Goal: Task Accomplishment & Management: Complete application form

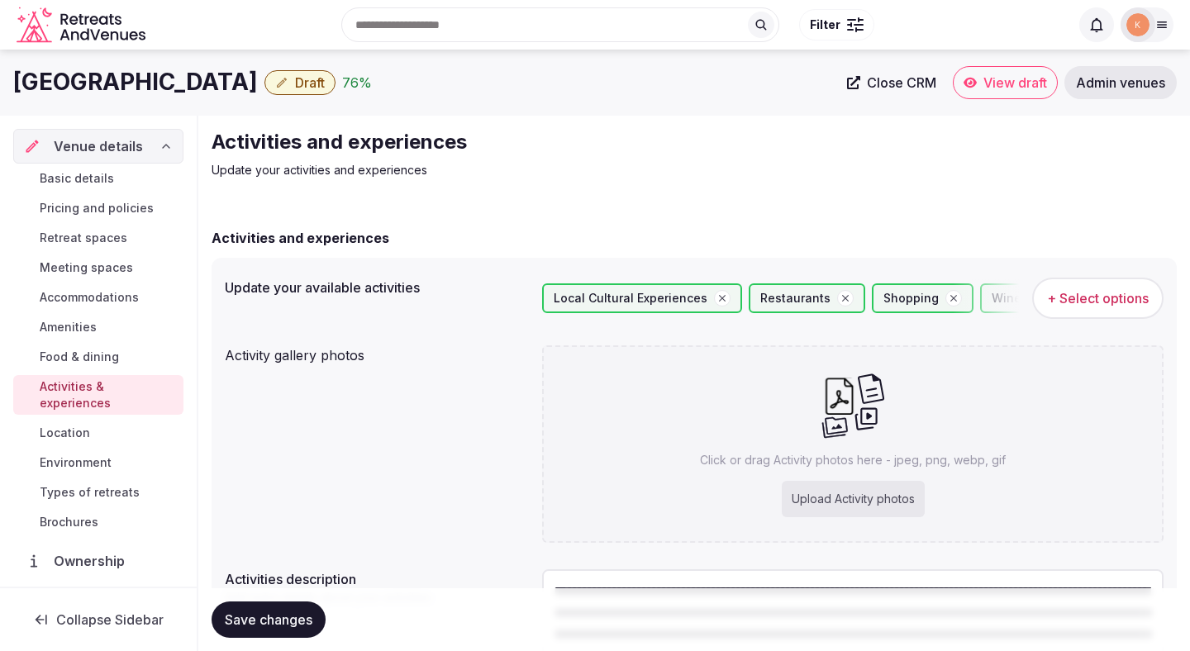
click at [811, 499] on div "Upload Activity photos" at bounding box center [853, 499] width 143 height 36
type input "**********"
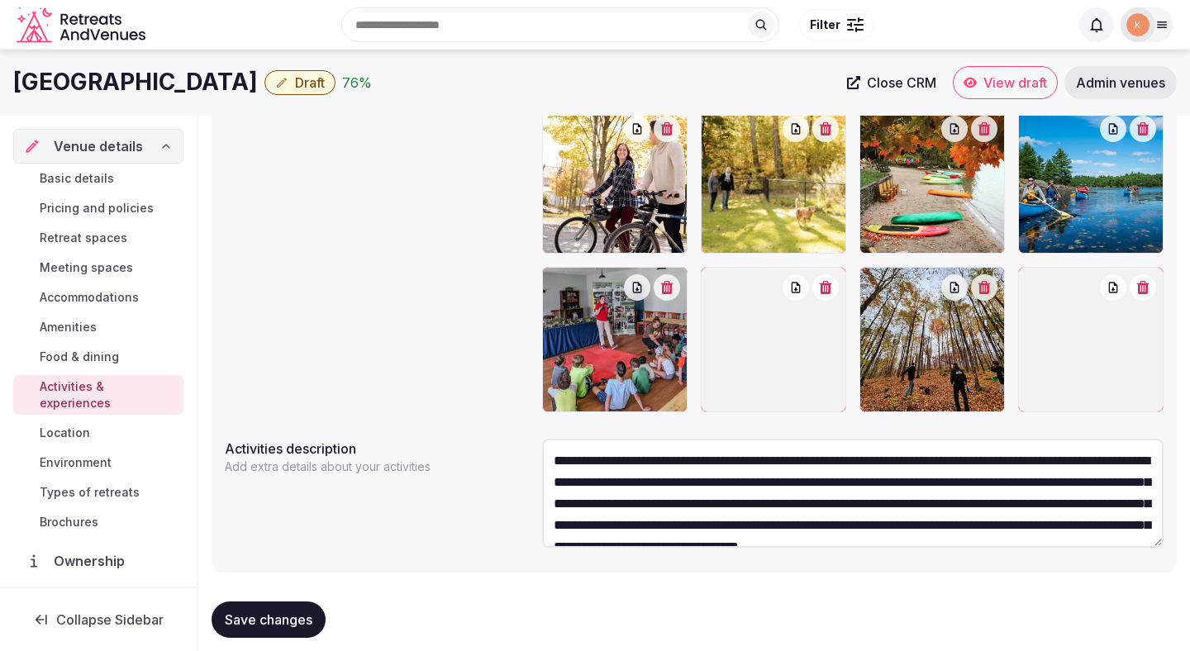
scroll to position [386, 0]
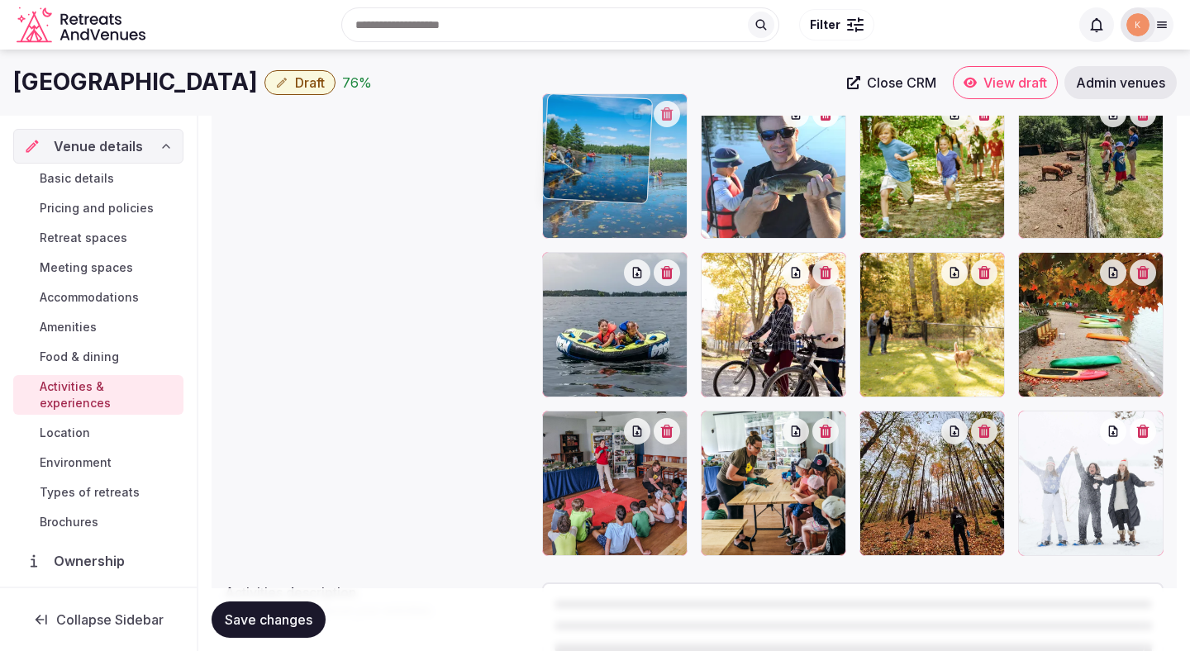
drag, startPoint x: 1065, startPoint y: 366, endPoint x: 667, endPoint y: 253, distance: 414.1
click at [667, 253] on body "Search Popular Destinations Toscana, Italy Riviera Maya, Mexico Indonesia, Bali…" at bounding box center [595, 216] width 1190 height 1205
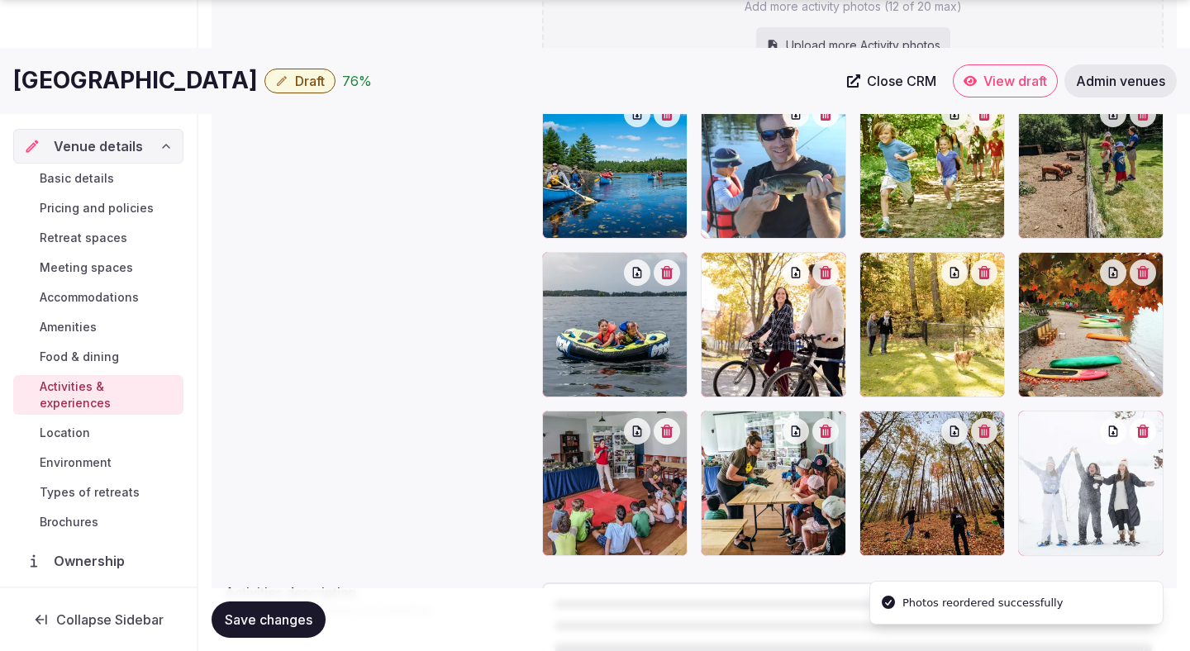
scroll to position [554, 0]
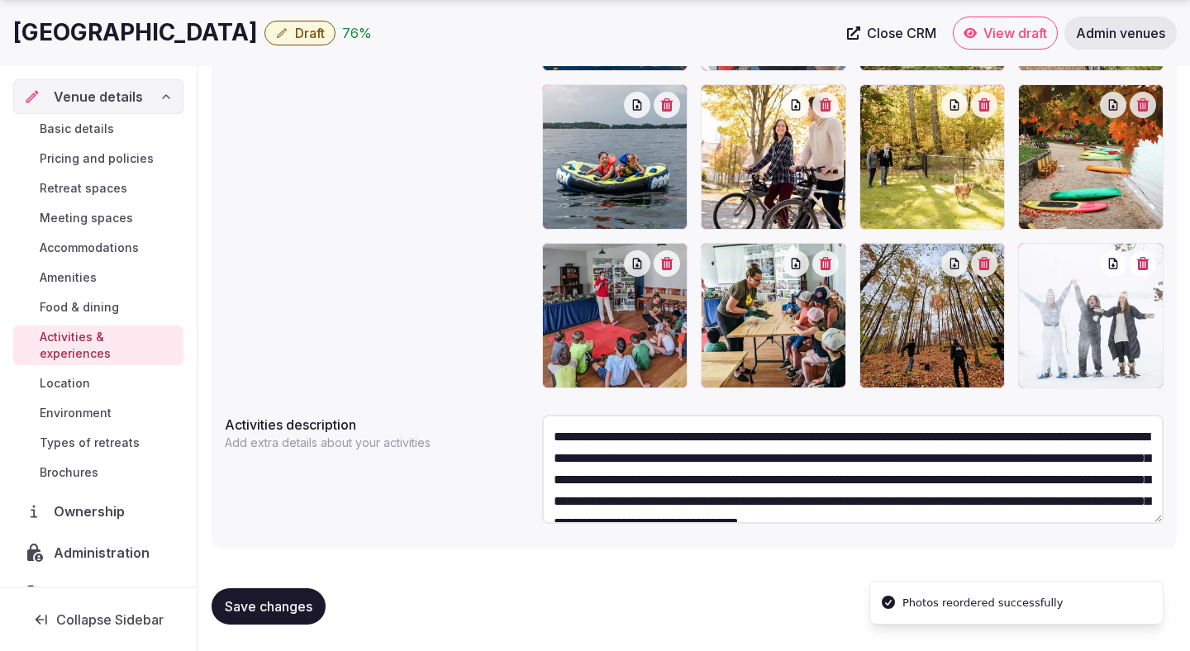
click at [283, 594] on button "Save changes" at bounding box center [269, 606] width 114 height 36
click at [77, 375] on span "Location" at bounding box center [65, 383] width 50 height 17
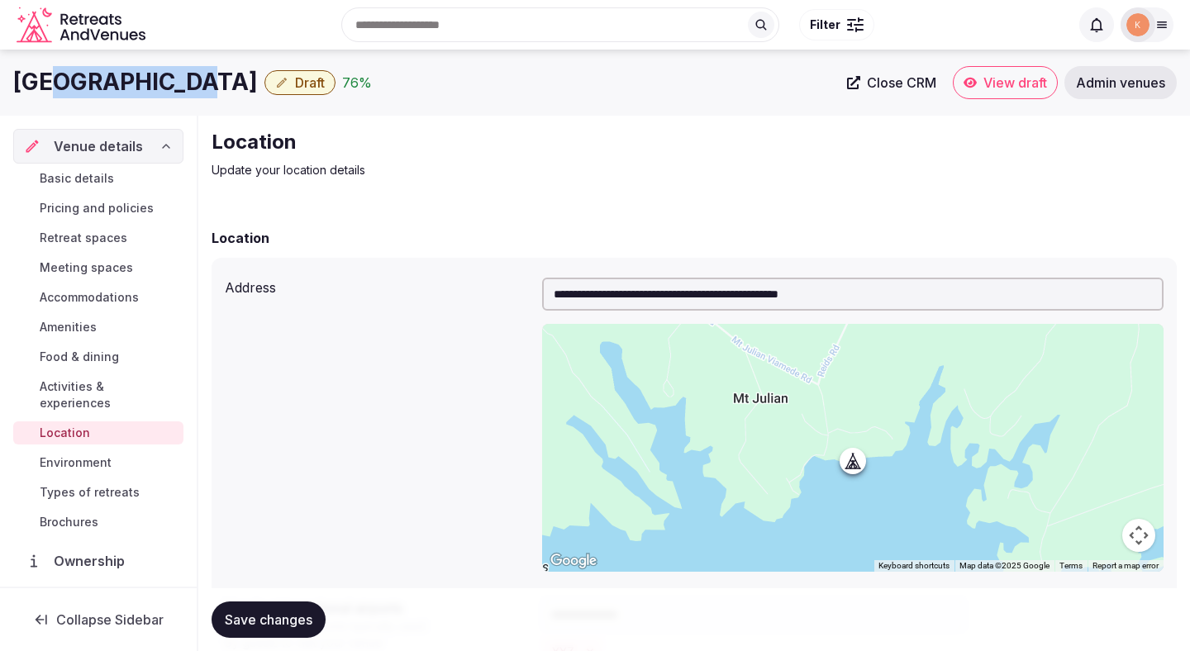
drag, startPoint x: 193, startPoint y: 82, endPoint x: 21, endPoint y: 93, distance: 172.2
click at [21, 93] on h1 "Viamede Resort" at bounding box center [135, 82] width 245 height 32
copy h1 "Viamede Resort"
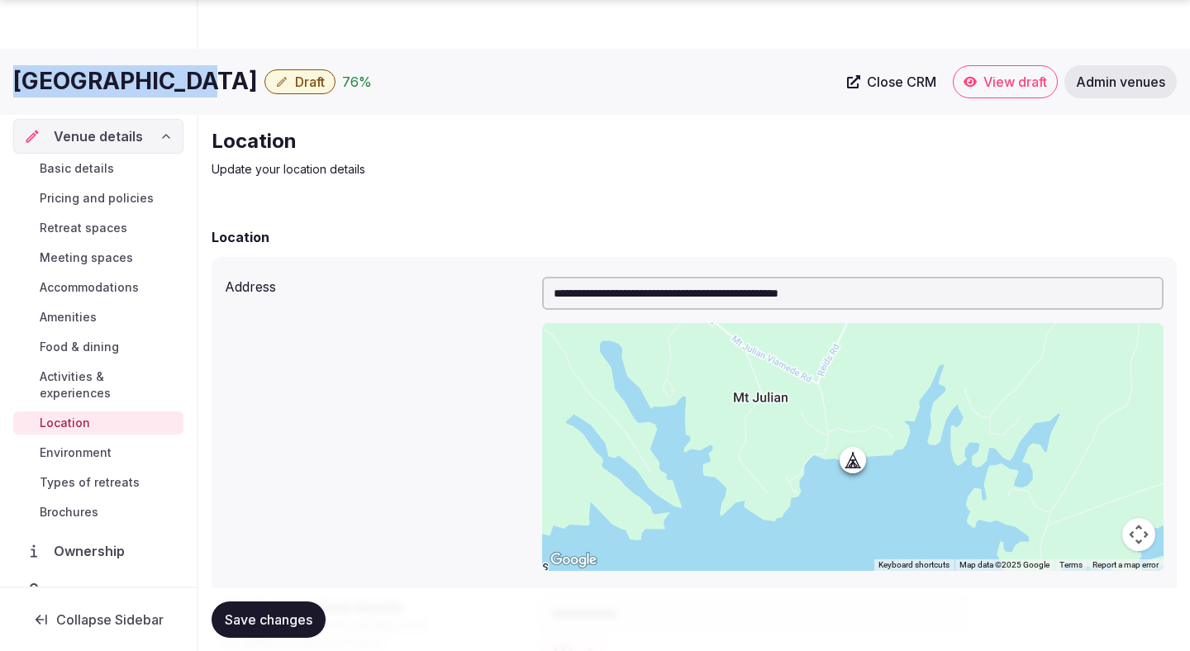
scroll to position [324, 0]
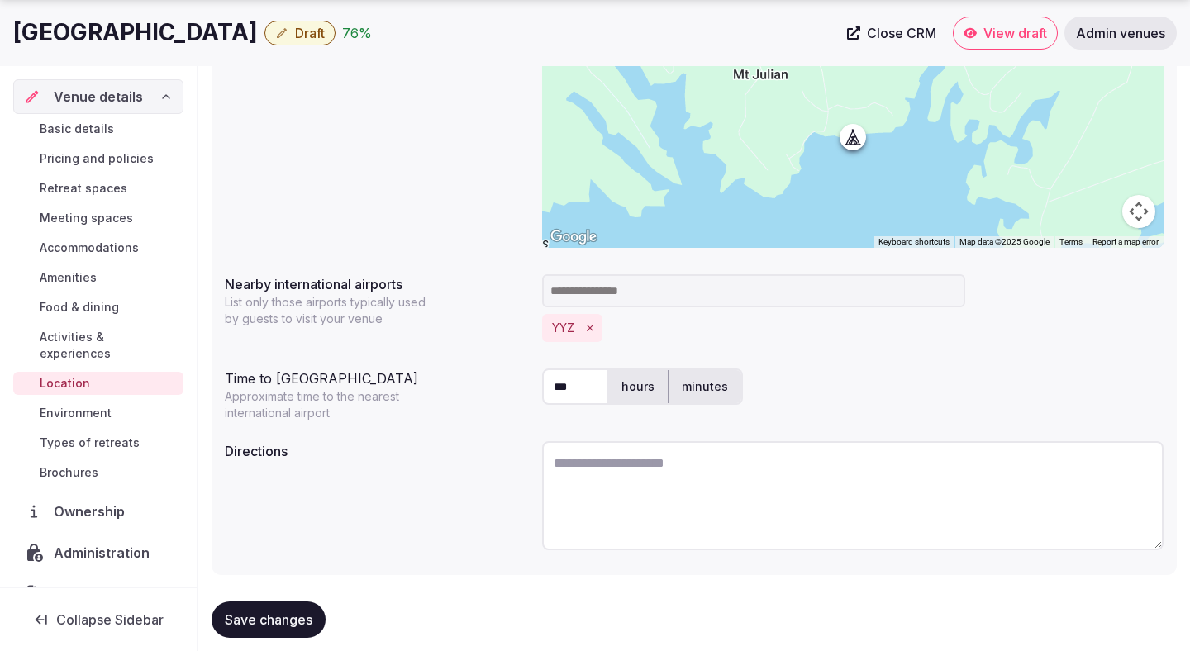
click at [591, 469] on textarea at bounding box center [852, 495] width 621 height 109
paste textarea "**********"
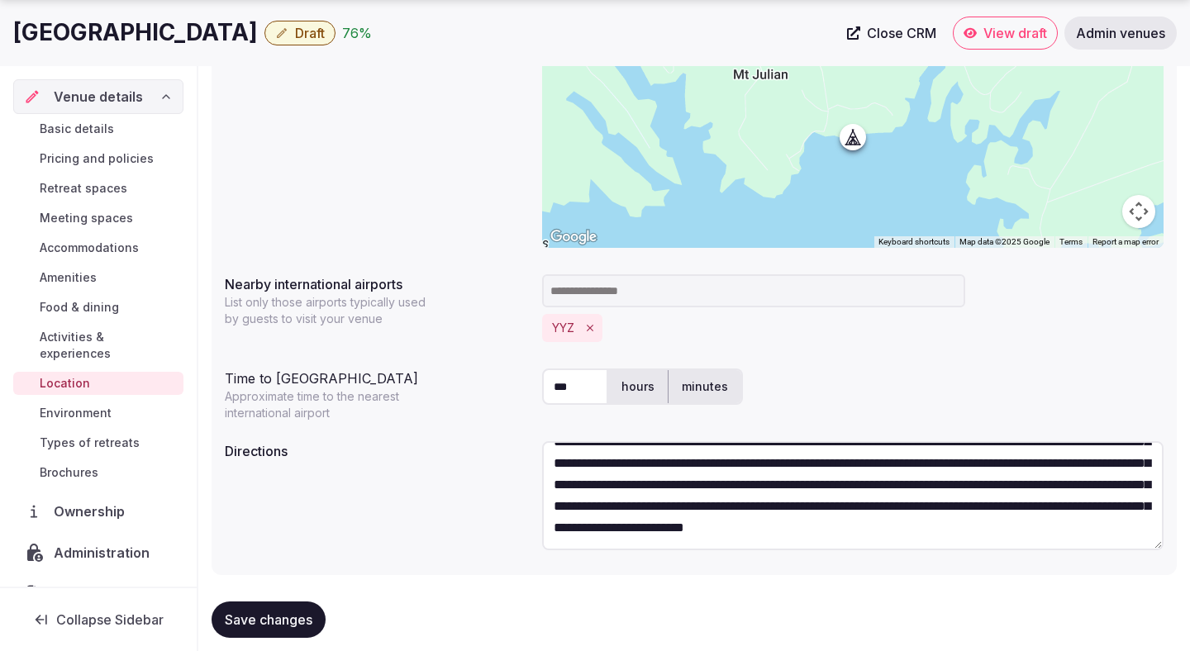
scroll to position [350, 0]
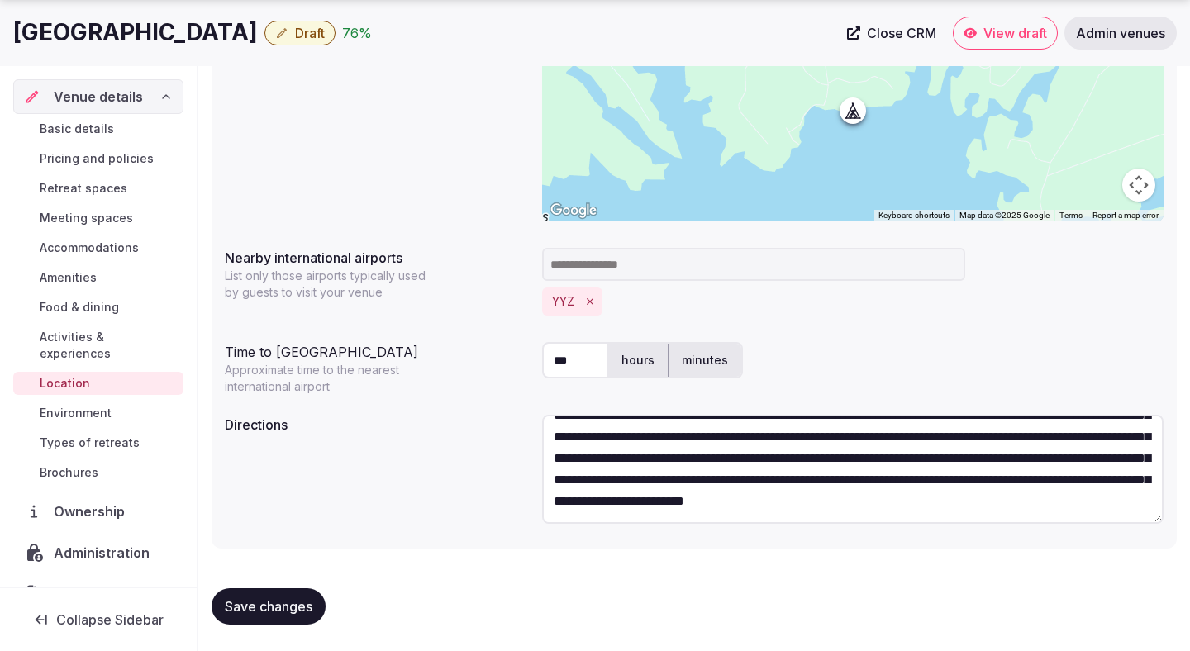
type textarea "**********"
click at [289, 613] on span "Save changes" at bounding box center [269, 606] width 88 height 17
click at [99, 405] on span "Environment" at bounding box center [76, 413] width 72 height 17
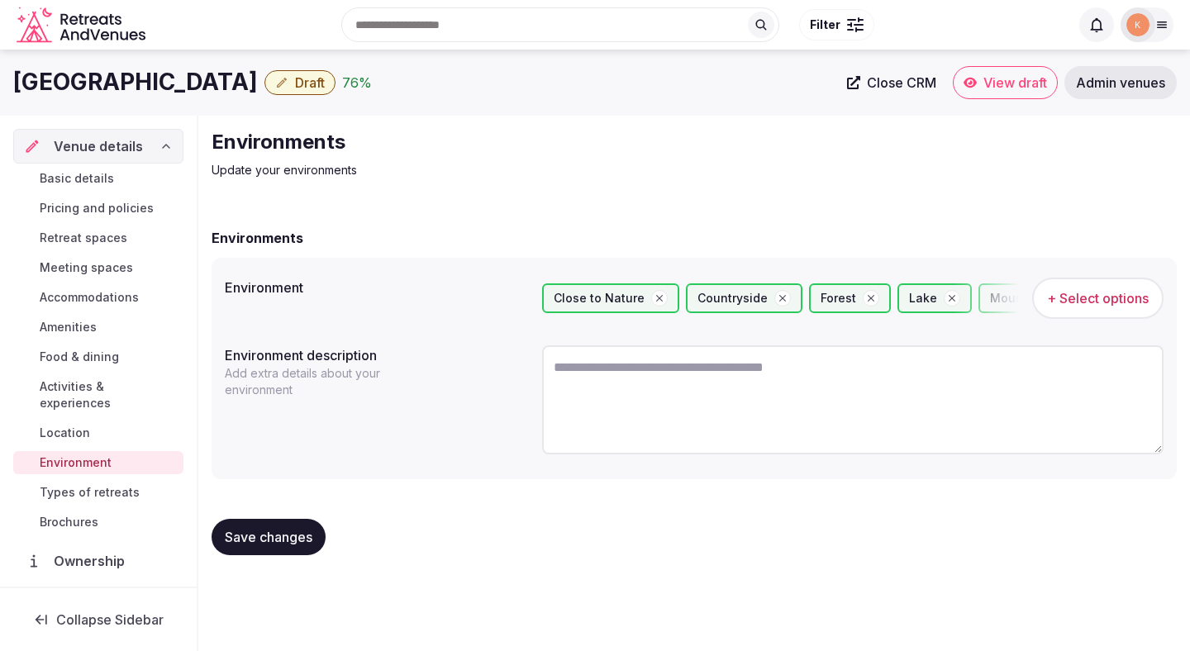
click at [607, 404] on textarea at bounding box center [852, 399] width 621 height 109
paste textarea "**********"
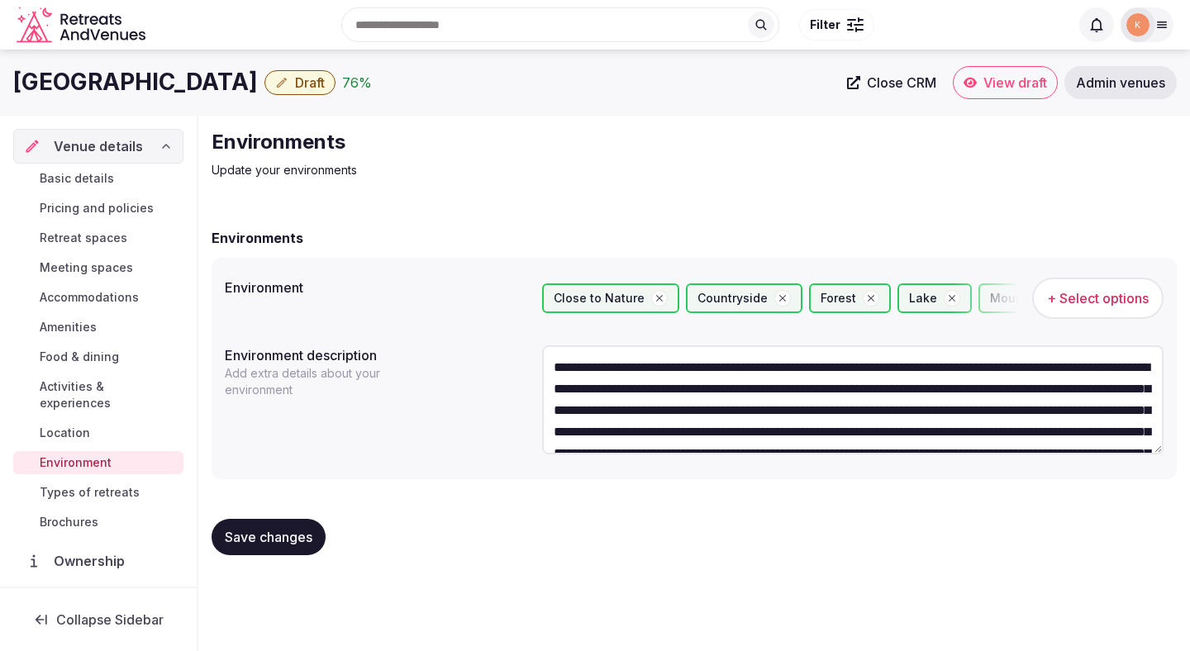
type textarea "**********"
click at [299, 540] on span "Save changes" at bounding box center [269, 537] width 88 height 17
click at [299, 538] on span "Save changes" at bounding box center [269, 537] width 88 height 17
click at [130, 484] on span "Types of retreats" at bounding box center [90, 492] width 100 height 17
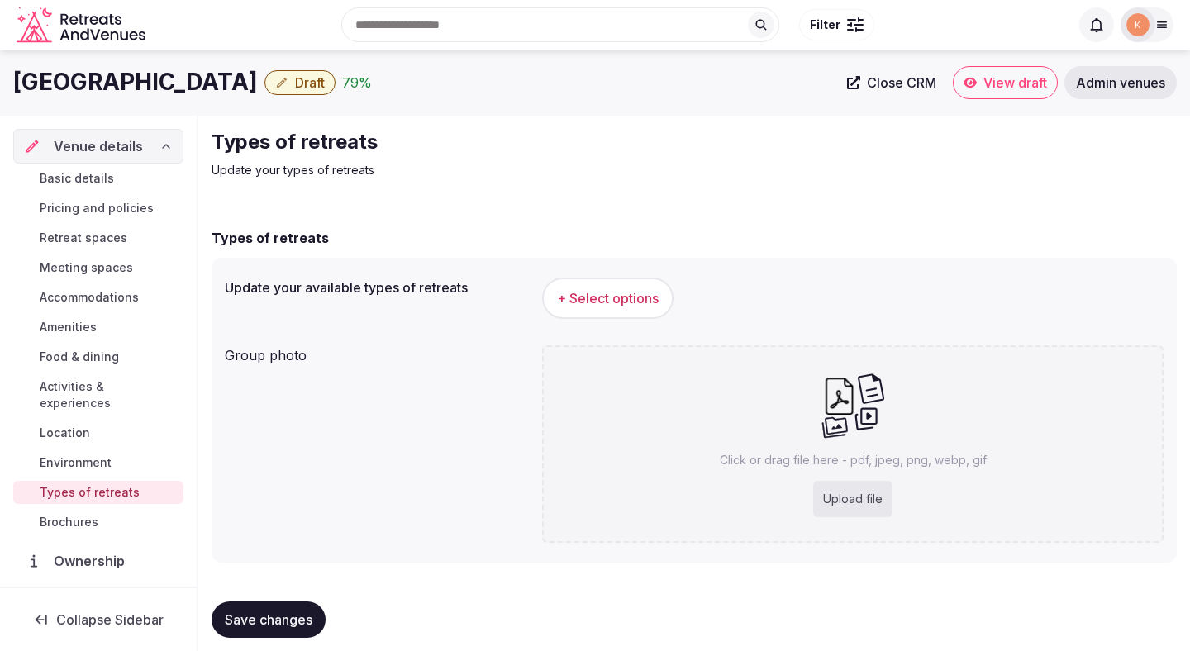
click at [603, 306] on span "+ Select options" at bounding box center [608, 298] width 102 height 18
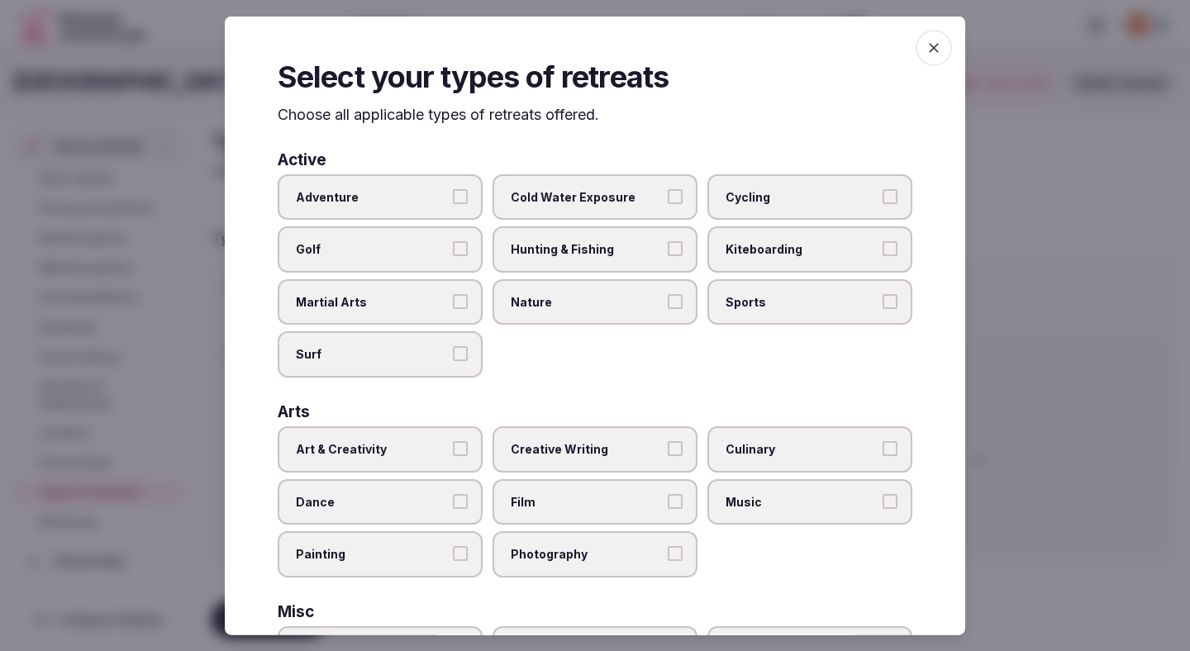
click at [447, 183] on label "Adventure" at bounding box center [380, 197] width 205 height 46
click at [453, 188] on button "Adventure" at bounding box center [460, 195] width 15 height 15
click at [461, 349] on button "Surf" at bounding box center [460, 353] width 15 height 15
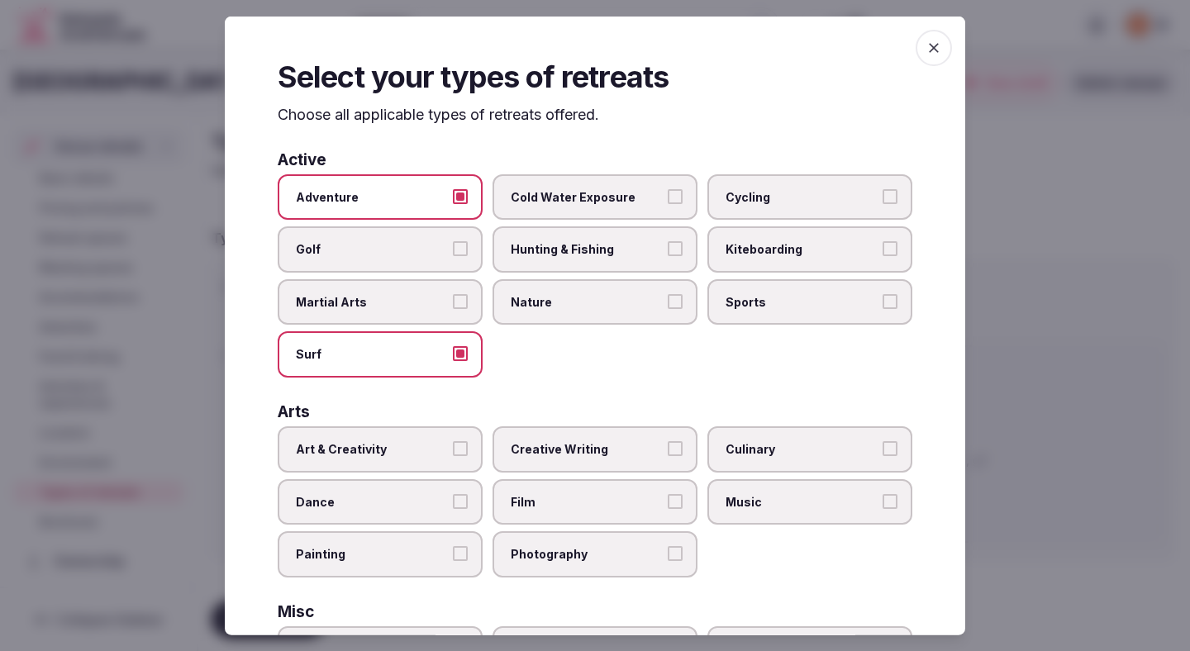
click at [632, 187] on label "Cold Water Exposure" at bounding box center [594, 197] width 205 height 46
click at [668, 188] on button "Cold Water Exposure" at bounding box center [675, 195] width 15 height 15
click at [624, 241] on span "Hunting & Fishing" at bounding box center [587, 249] width 152 height 17
click at [668, 241] on button "Hunting & Fishing" at bounding box center [675, 248] width 15 height 15
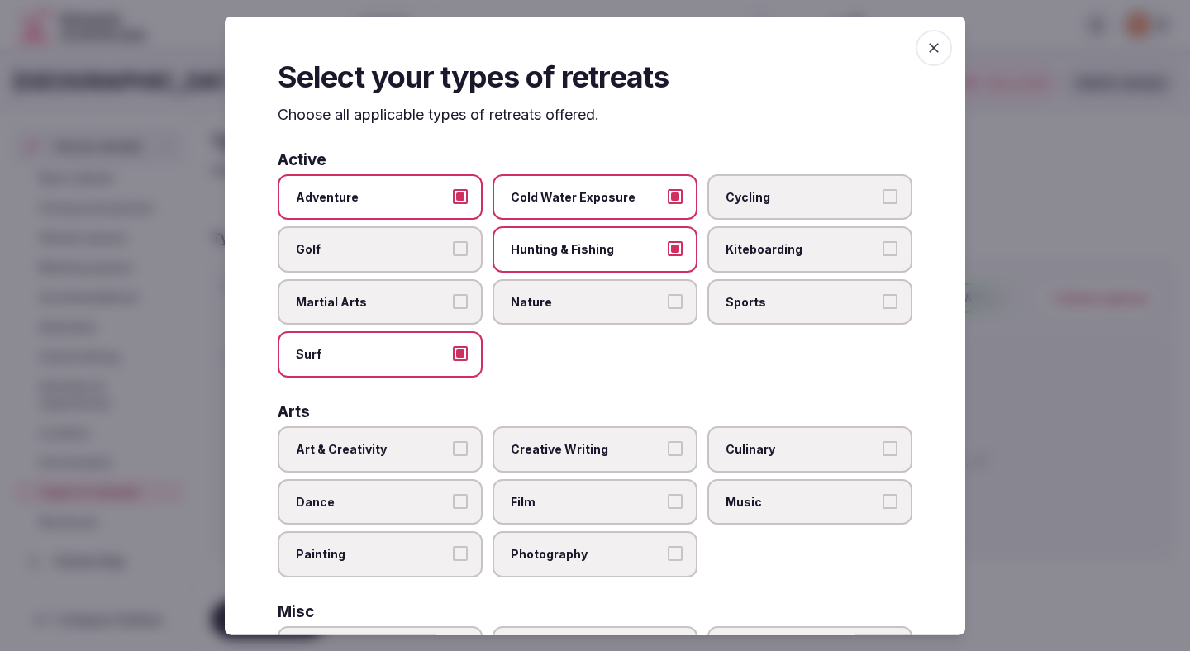
click at [624, 293] on span "Nature" at bounding box center [587, 301] width 152 height 17
click at [668, 293] on button "Nature" at bounding box center [675, 300] width 15 height 15
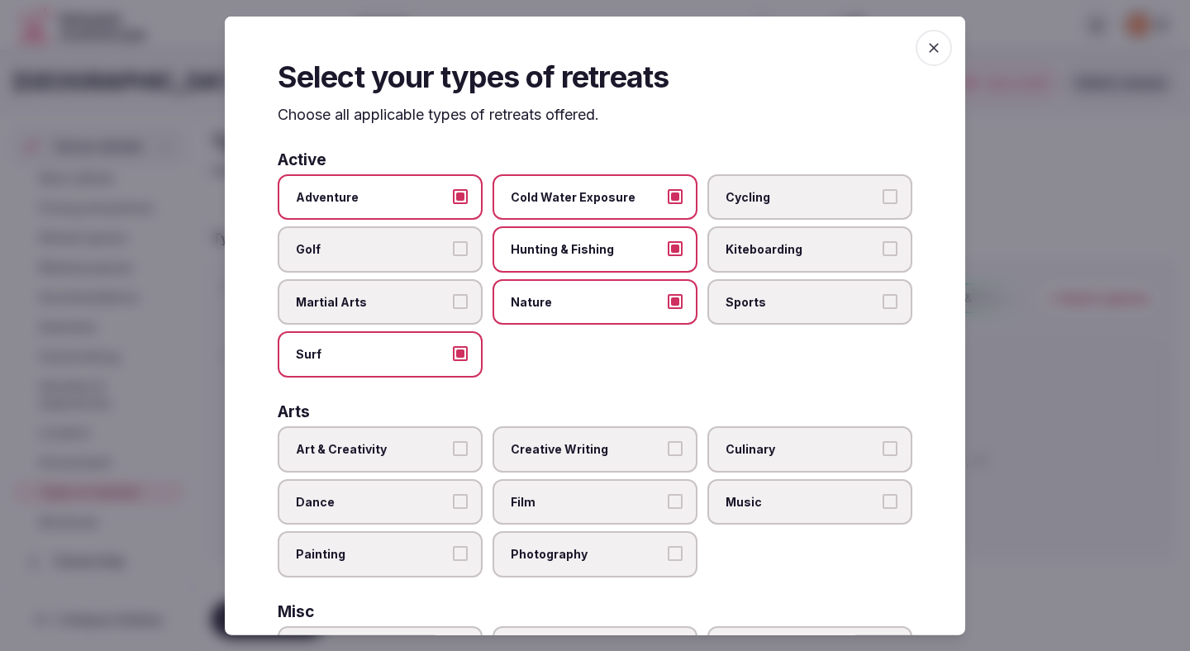
click at [743, 297] on span "Sports" at bounding box center [802, 301] width 152 height 17
click at [883, 297] on button "Sports" at bounding box center [890, 300] width 15 height 15
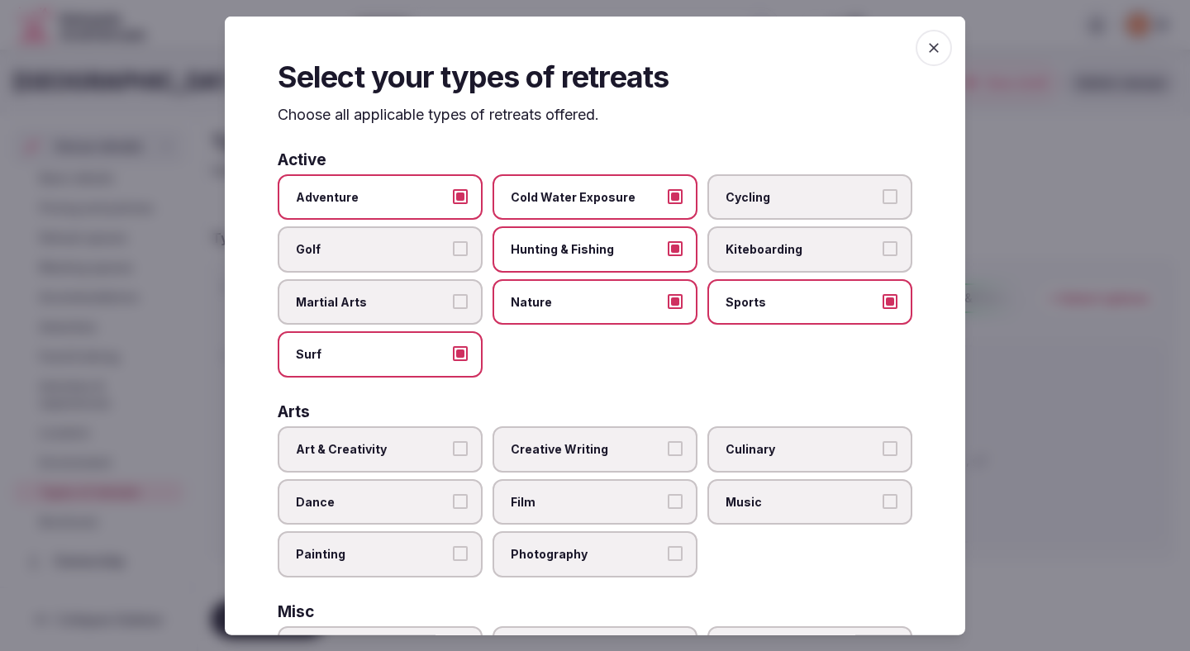
click at [773, 201] on span "Cycling" at bounding box center [802, 196] width 152 height 17
click at [883, 201] on button "Cycling" at bounding box center [890, 195] width 15 height 15
click at [440, 445] on span "Art & Creativity" at bounding box center [372, 449] width 152 height 17
click at [453, 445] on button "Art & Creativity" at bounding box center [460, 448] width 15 height 15
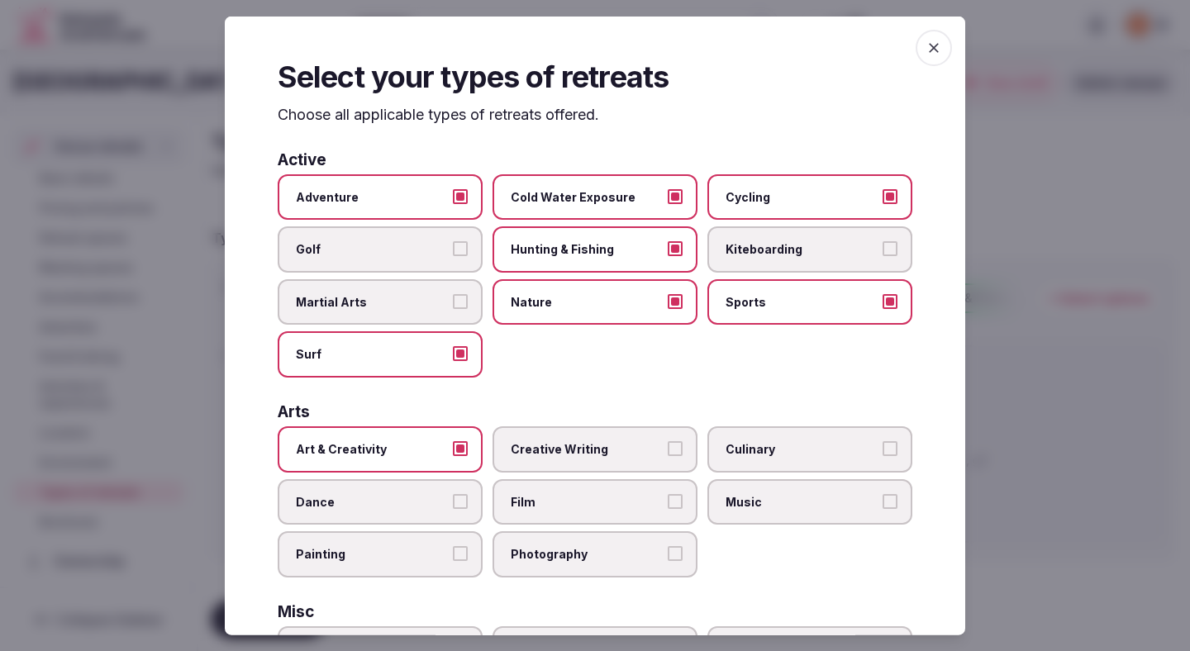
click at [452, 546] on label "Painting" at bounding box center [380, 554] width 205 height 46
click at [453, 546] on button "Painting" at bounding box center [460, 553] width 15 height 15
click at [551, 548] on span "Photography" at bounding box center [587, 554] width 152 height 17
click at [668, 548] on button "Photography" at bounding box center [675, 553] width 15 height 15
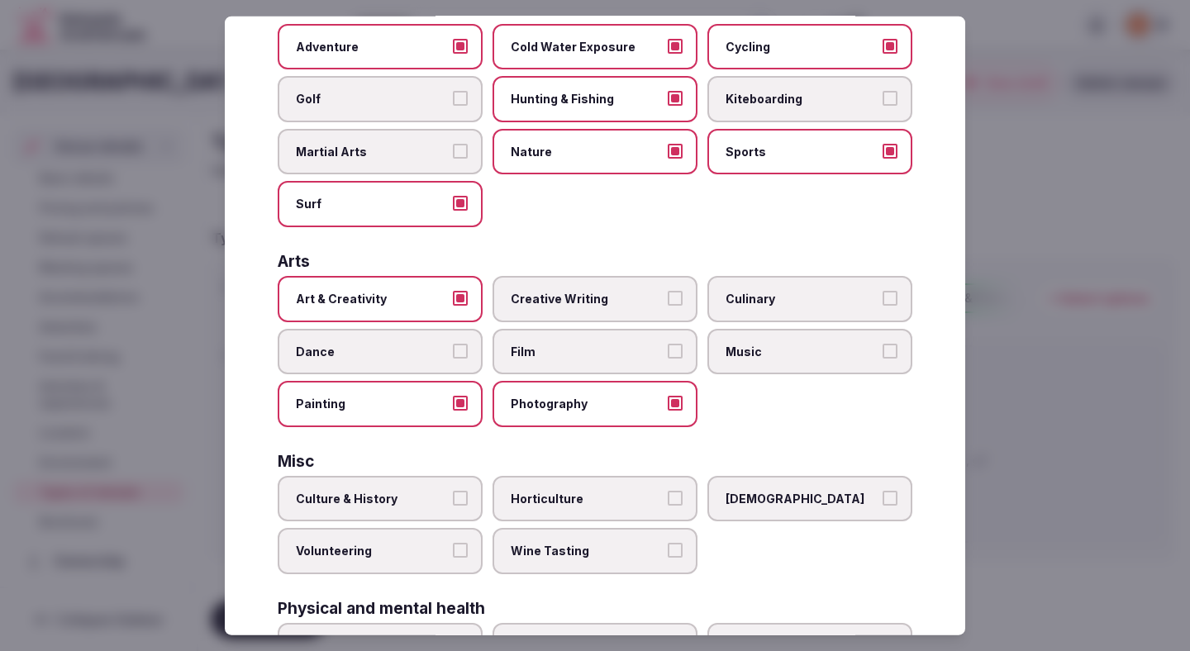
scroll to position [278, 0]
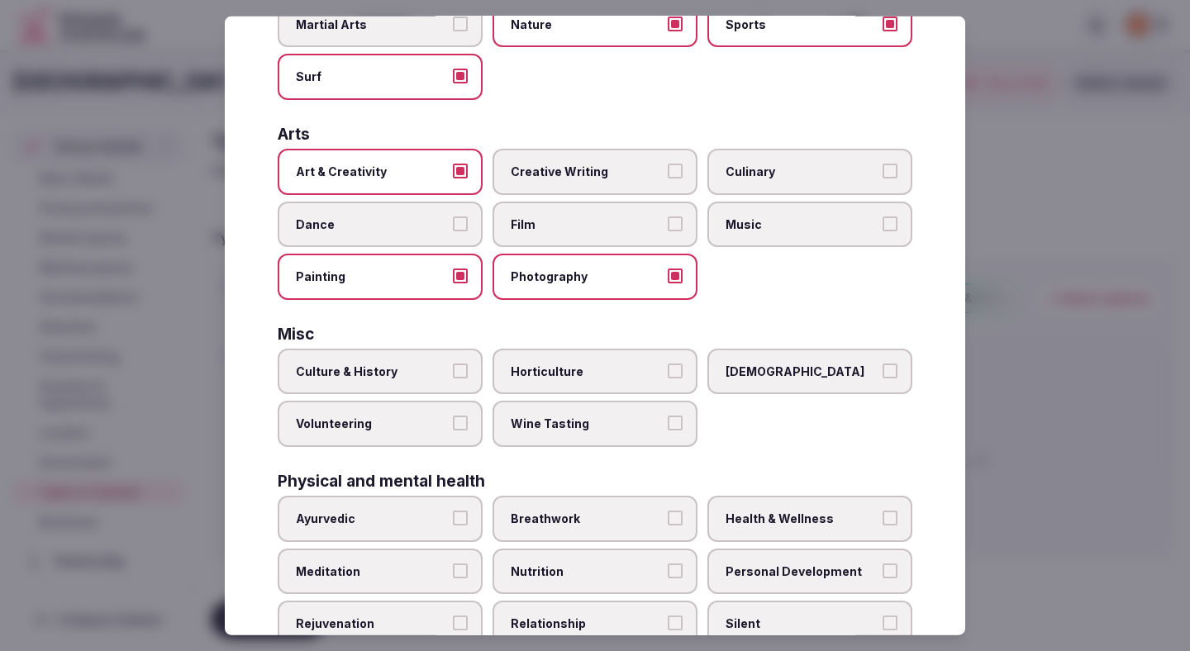
click at [431, 419] on span "Volunteering" at bounding box center [372, 424] width 152 height 17
click at [453, 419] on button "Volunteering" at bounding box center [460, 423] width 15 height 15
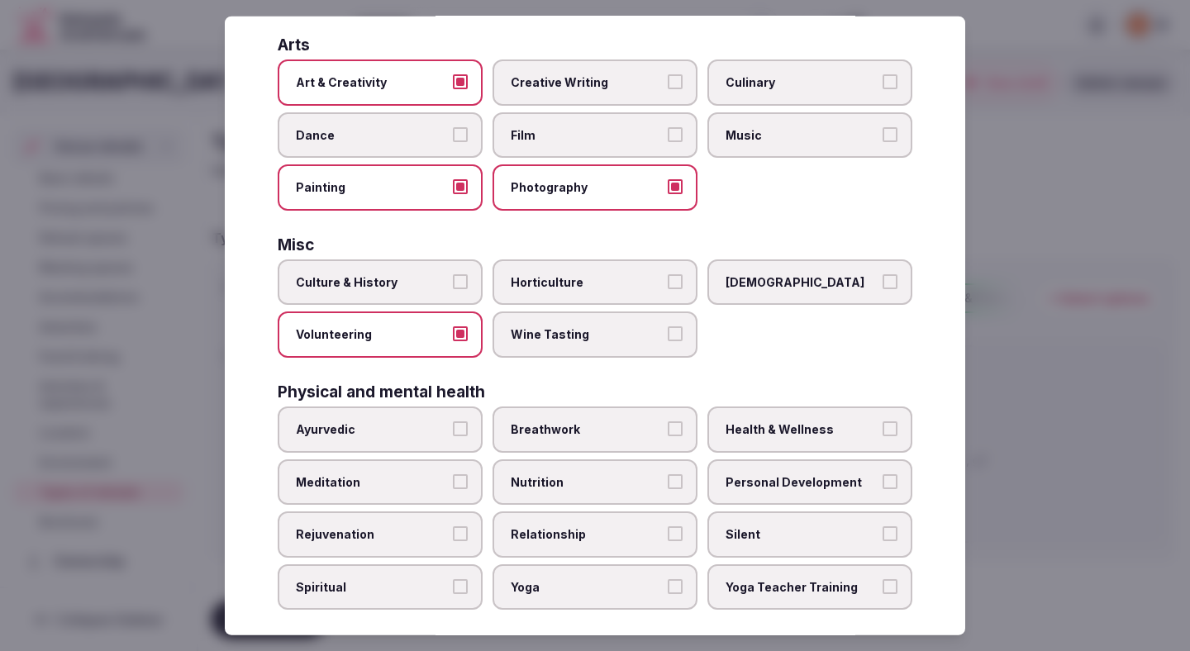
scroll to position [388, 0]
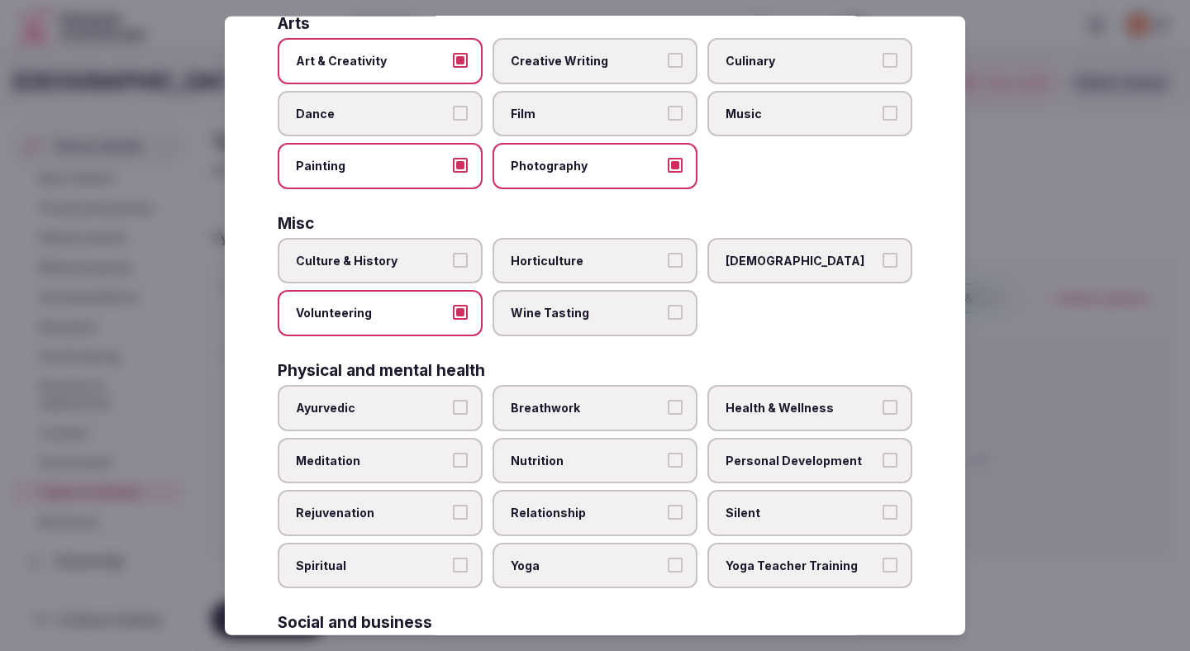
click at [588, 412] on span "Breathwork" at bounding box center [587, 408] width 152 height 17
click at [668, 412] on button "Breathwork" at bounding box center [675, 407] width 15 height 15
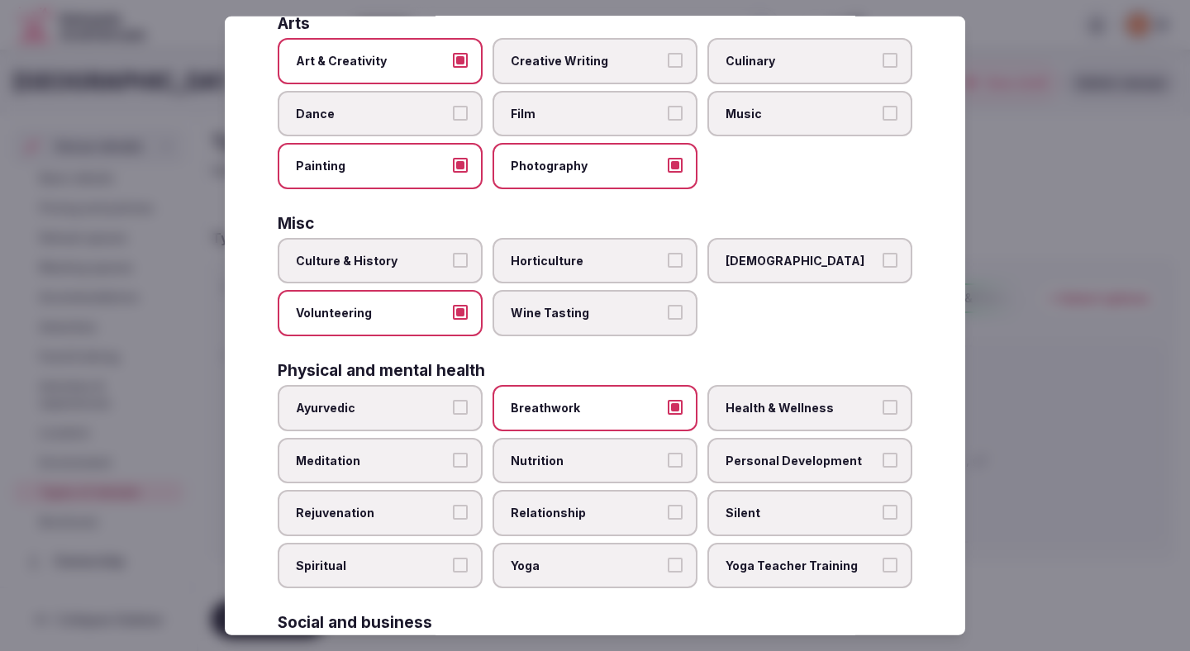
click at [760, 407] on span "Health & Wellness" at bounding box center [802, 408] width 152 height 17
click at [883, 407] on button "Health & Wellness" at bounding box center [890, 407] width 15 height 15
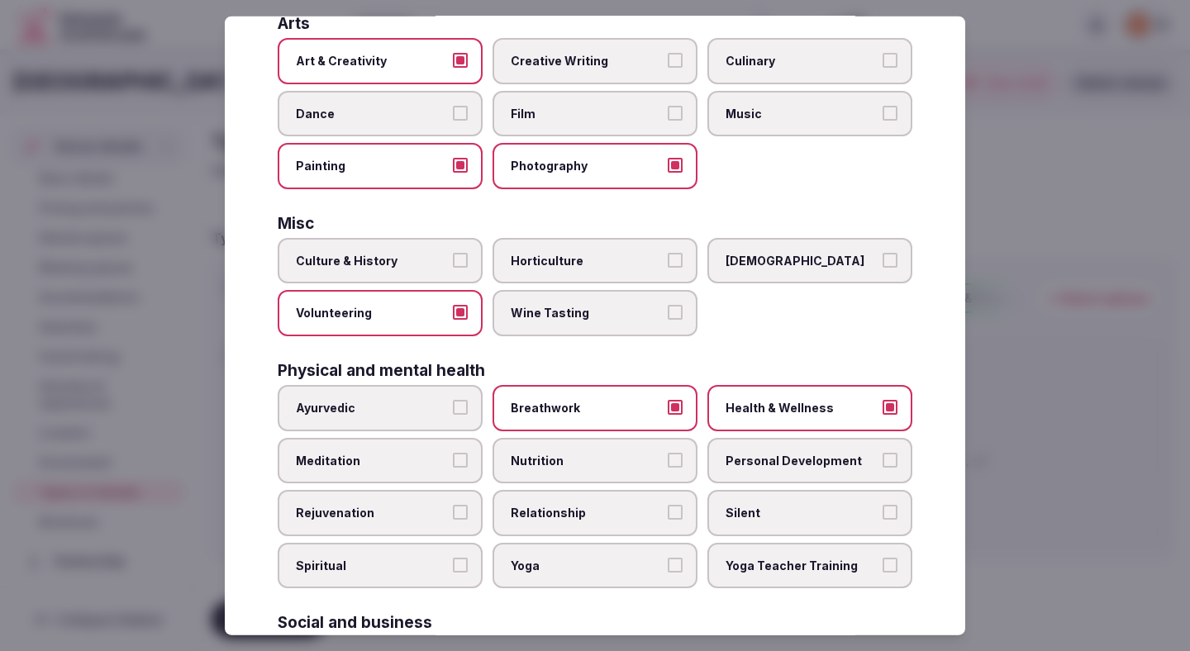
click at [406, 459] on span "Meditation" at bounding box center [372, 460] width 152 height 17
click at [453, 459] on button "Meditation" at bounding box center [460, 459] width 15 height 15
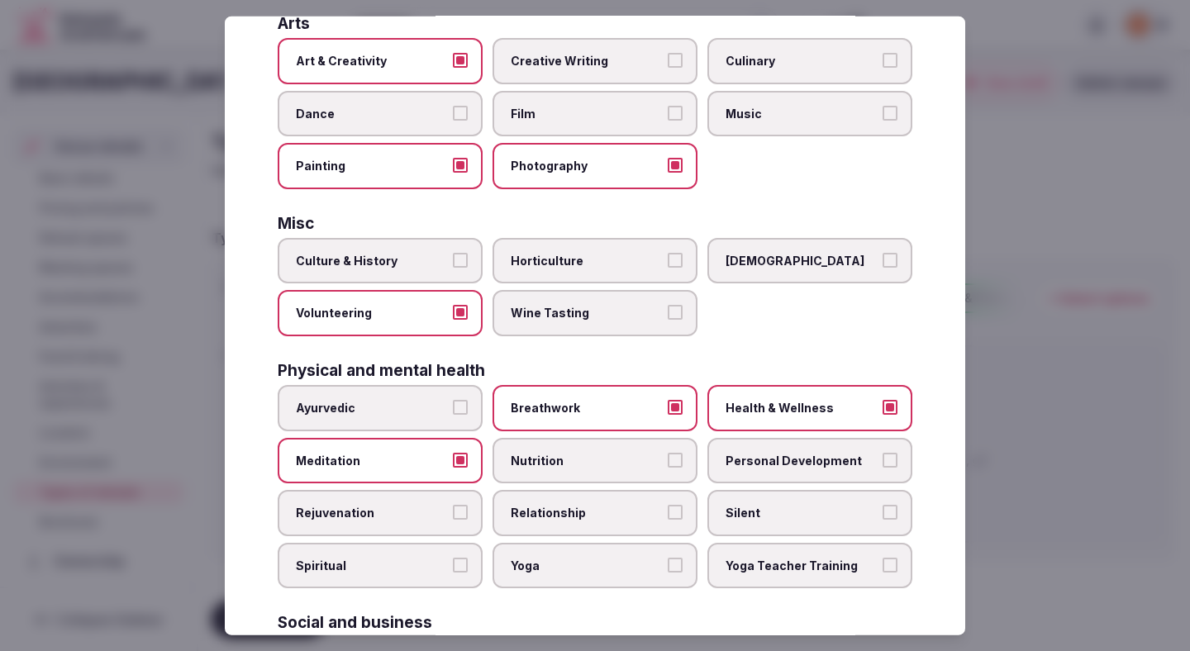
click at [554, 463] on span "Nutrition" at bounding box center [587, 460] width 152 height 17
click at [668, 463] on button "Nutrition" at bounding box center [675, 459] width 15 height 15
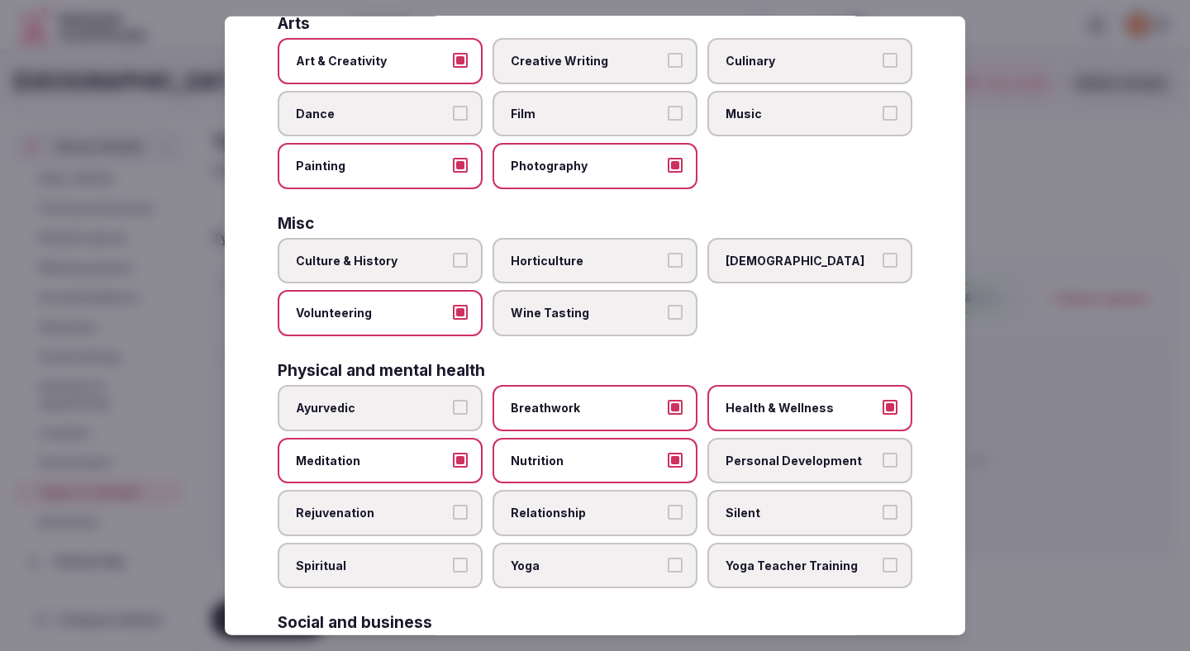
click at [424, 458] on span "Meditation" at bounding box center [372, 460] width 152 height 17
click at [453, 458] on button "Meditation" at bounding box center [460, 459] width 15 height 15
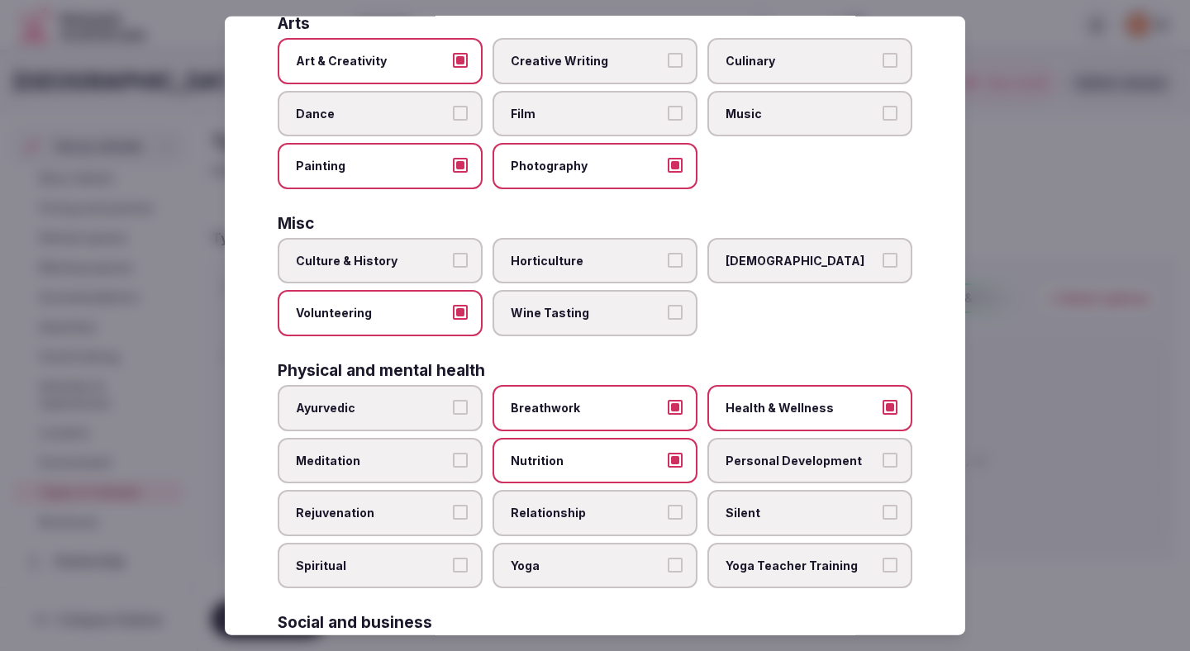
click at [419, 466] on span "Meditation" at bounding box center [372, 460] width 152 height 17
click at [453, 466] on button "Meditation" at bounding box center [460, 459] width 15 height 15
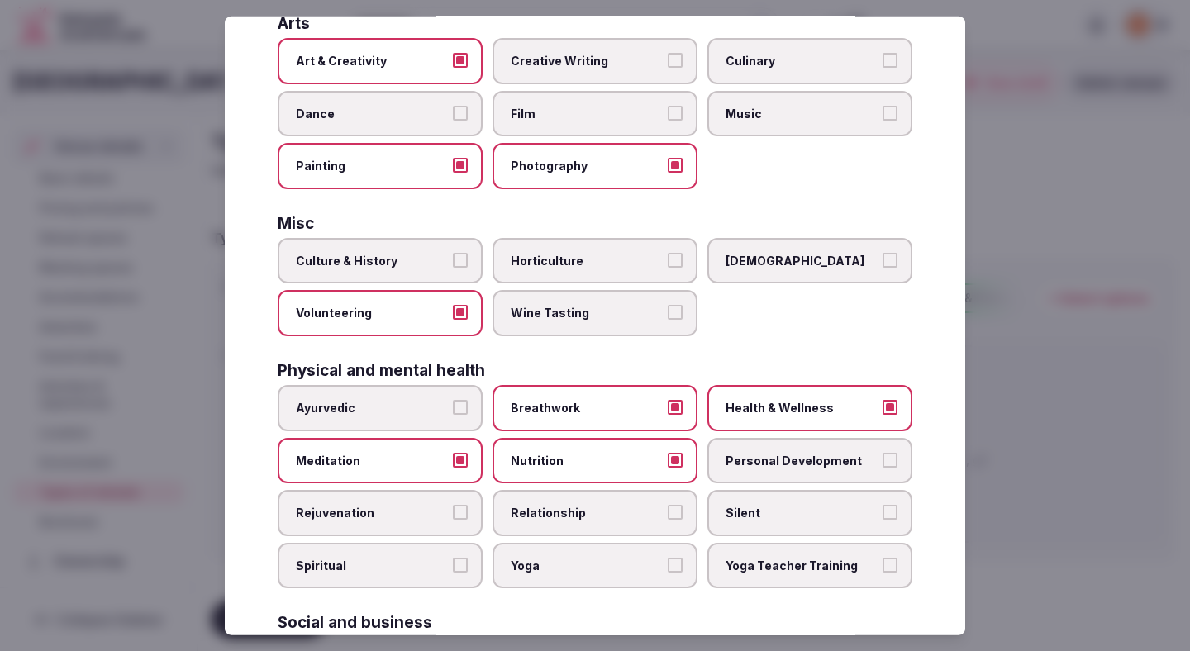
click at [527, 519] on span "Relationship" at bounding box center [587, 513] width 152 height 17
click at [668, 519] on button "Relationship" at bounding box center [675, 512] width 15 height 15
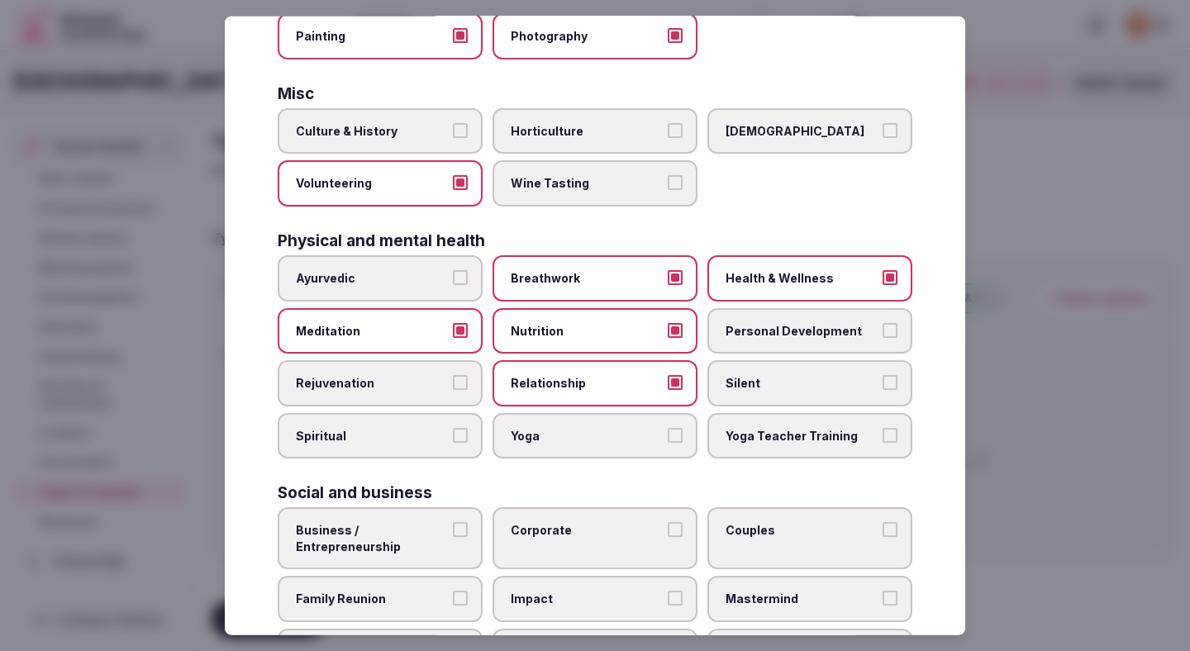
scroll to position [597, 0]
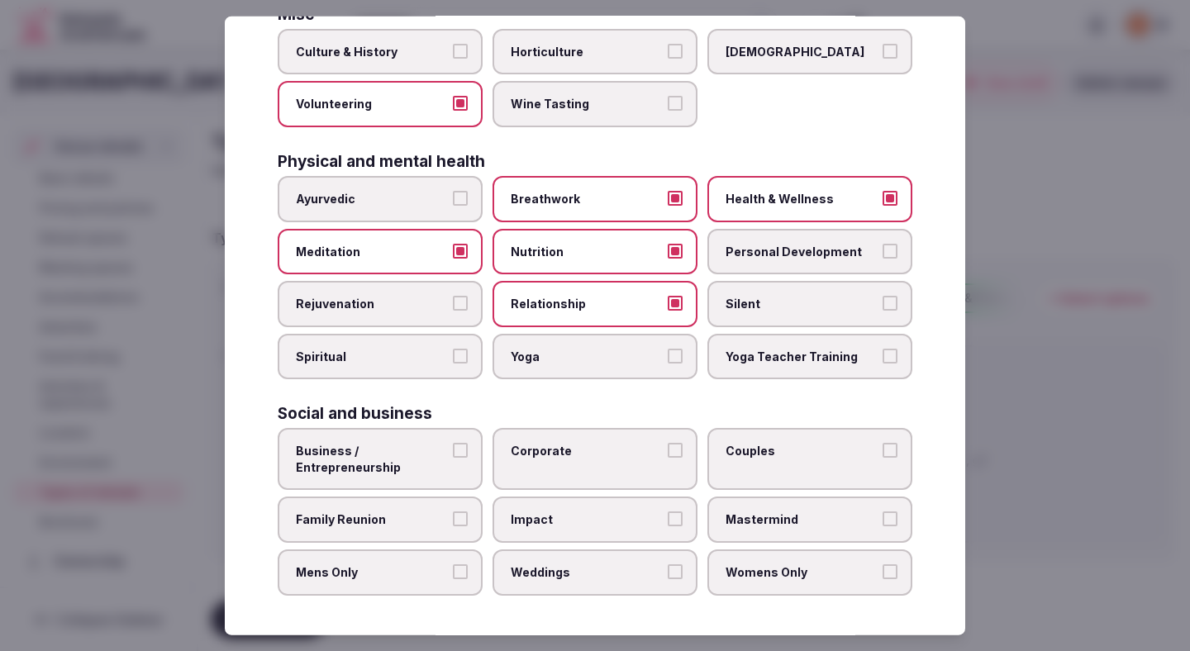
click at [417, 441] on label "Business / Entrepreneurship" at bounding box center [380, 459] width 205 height 62
click at [453, 443] on button "Business / Entrepreneurship" at bounding box center [460, 450] width 15 height 15
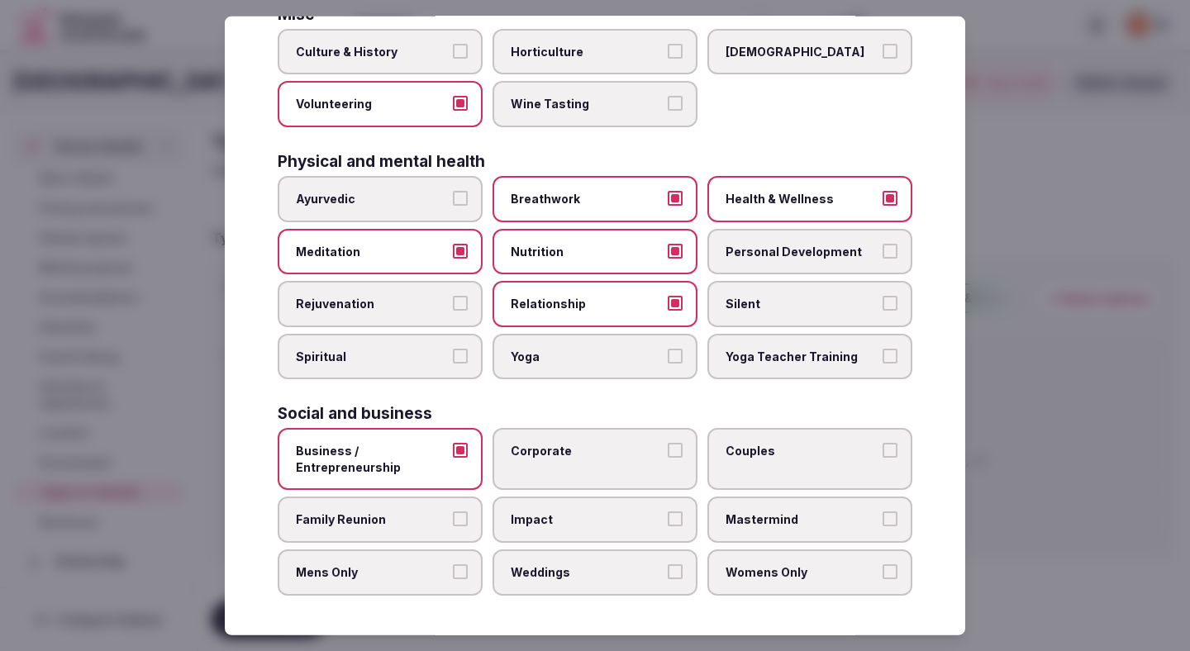
click at [534, 452] on span "Corporate" at bounding box center [587, 451] width 152 height 17
click at [668, 452] on button "Corporate" at bounding box center [675, 450] width 15 height 15
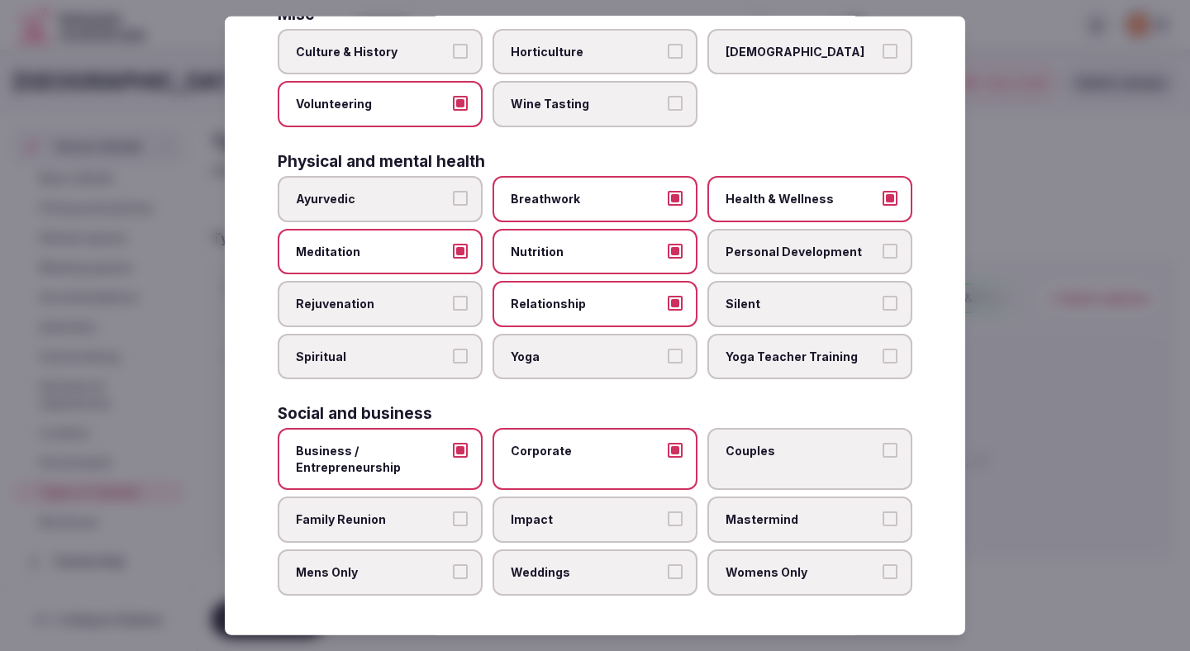
click at [793, 477] on label "Couples" at bounding box center [809, 459] width 205 height 62
click at [883, 458] on button "Couples" at bounding box center [890, 450] width 15 height 15
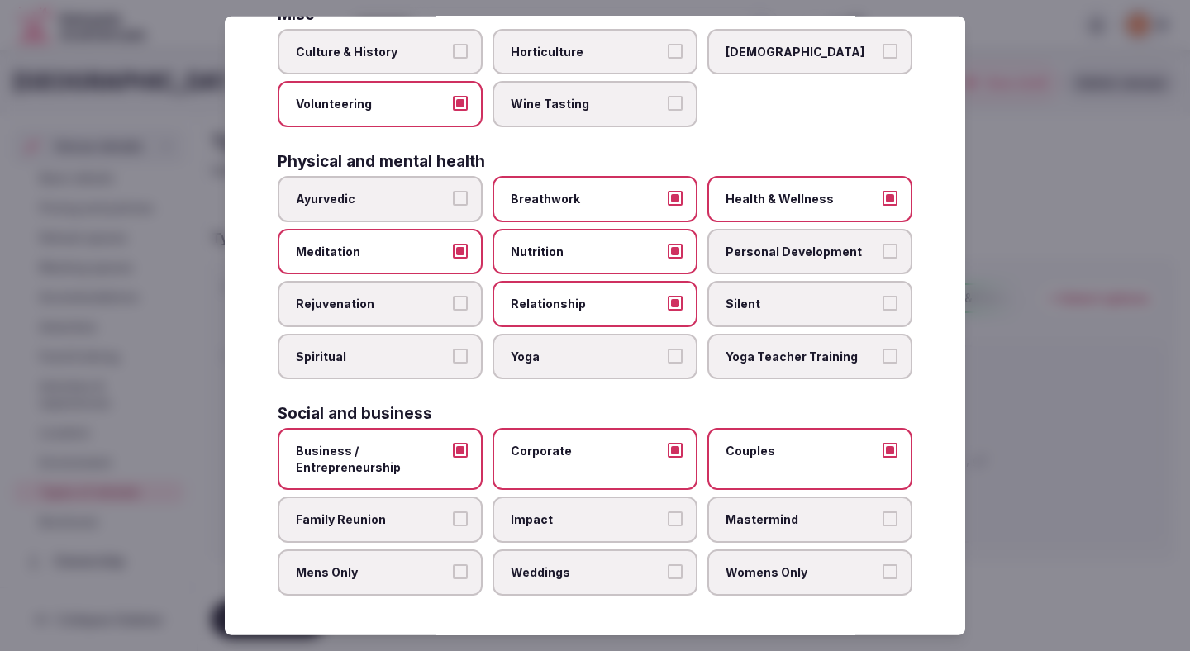
click at [456, 516] on button "Family Reunion" at bounding box center [460, 518] width 15 height 15
drag, startPoint x: 457, startPoint y: 564, endPoint x: 576, endPoint y: 569, distance: 119.1
click at [576, 569] on div "Business / Entrepreneurship Corporate Couples Family Reunion Impact Mastermind …" at bounding box center [595, 511] width 635 height 167
click at [576, 569] on span "Weddings" at bounding box center [587, 572] width 152 height 17
click at [668, 569] on button "Weddings" at bounding box center [675, 571] width 15 height 15
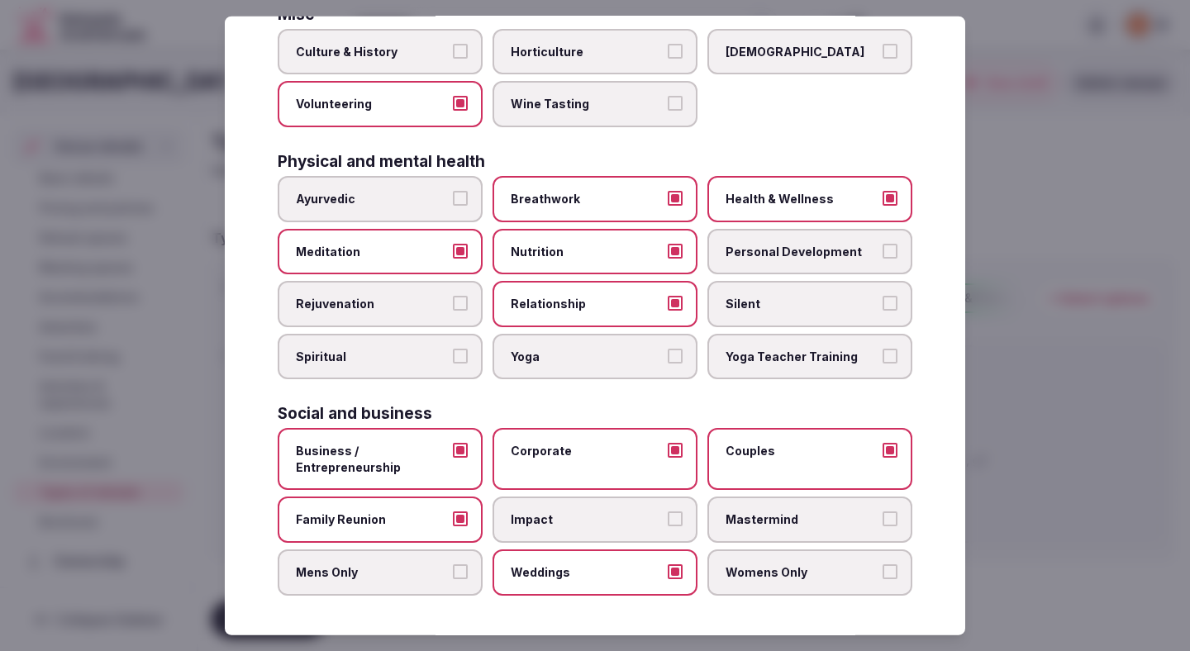
click at [451, 559] on label "Mens Only" at bounding box center [380, 573] width 205 height 46
click at [453, 564] on button "Mens Only" at bounding box center [460, 571] width 15 height 15
click at [794, 566] on span "Womens Only" at bounding box center [802, 572] width 152 height 17
click at [883, 566] on button "Womens Only" at bounding box center [890, 571] width 15 height 15
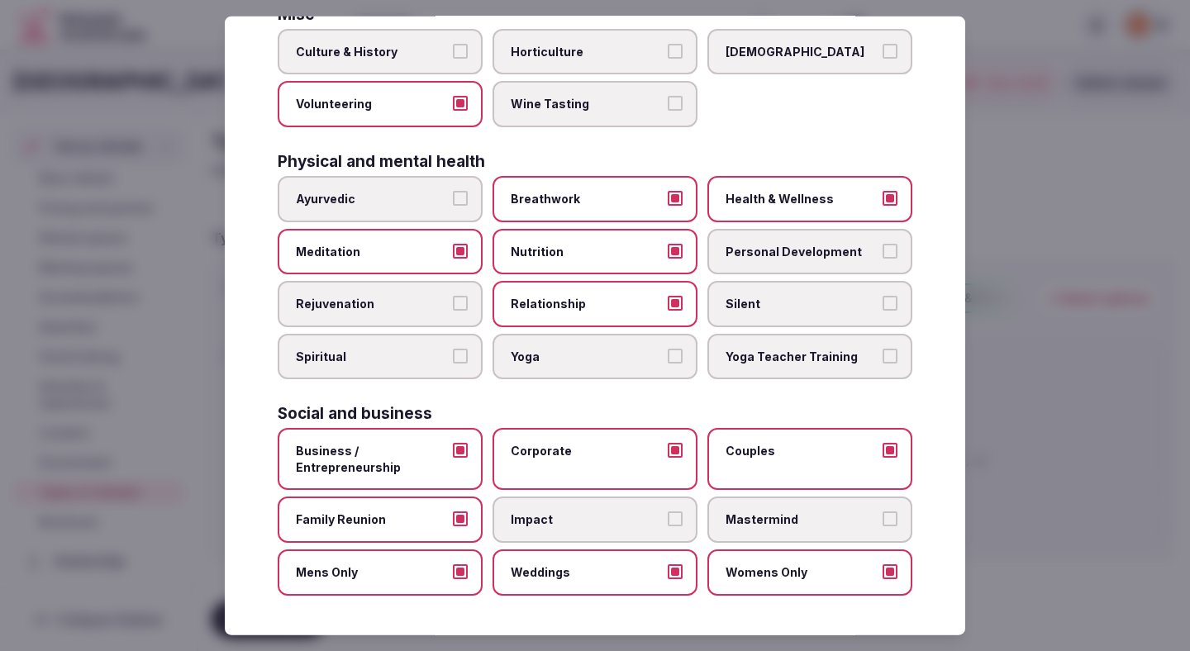
click at [794, 522] on span "Mastermind" at bounding box center [802, 519] width 152 height 17
click at [883, 522] on button "Mastermind" at bounding box center [890, 518] width 15 height 15
click at [628, 520] on span "Impact" at bounding box center [587, 519] width 152 height 17
click at [668, 520] on button "Impact" at bounding box center [675, 518] width 15 height 15
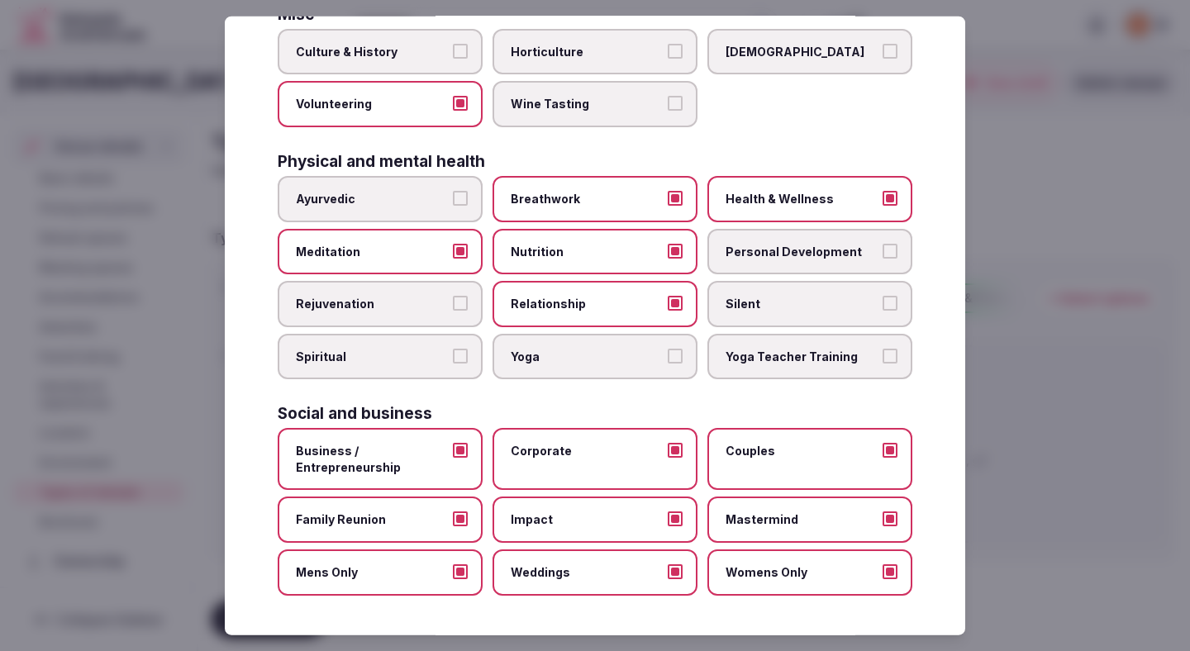
click at [1106, 410] on div at bounding box center [595, 325] width 1190 height 651
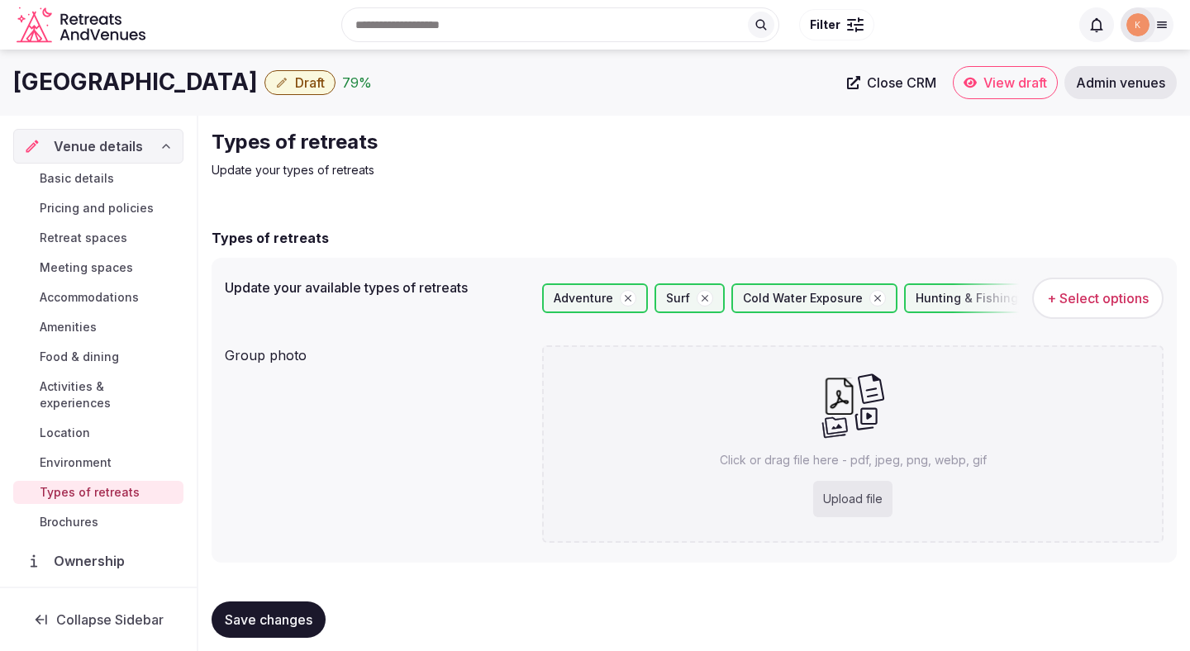
scroll to position [14, 0]
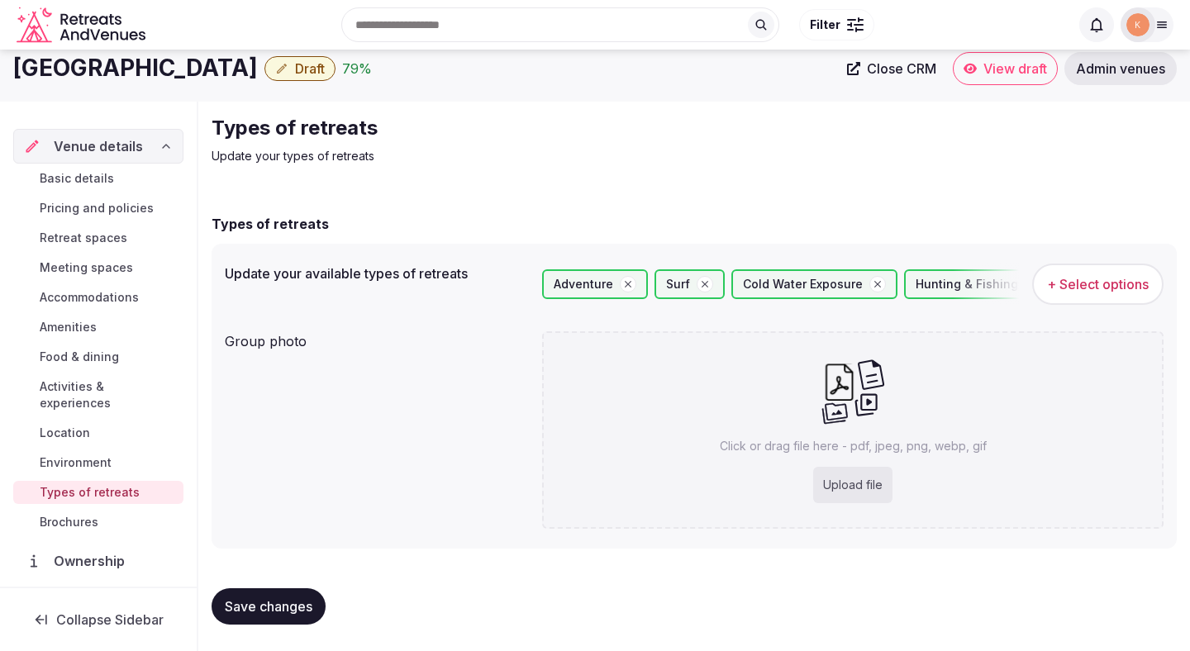
click at [321, 607] on button "Save changes" at bounding box center [269, 606] width 114 height 36
click at [866, 489] on div "Upload file" at bounding box center [852, 485] width 79 height 36
type input "**********"
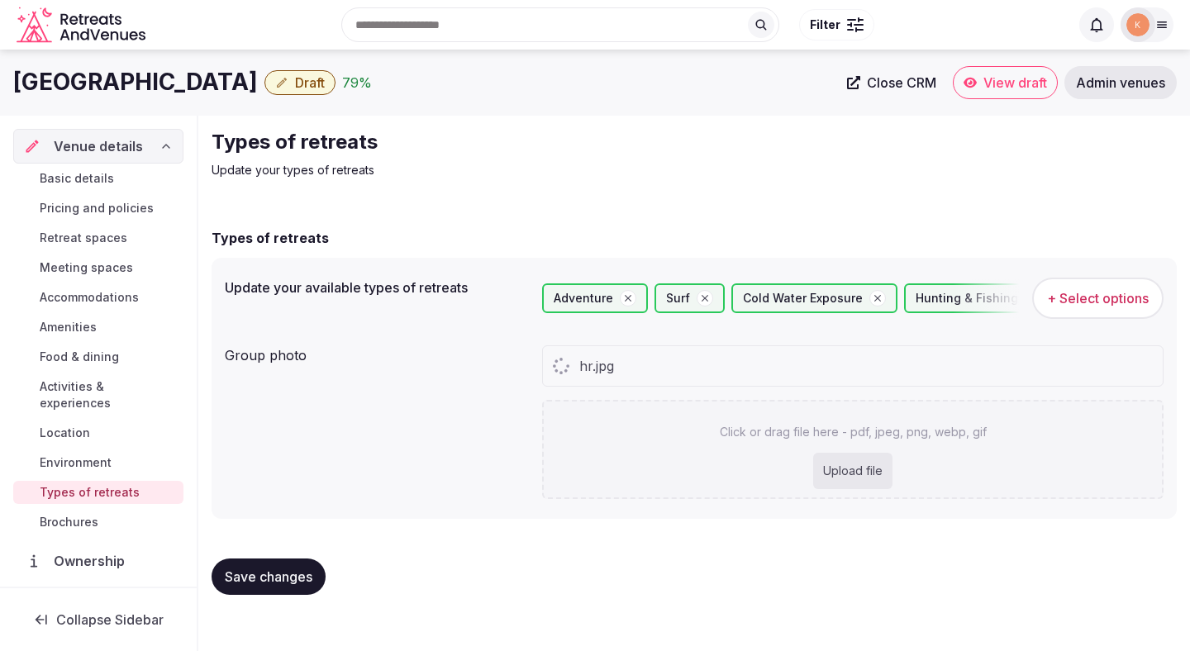
scroll to position [0, 0]
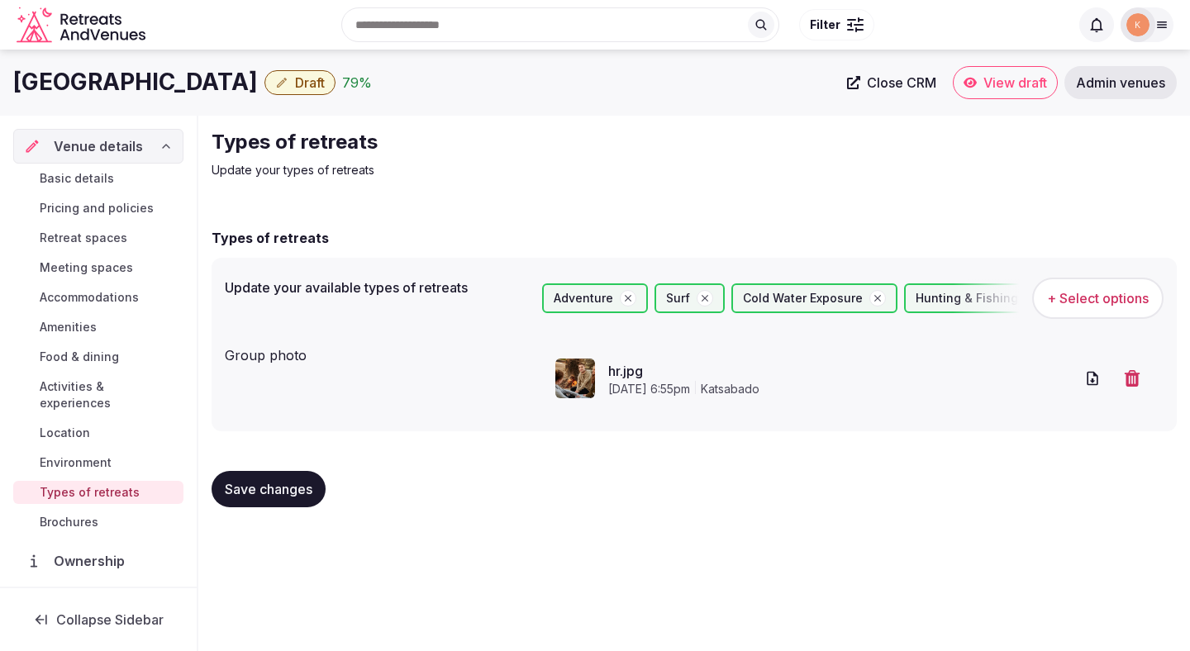
click at [280, 492] on span "Save changes" at bounding box center [269, 489] width 88 height 17
click at [91, 185] on span "Basic details" at bounding box center [77, 178] width 74 height 17
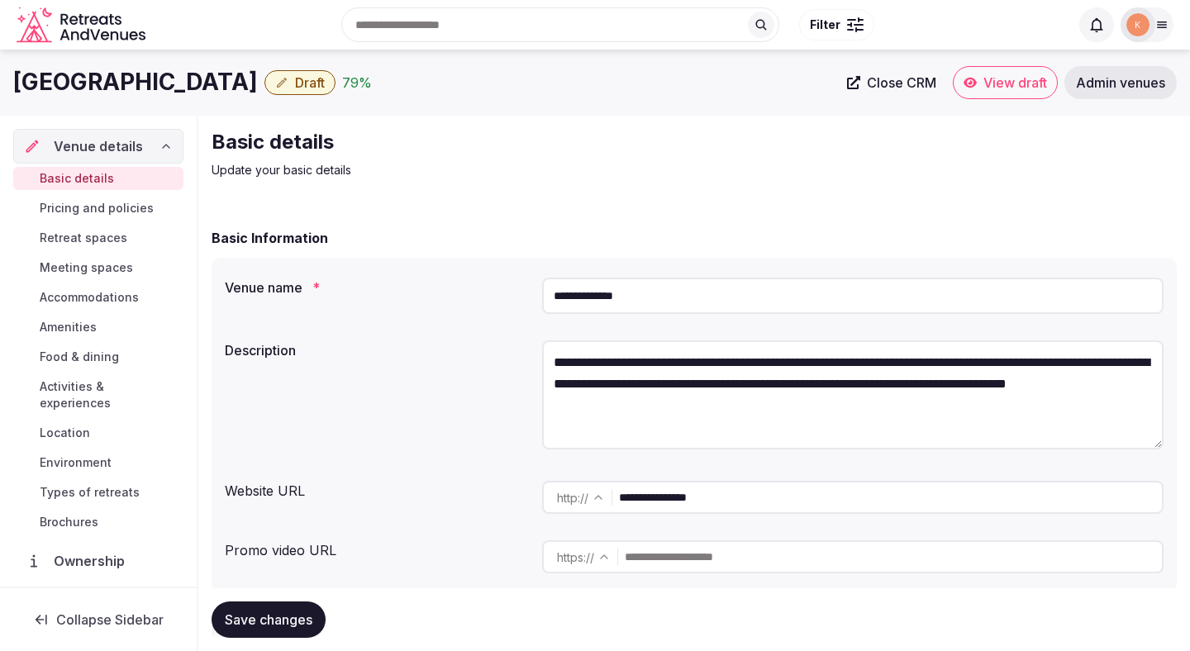
click at [99, 389] on span "Activities & experiences" at bounding box center [108, 394] width 137 height 33
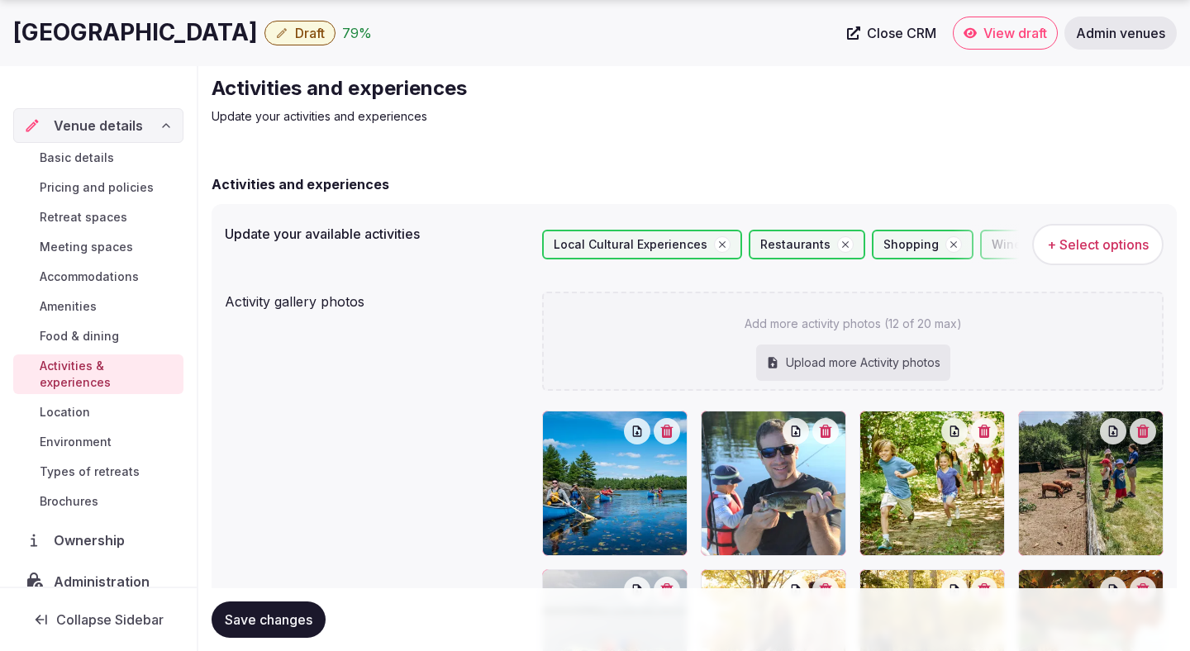
scroll to position [141, 0]
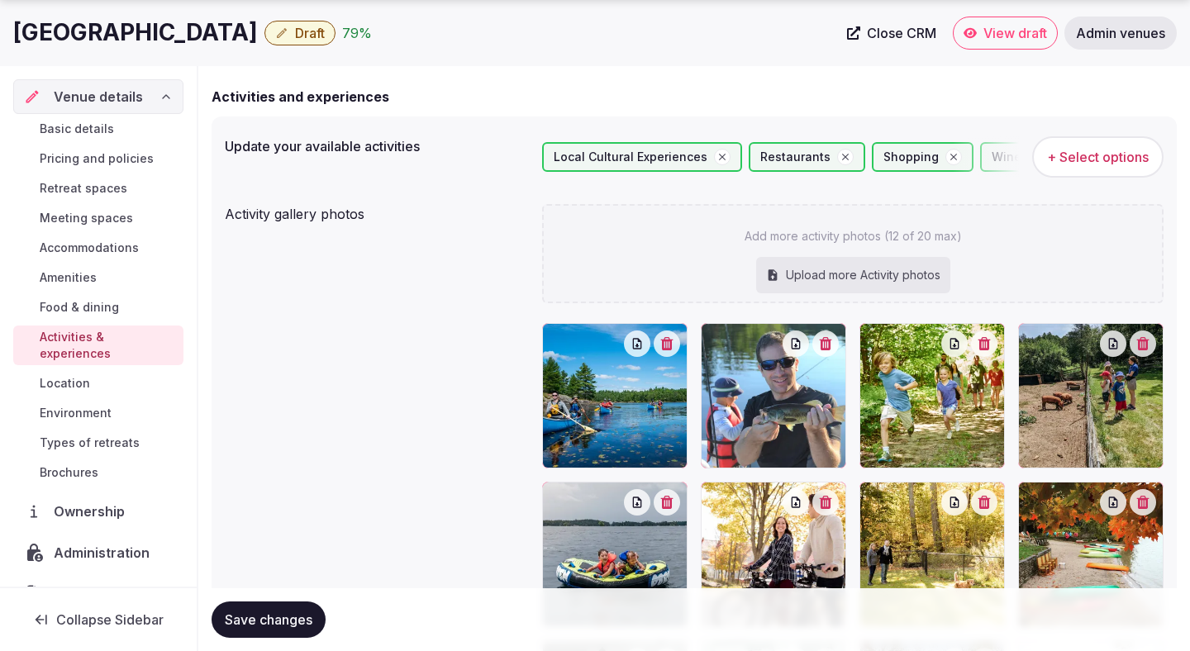
click at [79, 375] on span "Location" at bounding box center [65, 383] width 50 height 17
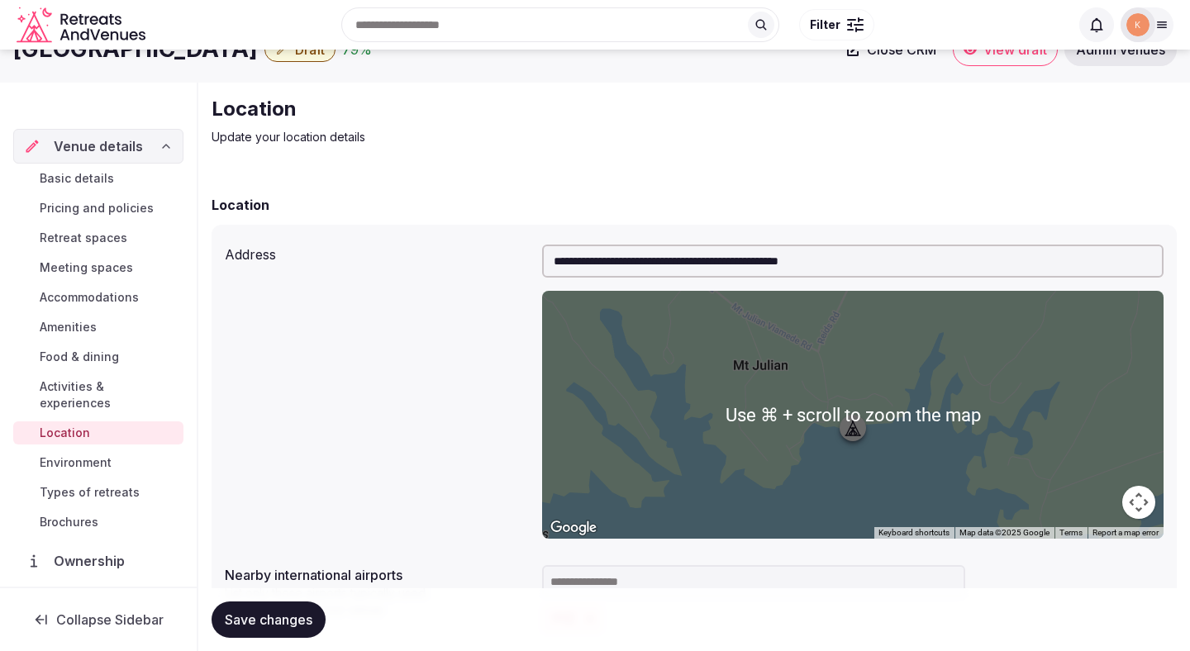
scroll to position [350, 0]
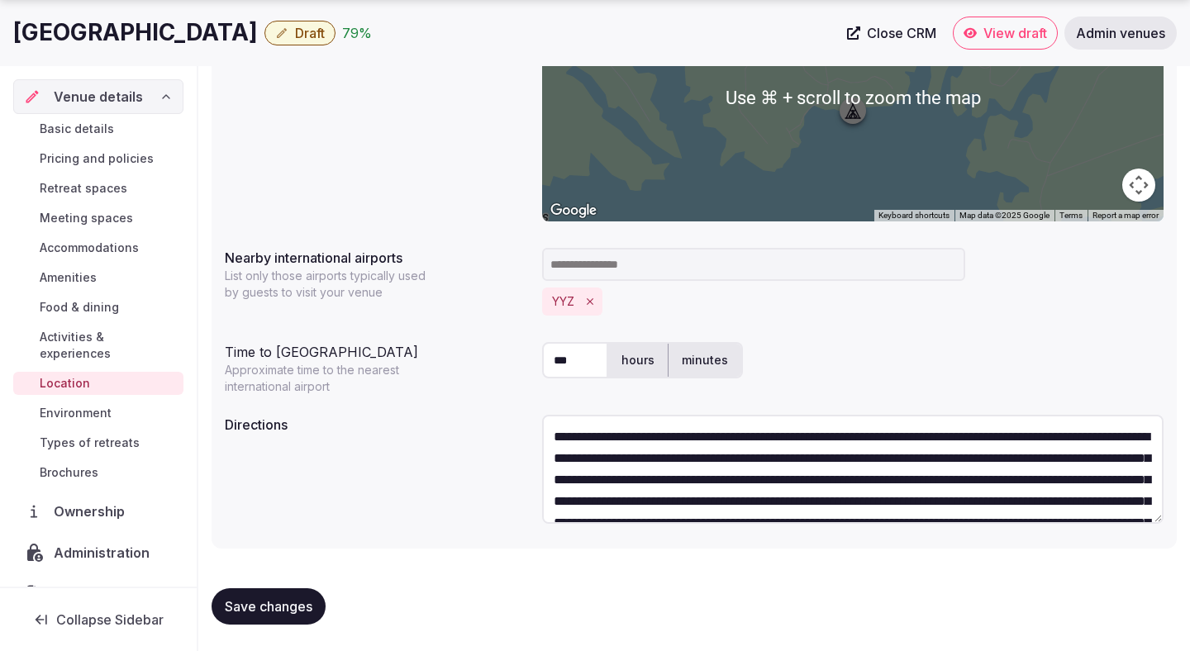
click at [695, 468] on textarea "**********" at bounding box center [852, 469] width 621 height 109
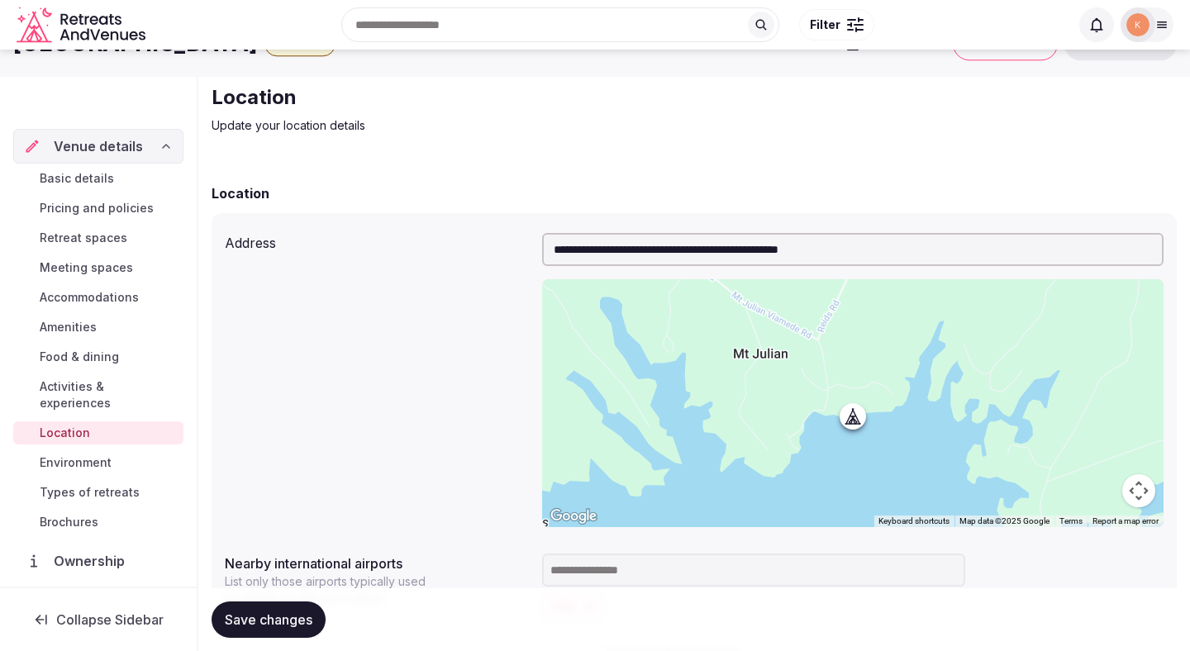
scroll to position [0, 0]
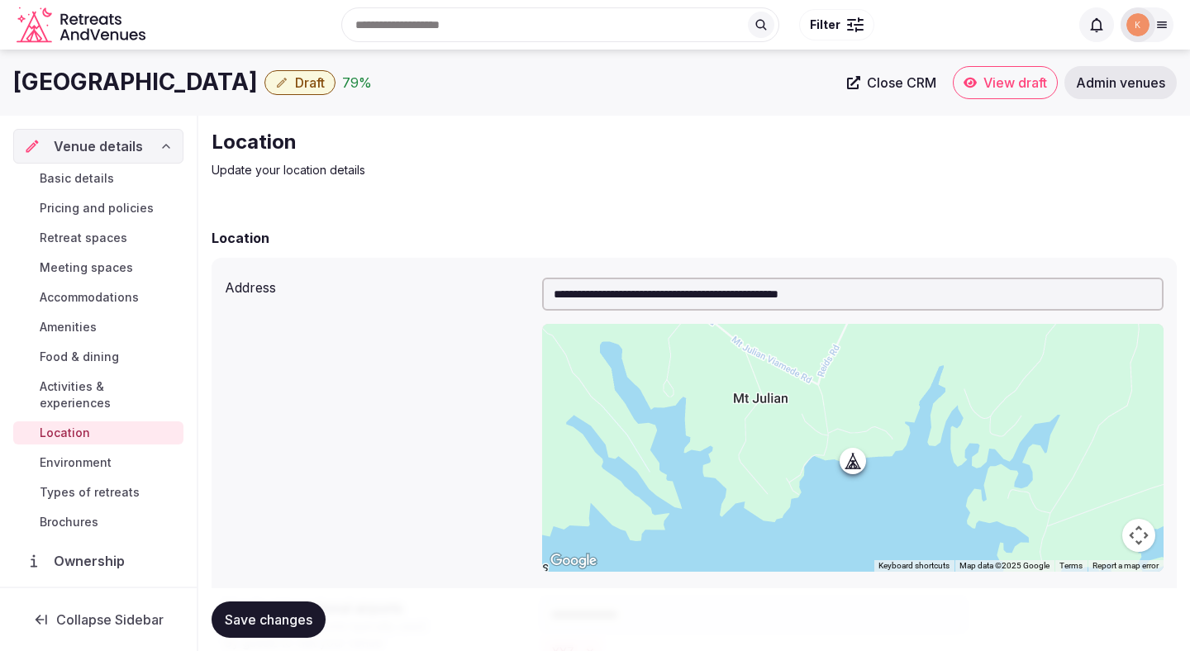
click at [295, 85] on span "Draft" at bounding box center [310, 82] width 30 height 17
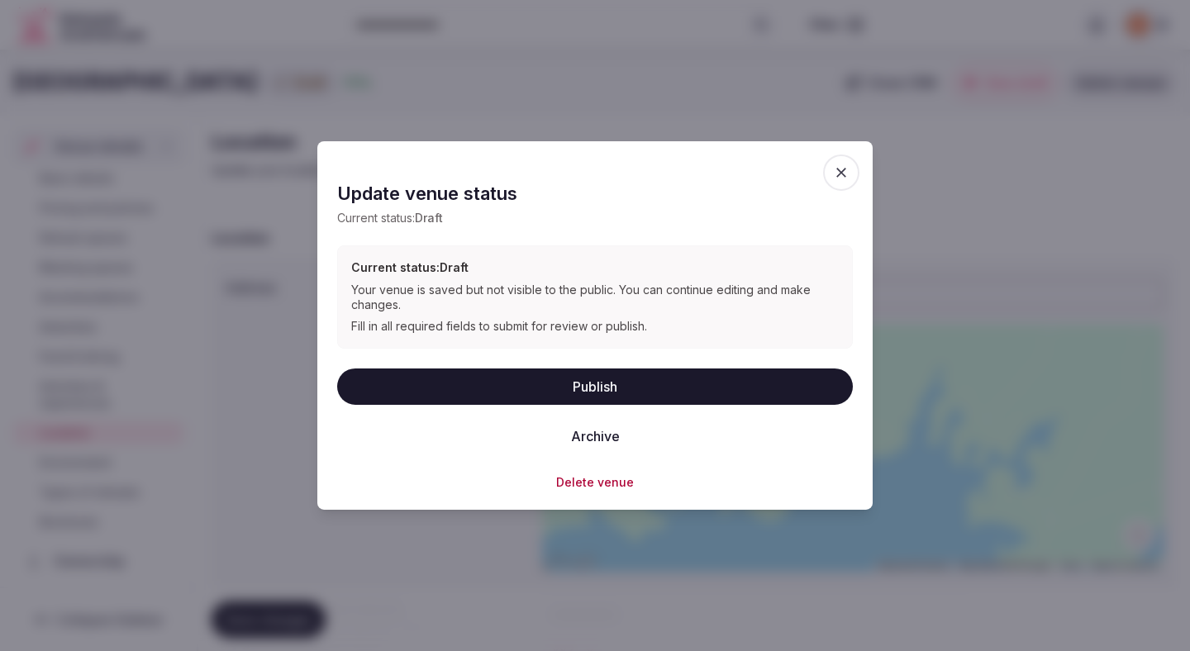
click at [573, 381] on button "Publish" at bounding box center [595, 386] width 516 height 36
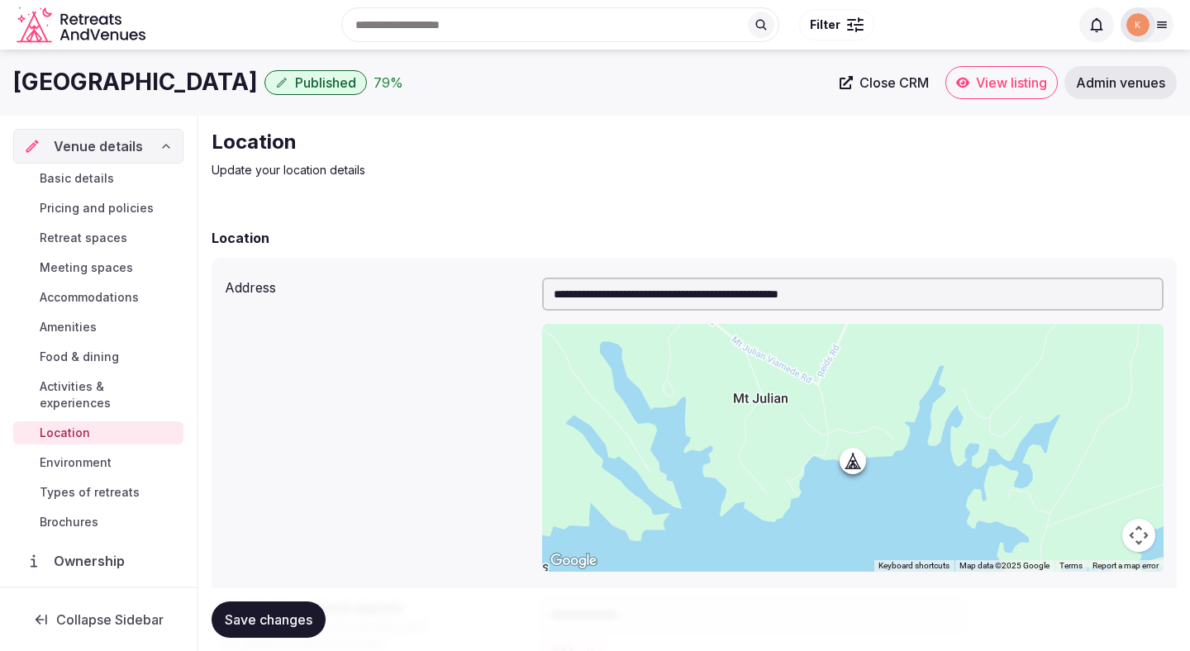
click at [618, 212] on div "**********" at bounding box center [694, 600] width 965 height 777
click at [1131, 83] on span "Admin venues" at bounding box center [1120, 82] width 89 height 17
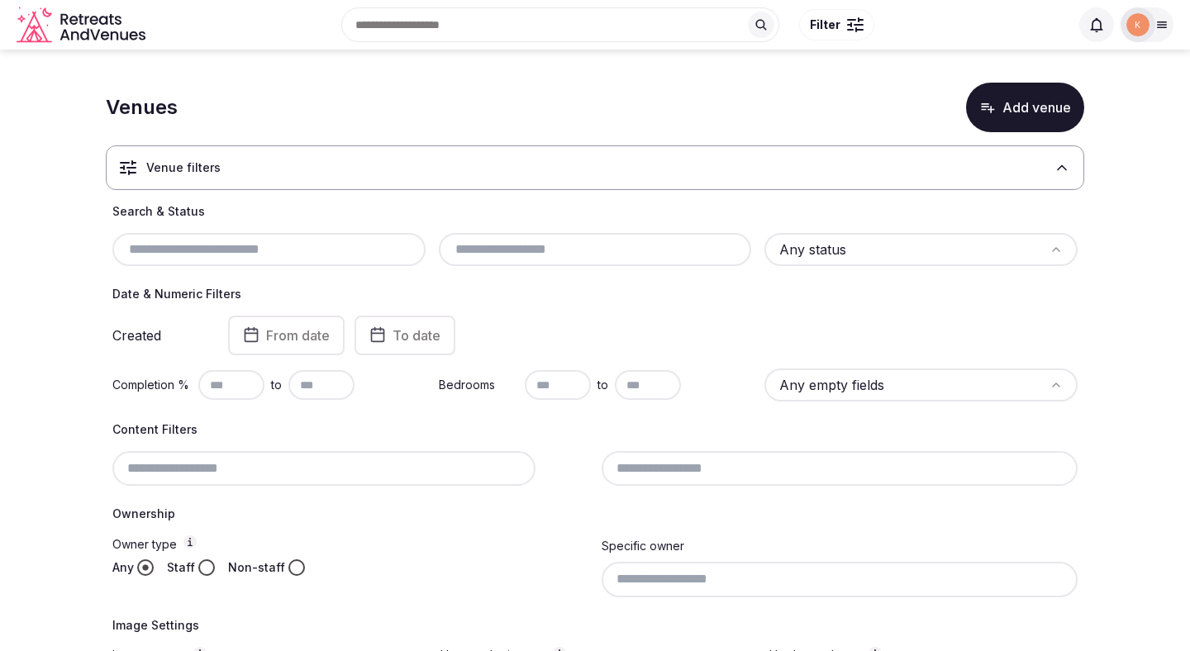
click at [408, 174] on div "Venue filters" at bounding box center [595, 167] width 978 height 45
click at [387, 245] on input "text" at bounding box center [269, 250] width 300 height 20
click at [340, 256] on input "text" at bounding box center [269, 250] width 300 height 20
click at [341, 252] on input "text" at bounding box center [269, 250] width 300 height 20
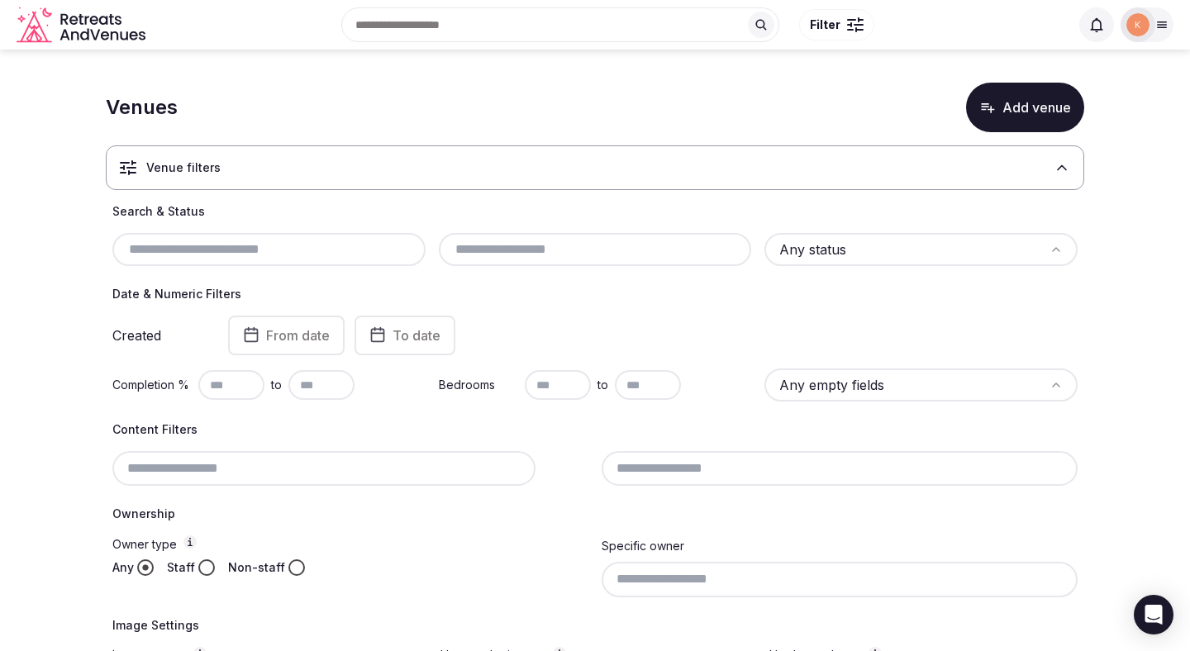
paste input "**********"
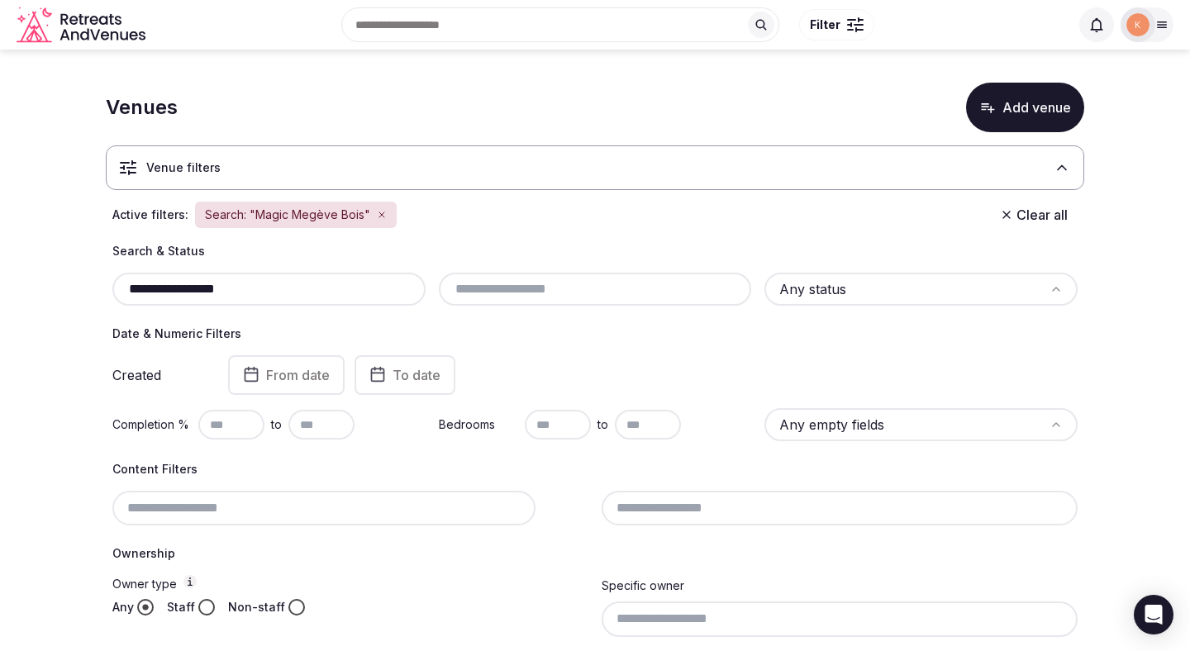
type input "**********"
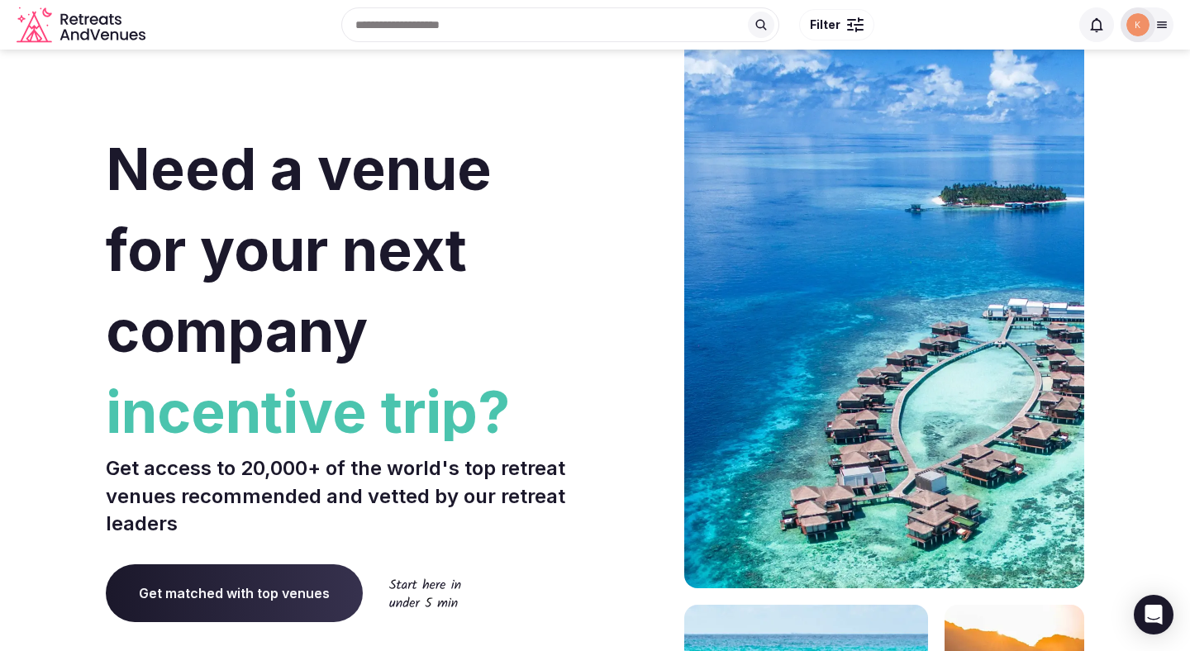
click at [1157, 31] on icon at bounding box center [1161, 24] width 13 height 13
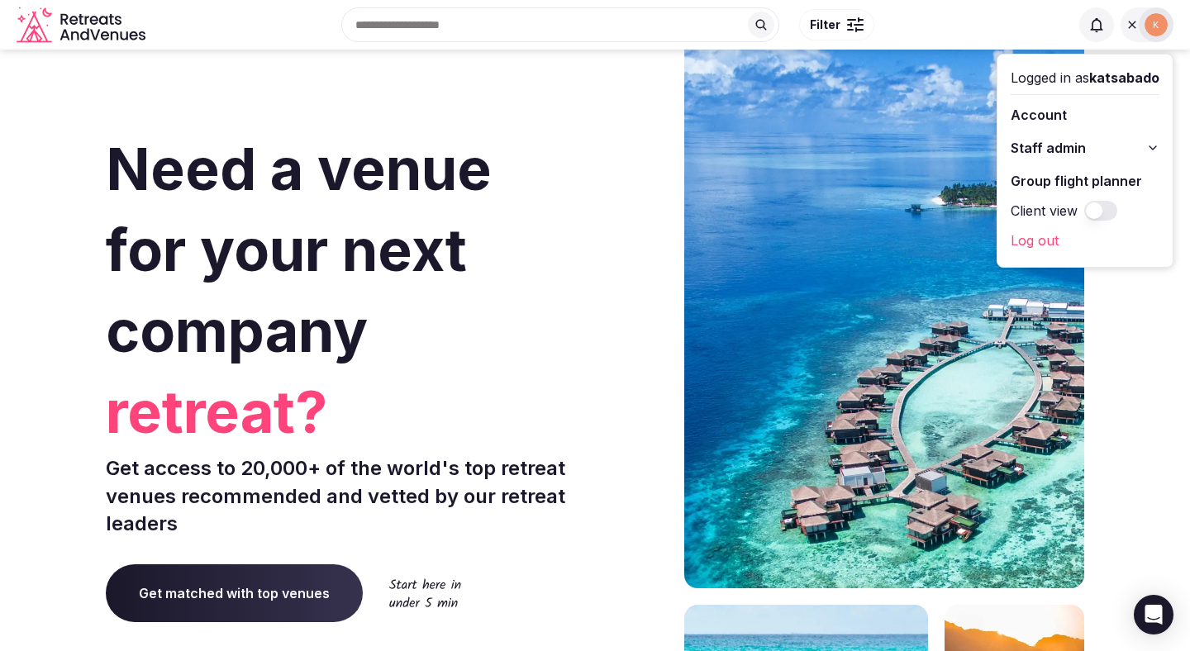
click at [1083, 149] on span "Staff admin" at bounding box center [1048, 148] width 75 height 20
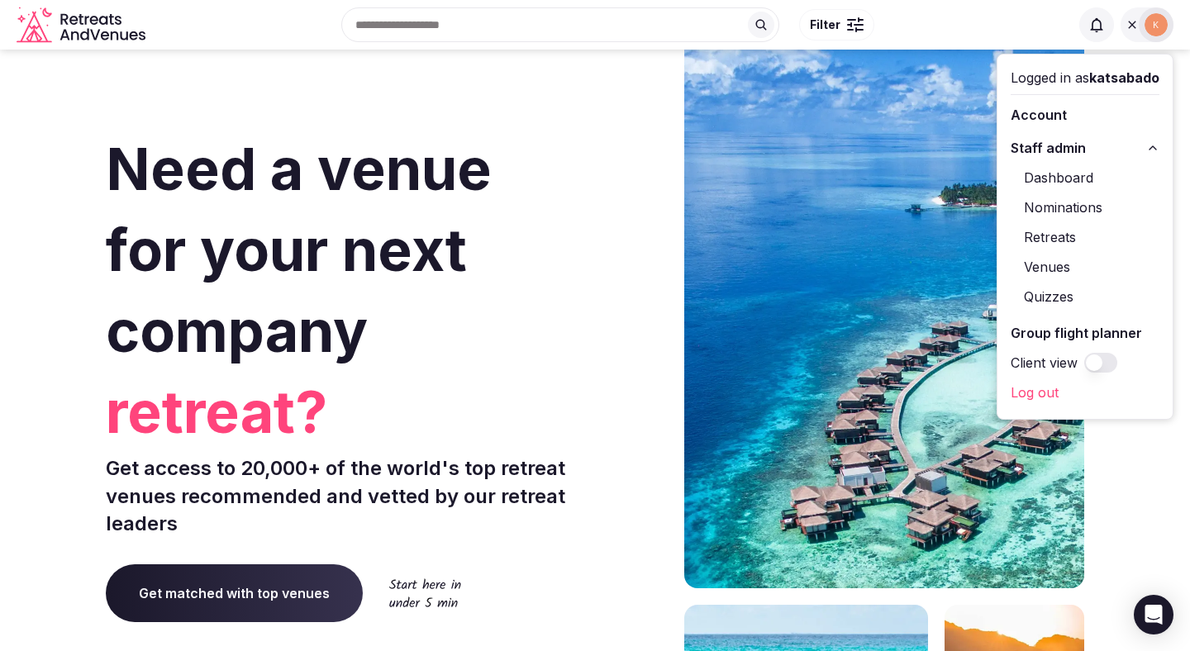
click at [1064, 265] on link "Venues" at bounding box center [1085, 267] width 149 height 26
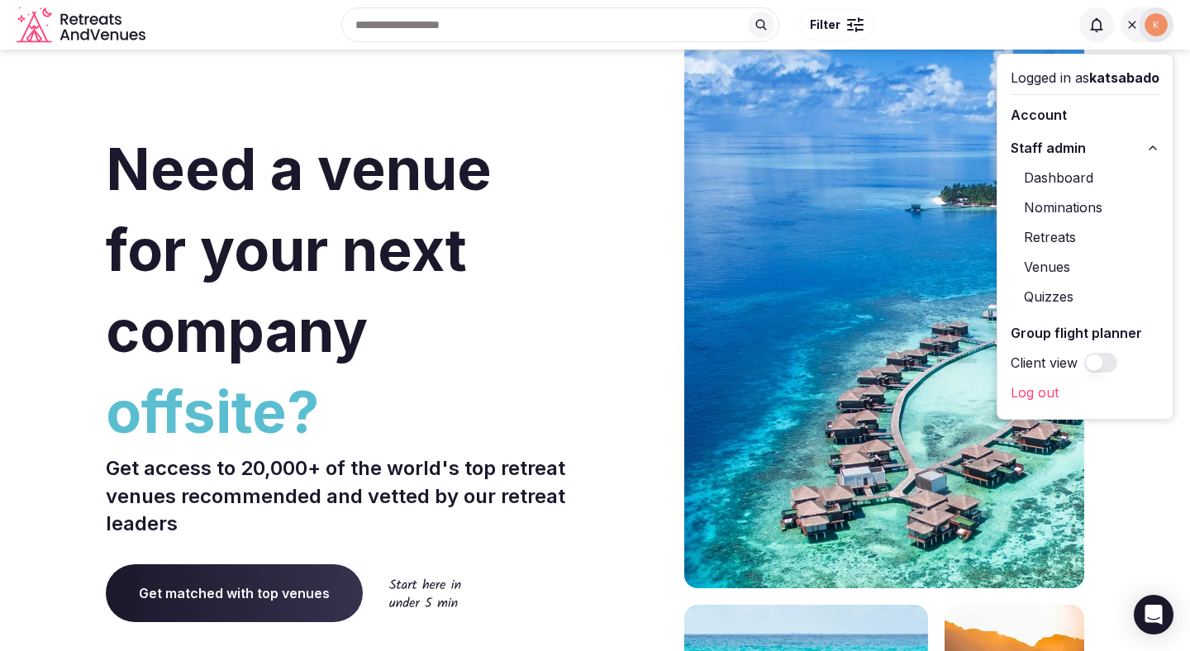
click at [1064, 265] on link "Venues" at bounding box center [1085, 267] width 149 height 26
click at [1054, 269] on link "Venues" at bounding box center [1085, 267] width 149 height 26
click at [1051, 263] on link "Venues" at bounding box center [1085, 267] width 149 height 26
click at [1059, 265] on link "Venues" at bounding box center [1085, 267] width 149 height 26
click at [1051, 268] on link "Venues" at bounding box center [1085, 267] width 149 height 26
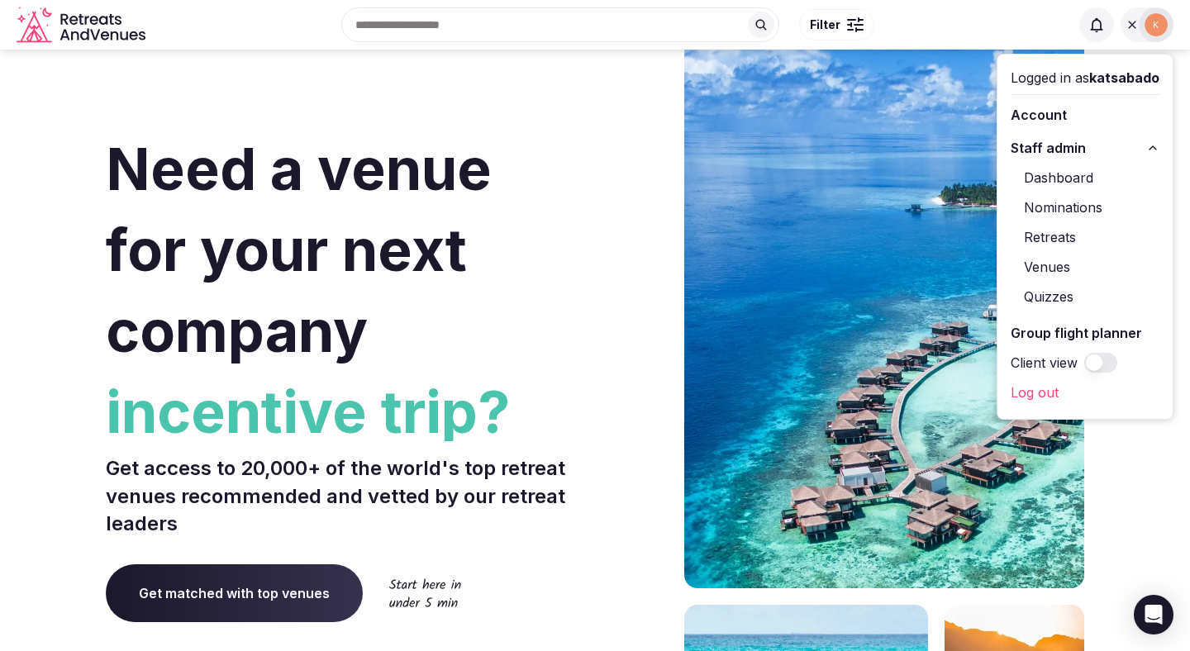
click at [1049, 267] on link "Venues" at bounding box center [1085, 267] width 149 height 26
click at [1050, 264] on link "Venues" at bounding box center [1085, 267] width 149 height 26
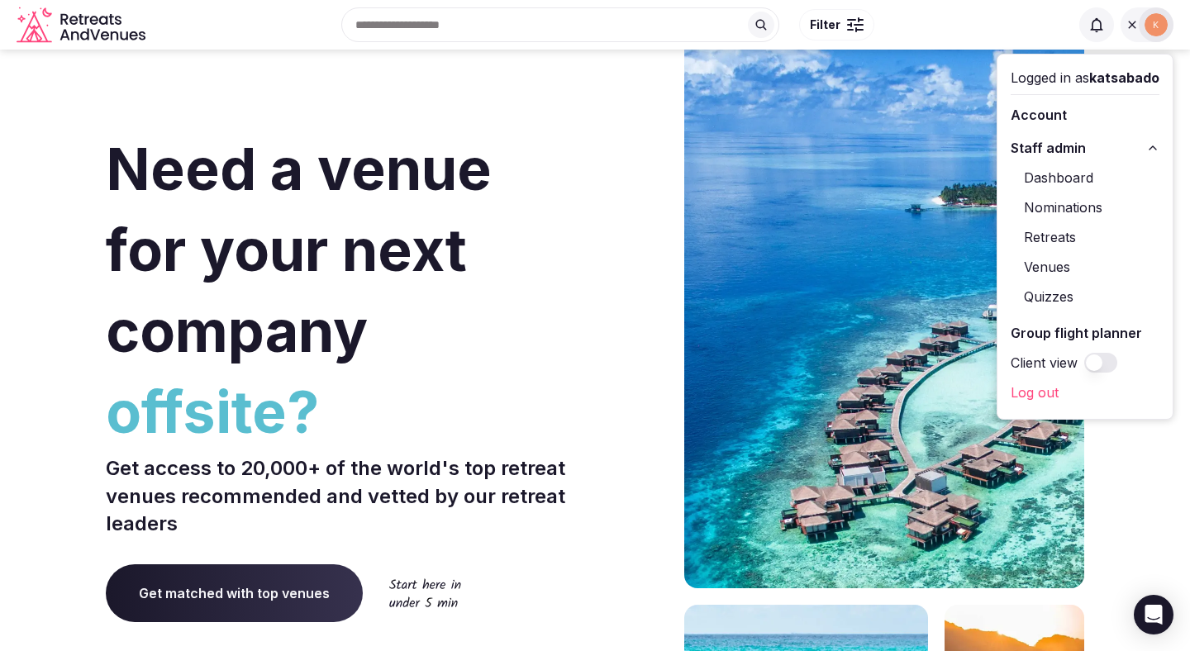
click at [1053, 264] on link "Venues" at bounding box center [1085, 267] width 149 height 26
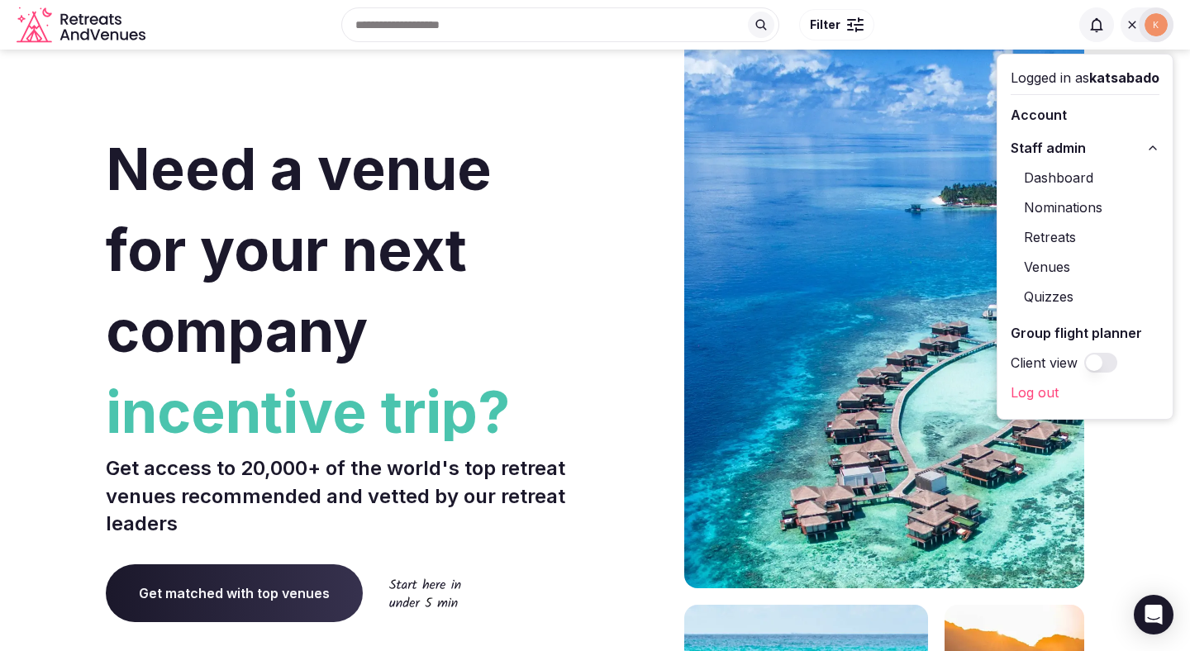
click at [1053, 267] on link "Venues" at bounding box center [1085, 267] width 149 height 26
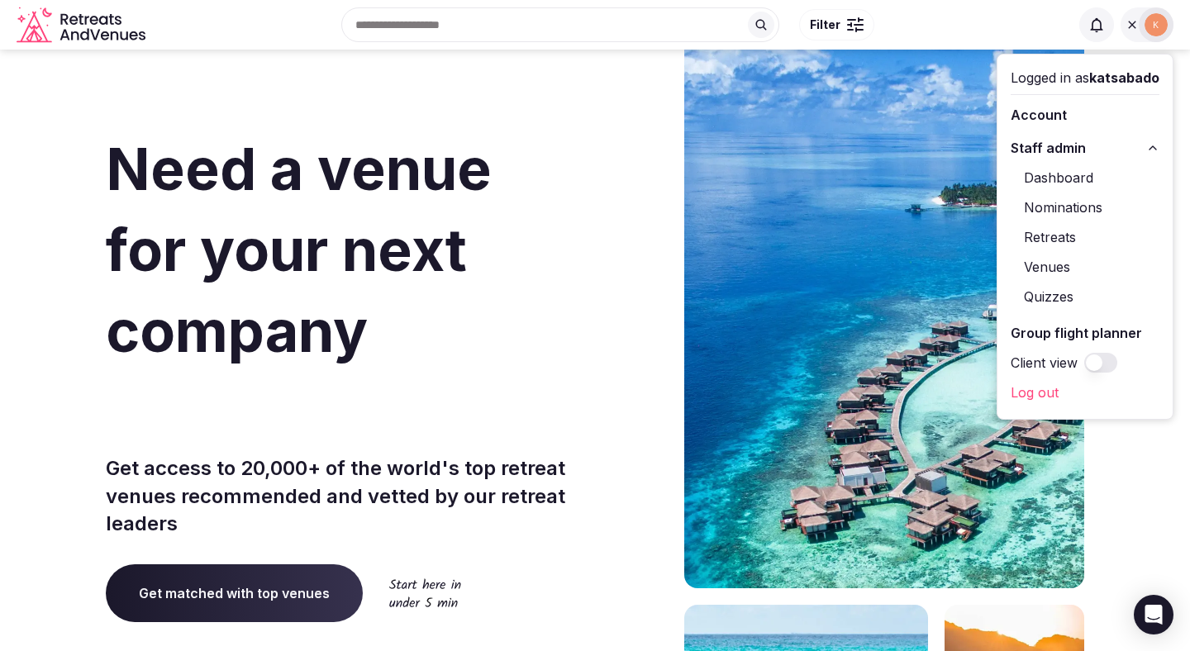
click at [1053, 267] on link "Venues" at bounding box center [1085, 267] width 149 height 26
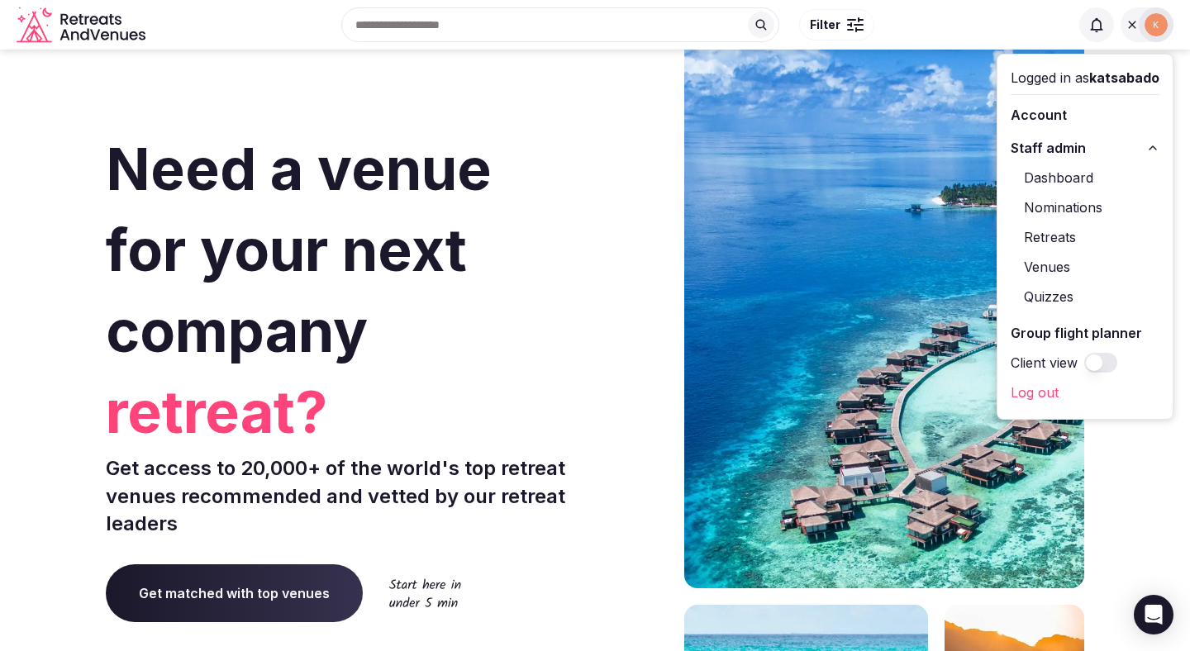
click at [1064, 268] on link "Venues" at bounding box center [1085, 267] width 149 height 26
click at [1052, 296] on link "Quizzes" at bounding box center [1085, 296] width 149 height 26
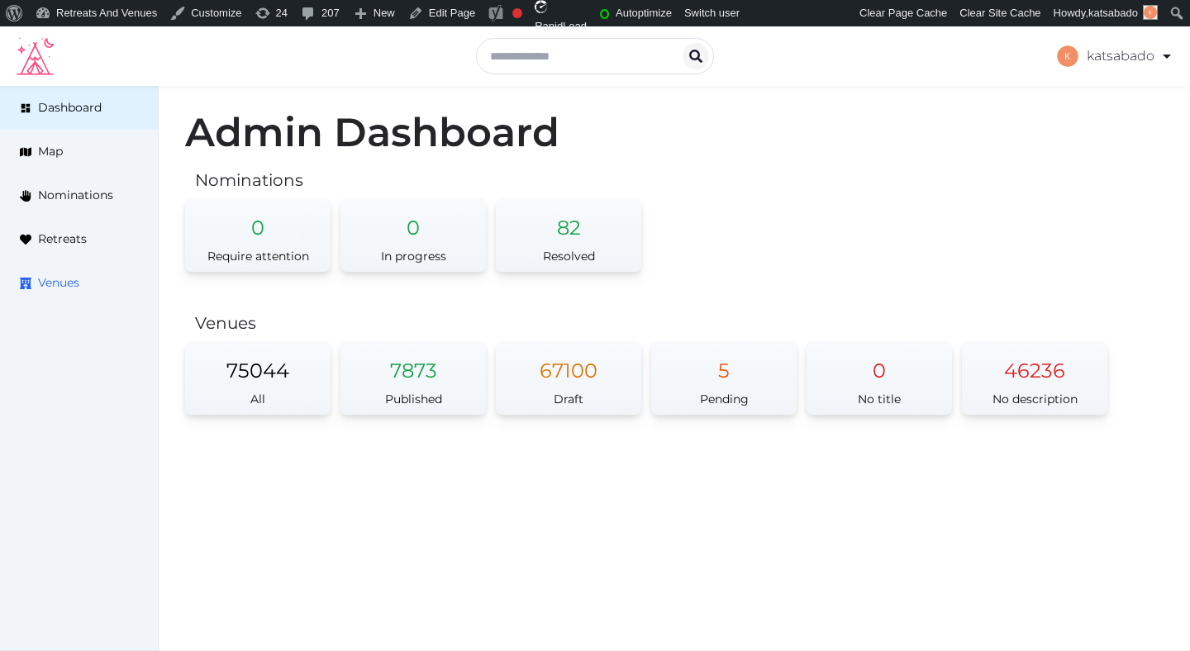
click at [71, 287] on span "Venues" at bounding box center [58, 282] width 41 height 17
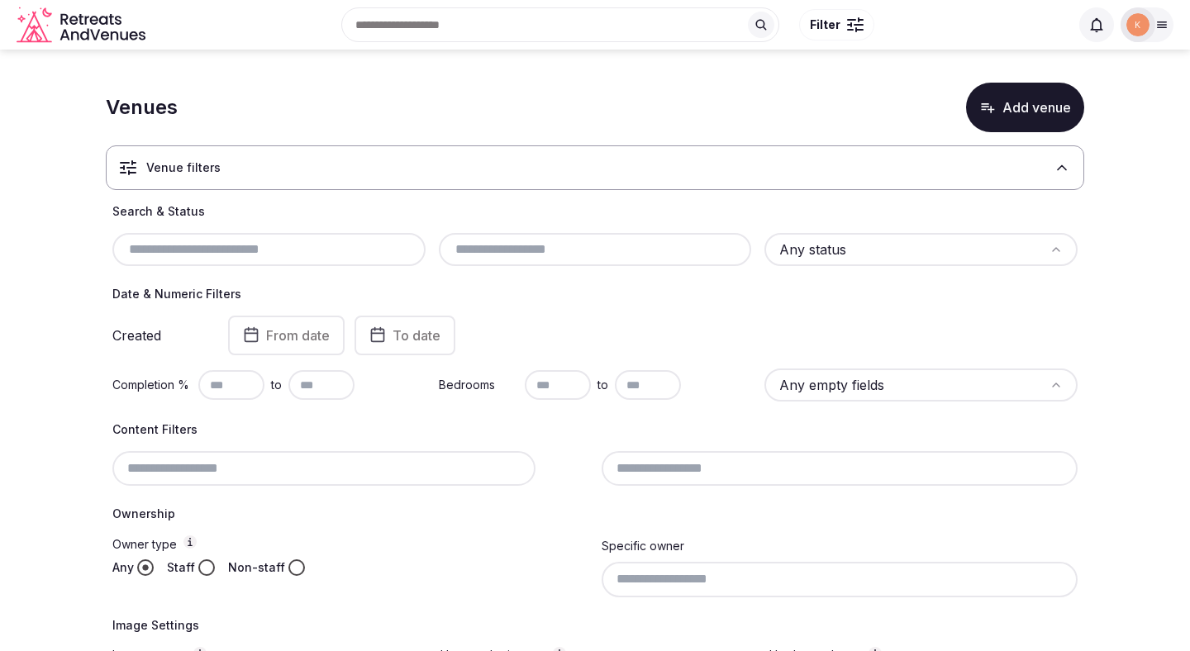
click at [221, 246] on input "text" at bounding box center [269, 250] width 300 height 20
paste input "**********"
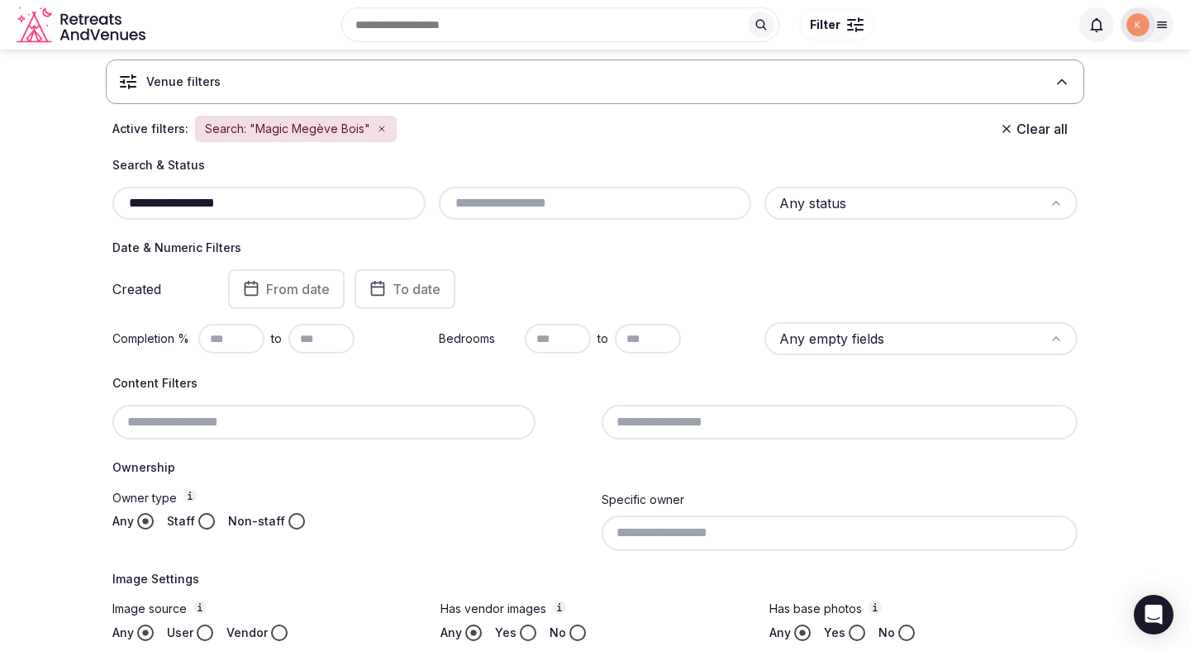
scroll to position [73, 0]
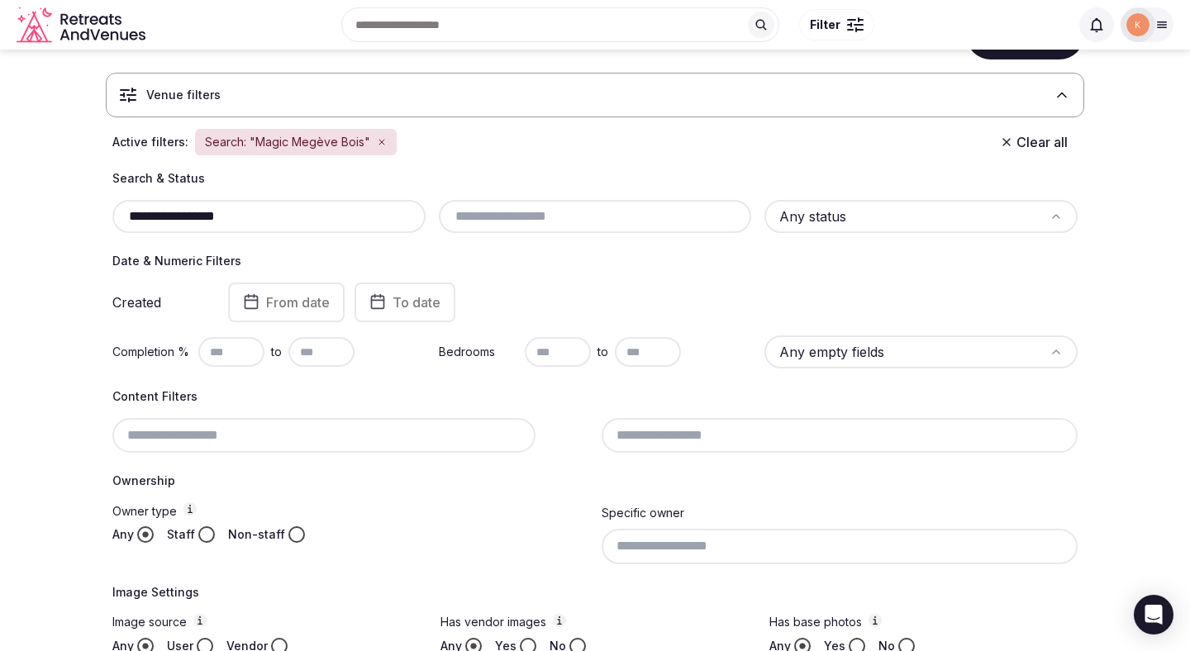
click at [326, 216] on input "**********" at bounding box center [269, 217] width 300 height 20
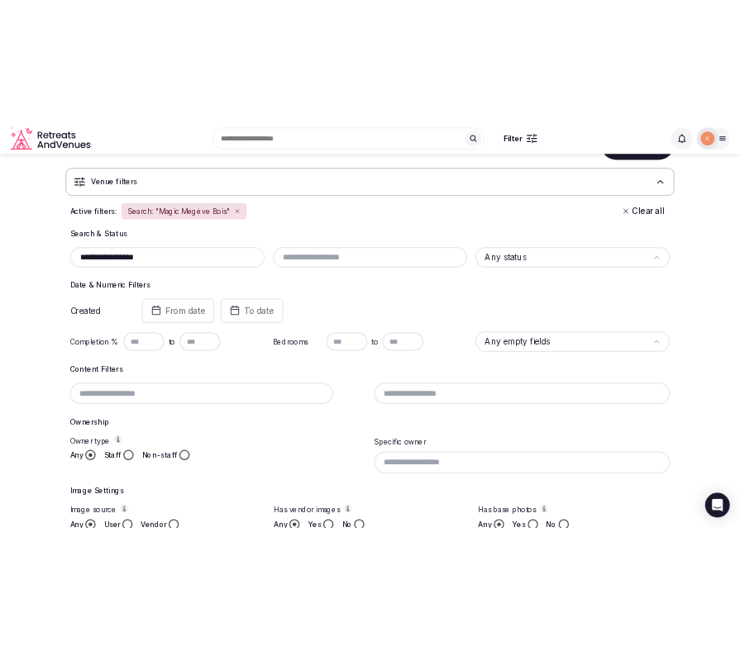
scroll to position [0, 0]
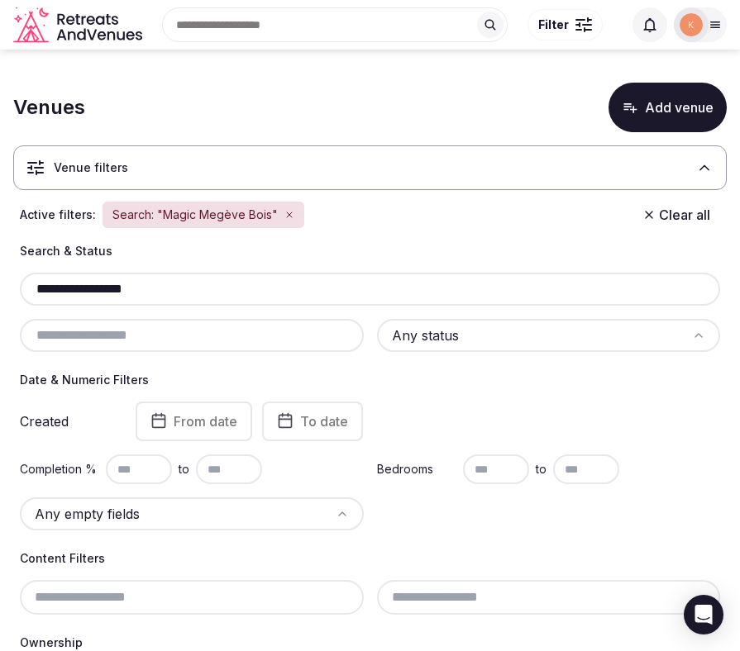
click at [114, 292] on input "**********" at bounding box center [369, 289] width 687 height 20
type input "**********"
click at [679, 112] on button "Add venue" at bounding box center [667, 108] width 118 height 50
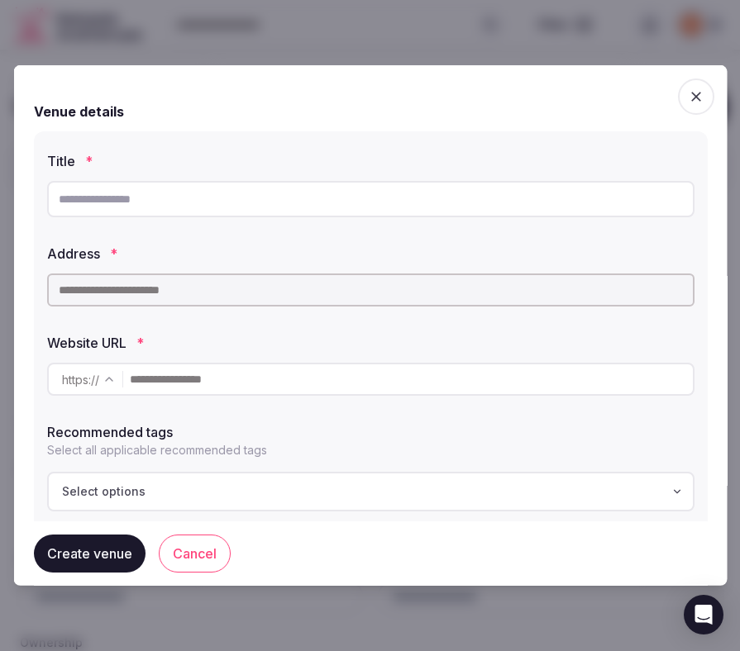
click at [255, 284] on input "text" at bounding box center [369, 290] width 647 height 33
paste input "**********"
type input "**********"
click at [258, 286] on input "**********" at bounding box center [369, 290] width 647 height 33
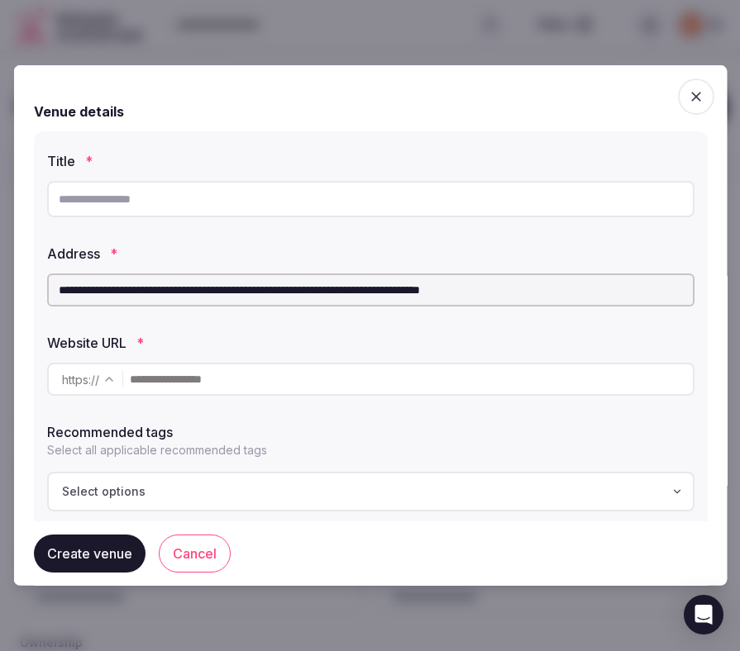
click at [258, 286] on input "**********" at bounding box center [369, 290] width 647 height 33
click at [309, 365] on input "text" at bounding box center [410, 379] width 563 height 33
paste input "**********"
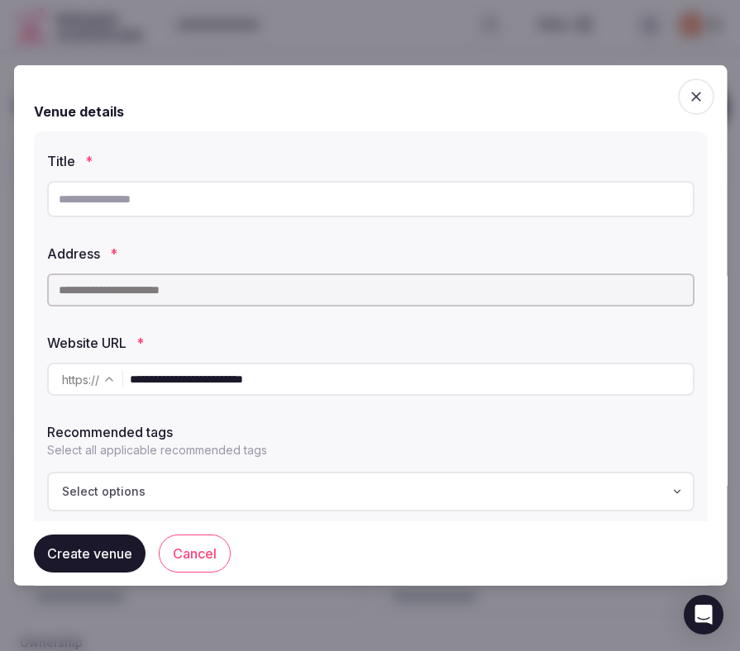
type input "**********"
click at [370, 336] on label "Website URL *" at bounding box center [369, 342] width 647 height 13
click at [232, 196] on input "text" at bounding box center [369, 199] width 647 height 36
paste input "**********"
click at [61, 198] on input "**********" at bounding box center [369, 199] width 647 height 36
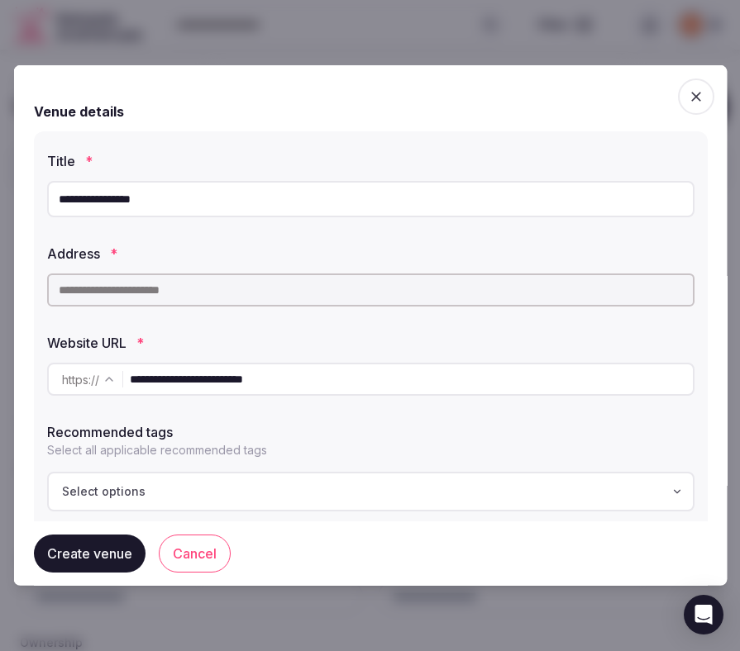
click at [105, 196] on input "**********" at bounding box center [369, 199] width 647 height 36
click at [145, 204] on input "**********" at bounding box center [369, 199] width 647 height 36
type input "**********"
click at [219, 297] on input "text" at bounding box center [369, 290] width 647 height 33
click at [221, 297] on input "text" at bounding box center [369, 290] width 647 height 33
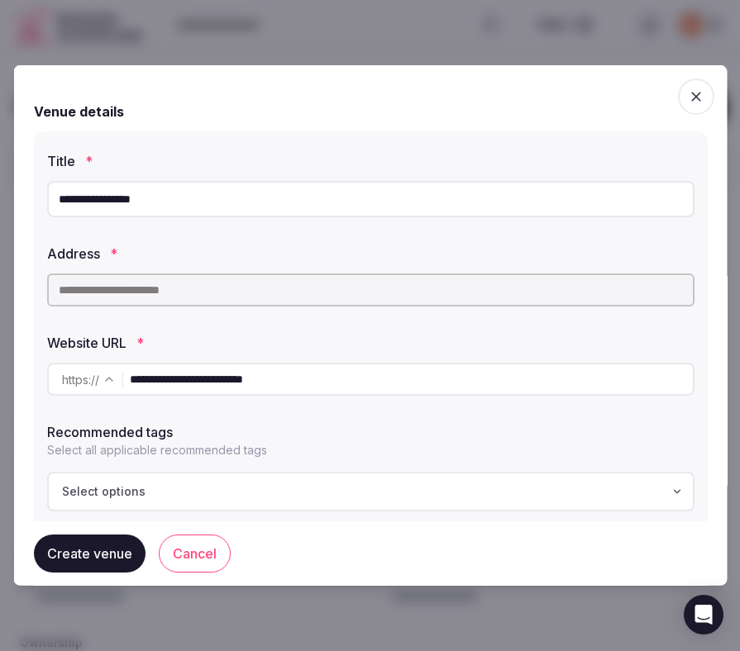
paste input "**********"
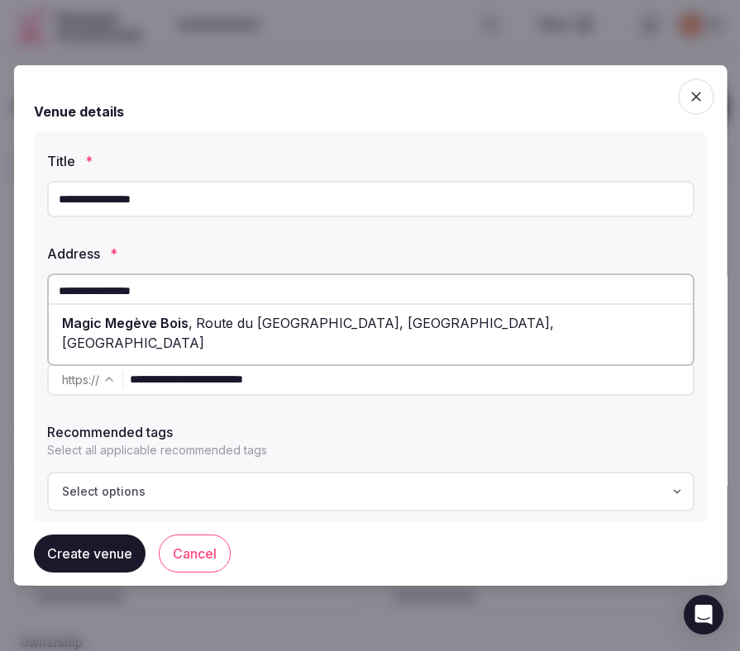
click at [223, 315] on span "Route du Petit Bois, Demi-Quartier, France" at bounding box center [307, 333] width 492 height 36
type input "**********"
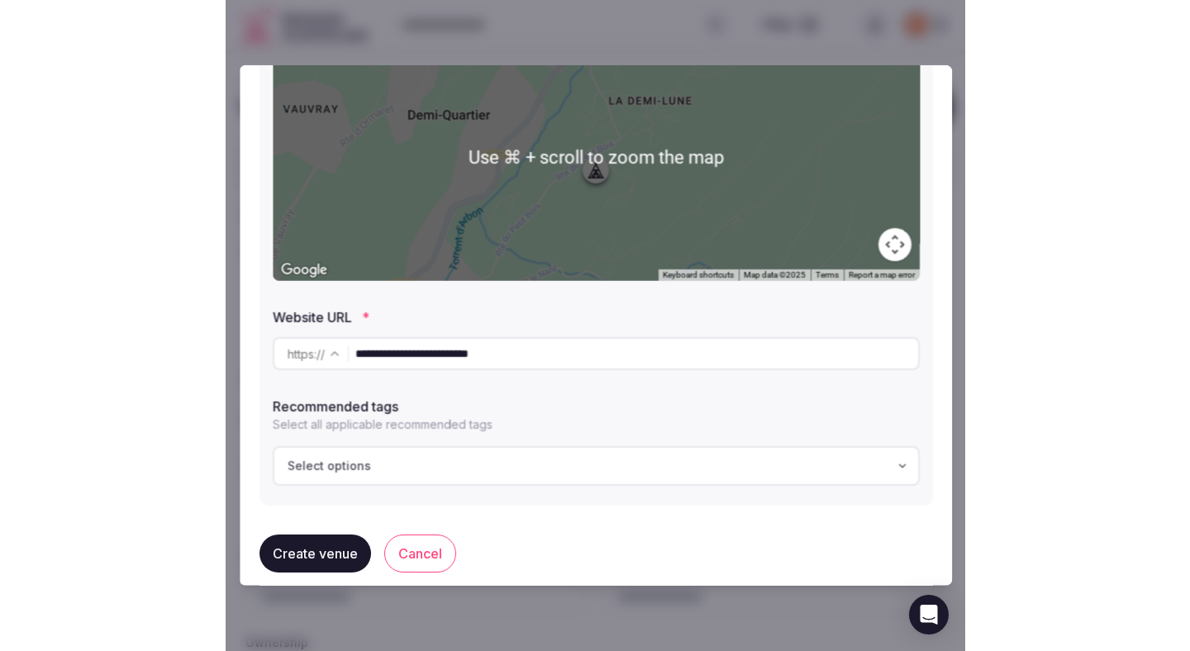
scroll to position [307, 0]
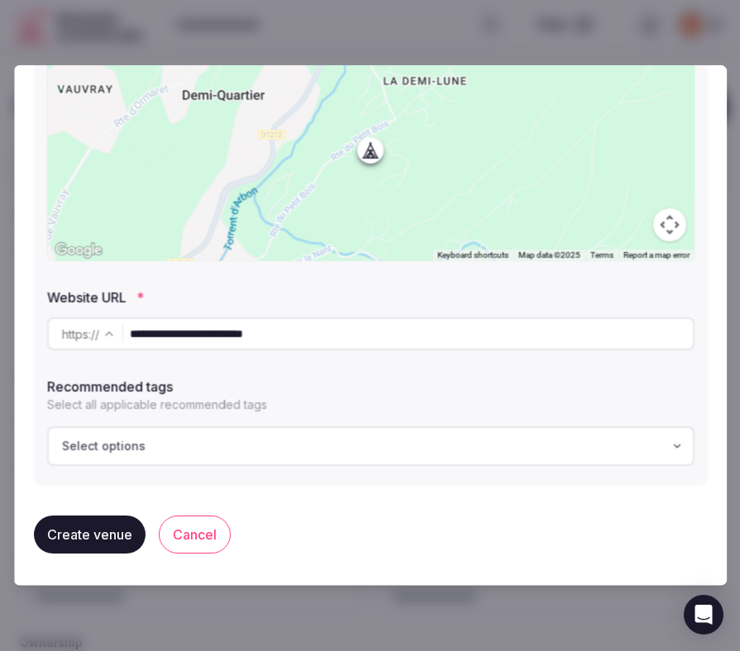
click at [112, 534] on button "Create venue" at bounding box center [89, 535] width 112 height 38
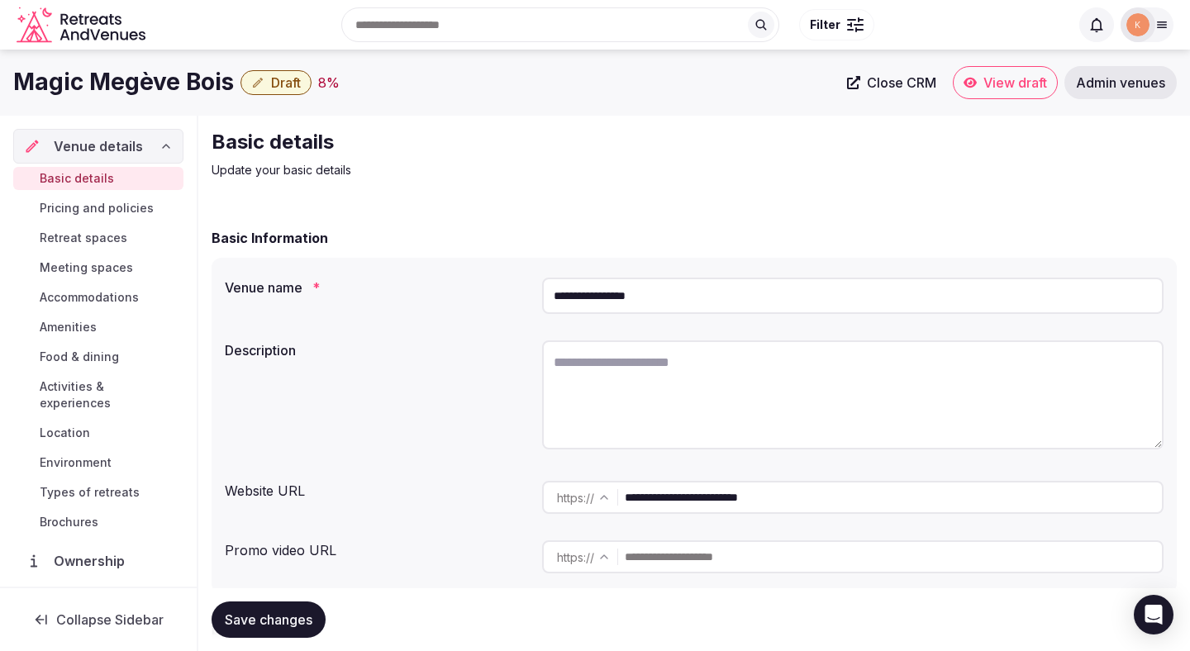
click at [879, 84] on span "Close CRM" at bounding box center [901, 82] width 69 height 17
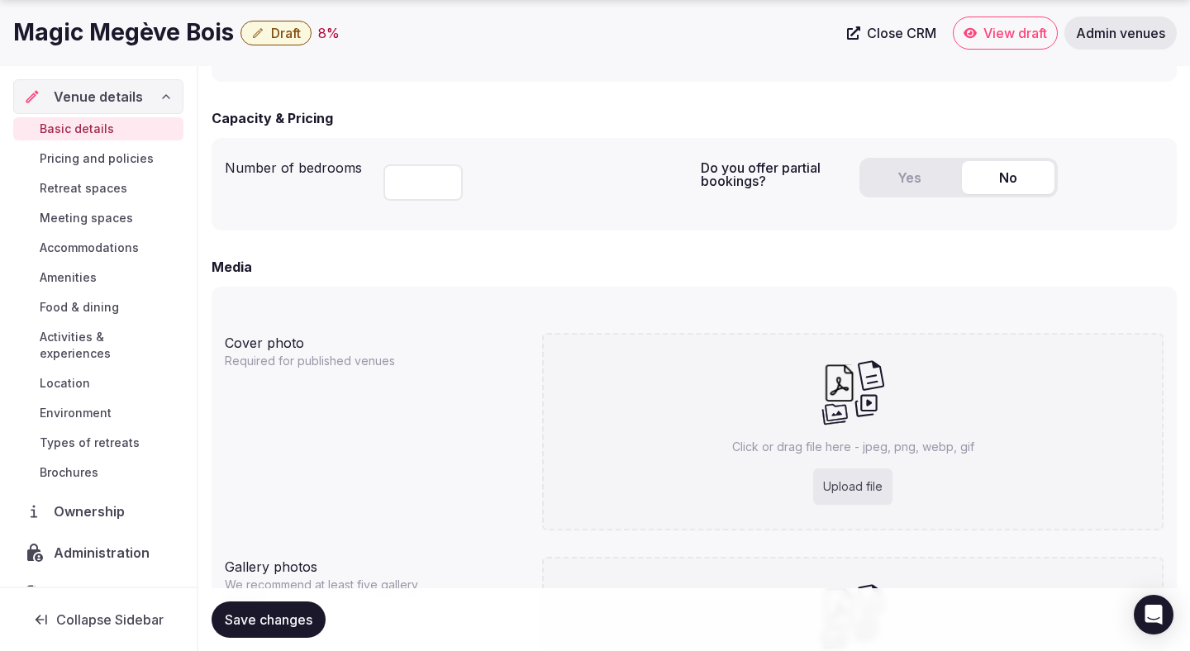
scroll to position [1044, 0]
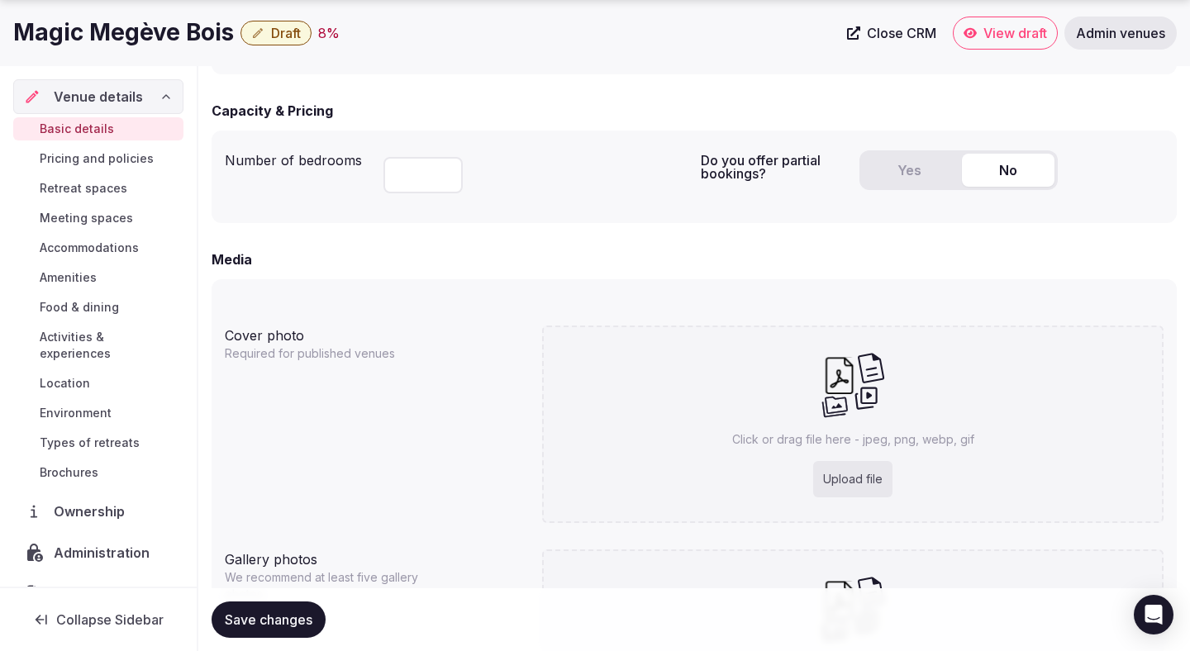
click at [836, 474] on div "Upload file" at bounding box center [852, 479] width 79 height 36
type input "**********"
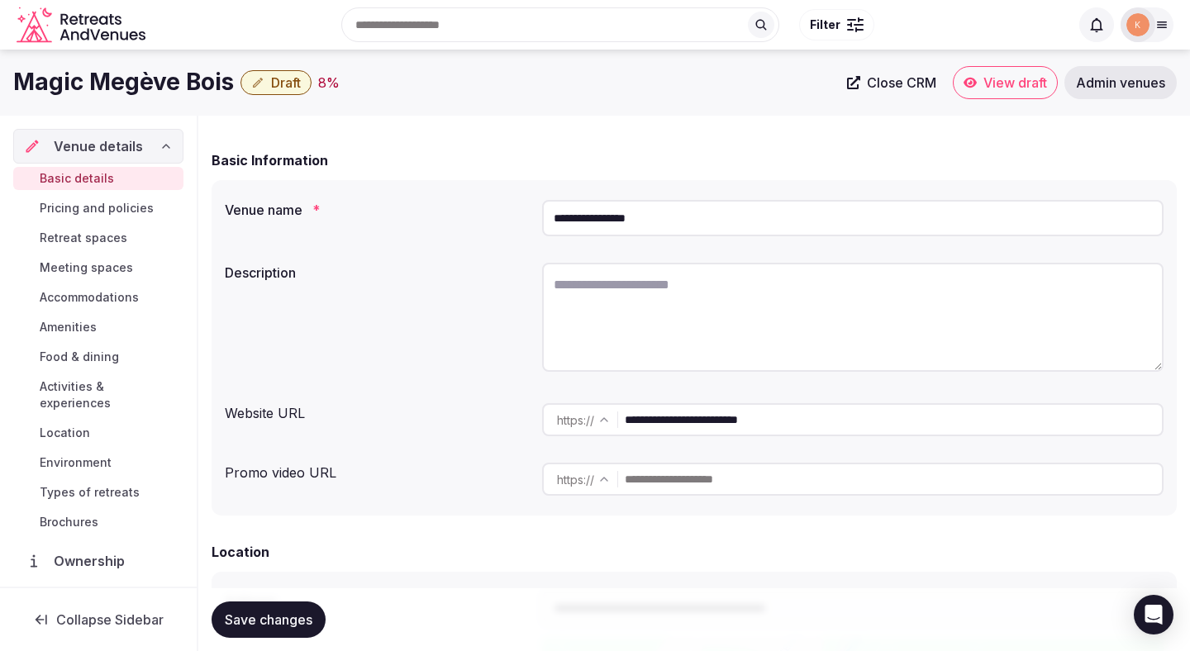
scroll to position [0, 0]
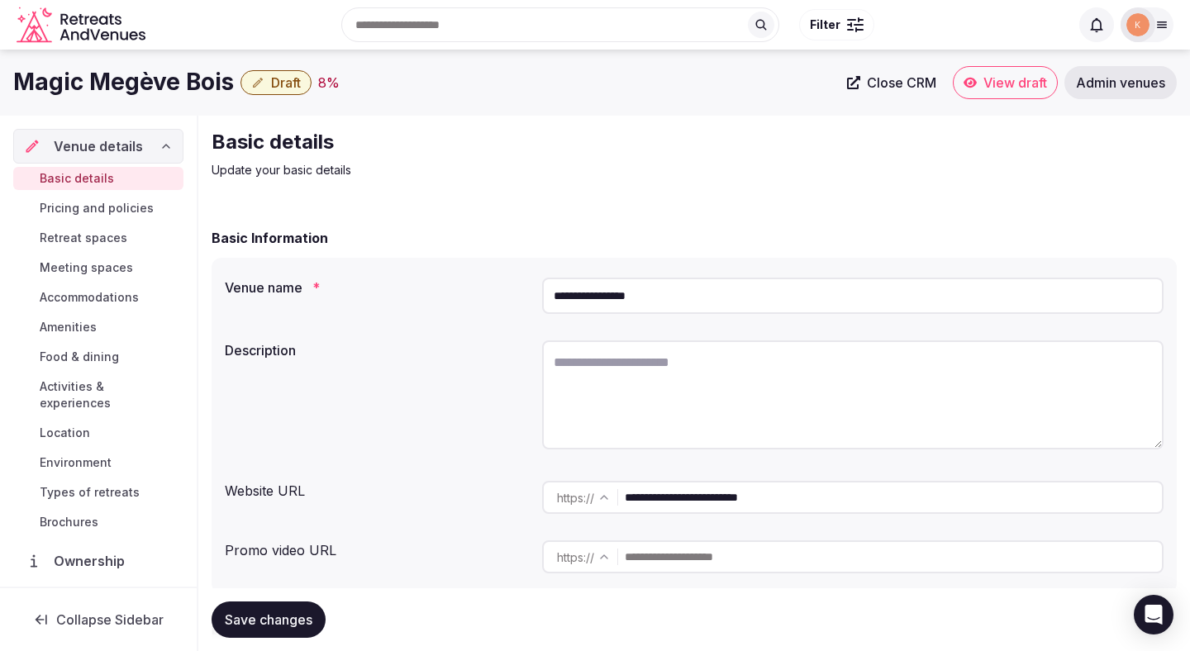
click at [704, 380] on textarea at bounding box center [852, 394] width 621 height 109
click at [712, 380] on textarea at bounding box center [852, 394] width 621 height 109
paste textarea "**********"
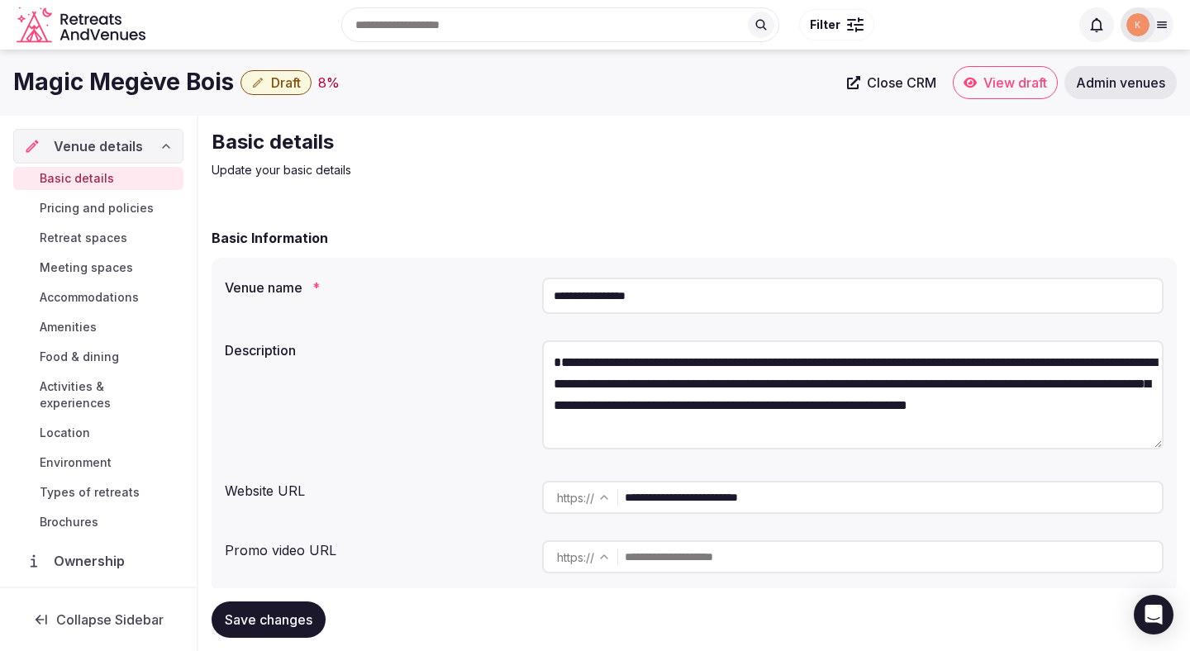
drag, startPoint x: 551, startPoint y: 383, endPoint x: 544, endPoint y: 331, distance: 53.4
click at [544, 331] on div "**********" at bounding box center [694, 425] width 965 height 335
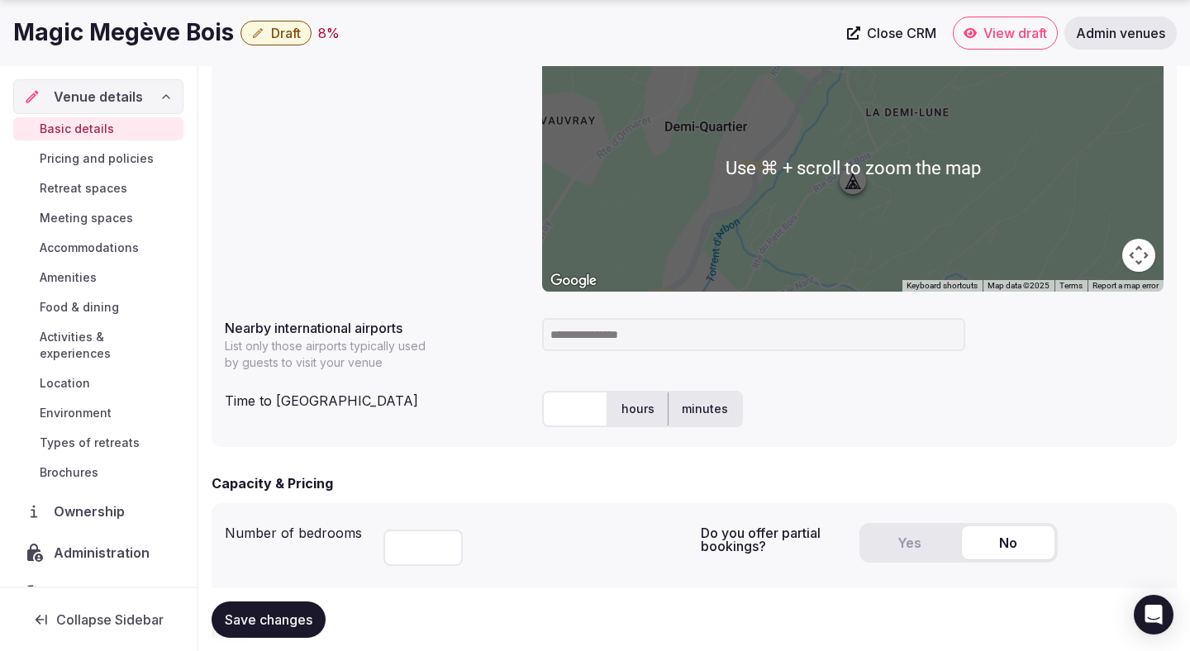
scroll to position [673, 0]
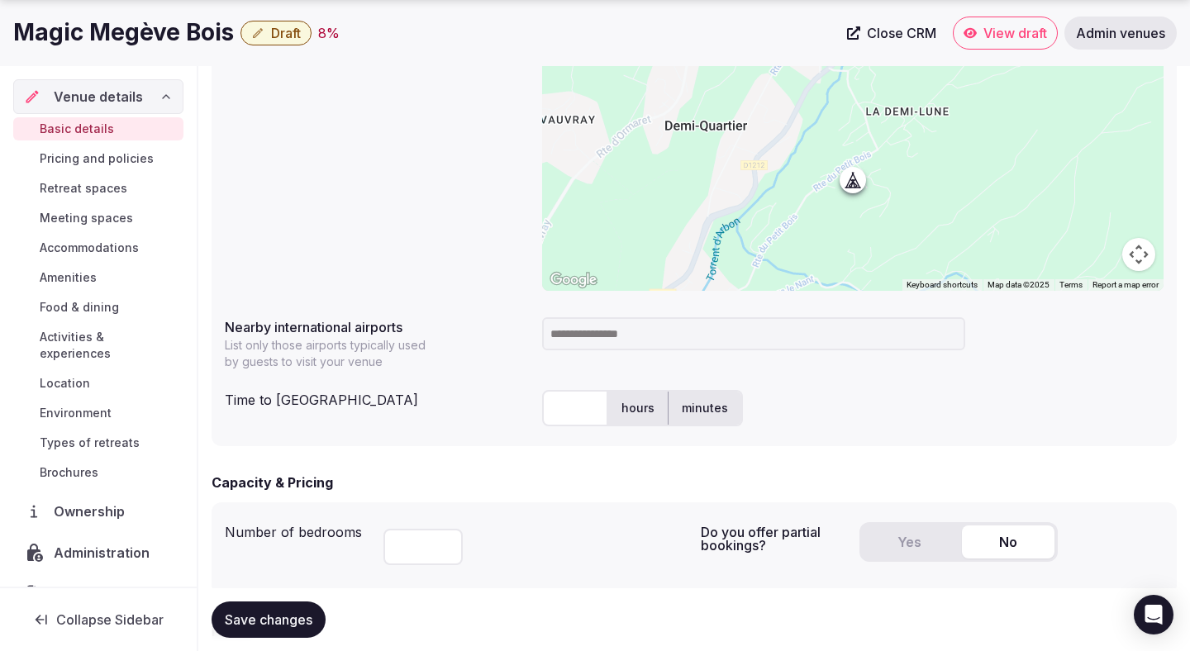
type textarea "**********"
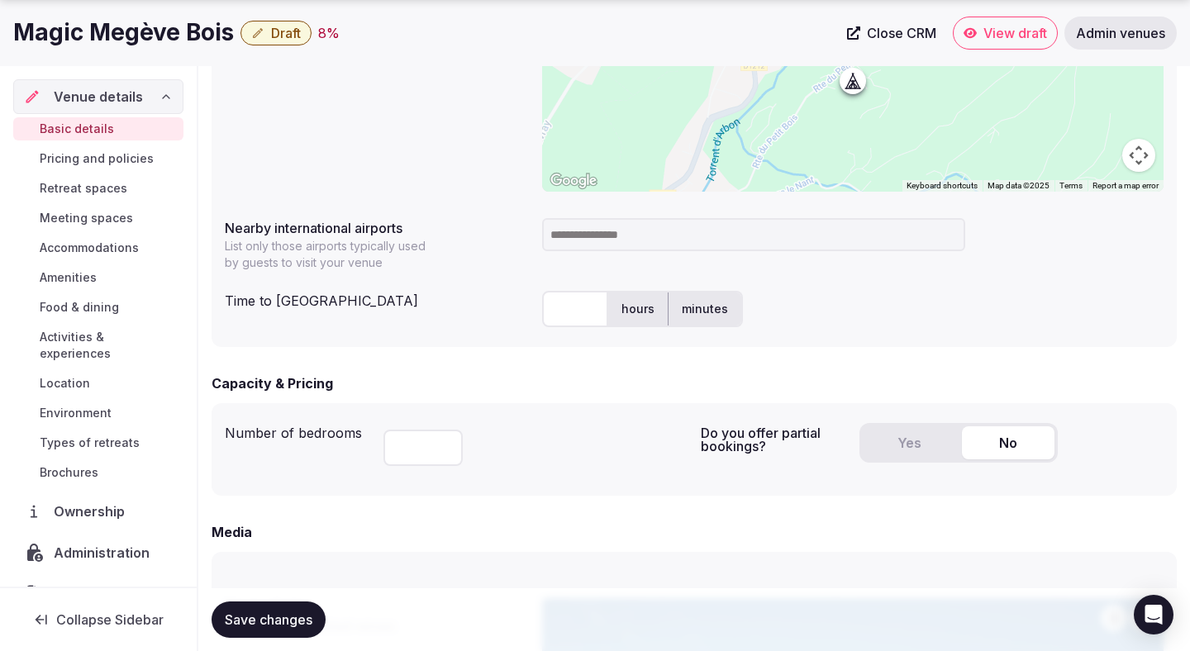
click at [407, 439] on input "number" at bounding box center [422, 448] width 79 height 36
type input "**"
click at [911, 450] on button "Yes" at bounding box center [909, 442] width 93 height 33
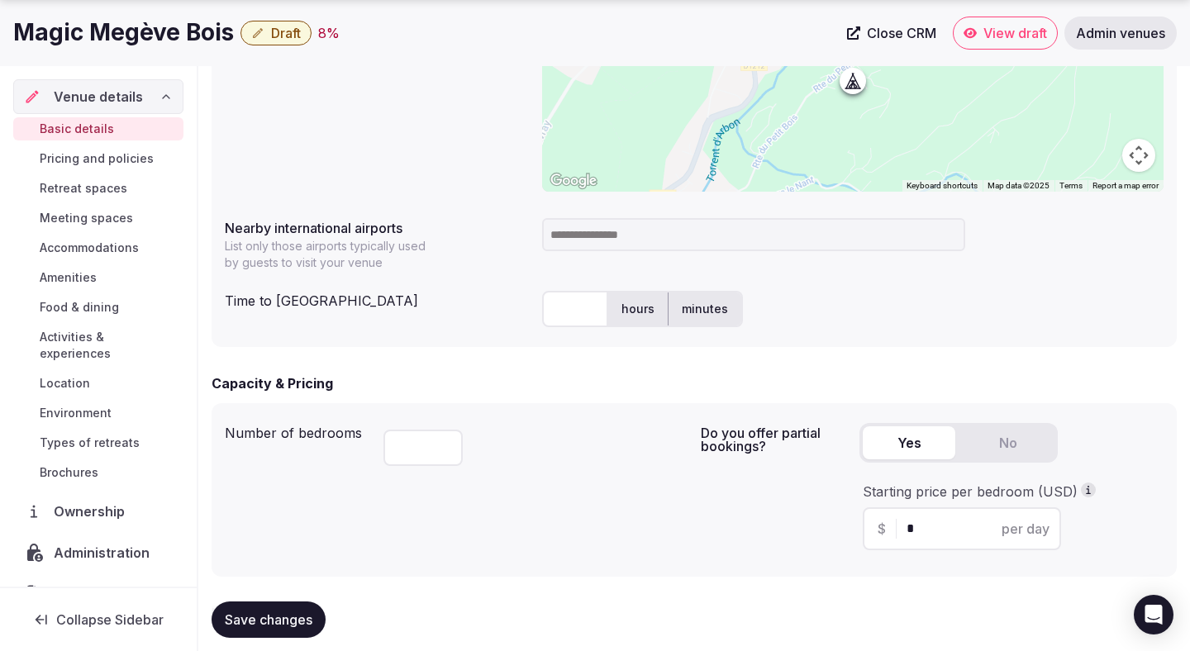
click at [921, 531] on input "*" at bounding box center [976, 529] width 140 height 20
type input "***"
click at [829, 526] on div "Do you offer partial bookings? Yes No Starting price per bedroom (USD) $ *** pe…" at bounding box center [932, 489] width 463 height 147
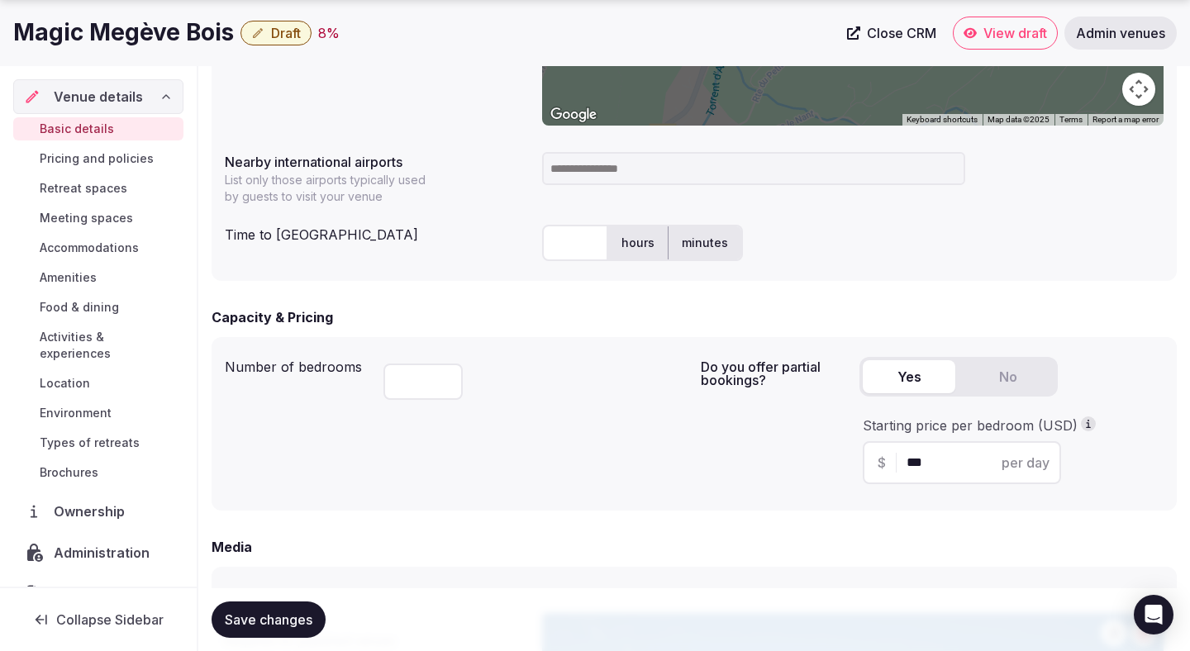
scroll to position [851, 0]
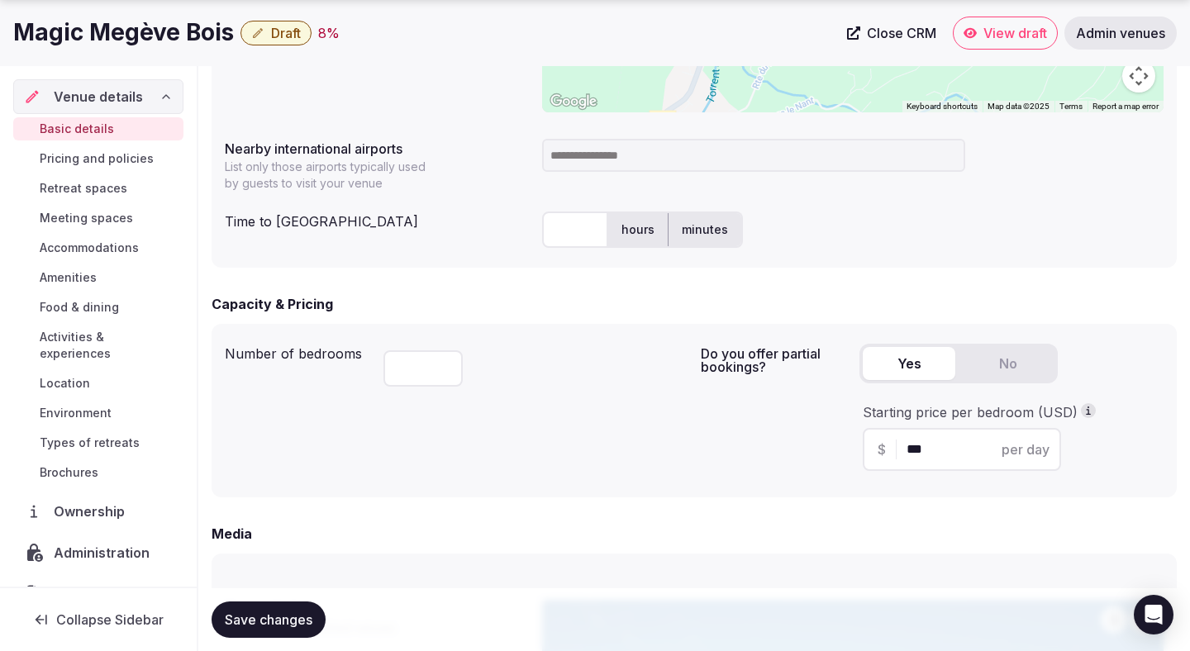
click at [599, 154] on input at bounding box center [753, 155] width 423 height 33
type input "***"
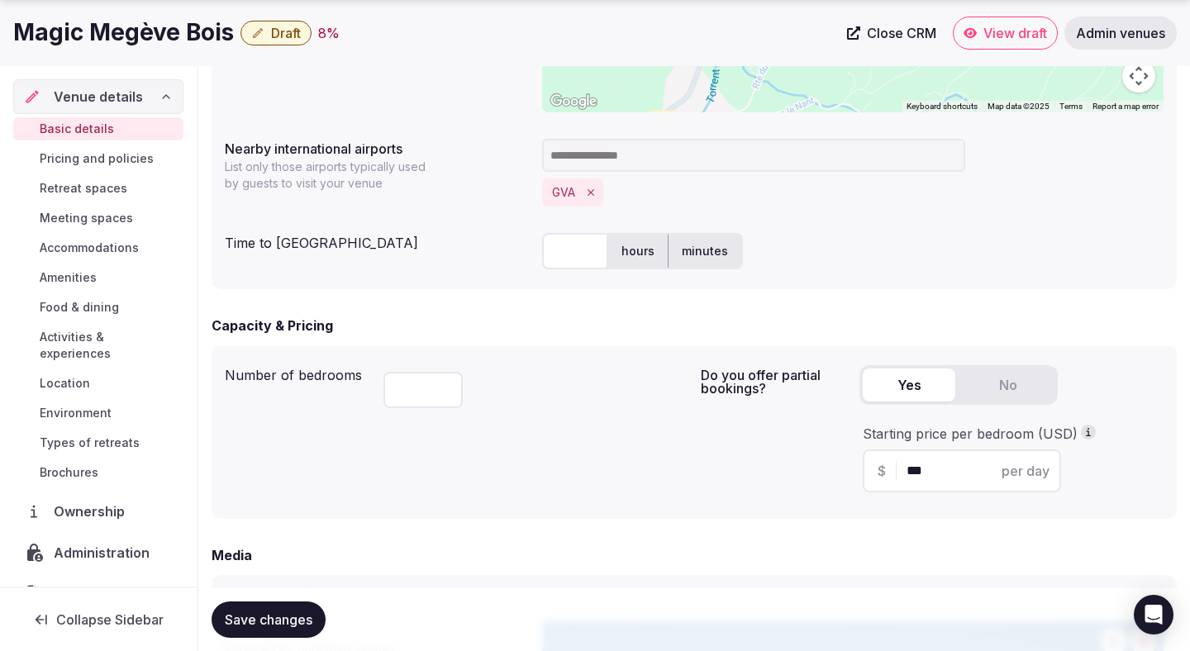
click at [574, 249] on input "text" at bounding box center [575, 251] width 66 height 36
type input "**"
click at [613, 348] on div "Number of bedrooms ** Do you offer partial bookings? Yes No Starting price per …" at bounding box center [694, 432] width 965 height 174
click at [615, 348] on div "Number of bedrooms ** Do you offer partial bookings? Yes No Starting price per …" at bounding box center [694, 432] width 965 height 174
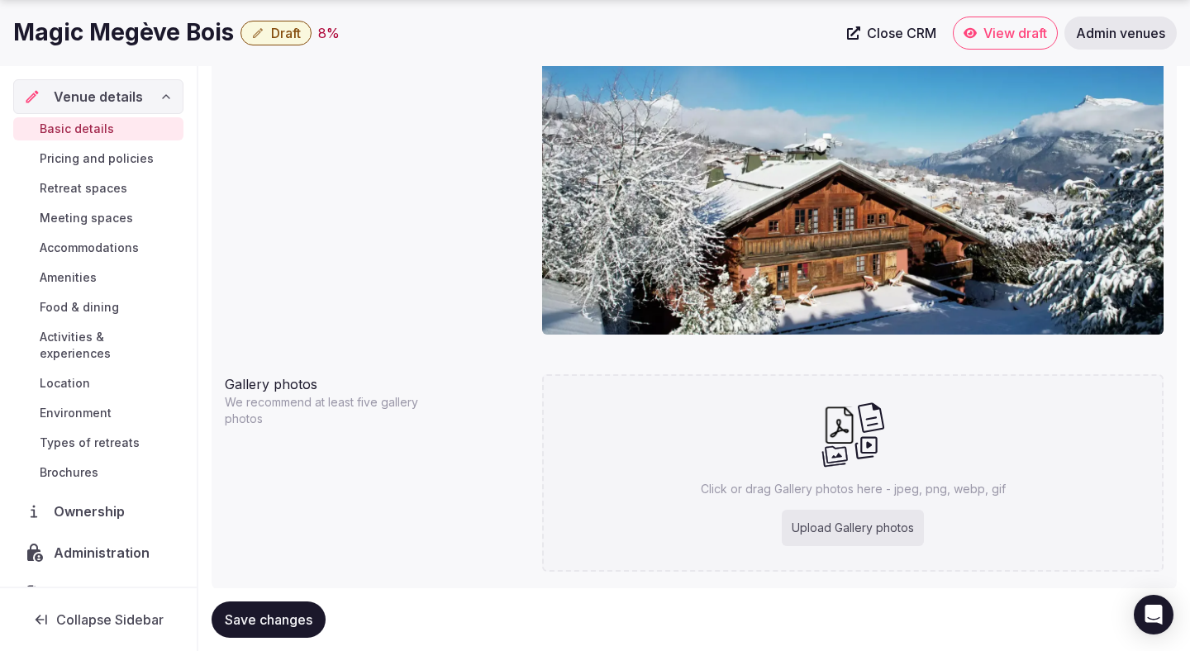
scroll to position [1531, 0]
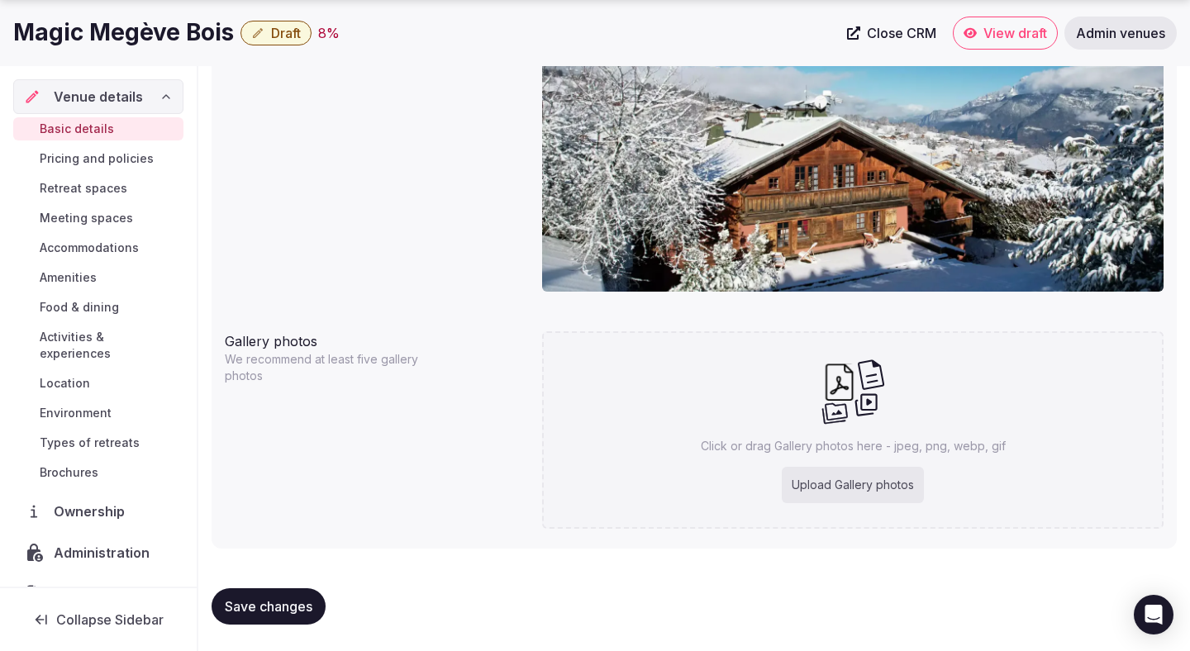
click at [302, 594] on button "Save changes" at bounding box center [269, 606] width 114 height 36
click at [874, 480] on div "Upload Gallery photos" at bounding box center [853, 485] width 142 height 36
type input "**********"
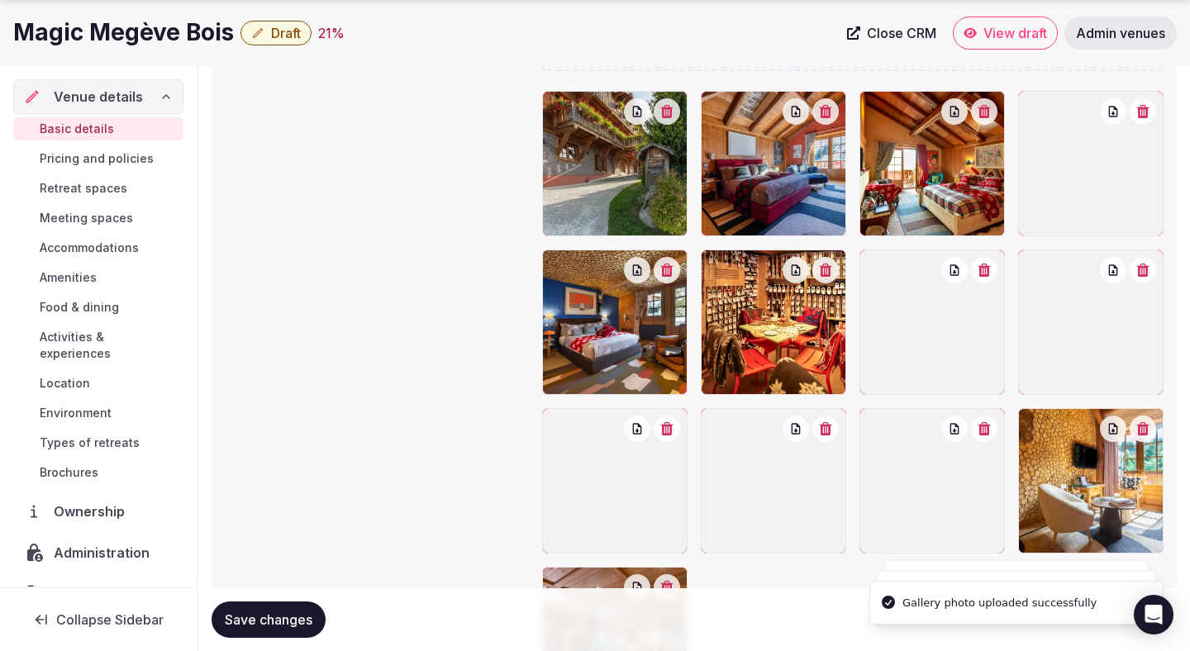
scroll to position [1908, 0]
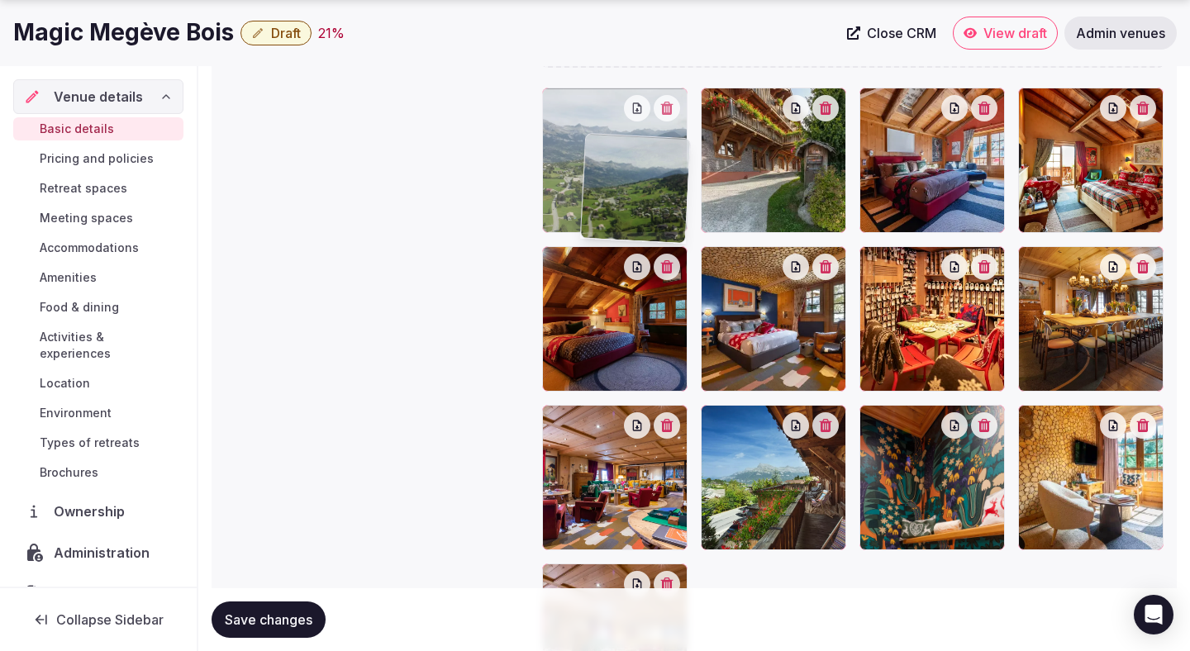
drag, startPoint x: 801, startPoint y: 470, endPoint x: 683, endPoint y: 200, distance: 294.6
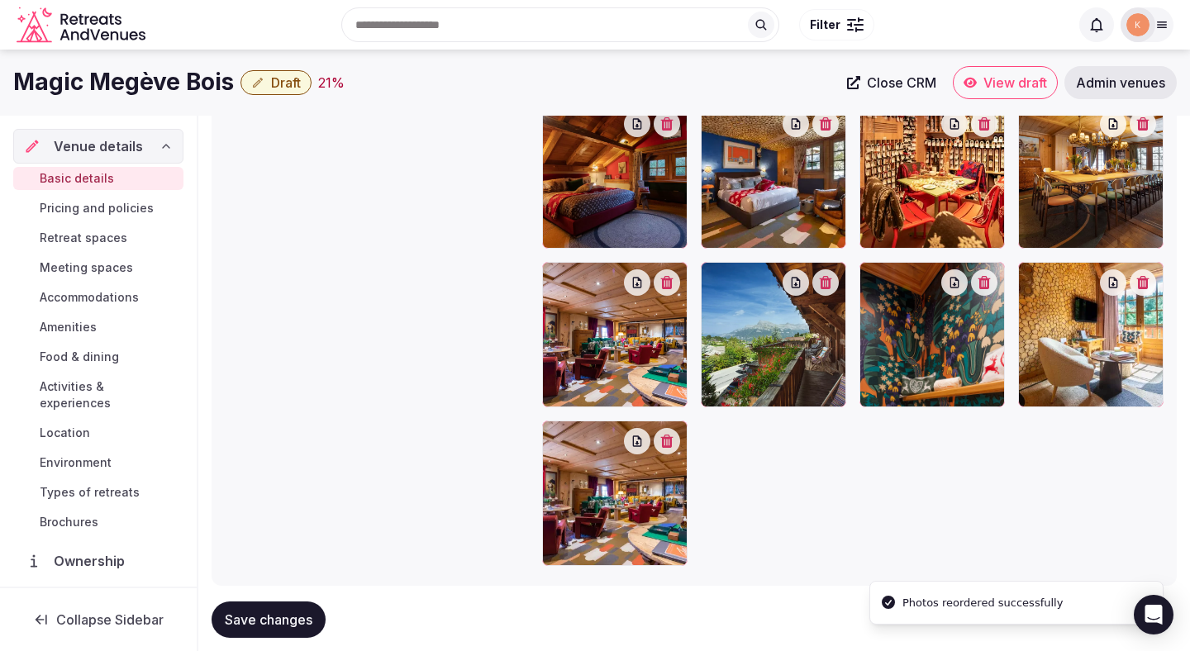
scroll to position [2033, 0]
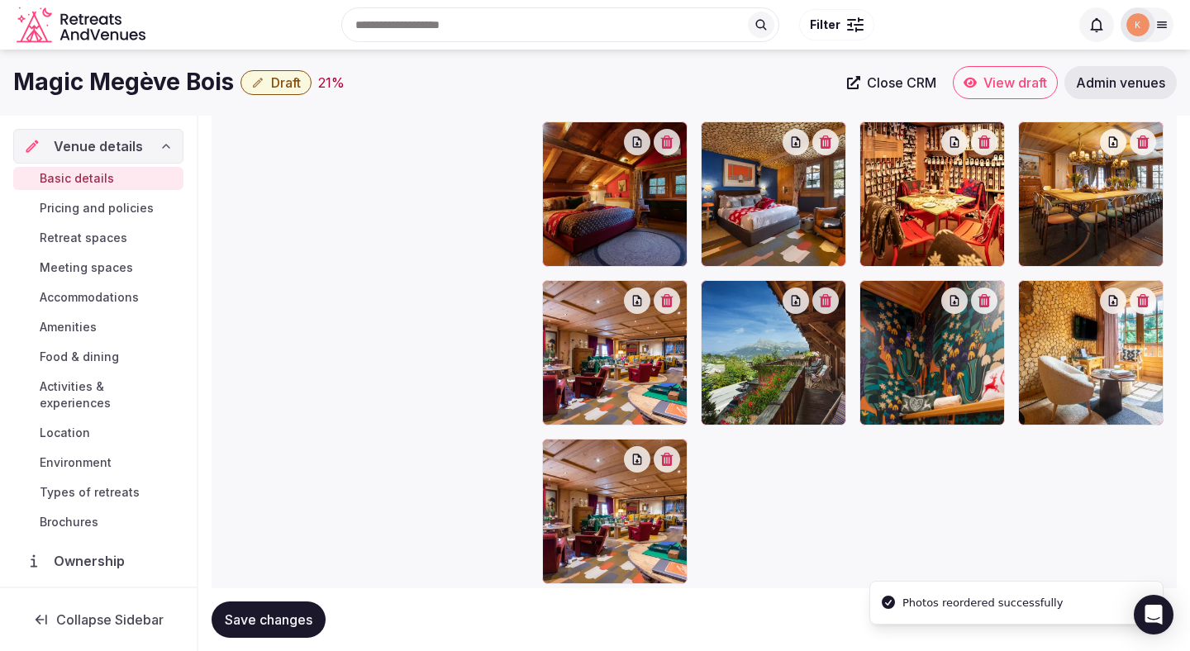
click at [668, 464] on icon "button" at bounding box center [667, 459] width 12 height 13
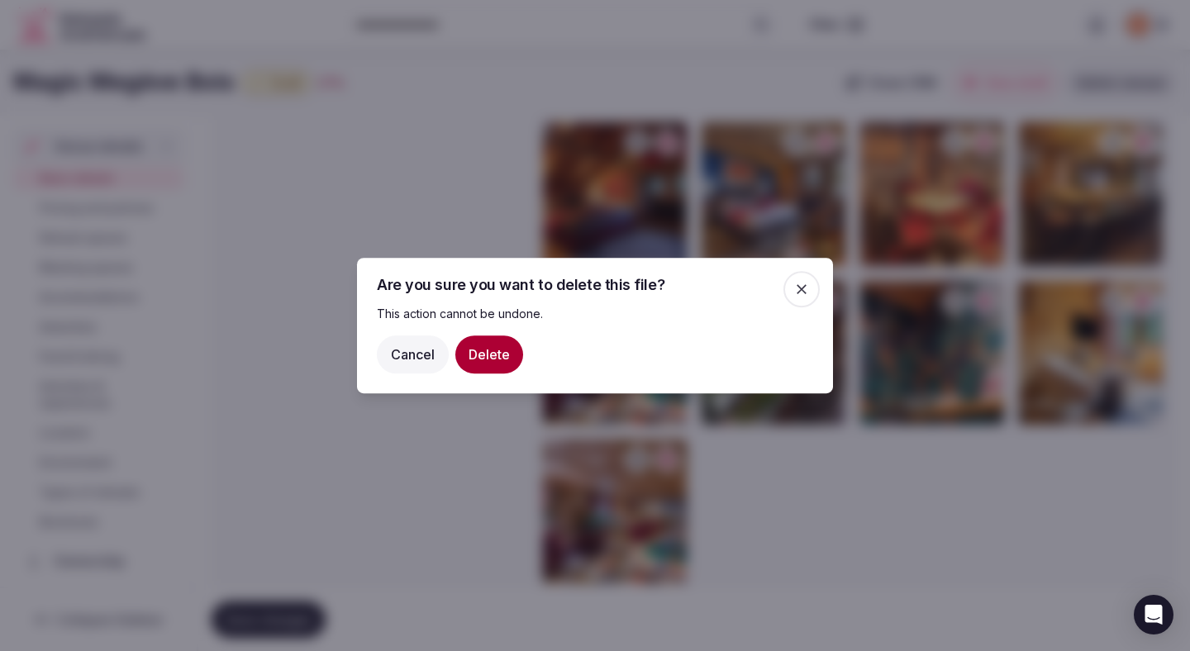
click at [510, 359] on button "Delete" at bounding box center [489, 354] width 68 height 38
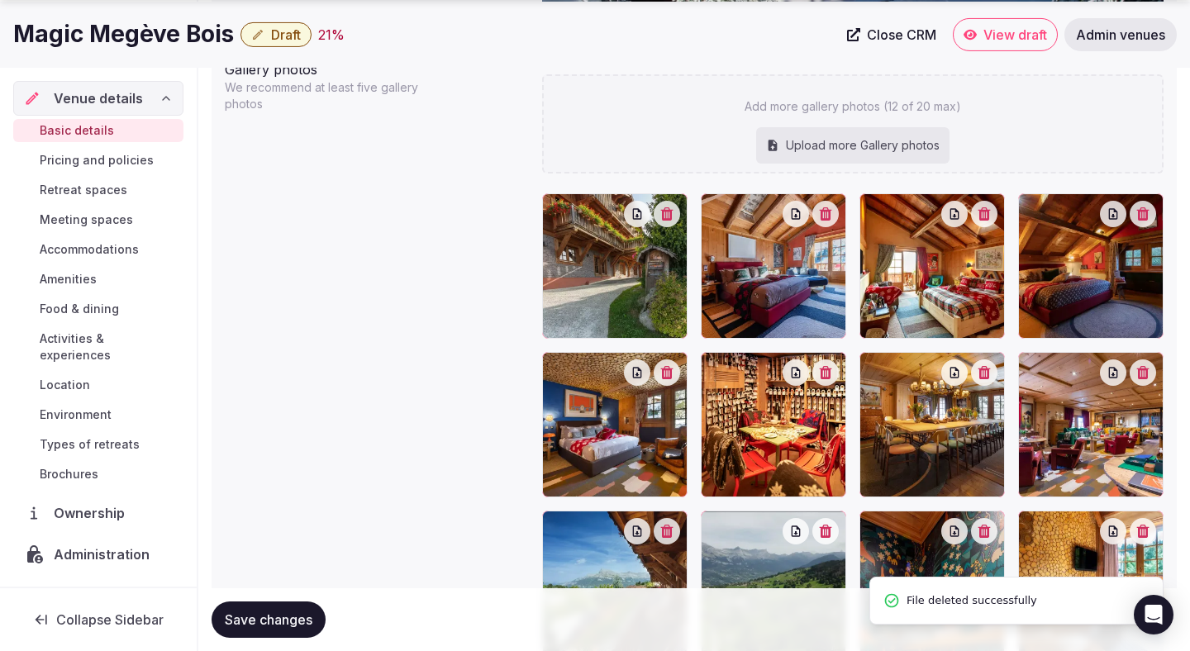
scroll to position [1803, 0]
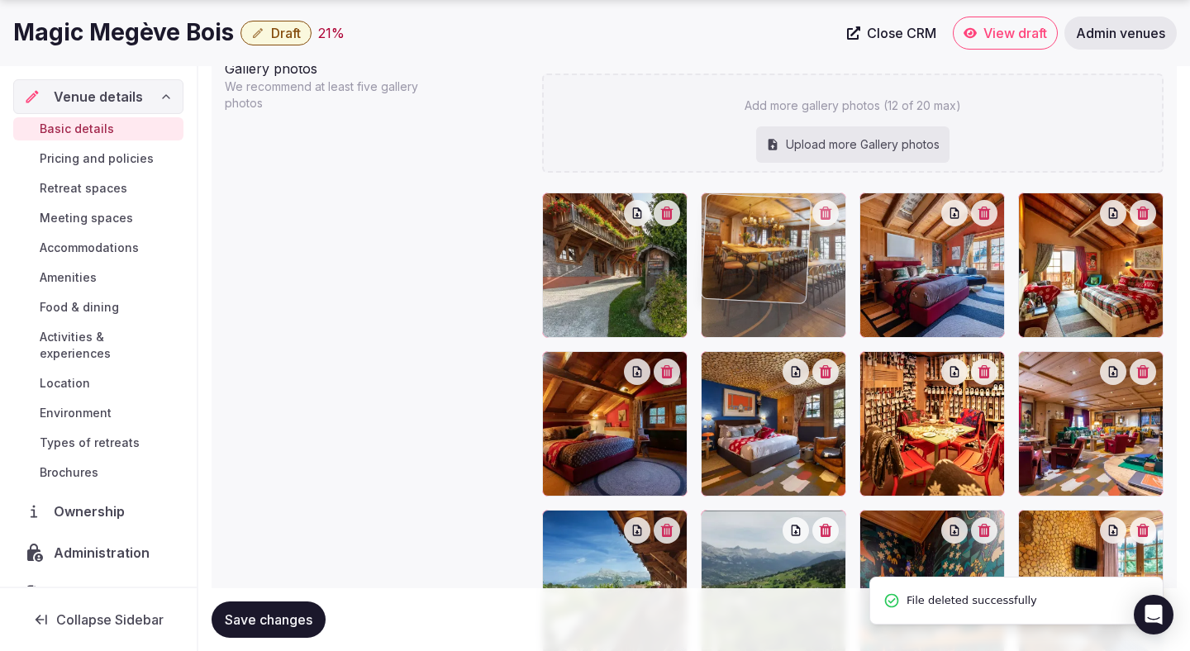
drag, startPoint x: 910, startPoint y: 466, endPoint x: 766, endPoint y: 283, distance: 233.1
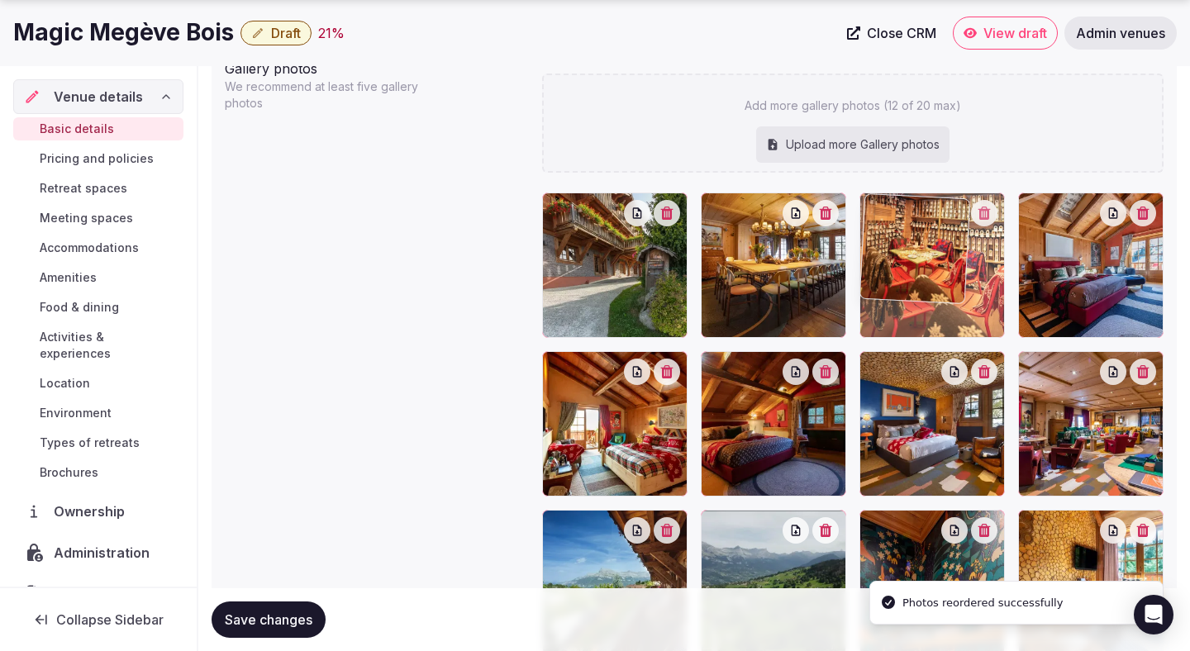
drag, startPoint x: 935, startPoint y: 449, endPoint x: 940, endPoint y: 327, distance: 121.6
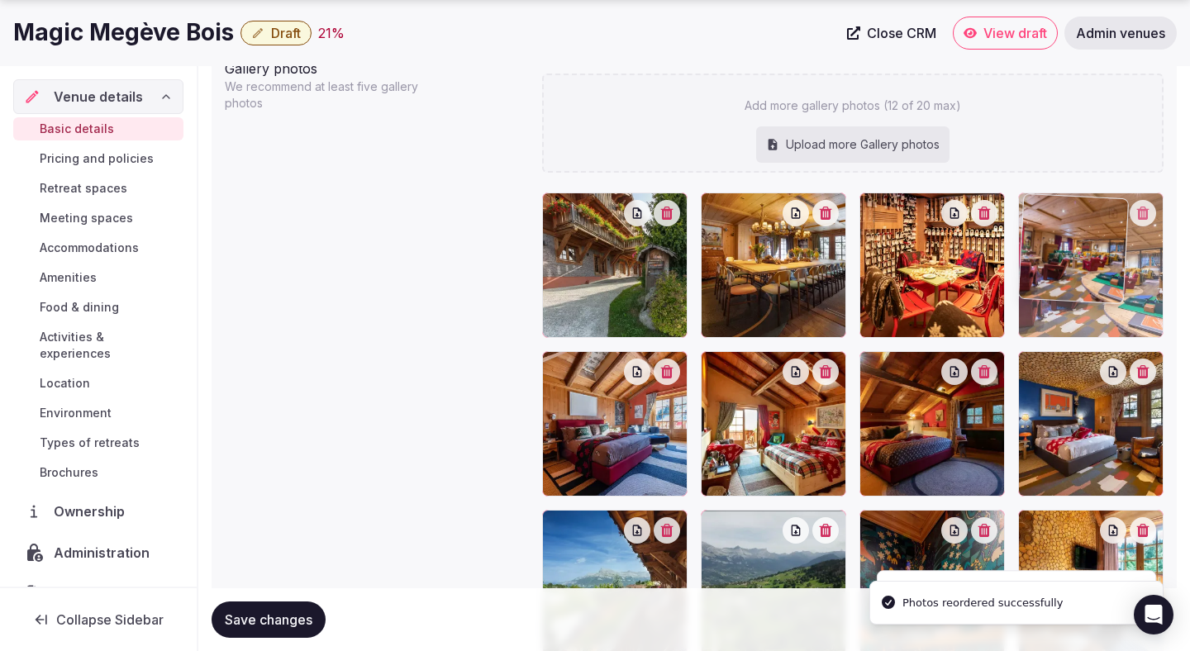
drag, startPoint x: 1087, startPoint y: 459, endPoint x: 1087, endPoint y: 334, distance: 125.6
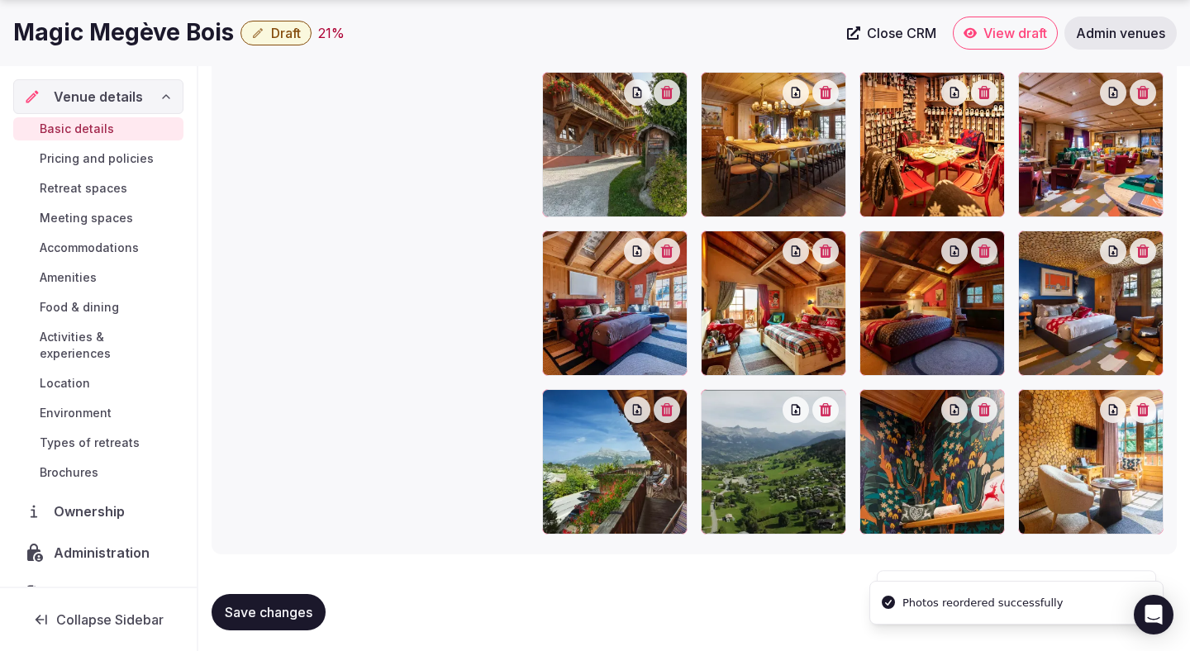
scroll to position [1930, 0]
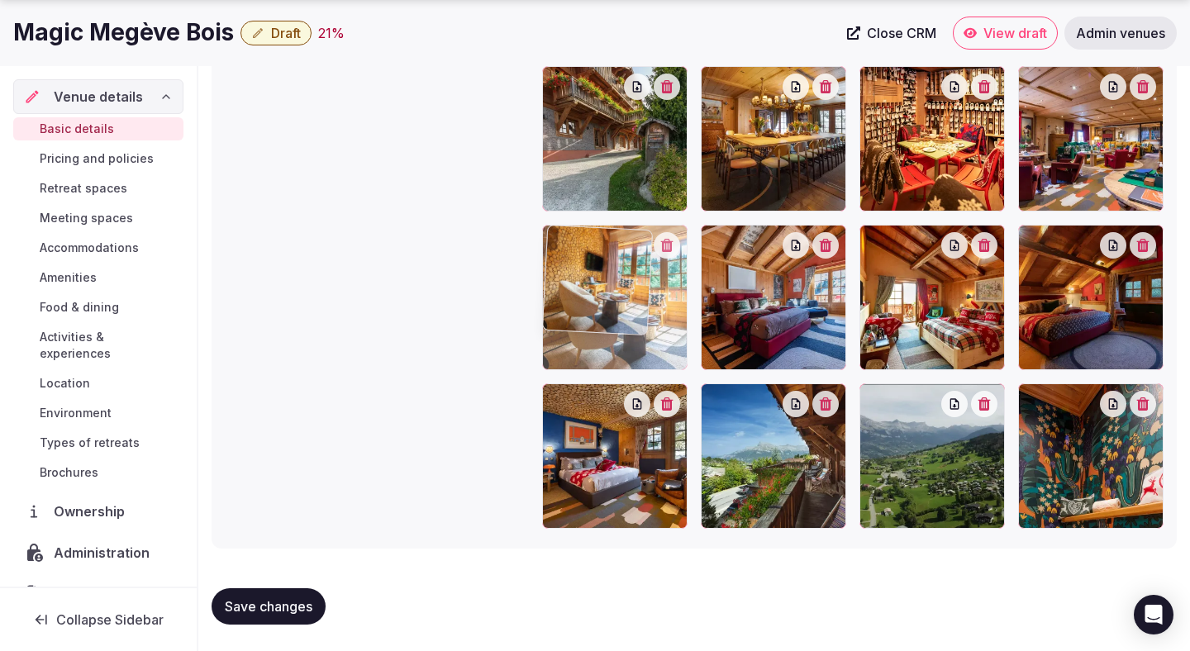
drag, startPoint x: 1069, startPoint y: 479, endPoint x: 683, endPoint y: 333, distance: 412.7
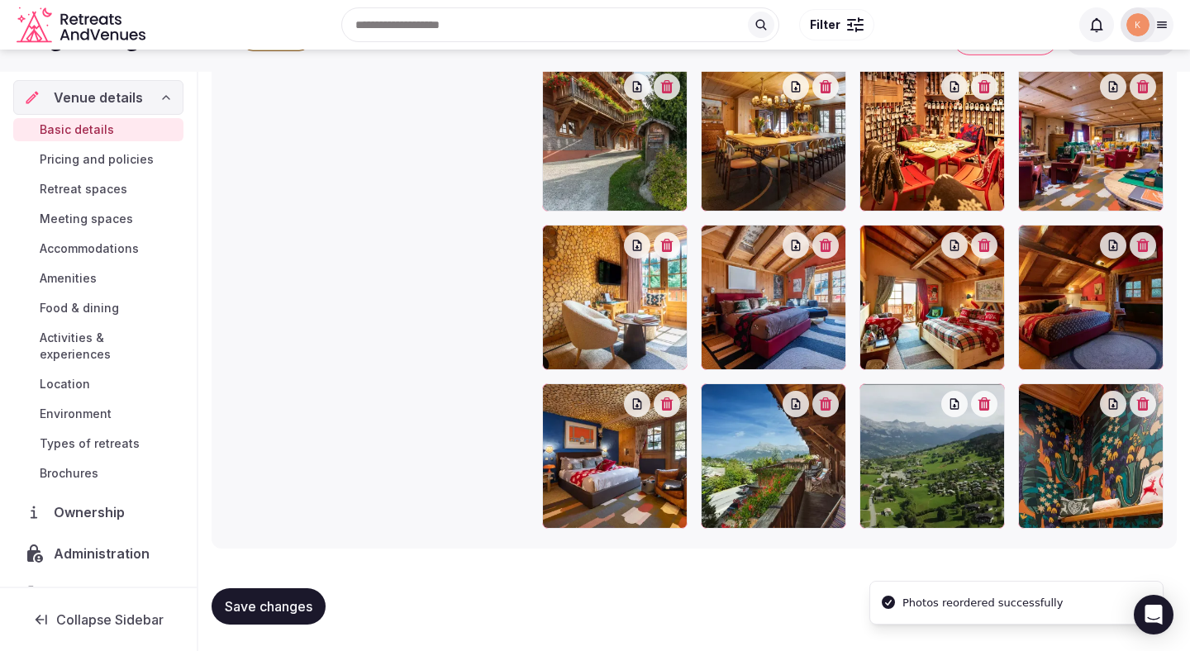
scroll to position [1907, 0]
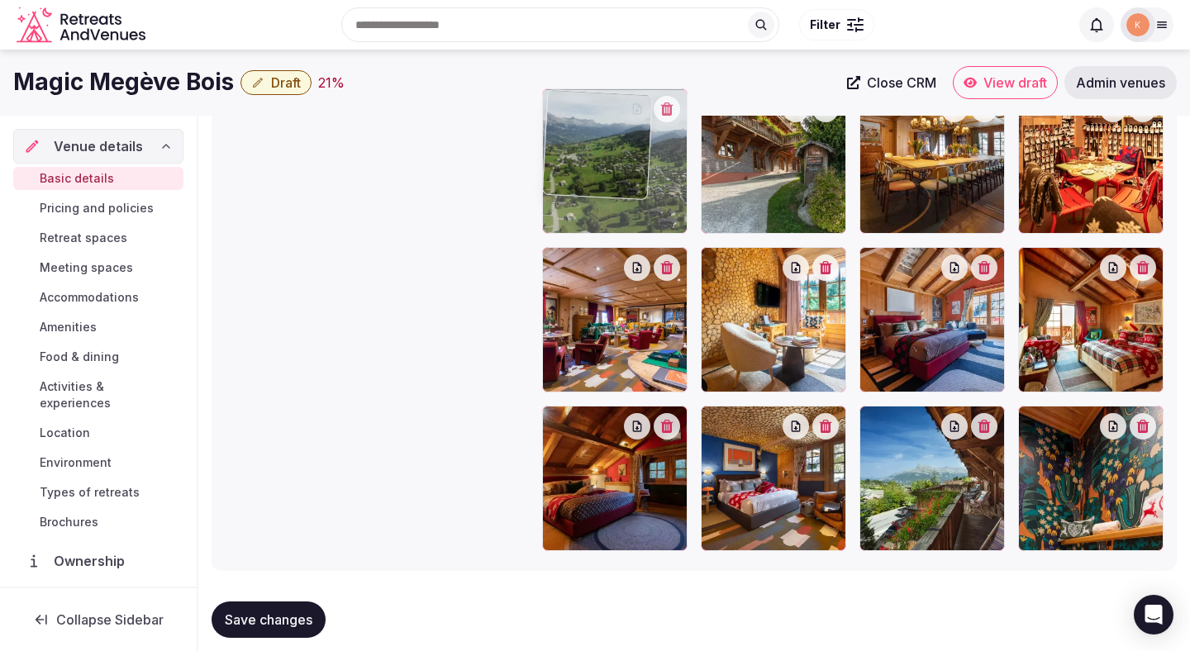
drag, startPoint x: 972, startPoint y: 501, endPoint x: 640, endPoint y: 185, distance: 458.2
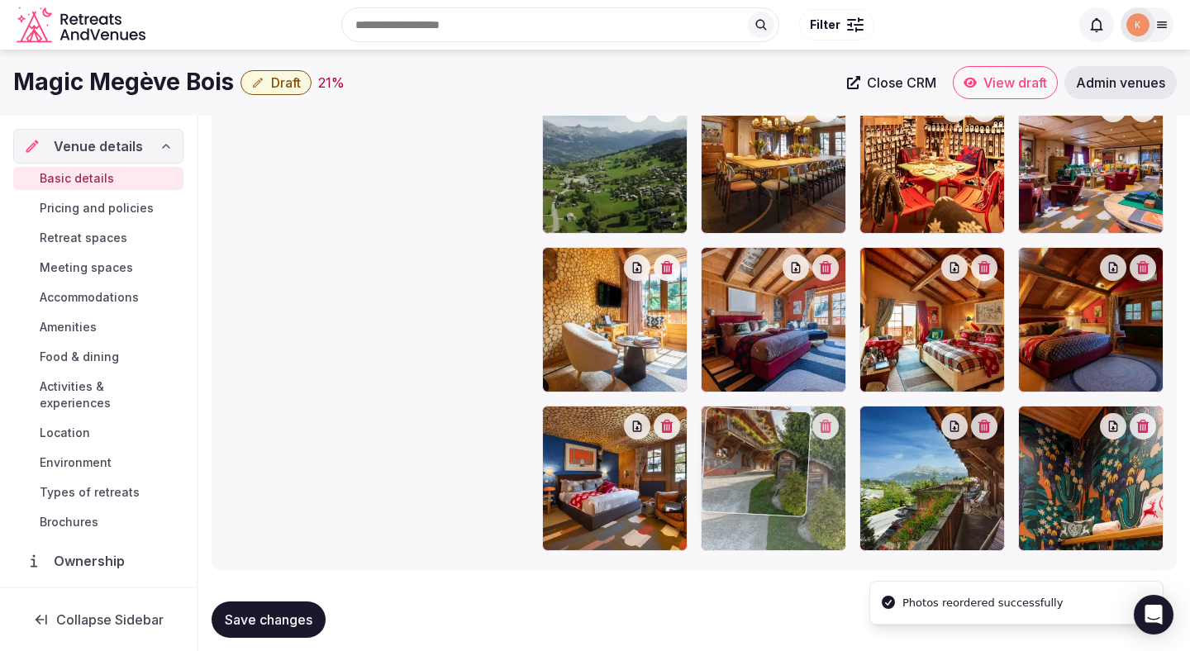
drag, startPoint x: 764, startPoint y: 189, endPoint x: 795, endPoint y: 510, distance: 322.1
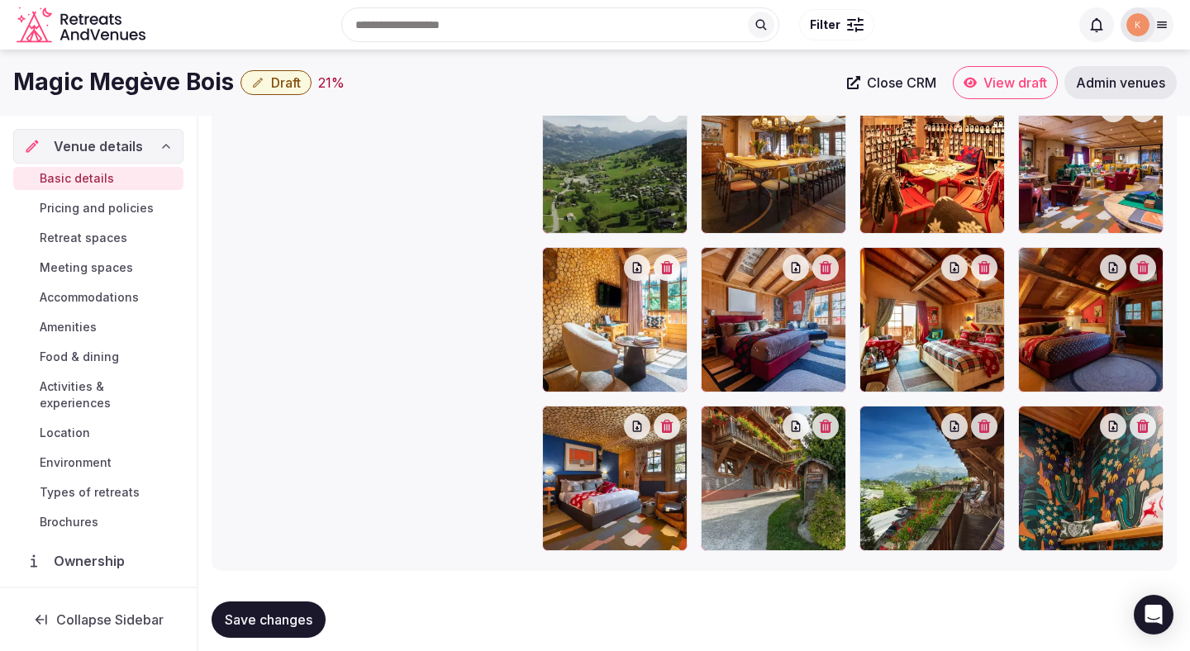
click at [284, 619] on span "Save changes" at bounding box center [269, 619] width 88 height 17
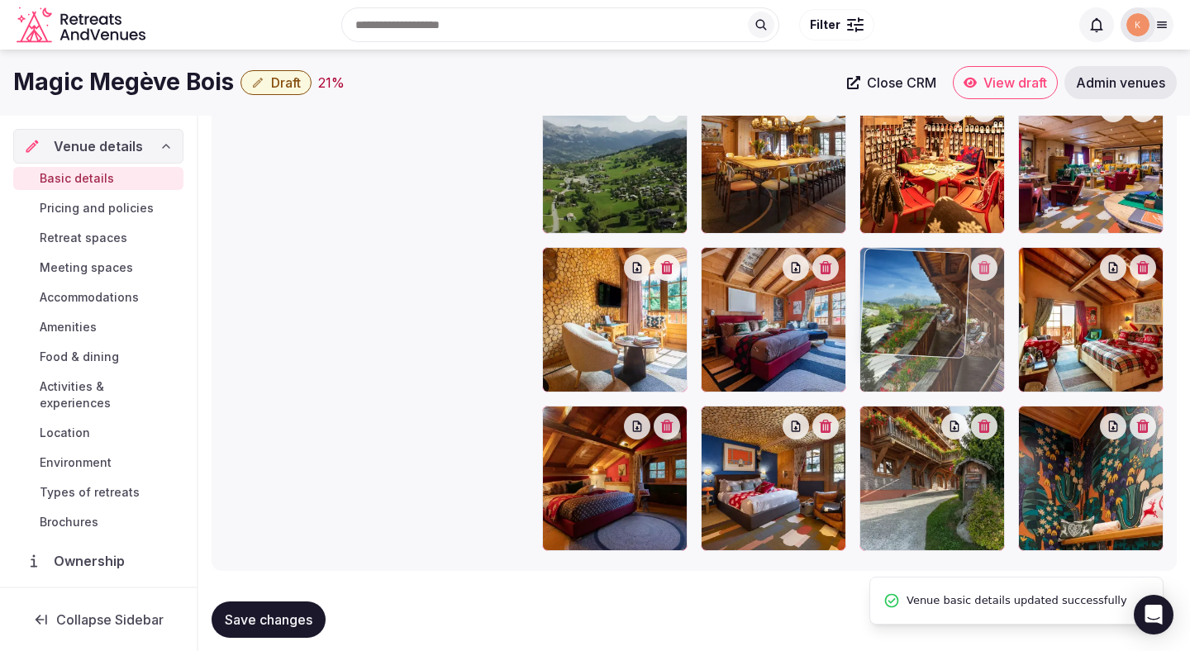
drag, startPoint x: 909, startPoint y: 470, endPoint x: 929, endPoint y: 372, distance: 100.3
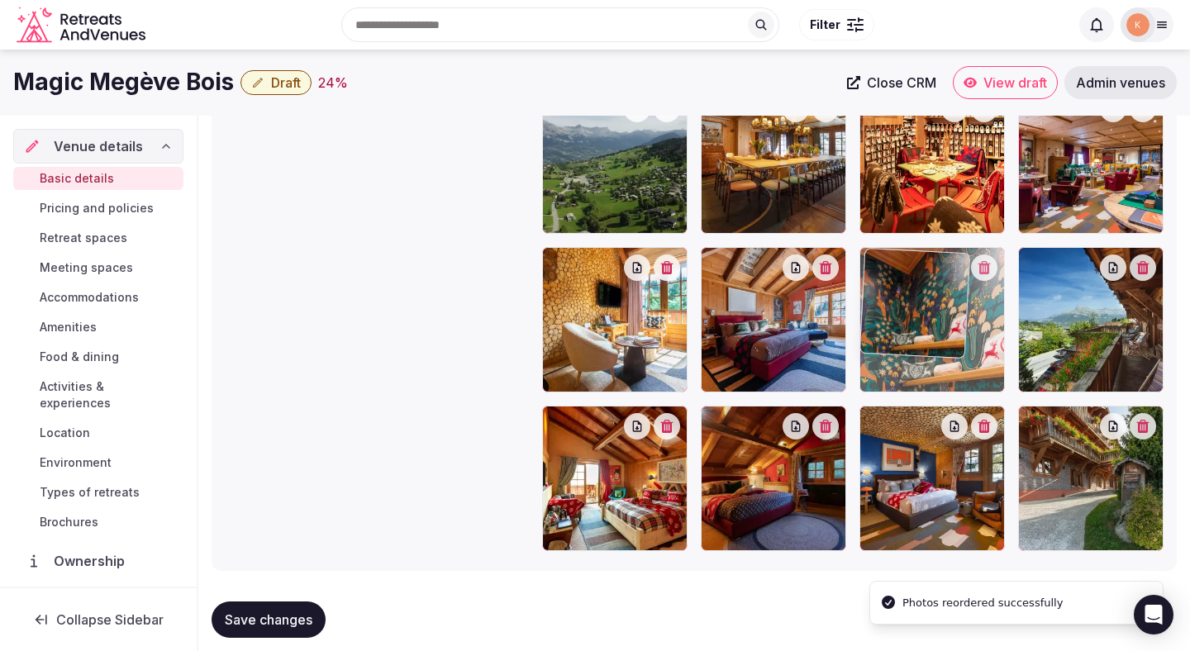
drag, startPoint x: 1063, startPoint y: 457, endPoint x: 927, endPoint y: 351, distance: 171.9
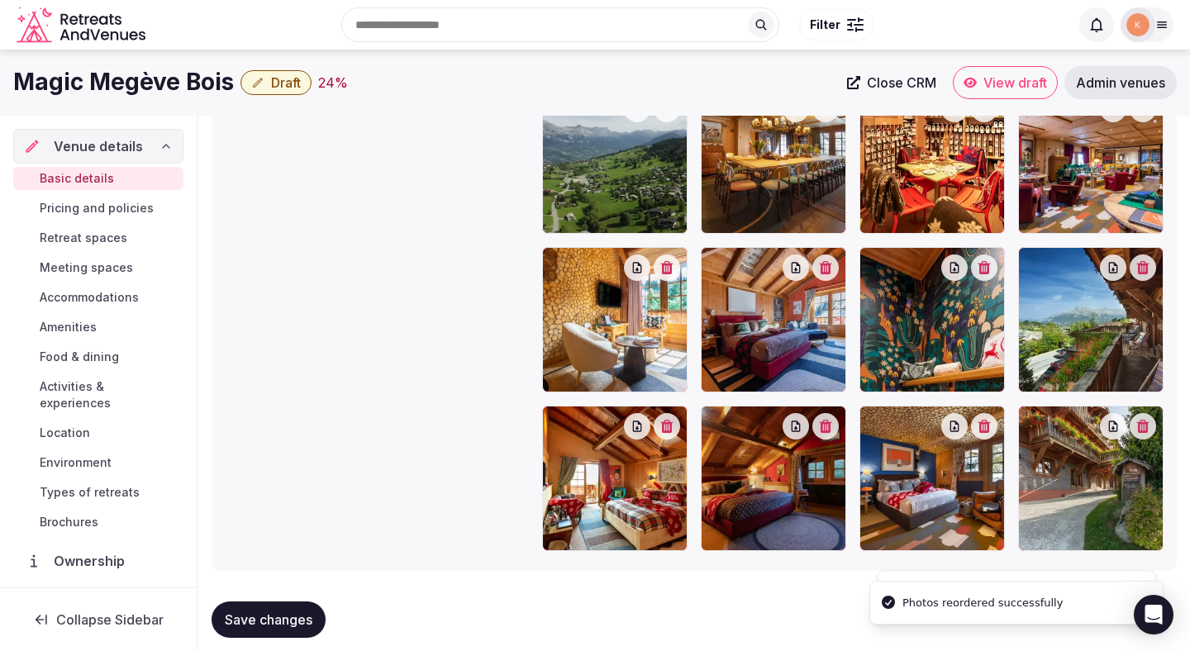
click at [299, 604] on button "Save changes" at bounding box center [269, 620] width 114 height 36
click at [288, 80] on span "Draft" at bounding box center [286, 82] width 30 height 17
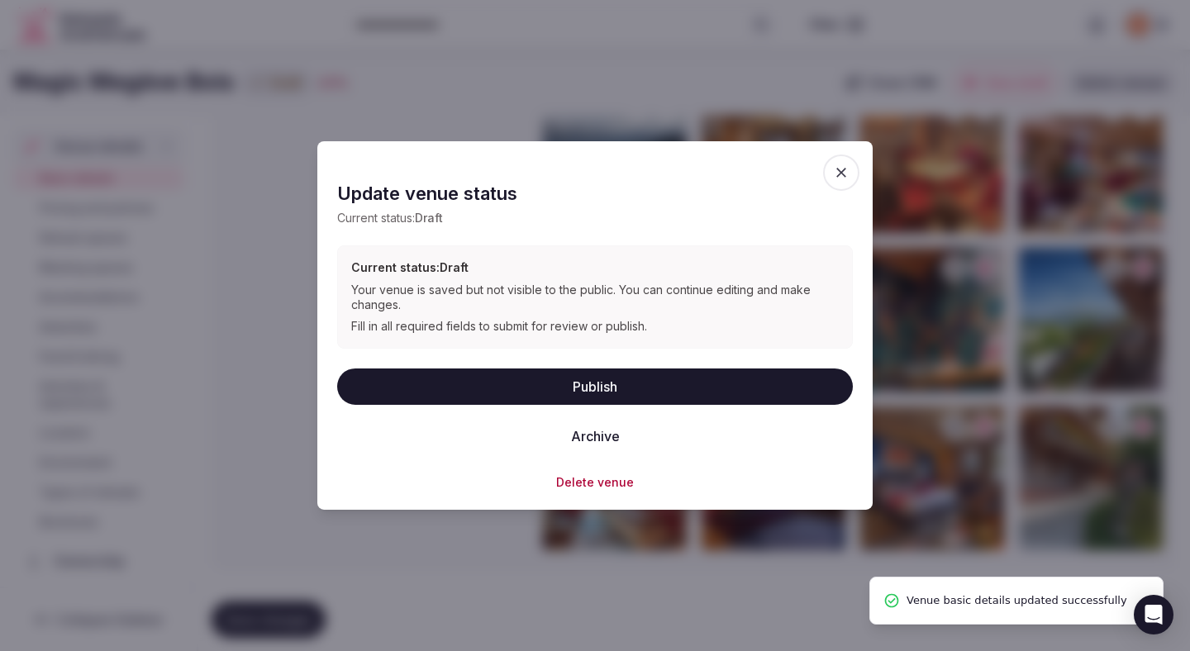
click at [492, 380] on button "Publish" at bounding box center [595, 386] width 516 height 36
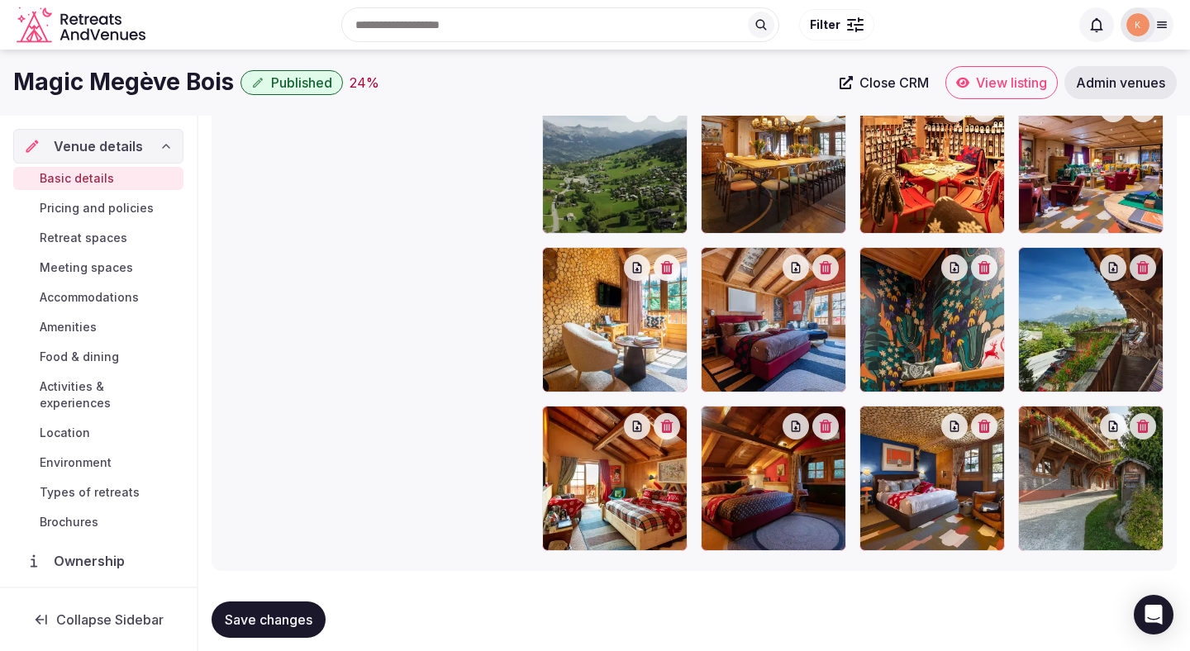
click at [283, 607] on button "Save changes" at bounding box center [269, 620] width 114 height 36
click at [134, 212] on span "Pricing and policies" at bounding box center [97, 208] width 114 height 17
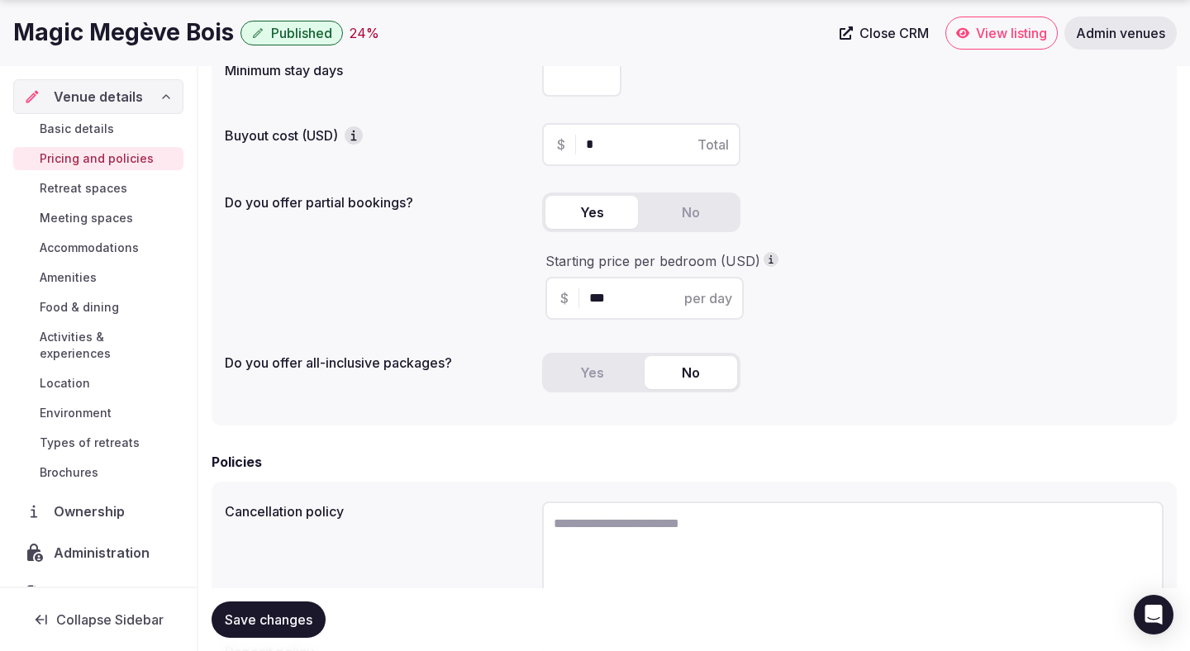
scroll to position [446, 0]
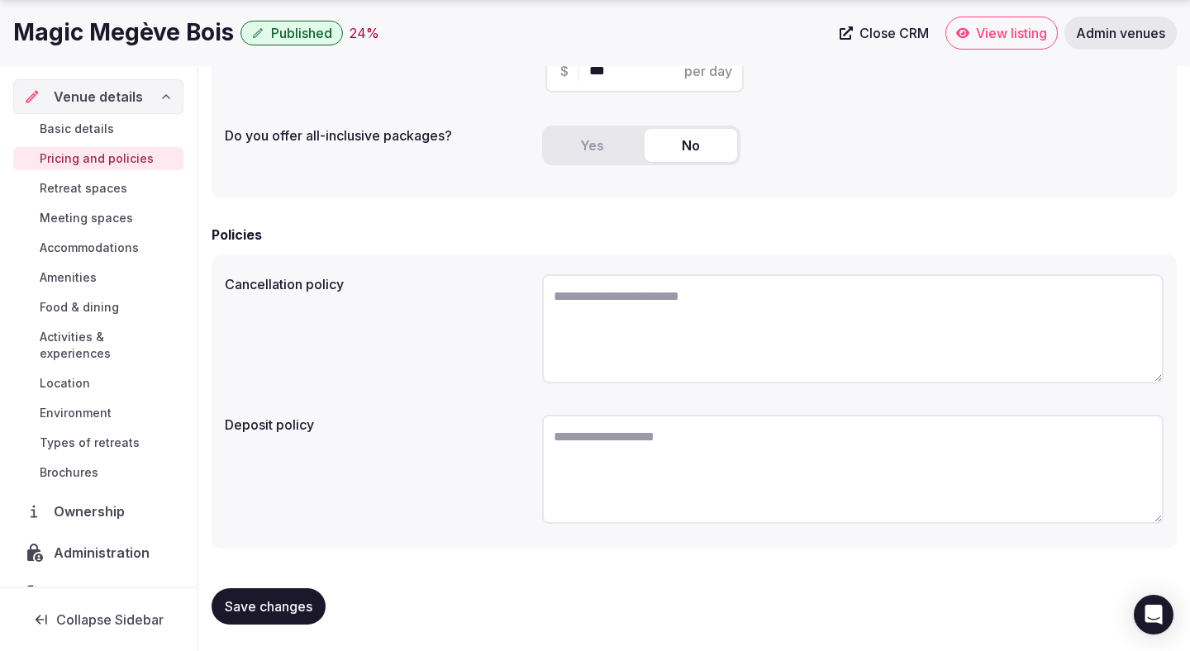
click at [117, 185] on span "Retreat spaces" at bounding box center [84, 188] width 88 height 17
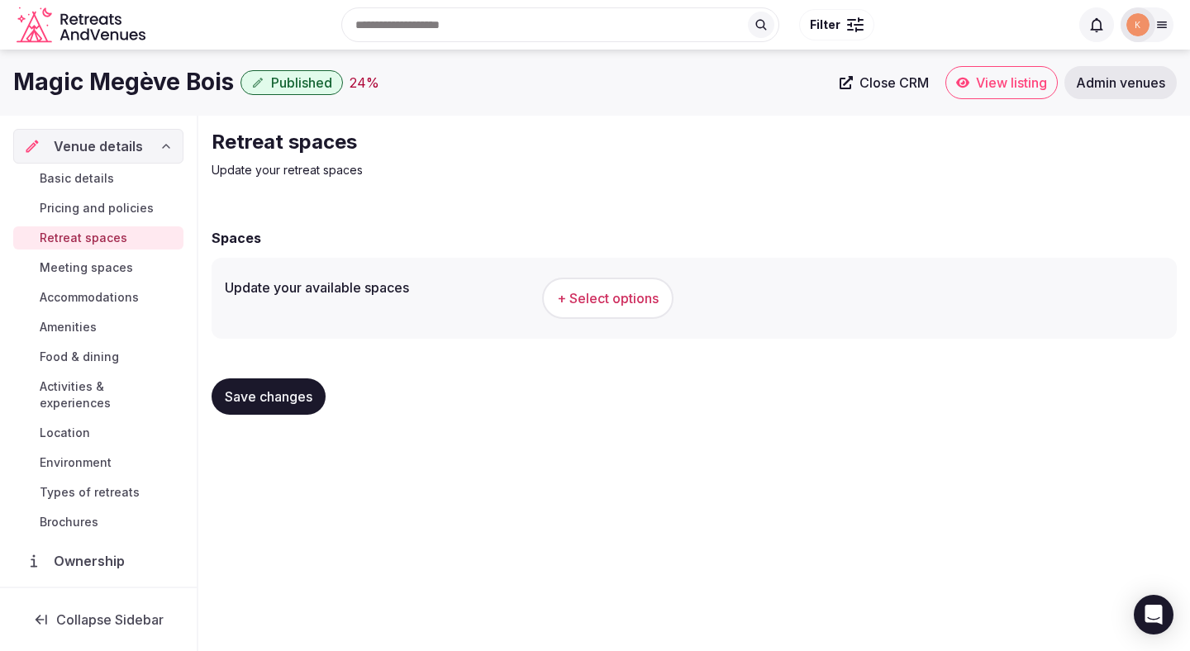
click at [594, 301] on span "+ Select options" at bounding box center [608, 298] width 102 height 18
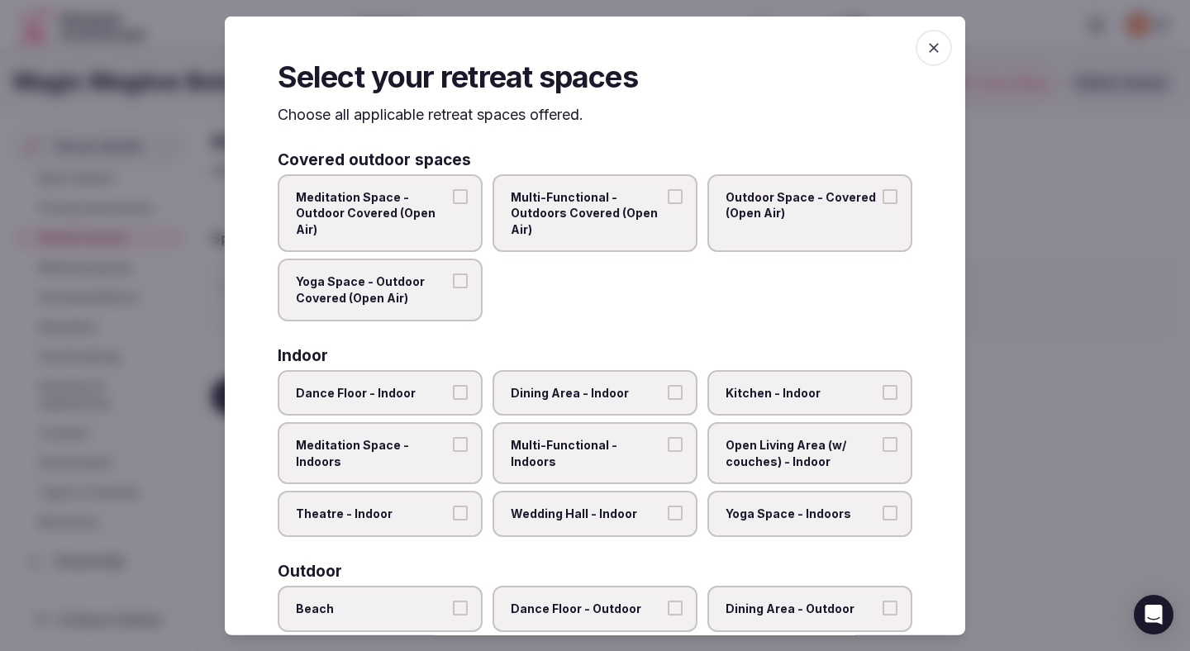
click at [666, 235] on label "Multi-Functional - Outdoors Covered (Open Air)" at bounding box center [594, 213] width 205 height 79
click at [668, 203] on button "Multi-Functional - Outdoors Covered (Open Air)" at bounding box center [675, 195] width 15 height 15
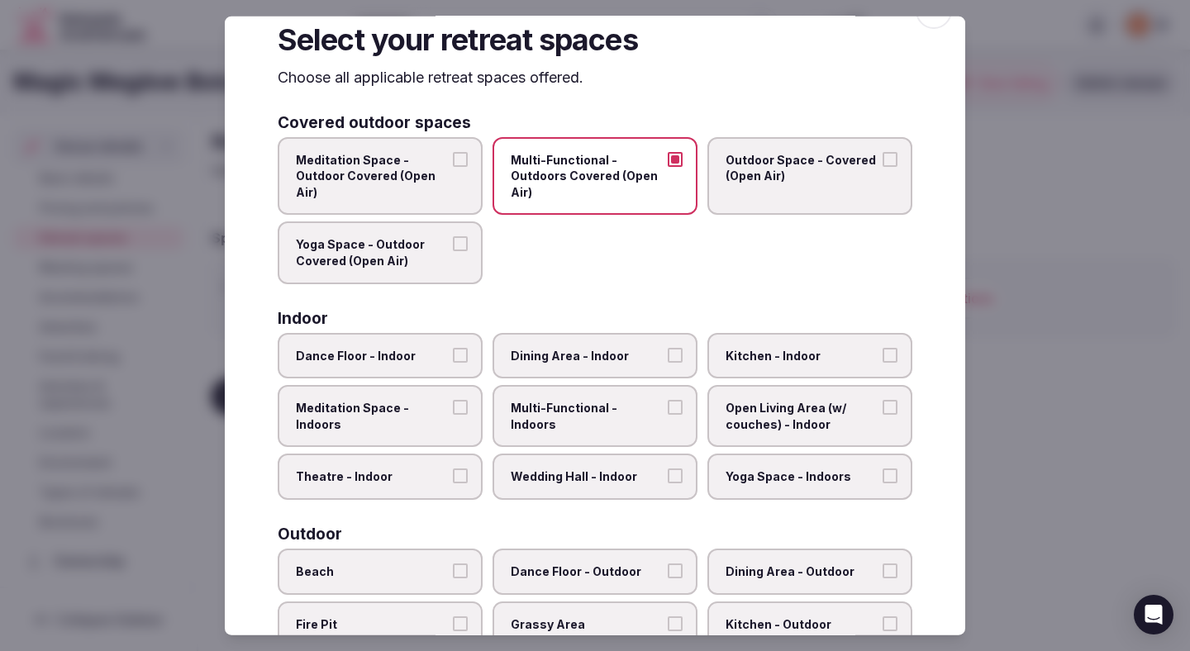
scroll to position [47, 0]
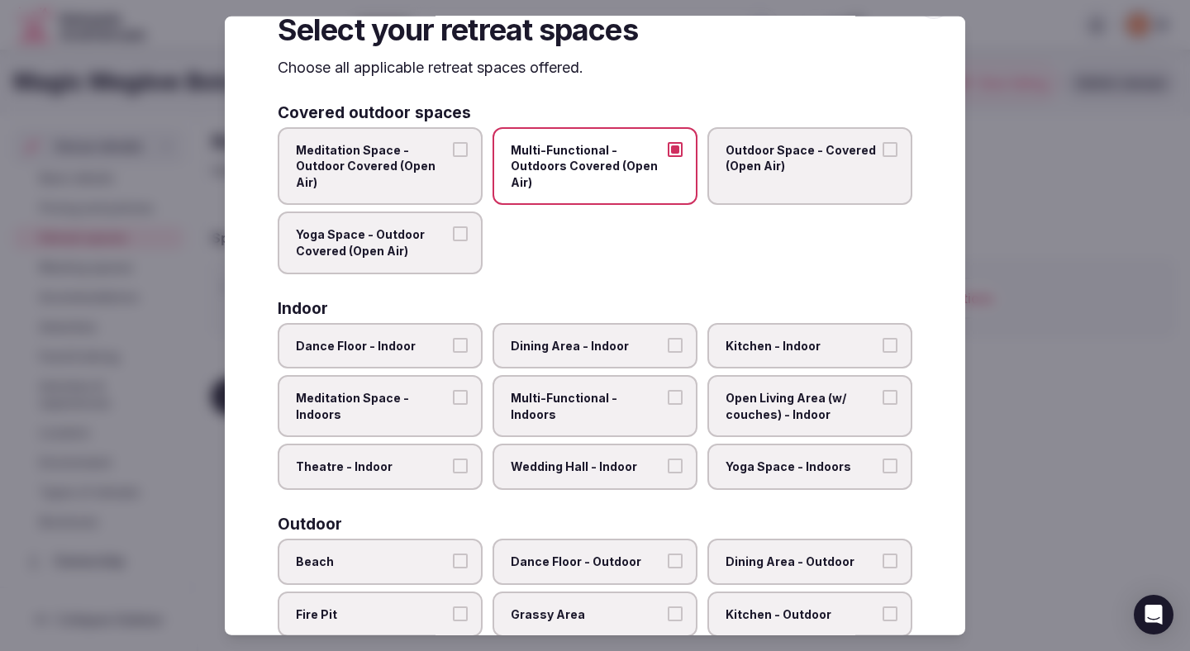
click at [628, 351] on span "Dining Area - Indoor" at bounding box center [587, 345] width 152 height 17
click at [668, 351] on button "Dining Area - Indoor" at bounding box center [675, 344] width 15 height 15
click at [629, 397] on span "Multi-Functional - Indoors" at bounding box center [587, 406] width 152 height 32
click at [668, 397] on button "Multi-Functional - Indoors" at bounding box center [675, 397] width 15 height 15
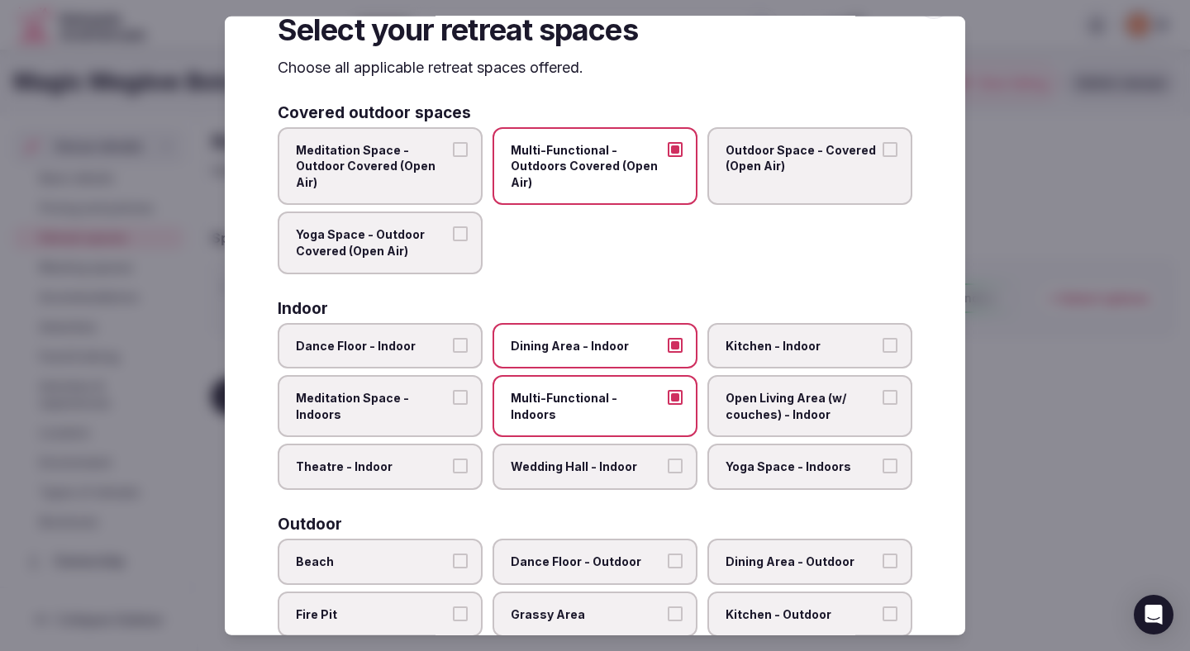
click at [792, 397] on span "Open Living Area (w/ couches) - Indoor" at bounding box center [802, 406] width 152 height 32
click at [883, 397] on button "Open Living Area (w/ couches) - Indoor" at bounding box center [890, 397] width 15 height 15
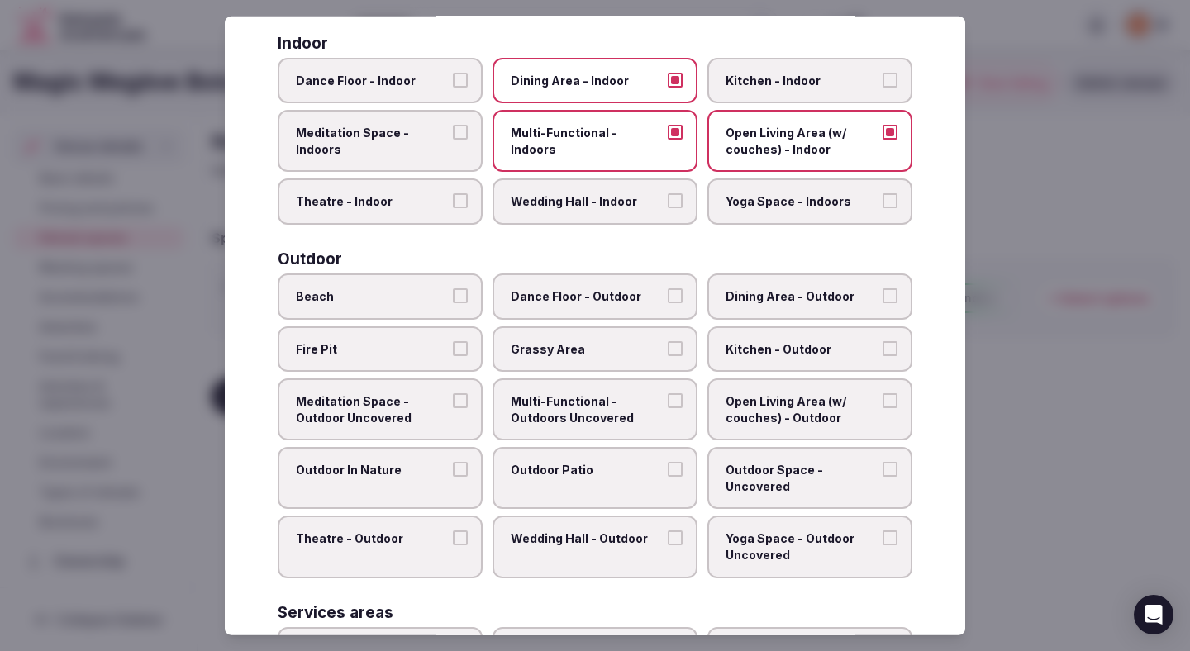
scroll to position [314, 0]
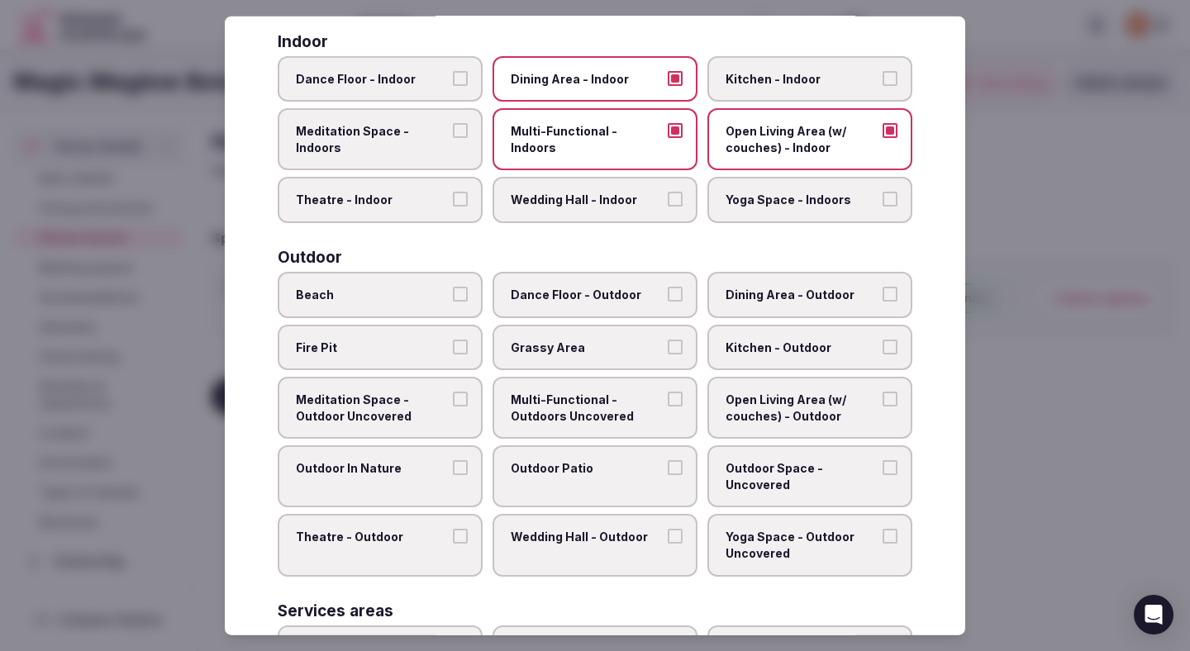
click at [413, 490] on label "Outdoor In Nature" at bounding box center [380, 476] width 205 height 62
click at [453, 475] on button "Outdoor In Nature" at bounding box center [460, 467] width 15 height 15
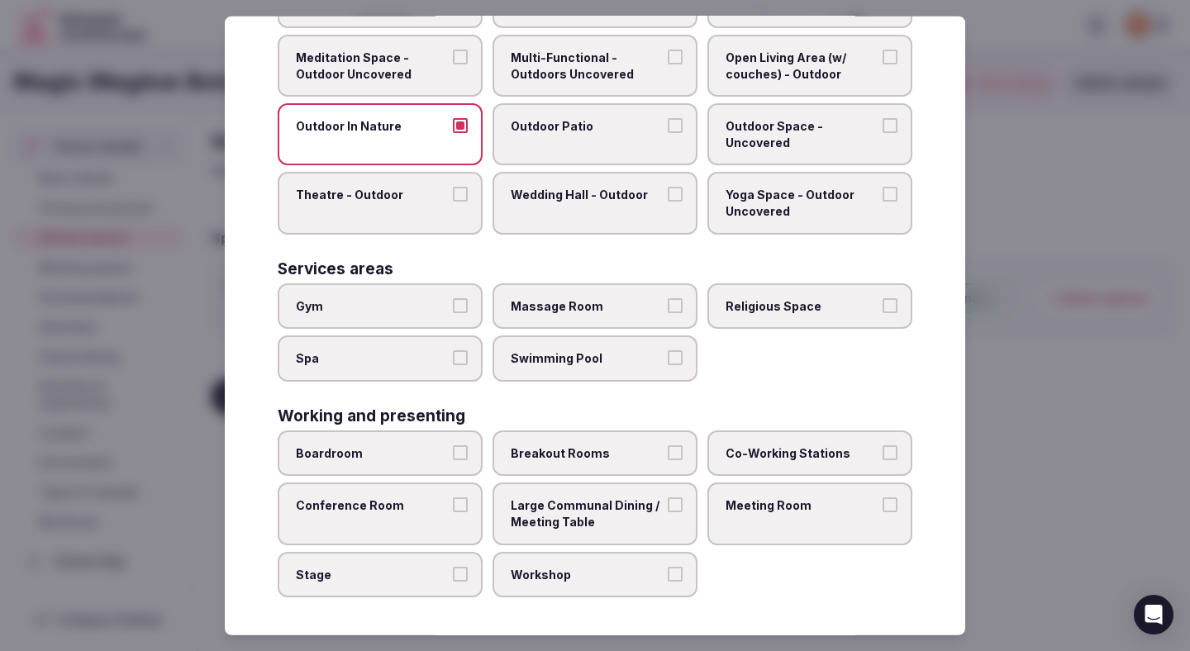
scroll to position [659, 0]
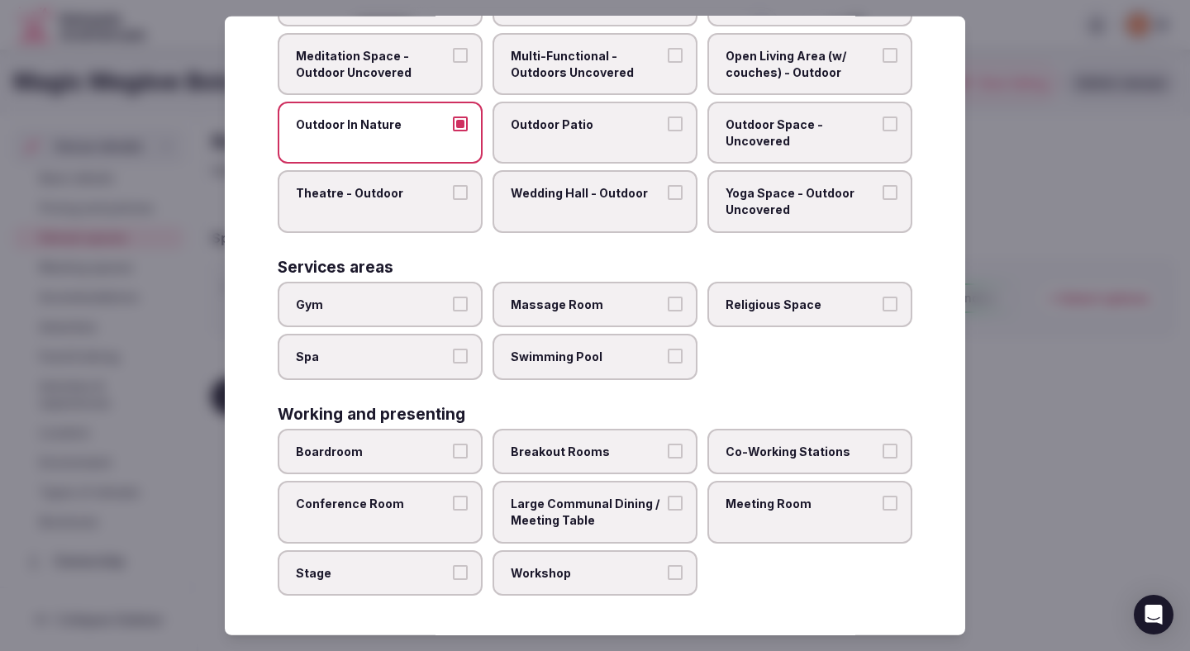
click at [576, 455] on span "Breakout Rooms" at bounding box center [587, 452] width 152 height 17
click at [668, 455] on button "Breakout Rooms" at bounding box center [675, 451] width 15 height 15
click at [774, 512] on label "Meeting Room" at bounding box center [809, 512] width 205 height 62
click at [883, 511] on button "Meeting Room" at bounding box center [890, 503] width 15 height 15
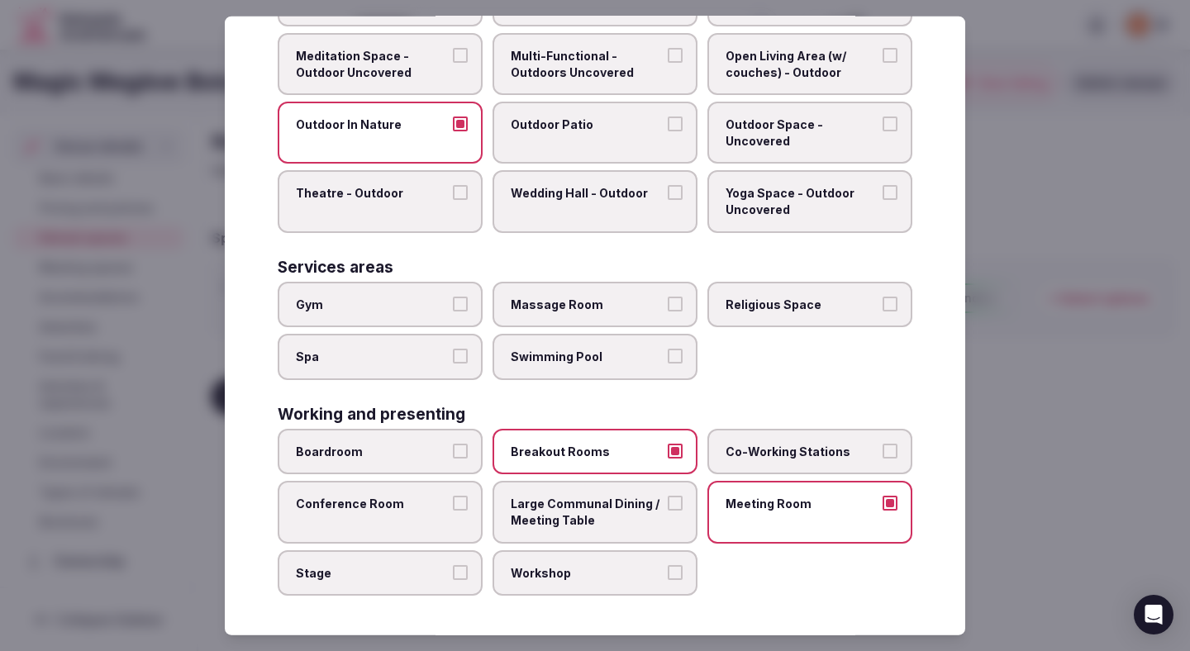
click at [631, 573] on span "Workshop" at bounding box center [587, 572] width 152 height 17
click at [668, 573] on button "Workshop" at bounding box center [675, 571] width 15 height 15
click at [747, 461] on label "Co-Working Stations" at bounding box center [809, 452] width 205 height 46
click at [883, 459] on button "Co-Working Stations" at bounding box center [890, 451] width 15 height 15
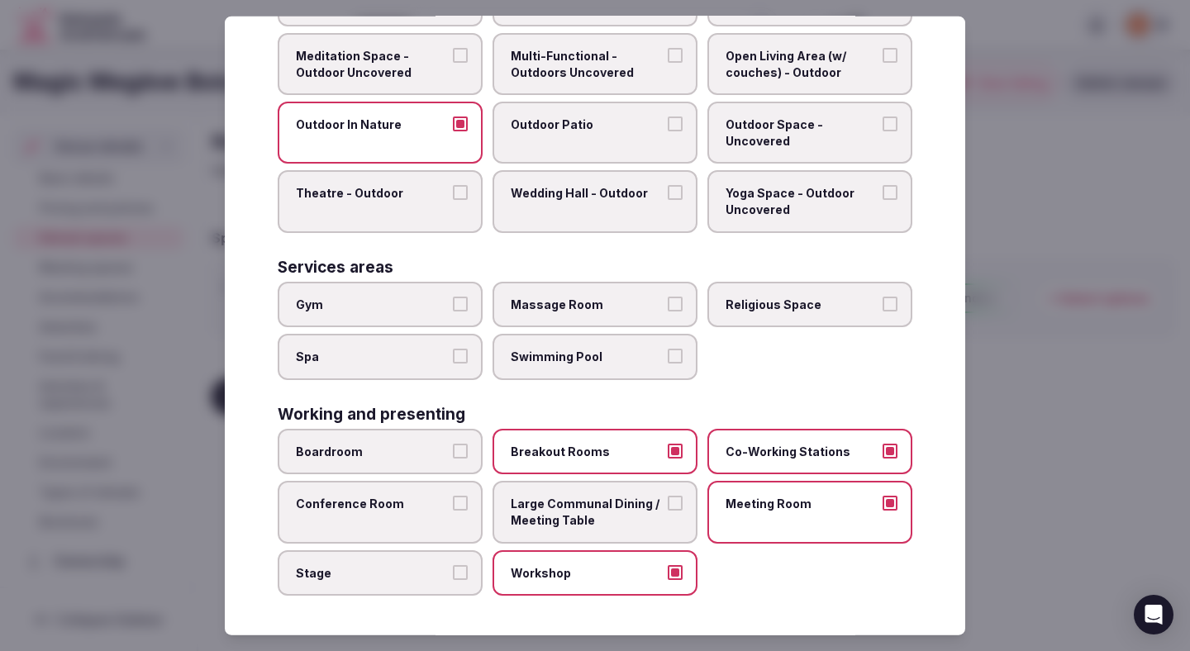
click at [744, 461] on label "Co-Working Stations" at bounding box center [809, 452] width 205 height 46
click at [883, 459] on button "Co-Working Stations" at bounding box center [890, 451] width 15 height 15
click at [755, 459] on label "Co-Working Stations" at bounding box center [809, 452] width 205 height 46
click at [883, 459] on button "Co-Working Stations" at bounding box center [890, 451] width 15 height 15
click at [1022, 432] on div at bounding box center [595, 325] width 1190 height 651
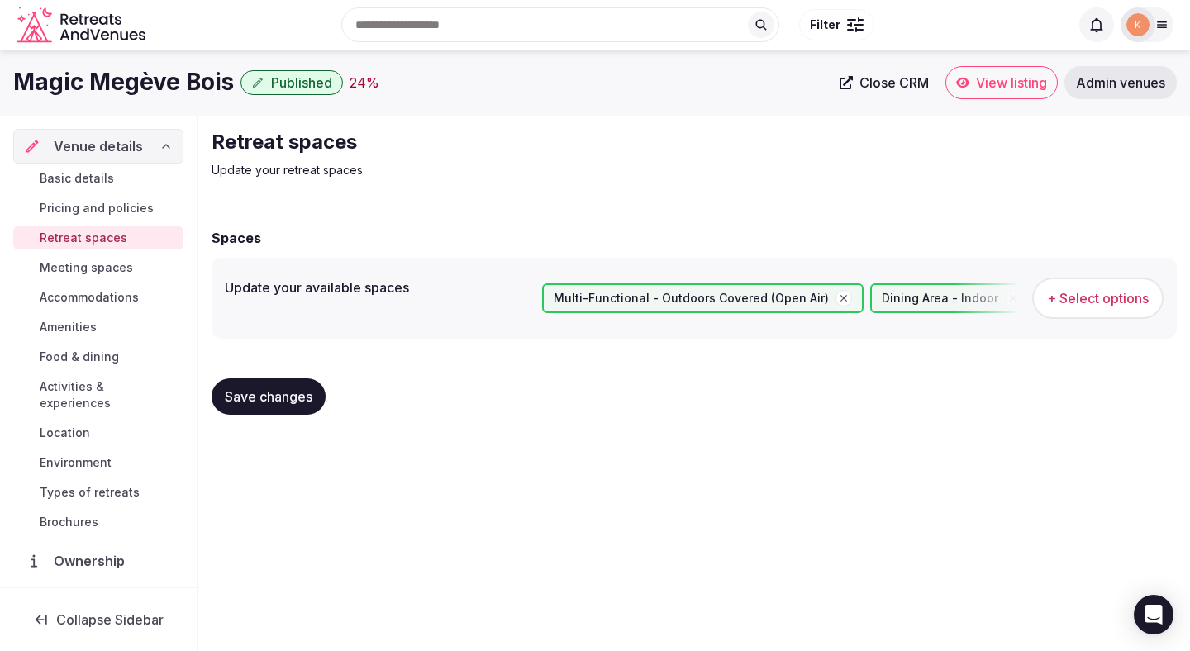
click at [297, 402] on span "Save changes" at bounding box center [269, 396] width 88 height 17
click at [249, 403] on span "Save changes" at bounding box center [269, 396] width 88 height 17
click at [95, 268] on span "Meeting spaces" at bounding box center [86, 267] width 93 height 17
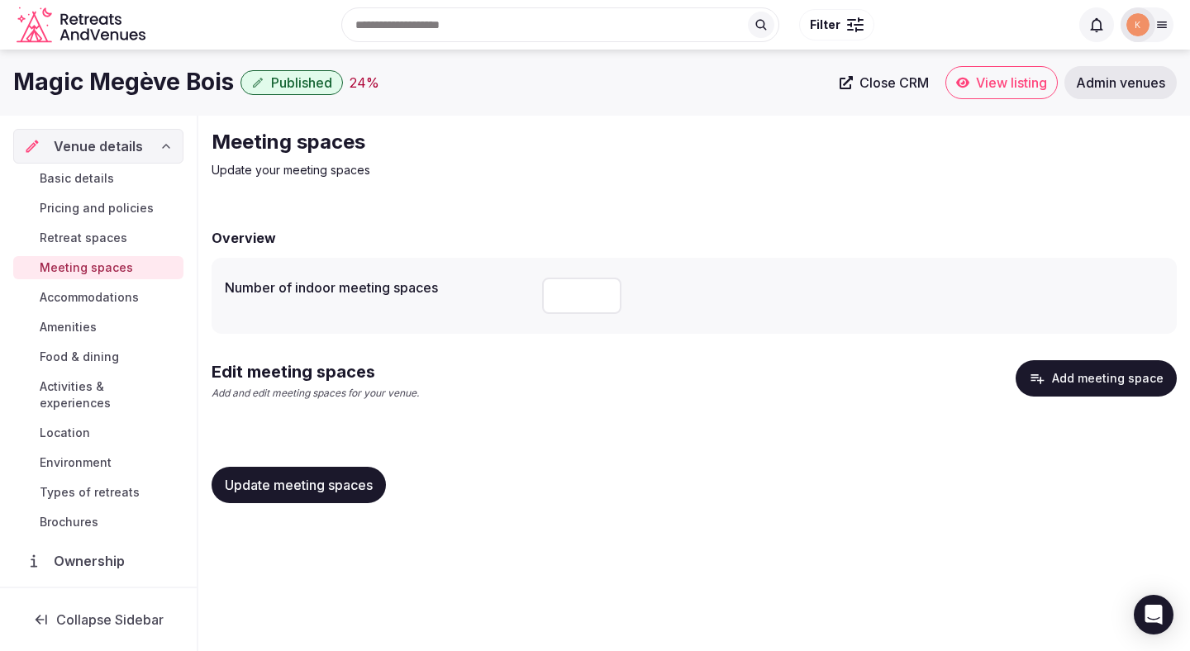
click at [576, 296] on input "number" at bounding box center [581, 296] width 79 height 36
type input "*"
click at [1092, 380] on button "Add meeting space" at bounding box center [1096, 378] width 161 height 36
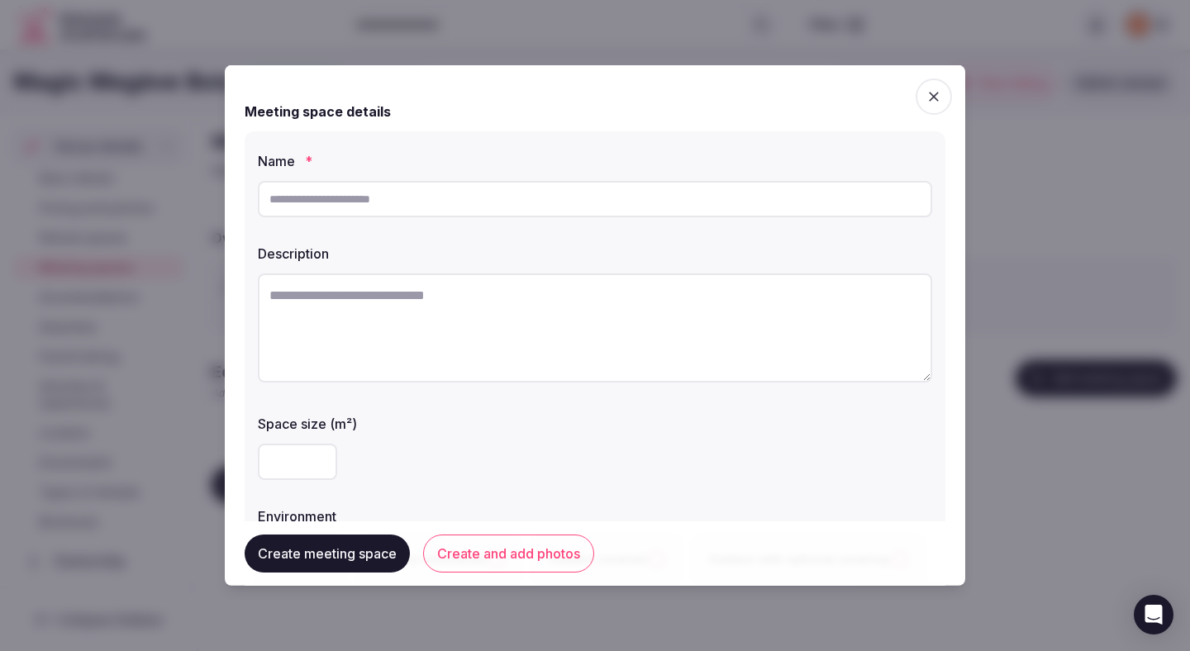
click at [401, 320] on textarea at bounding box center [595, 328] width 674 height 109
paste textarea "**********"
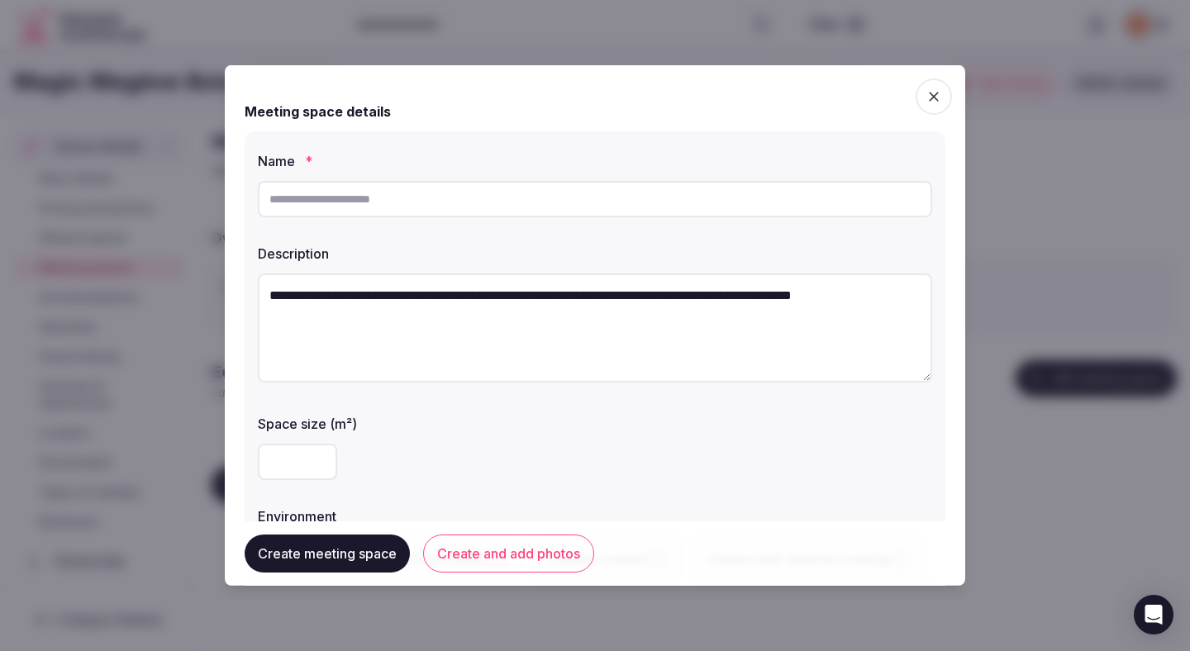
drag, startPoint x: 472, startPoint y: 300, endPoint x: 378, endPoint y: 301, distance: 94.2
click at [378, 301] on textarea "**********" at bounding box center [595, 328] width 674 height 109
type textarea "**********"
click at [397, 203] on input "text" at bounding box center [595, 199] width 674 height 36
paste input "**********"
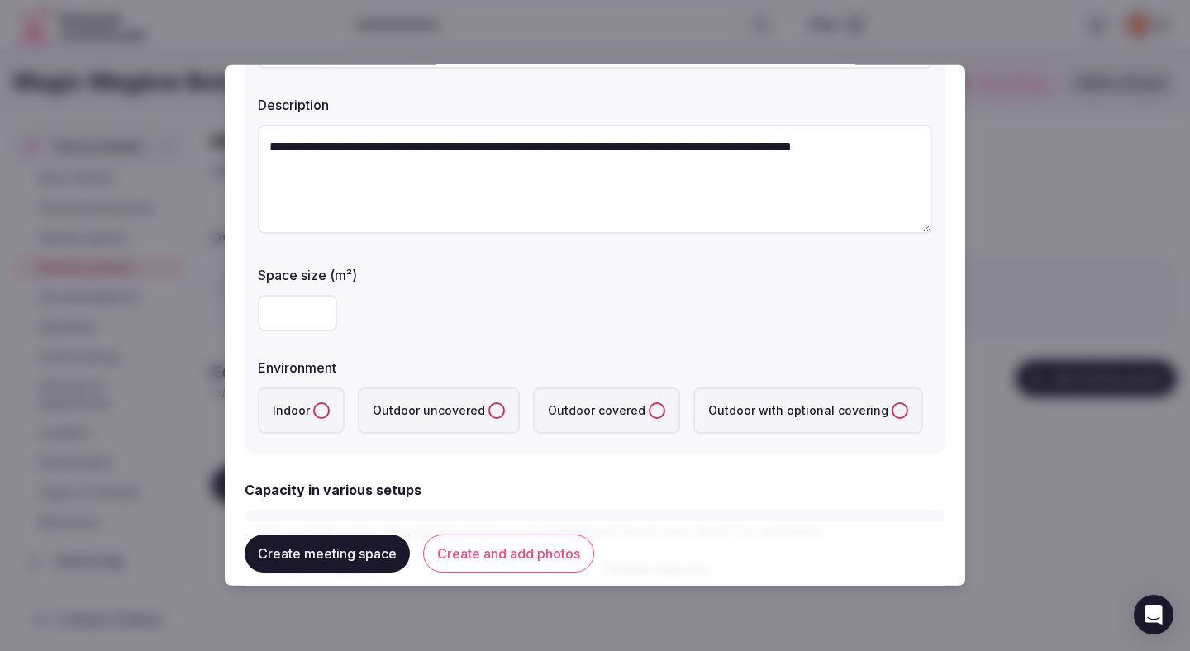
scroll to position [152, 0]
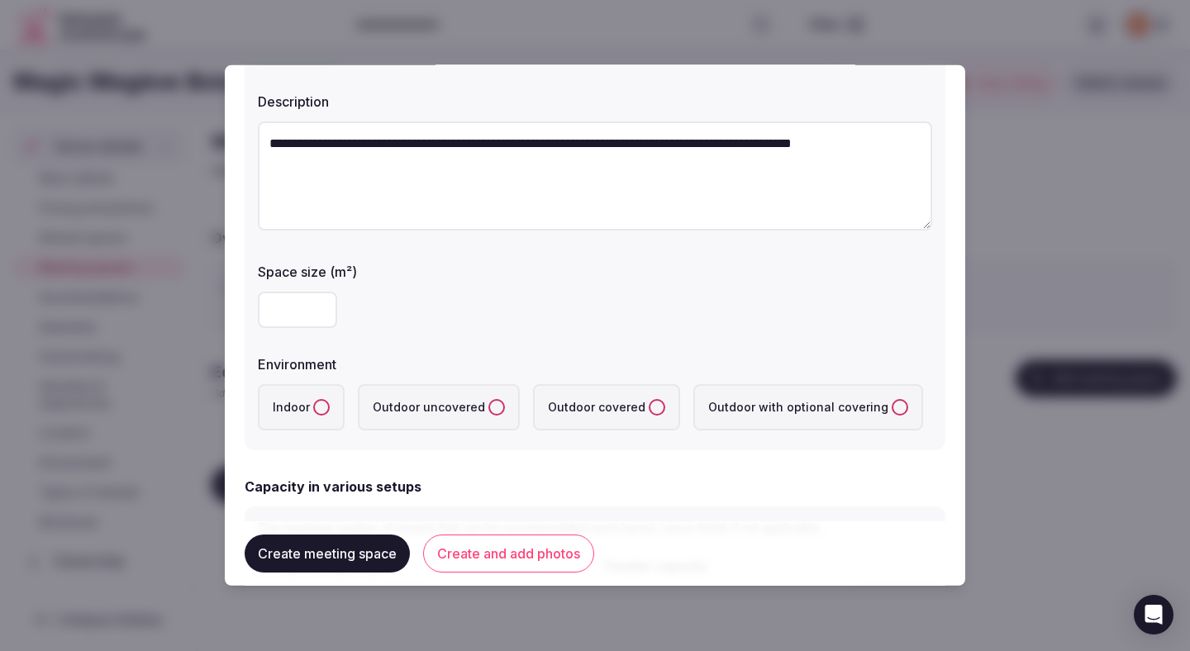
type input "**********"
click at [317, 416] on label "Indoor" at bounding box center [301, 407] width 87 height 46
click at [317, 416] on button "Indoor" at bounding box center [321, 407] width 17 height 17
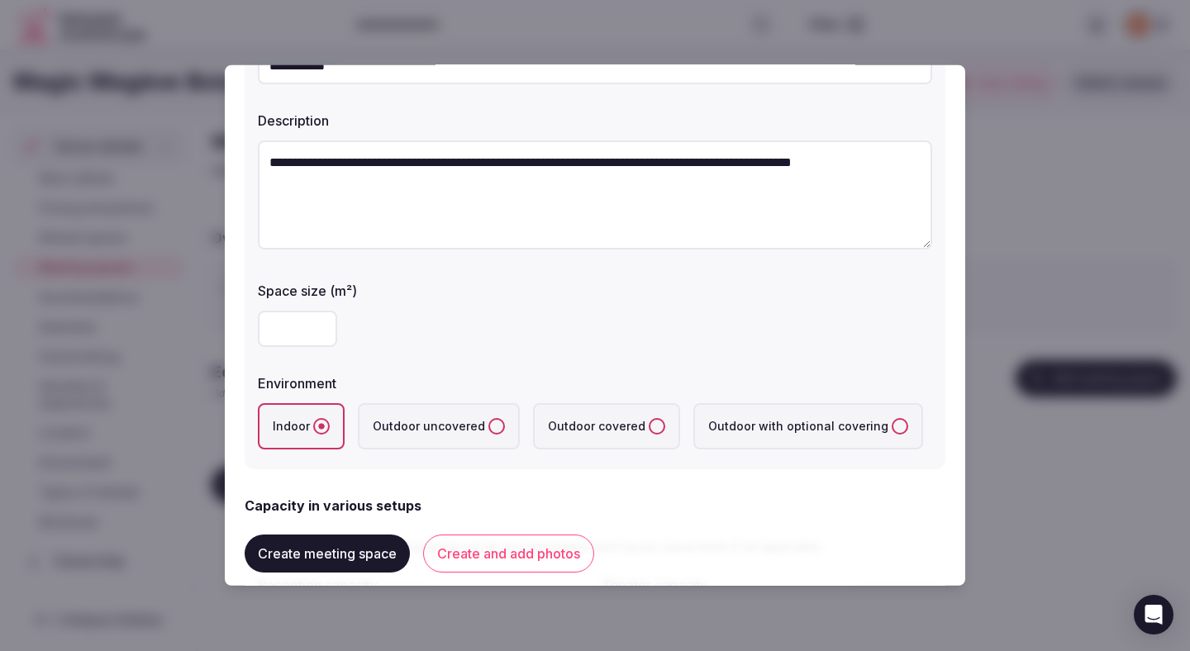
scroll to position [131, 0]
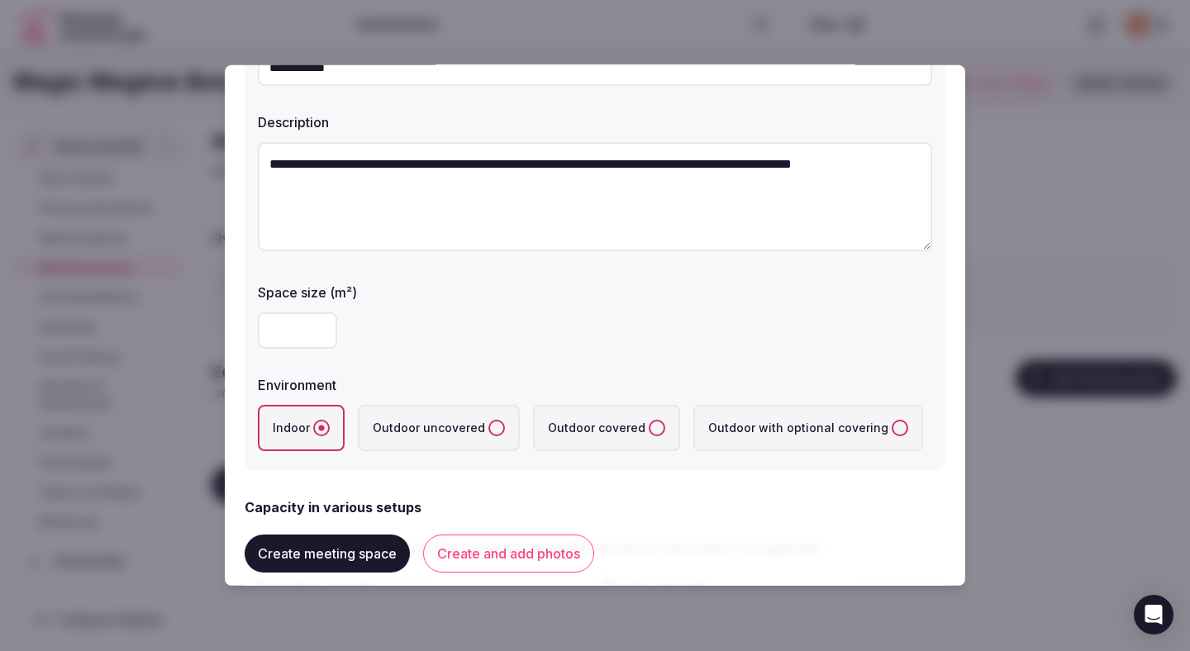
click at [310, 341] on input "number" at bounding box center [297, 330] width 79 height 36
type input "**"
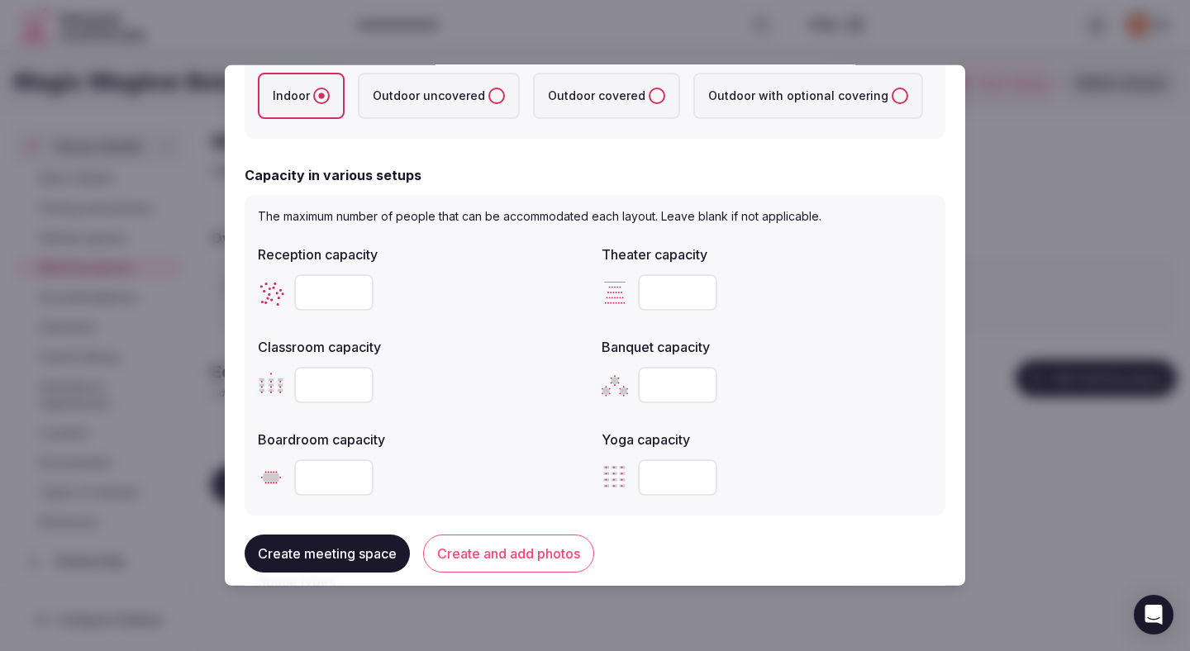
scroll to position [517, 0]
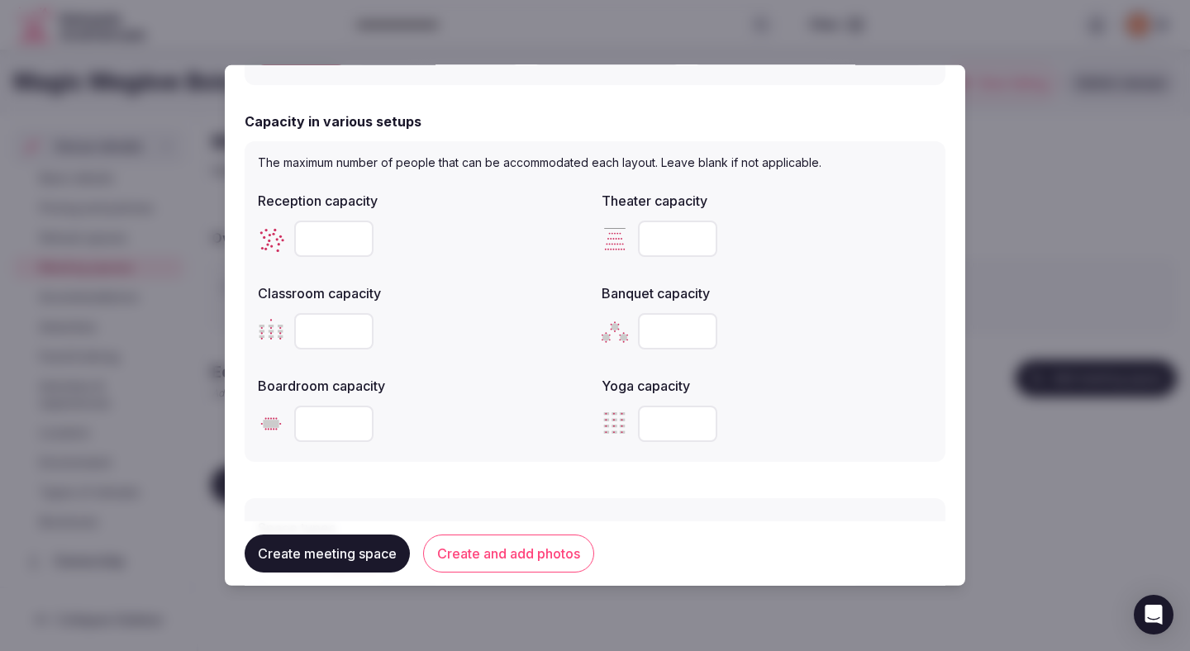
click at [325, 249] on input "number" at bounding box center [333, 239] width 79 height 36
type input "**"
click at [524, 291] on label "Classroom capacity" at bounding box center [423, 293] width 331 height 13
click at [502, 293] on label "Classroom capacity" at bounding box center [423, 293] width 331 height 13
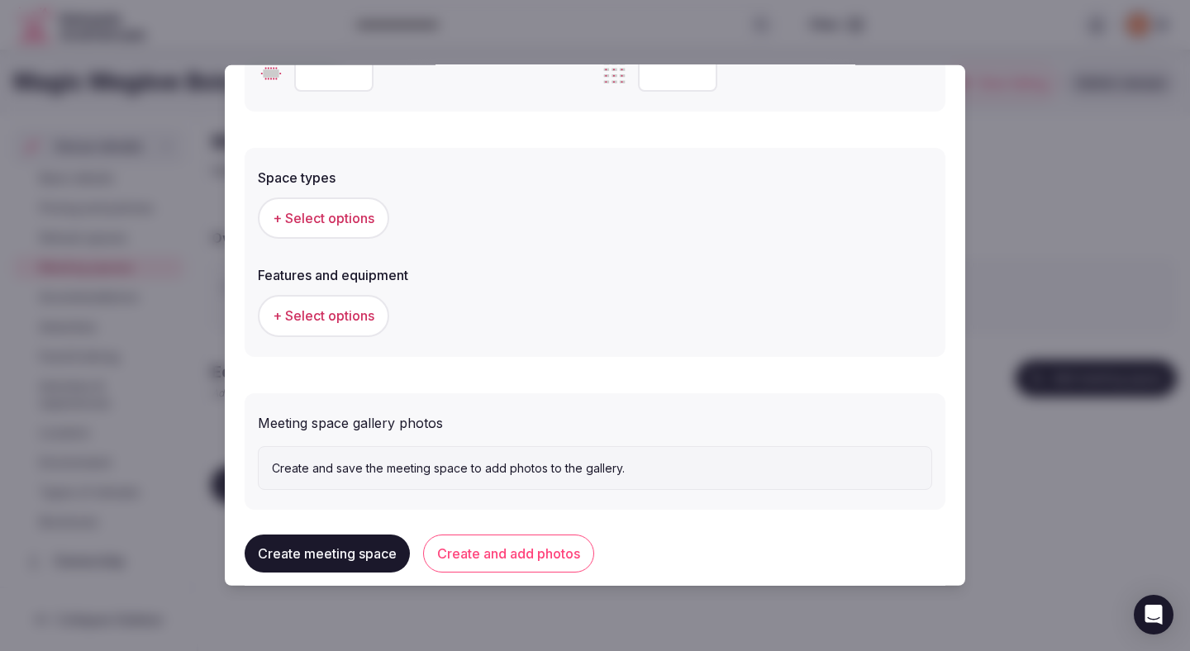
scroll to position [889, 0]
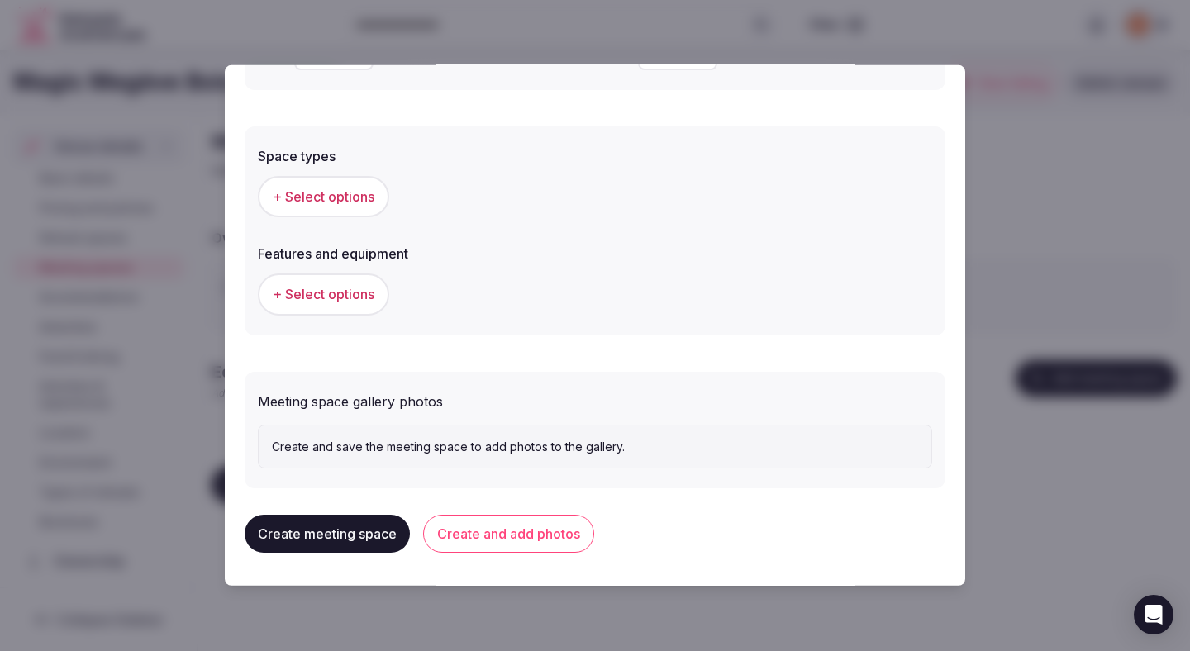
click at [350, 210] on button "+ Select options" at bounding box center [323, 196] width 131 height 41
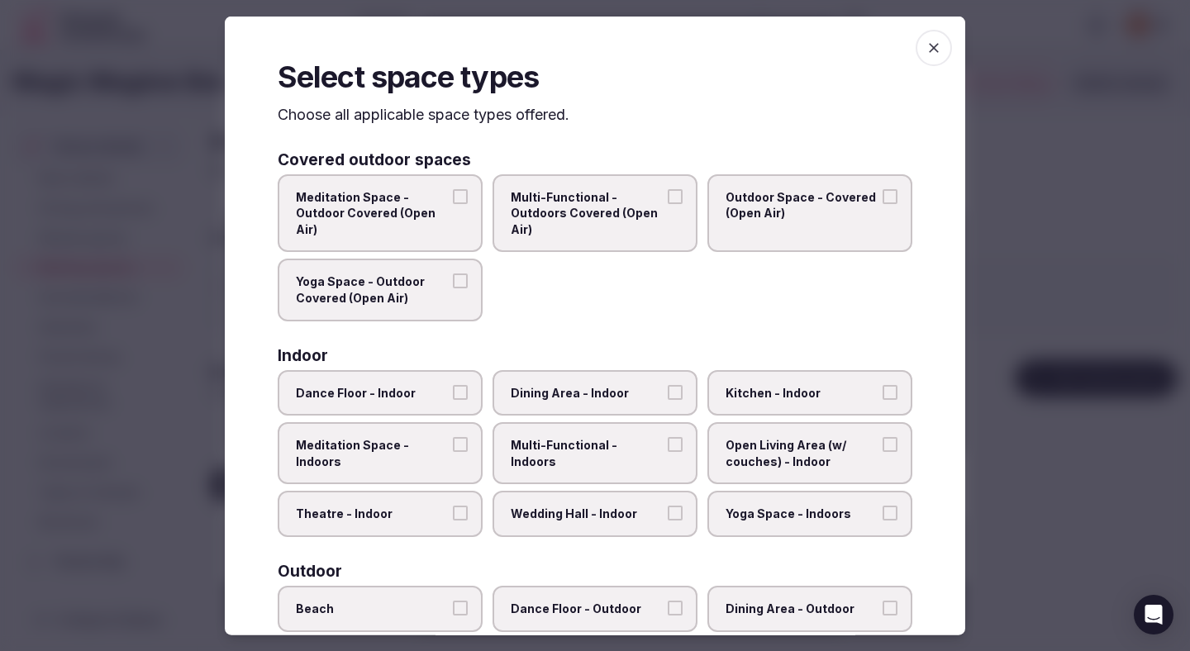
click at [777, 471] on label "Open Living Area (w/ couches) - Indoor" at bounding box center [809, 453] width 205 height 62
click at [883, 452] on button "Open Living Area (w/ couches) - Indoor" at bounding box center [890, 444] width 15 height 15
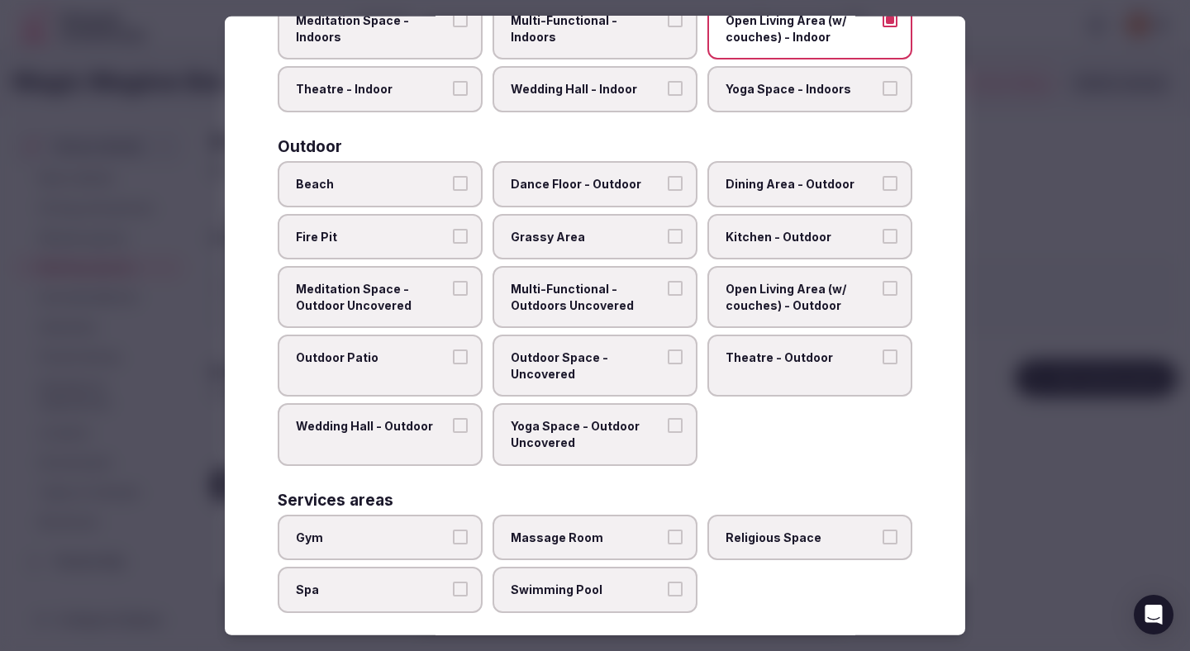
scroll to position [589, 0]
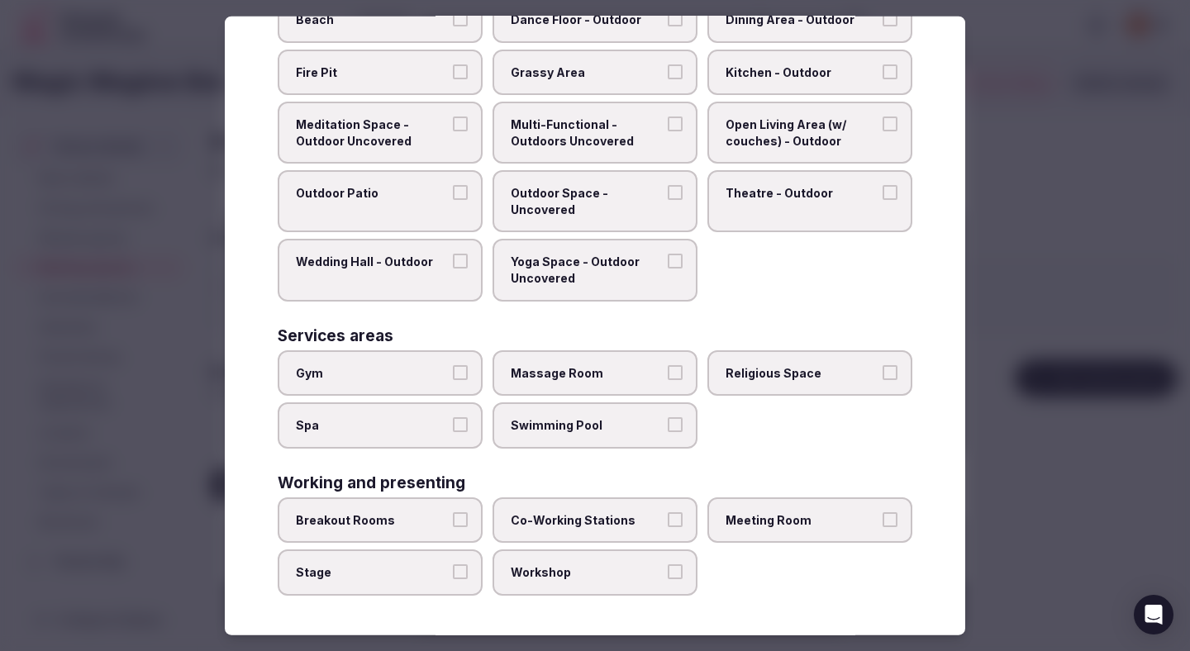
click at [434, 520] on span "Breakout Rooms" at bounding box center [372, 520] width 152 height 17
click at [453, 520] on button "Breakout Rooms" at bounding box center [460, 519] width 15 height 15
click at [800, 516] on span "Meeting Room" at bounding box center [802, 520] width 152 height 17
click at [883, 516] on button "Meeting Room" at bounding box center [890, 519] width 15 height 15
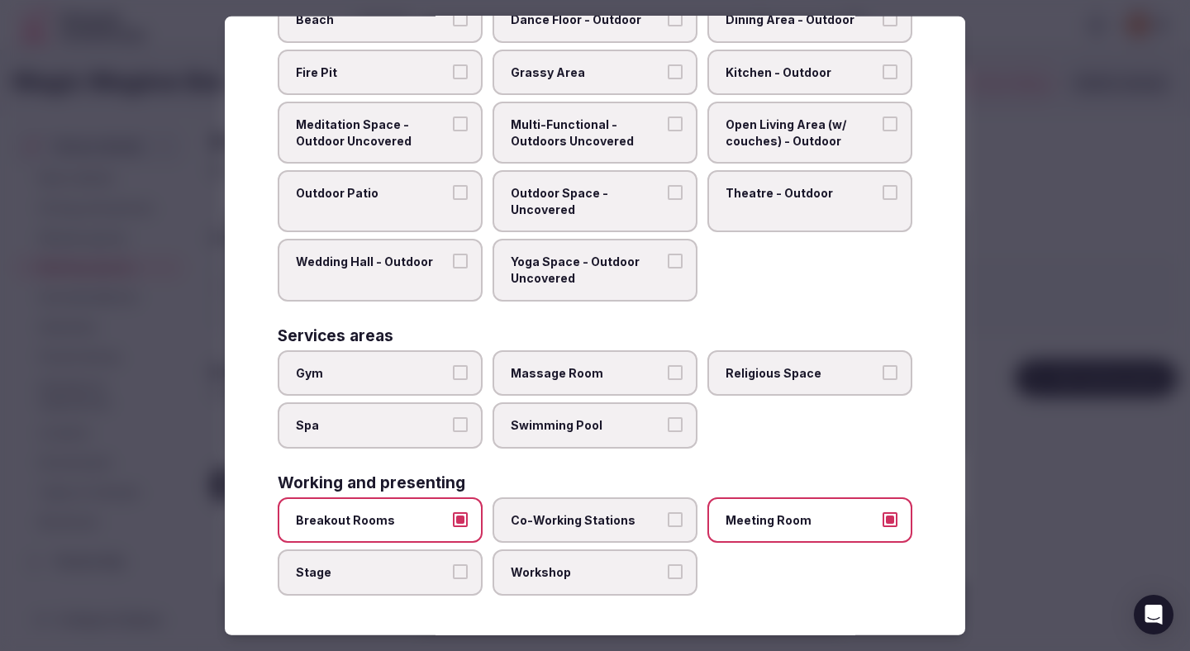
click at [597, 566] on span "Workshop" at bounding box center [587, 572] width 152 height 17
click at [668, 566] on button "Workshop" at bounding box center [675, 571] width 15 height 15
click at [636, 521] on span "Co-Working Stations" at bounding box center [587, 520] width 152 height 17
click at [668, 521] on button "Co-Working Stations" at bounding box center [675, 519] width 15 height 15
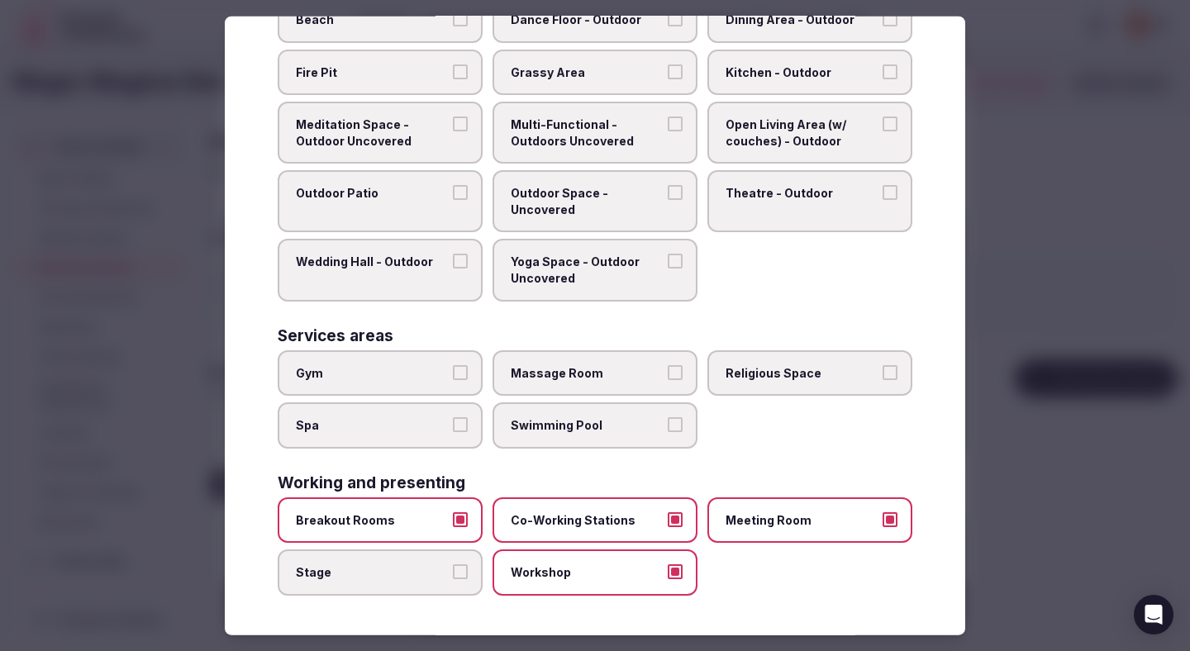
click at [1048, 364] on div at bounding box center [595, 325] width 1190 height 651
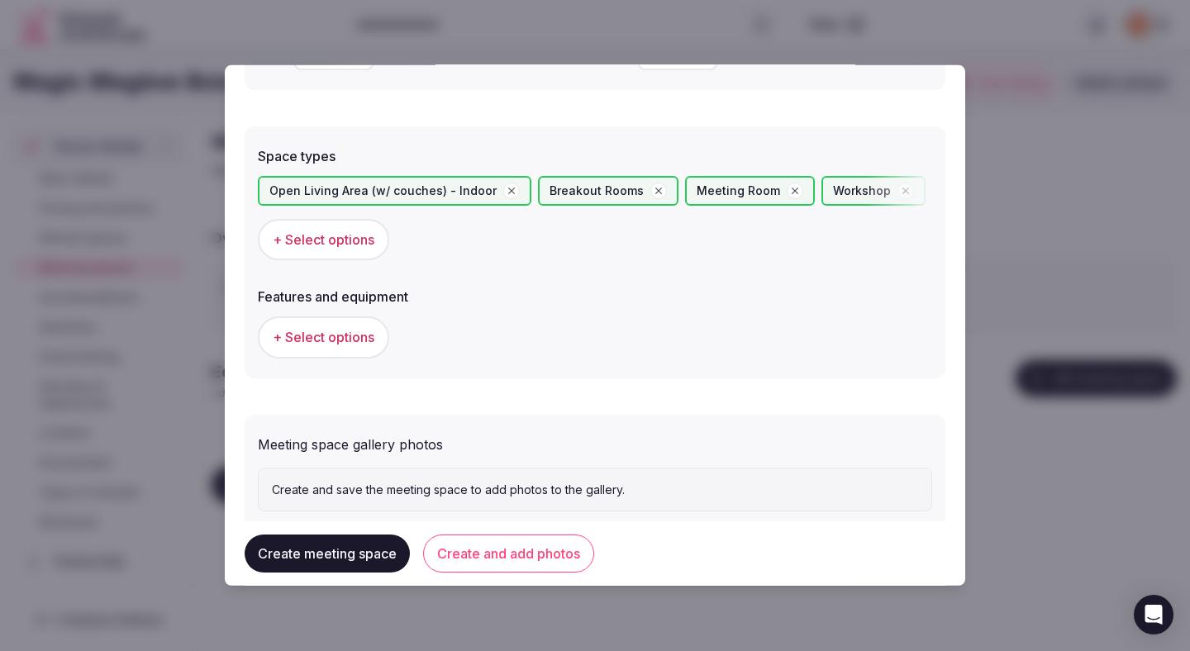
scroll to position [932, 0]
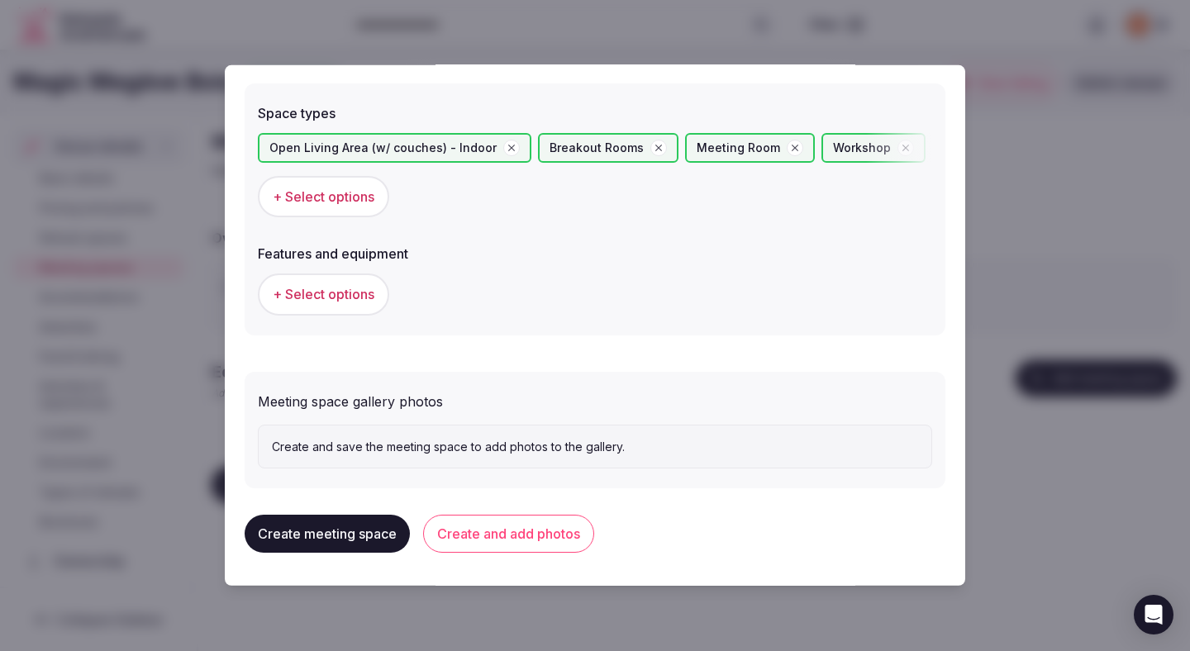
click at [554, 535] on button "Create and add photos" at bounding box center [508, 534] width 171 height 38
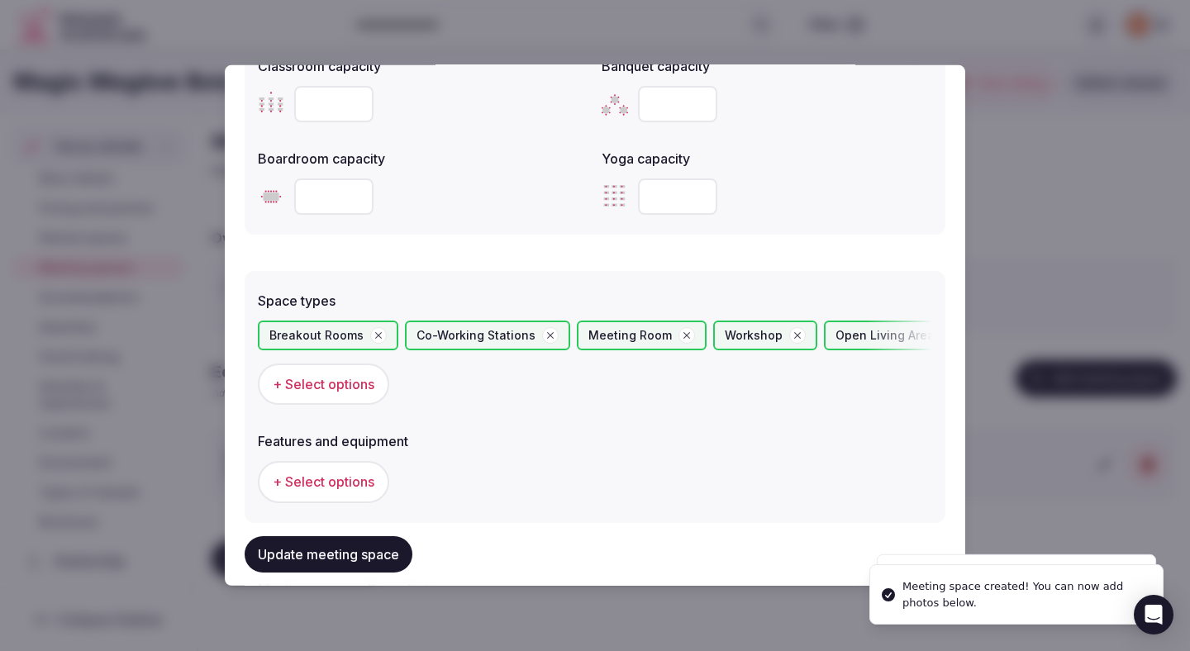
scroll to position [1084, 0]
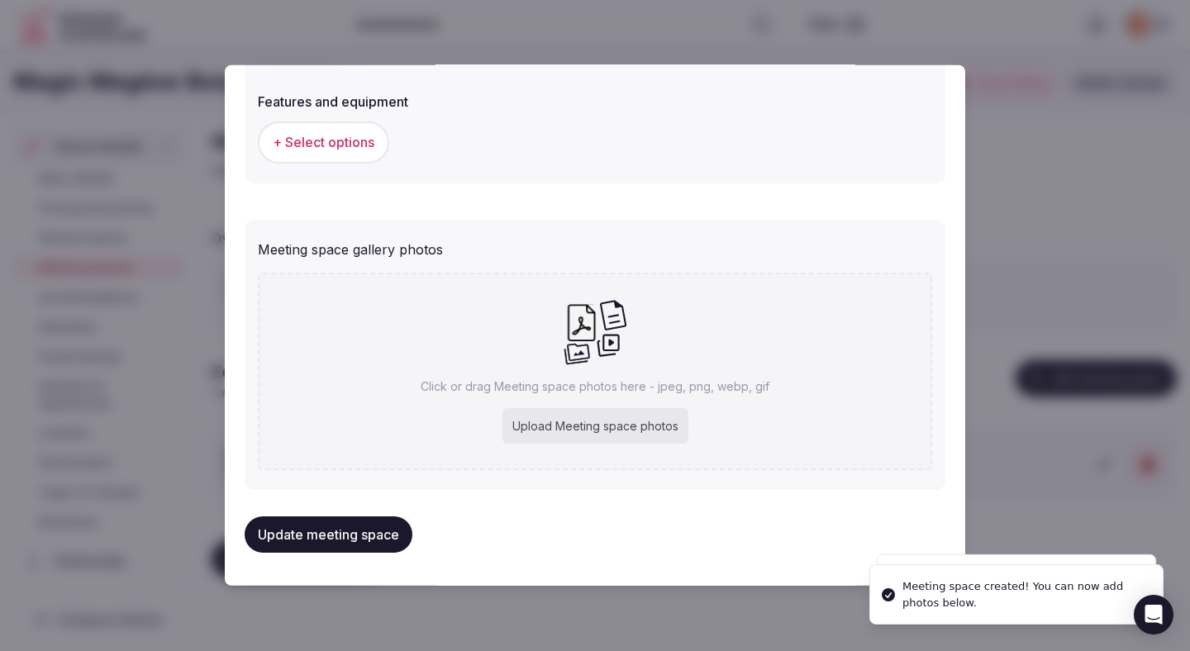
click at [541, 426] on div "Upload Meeting space photos" at bounding box center [595, 426] width 186 height 36
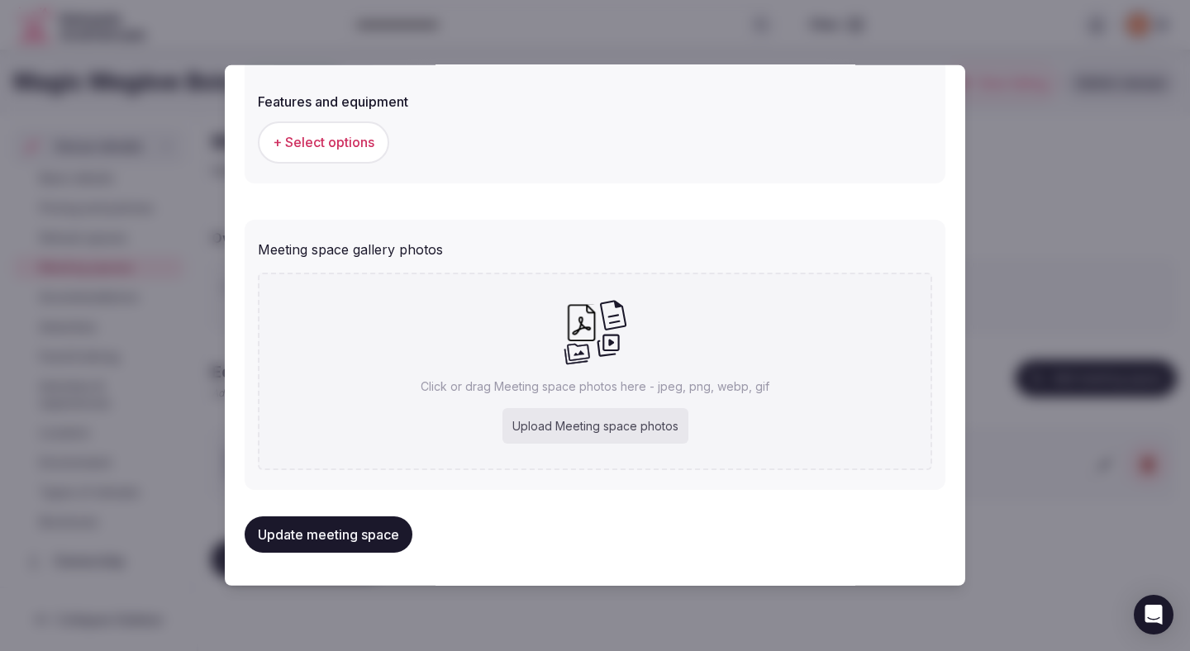
type input "**********"
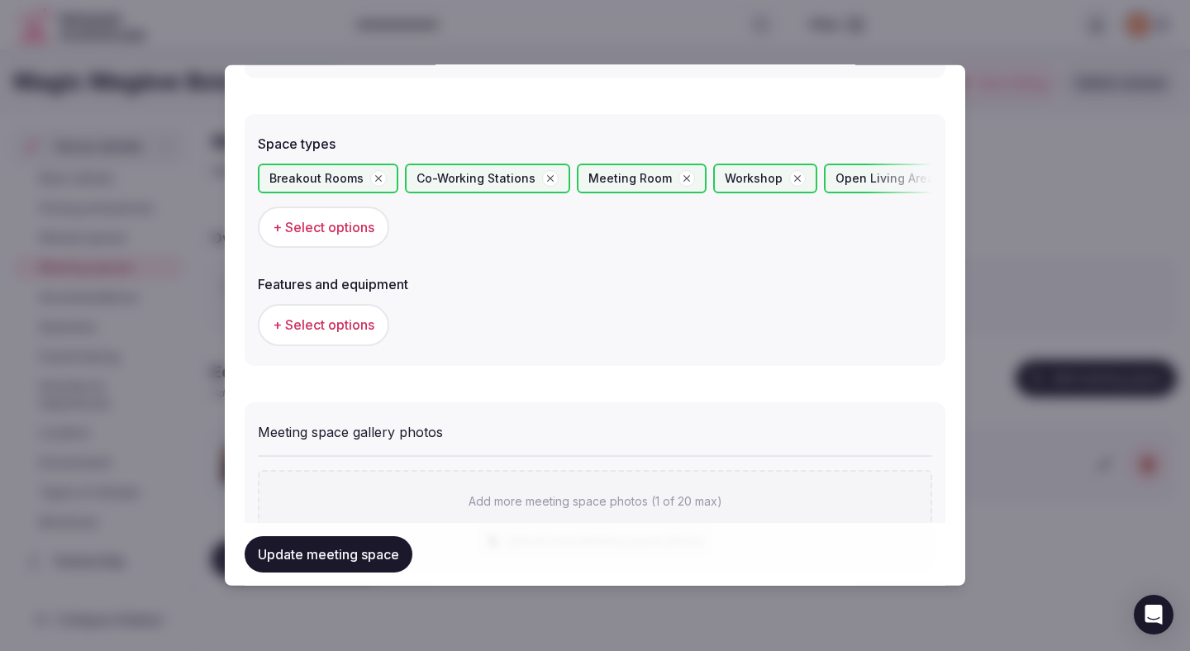
scroll to position [892, 0]
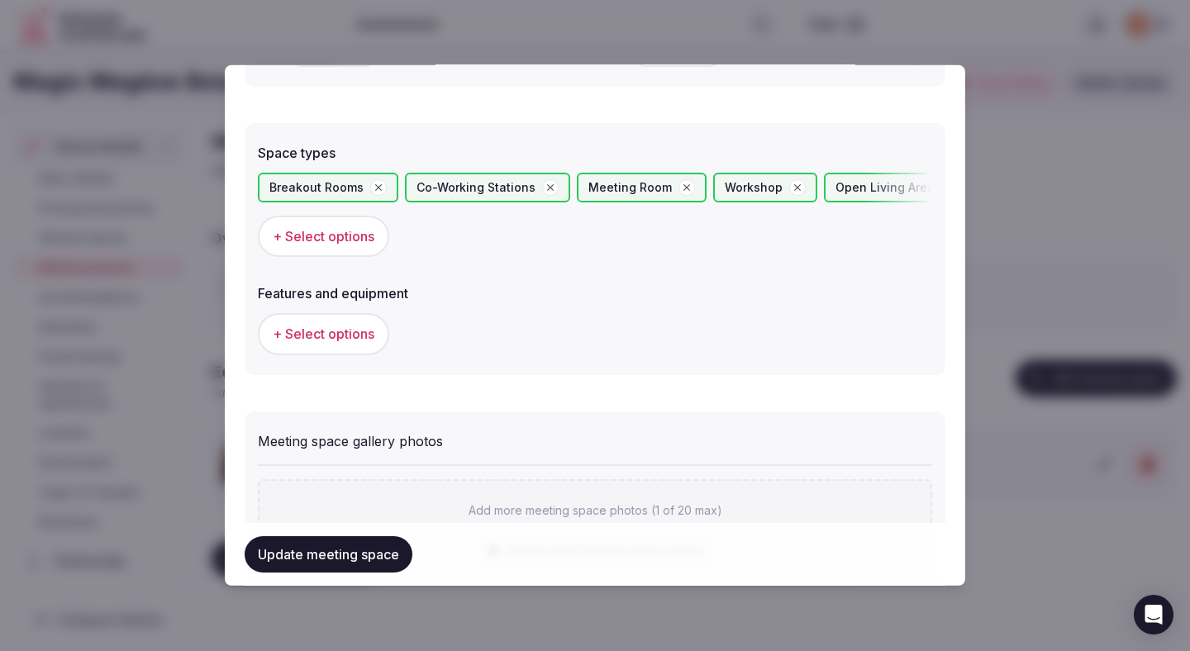
click at [367, 336] on span "+ Select options" at bounding box center [324, 334] width 102 height 18
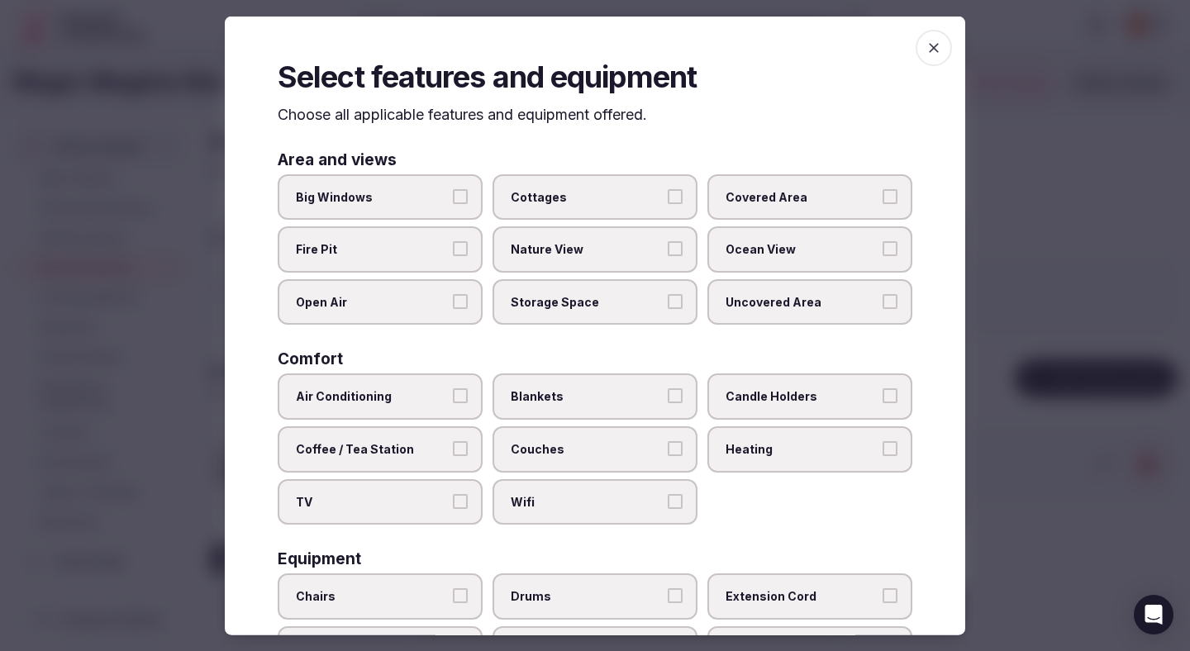
click at [537, 489] on label "Wifi" at bounding box center [594, 501] width 205 height 46
click at [668, 493] on button "Wifi" at bounding box center [675, 500] width 15 height 15
click at [591, 404] on span "Blankets" at bounding box center [587, 396] width 152 height 17
click at [668, 403] on button "Blankets" at bounding box center [675, 395] width 15 height 15
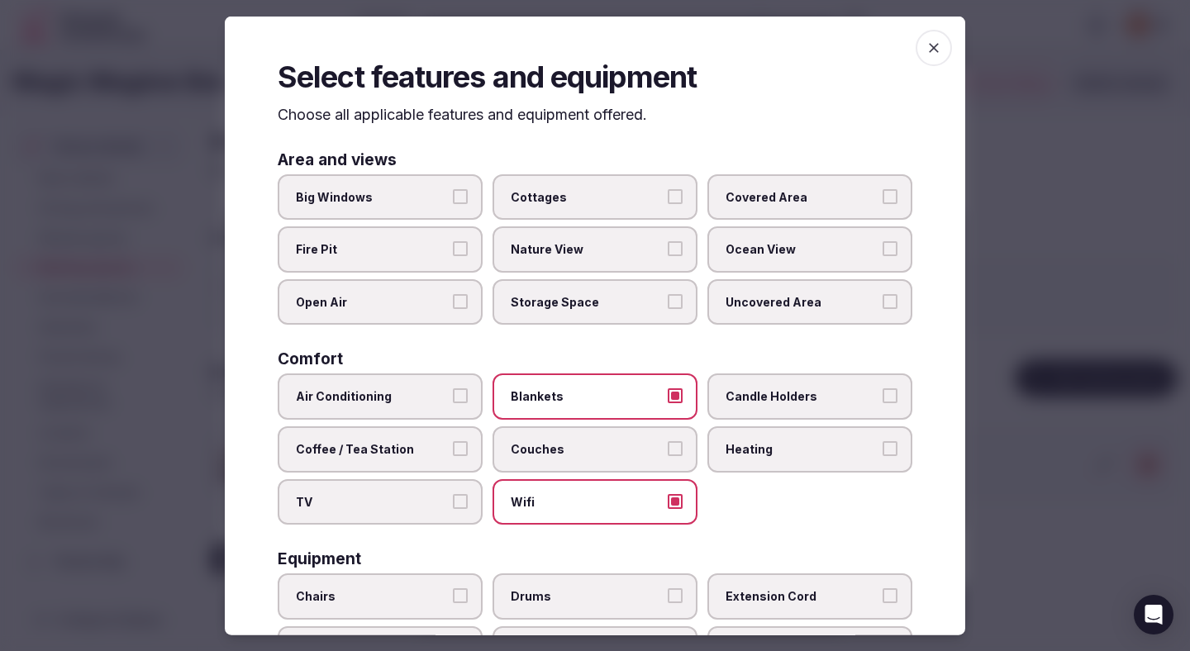
click at [578, 454] on span "Couches" at bounding box center [587, 449] width 152 height 17
click at [668, 454] on button "Couches" at bounding box center [675, 448] width 15 height 15
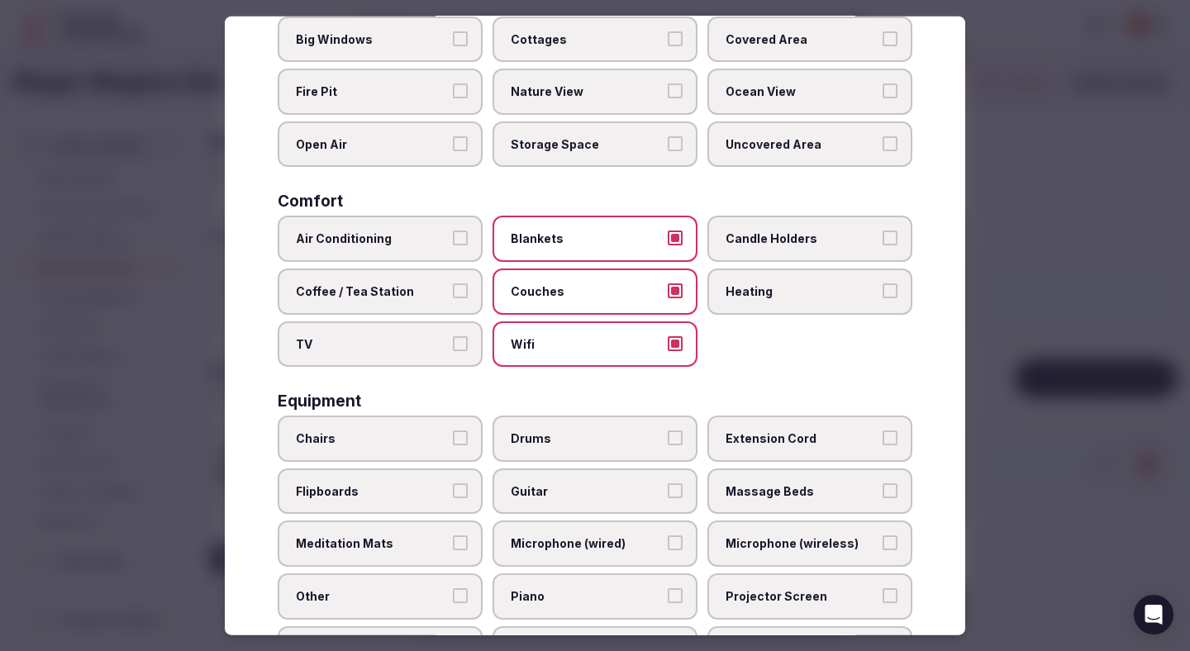
scroll to position [212, 0]
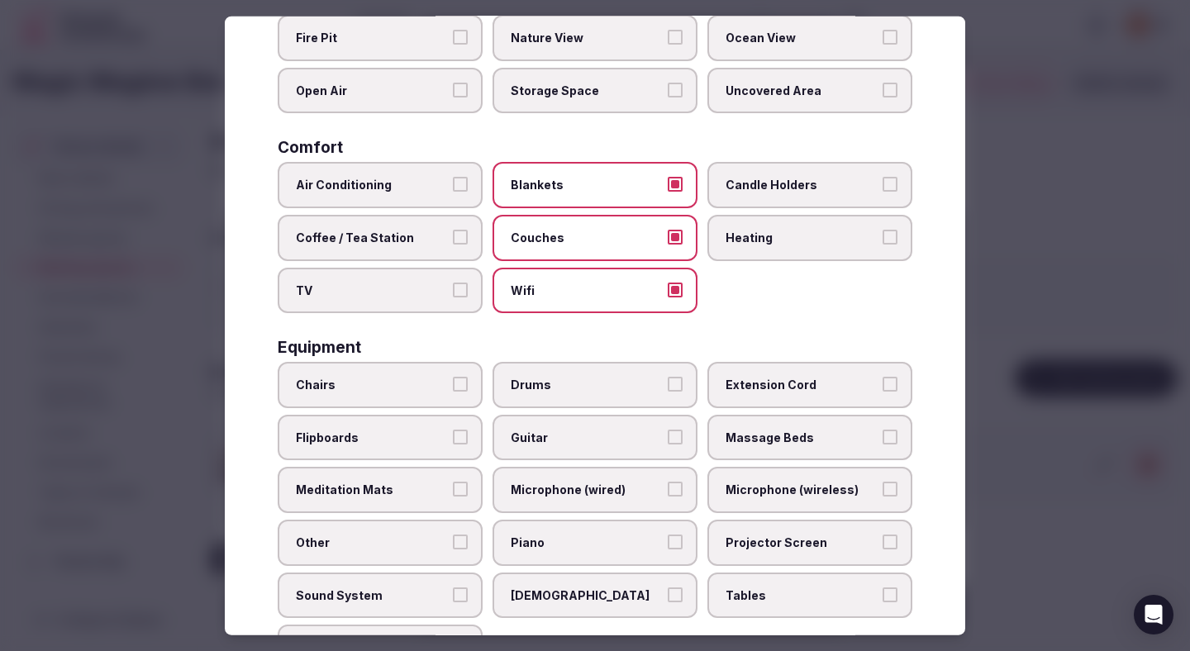
click at [441, 385] on span "Chairs" at bounding box center [372, 385] width 152 height 17
click at [453, 385] on button "Chairs" at bounding box center [460, 384] width 15 height 15
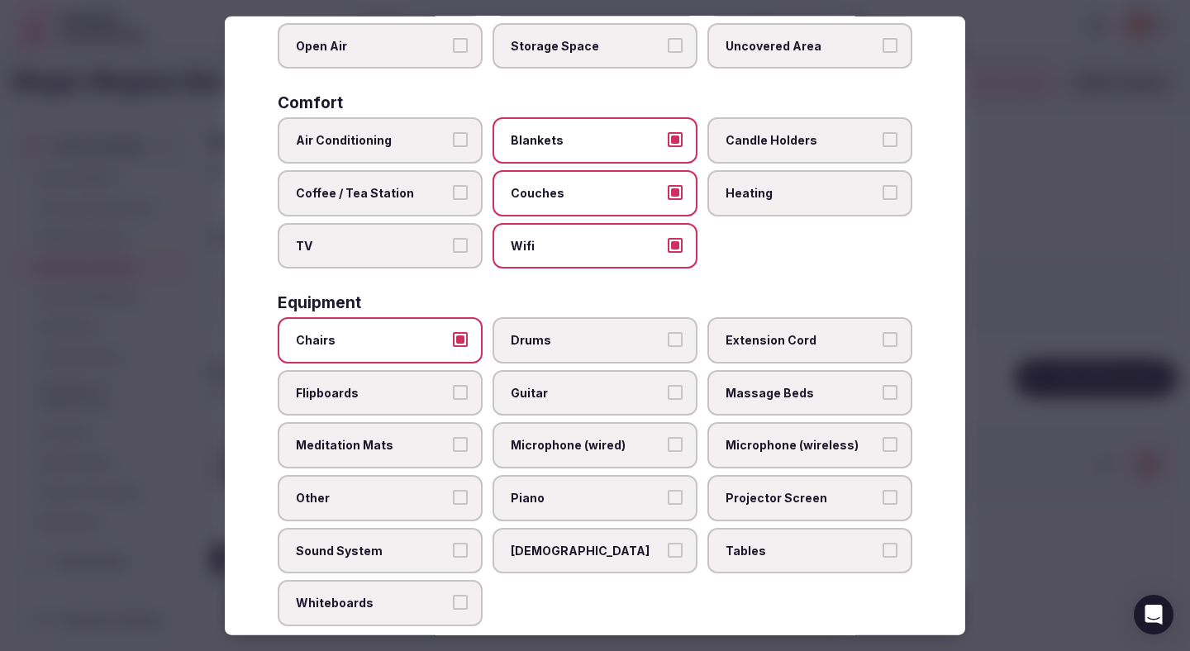
scroll to position [273, 0]
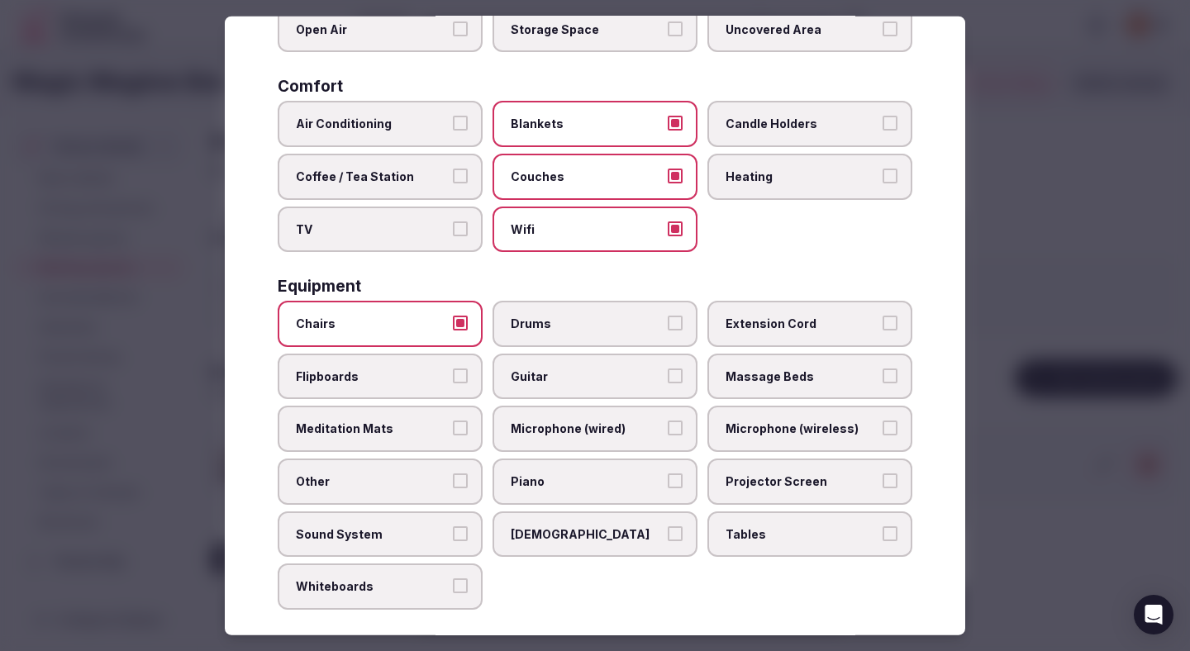
click at [746, 533] on span "Tables" at bounding box center [802, 534] width 152 height 17
click at [883, 533] on button "Tables" at bounding box center [890, 533] width 15 height 15
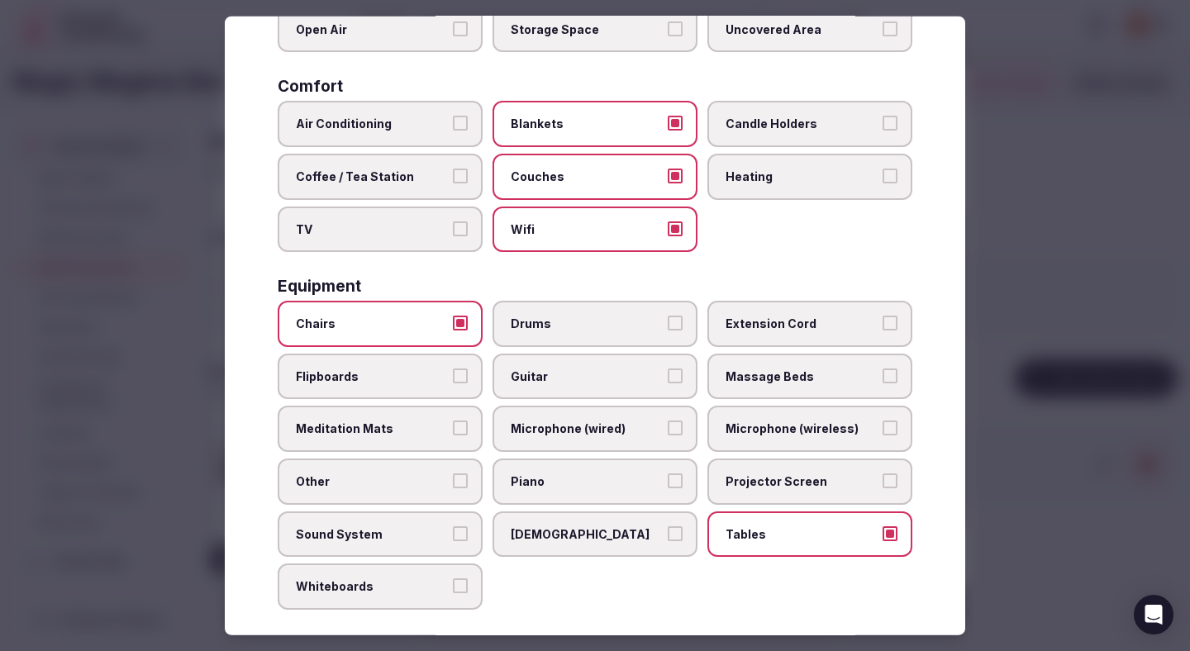
click at [1059, 392] on div at bounding box center [595, 325] width 1190 height 651
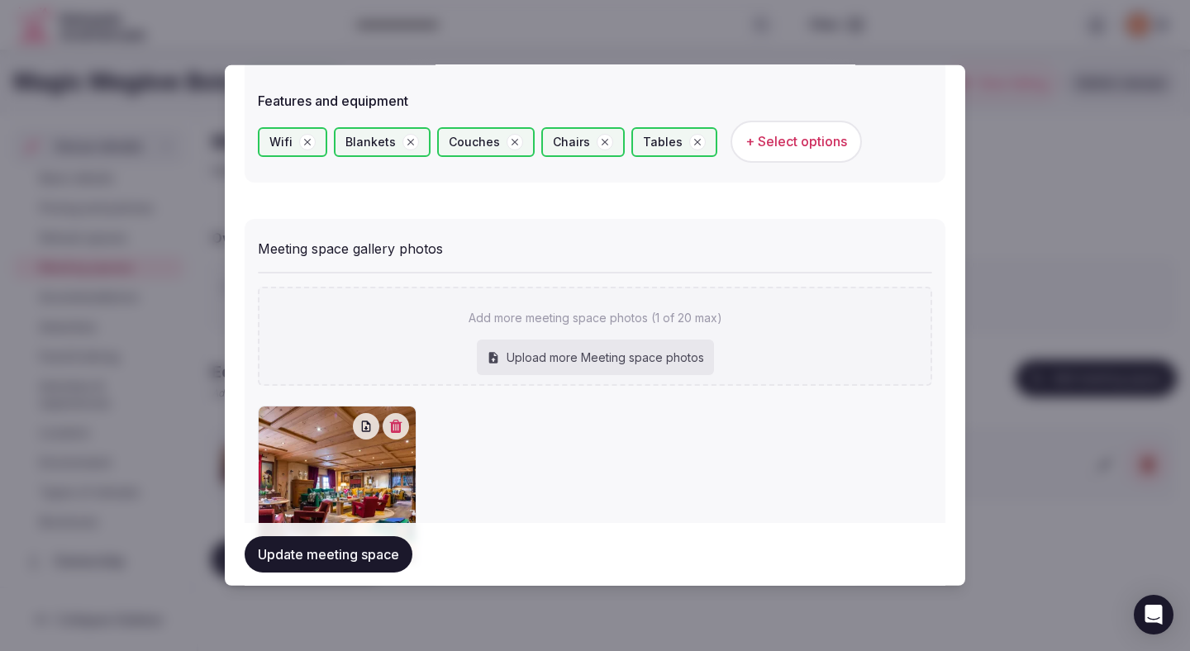
scroll to position [1135, 0]
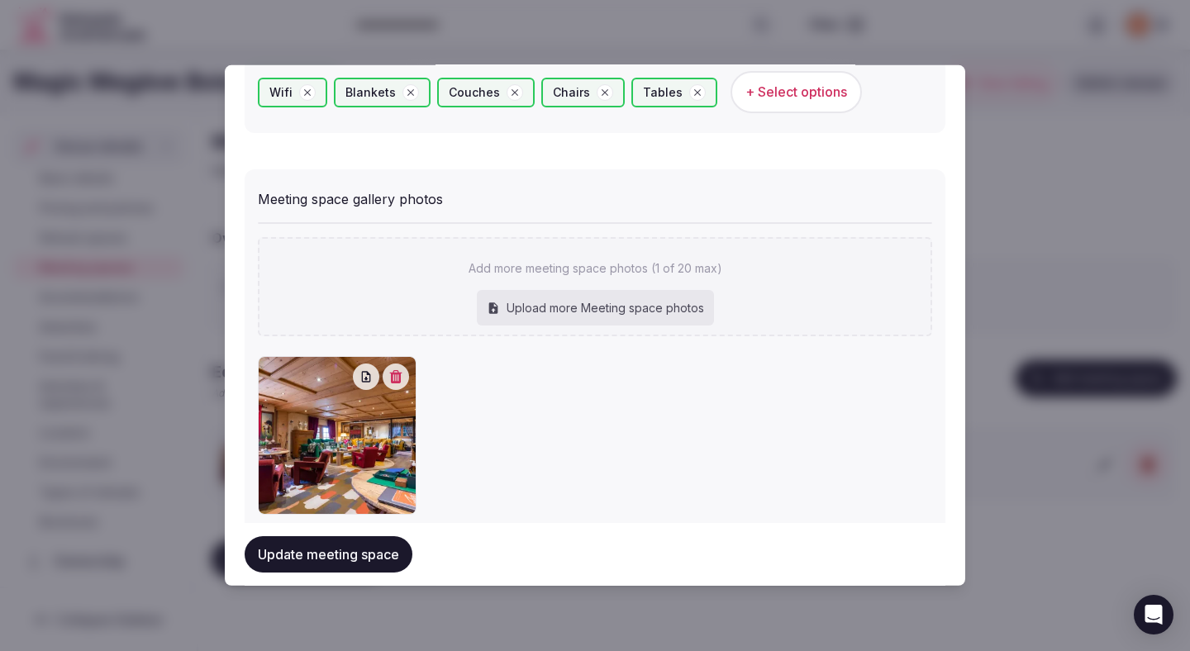
click at [359, 561] on button "Update meeting space" at bounding box center [329, 554] width 168 height 36
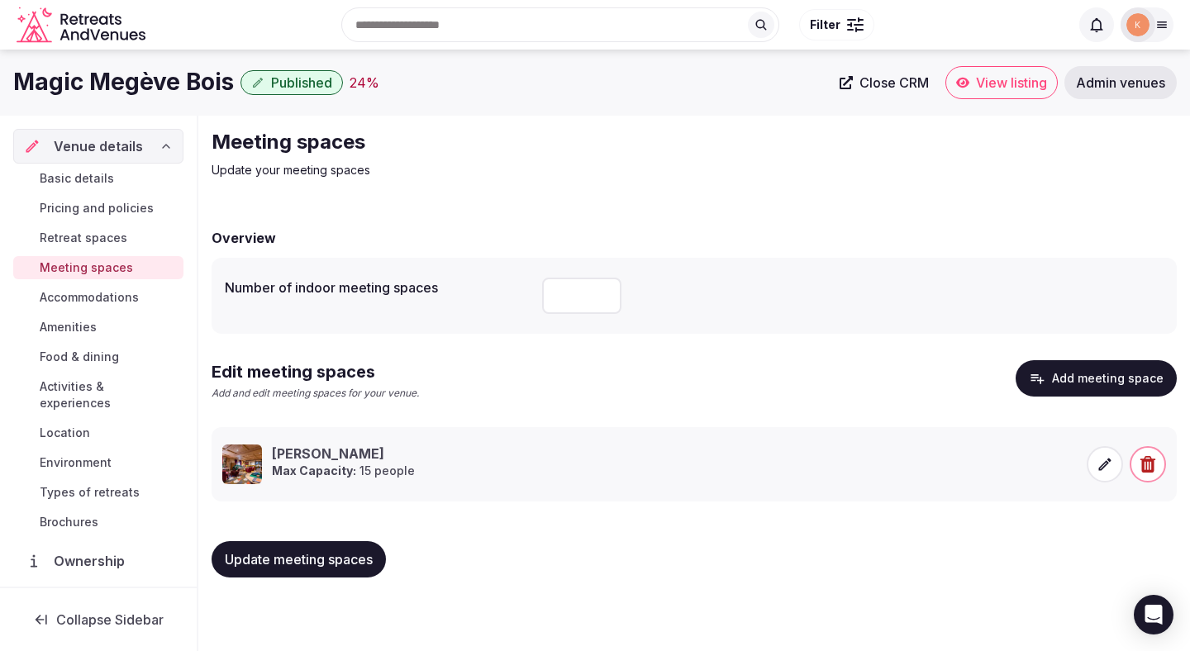
click at [118, 300] on span "Accommodations" at bounding box center [89, 297] width 99 height 17
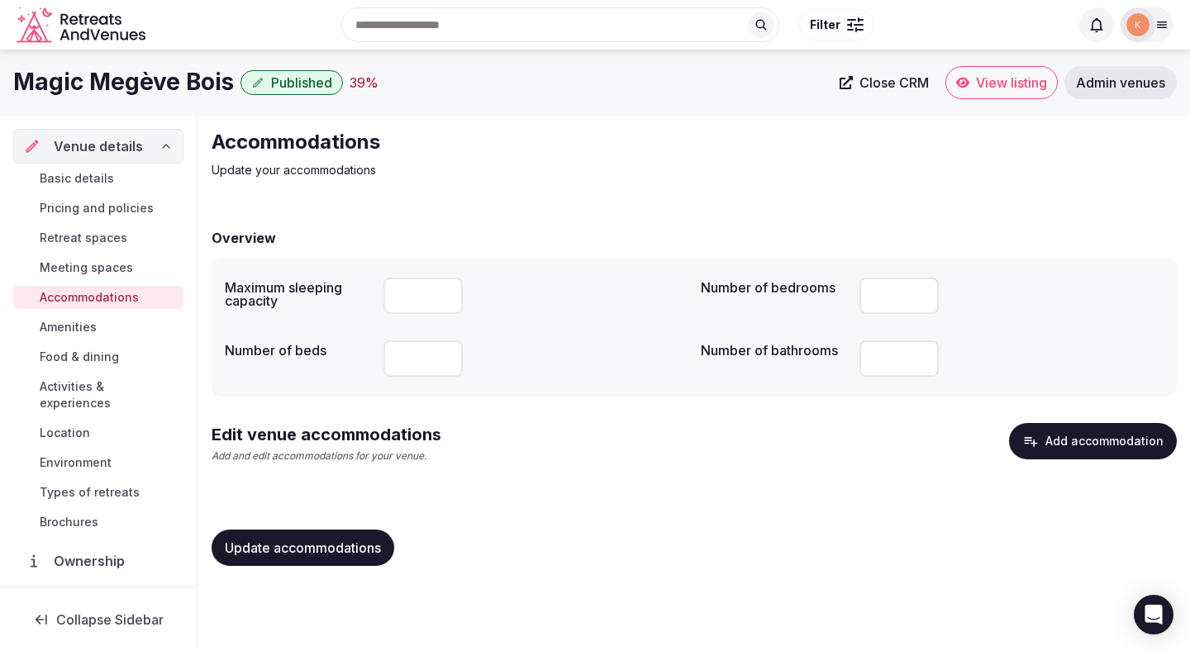
click at [1059, 442] on button "Add accommodation" at bounding box center [1093, 441] width 168 height 36
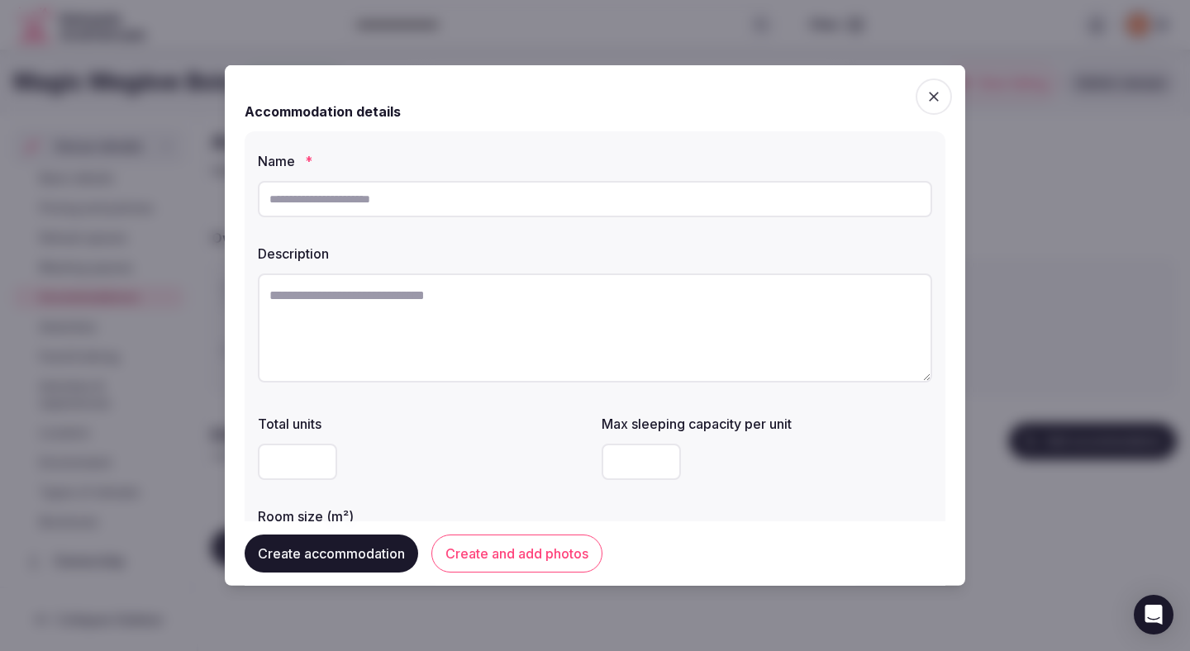
click at [483, 195] on input "text" at bounding box center [595, 199] width 674 height 36
paste input "**********"
type input "**********"
click at [459, 381] on textarea at bounding box center [595, 328] width 674 height 109
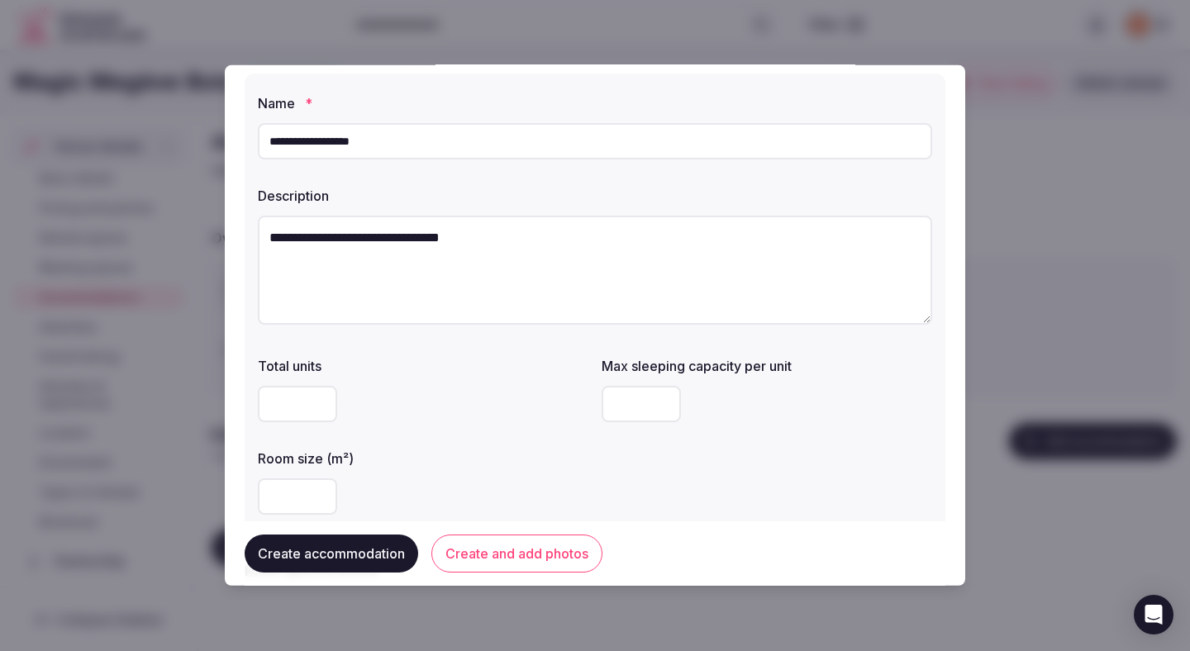
scroll to position [106, 0]
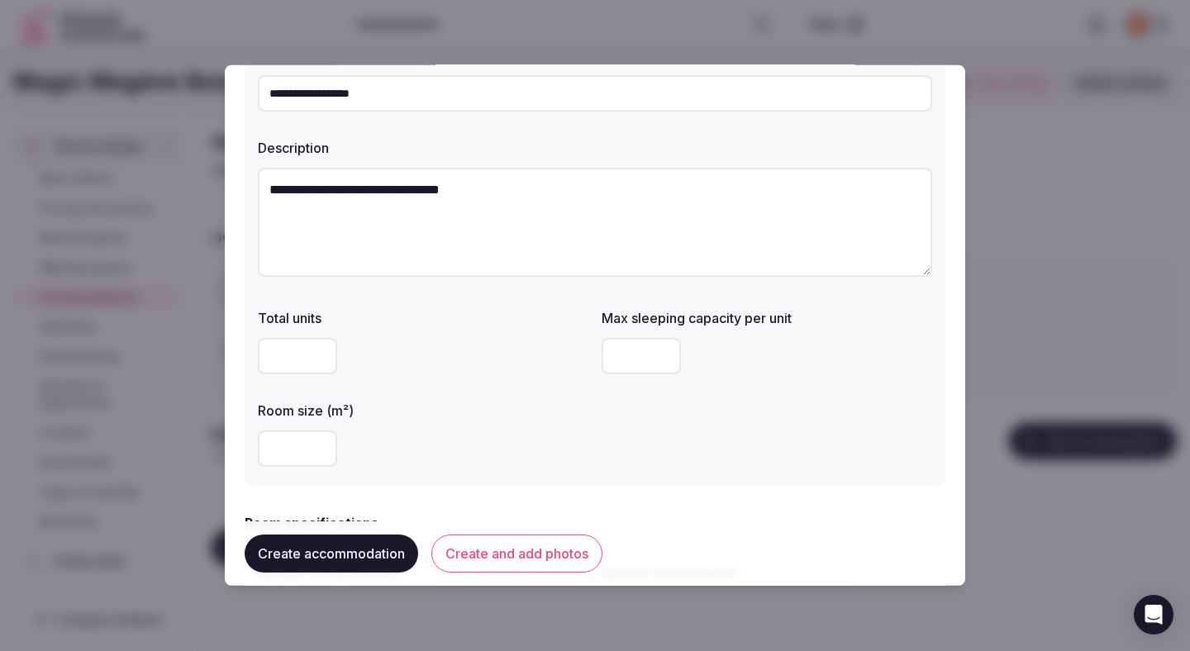
type textarea "**********"
click at [628, 359] on input "number" at bounding box center [641, 356] width 79 height 36
type input "*"
click at [491, 406] on label "Room size (m²)" at bounding box center [423, 410] width 331 height 13
click at [492, 193] on textarea "**********" at bounding box center [595, 222] width 674 height 109
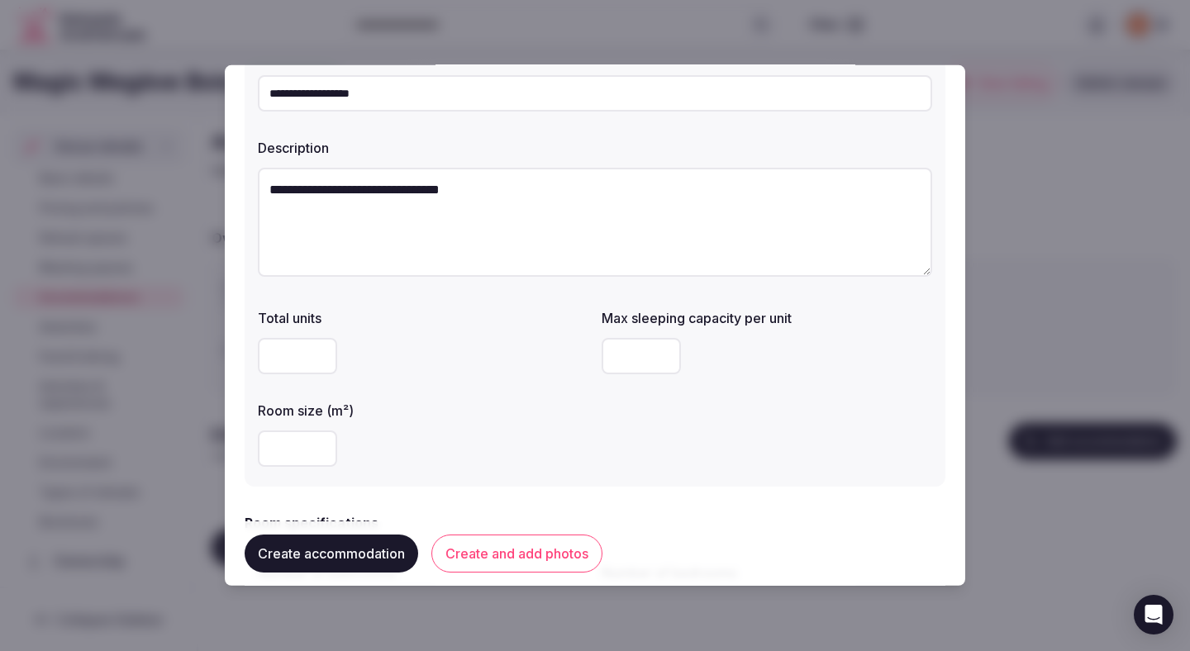
click at [492, 193] on textarea "**********" at bounding box center [595, 222] width 674 height 109
paste textarea "**********"
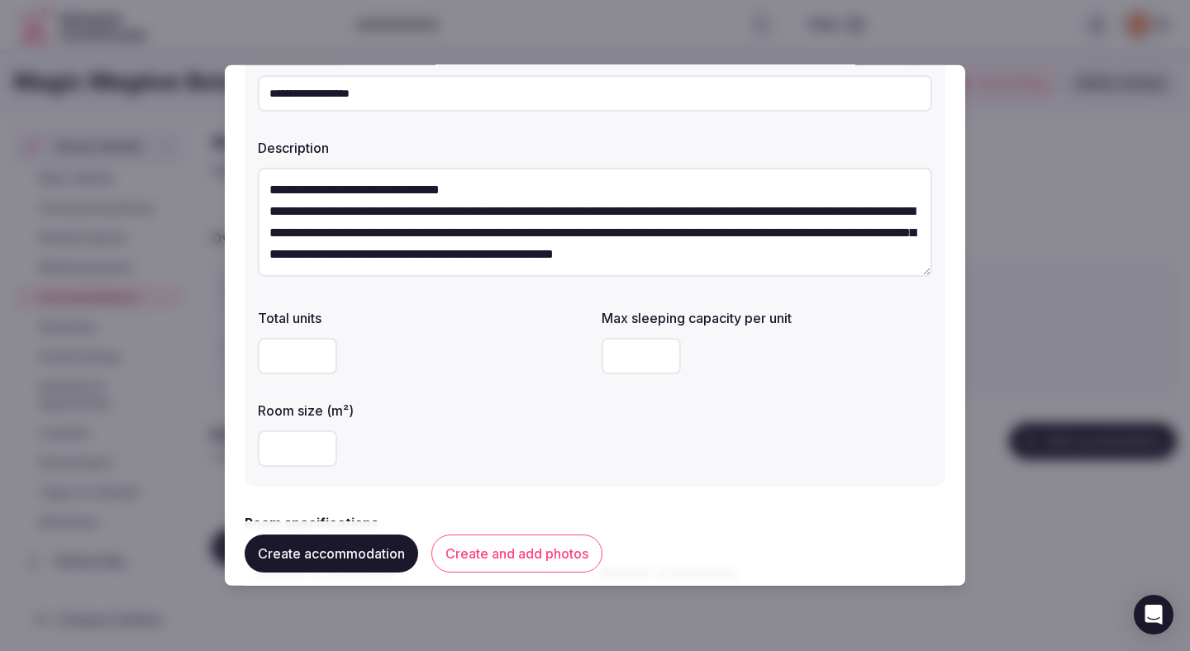
scroll to position [8, 0]
type textarea "**********"
click at [303, 359] on input "number" at bounding box center [297, 356] width 79 height 36
click at [302, 448] on input "number" at bounding box center [297, 449] width 79 height 36
type input "**"
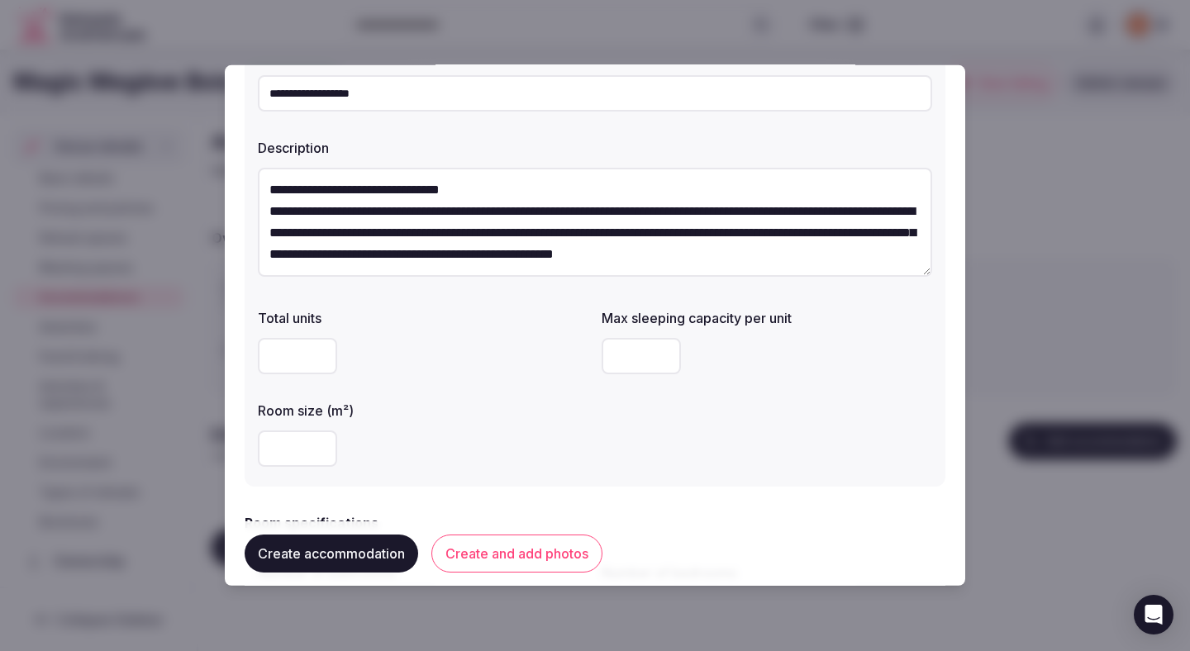
click at [472, 433] on div "**" at bounding box center [423, 449] width 331 height 36
drag, startPoint x: 500, startPoint y: 183, endPoint x: 246, endPoint y: 178, distance: 253.7
click at [246, 178] on div "**********" at bounding box center [595, 256] width 701 height 461
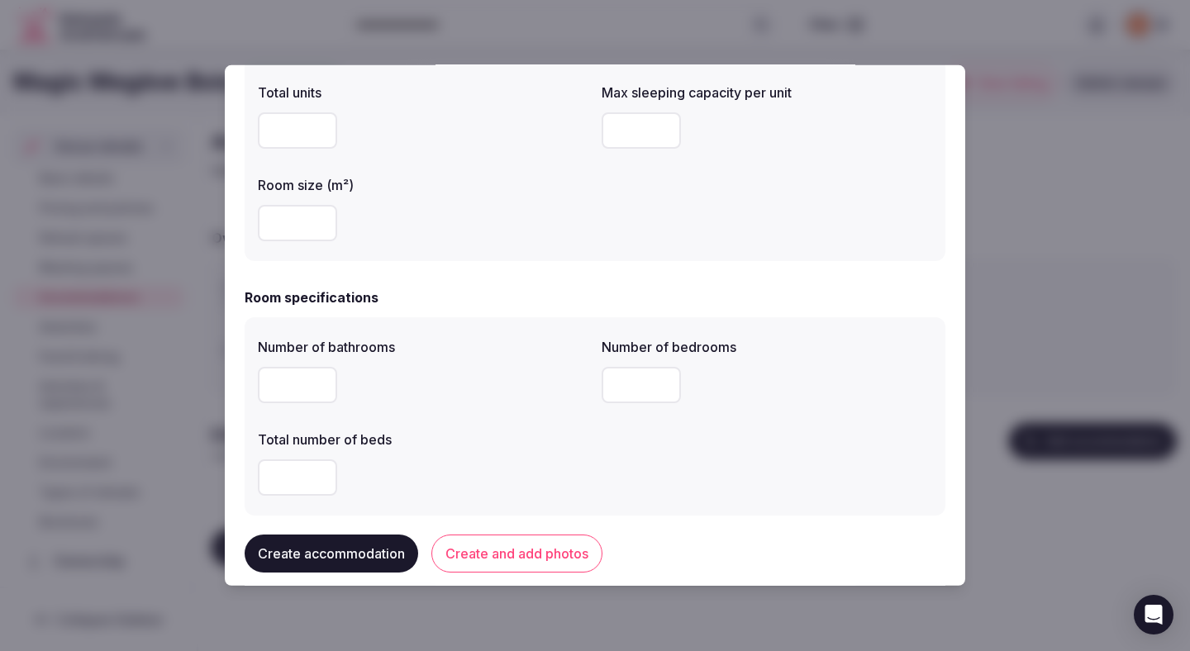
scroll to position [367, 0]
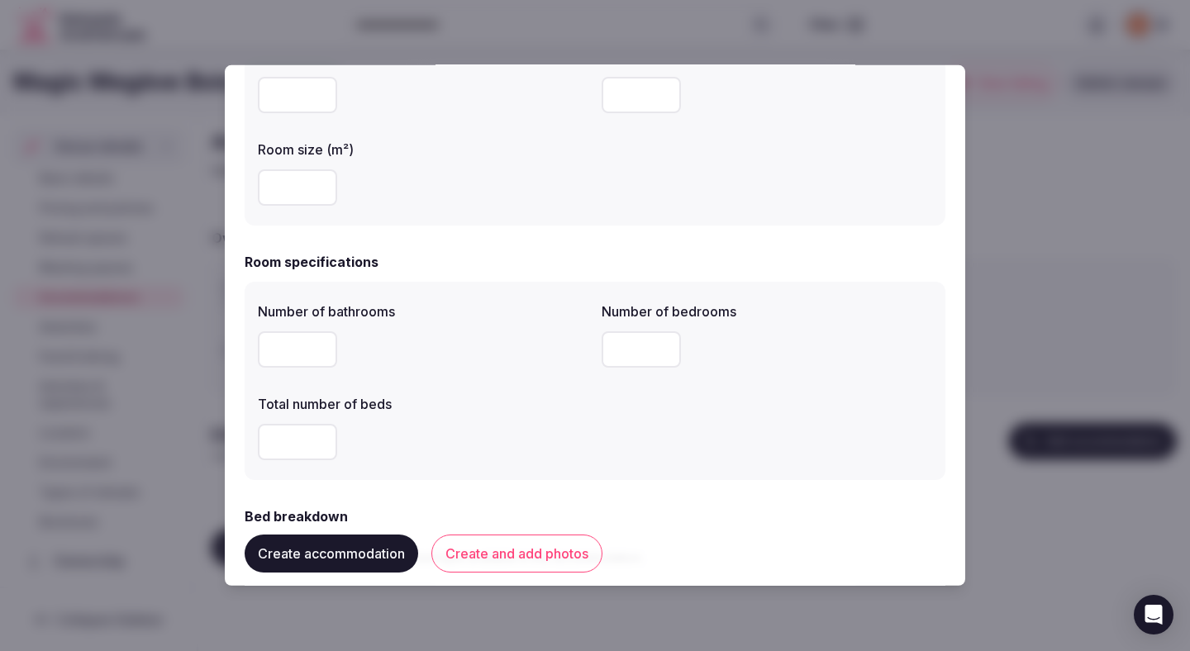
type textarea "**********"
click at [297, 359] on input "number" at bounding box center [297, 349] width 79 height 36
type input "*"
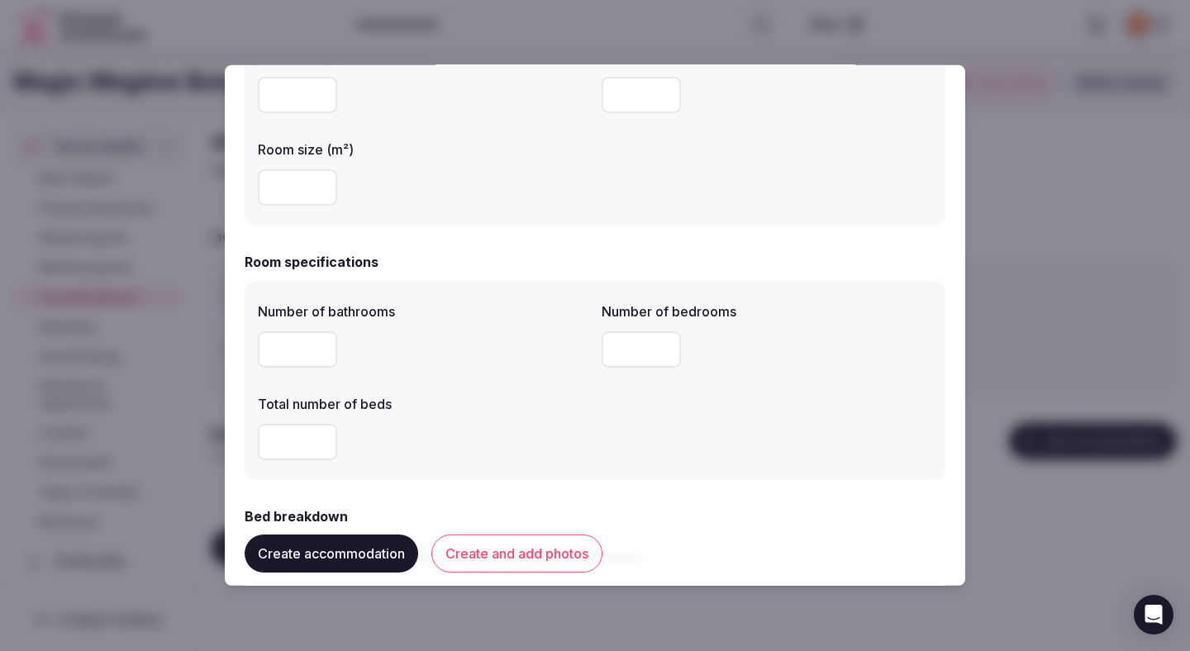
scroll to position [675, 0]
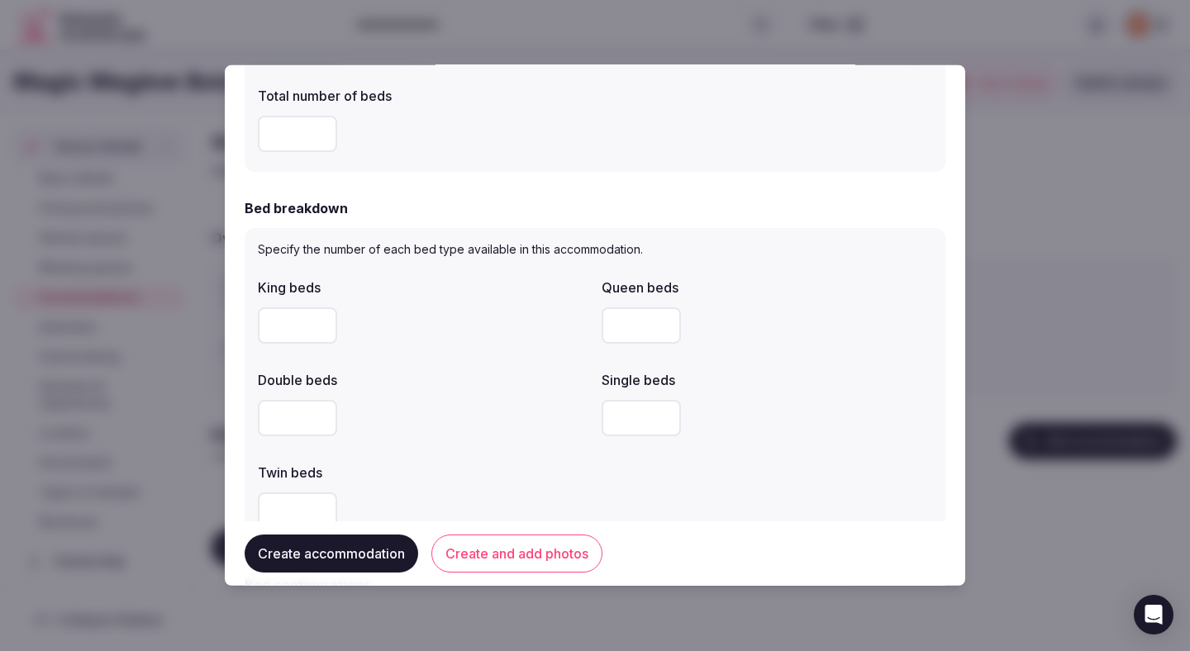
click at [457, 372] on div "Double beds" at bounding box center [423, 375] width 331 height 23
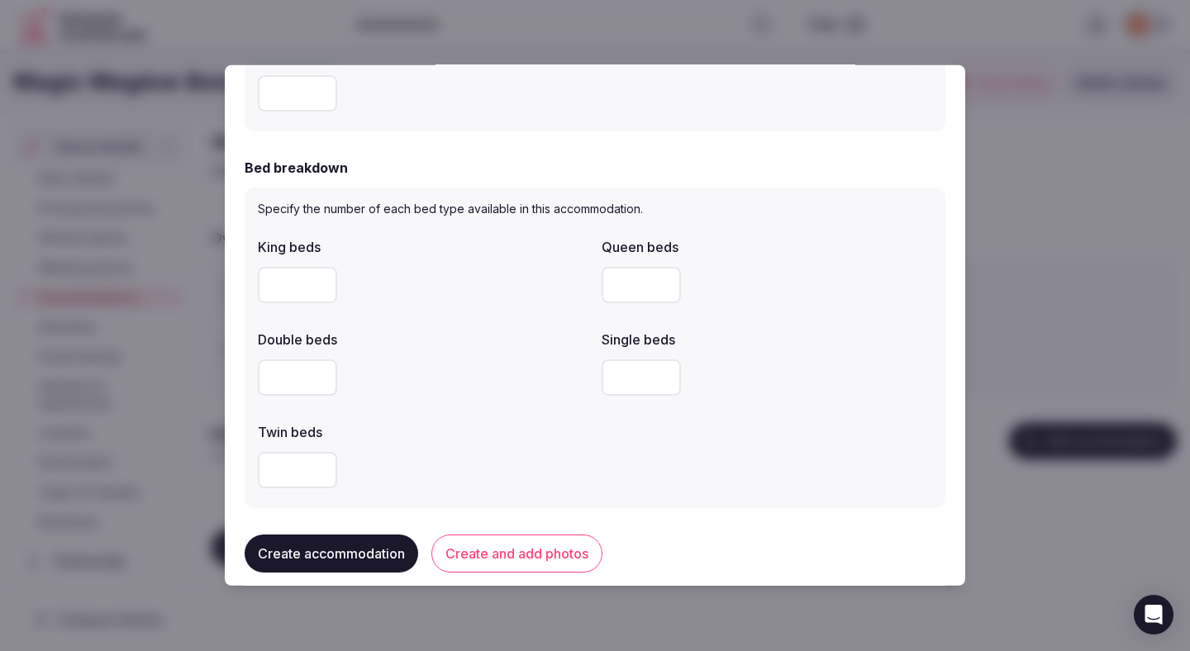
click at [307, 375] on input "number" at bounding box center [297, 377] width 79 height 36
type input "*"
click at [483, 383] on div "*" at bounding box center [423, 377] width 331 height 36
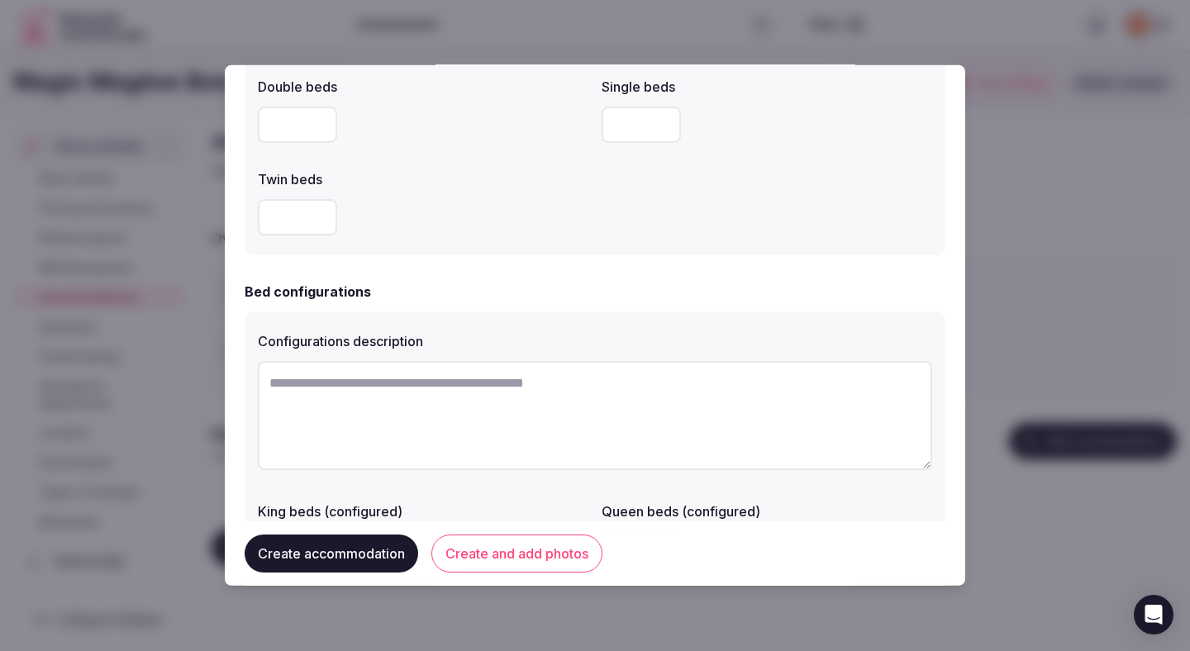
scroll to position [1070, 0]
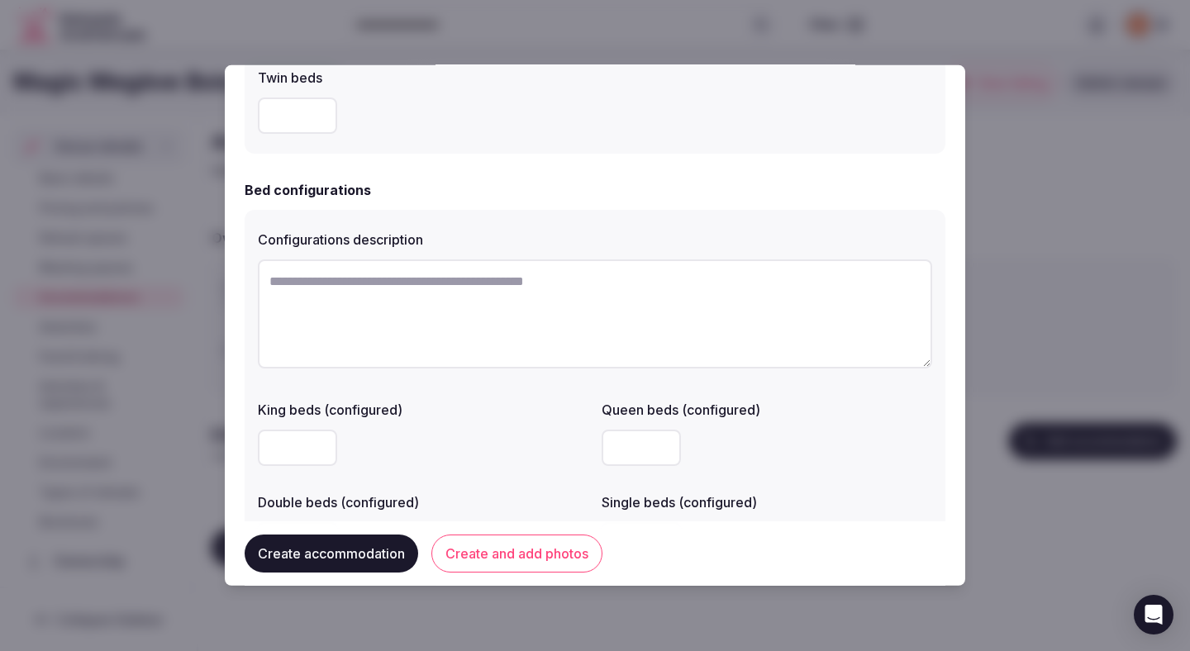
click at [515, 181] on div "Bed configurations" at bounding box center [595, 190] width 701 height 20
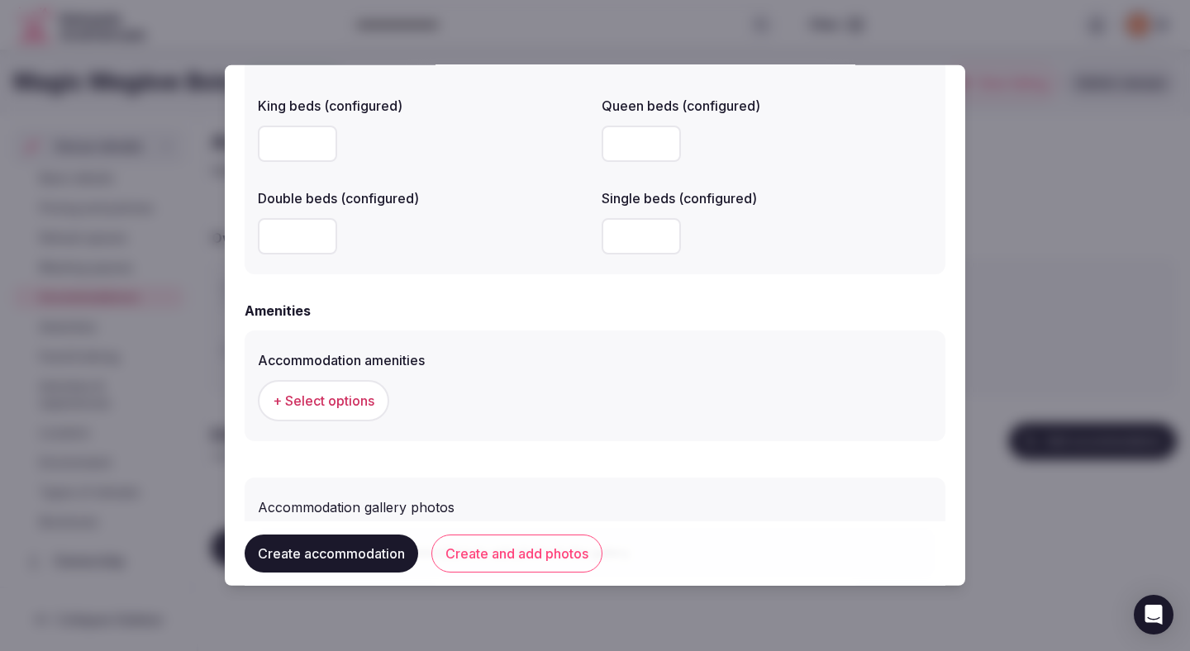
scroll to position [1481, 0]
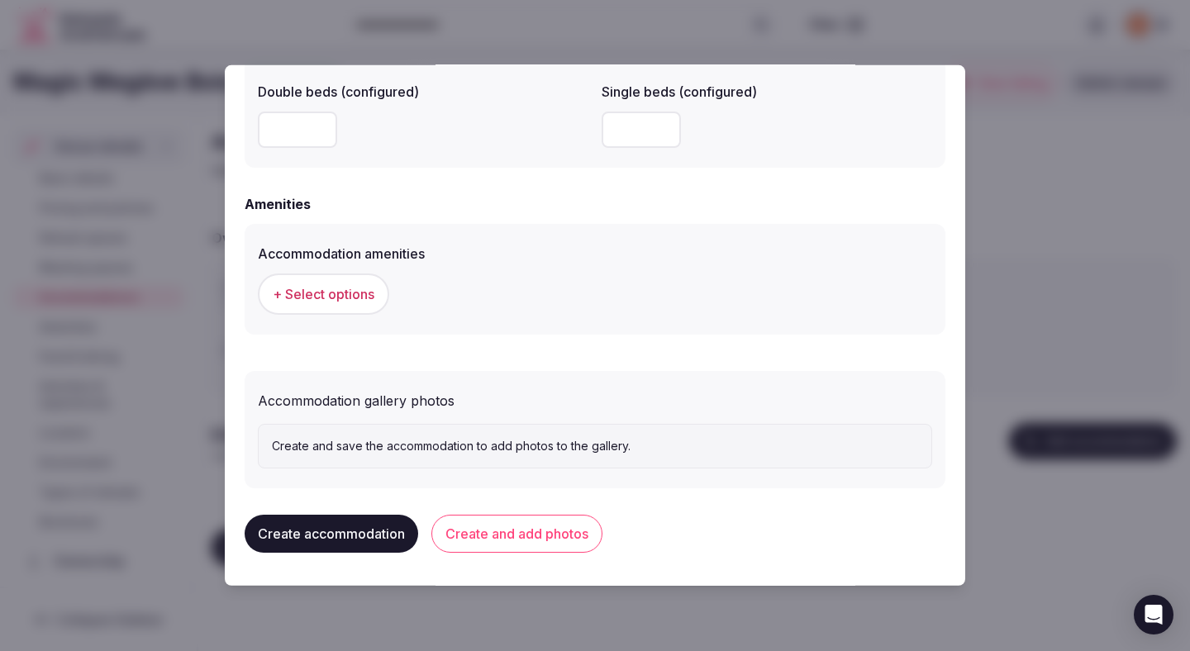
click at [359, 302] on span "+ Select options" at bounding box center [324, 294] width 102 height 18
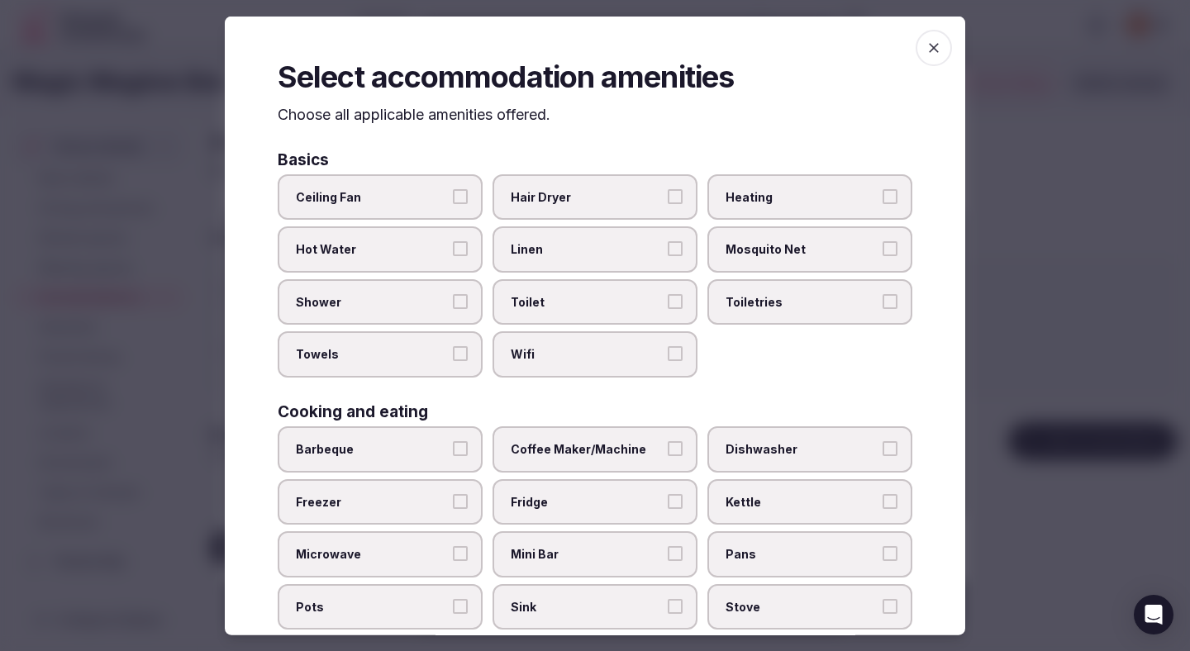
click at [435, 200] on span "Ceiling Fan" at bounding box center [372, 196] width 152 height 17
click at [453, 200] on button "Ceiling Fan" at bounding box center [460, 195] width 15 height 15
click at [435, 251] on span "Hot Water" at bounding box center [372, 249] width 152 height 17
click at [453, 251] on button "Hot Water" at bounding box center [460, 248] width 15 height 15
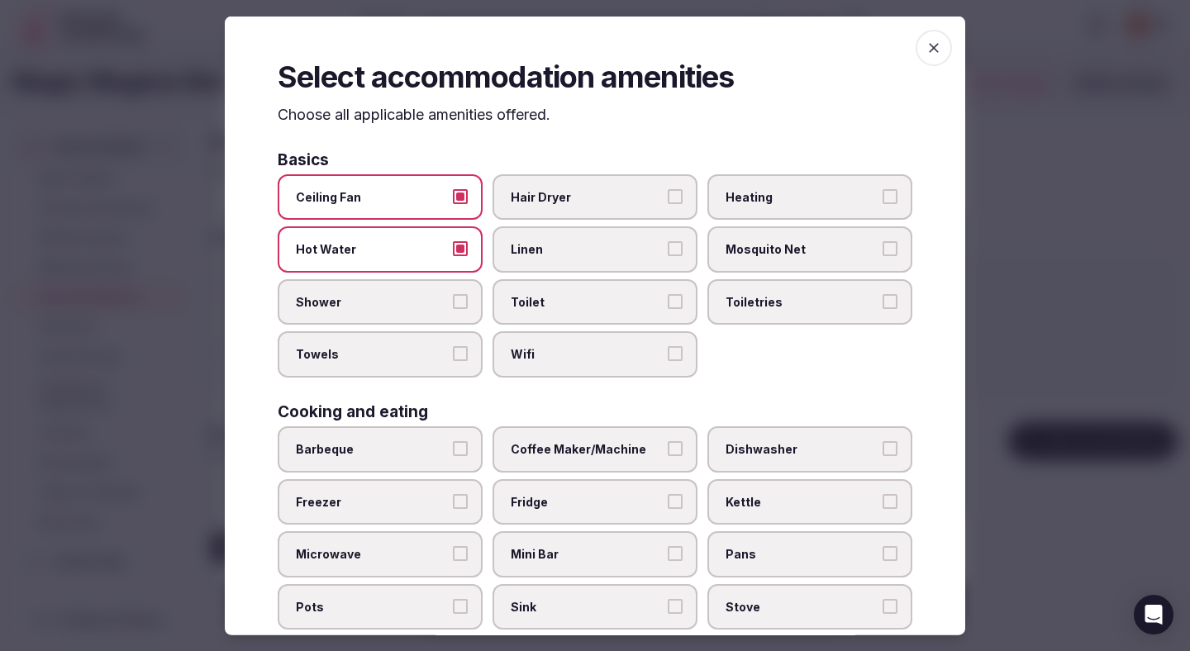
click at [435, 287] on label "Shower" at bounding box center [380, 301] width 205 height 46
click at [453, 293] on button "Shower" at bounding box center [460, 300] width 15 height 15
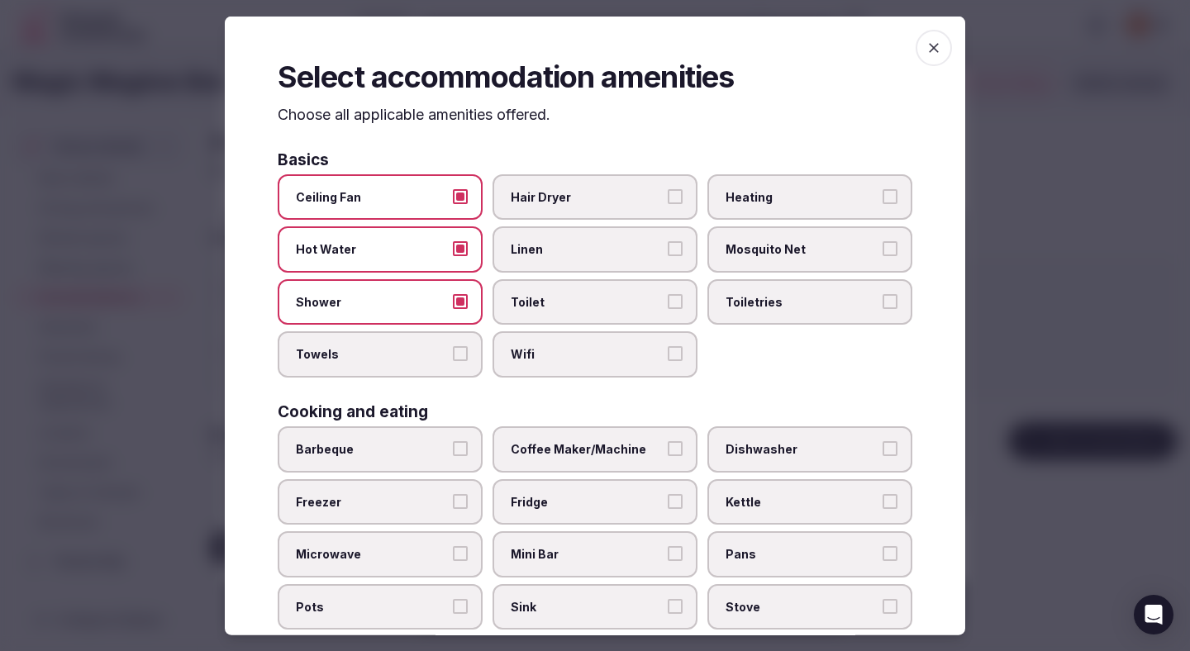
click at [435, 313] on label "Shower" at bounding box center [380, 301] width 205 height 46
click at [453, 308] on button "Shower" at bounding box center [460, 300] width 15 height 15
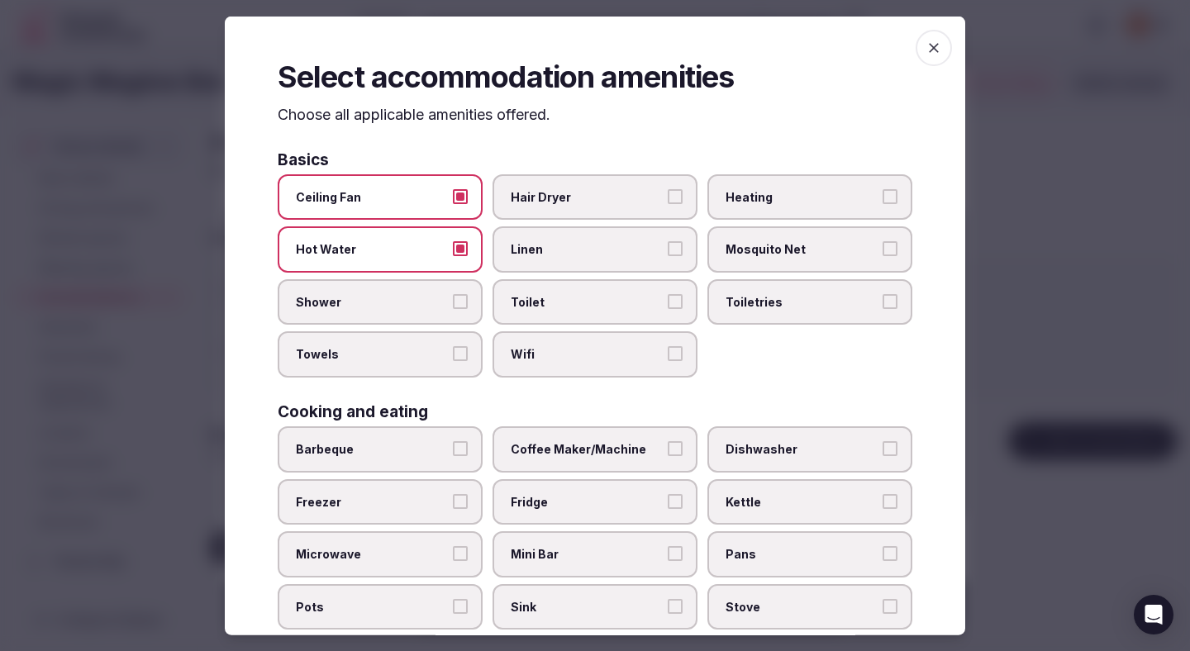
click at [434, 350] on span "Towels" at bounding box center [372, 354] width 152 height 17
click at [453, 350] on button "Towels" at bounding box center [460, 353] width 15 height 15
click at [435, 299] on span "Shower" at bounding box center [372, 301] width 152 height 17
click at [453, 299] on button "Shower" at bounding box center [460, 300] width 15 height 15
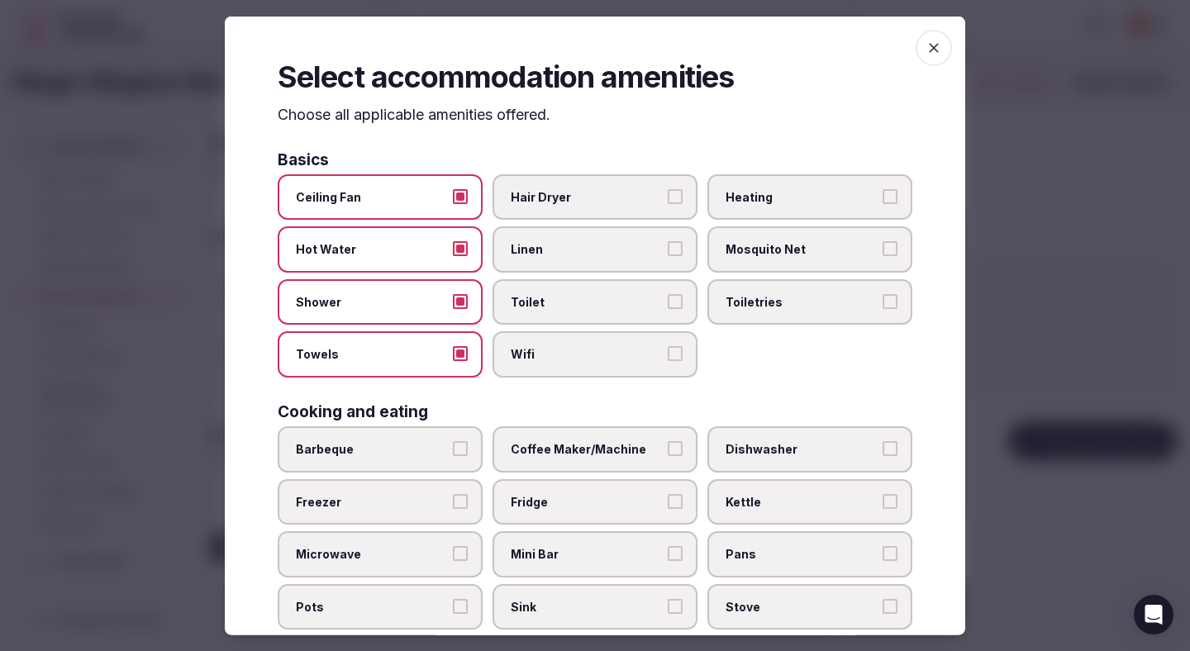
click at [564, 348] on span "Wifi" at bounding box center [587, 354] width 152 height 17
click at [668, 348] on button "Wifi" at bounding box center [675, 353] width 15 height 15
click at [562, 312] on label "Toilet" at bounding box center [594, 301] width 205 height 46
click at [668, 308] on button "Toilet" at bounding box center [675, 300] width 15 height 15
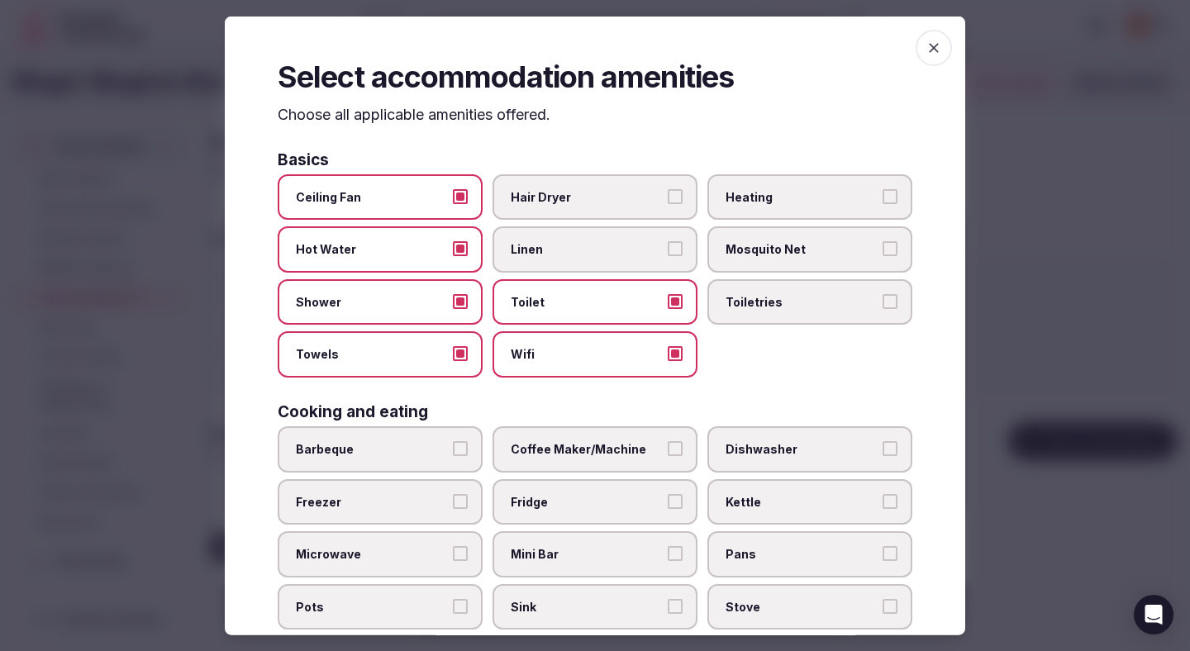
click at [568, 253] on span "Linen" at bounding box center [587, 249] width 152 height 17
click at [668, 253] on button "Linen" at bounding box center [675, 248] width 15 height 15
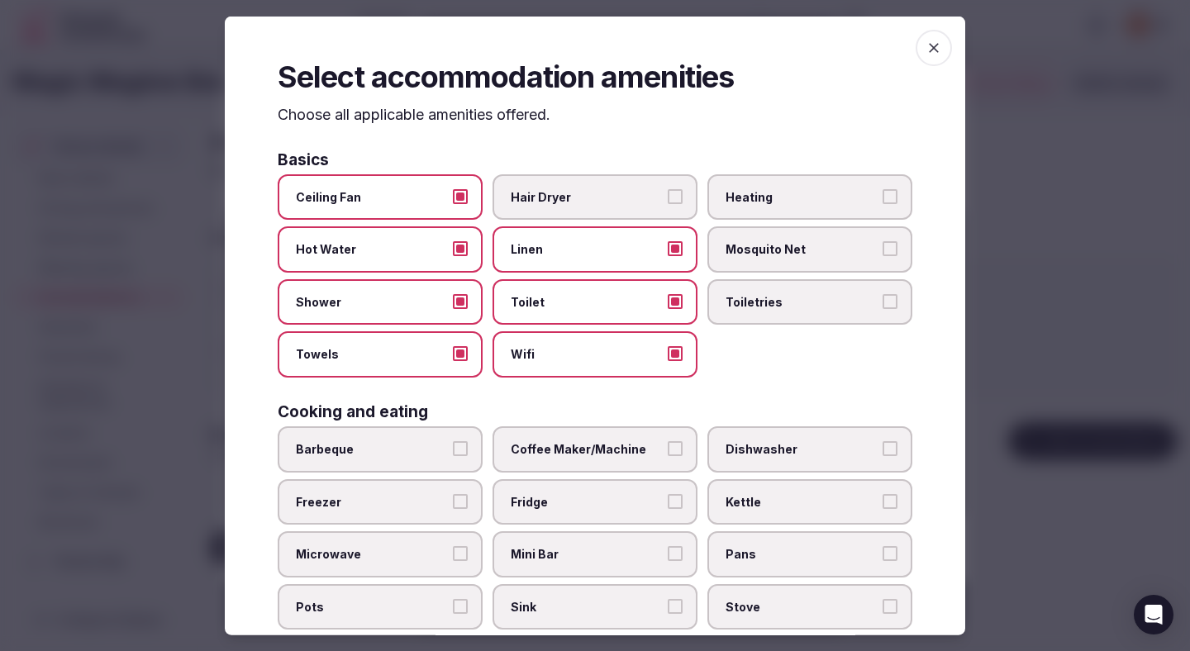
click at [579, 196] on span "Hair Dryer" at bounding box center [587, 196] width 152 height 17
click at [668, 196] on button "Hair Dryer" at bounding box center [675, 195] width 15 height 15
click at [738, 203] on span "Heating" at bounding box center [802, 196] width 152 height 17
click at [883, 203] on button "Heating" at bounding box center [890, 195] width 15 height 15
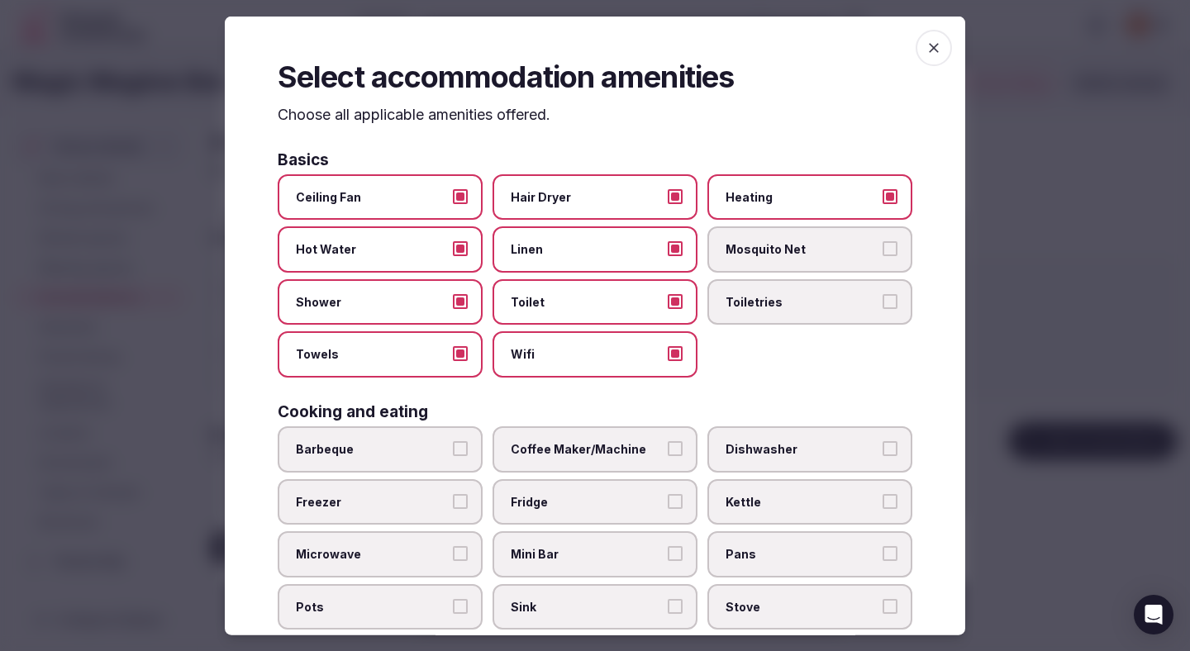
click at [738, 303] on span "Toiletries" at bounding box center [802, 301] width 152 height 17
click at [883, 303] on button "Toiletries" at bounding box center [890, 300] width 15 height 15
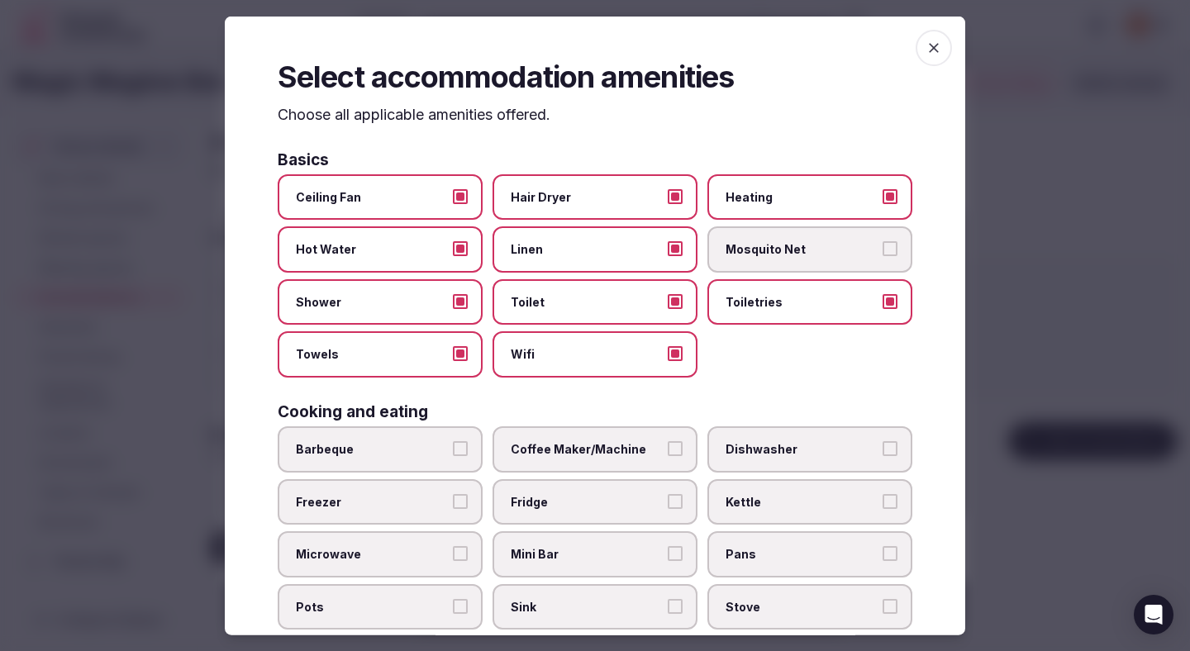
scroll to position [122, 0]
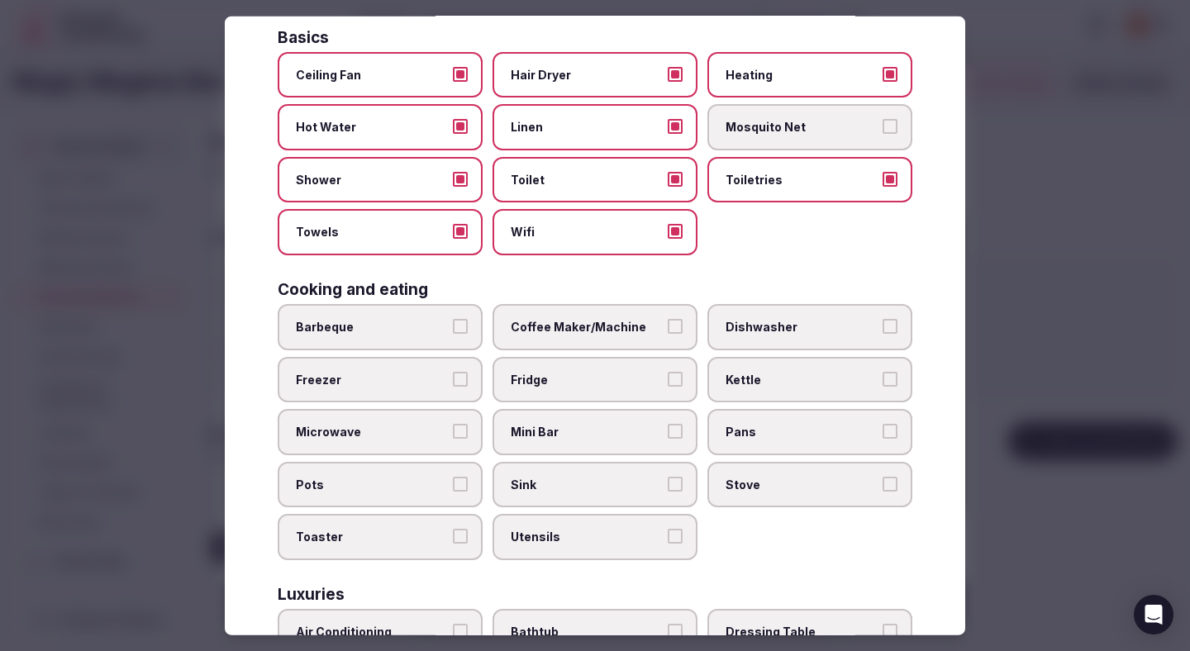
click at [630, 319] on span "Coffee Maker/Machine" at bounding box center [587, 327] width 152 height 17
click at [668, 319] on button "Coffee Maker/Machine" at bounding box center [675, 326] width 15 height 15
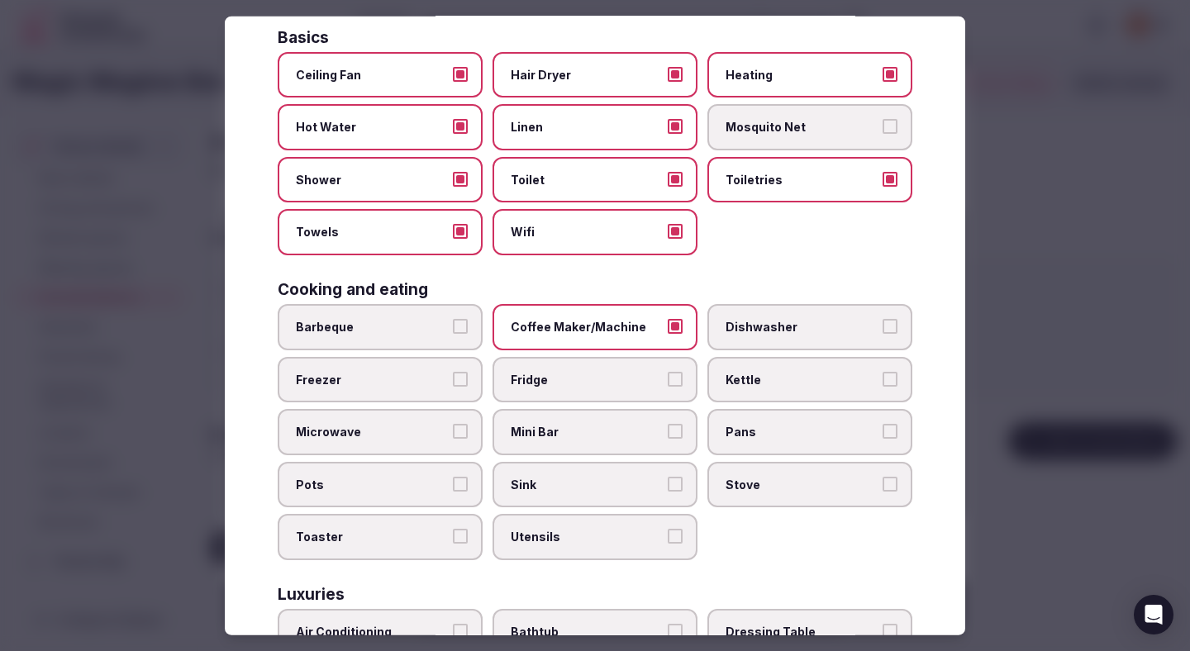
click at [633, 389] on label "Fridge" at bounding box center [594, 379] width 205 height 46
click at [668, 386] on button "Fridge" at bounding box center [675, 378] width 15 height 15
click at [630, 435] on span "Mini Bar" at bounding box center [587, 432] width 152 height 17
click at [668, 435] on button "Mini Bar" at bounding box center [675, 431] width 15 height 15
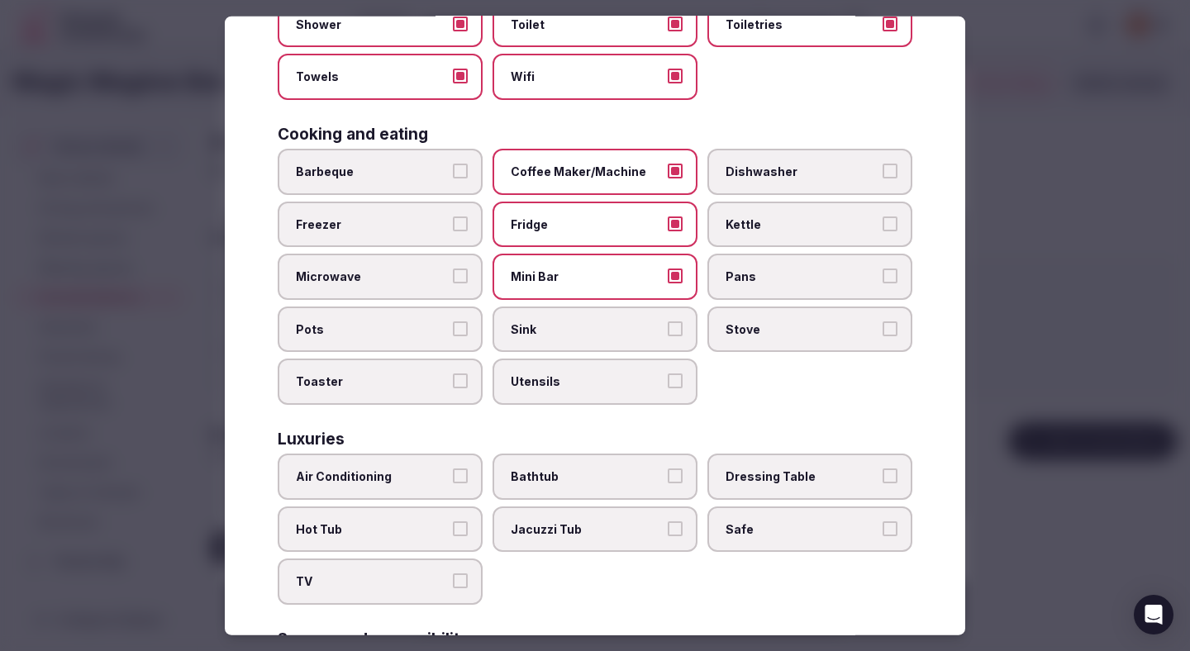
scroll to position [321, 0]
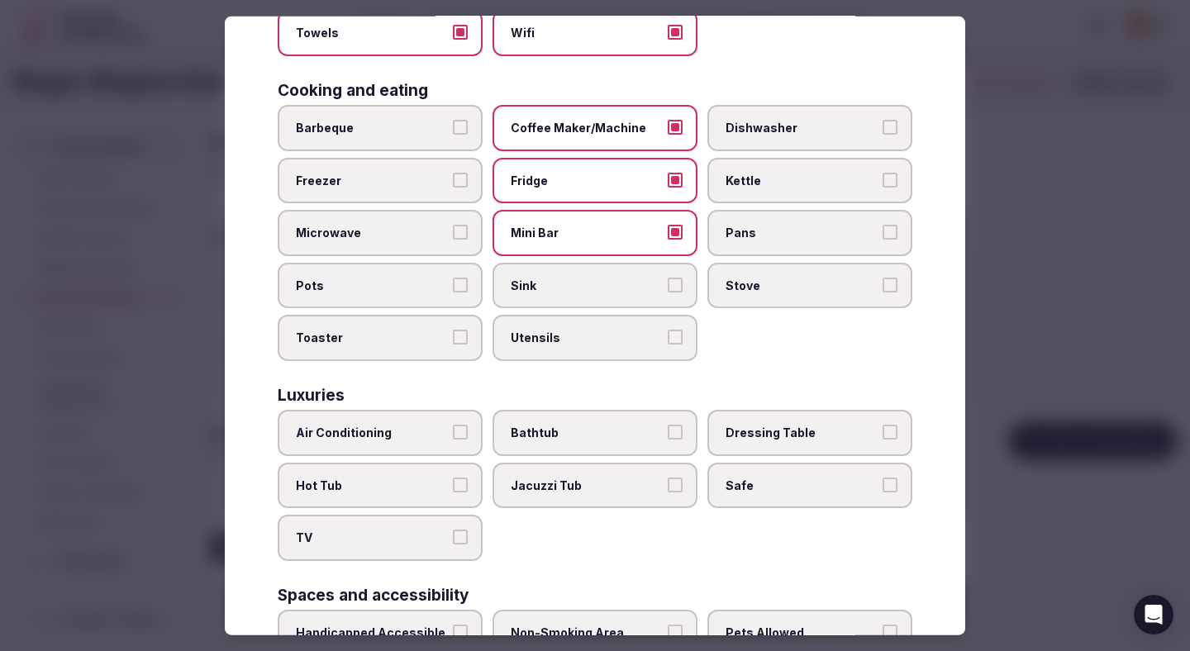
click at [422, 423] on label "Air Conditioning" at bounding box center [380, 433] width 205 height 46
click at [453, 425] on button "Air Conditioning" at bounding box center [460, 432] width 15 height 15
click at [412, 528] on label "TV" at bounding box center [380, 538] width 205 height 46
click at [453, 530] on button "TV" at bounding box center [460, 537] width 15 height 15
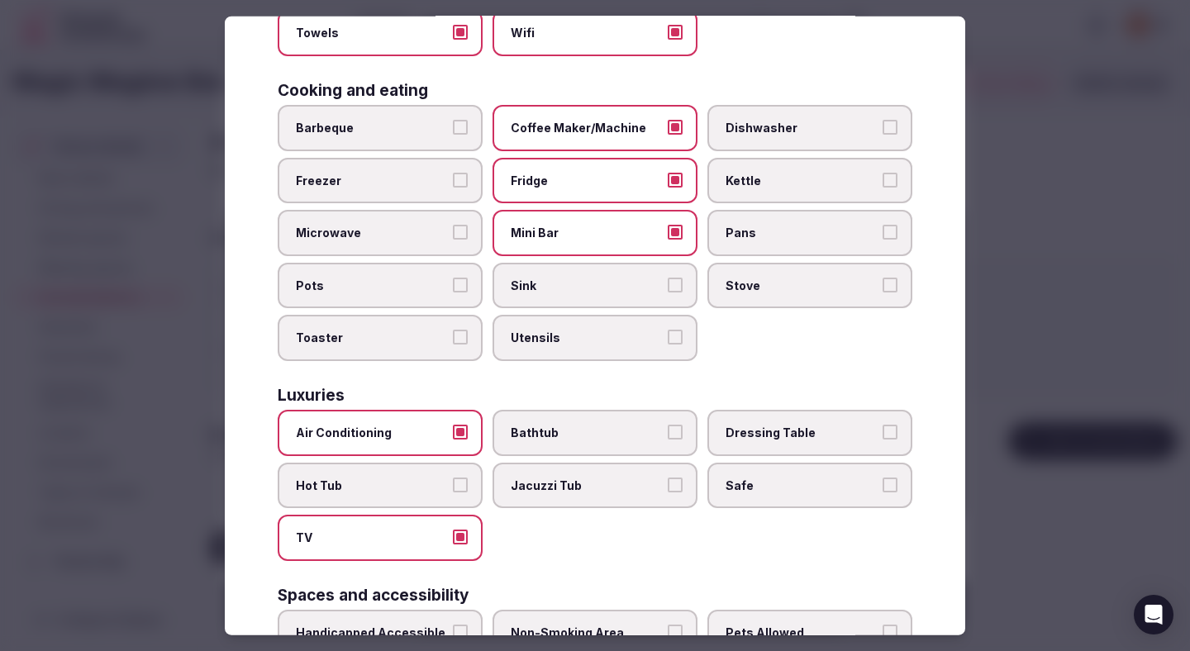
click at [744, 494] on label "Safe" at bounding box center [809, 485] width 205 height 46
click at [883, 492] on button "Safe" at bounding box center [890, 484] width 15 height 15
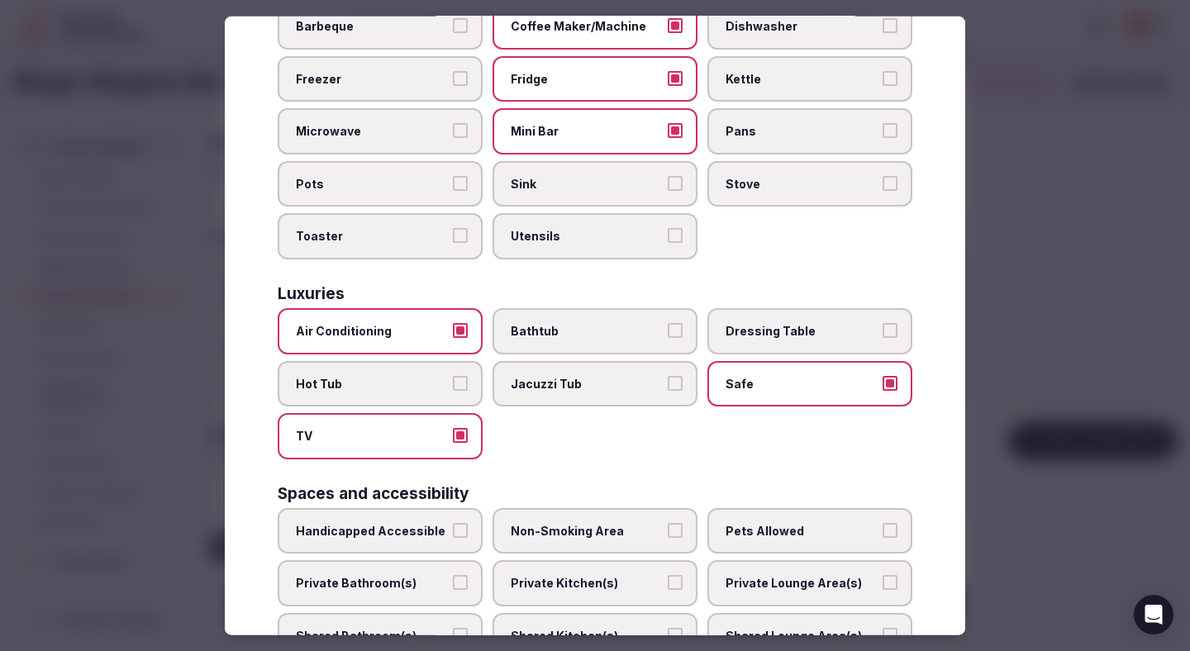
scroll to position [491, 0]
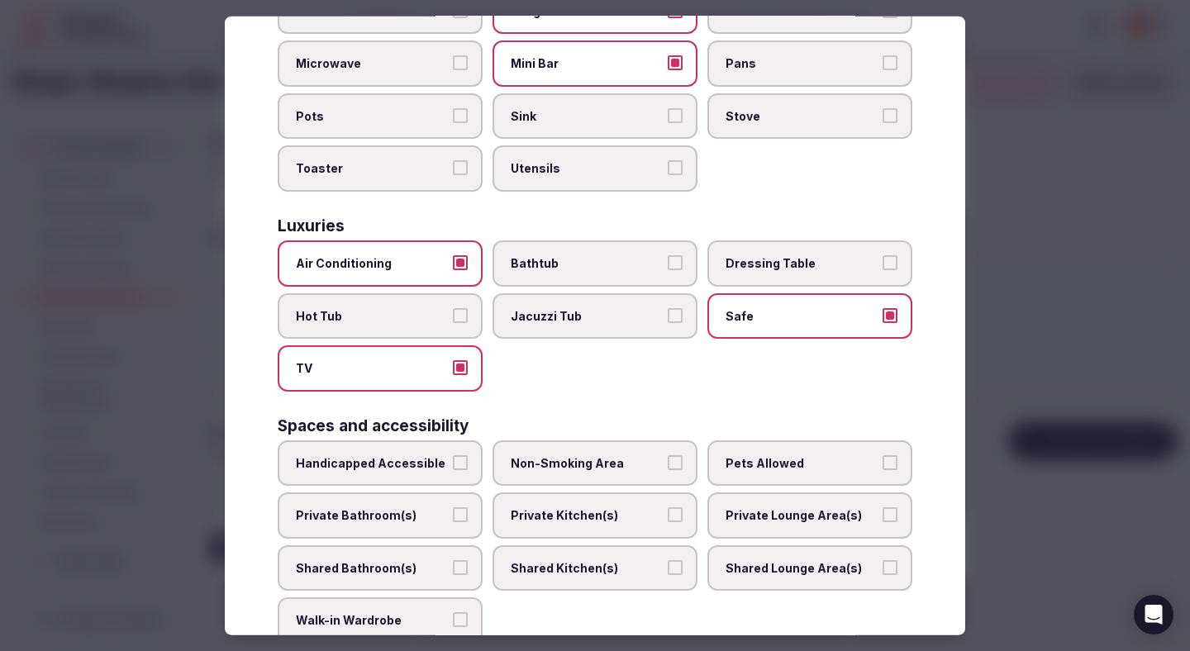
click at [400, 513] on span "Private Bathroom(s)" at bounding box center [372, 515] width 152 height 17
click at [453, 513] on button "Private Bathroom(s)" at bounding box center [460, 514] width 15 height 15
click at [559, 469] on span "Non-Smoking Area" at bounding box center [587, 462] width 152 height 17
click at [668, 469] on button "Non-Smoking Area" at bounding box center [675, 461] width 15 height 15
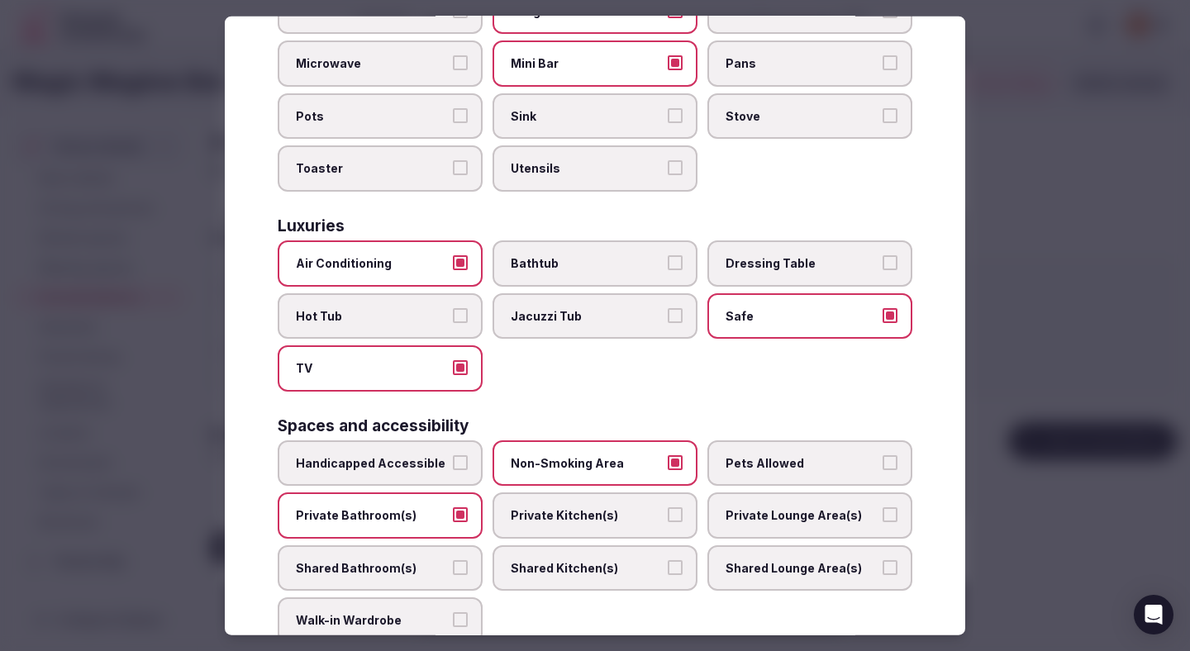
click at [756, 565] on span "Shared Lounge Area(s)" at bounding box center [802, 568] width 152 height 17
click at [883, 565] on button "Shared Lounge Area(s)" at bounding box center [890, 567] width 15 height 15
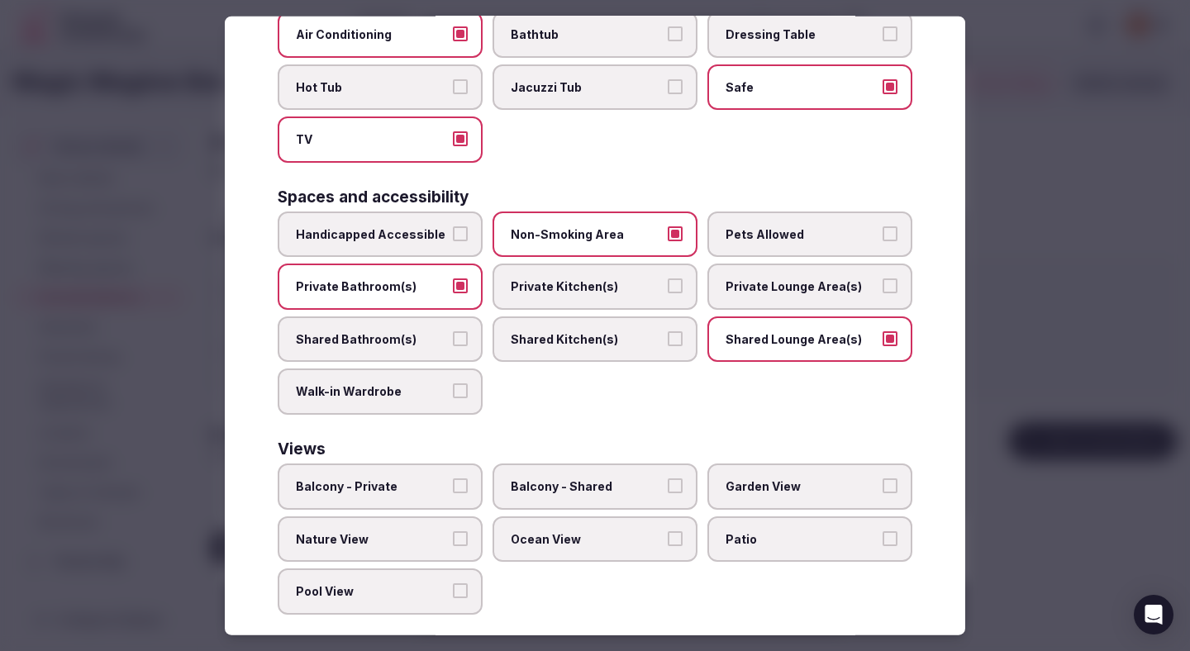
scroll to position [739, 0]
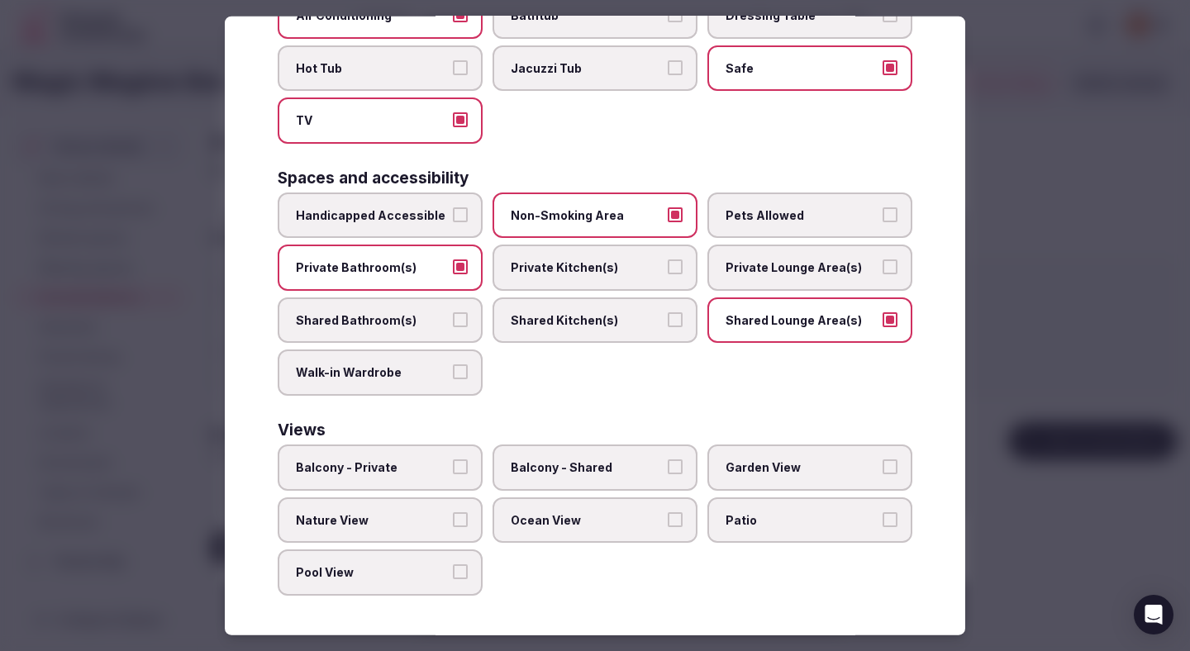
click at [432, 514] on span "Nature View" at bounding box center [372, 519] width 152 height 17
click at [453, 514] on button "Nature View" at bounding box center [460, 518] width 15 height 15
click at [1041, 381] on div at bounding box center [595, 325] width 1190 height 651
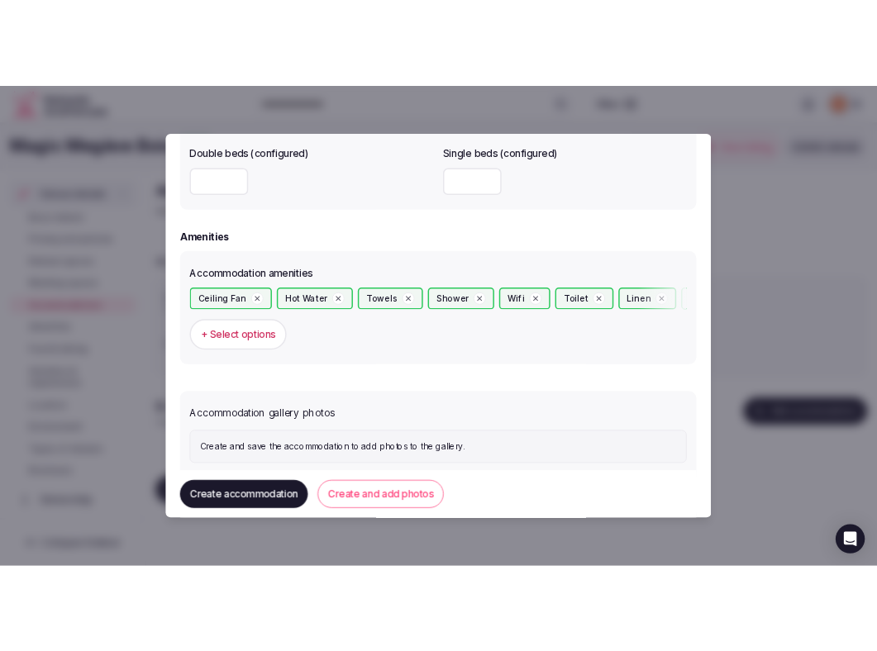
scroll to position [1524, 0]
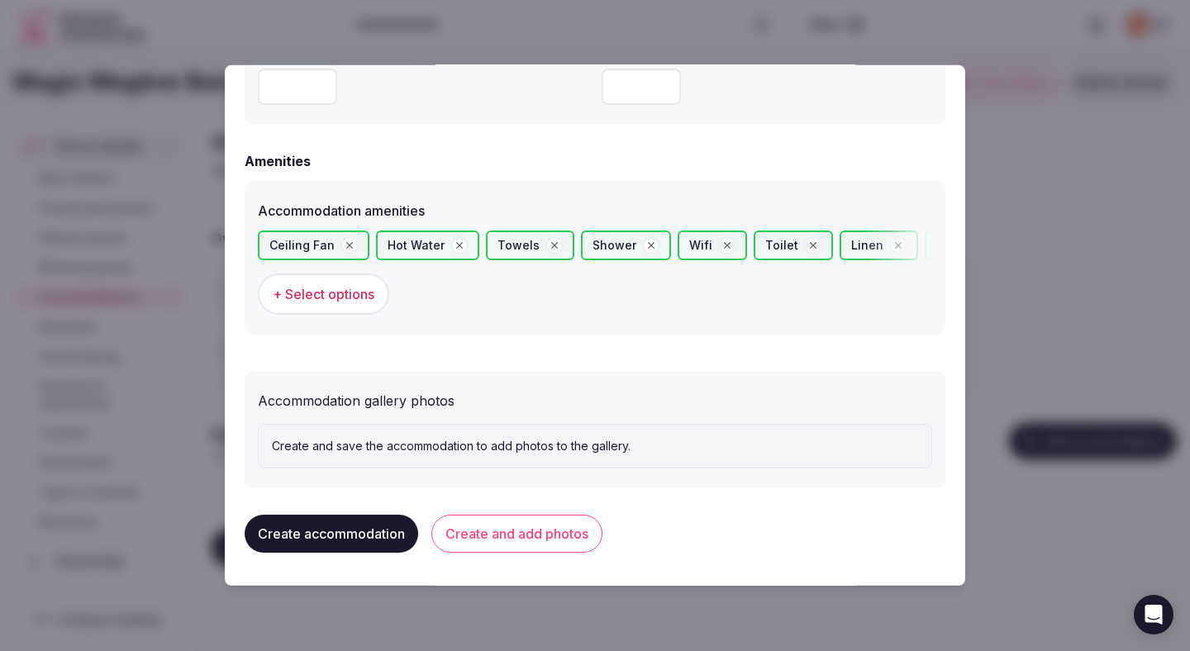
click at [572, 535] on button "Create and add photos" at bounding box center [516, 534] width 171 height 38
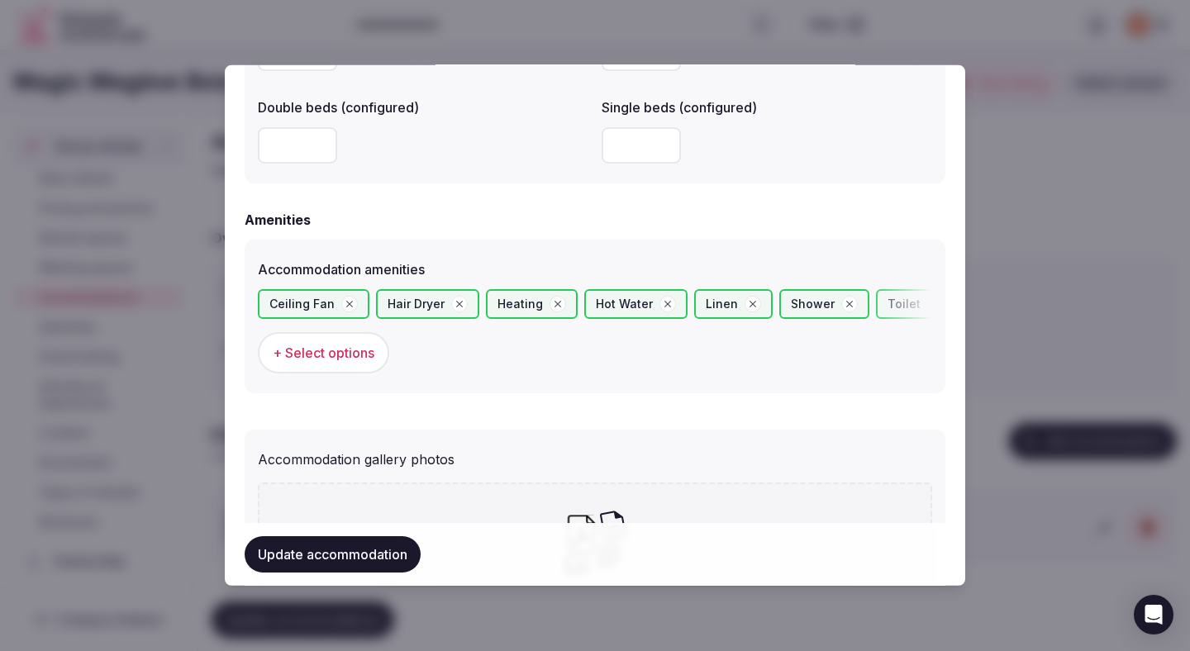
scroll to position [1468, 0]
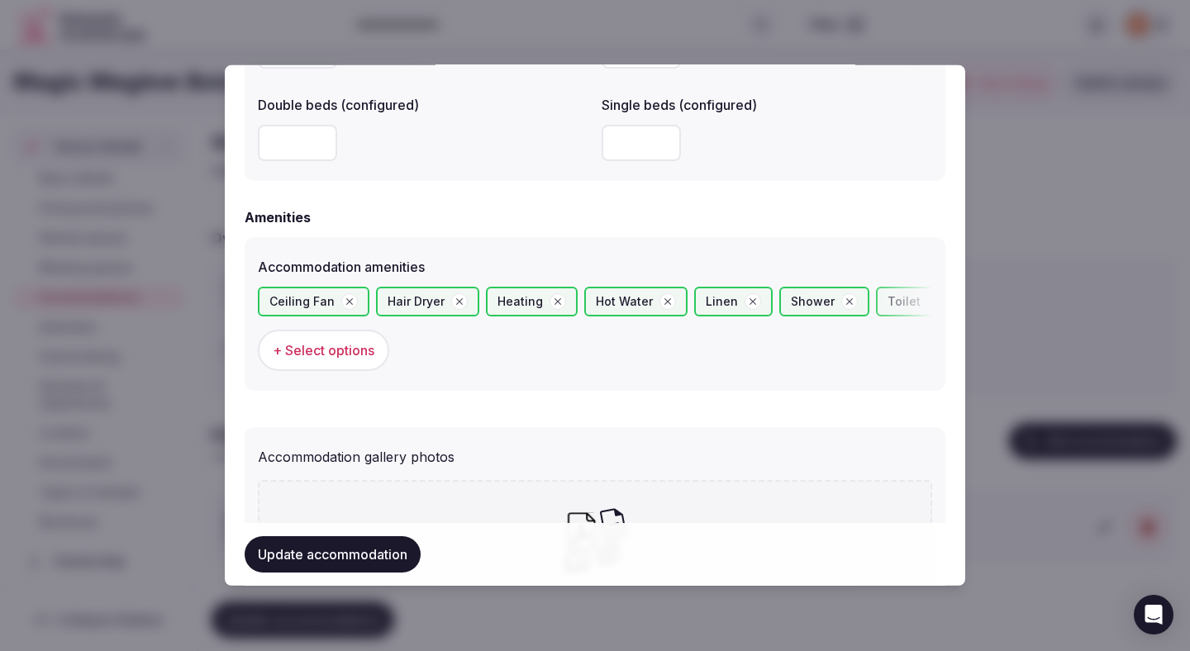
click at [340, 364] on button "+ Select options" at bounding box center [323, 350] width 131 height 41
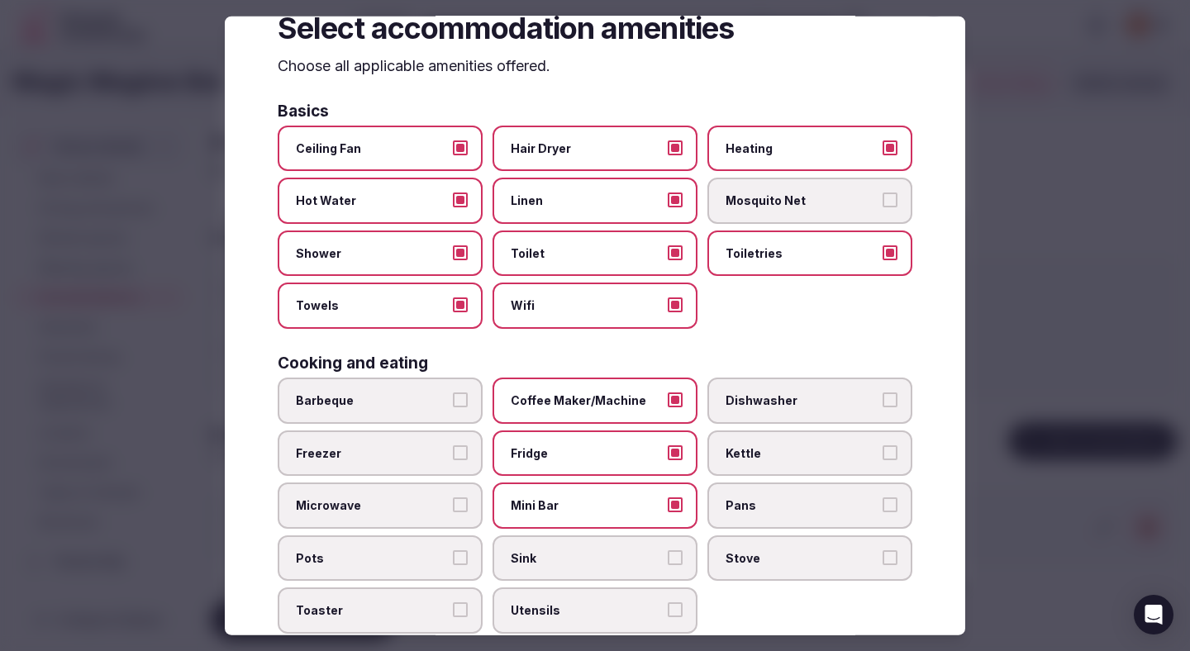
scroll to position [73, 0]
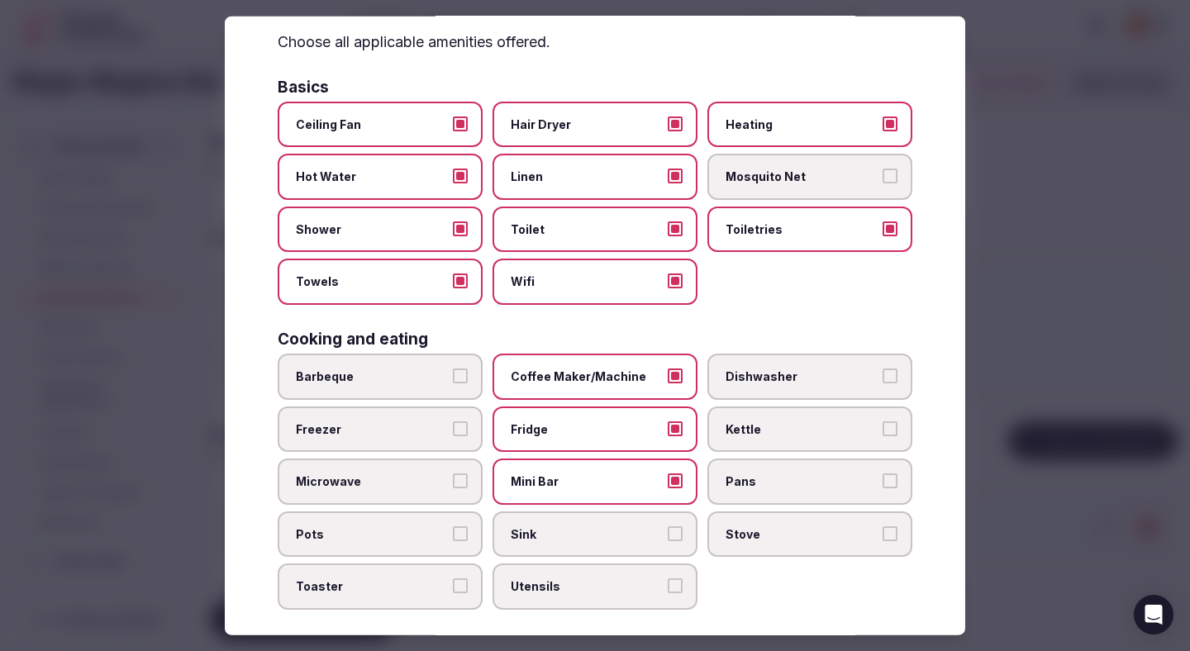
click at [730, 433] on span "Kettle" at bounding box center [802, 429] width 152 height 17
click at [883, 433] on button "Kettle" at bounding box center [890, 428] width 15 height 15
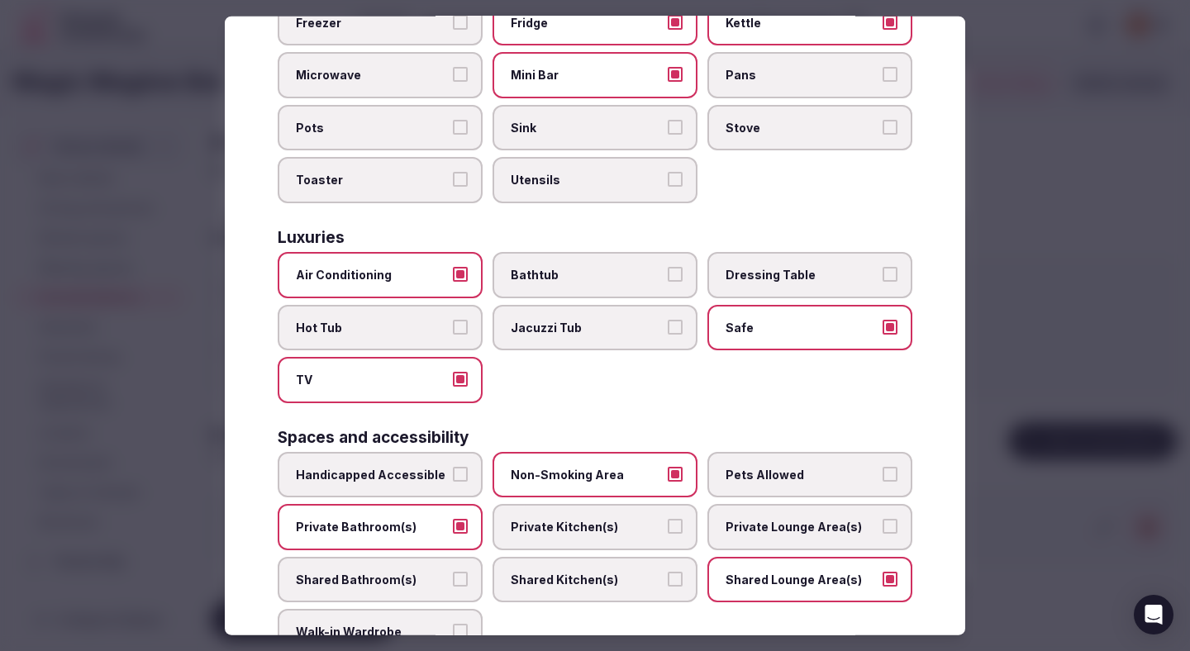
scroll to position [518, 0]
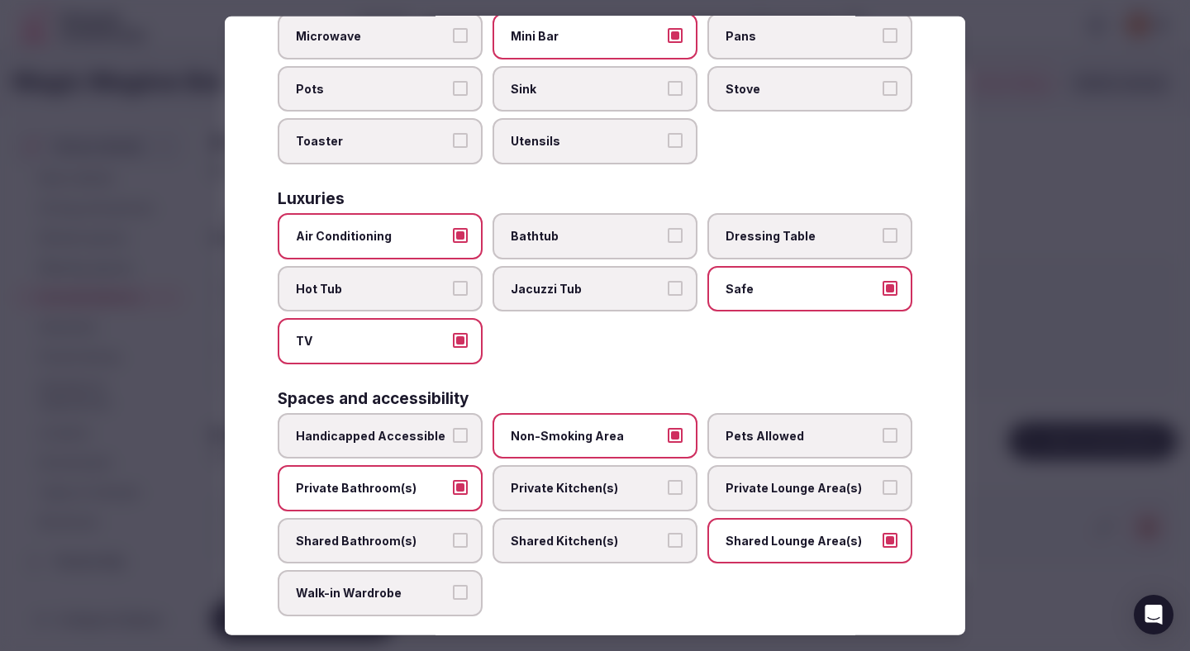
click at [740, 540] on span "Shared Lounge Area(s)" at bounding box center [802, 541] width 152 height 17
click at [883, 540] on button "Shared Lounge Area(s)" at bounding box center [890, 540] width 15 height 15
click at [728, 492] on span "Private Lounge Area(s)" at bounding box center [802, 488] width 152 height 17
click at [883, 492] on button "Private Lounge Area(s)" at bounding box center [890, 487] width 15 height 15
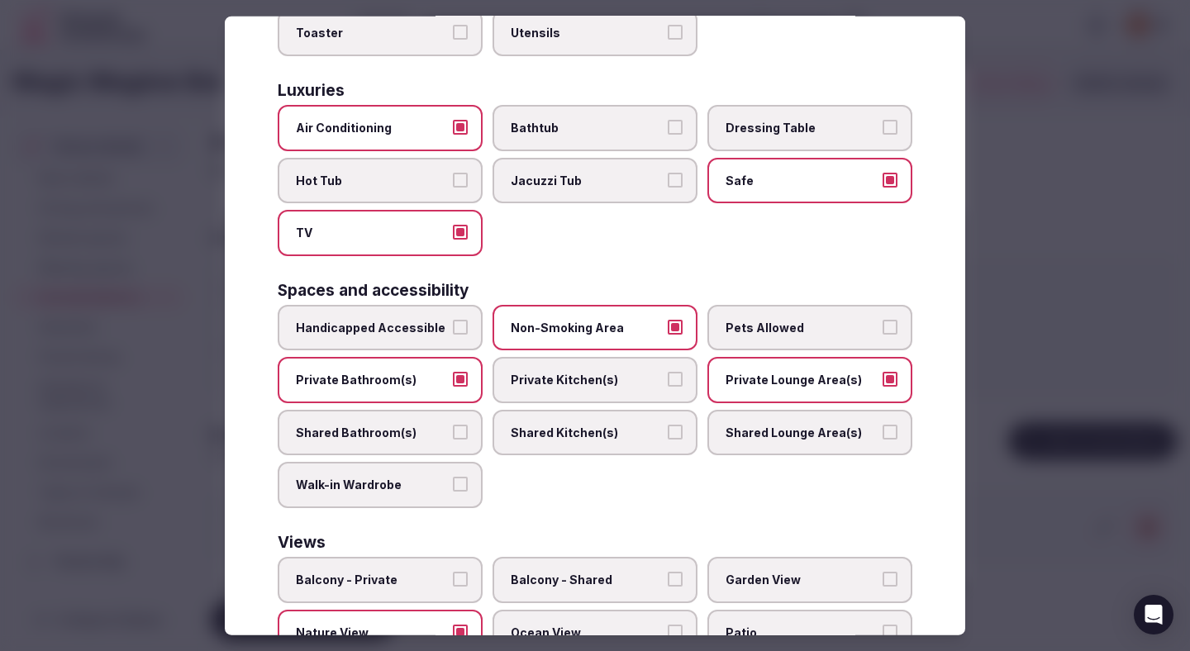
scroll to position [739, 0]
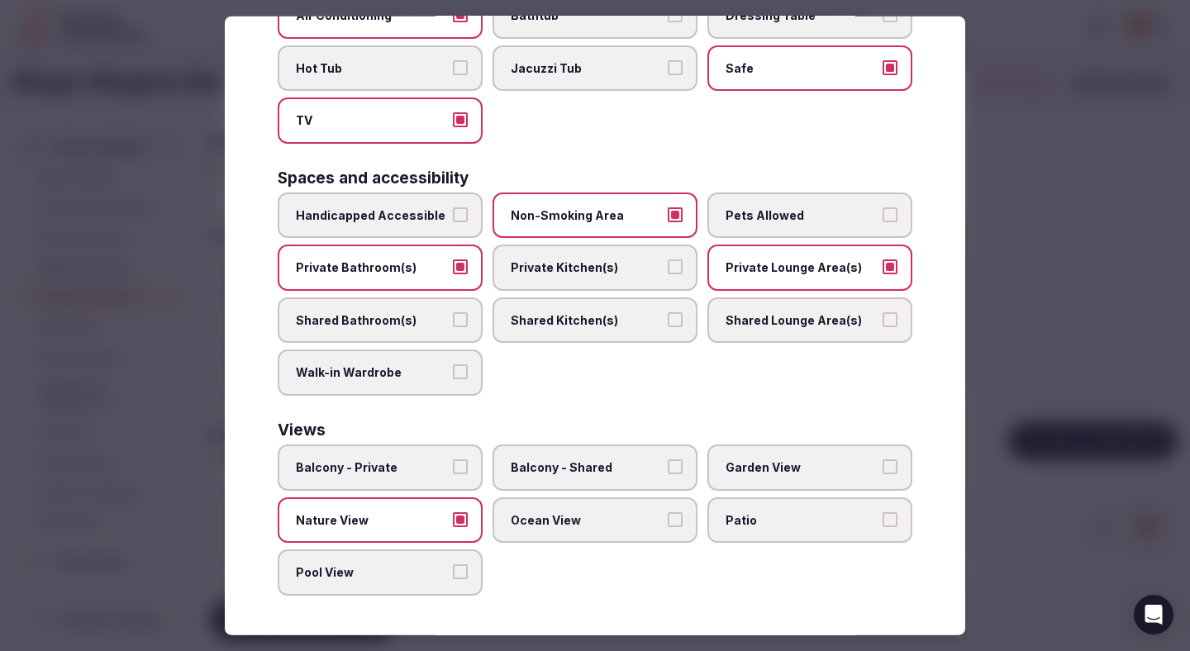
click at [1015, 364] on div at bounding box center [595, 325] width 1190 height 651
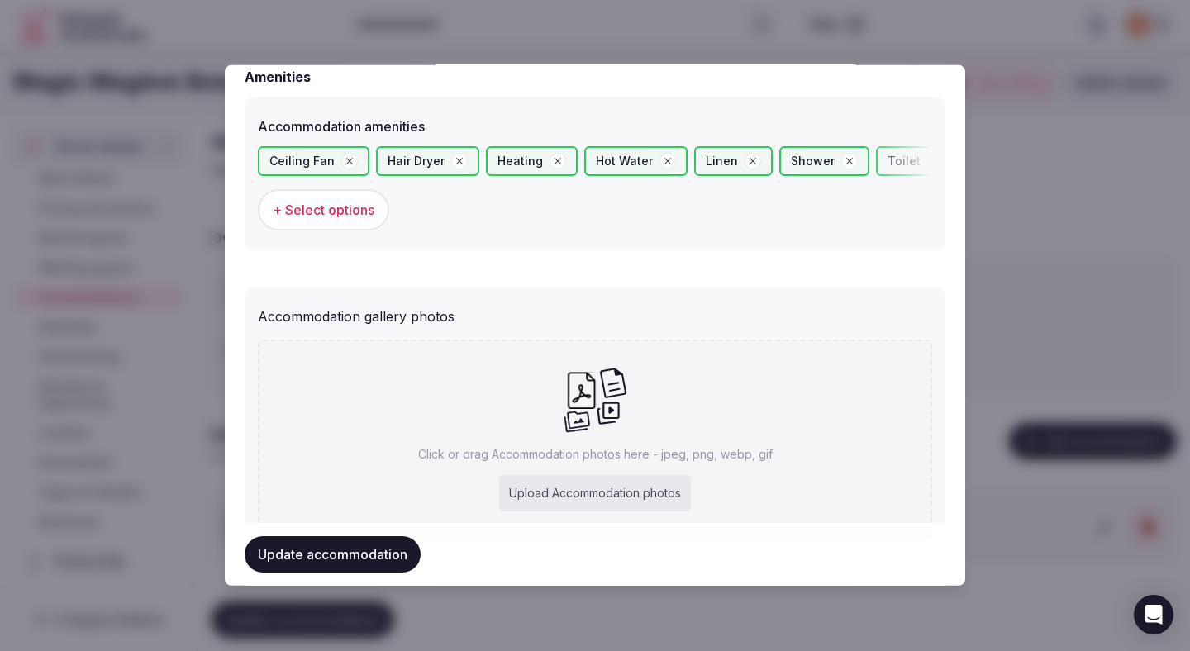
scroll to position [1676, 0]
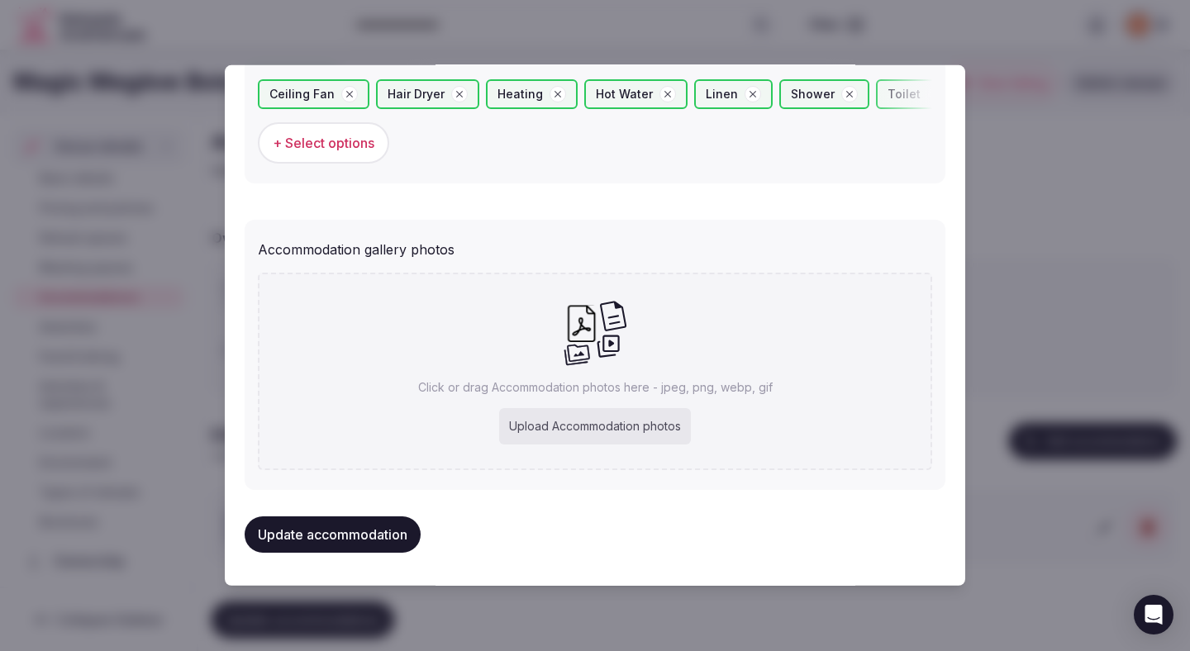
click at [575, 432] on div "Upload Accommodation photos" at bounding box center [595, 426] width 192 height 36
type input "**********"
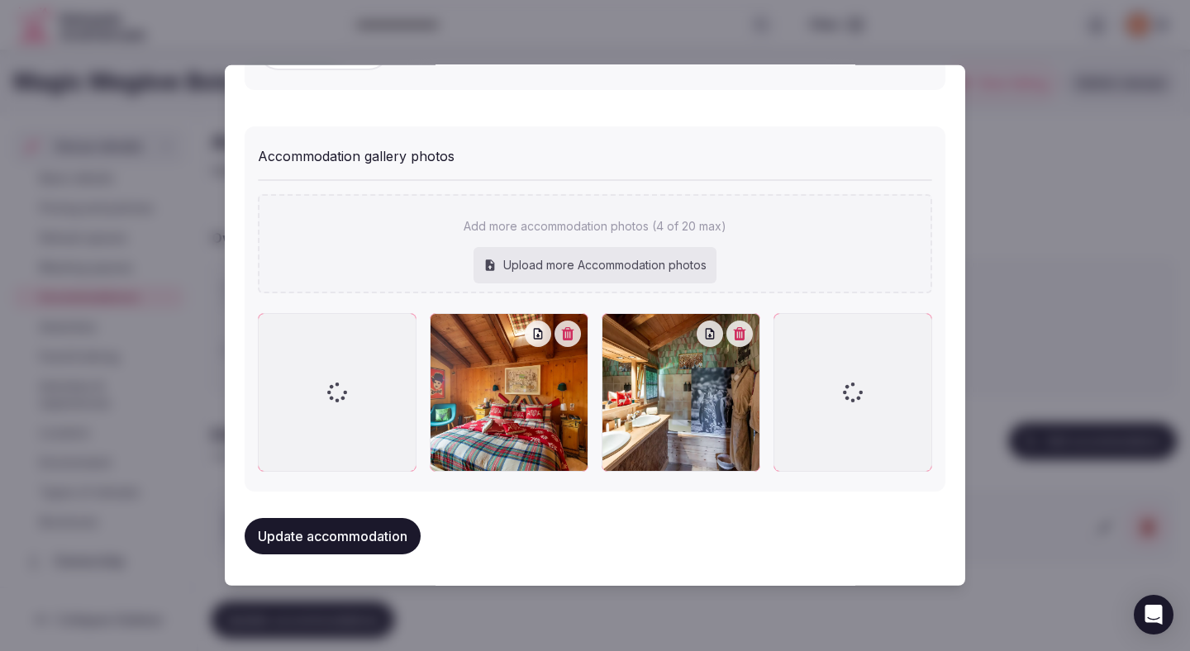
scroll to position [1770, 0]
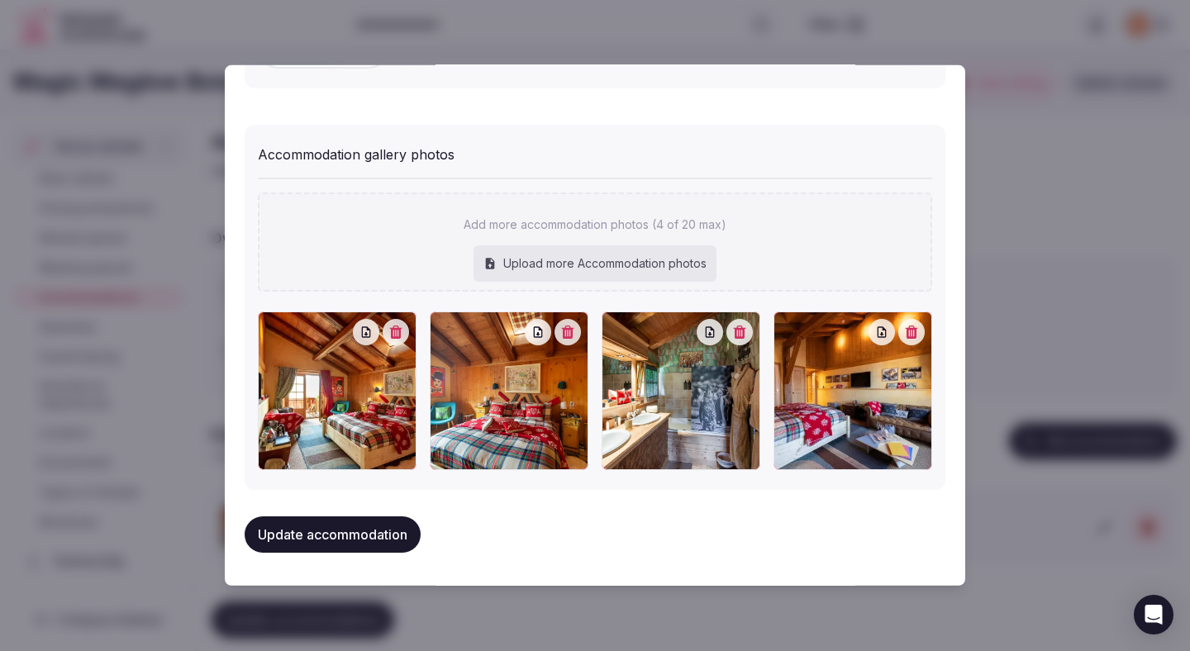
click at [368, 540] on button "Update accommodation" at bounding box center [333, 534] width 176 height 36
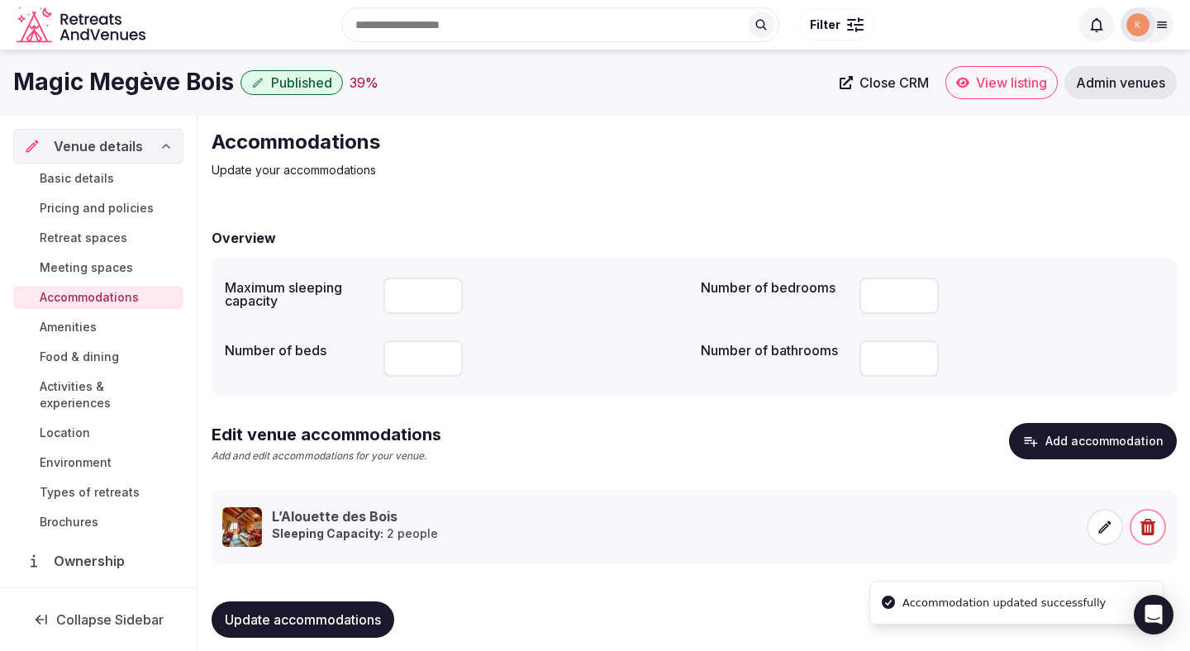
scroll to position [16, 0]
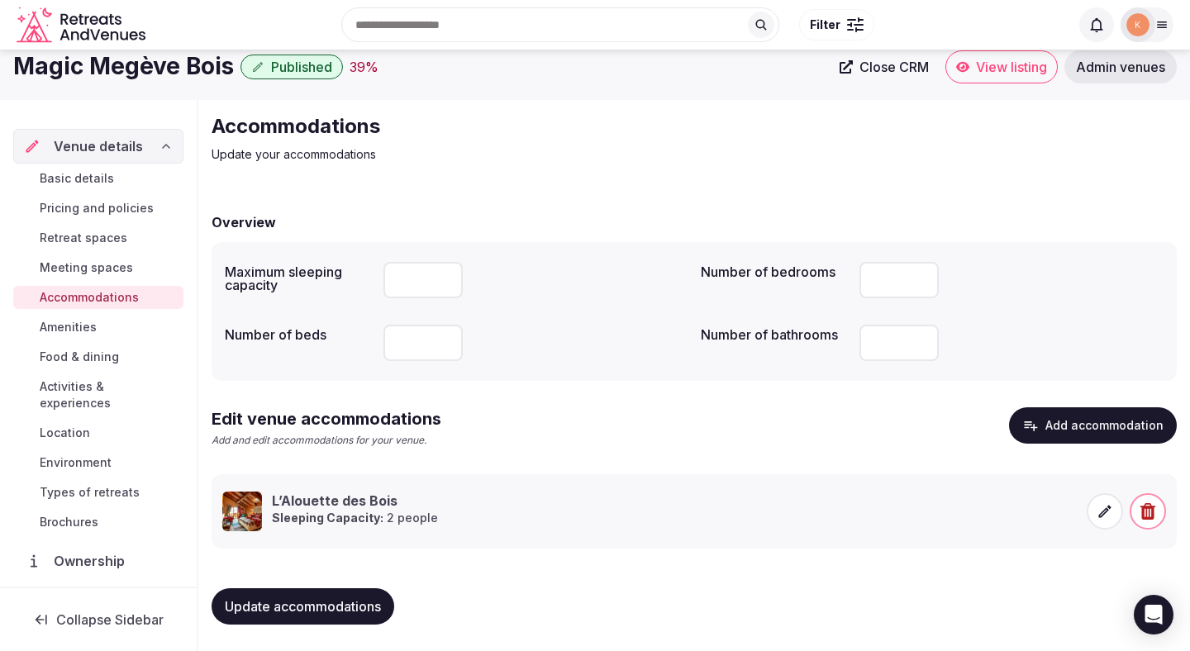
click at [77, 326] on span "Amenities" at bounding box center [68, 327] width 57 height 17
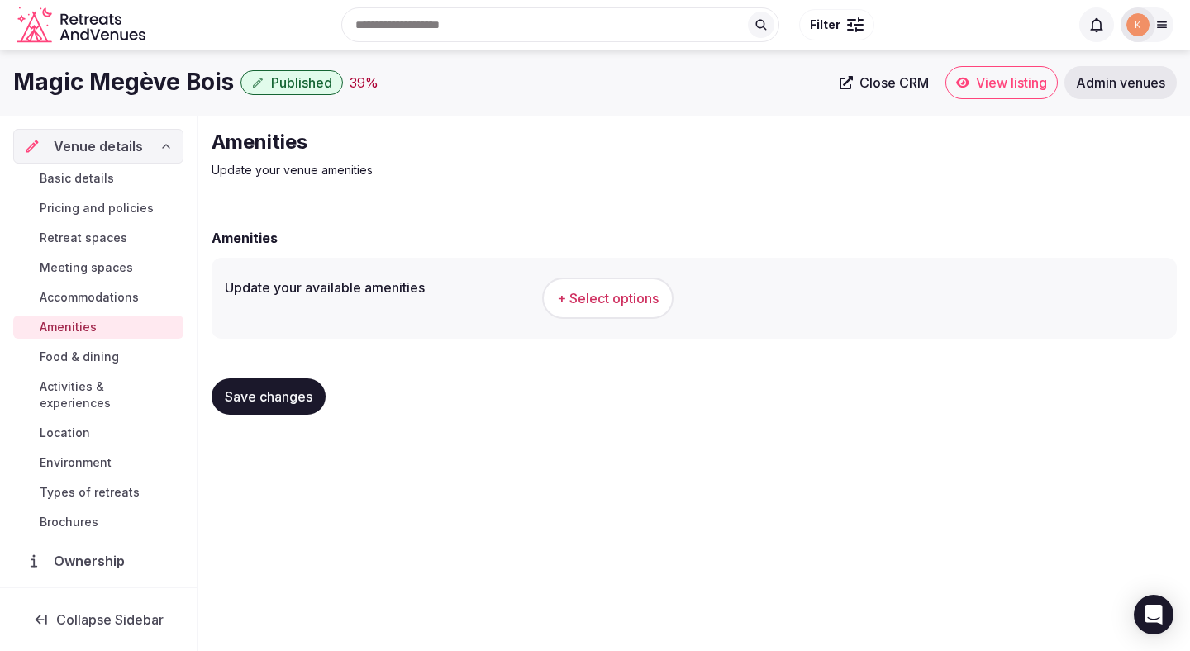
click at [630, 297] on span "+ Select options" at bounding box center [608, 298] width 102 height 18
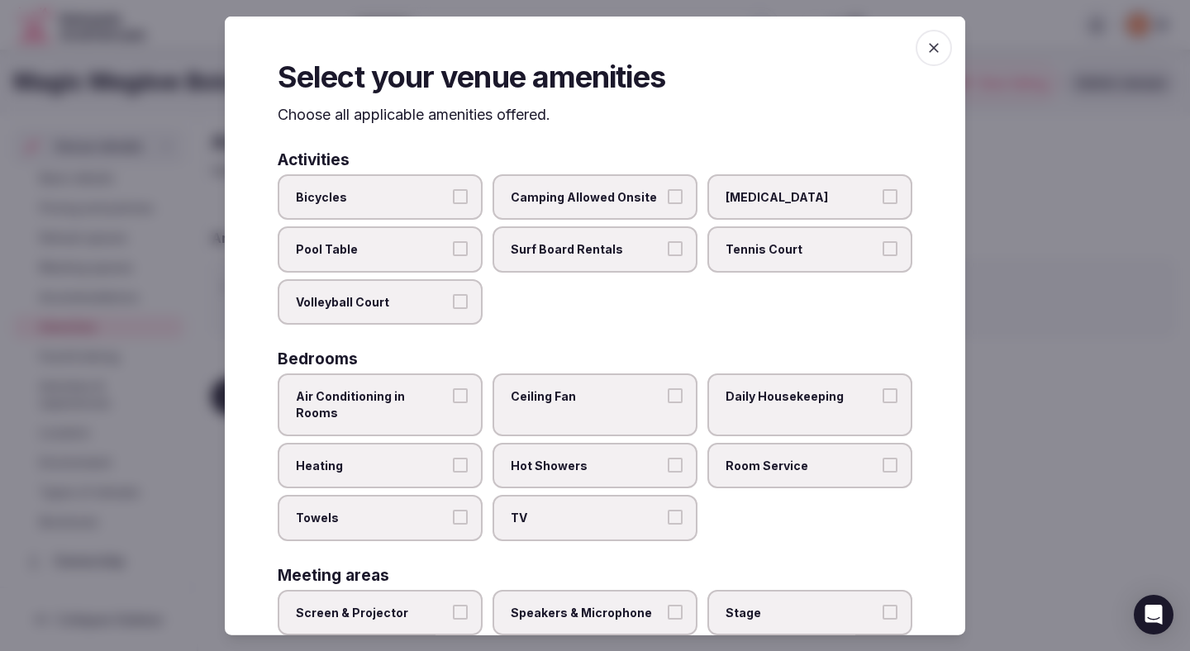
click at [445, 404] on span "Air Conditioning in Rooms" at bounding box center [372, 404] width 152 height 32
click at [453, 403] on button "Air Conditioning in Rooms" at bounding box center [460, 395] width 15 height 15
click at [445, 457] on span "Heating" at bounding box center [372, 465] width 152 height 17
click at [453, 457] on button "Heating" at bounding box center [460, 464] width 15 height 15
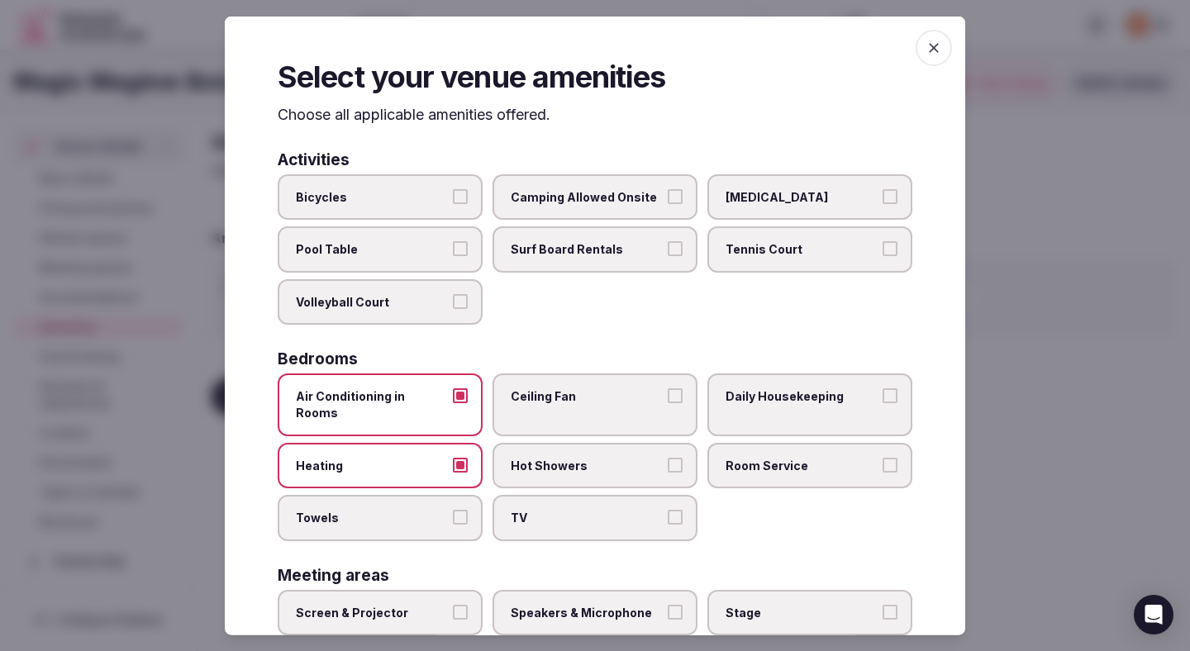
click at [445, 495] on label "Towels" at bounding box center [380, 518] width 205 height 46
click at [453, 510] on button "Towels" at bounding box center [460, 517] width 15 height 15
click at [537, 495] on label "TV" at bounding box center [594, 518] width 205 height 46
click at [668, 510] on button "TV" at bounding box center [675, 517] width 15 height 15
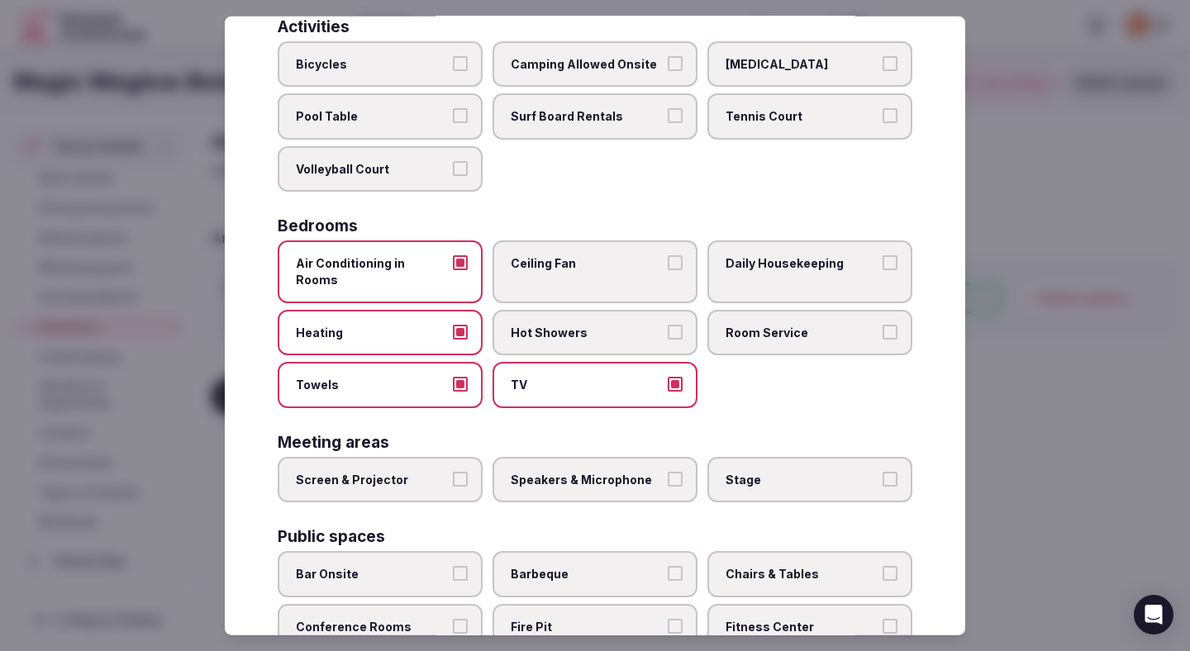
scroll to position [158, 0]
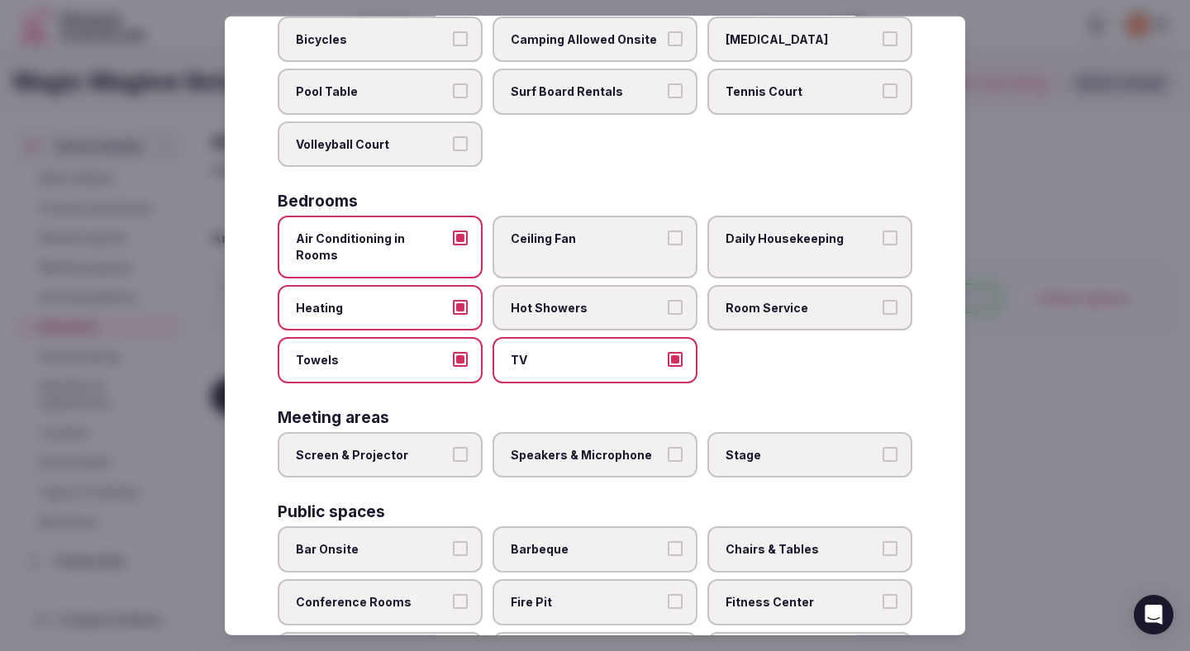
click at [621, 299] on span "Hot Showers" at bounding box center [587, 307] width 152 height 17
click at [668, 299] on button "Hot Showers" at bounding box center [675, 306] width 15 height 15
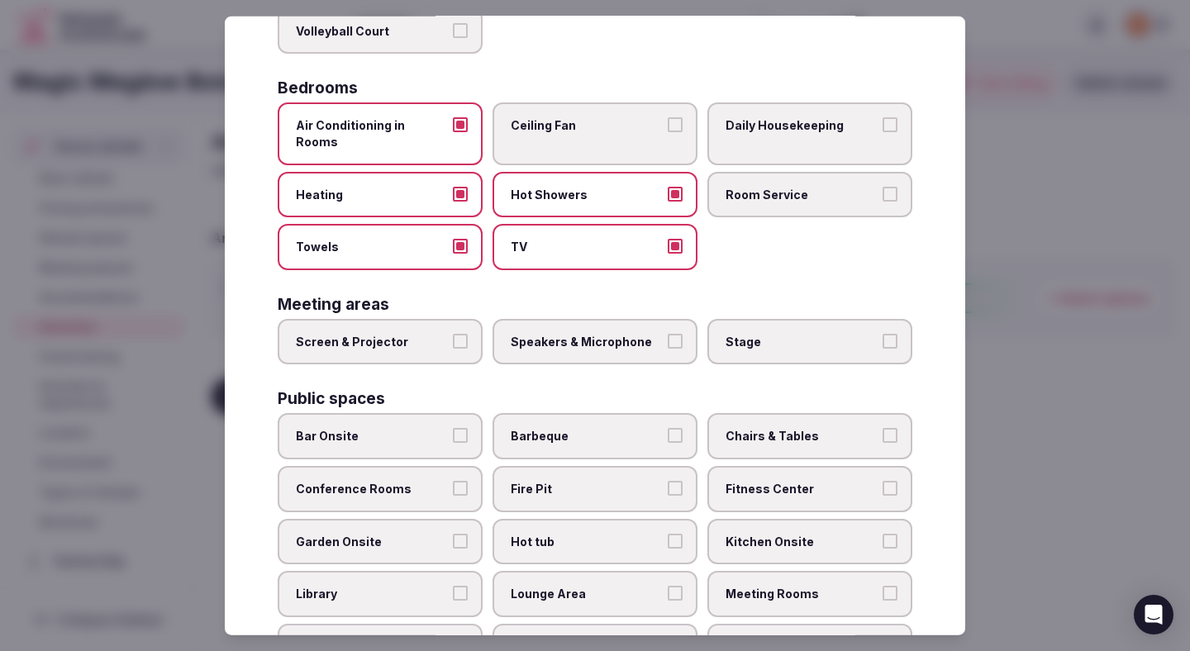
scroll to position [371, 0]
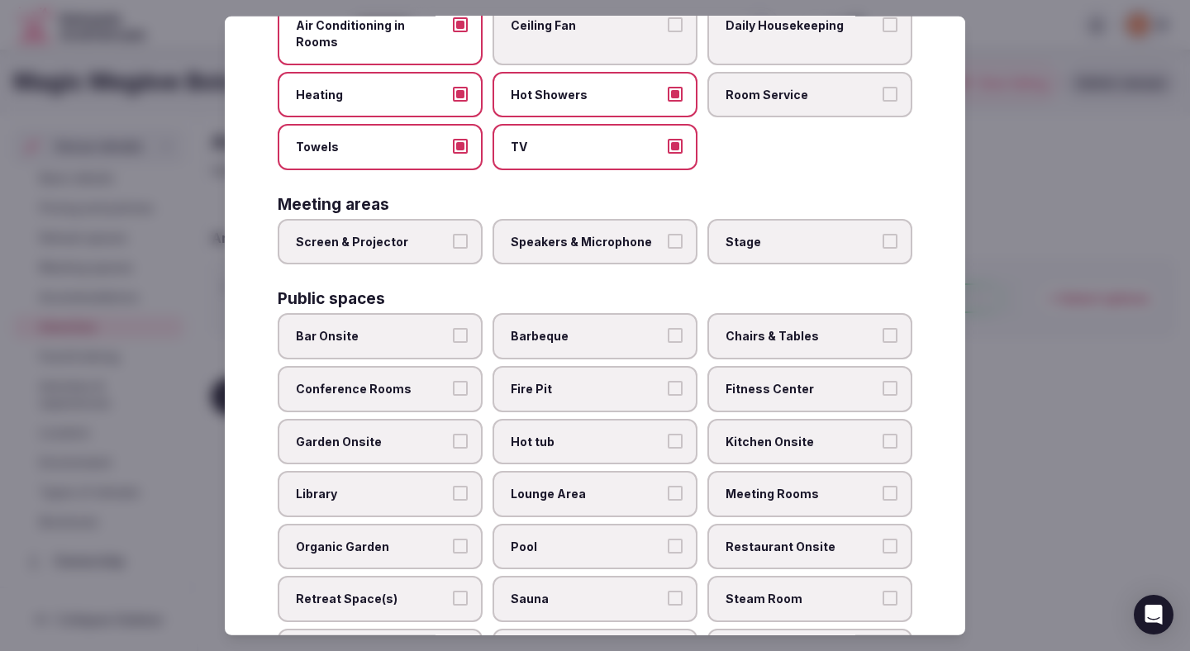
click at [416, 328] on span "Bar Onsite" at bounding box center [372, 336] width 152 height 17
click at [453, 328] on button "Bar Onsite" at bounding box center [460, 335] width 15 height 15
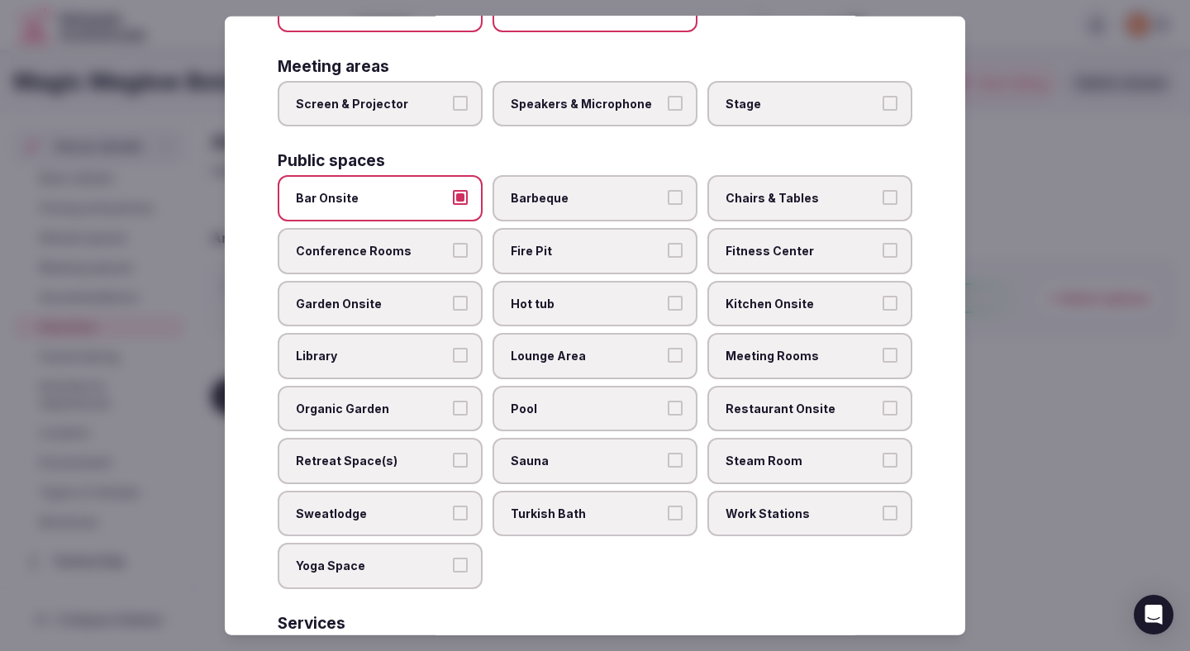
scroll to position [514, 0]
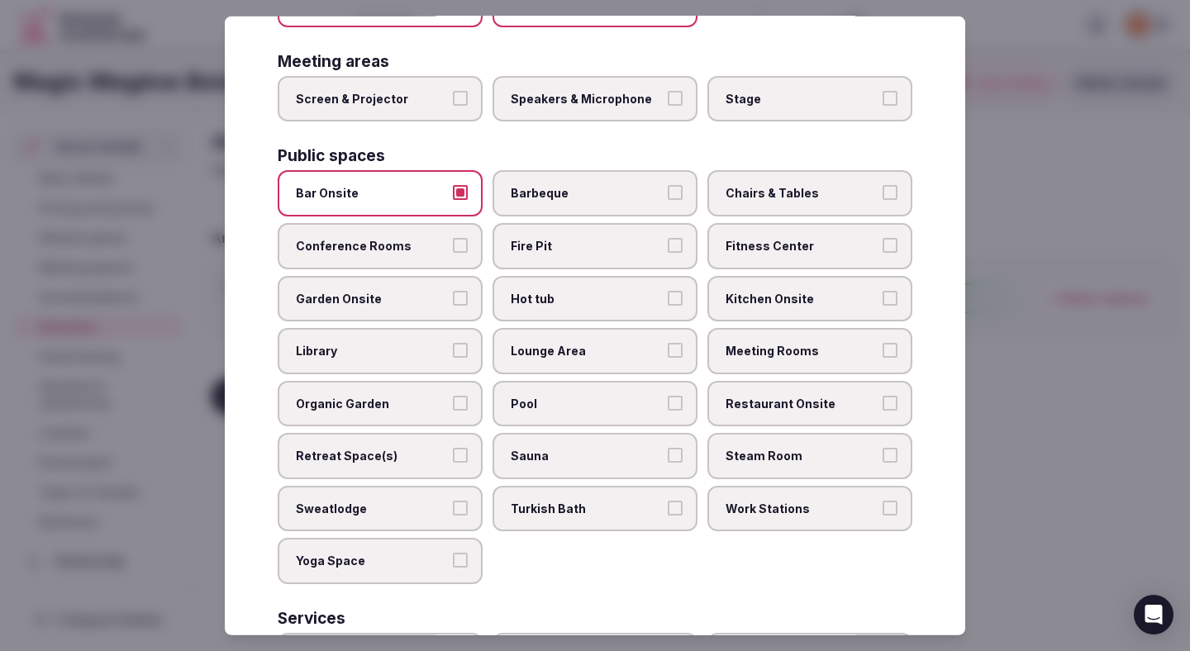
click at [624, 292] on label "Hot tub" at bounding box center [594, 298] width 205 height 46
click at [668, 292] on button "Hot tub" at bounding box center [675, 297] width 15 height 15
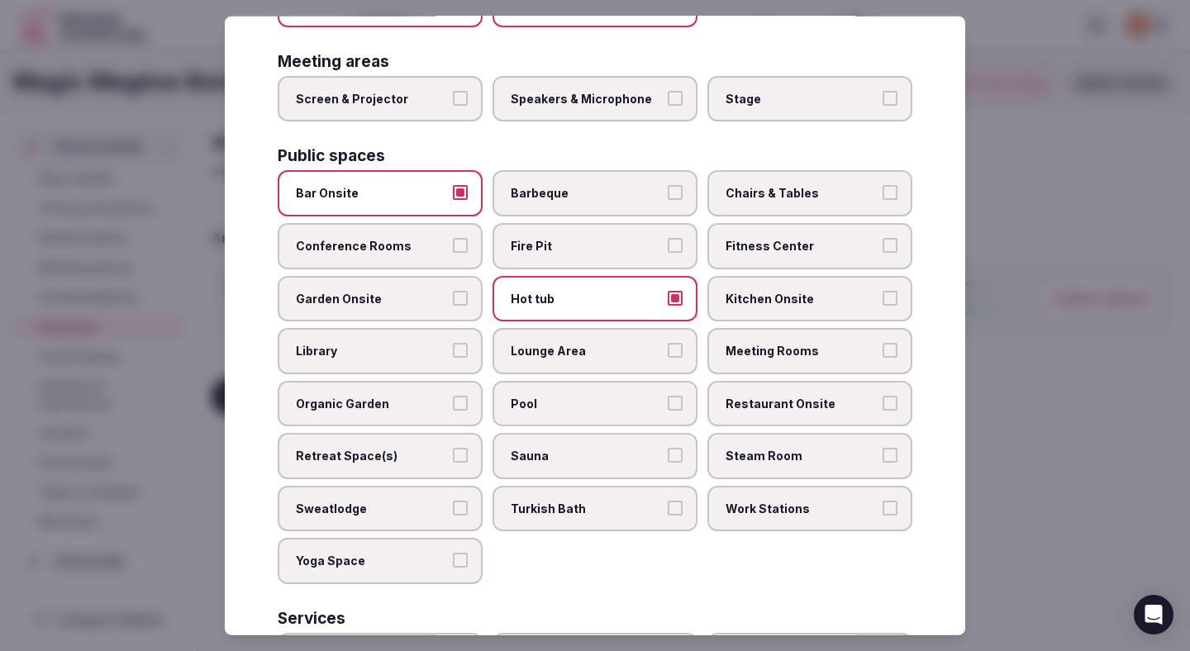
click at [624, 343] on span "Lounge Area" at bounding box center [587, 351] width 152 height 17
click at [668, 343] on button "Lounge Area" at bounding box center [675, 350] width 15 height 15
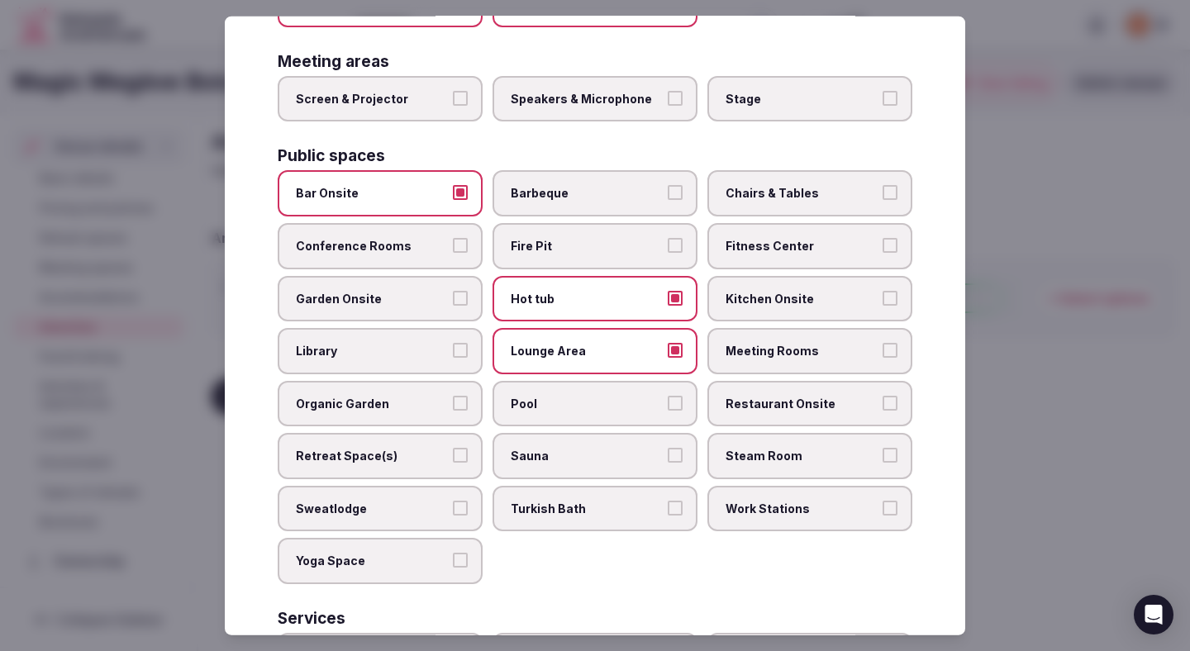
click at [796, 185] on span "Chairs & Tables" at bounding box center [802, 193] width 152 height 17
click at [883, 185] on button "Chairs & Tables" at bounding box center [890, 192] width 15 height 15
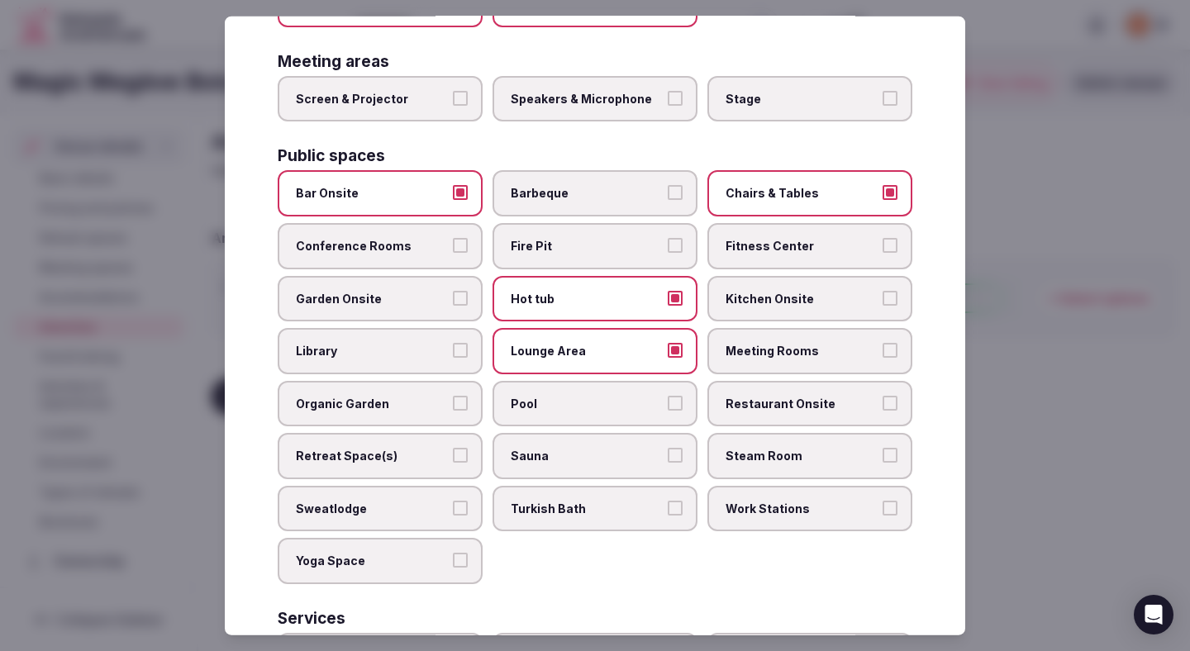
click at [802, 395] on span "Restaurant Onsite" at bounding box center [802, 403] width 152 height 17
click at [883, 395] on button "Restaurant Onsite" at bounding box center [890, 402] width 15 height 15
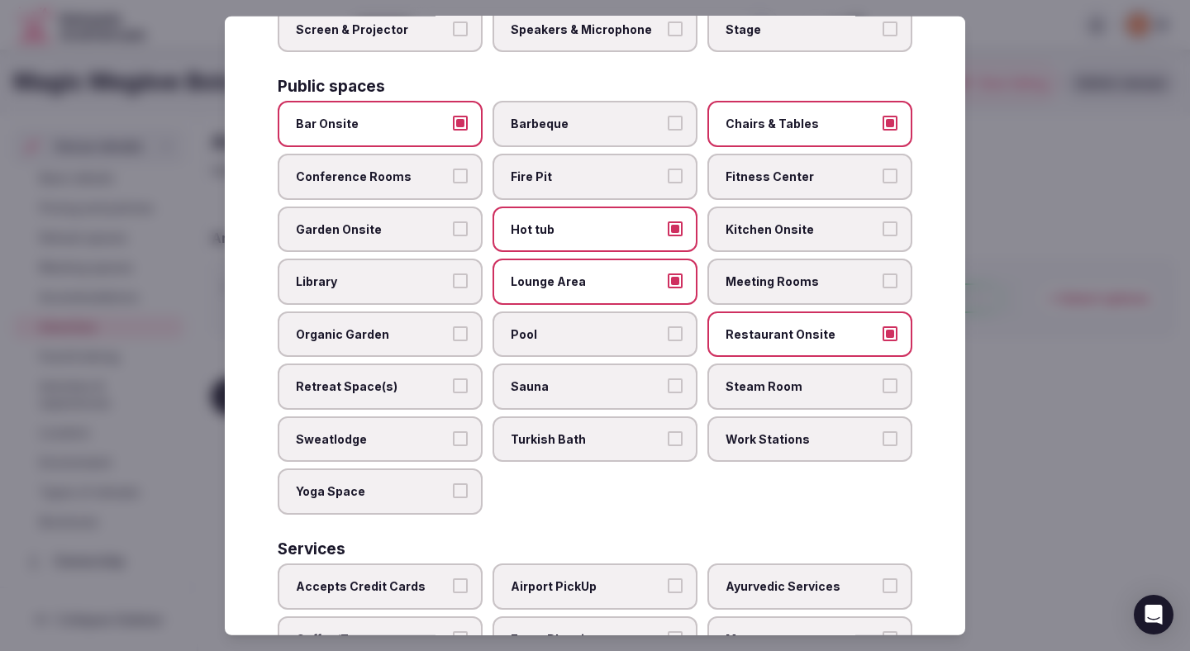
scroll to position [730, 0]
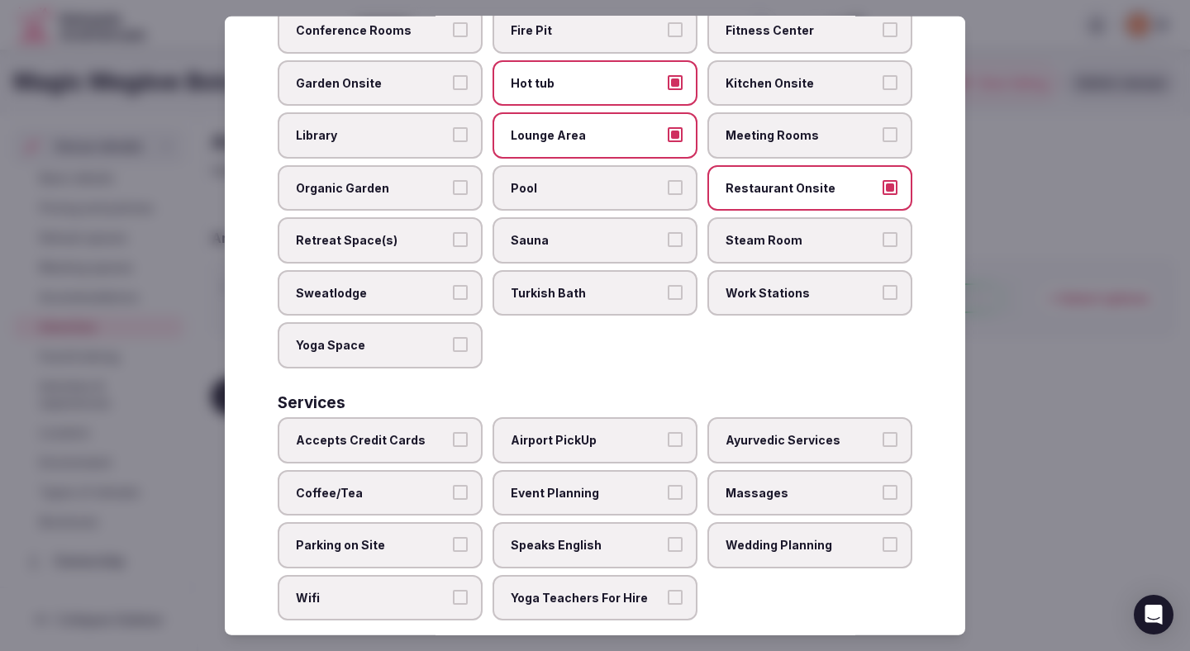
click at [380, 432] on span "Accepts Credit Cards" at bounding box center [372, 440] width 152 height 17
click at [453, 432] on button "Accepts Credit Cards" at bounding box center [460, 439] width 15 height 15
click at [380, 469] on label "Coffee/Tea" at bounding box center [380, 492] width 205 height 46
click at [453, 484] on button "Coffee/Tea" at bounding box center [460, 491] width 15 height 15
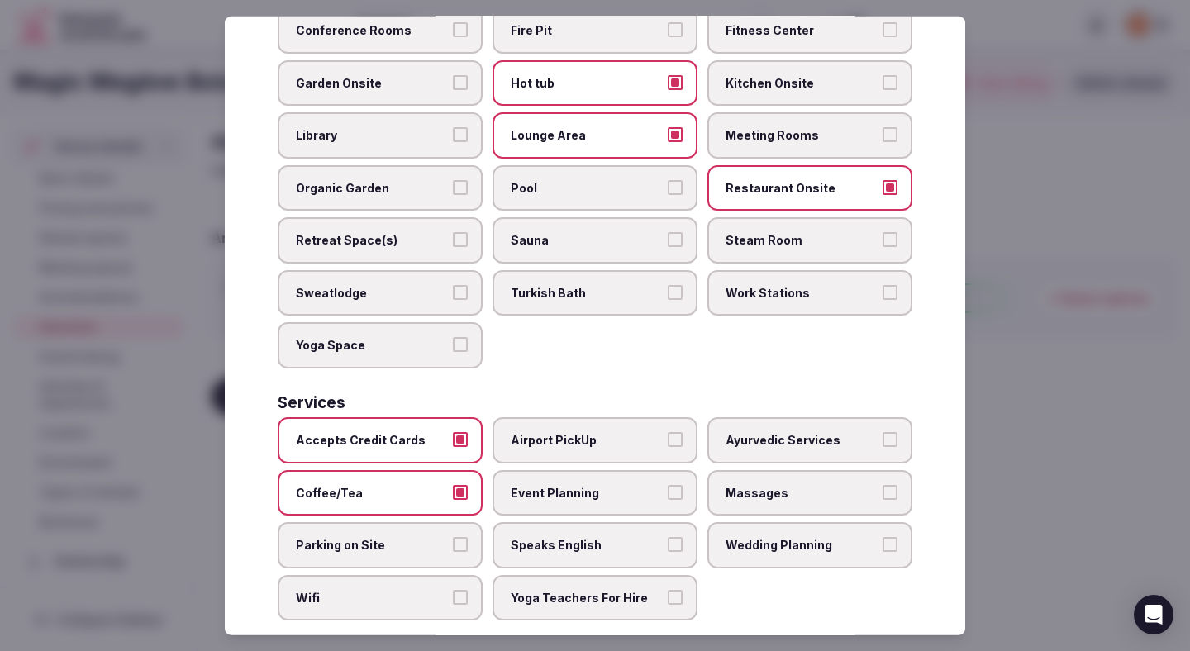
click at [380, 537] on span "Parking on Site" at bounding box center [372, 545] width 152 height 17
click at [453, 537] on button "Parking on Site" at bounding box center [460, 544] width 15 height 15
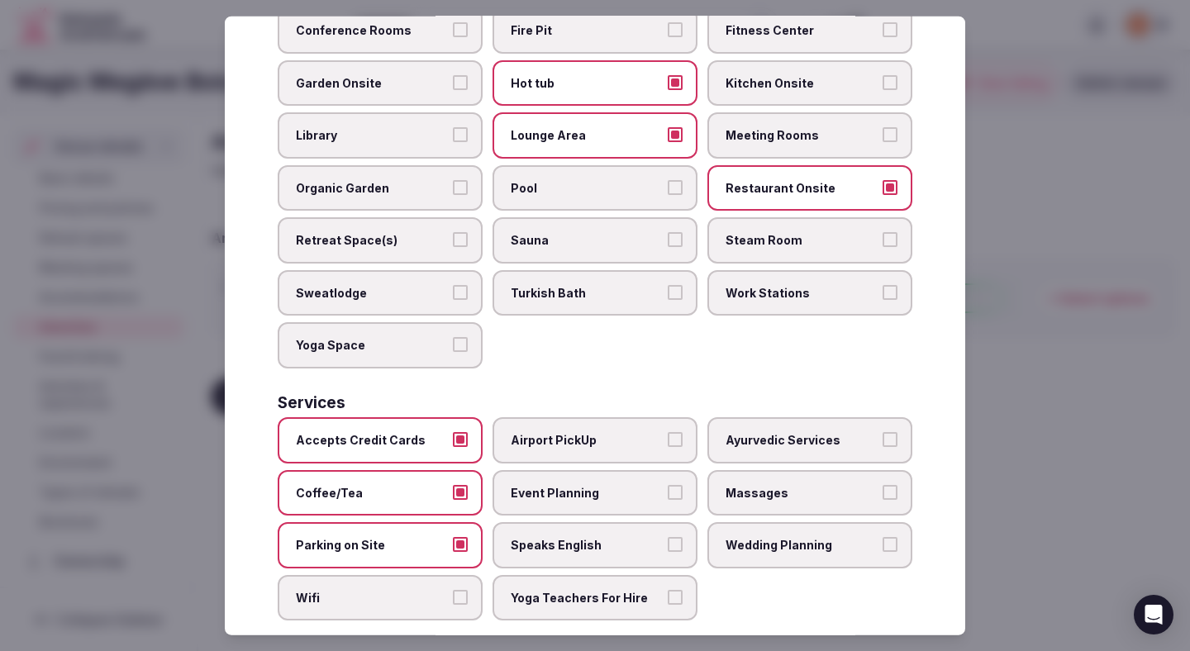
click at [364, 590] on span "Wifi" at bounding box center [372, 598] width 152 height 17
click at [453, 590] on button "Wifi" at bounding box center [460, 597] width 15 height 15
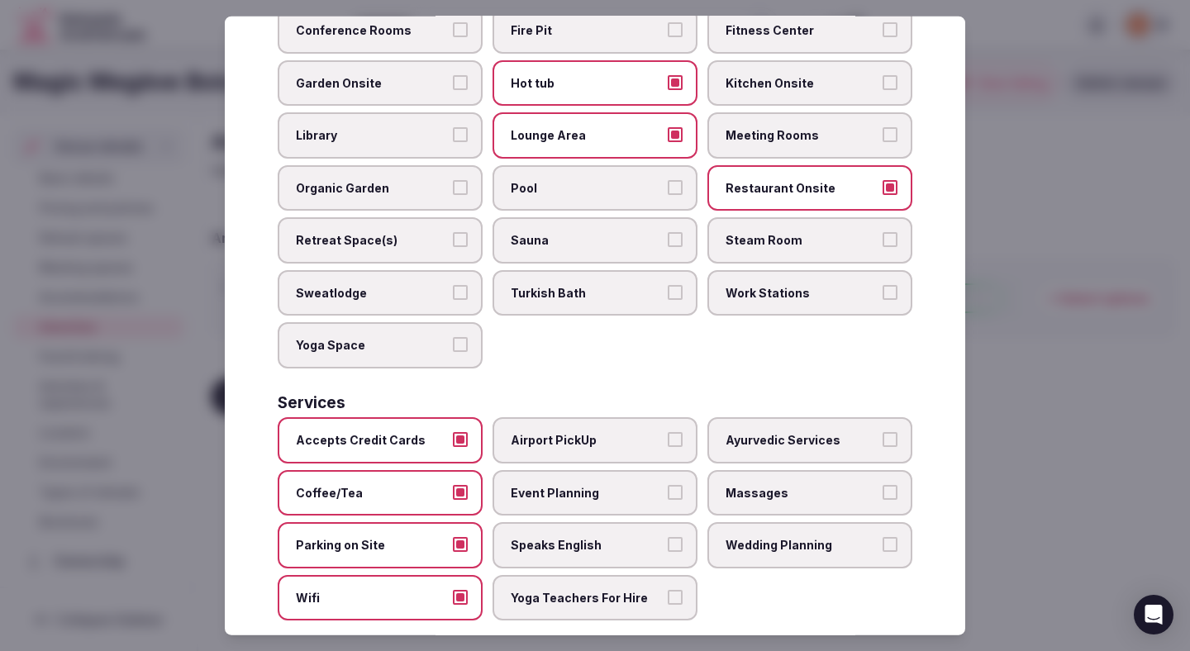
click at [592, 432] on span "Airport PickUp" at bounding box center [587, 440] width 152 height 17
click at [668, 432] on button "Airport PickUp" at bounding box center [675, 439] width 15 height 15
click at [588, 435] on label "Airport PickUp" at bounding box center [594, 440] width 205 height 46
click at [668, 435] on button "Airport PickUp" at bounding box center [675, 439] width 15 height 15
click at [581, 484] on span "Event Planning" at bounding box center [587, 492] width 152 height 17
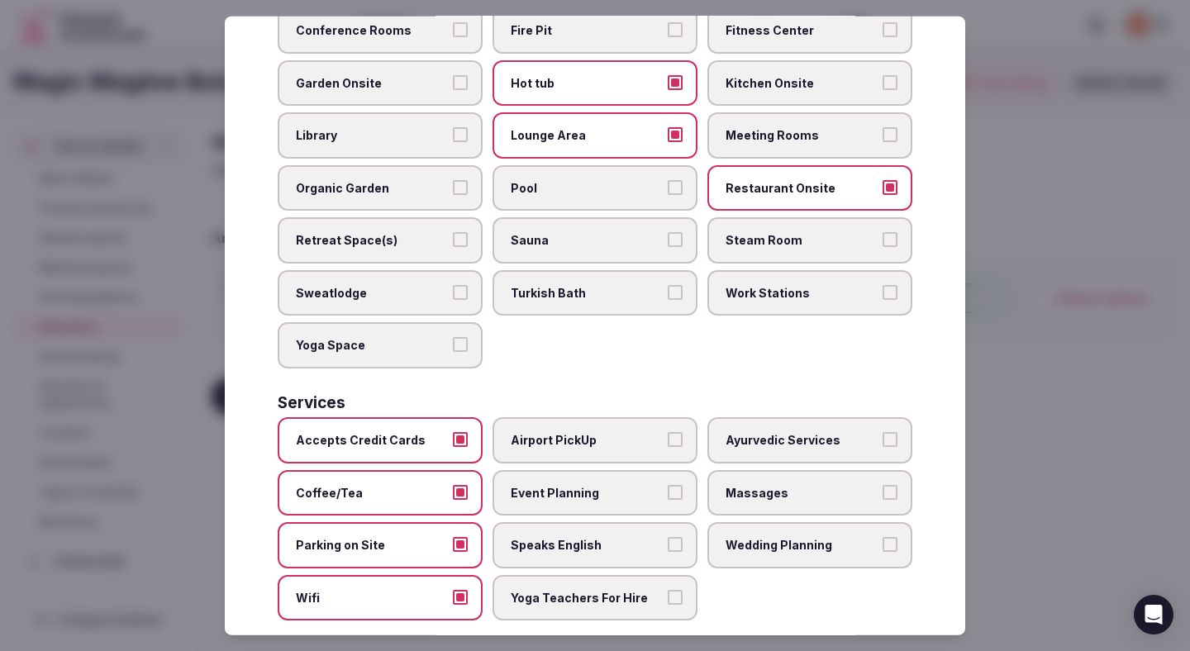
click at [668, 484] on button "Event Planning" at bounding box center [675, 491] width 15 height 15
click at [581, 522] on label "Speaks English" at bounding box center [594, 545] width 205 height 46
click at [668, 537] on button "Speaks English" at bounding box center [675, 544] width 15 height 15
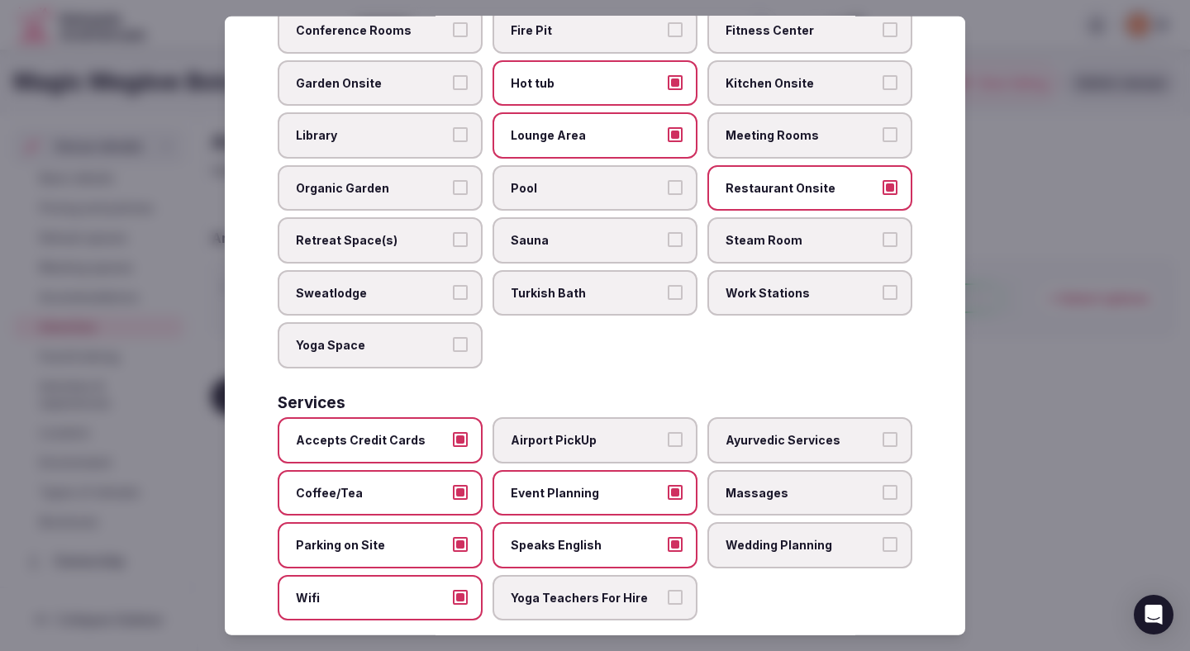
click at [1097, 350] on div at bounding box center [595, 325] width 1190 height 651
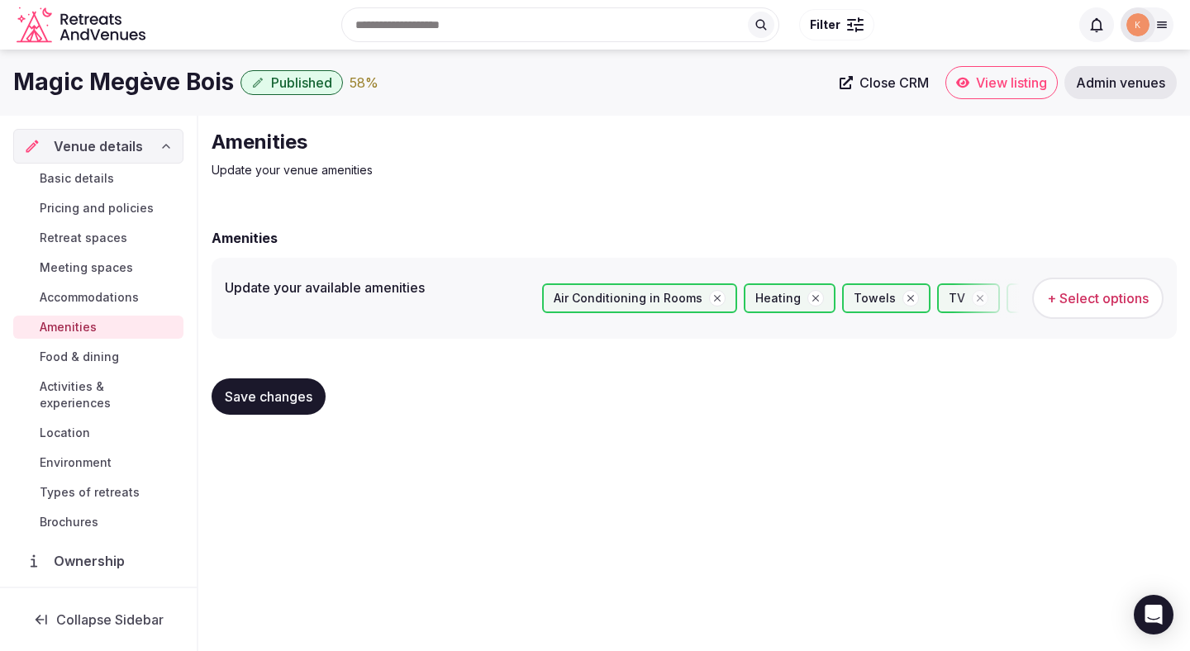
click at [298, 404] on span "Save changes" at bounding box center [269, 396] width 88 height 17
click at [113, 357] on span "Food & dining" at bounding box center [79, 357] width 79 height 17
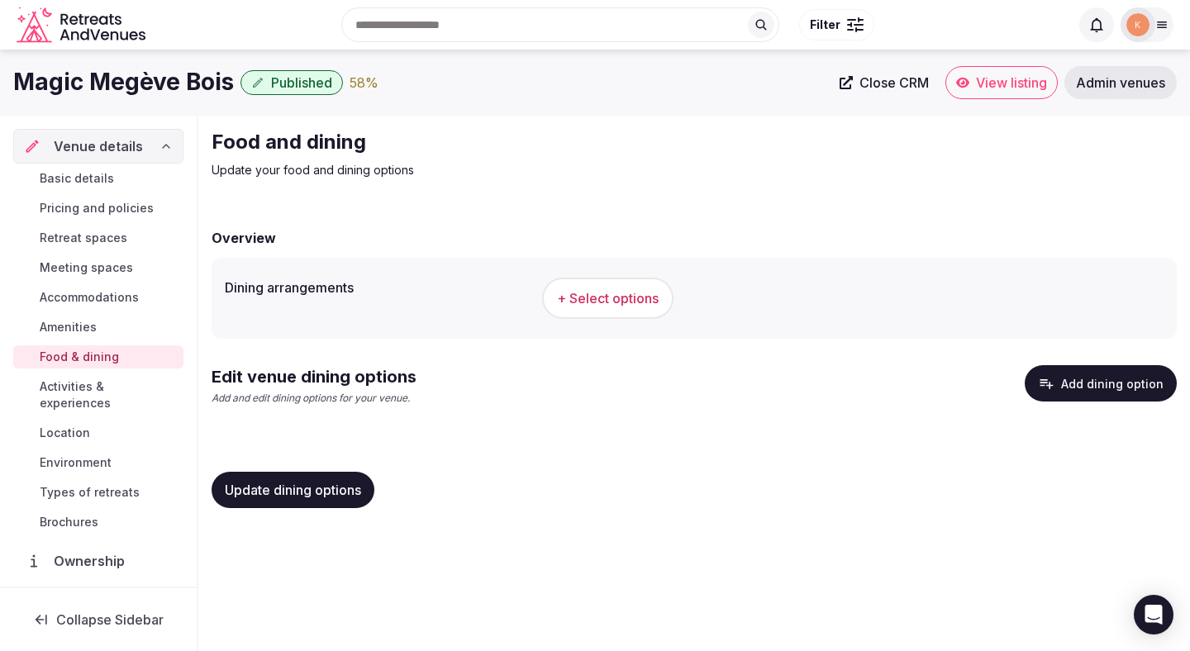
click at [629, 294] on span "+ Select options" at bounding box center [608, 298] width 102 height 18
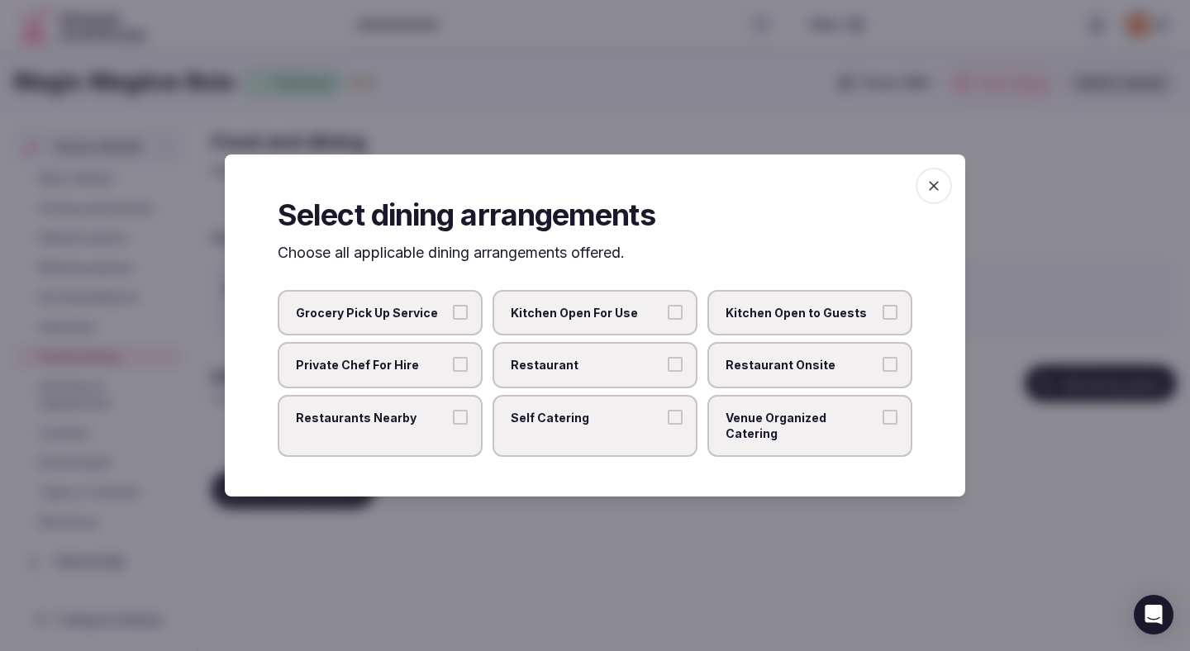
click at [677, 380] on label "Restaurant" at bounding box center [594, 365] width 205 height 46
click at [677, 372] on button "Restaurant" at bounding box center [675, 364] width 15 height 15
click at [770, 387] on label "Restaurant Onsite" at bounding box center [809, 365] width 205 height 46
click at [883, 372] on button "Restaurant Onsite" at bounding box center [890, 364] width 15 height 15
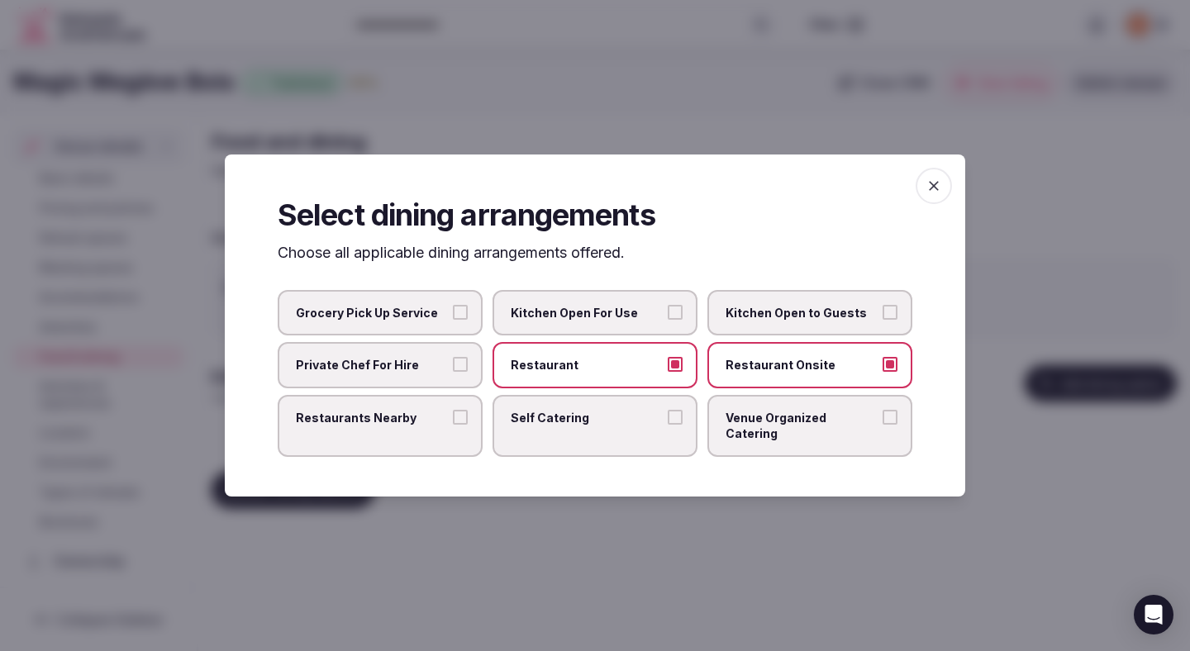
click at [657, 492] on div at bounding box center [595, 325] width 1190 height 651
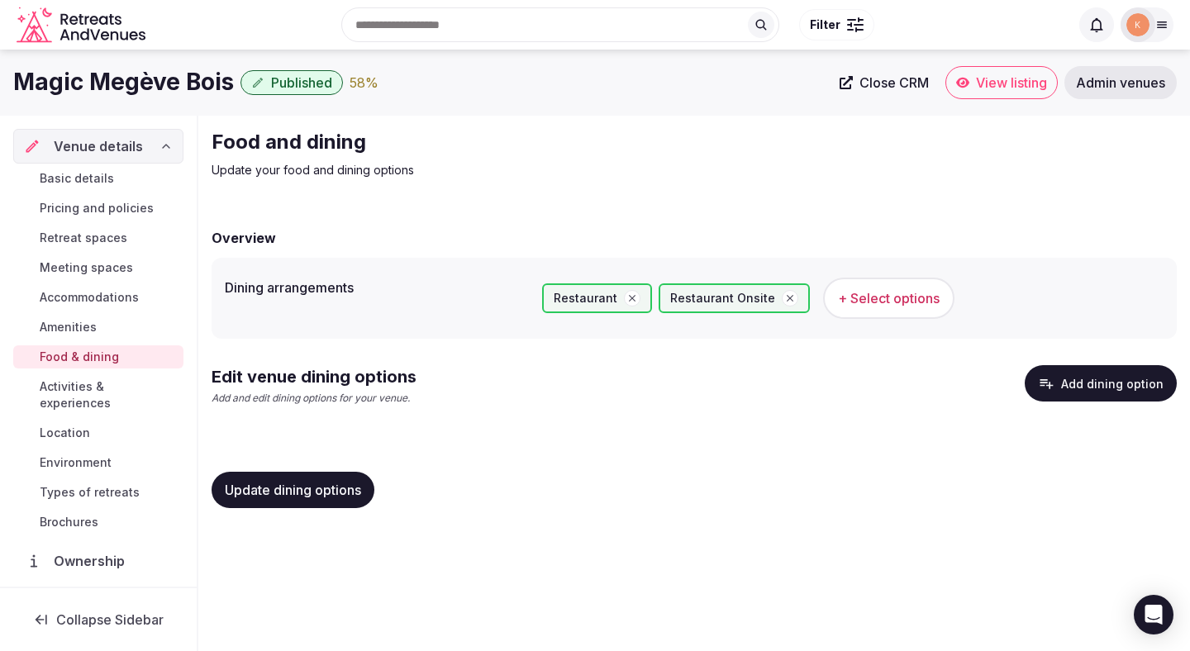
click at [1061, 383] on button "Add dining option" at bounding box center [1101, 383] width 152 height 36
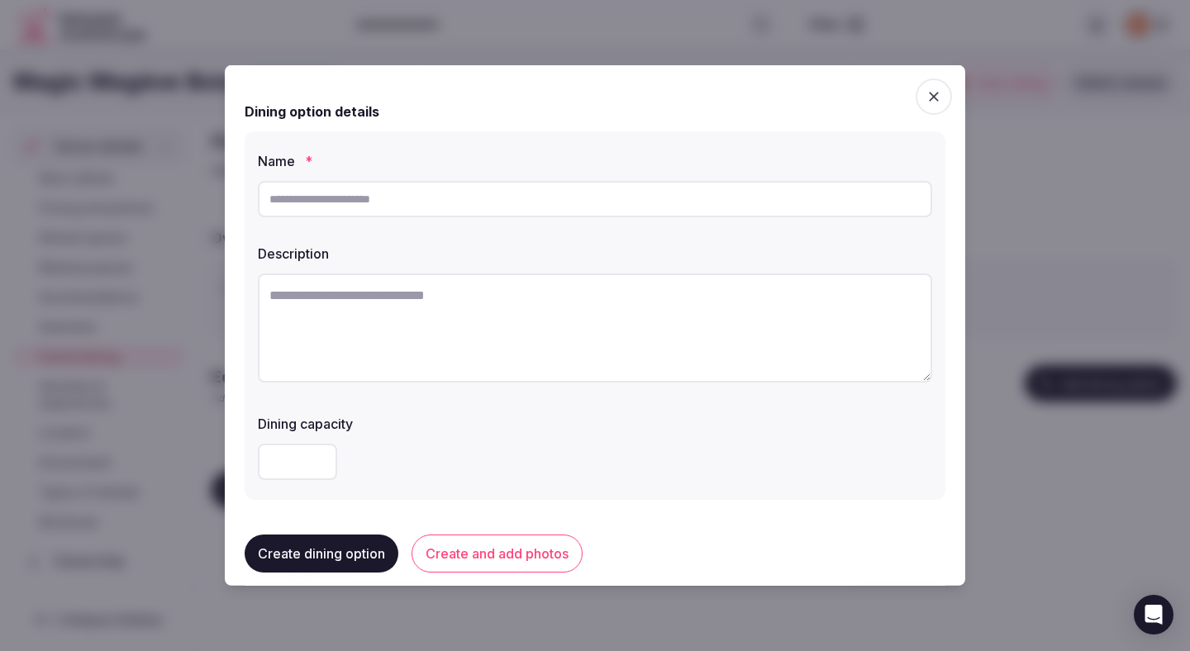
click at [492, 212] on input "text" at bounding box center [595, 199] width 674 height 36
type input "********"
click at [497, 340] on textarea at bounding box center [595, 328] width 674 height 109
paste textarea "**********"
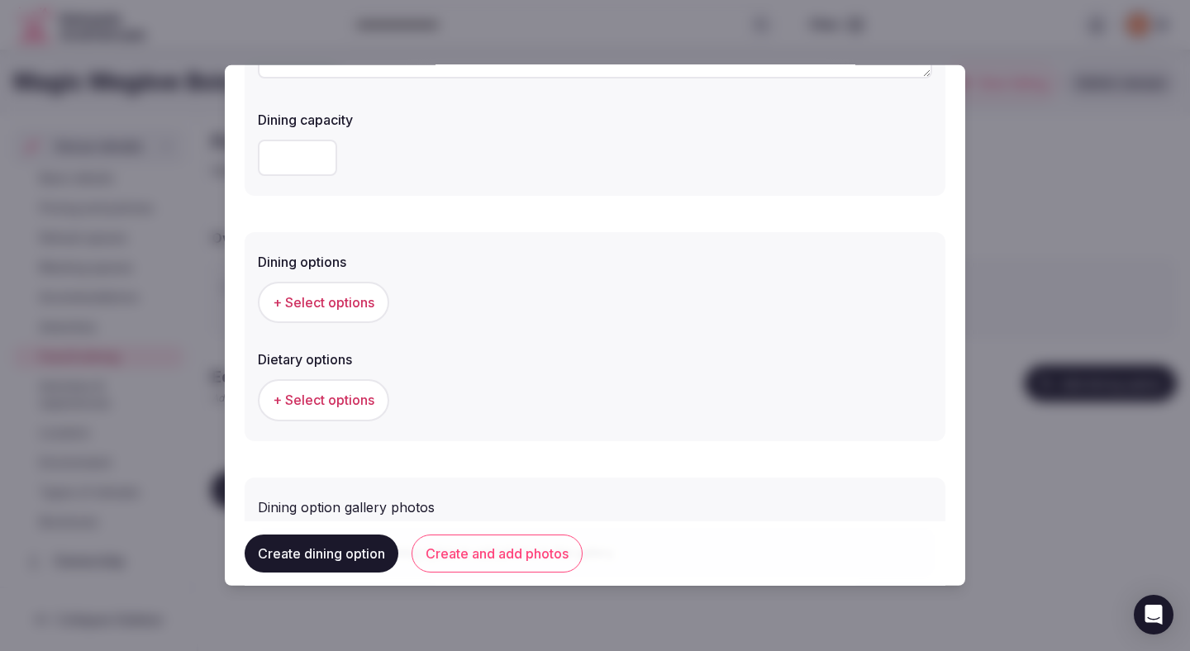
scroll to position [313, 0]
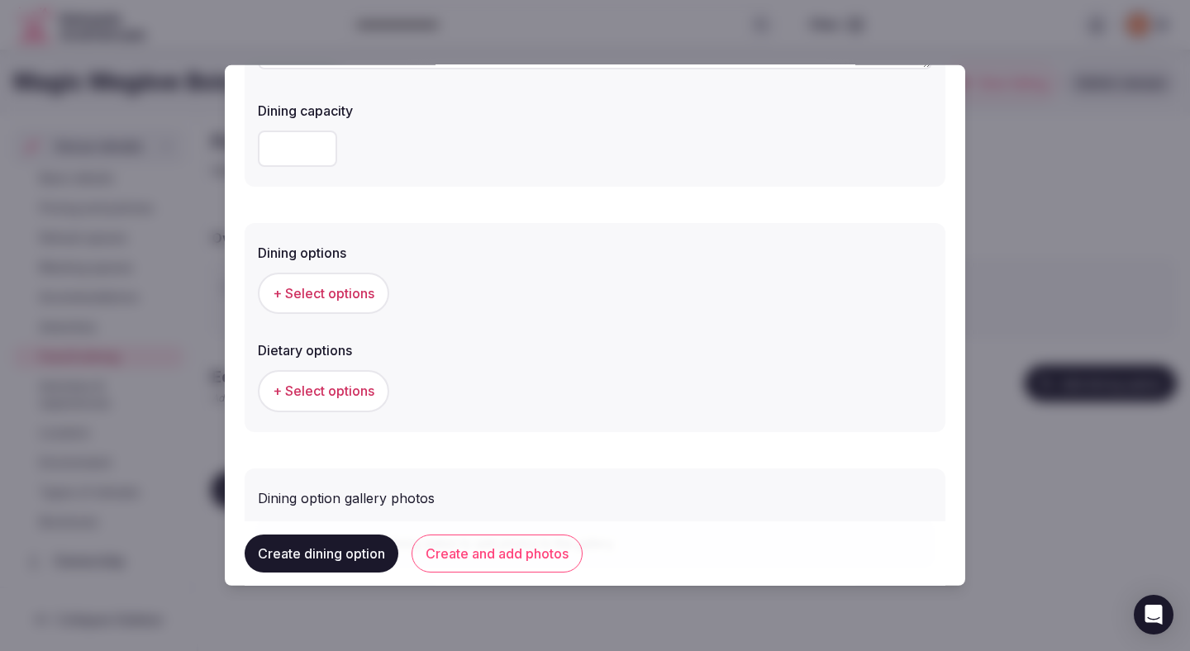
type textarea "**********"
click at [345, 282] on button "+ Select options" at bounding box center [323, 293] width 131 height 41
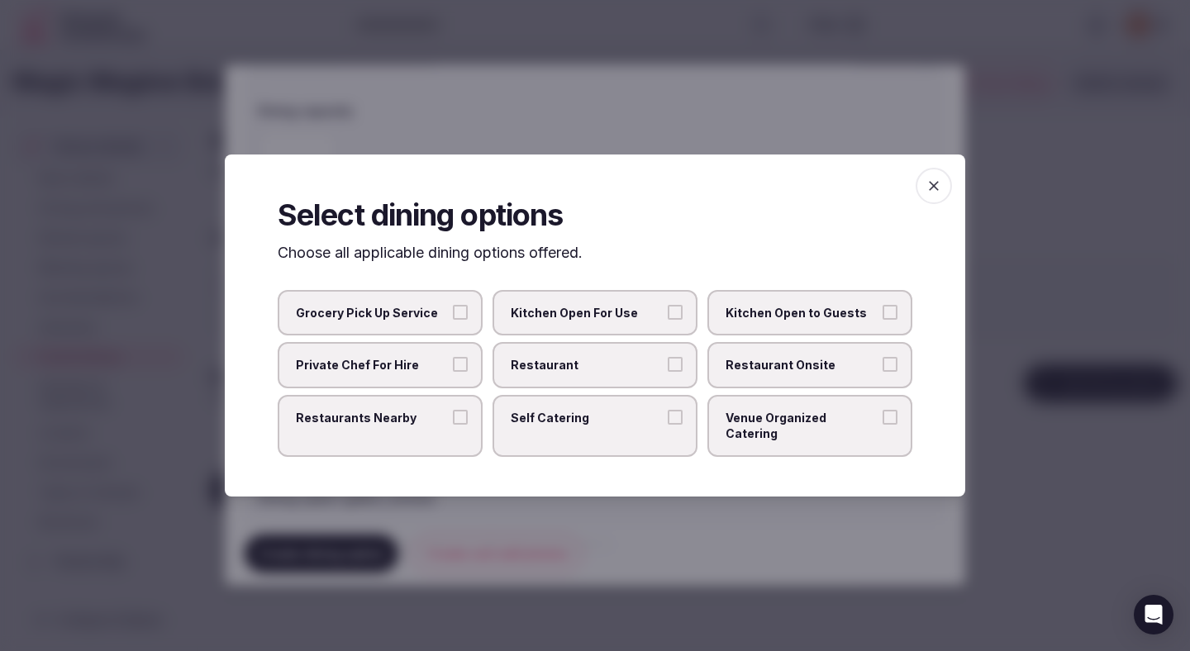
click at [619, 369] on span "Restaurant" at bounding box center [587, 365] width 152 height 17
click at [668, 369] on button "Restaurant" at bounding box center [675, 364] width 15 height 15
click at [796, 374] on span "Restaurant Onsite" at bounding box center [802, 365] width 152 height 17
click at [883, 372] on button "Restaurant Onsite" at bounding box center [890, 364] width 15 height 15
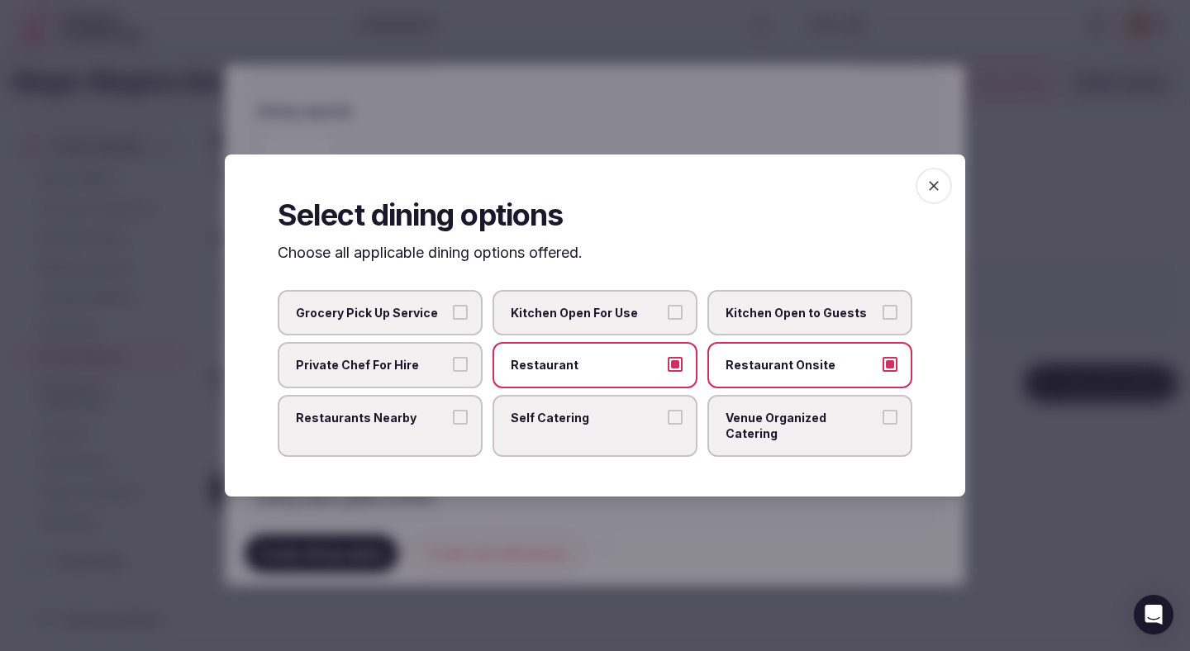
click at [591, 496] on div at bounding box center [595, 325] width 1190 height 651
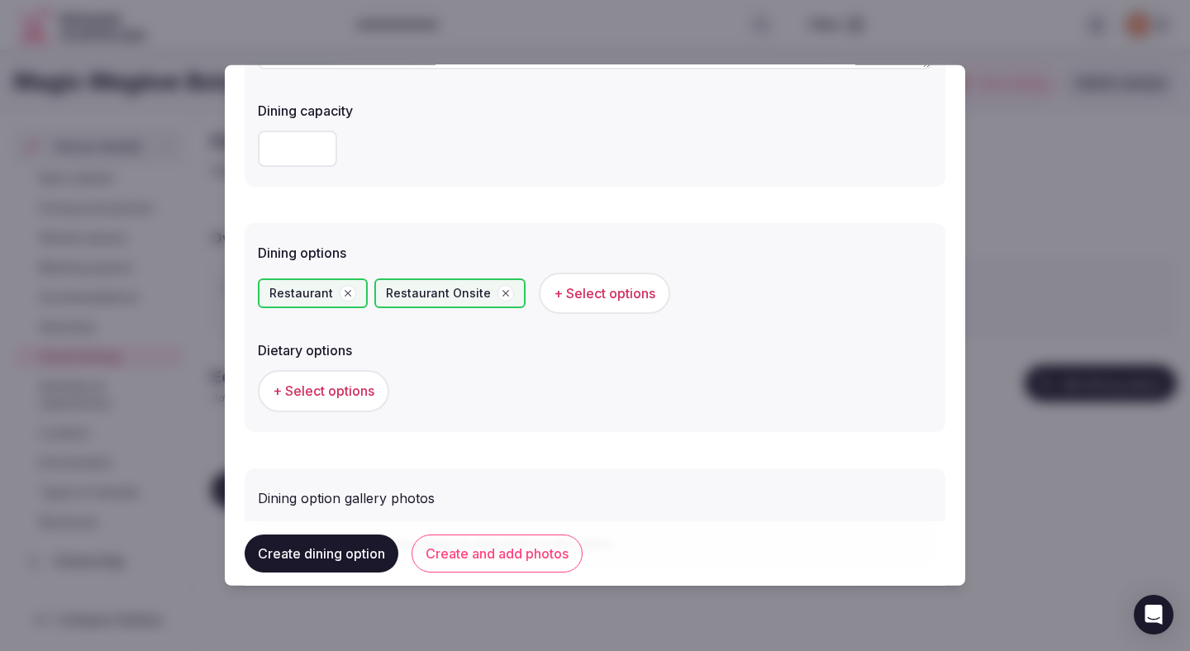
click at [332, 397] on span "+ Select options" at bounding box center [324, 391] width 102 height 18
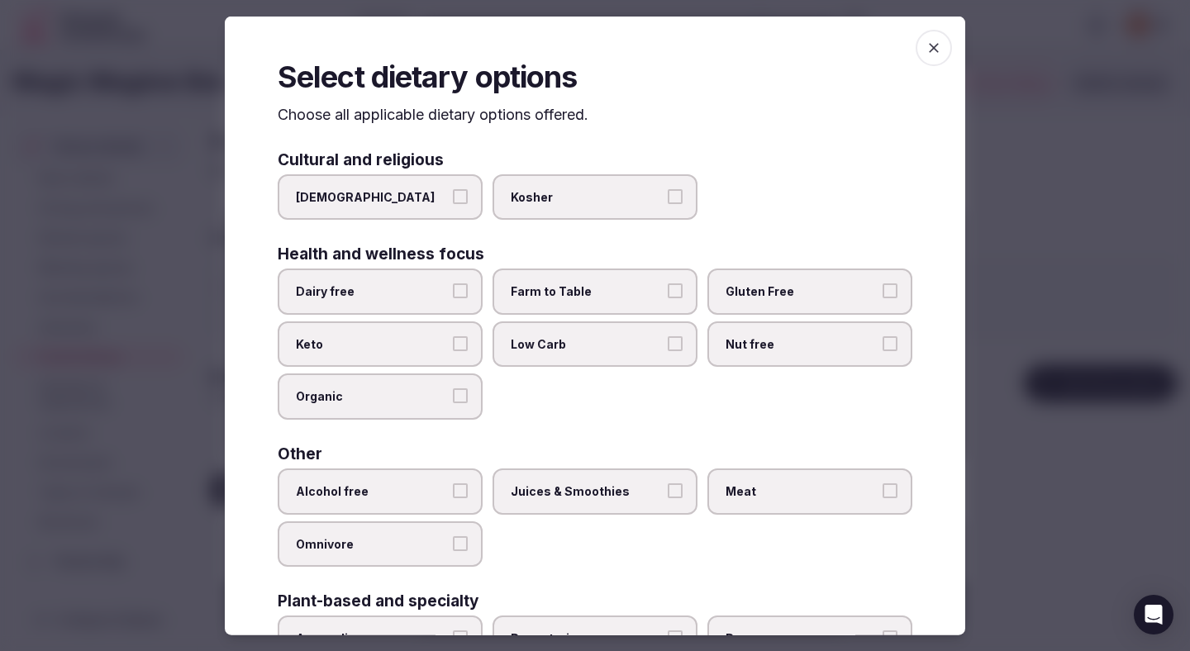
click at [422, 492] on span "Alcohol free" at bounding box center [372, 491] width 152 height 17
click at [453, 492] on button "Alcohol free" at bounding box center [460, 490] width 15 height 15
click at [422, 492] on span "Alcohol free" at bounding box center [372, 491] width 152 height 17
click at [453, 492] on button "Alcohol free" at bounding box center [460, 490] width 15 height 15
click at [548, 489] on span "Juices & Smoothies" at bounding box center [587, 491] width 152 height 17
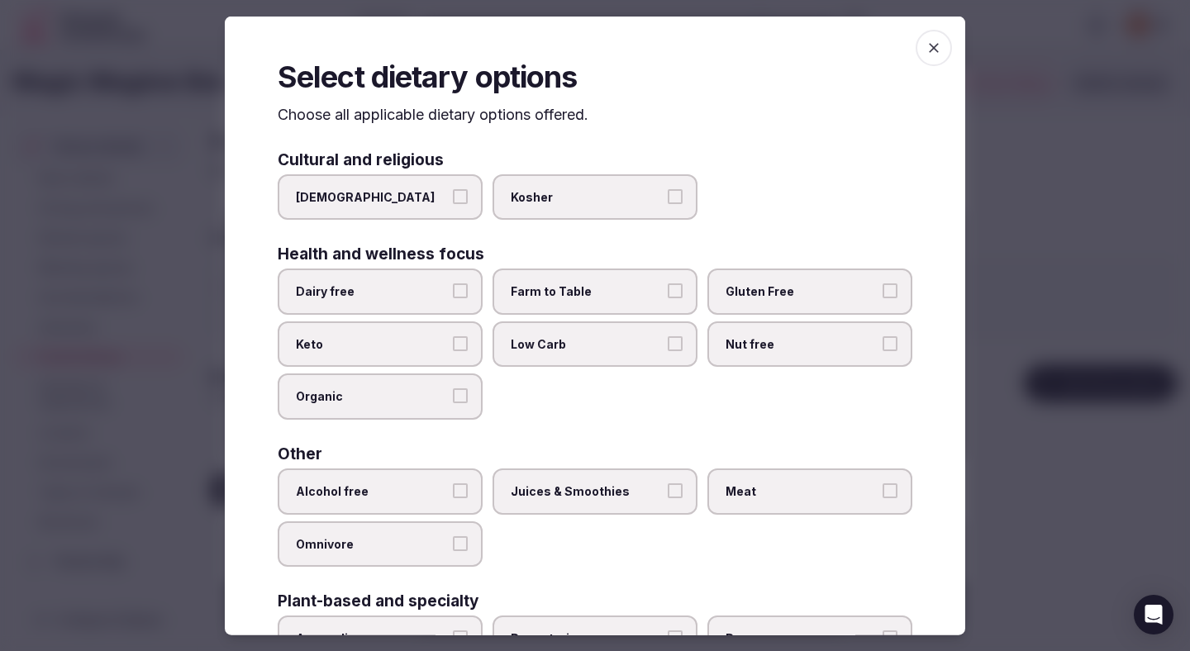
click at [668, 489] on button "Juices & Smoothies" at bounding box center [675, 490] width 15 height 15
click at [783, 492] on span "Meat" at bounding box center [802, 491] width 152 height 17
click at [883, 492] on button "Meat" at bounding box center [890, 490] width 15 height 15
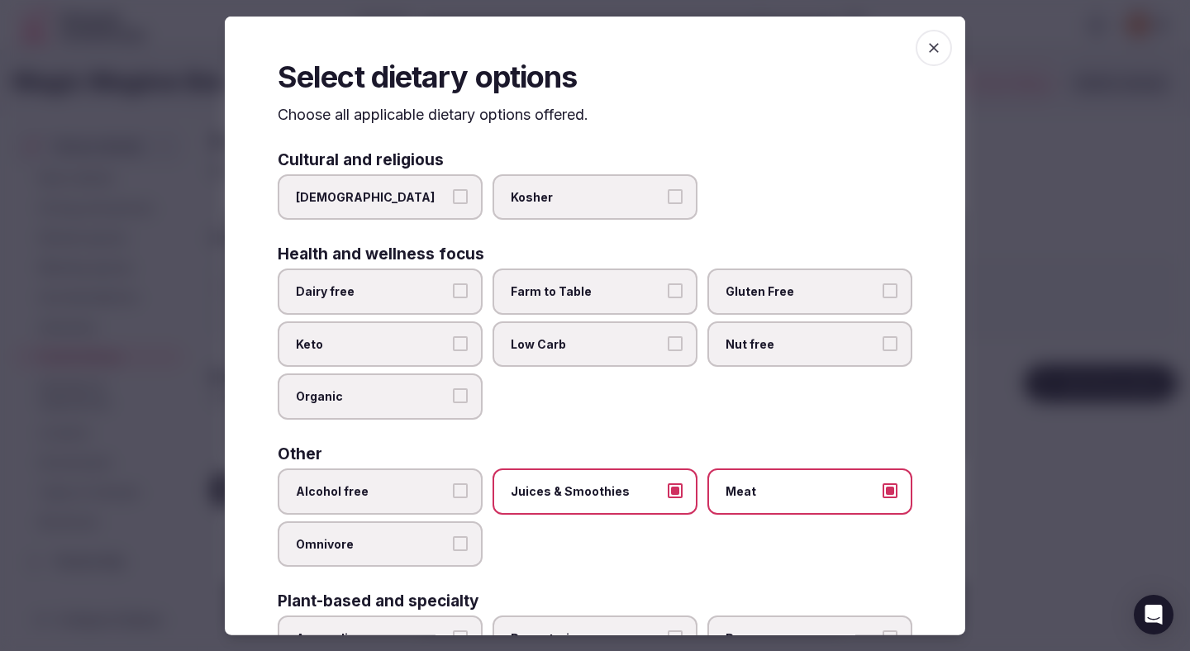
click at [635, 283] on span "Farm to Table" at bounding box center [587, 291] width 152 height 17
click at [668, 283] on button "Farm to Table" at bounding box center [675, 290] width 15 height 15
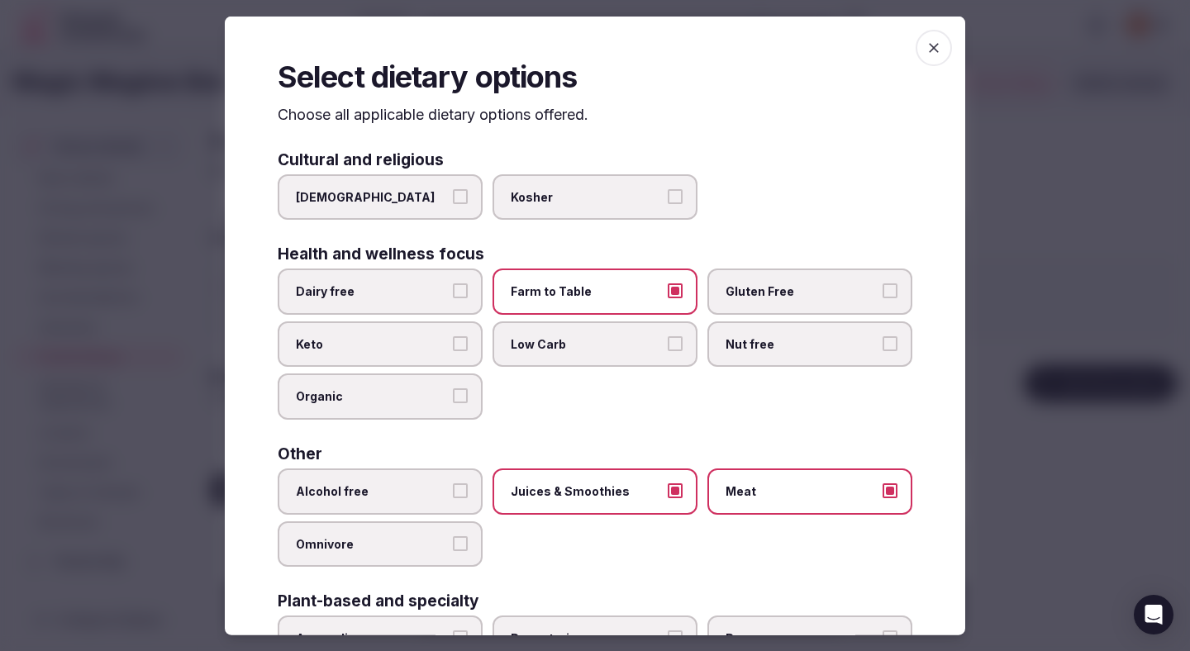
click at [407, 302] on label "Dairy free" at bounding box center [380, 292] width 205 height 46
click at [453, 298] on button "Dairy free" at bounding box center [460, 290] width 15 height 15
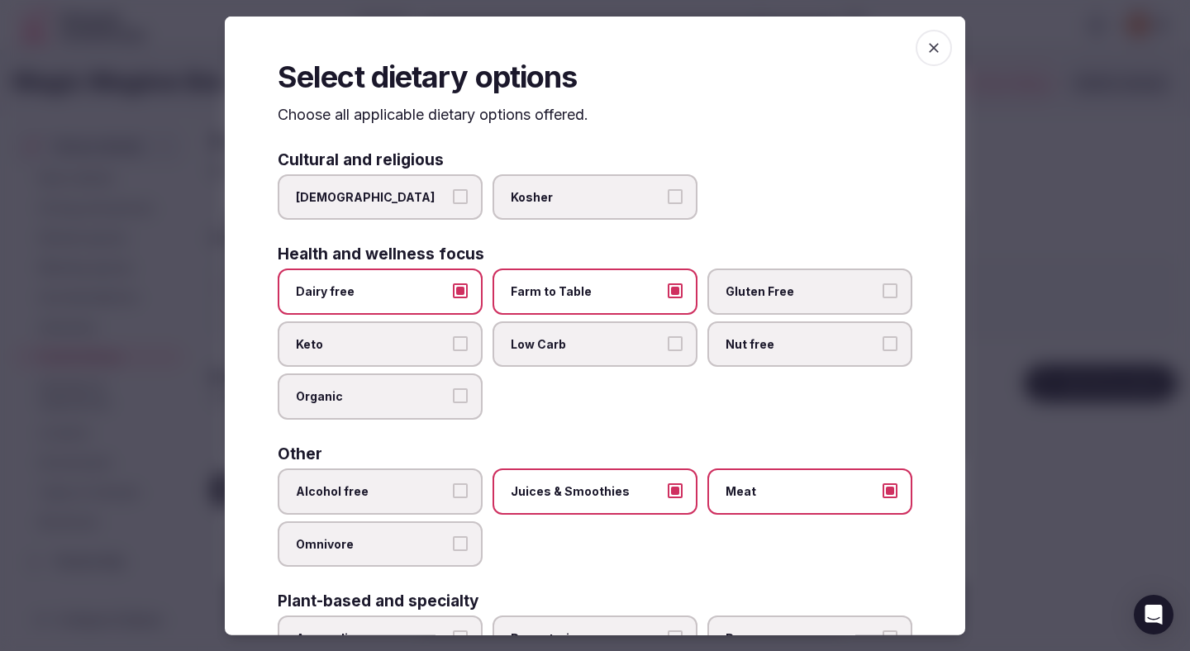
click at [771, 309] on label "Gluten Free" at bounding box center [809, 292] width 205 height 46
click at [883, 298] on button "Gluten Free" at bounding box center [890, 290] width 15 height 15
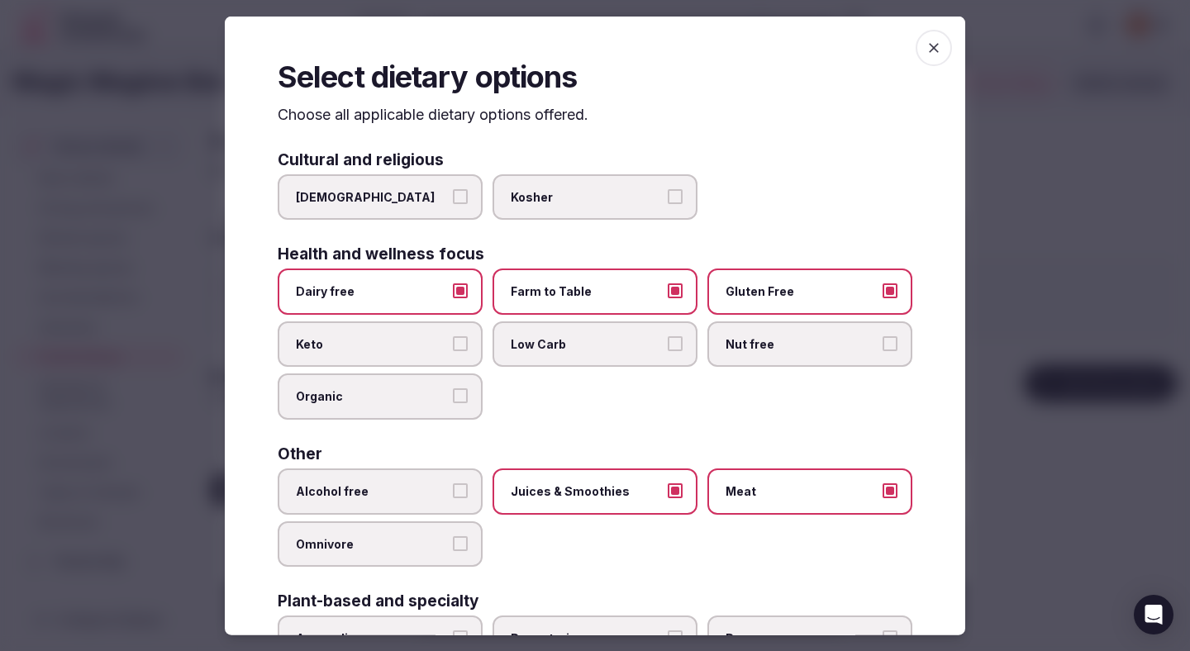
click at [389, 414] on label "Organic" at bounding box center [380, 397] width 205 height 46
click at [453, 403] on button "Organic" at bounding box center [460, 395] width 15 height 15
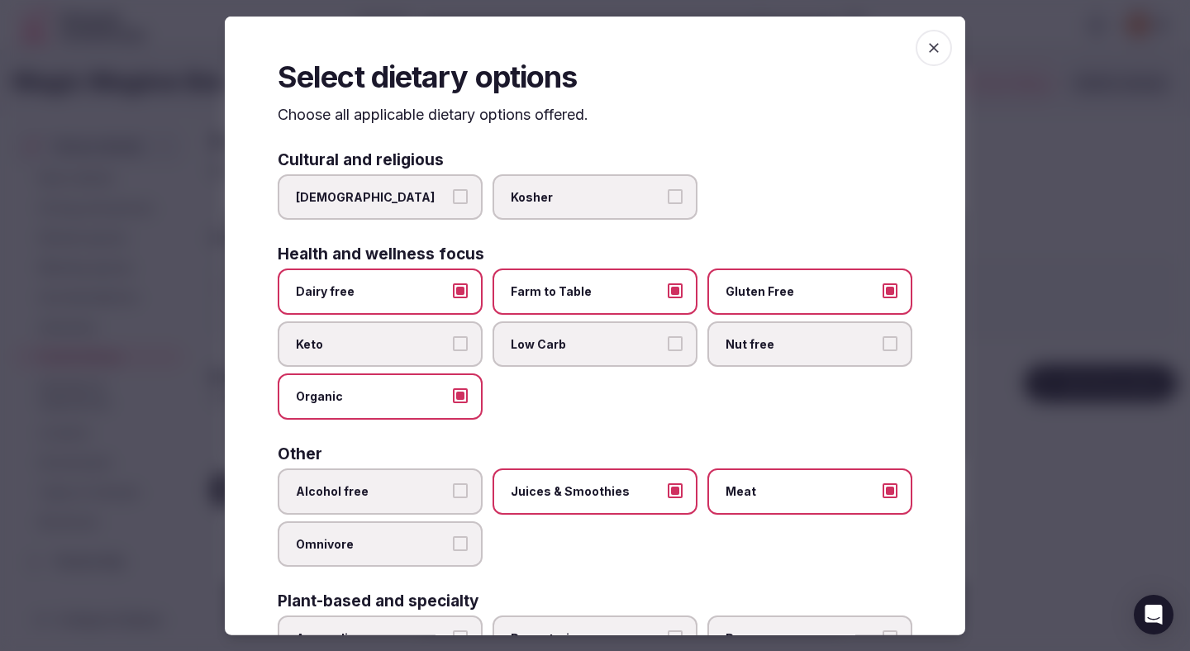
scroll to position [119, 0]
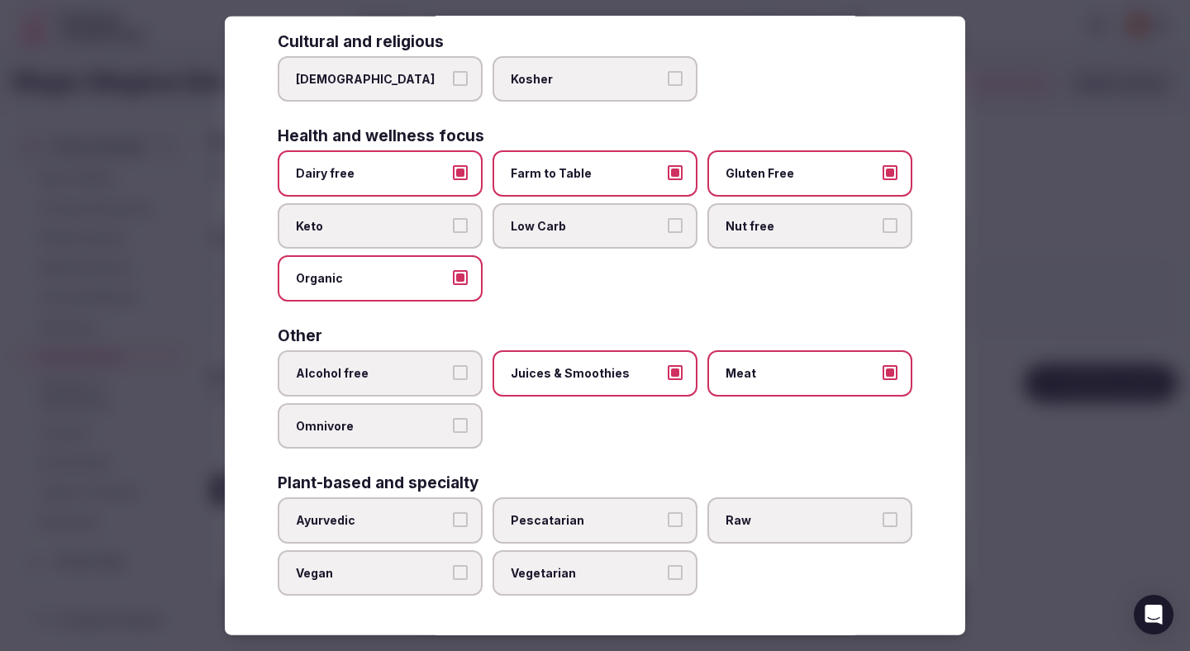
click at [1082, 302] on div at bounding box center [595, 325] width 1190 height 651
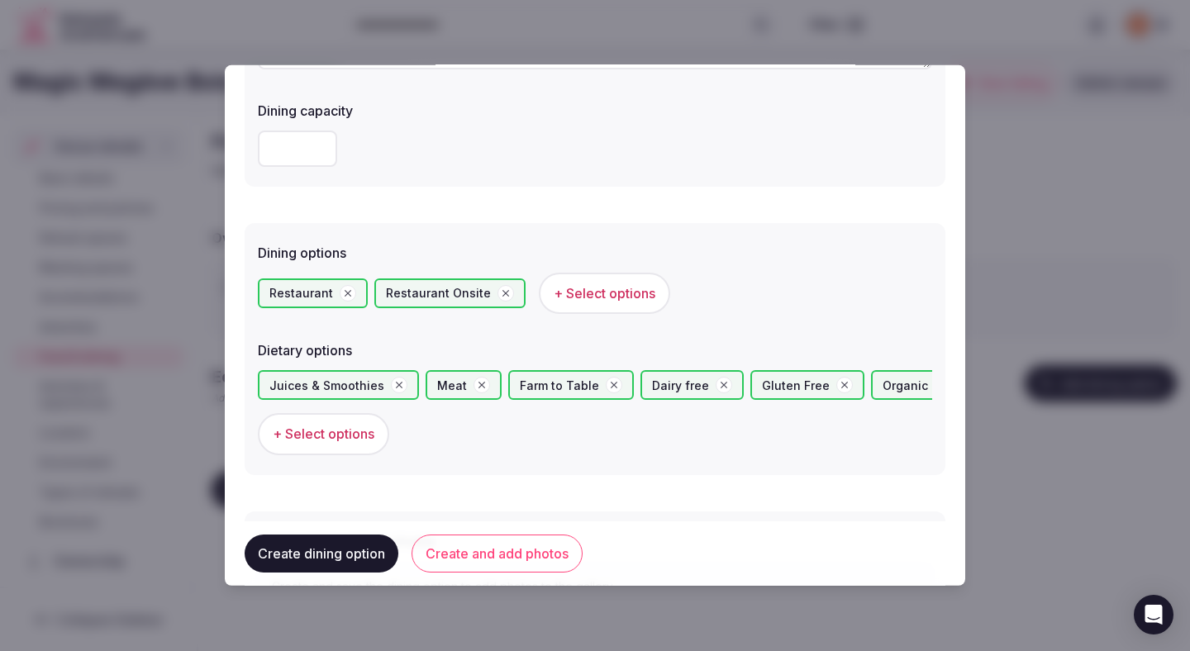
scroll to position [453, 0]
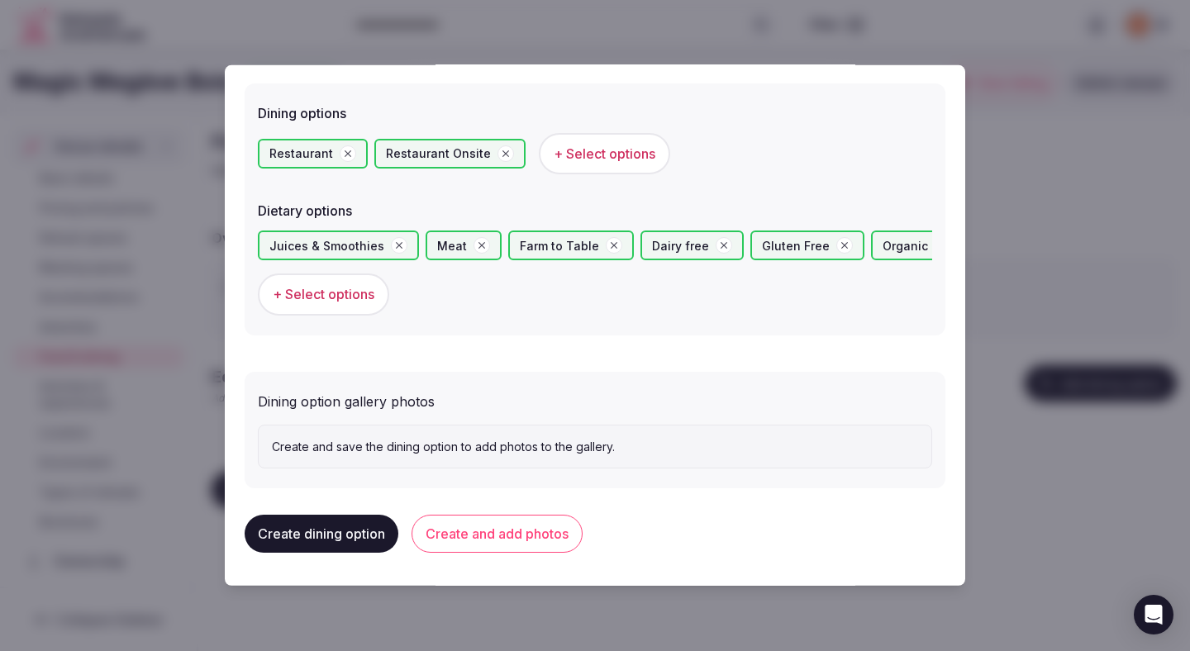
click at [504, 529] on button "Create and add photos" at bounding box center [497, 534] width 171 height 38
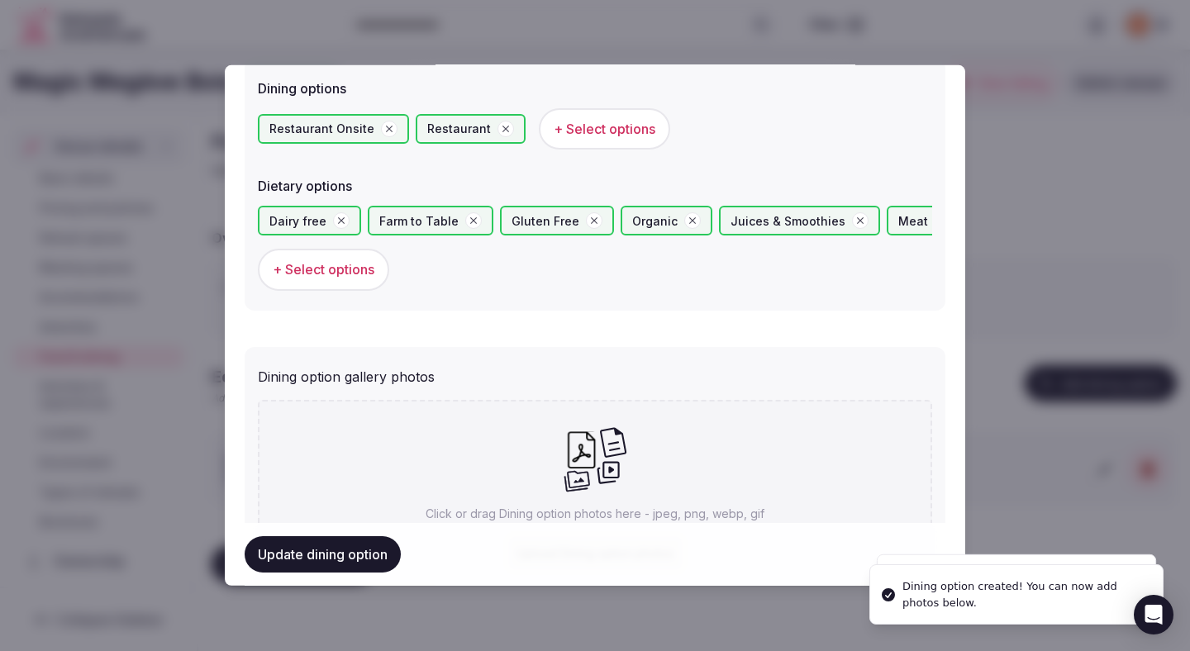
scroll to position [605, 0]
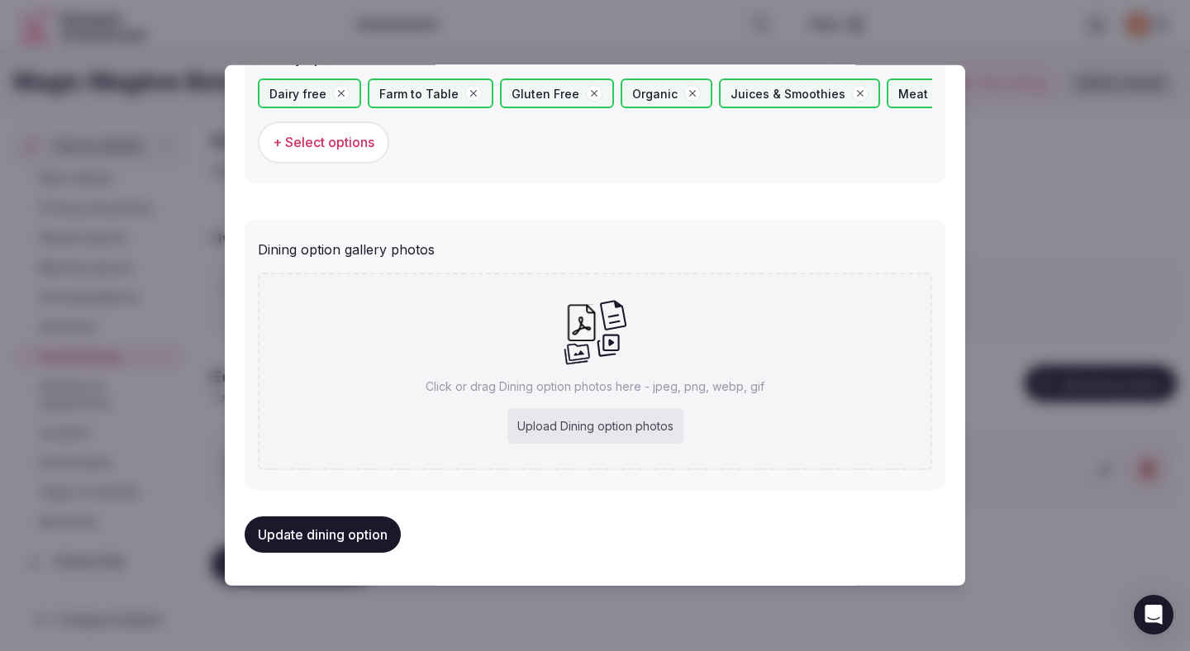
click at [579, 431] on div "Upload Dining option photos" at bounding box center [595, 426] width 176 height 36
type input "**********"
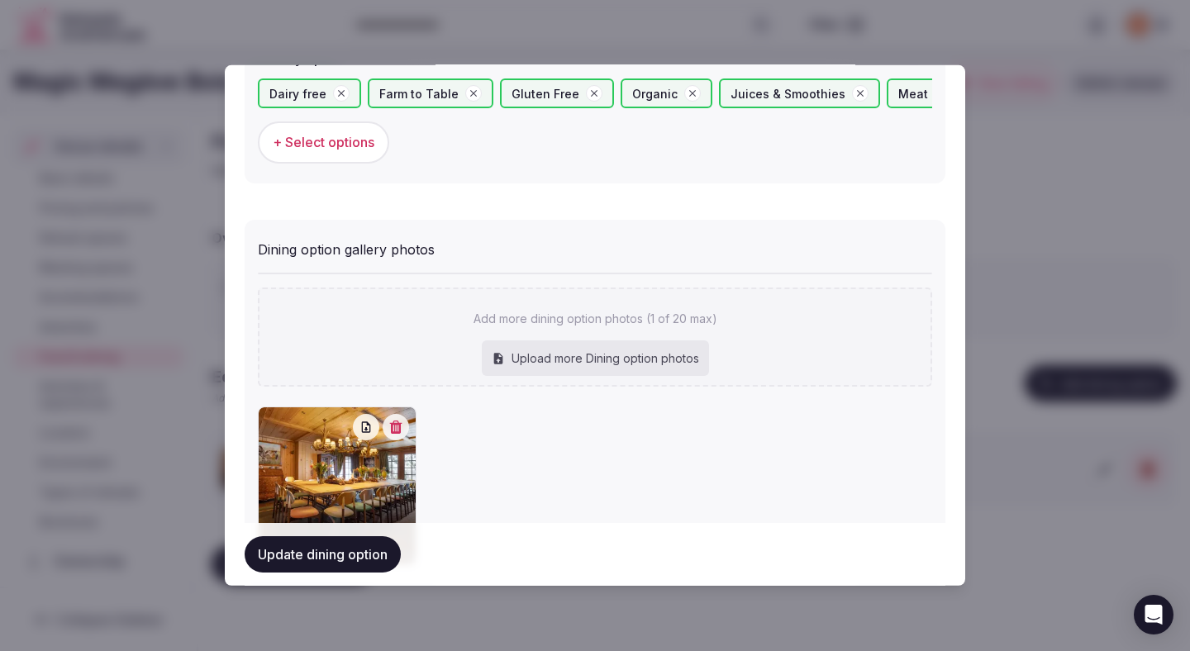
click at [287, 545] on button "Update dining option" at bounding box center [323, 554] width 156 height 36
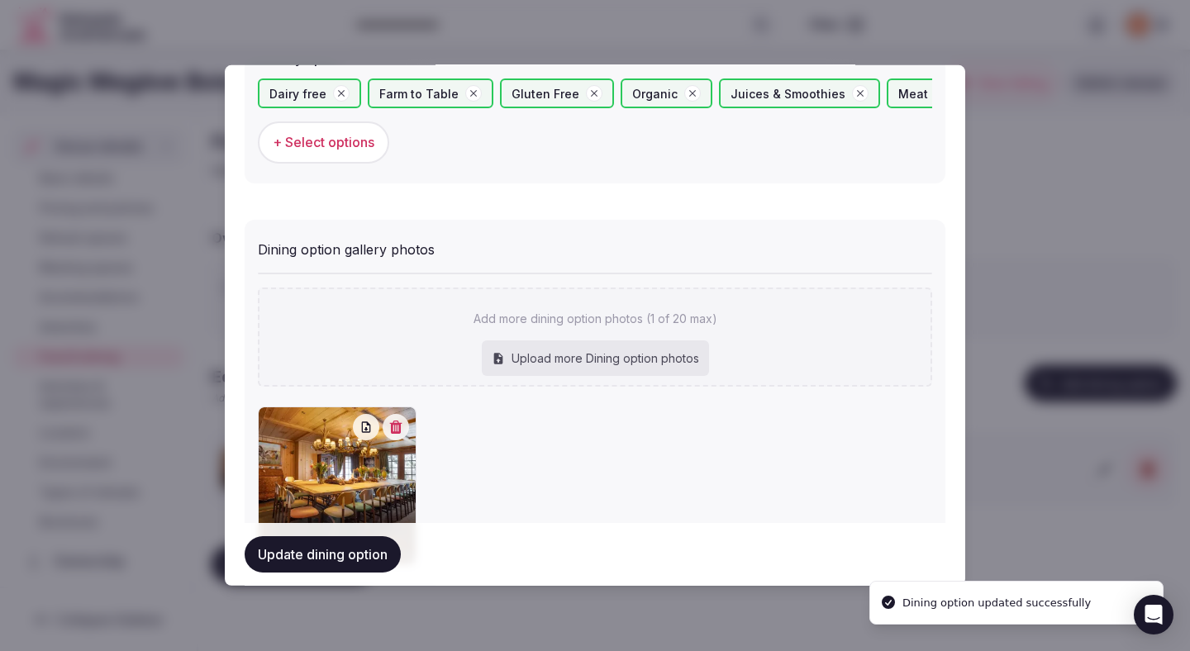
click at [1135, 207] on div at bounding box center [595, 325] width 1190 height 651
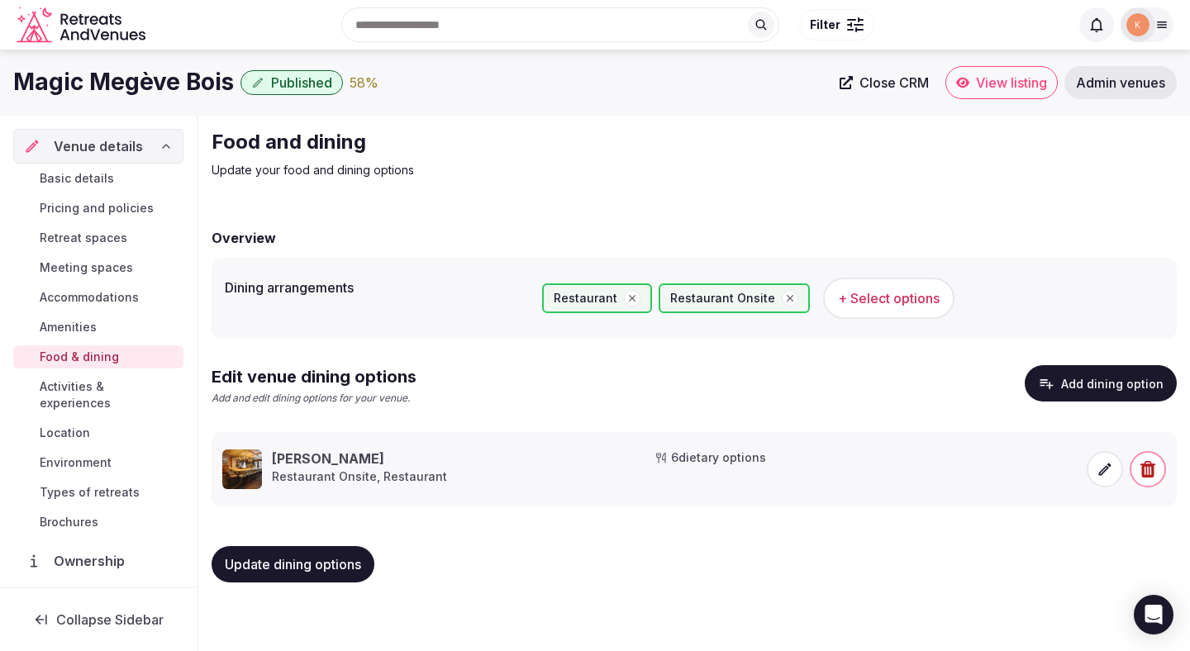
click at [142, 383] on span "Activities & experiences" at bounding box center [108, 394] width 137 height 33
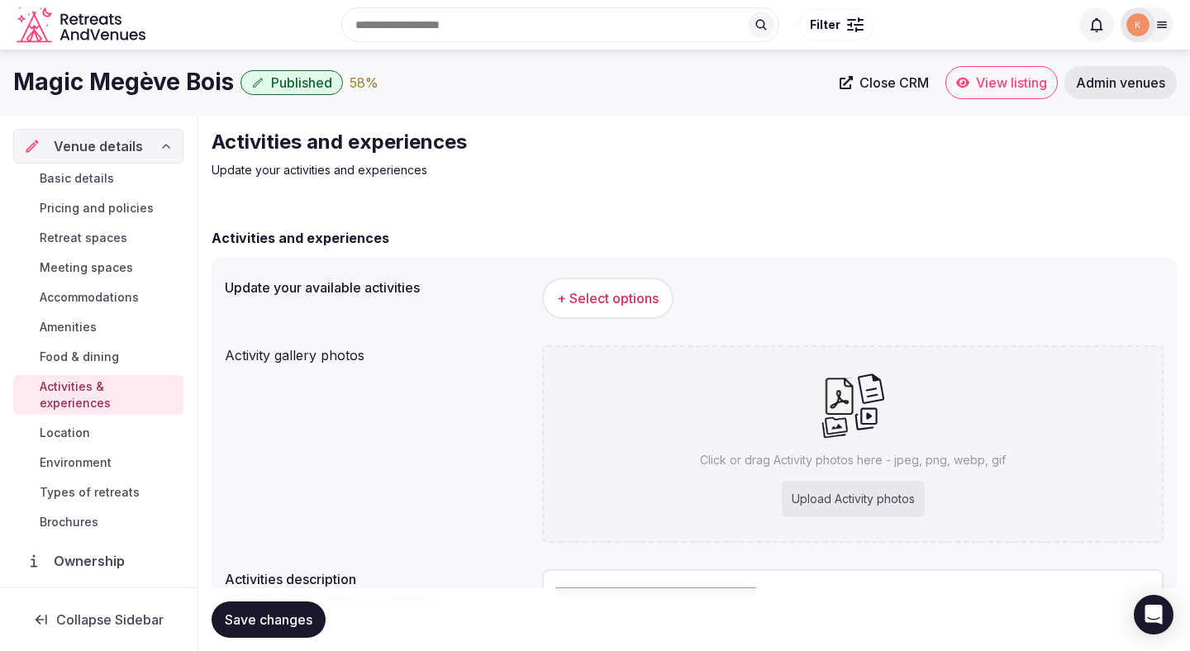
click at [587, 297] on span "+ Select options" at bounding box center [608, 298] width 102 height 18
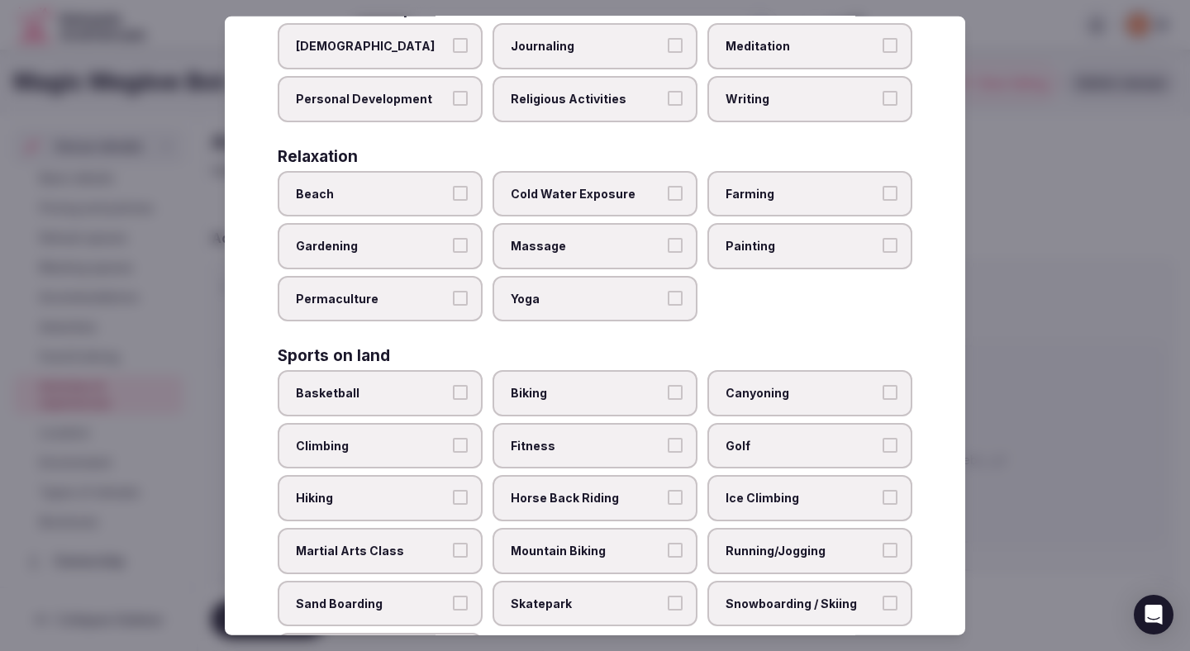
scroll to position [528, 0]
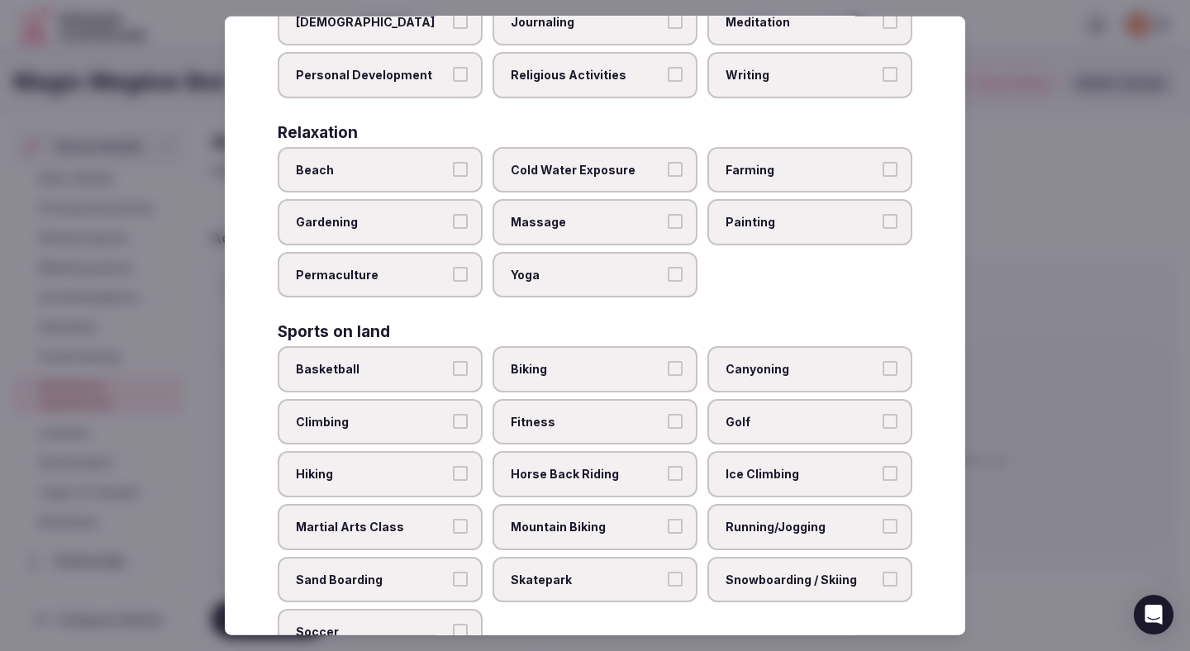
click at [760, 519] on span "Running/Jogging" at bounding box center [802, 527] width 152 height 17
click at [883, 519] on button "Running/Jogging" at bounding box center [890, 526] width 15 height 15
click at [749, 571] on span "Snowboarding / Skiing" at bounding box center [802, 579] width 152 height 17
click at [883, 571] on button "Snowboarding / Skiing" at bounding box center [890, 578] width 15 height 15
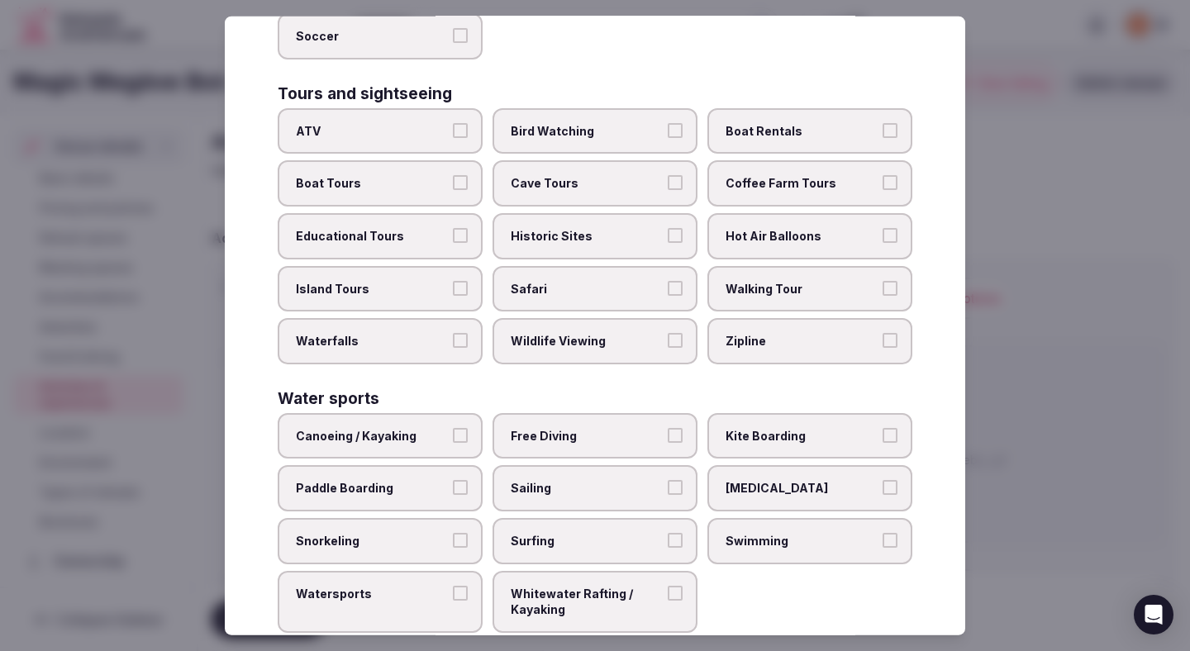
scroll to position [1129, 0]
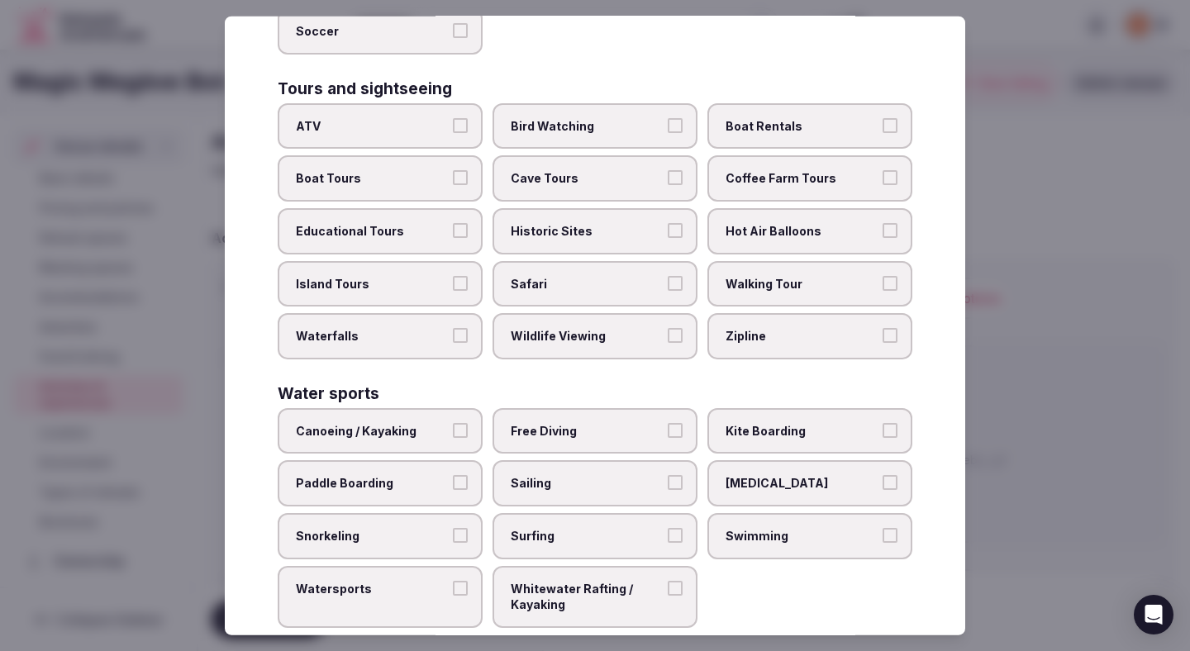
click at [826, 275] on span "Walking Tour" at bounding box center [802, 283] width 152 height 17
click at [883, 275] on button "Walking Tour" at bounding box center [890, 282] width 15 height 15
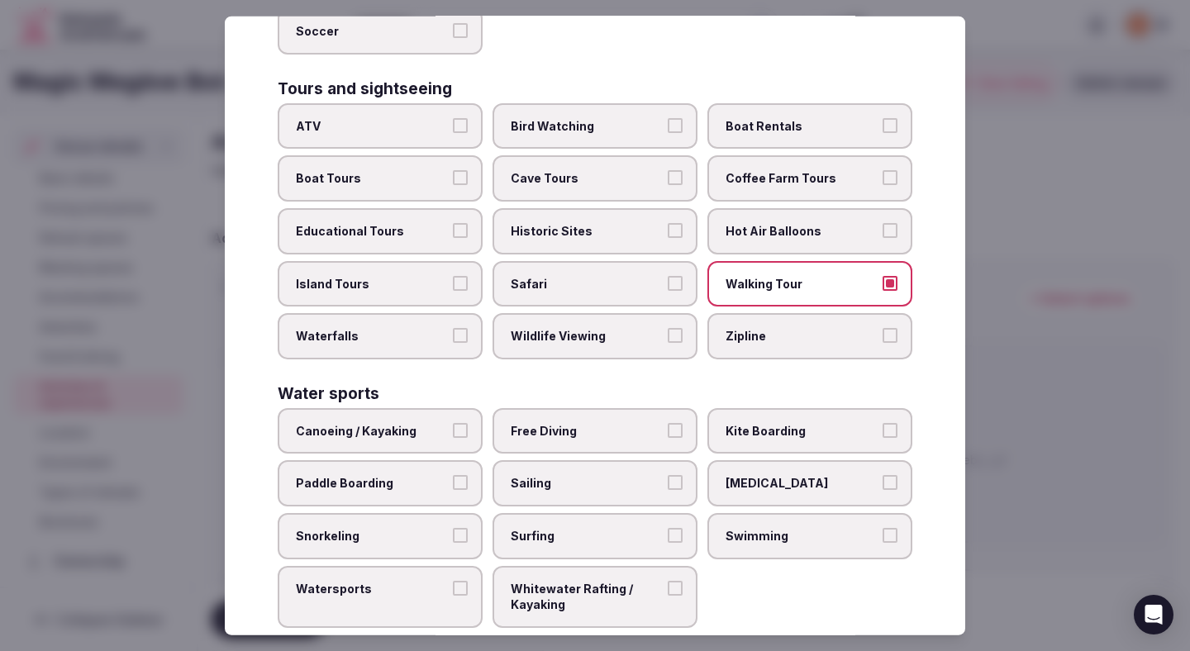
click at [1036, 290] on div at bounding box center [595, 325] width 1190 height 651
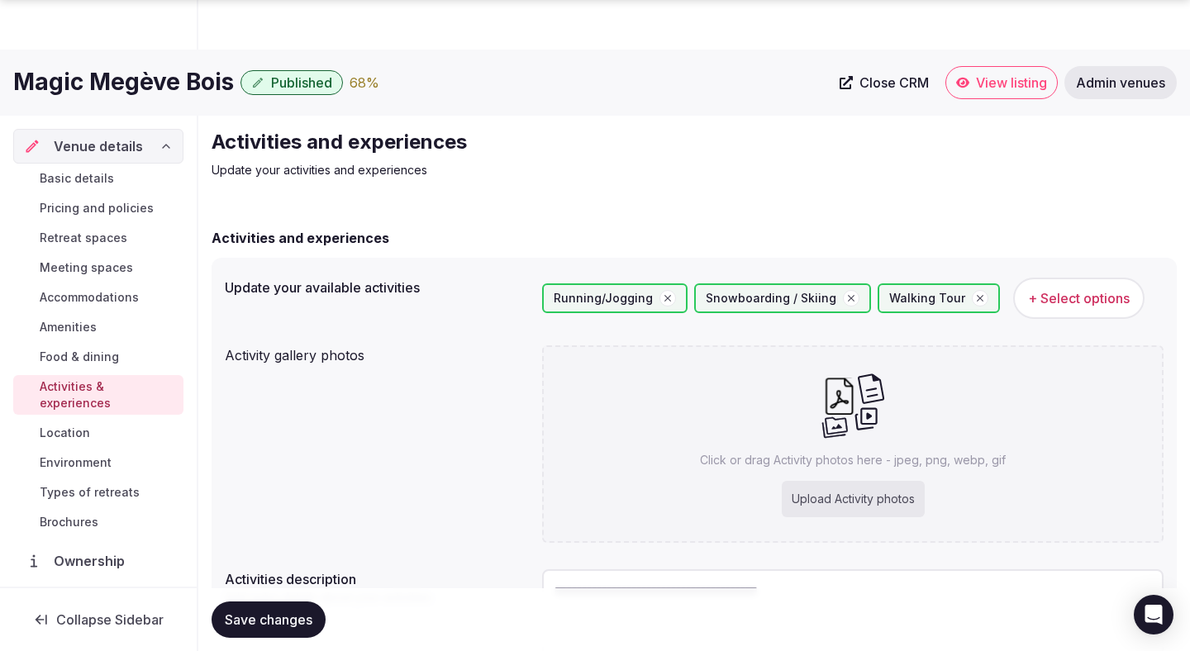
scroll to position [155, 0]
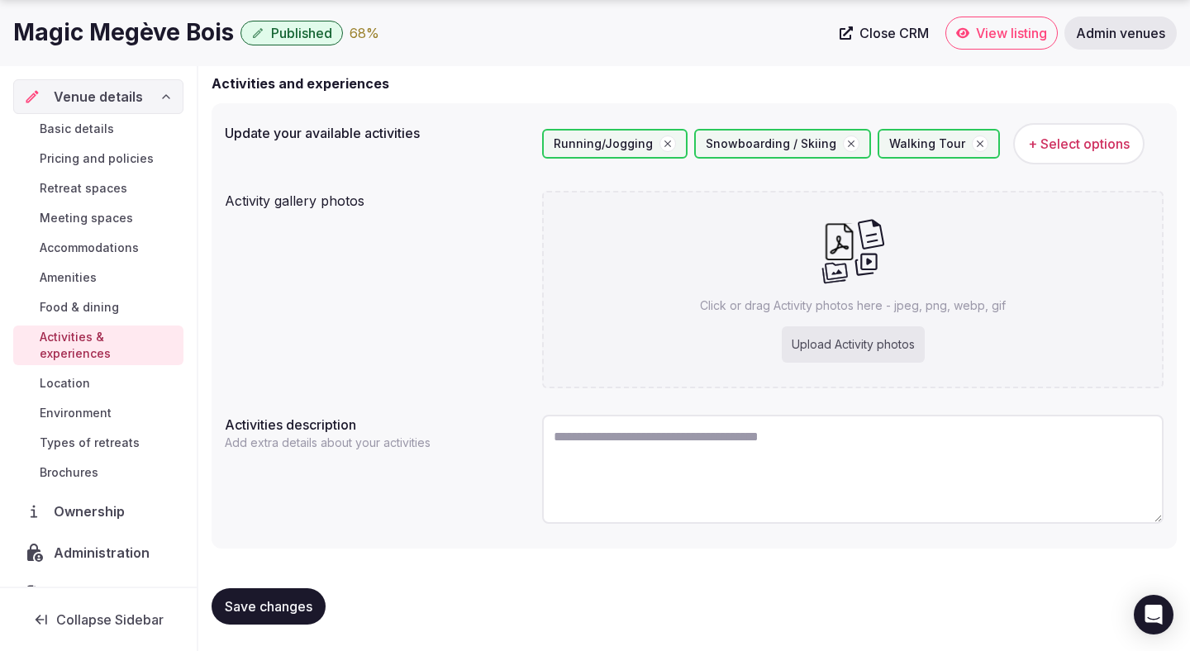
click at [568, 436] on textarea at bounding box center [852, 469] width 621 height 109
paste textarea "**********"
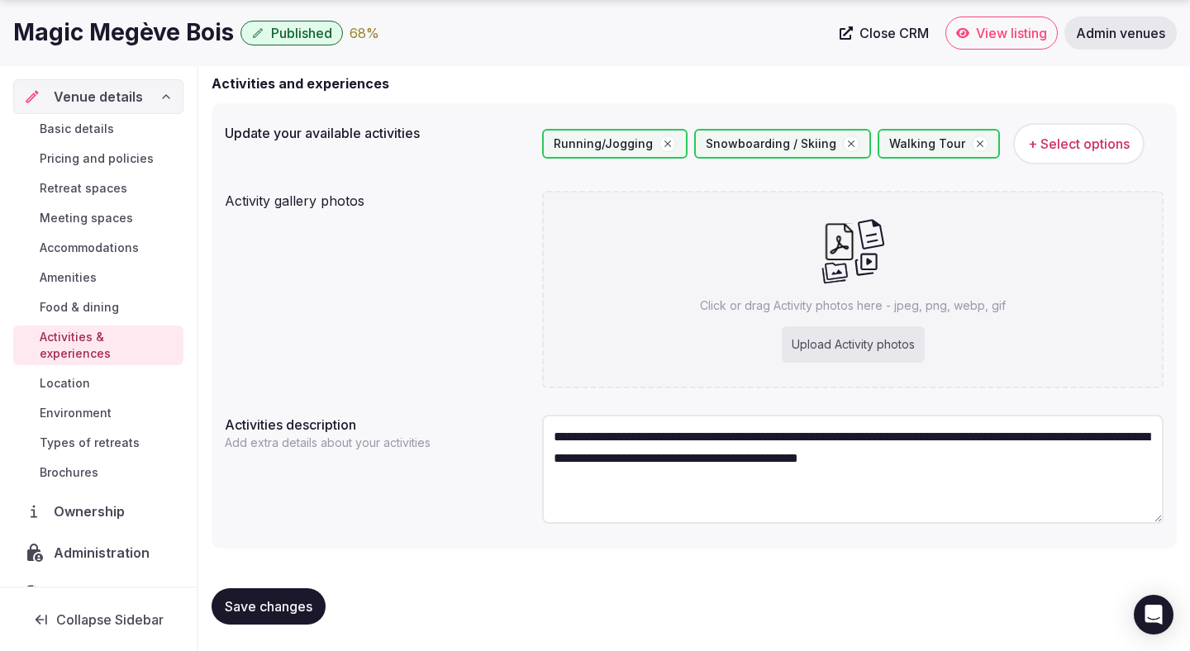
type textarea "**********"
click at [289, 602] on span "Save changes" at bounding box center [269, 606] width 88 height 17
click at [1049, 149] on span "+ Select options" at bounding box center [1079, 144] width 102 height 18
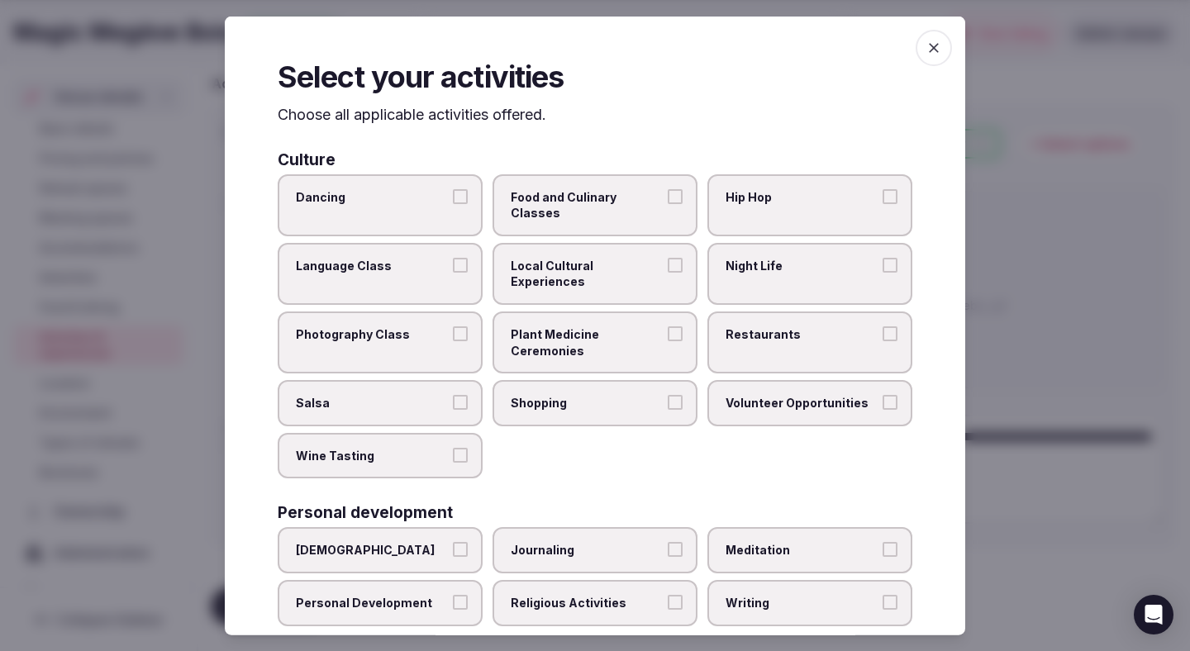
click at [684, 193] on label "Food and Culinary Classes" at bounding box center [594, 205] width 205 height 62
click at [683, 193] on button "Food and Culinary Classes" at bounding box center [675, 195] width 15 height 15
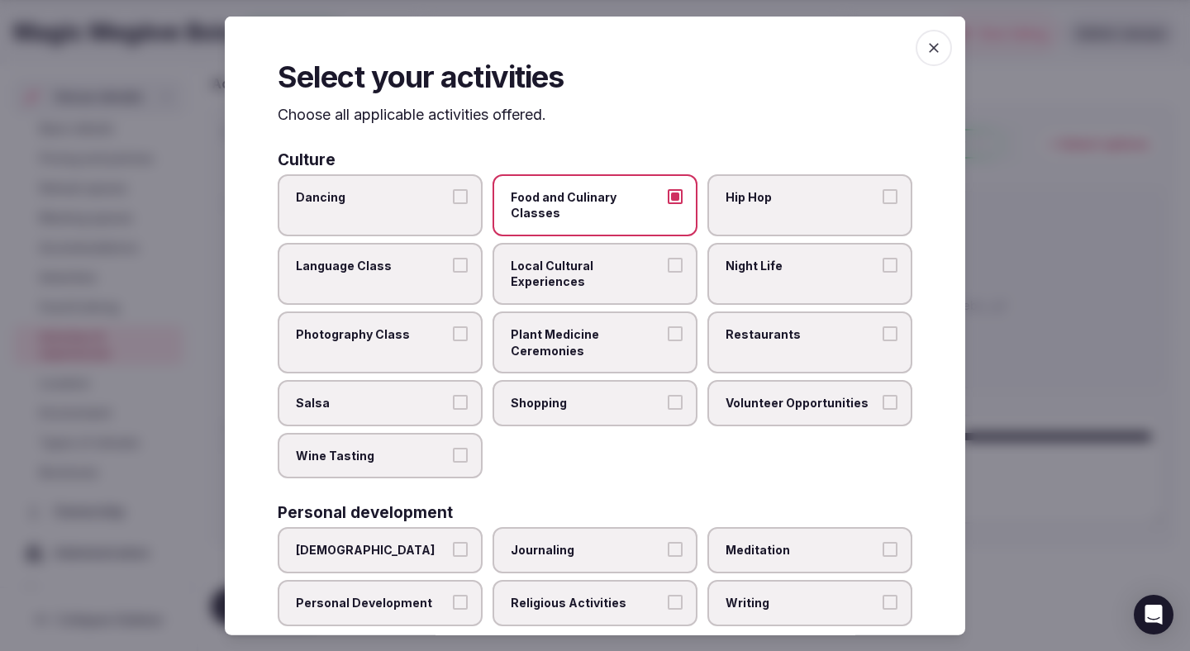
click at [758, 312] on label "Restaurants" at bounding box center [809, 343] width 205 height 62
click at [883, 326] on button "Restaurants" at bounding box center [890, 333] width 15 height 15
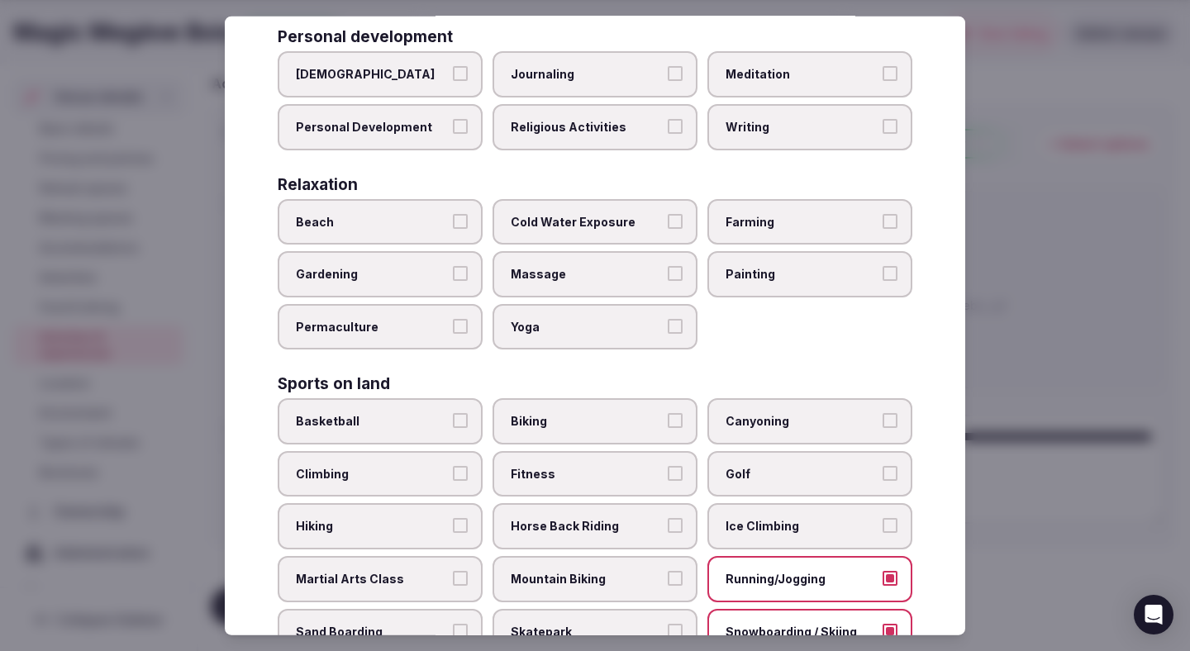
scroll to position [478, 0]
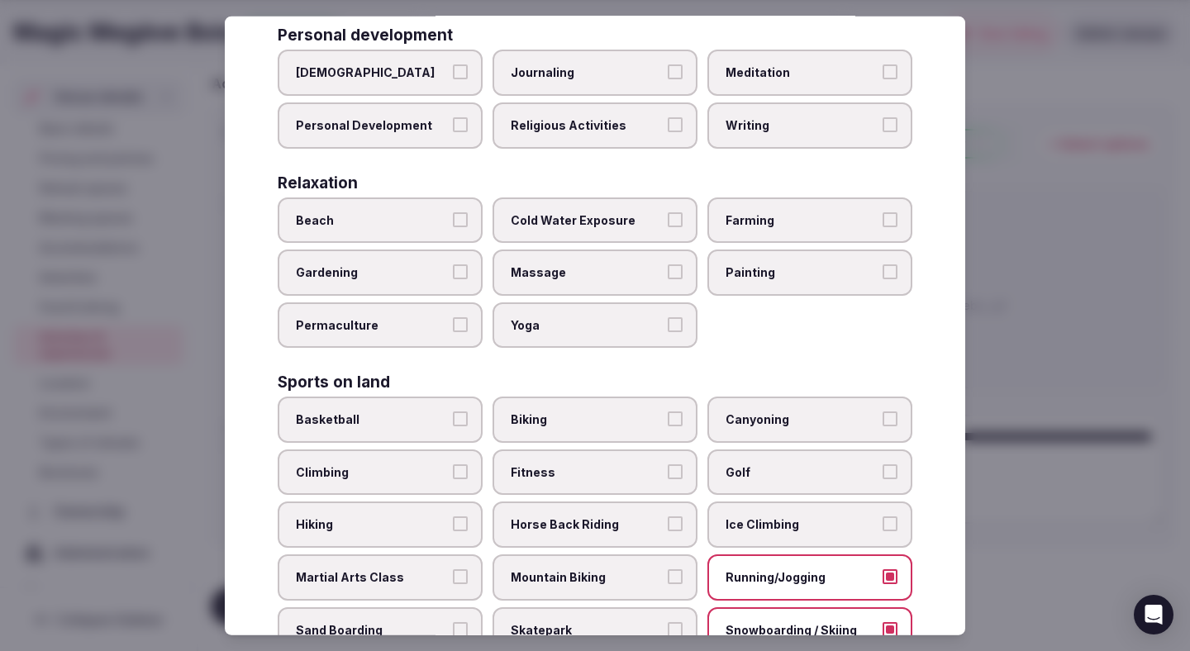
click at [630, 264] on span "Massage" at bounding box center [587, 272] width 152 height 17
click at [668, 264] on button "Massage" at bounding box center [675, 271] width 15 height 15
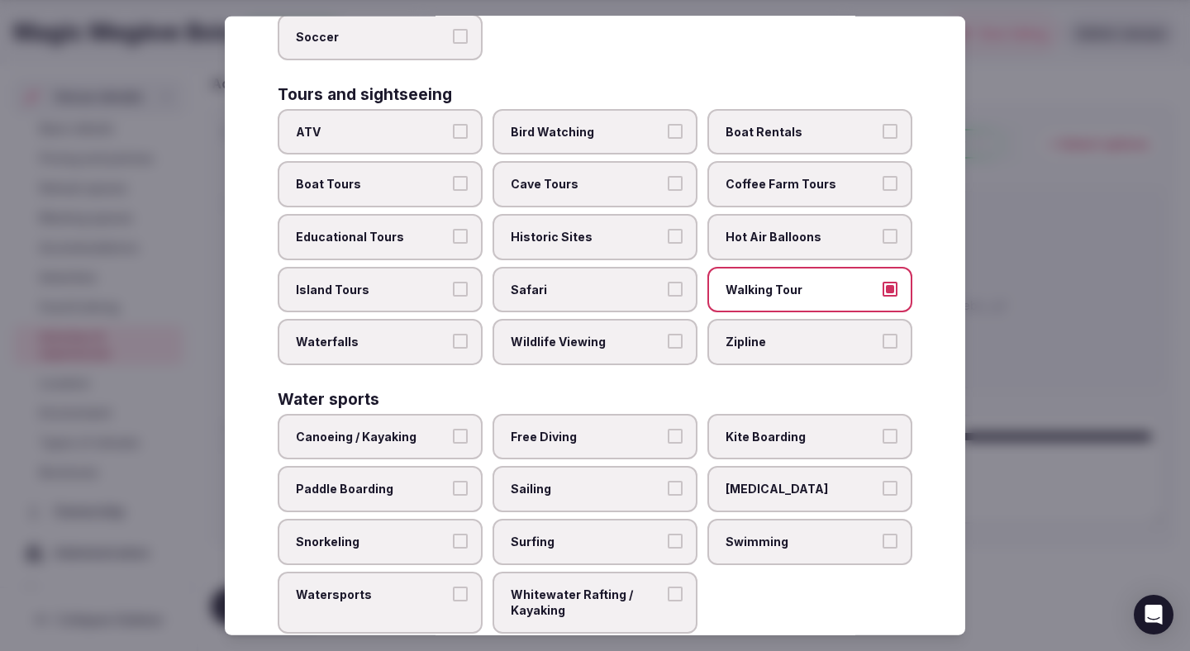
scroll to position [1129, 0]
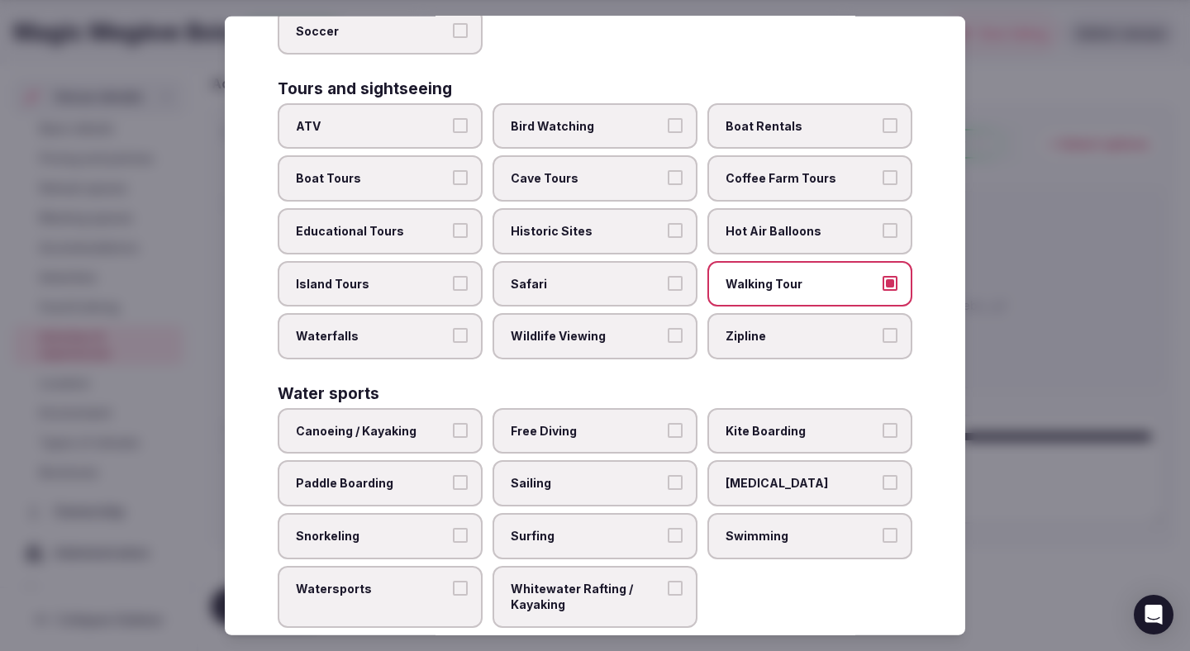
click at [1033, 384] on div at bounding box center [595, 325] width 1190 height 651
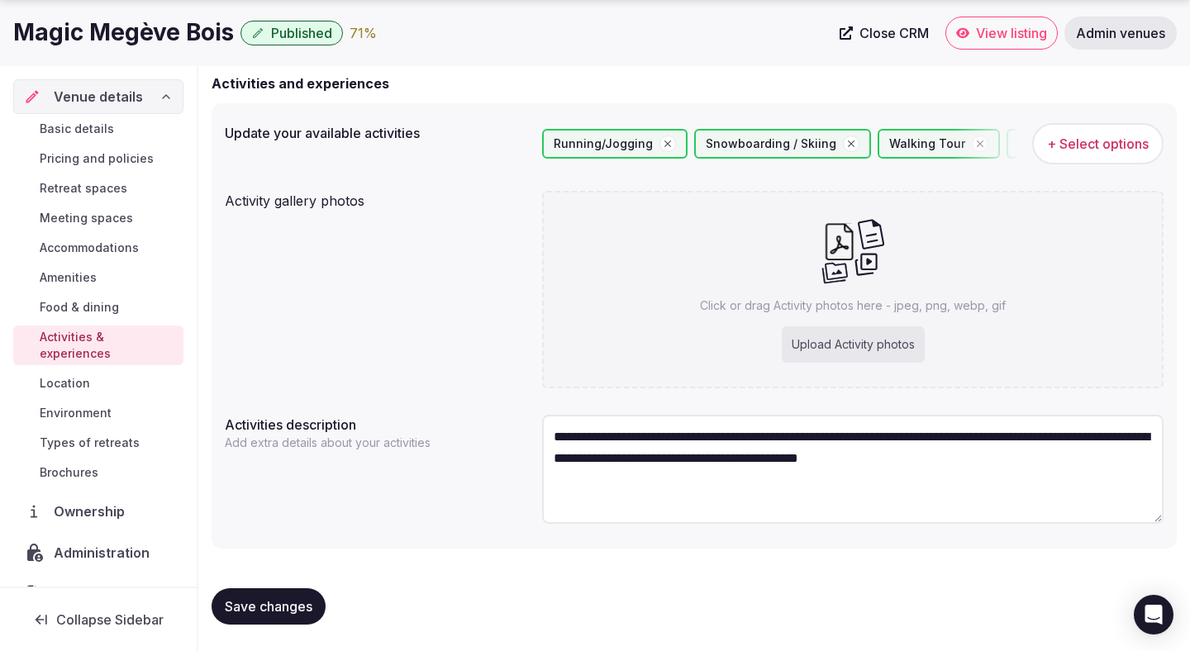
click at [849, 342] on div "Upload Activity photos" at bounding box center [853, 344] width 143 height 36
type input "**********"
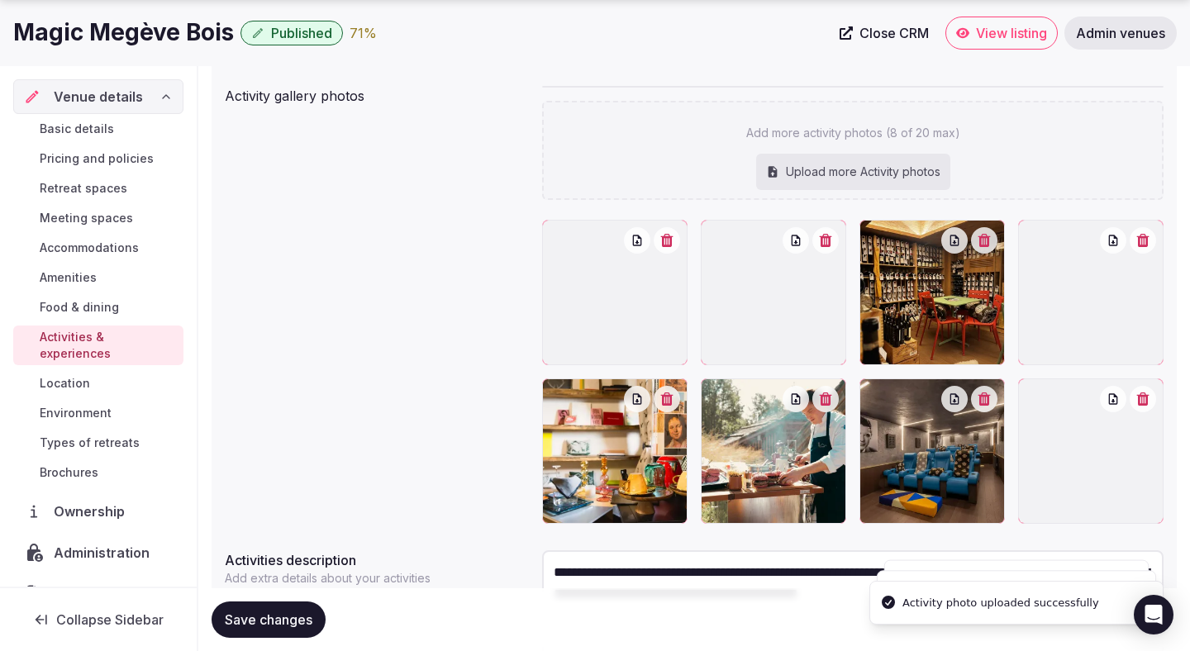
scroll to position [265, 0]
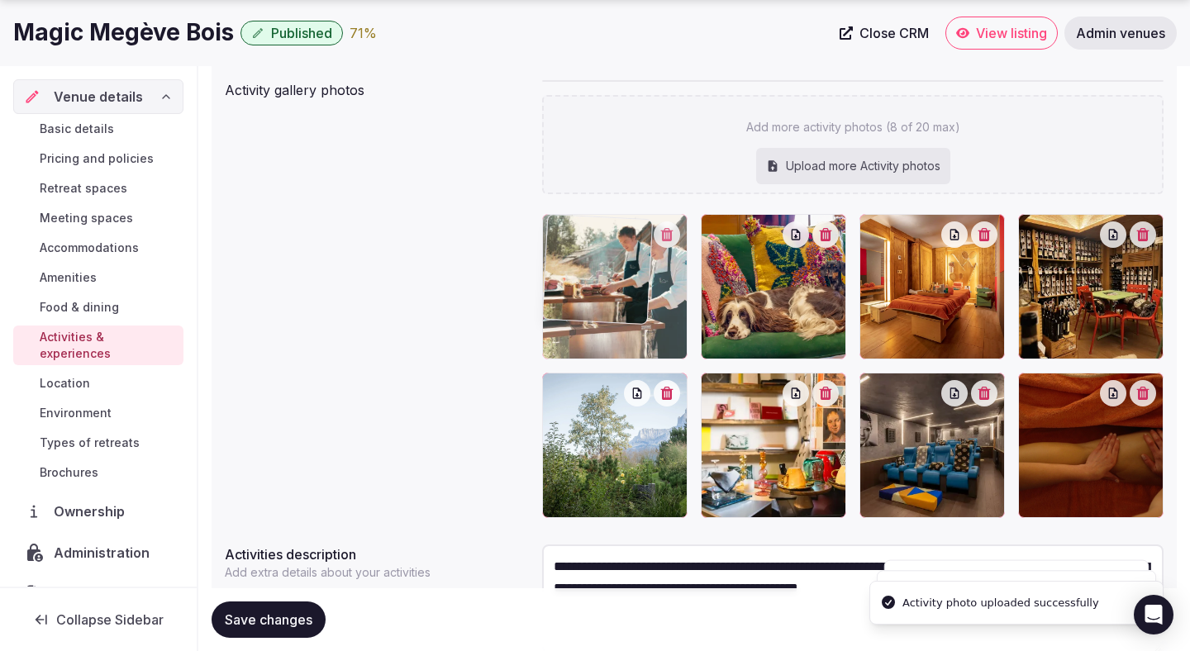
drag, startPoint x: 772, startPoint y: 457, endPoint x: 631, endPoint y: 338, distance: 184.1
click at [631, 338] on body "Search Popular Destinations Toscana, Italy Riviera Maya, Mexico Indonesia, Bali…" at bounding box center [595, 258] width 1190 height 1046
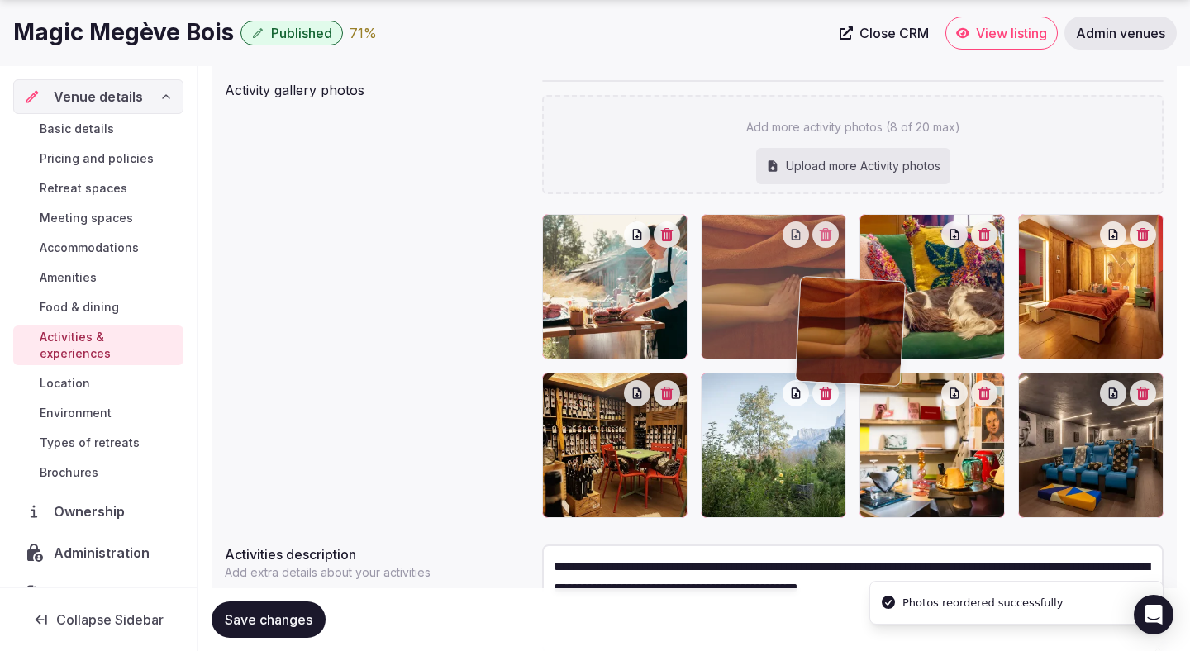
drag, startPoint x: 1036, startPoint y: 421, endPoint x: 813, endPoint y: 325, distance: 242.8
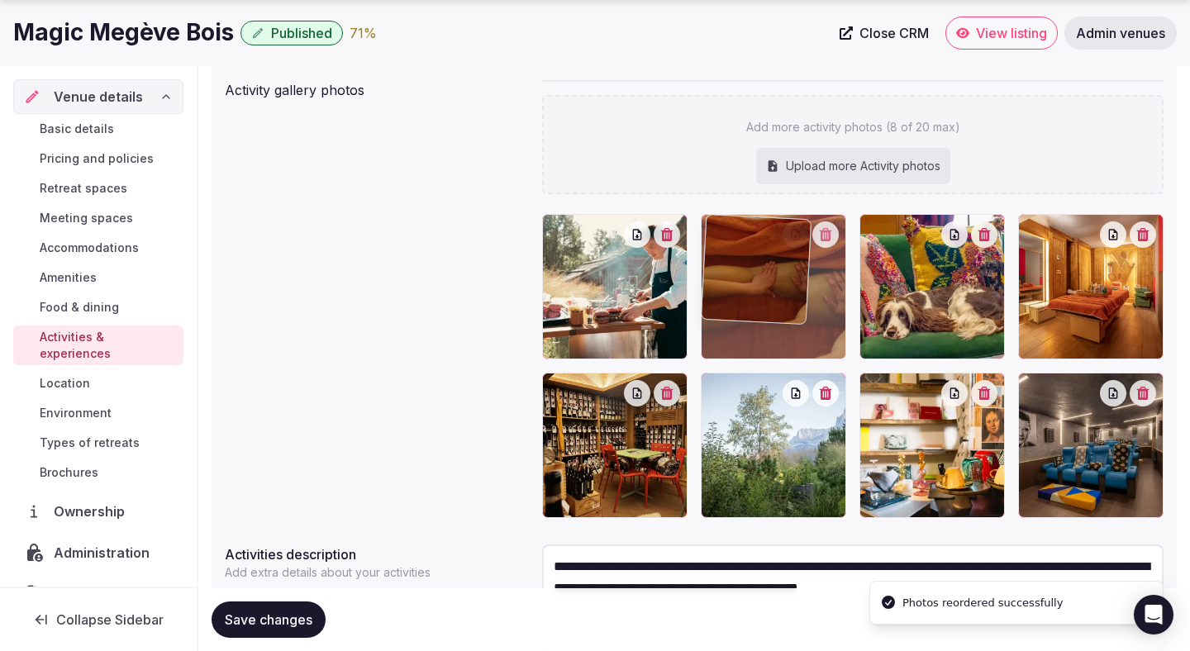
click at [813, 325] on body "Search Popular Destinations Toscana, Italy Riviera Maya, Mexico Indonesia, Bali…" at bounding box center [595, 258] width 1190 height 1046
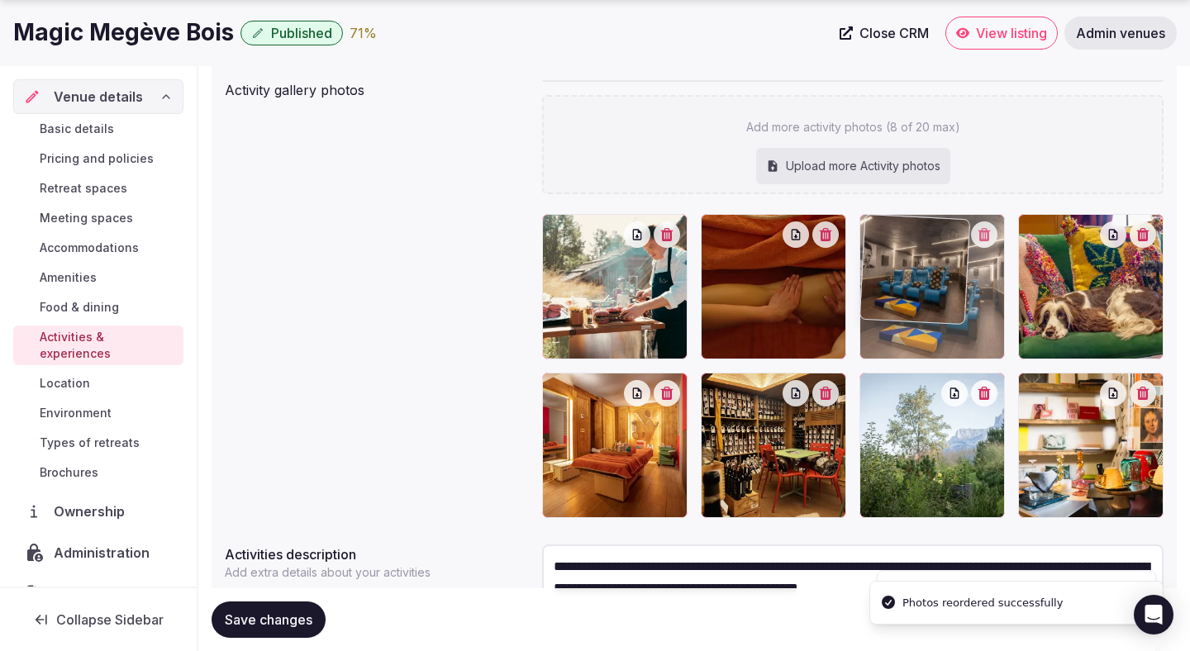
drag, startPoint x: 1083, startPoint y: 429, endPoint x: 942, endPoint y: 278, distance: 207.0
click at [942, 278] on body "Search Popular Destinations Toscana, Italy Riviera Maya, Mexico Indonesia, Bali…" at bounding box center [595, 258] width 1190 height 1046
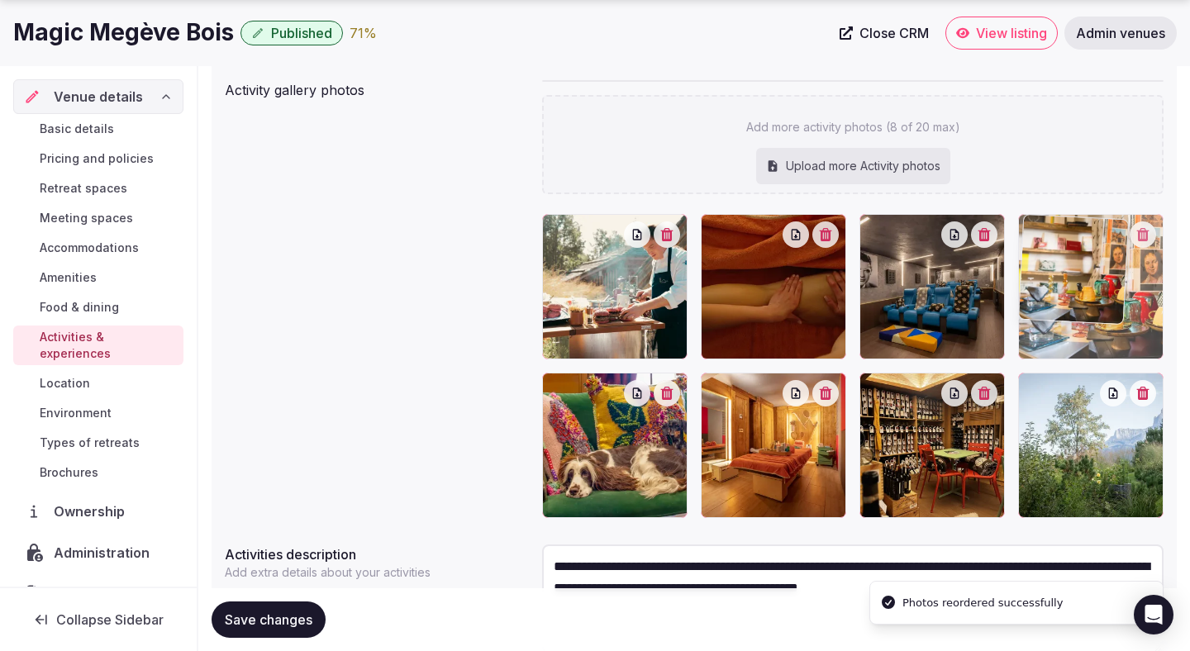
drag, startPoint x: 1107, startPoint y: 407, endPoint x: 1115, endPoint y: 288, distance: 119.2
click at [1115, 288] on body "Search Popular Destinations Toscana, Italy Riviera Maya, Mexico Indonesia, Bali…" at bounding box center [595, 258] width 1190 height 1046
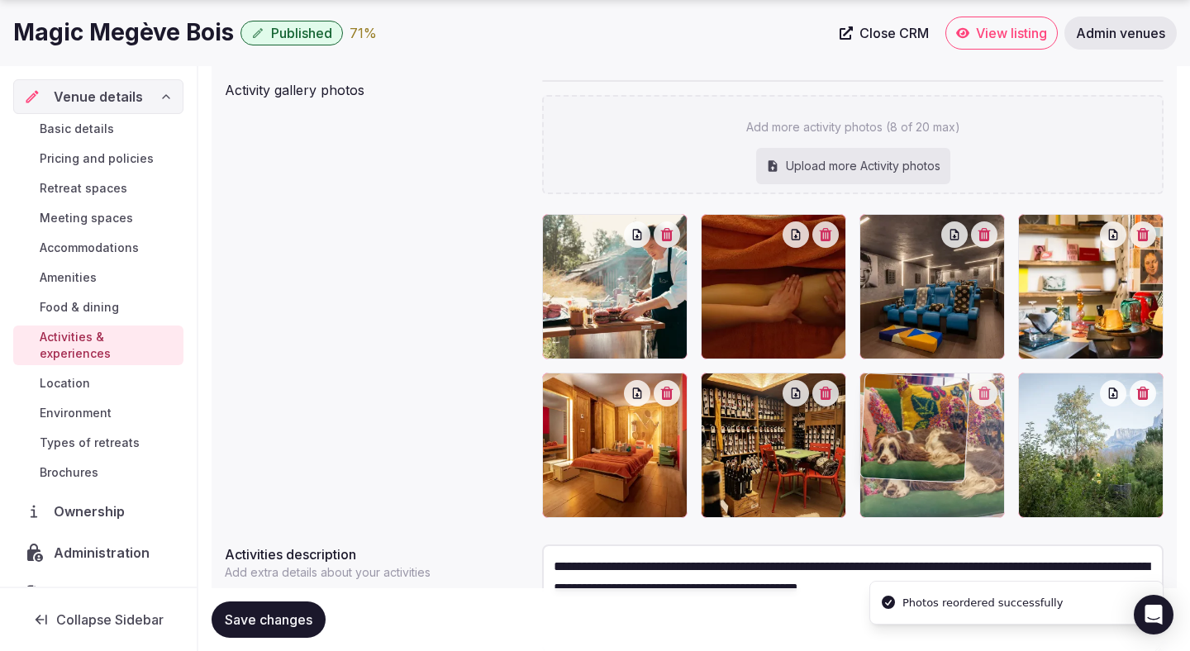
drag, startPoint x: 616, startPoint y: 446, endPoint x: 1004, endPoint y: 453, distance: 387.6
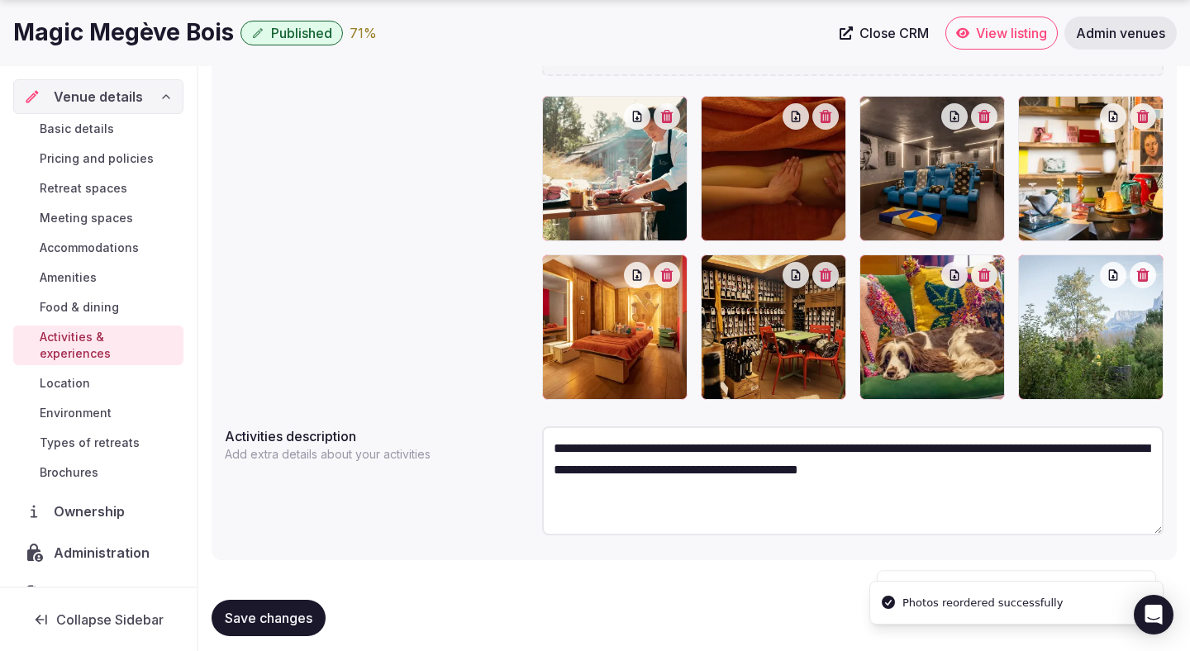
scroll to position [396, 0]
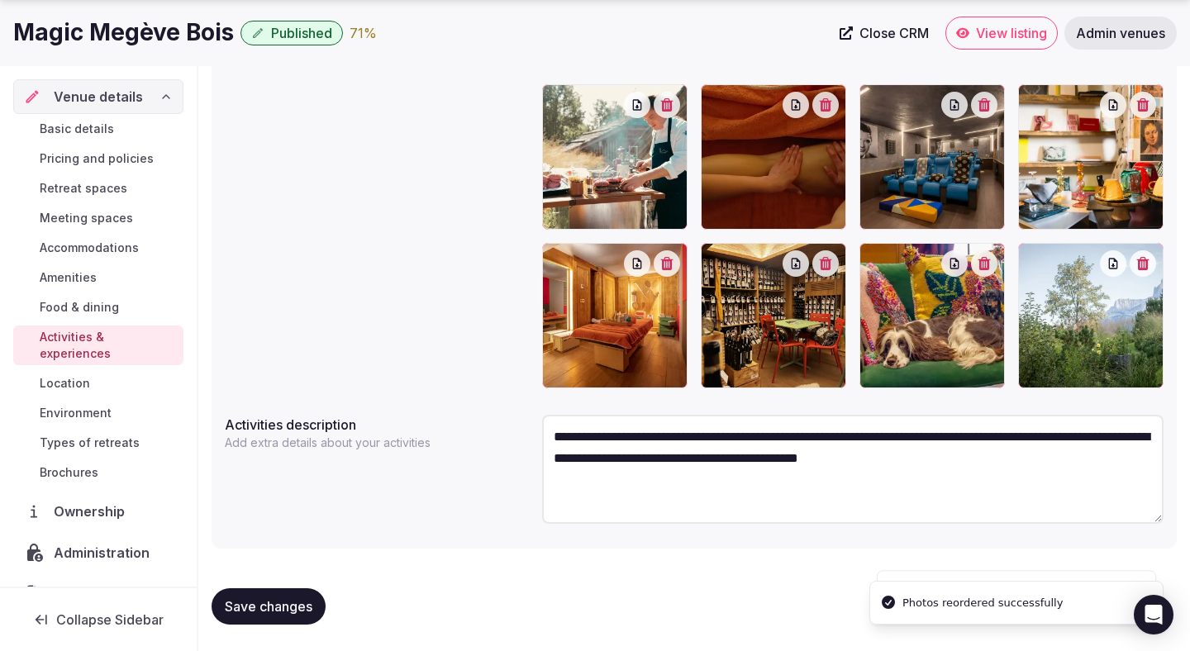
click at [303, 607] on span "Save changes" at bounding box center [269, 606] width 88 height 17
click at [255, 593] on button "Save changes" at bounding box center [269, 606] width 114 height 36
click at [79, 375] on span "Location" at bounding box center [65, 383] width 50 height 17
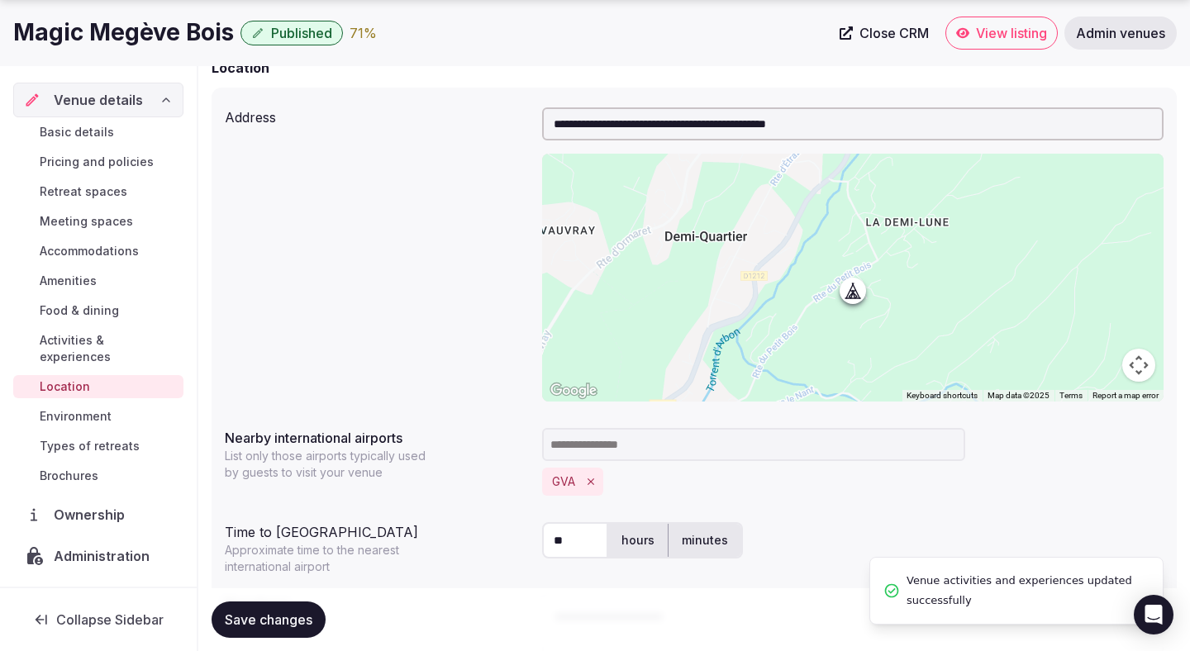
scroll to position [350, 0]
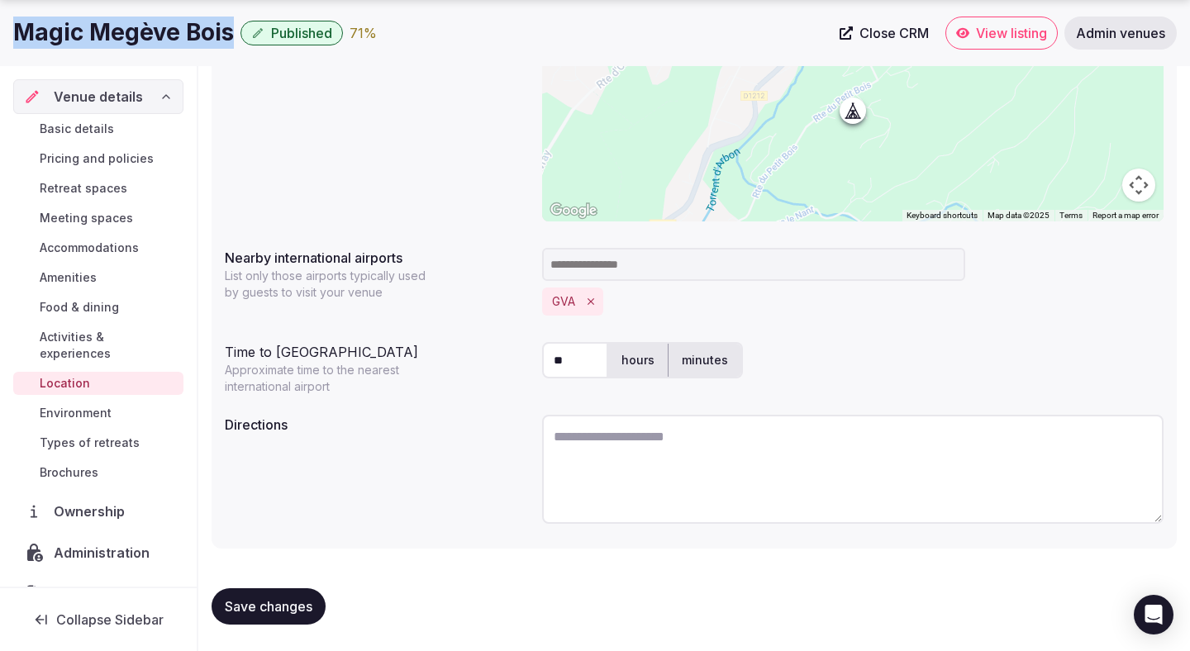
drag, startPoint x: 229, startPoint y: 32, endPoint x: 16, endPoint y: 43, distance: 213.5
click at [16, 43] on h1 "Magic Megève Bois" at bounding box center [123, 33] width 221 height 32
copy h1 "Magic Megève Bois"
click at [591, 458] on textarea at bounding box center [852, 469] width 621 height 109
paste textarea "**********"
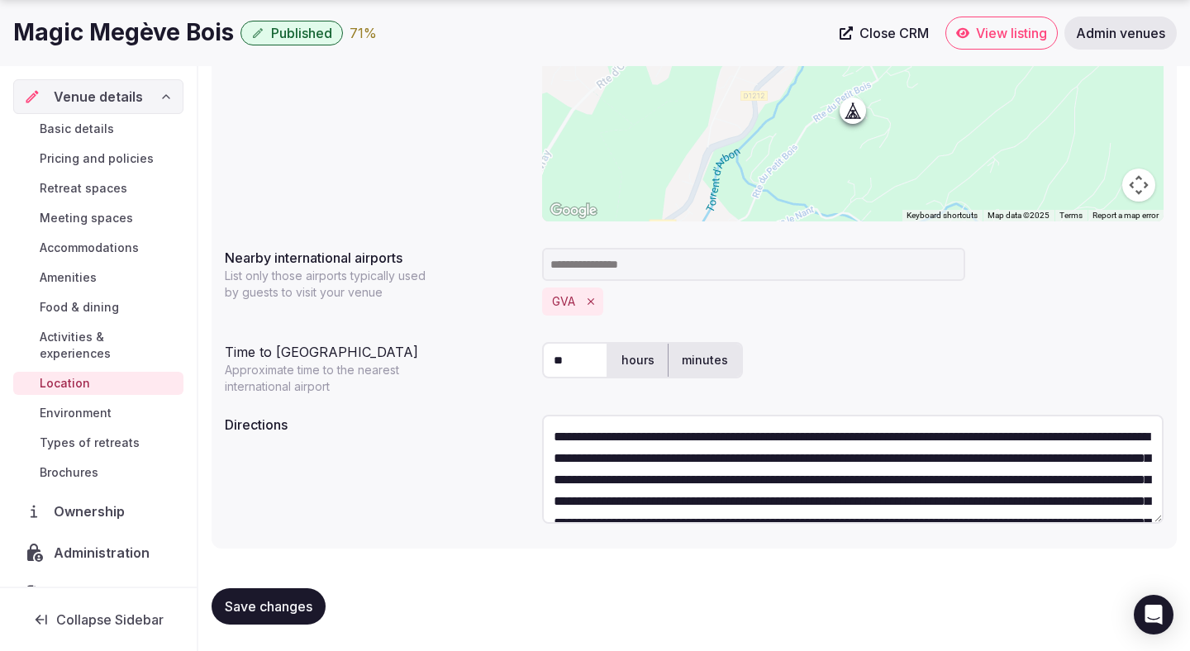
scroll to position [116, 0]
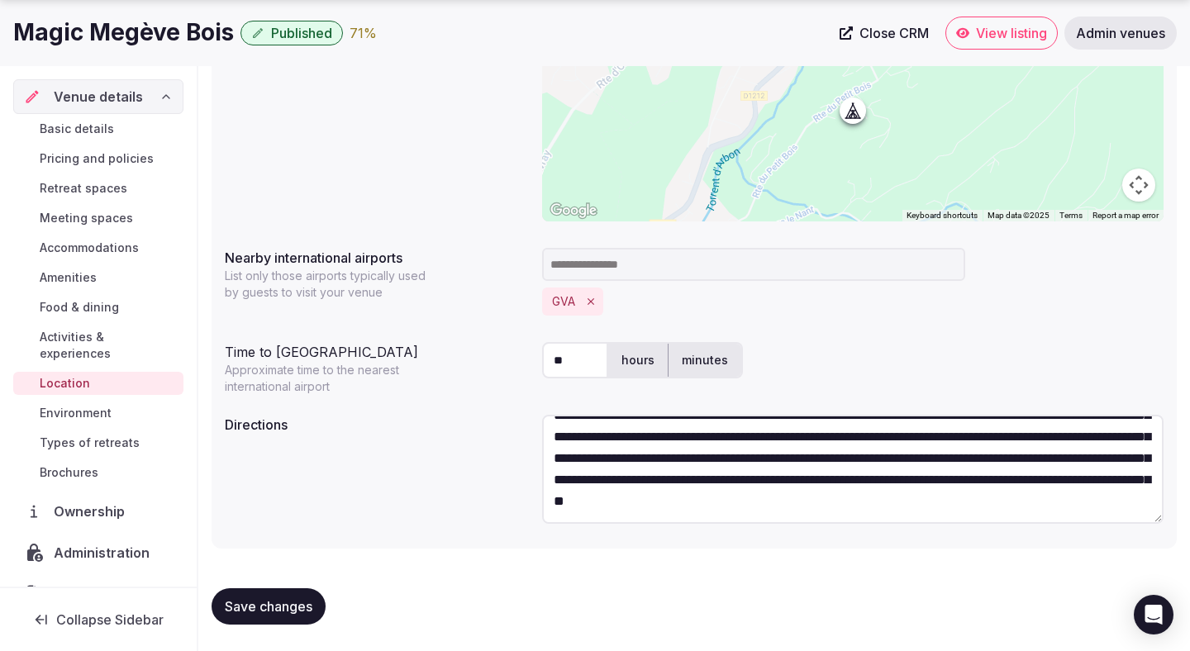
type textarea "**********"
click at [287, 606] on span "Save changes" at bounding box center [269, 606] width 88 height 17
click at [234, 600] on span "Save changes" at bounding box center [269, 606] width 88 height 17
click at [98, 405] on span "Environment" at bounding box center [76, 413] width 72 height 17
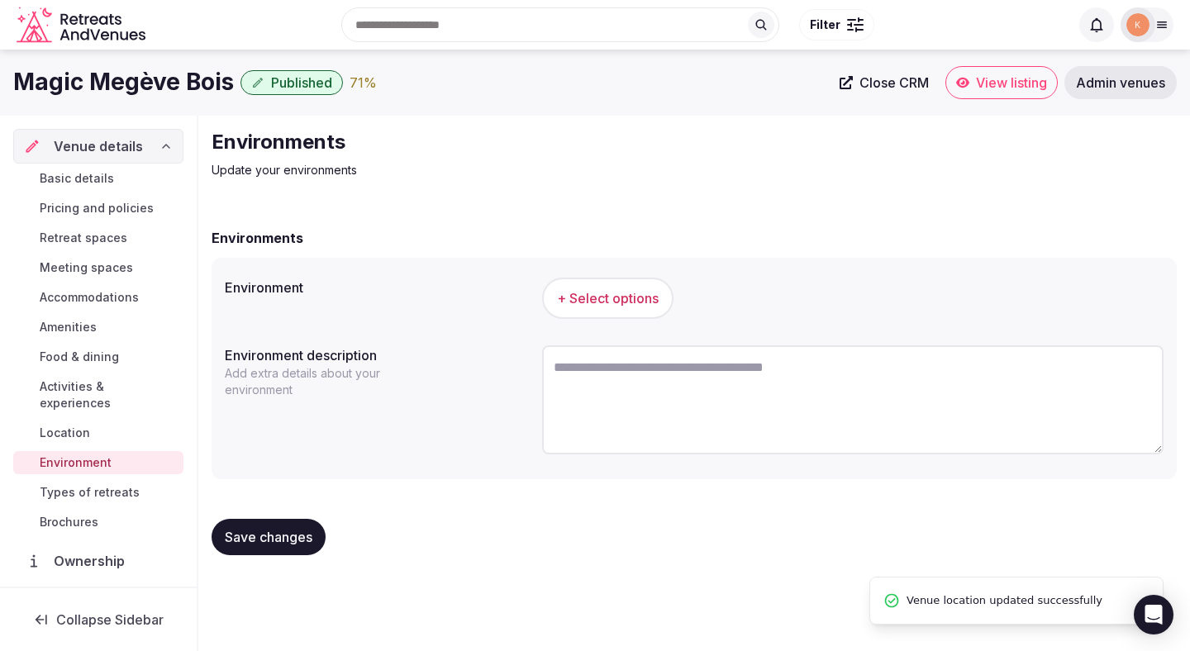
click at [607, 309] on button "+ Select options" at bounding box center [607, 298] width 131 height 41
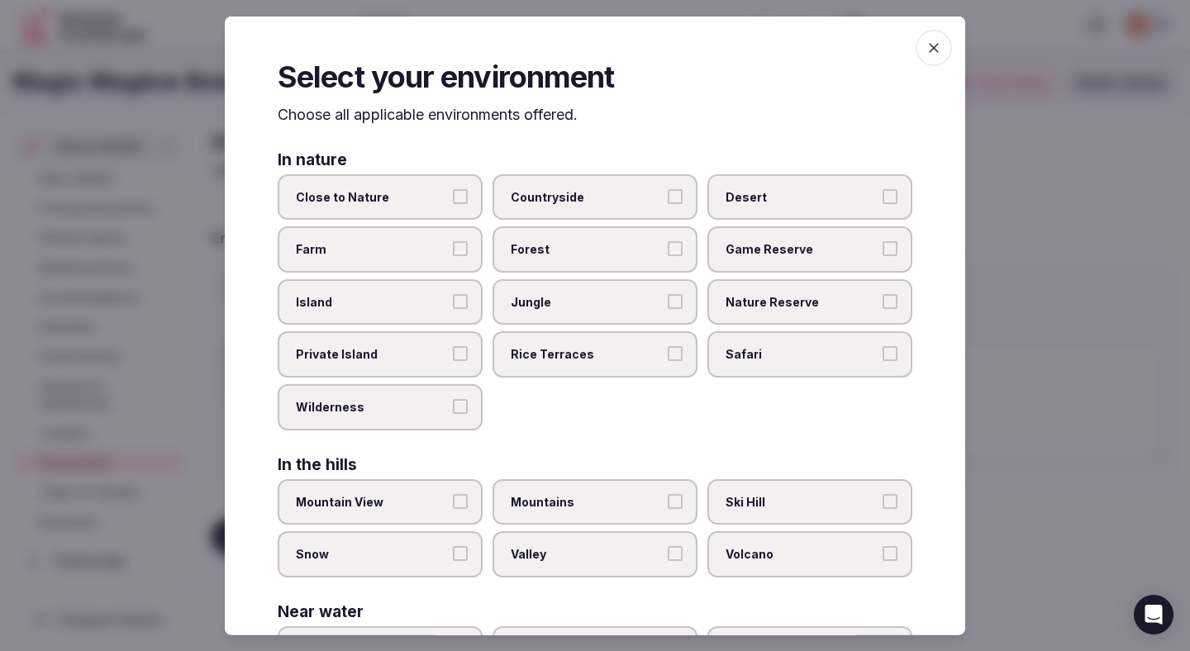
click at [208, 313] on div at bounding box center [595, 325] width 1190 height 651
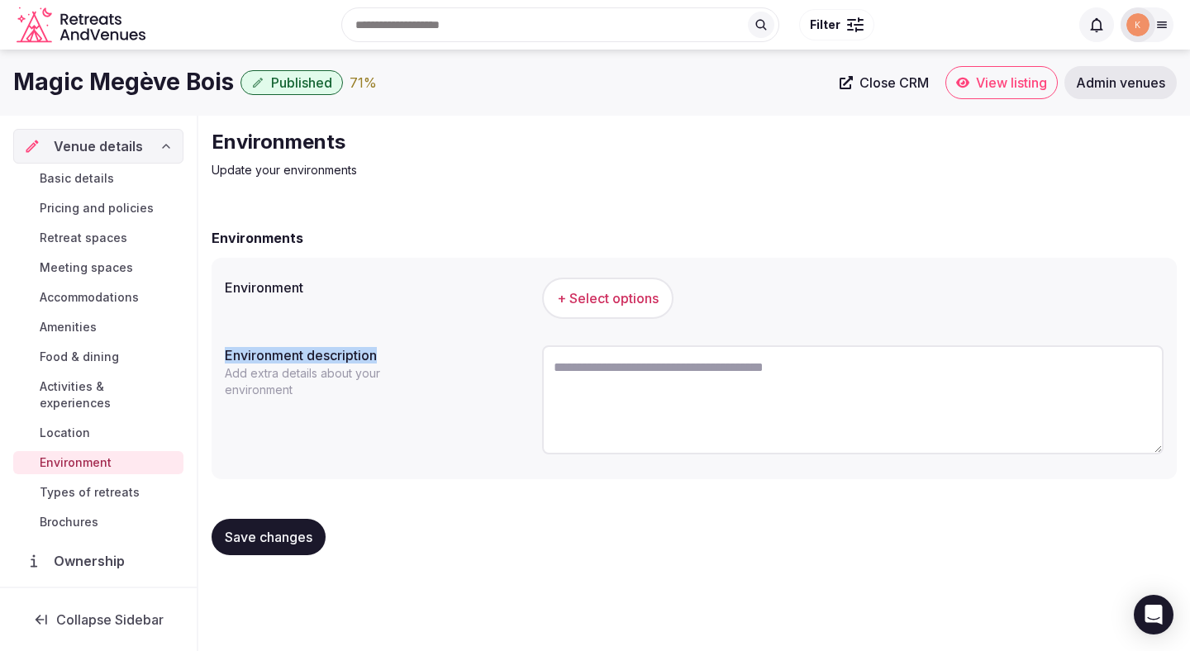
copy label "Environment description"
drag, startPoint x: 385, startPoint y: 356, endPoint x: 229, endPoint y: 354, distance: 156.2
click at [229, 354] on label "Environment description" at bounding box center [377, 355] width 304 height 13
copy label "nvironment description"
click at [616, 417] on textarea at bounding box center [852, 399] width 621 height 109
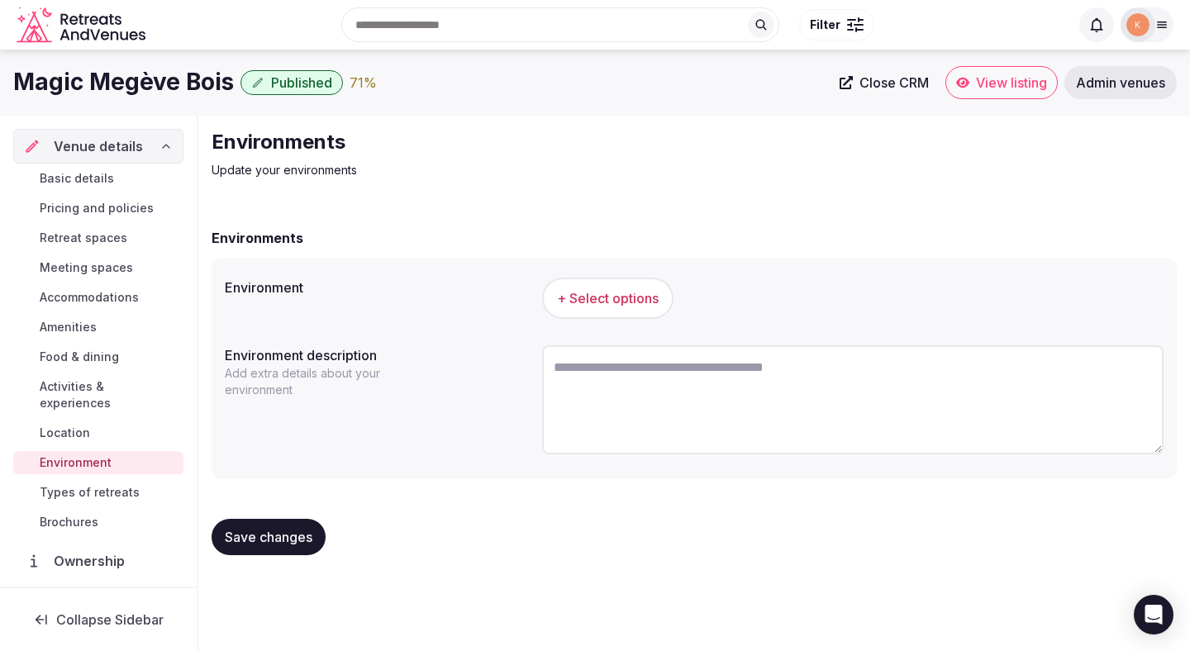
paste textarea "**********"
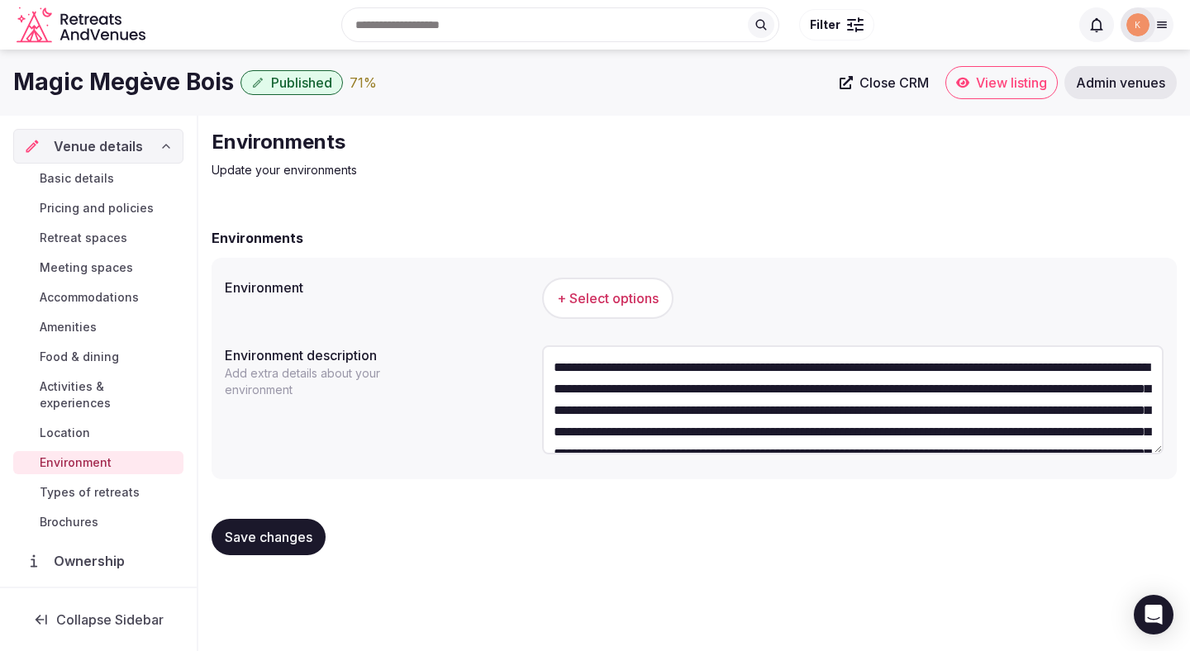
scroll to position [116, 0]
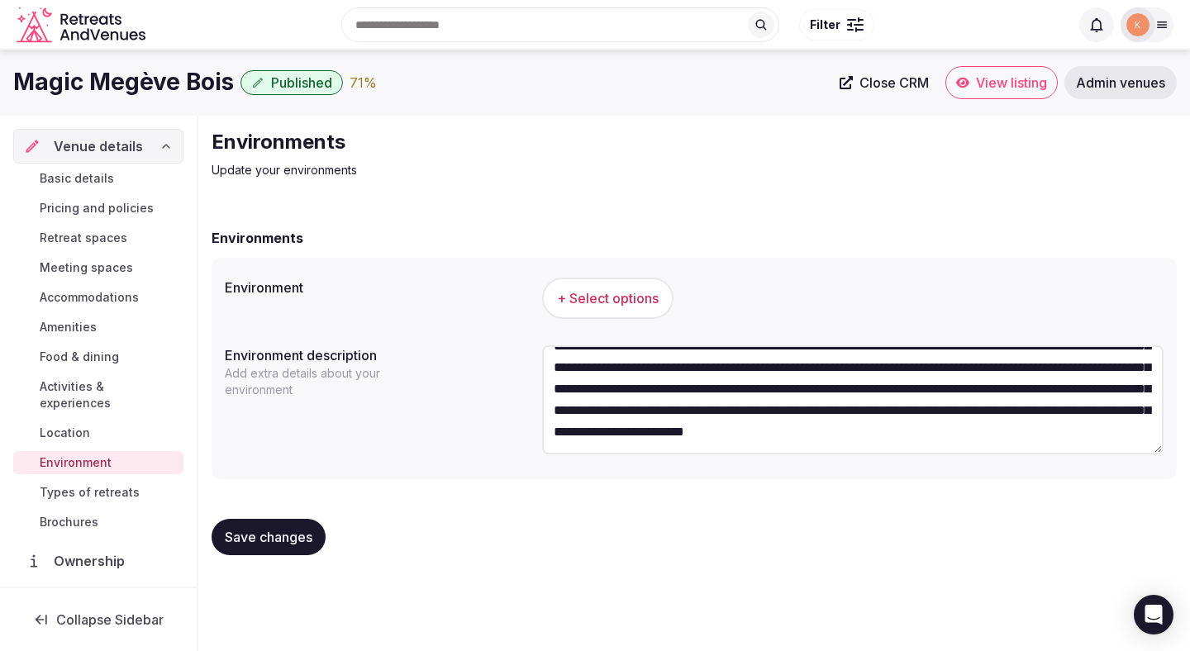
type textarea "**********"
click at [625, 299] on span "+ Select options" at bounding box center [608, 298] width 102 height 18
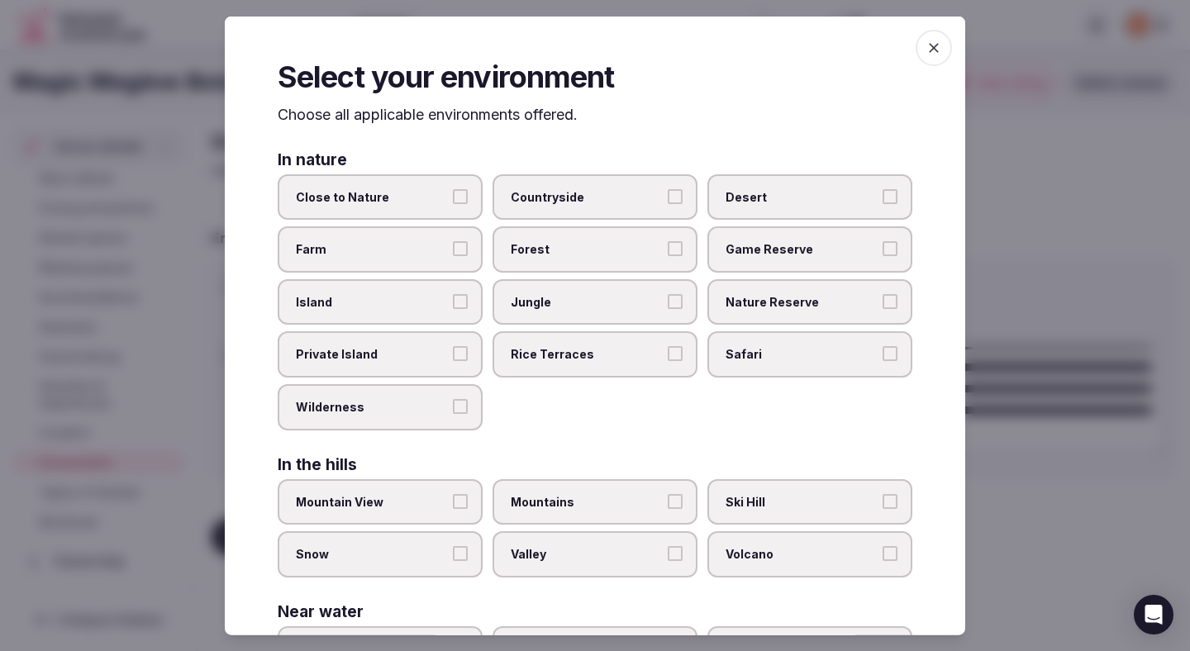
click at [455, 205] on label "Close to Nature" at bounding box center [380, 197] width 205 height 46
click at [455, 203] on button "Close to Nature" at bounding box center [460, 195] width 15 height 15
click at [538, 202] on span "Countryside" at bounding box center [587, 196] width 152 height 17
click at [668, 202] on button "Countryside" at bounding box center [675, 195] width 15 height 15
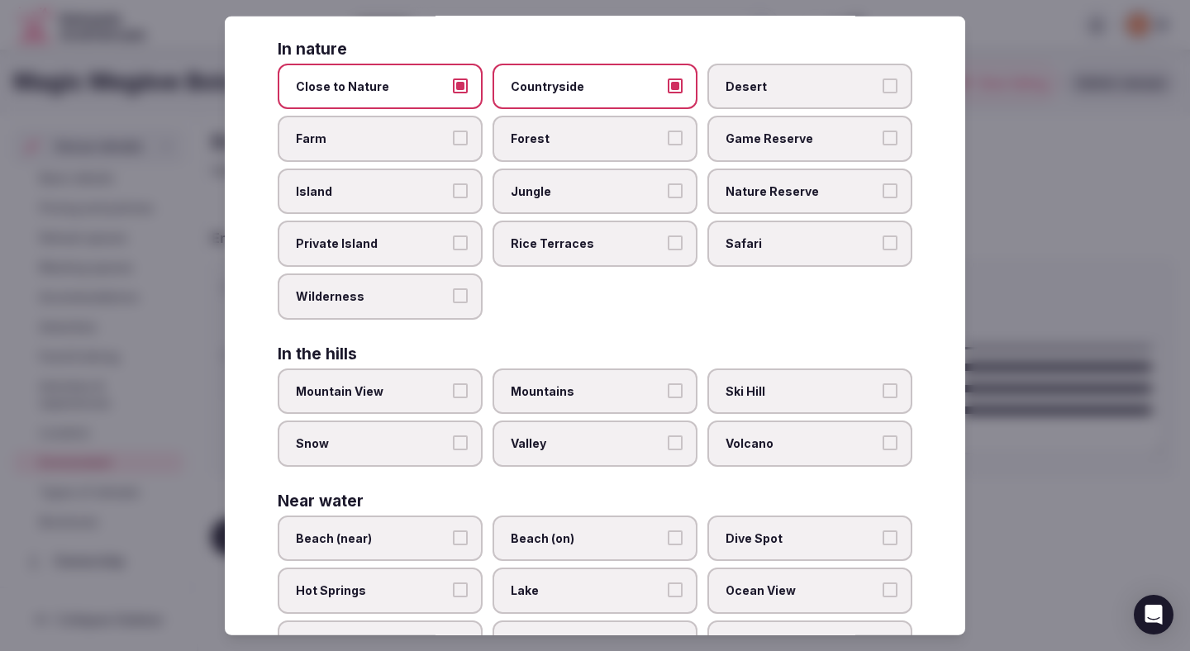
scroll to position [126, 0]
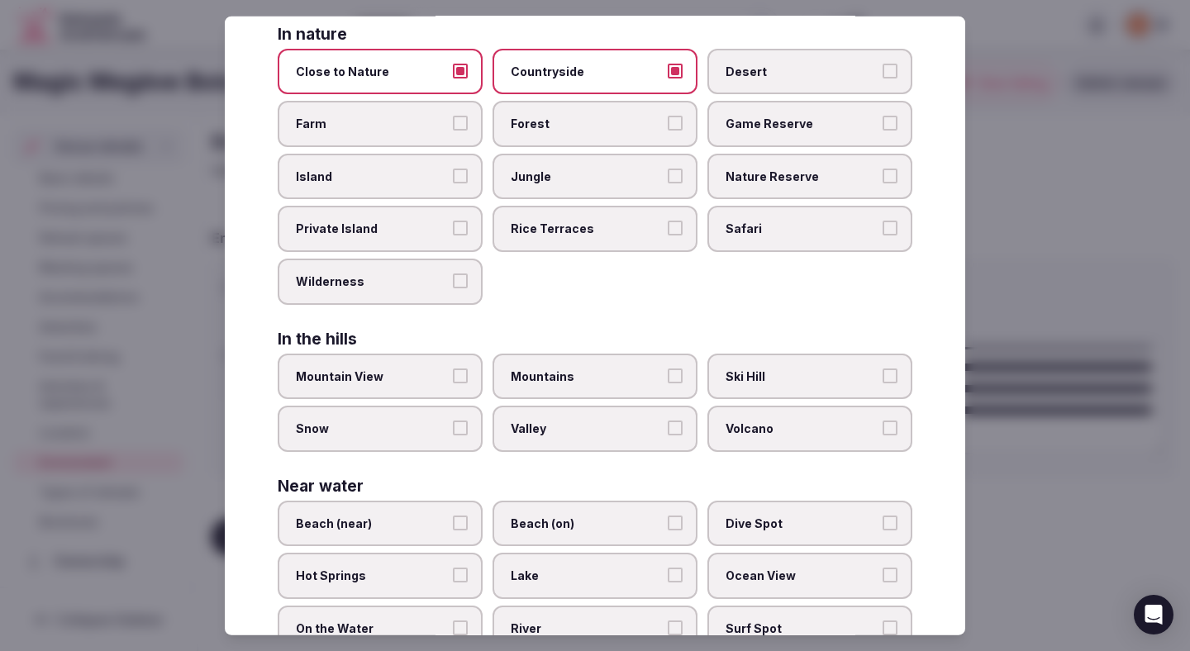
click at [450, 374] on label "Mountain View" at bounding box center [380, 376] width 205 height 46
click at [453, 374] on button "Mountain View" at bounding box center [460, 375] width 15 height 15
click at [460, 428] on button "Snow" at bounding box center [460, 428] width 15 height 15
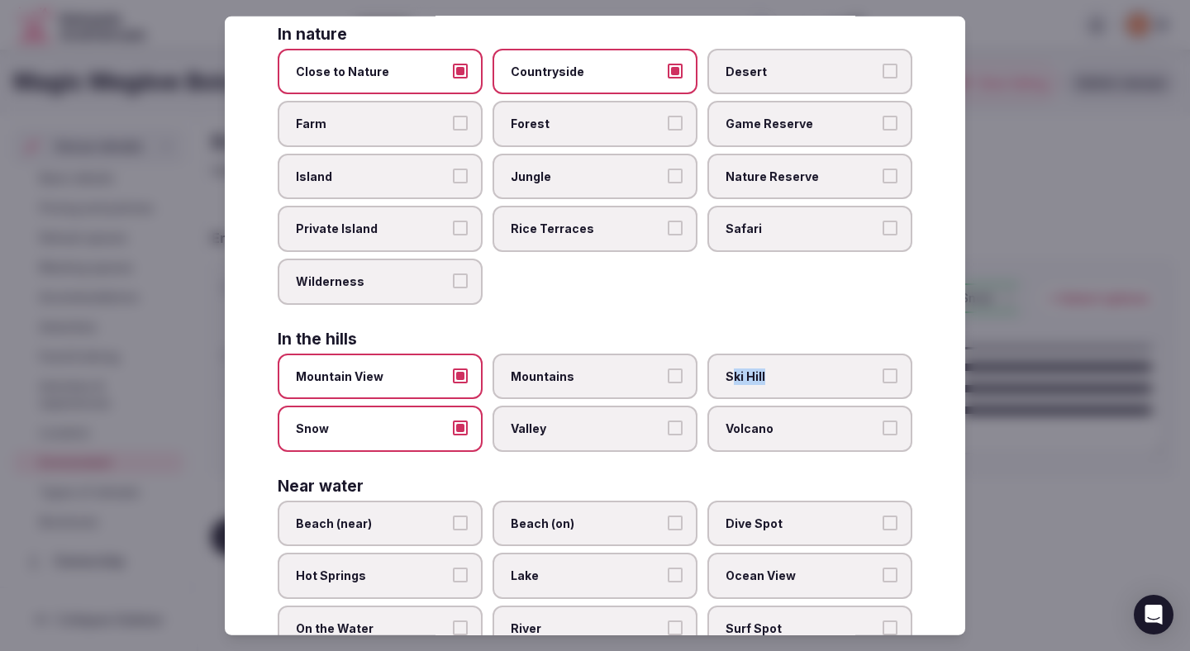
drag, startPoint x: 734, startPoint y: 380, endPoint x: 723, endPoint y: 385, distance: 11.8
click at [725, 385] on label "Ski Hill" at bounding box center [809, 376] width 205 height 46
click at [726, 380] on span "Ski Hill" at bounding box center [802, 376] width 152 height 17
click at [883, 380] on button "Ski Hill" at bounding box center [890, 375] width 15 height 15
click at [630, 380] on span "Mountains" at bounding box center [587, 376] width 152 height 17
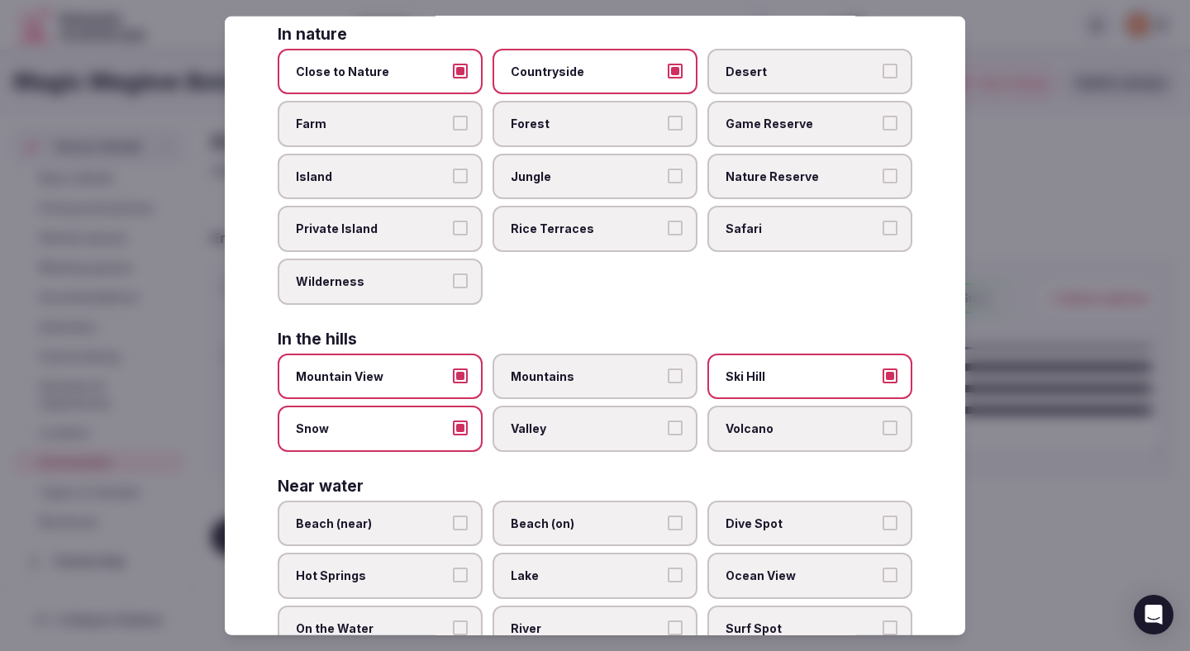
click at [668, 380] on button "Mountains" at bounding box center [675, 375] width 15 height 15
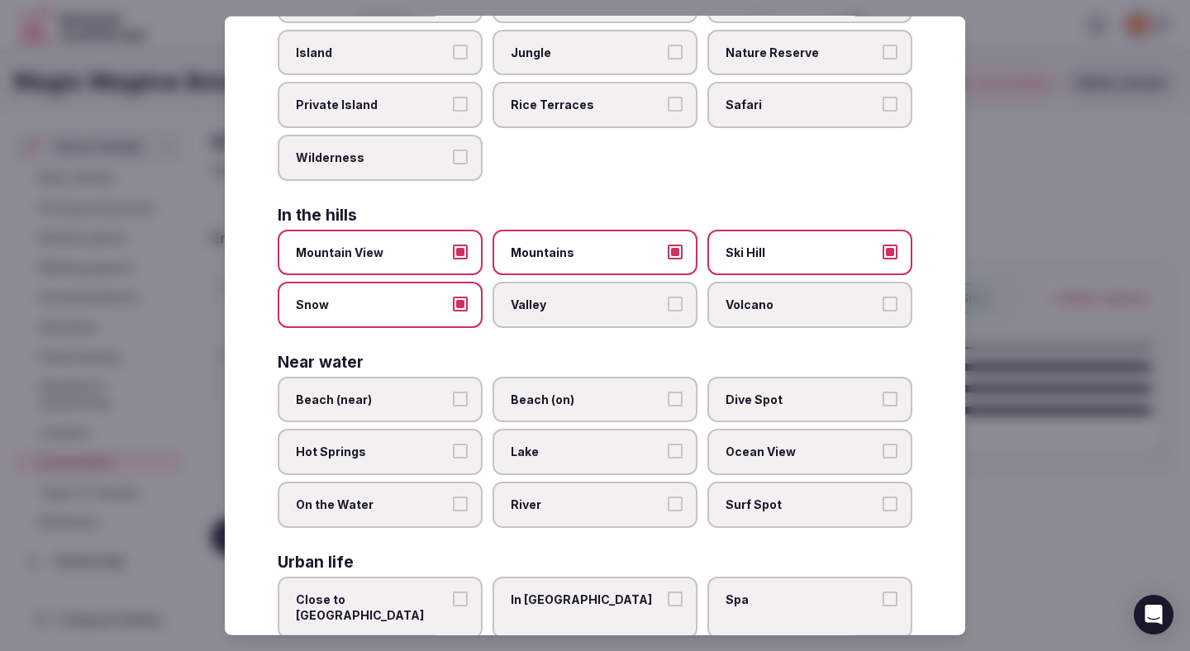
scroll to position [329, 0]
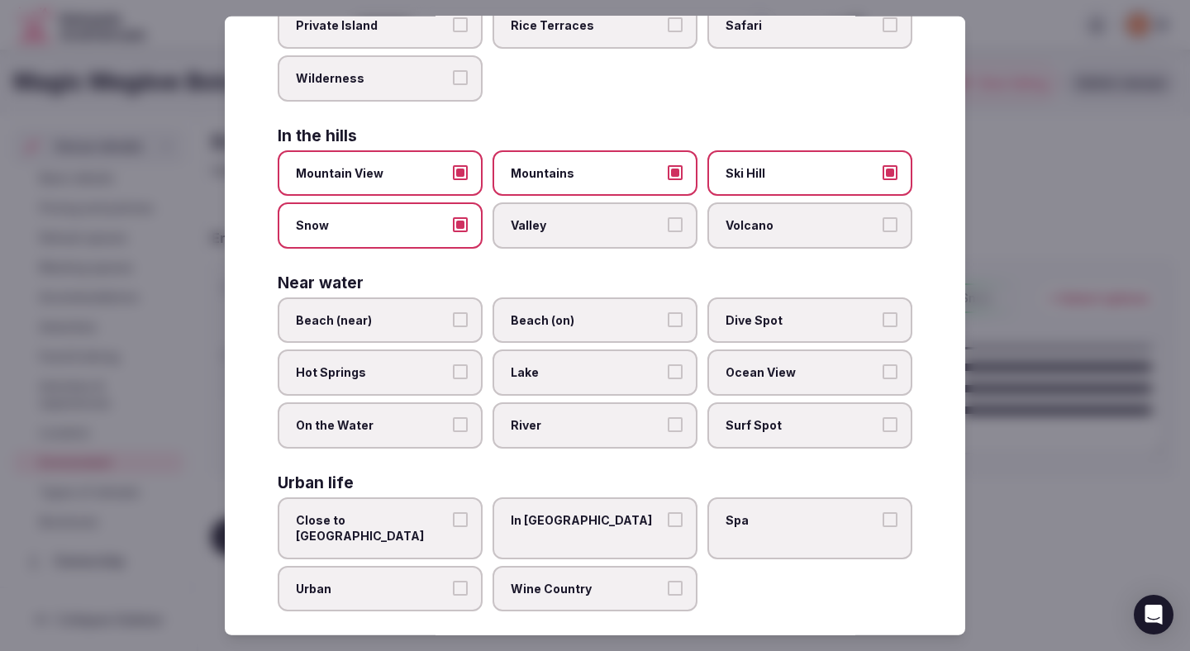
click at [630, 374] on span "Lake" at bounding box center [587, 372] width 152 height 17
click at [668, 374] on button "Lake" at bounding box center [675, 371] width 15 height 15
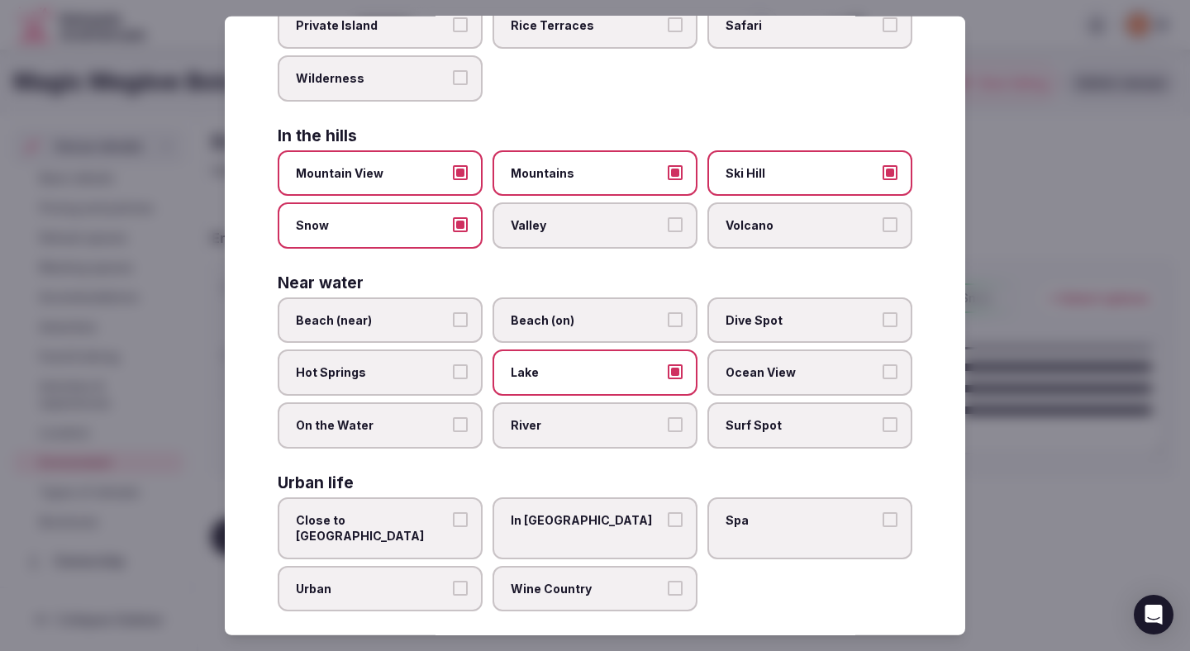
click at [1019, 390] on div at bounding box center [595, 325] width 1190 height 651
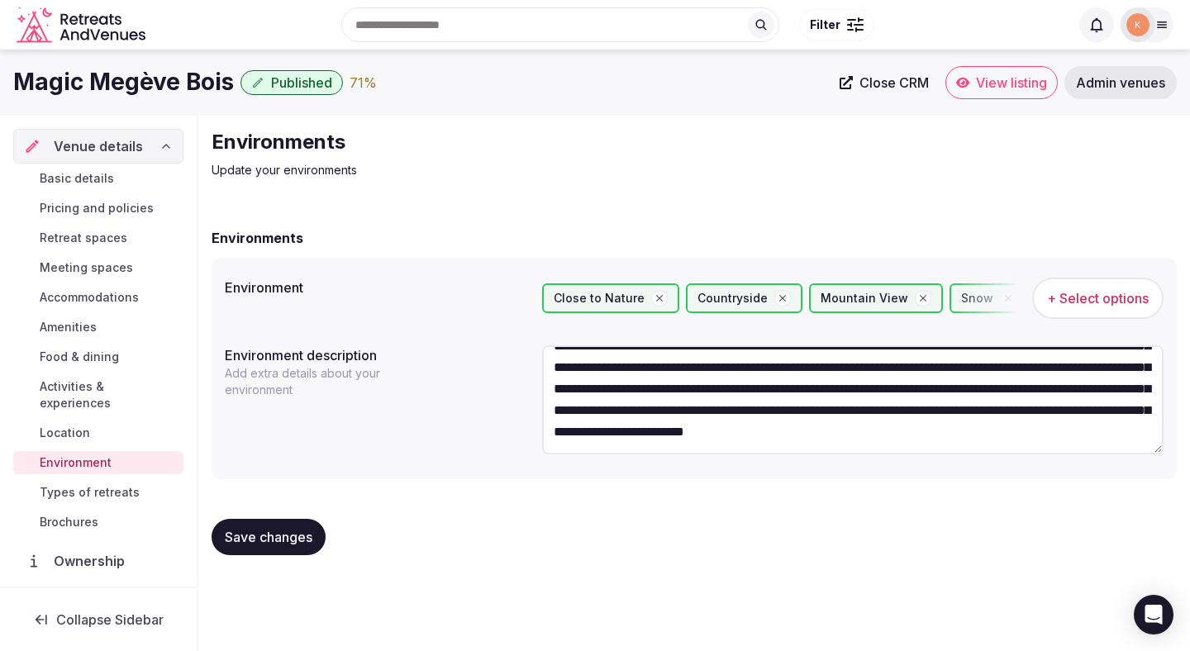
click at [294, 524] on button "Save changes" at bounding box center [269, 537] width 114 height 36
click at [127, 484] on span "Types of retreats" at bounding box center [90, 492] width 100 height 17
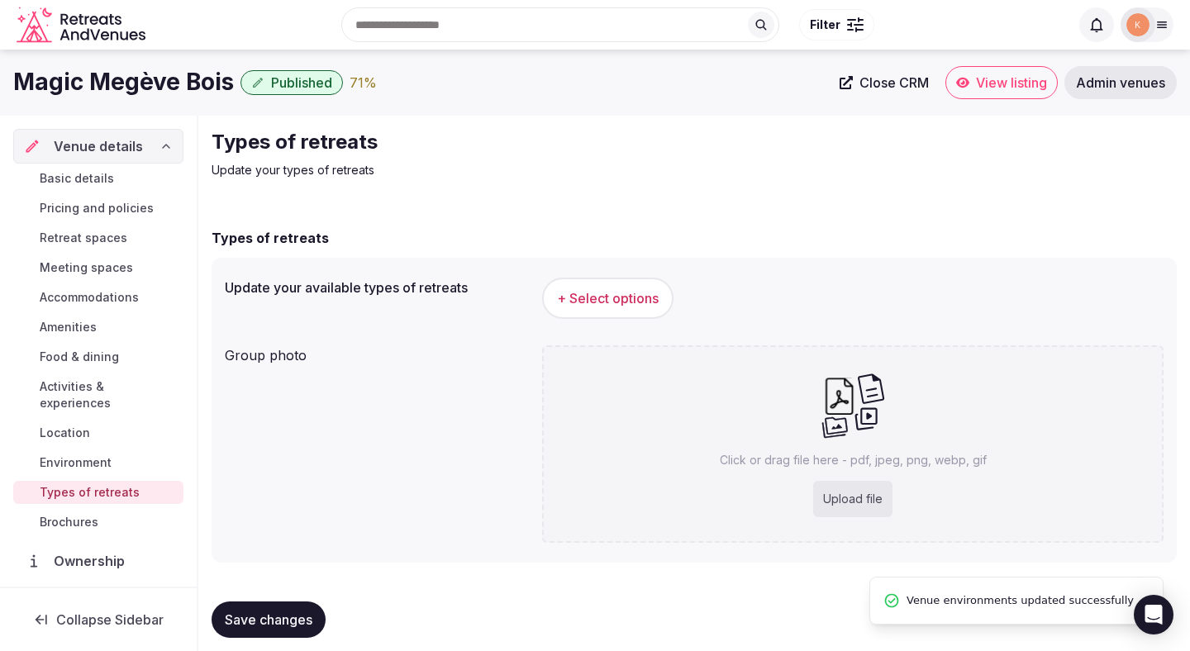
click at [606, 297] on span "+ Select options" at bounding box center [608, 298] width 102 height 18
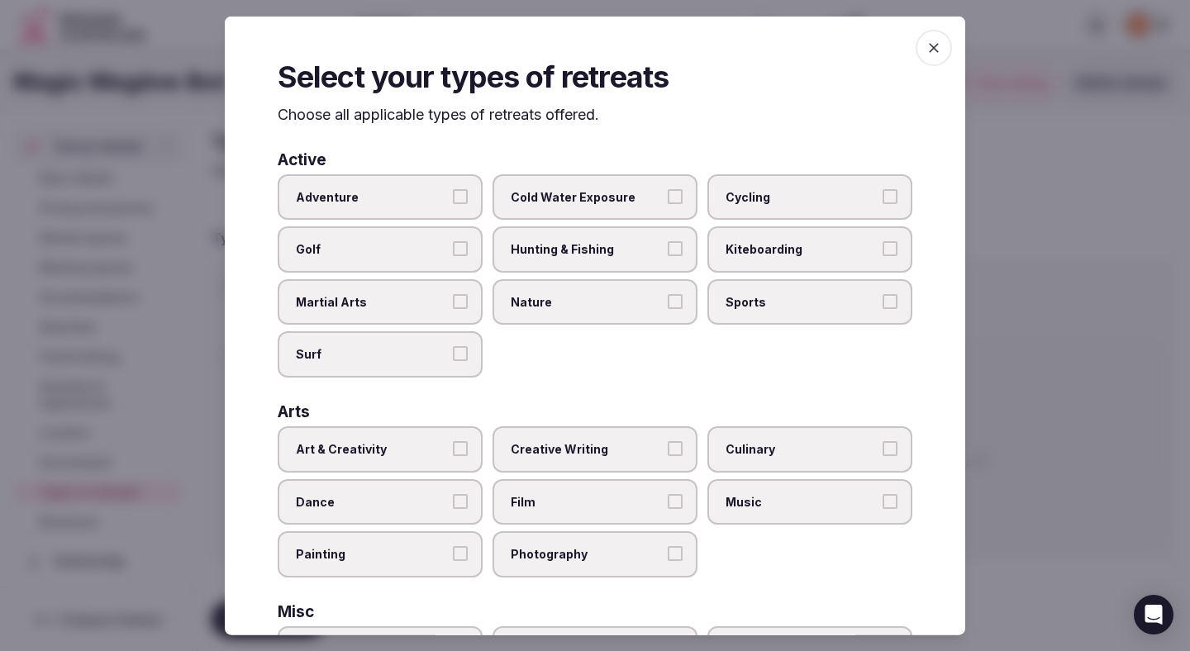
click at [597, 302] on span "Nature" at bounding box center [587, 301] width 152 height 17
click at [668, 302] on button "Nature" at bounding box center [675, 300] width 15 height 15
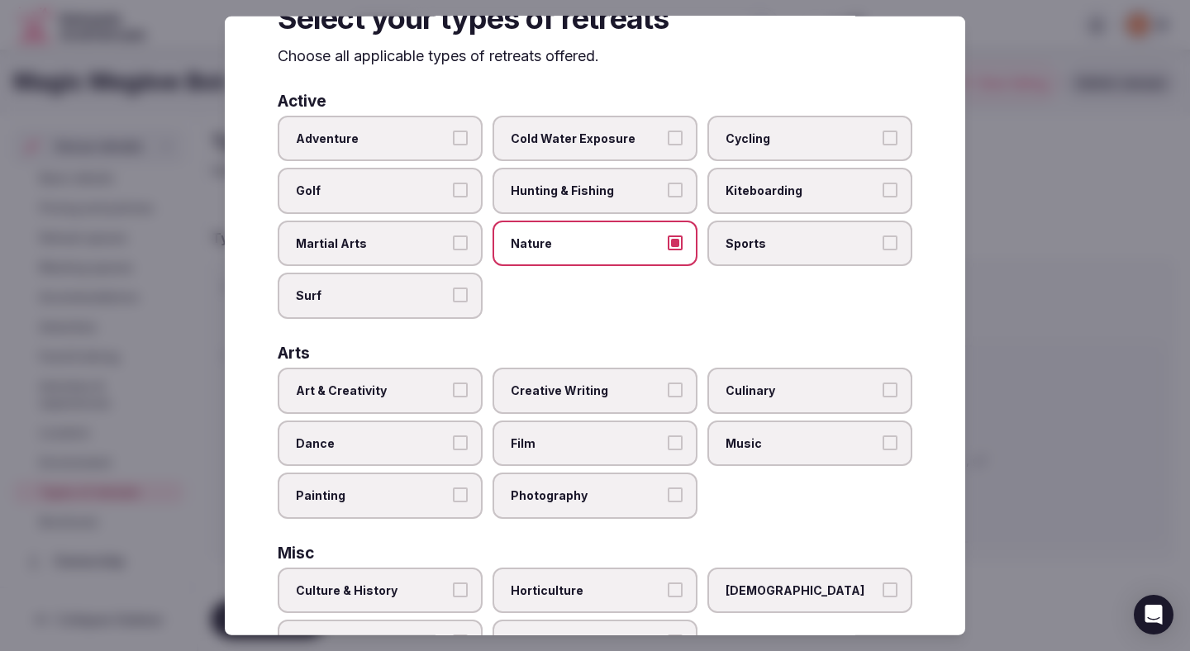
scroll to position [59, 0]
click at [434, 383] on span "Art & Creativity" at bounding box center [372, 390] width 152 height 17
click at [453, 383] on button "Art & Creativity" at bounding box center [460, 389] width 15 height 15
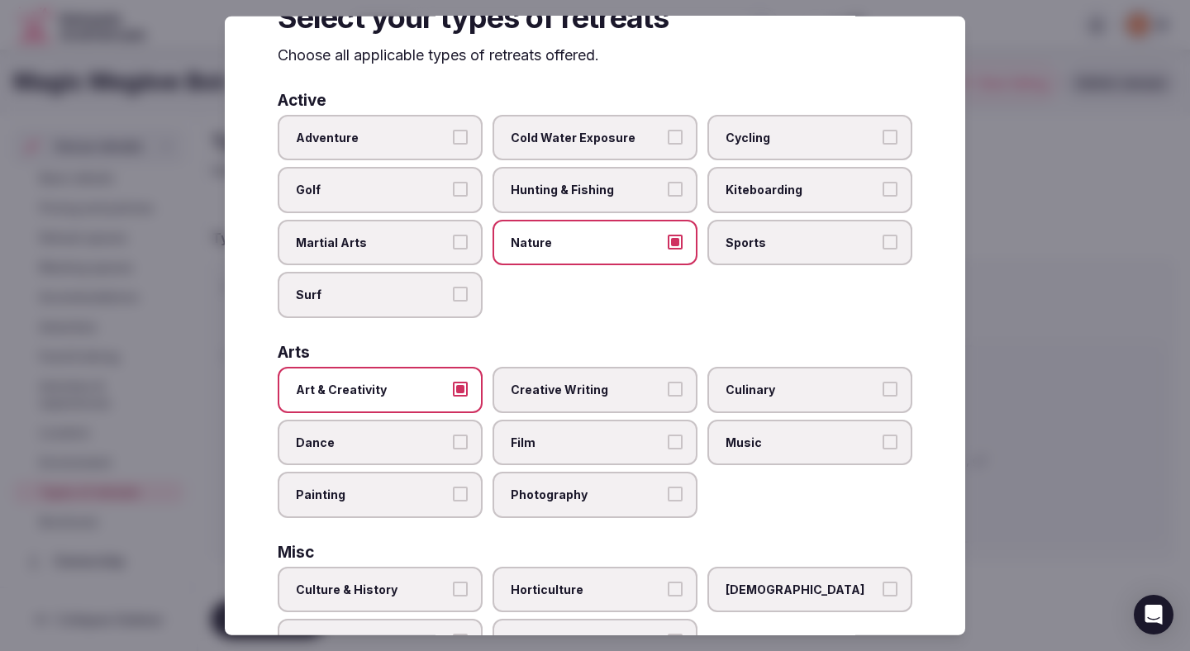
click at [736, 395] on span "Culinary" at bounding box center [802, 390] width 152 height 17
click at [883, 395] on button "Culinary" at bounding box center [890, 389] width 15 height 15
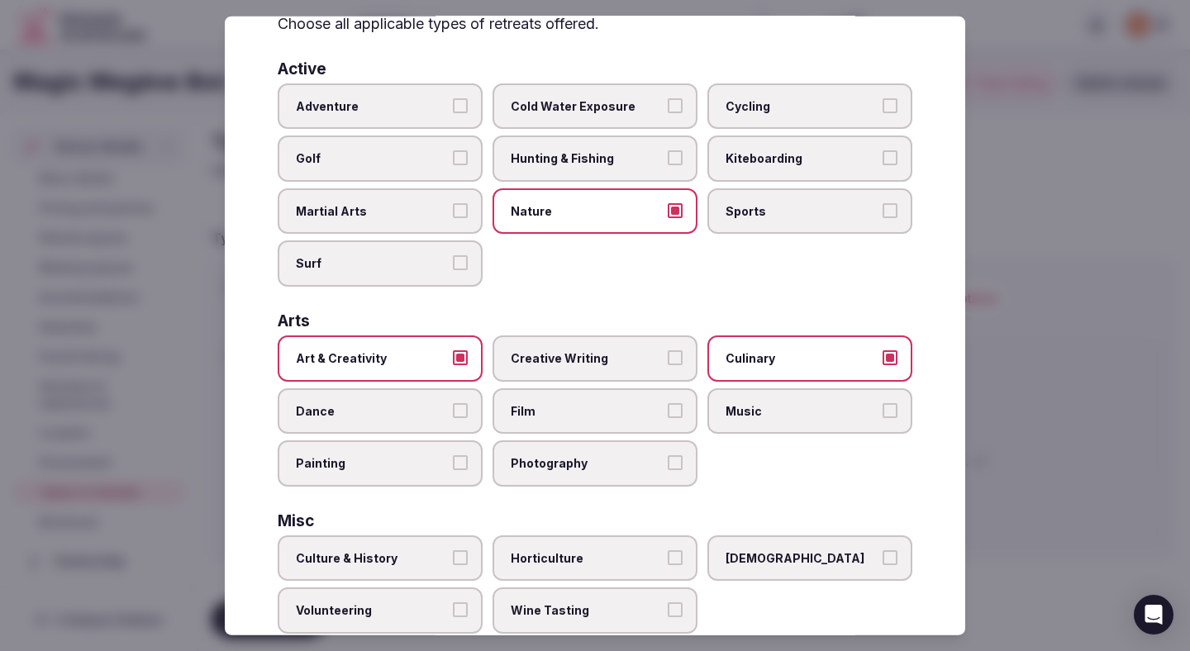
scroll to position [94, 0]
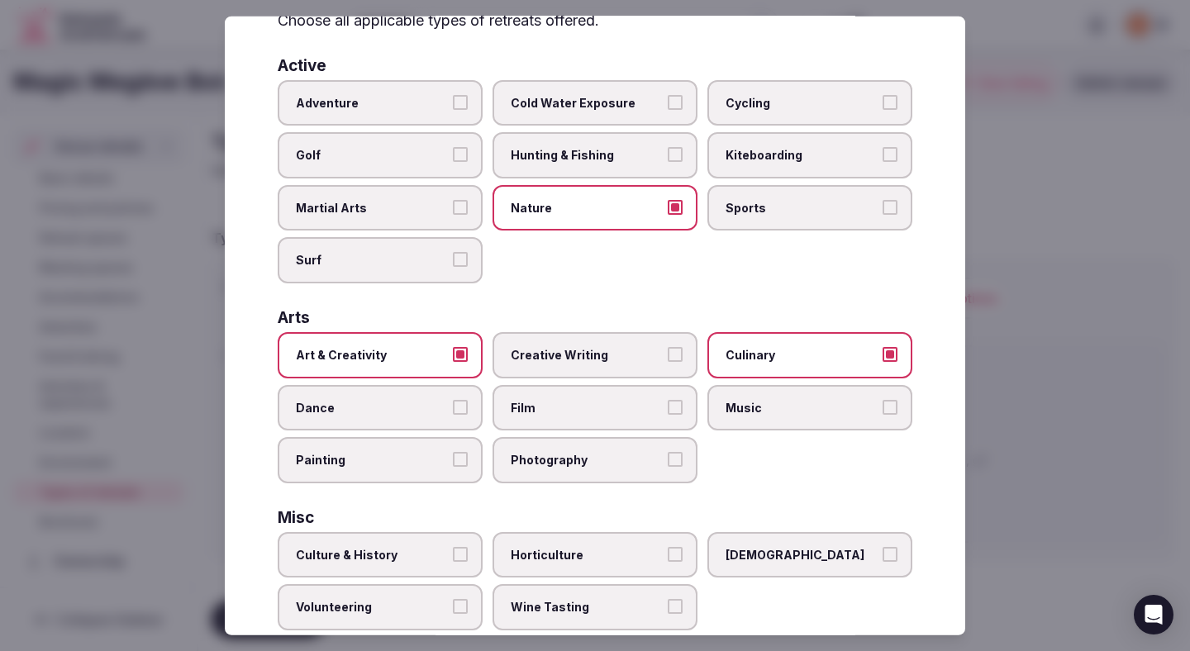
click at [592, 416] on label "Film" at bounding box center [594, 407] width 205 height 46
click at [668, 414] on button "Film" at bounding box center [675, 406] width 15 height 15
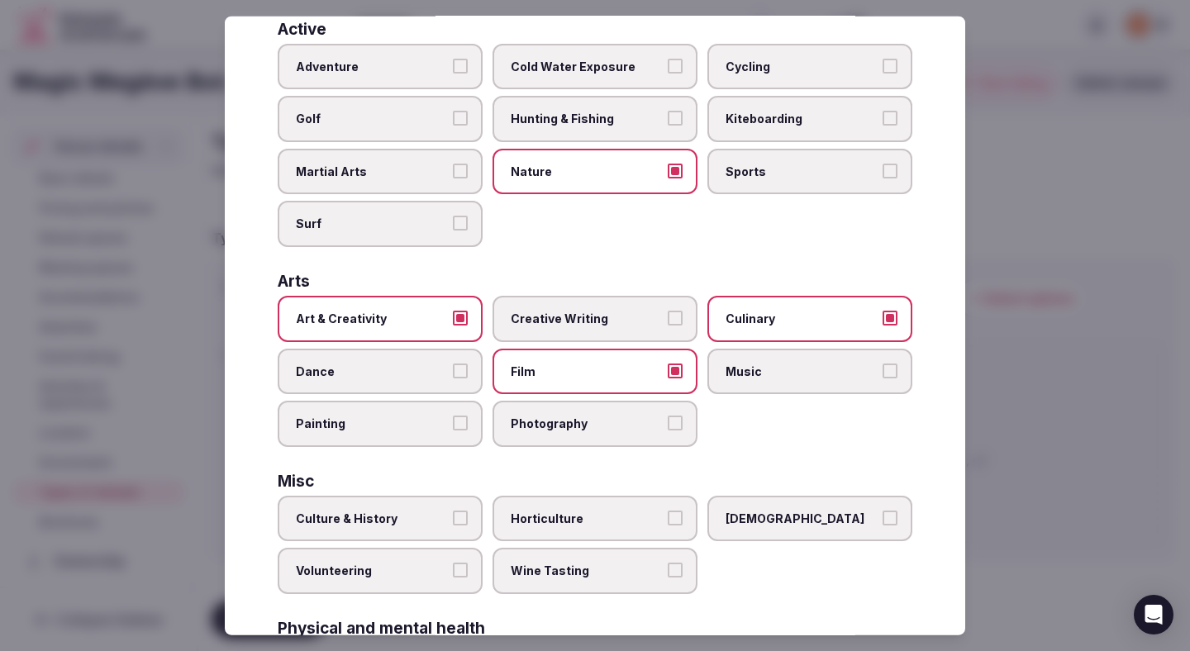
scroll to position [169, 0]
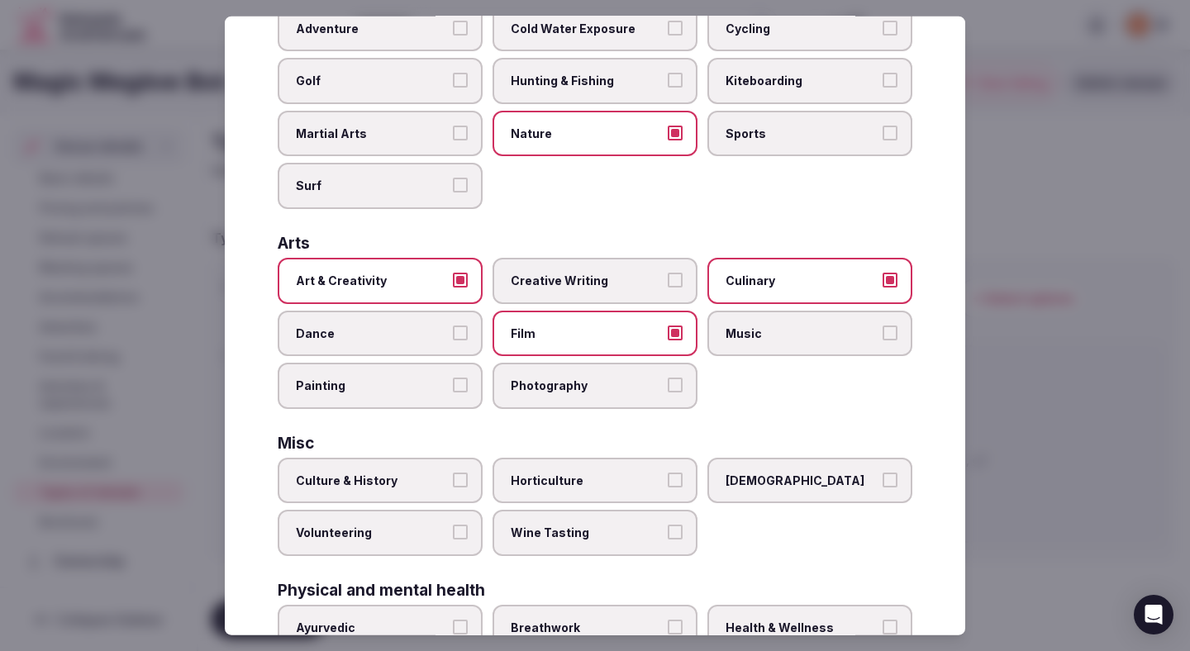
click at [459, 400] on label "Painting" at bounding box center [380, 386] width 205 height 46
click at [459, 393] on button "Painting" at bounding box center [460, 385] width 15 height 15
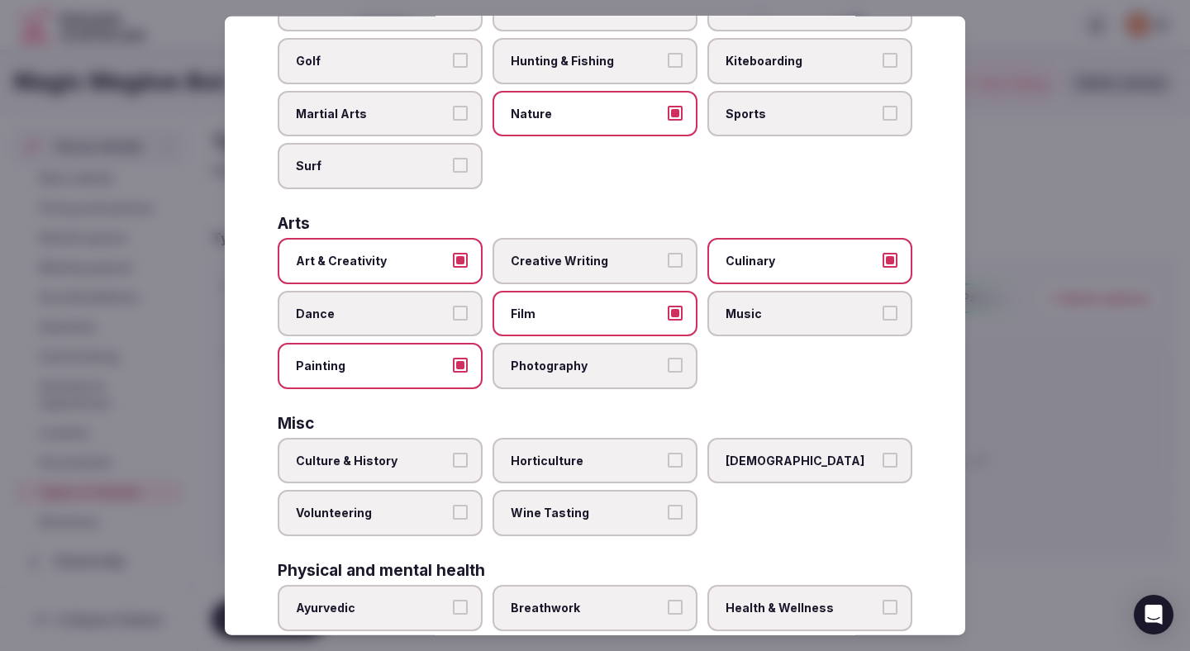
scroll to position [192, 0]
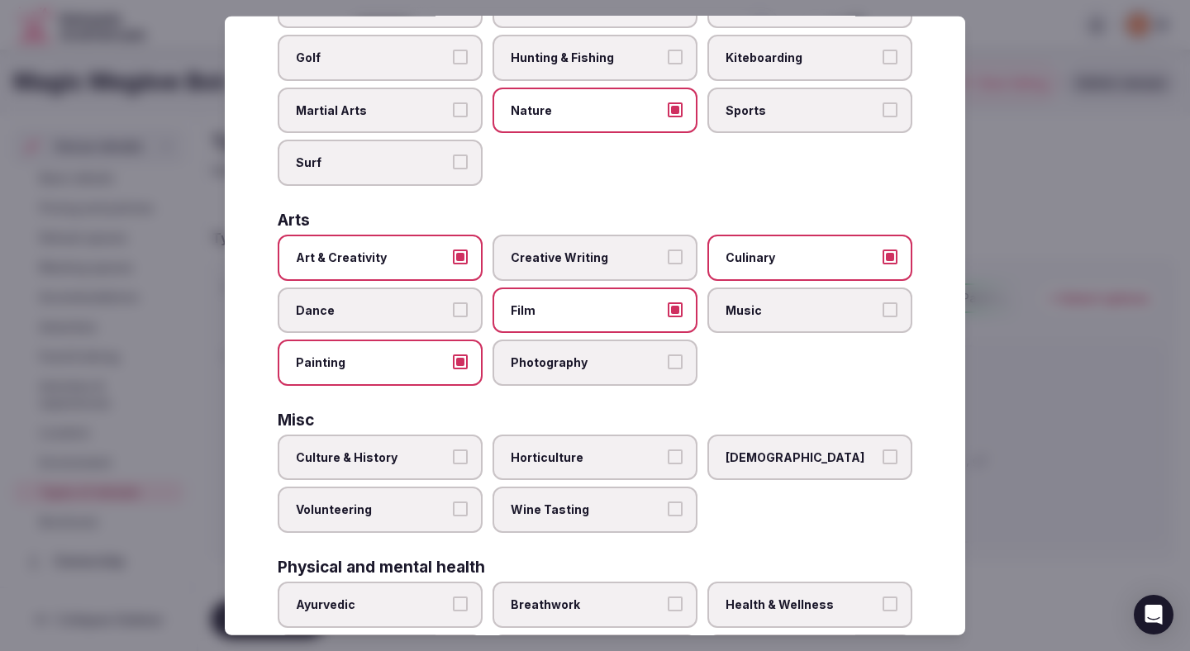
click at [464, 457] on button "Culture & History" at bounding box center [460, 456] width 15 height 15
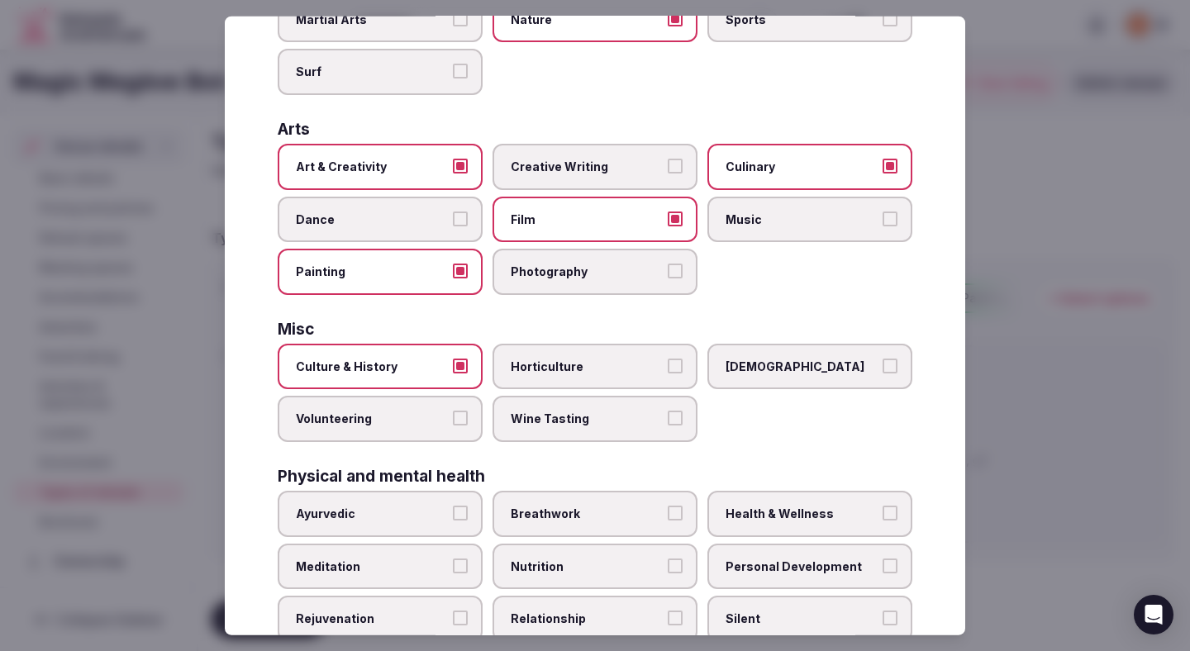
click at [554, 429] on label "Wine Tasting" at bounding box center [594, 419] width 205 height 46
click at [668, 426] on button "Wine Tasting" at bounding box center [675, 418] width 15 height 15
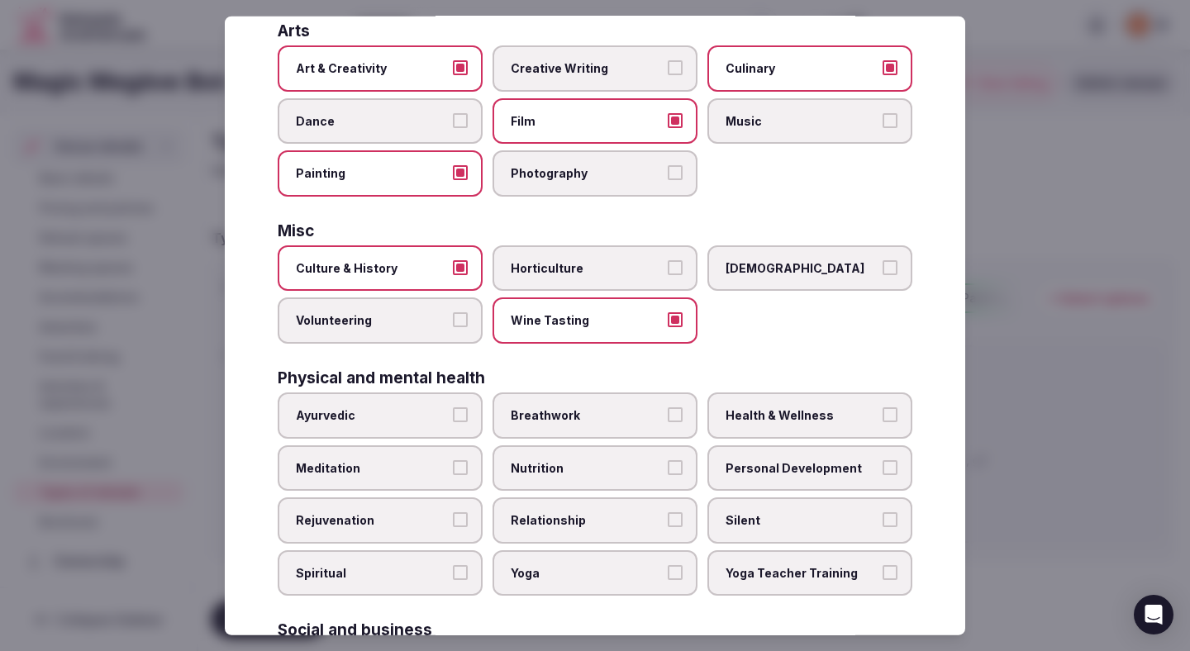
scroll to position [386, 0]
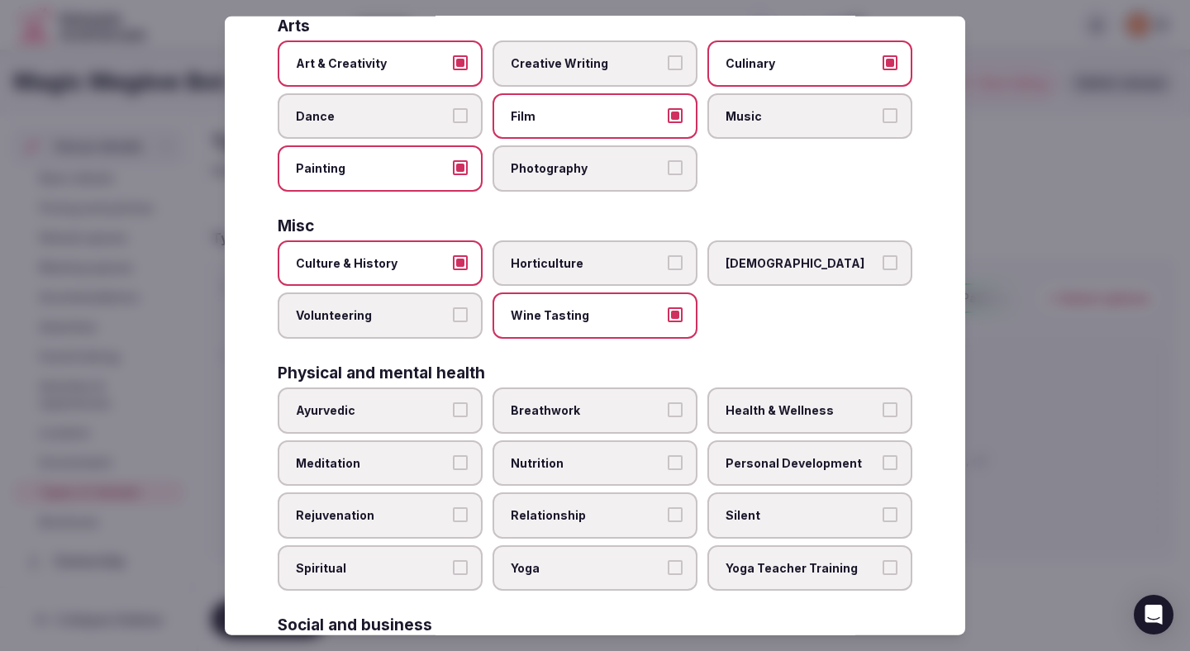
click at [744, 414] on span "Health & Wellness" at bounding box center [802, 410] width 152 height 17
click at [883, 414] on button "Health & Wellness" at bounding box center [890, 409] width 15 height 15
click at [587, 515] on span "Relationship" at bounding box center [587, 515] width 152 height 17
click at [668, 515] on button "Relationship" at bounding box center [675, 514] width 15 height 15
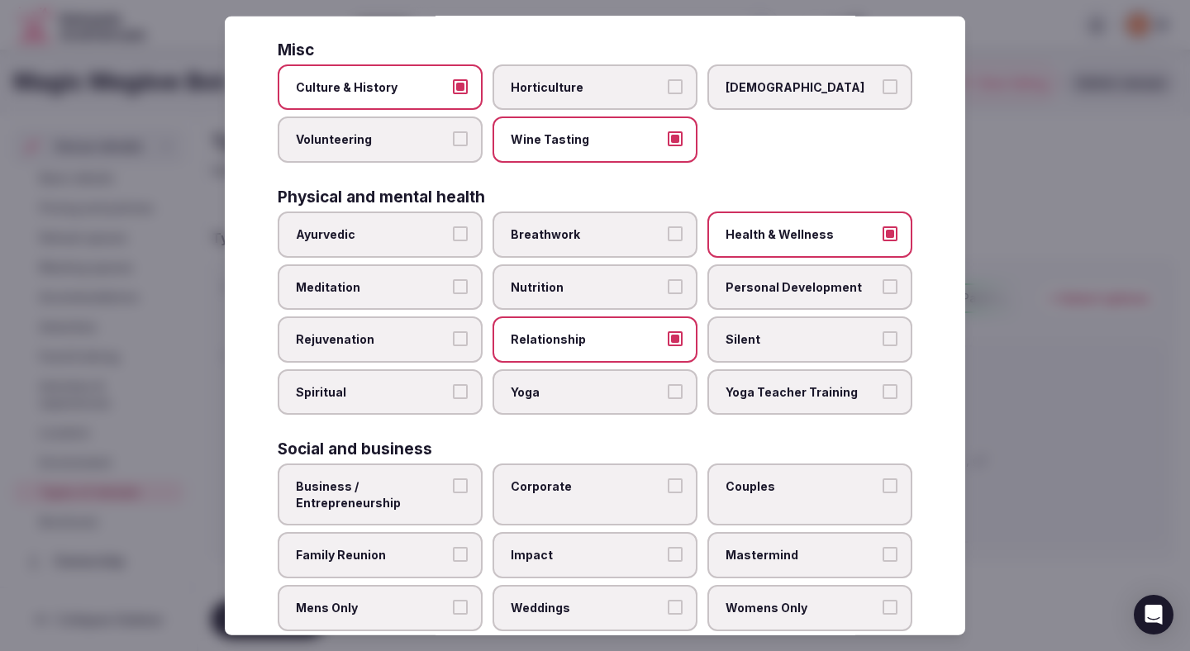
scroll to position [597, 0]
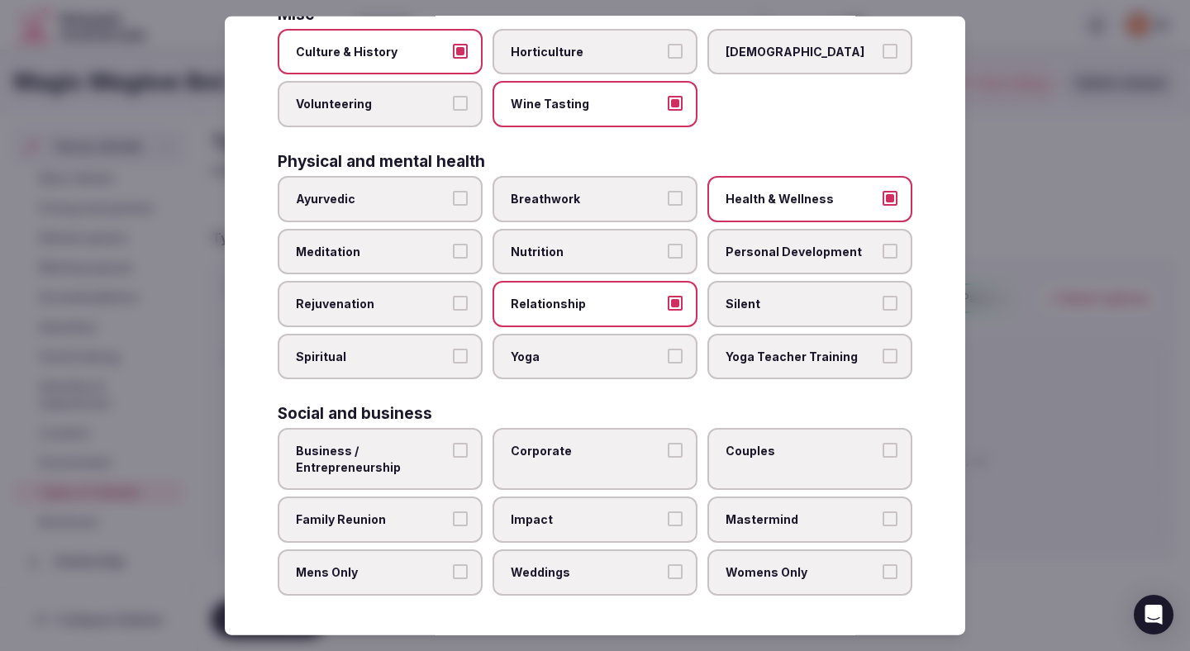
click at [440, 464] on span "Business / Entrepreneurship" at bounding box center [372, 459] width 152 height 32
click at [453, 458] on button "Business / Entrepreneurship" at bounding box center [460, 450] width 15 height 15
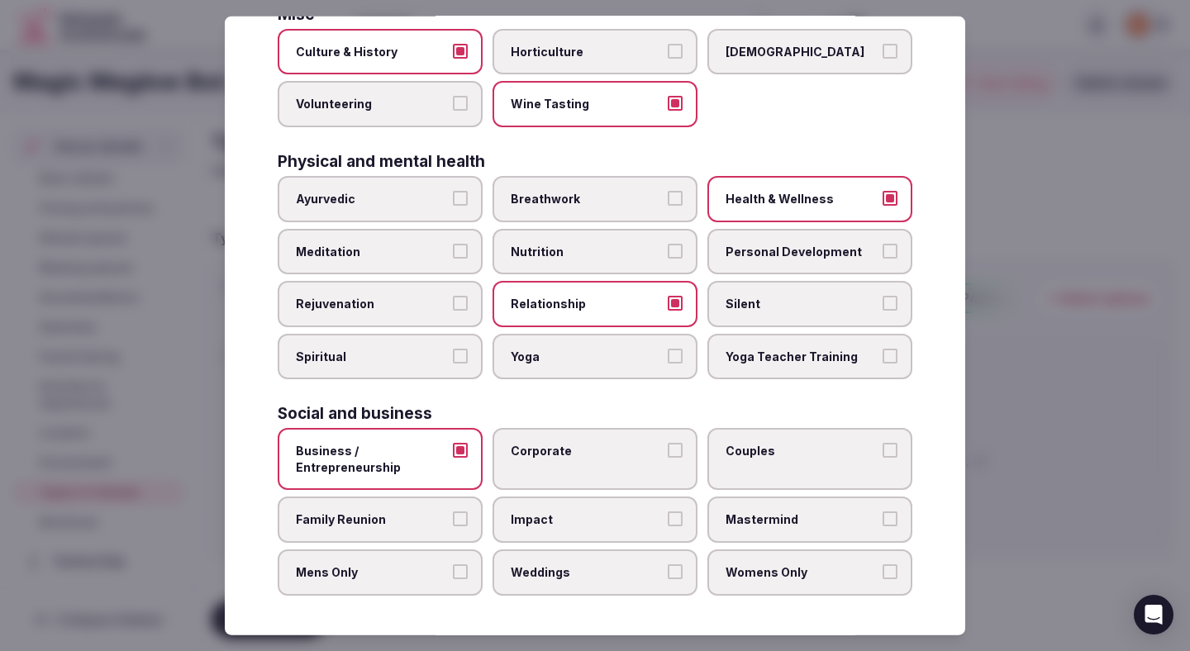
click at [549, 460] on label "Corporate" at bounding box center [594, 459] width 205 height 62
click at [668, 458] on button "Corporate" at bounding box center [675, 450] width 15 height 15
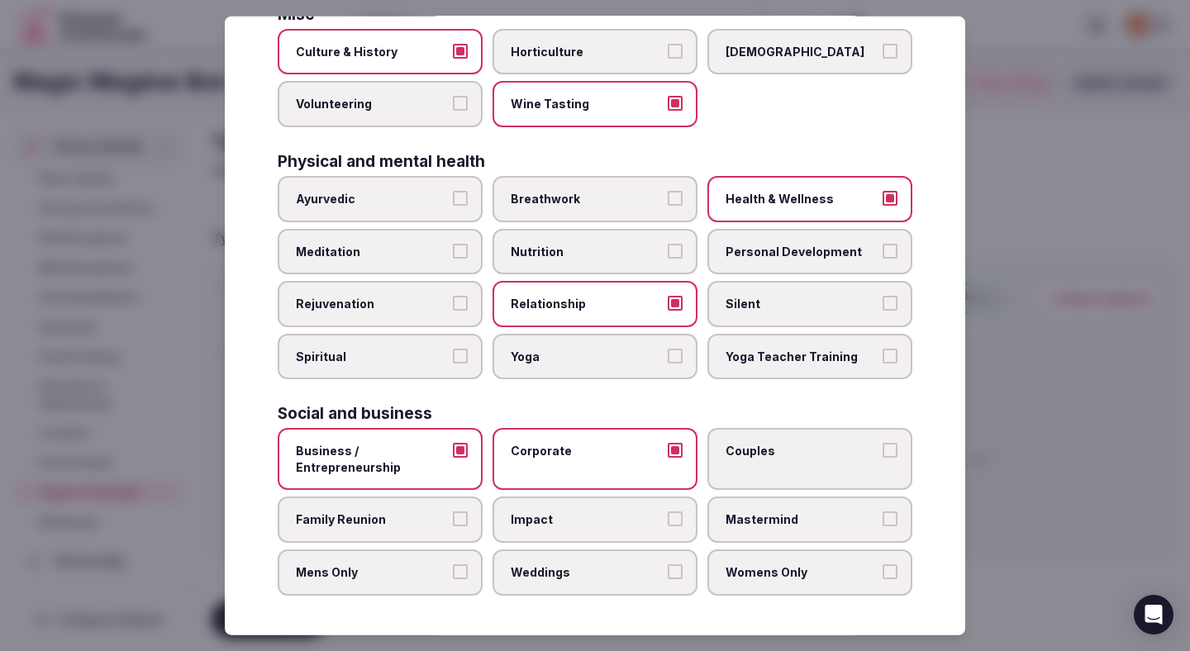
click at [819, 459] on label "Couples" at bounding box center [809, 459] width 205 height 62
click at [883, 458] on button "Couples" at bounding box center [890, 450] width 15 height 15
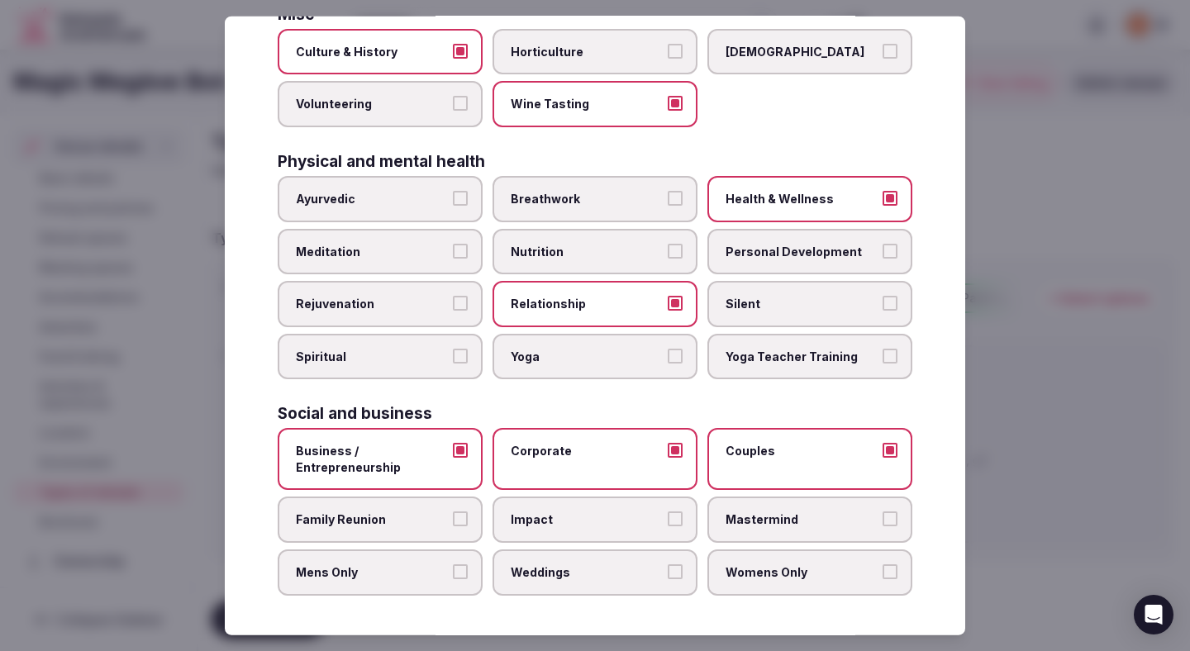
click at [460, 522] on button "Family Reunion" at bounding box center [460, 518] width 15 height 15
click at [427, 571] on span "Mens Only" at bounding box center [372, 572] width 152 height 17
click at [453, 571] on button "Mens Only" at bounding box center [460, 571] width 15 height 15
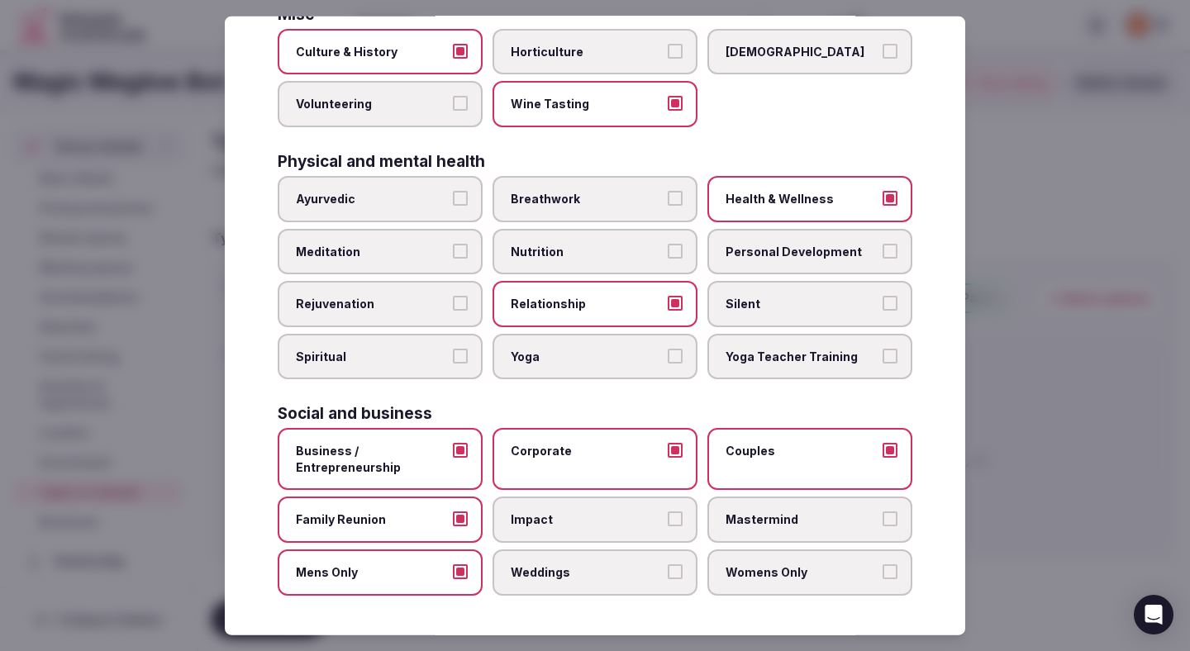
click at [551, 571] on span "Weddings" at bounding box center [587, 572] width 152 height 17
click at [668, 571] on button "Weddings" at bounding box center [675, 571] width 15 height 15
click at [752, 570] on span "Womens Only" at bounding box center [802, 572] width 152 height 17
click at [883, 570] on button "Womens Only" at bounding box center [890, 571] width 15 height 15
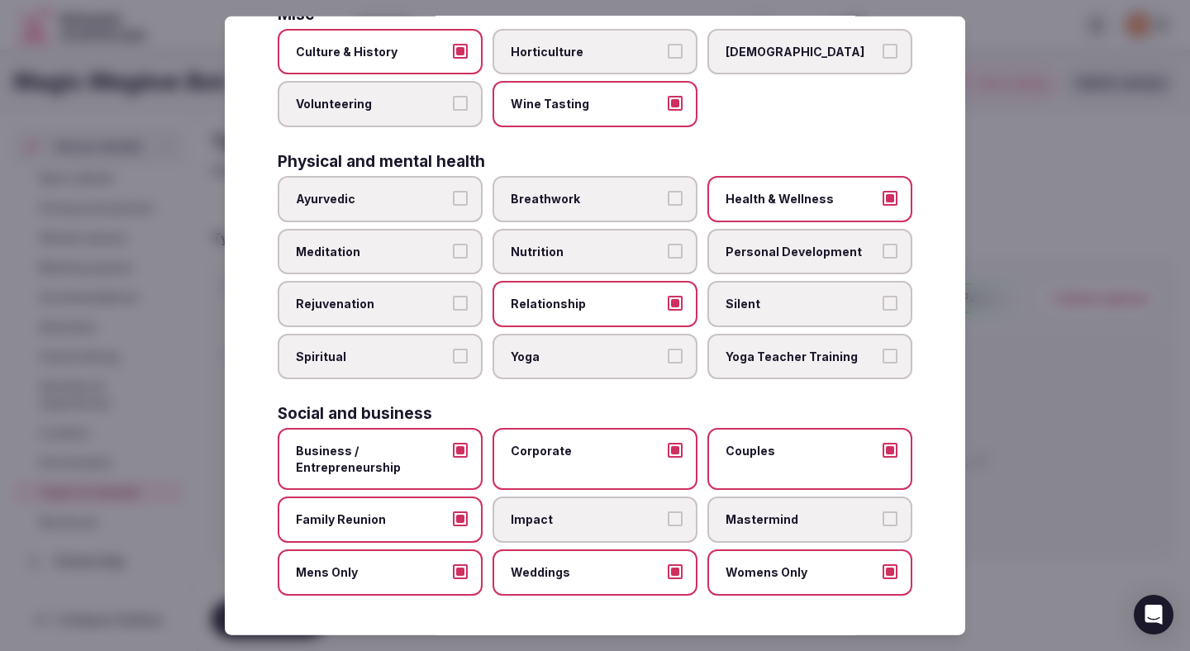
click at [1005, 447] on div at bounding box center [595, 325] width 1190 height 651
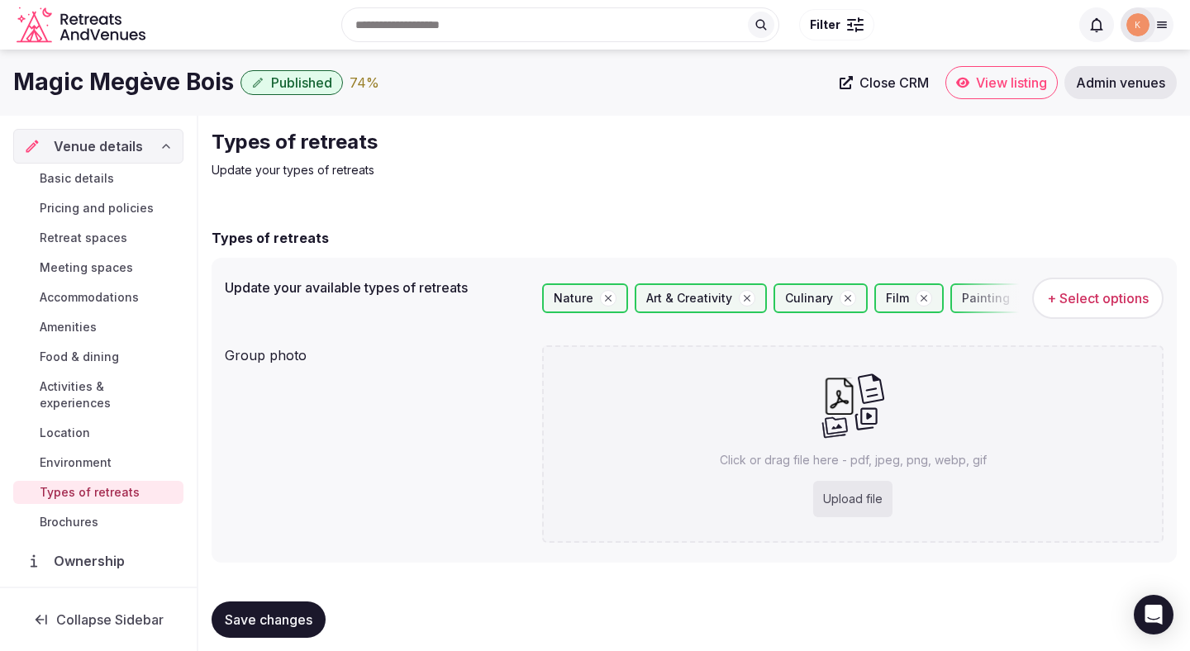
click at [301, 617] on span "Save changes" at bounding box center [269, 619] width 88 height 17
click at [841, 505] on div "Upload file" at bounding box center [852, 499] width 79 height 36
type input "**********"
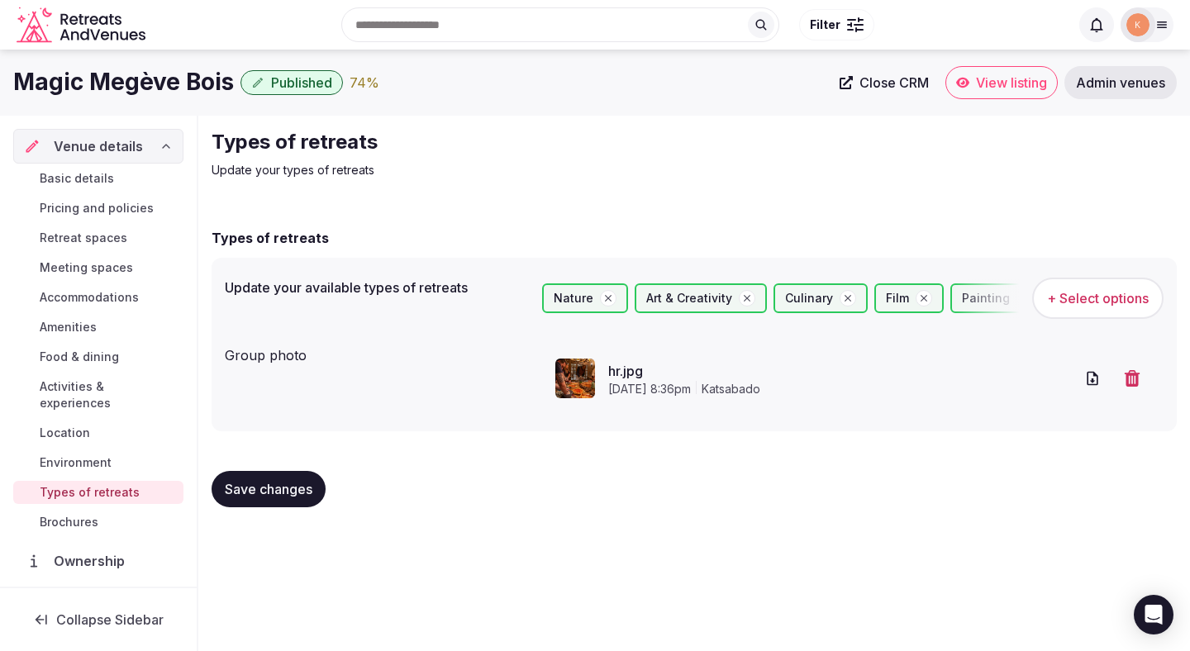
click at [307, 483] on span "Save changes" at bounding box center [269, 489] width 88 height 17
click at [274, 502] on button "Save changes" at bounding box center [269, 489] width 114 height 36
click at [86, 178] on span "Basic details" at bounding box center [77, 178] width 74 height 17
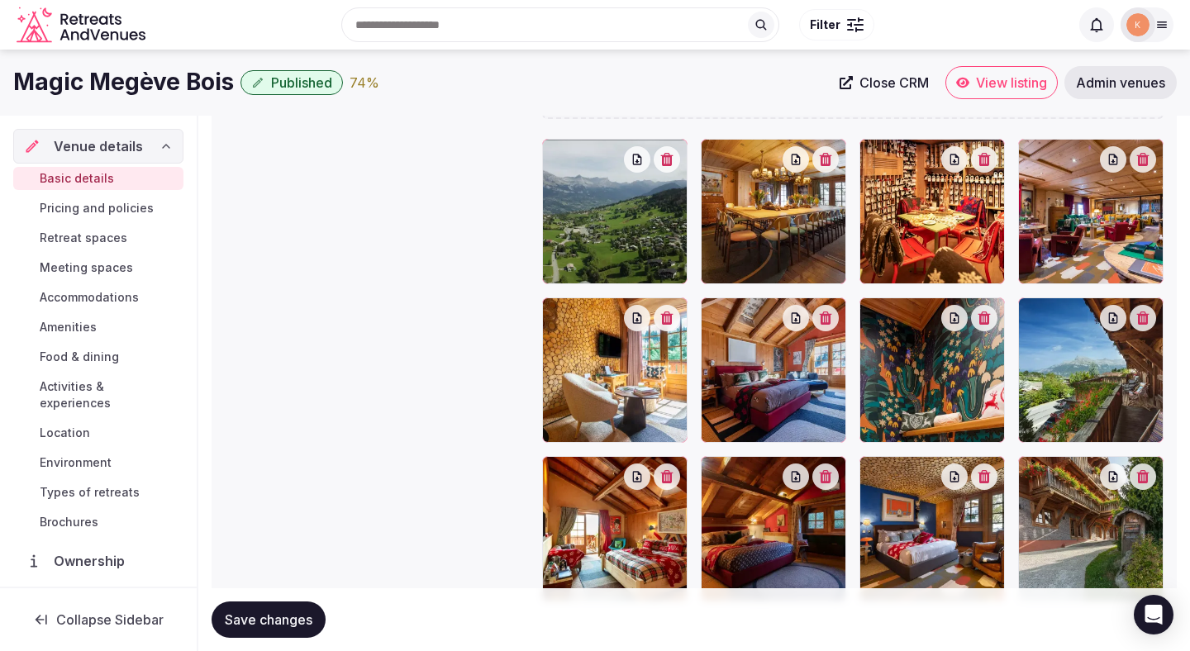
scroll to position [1753, 0]
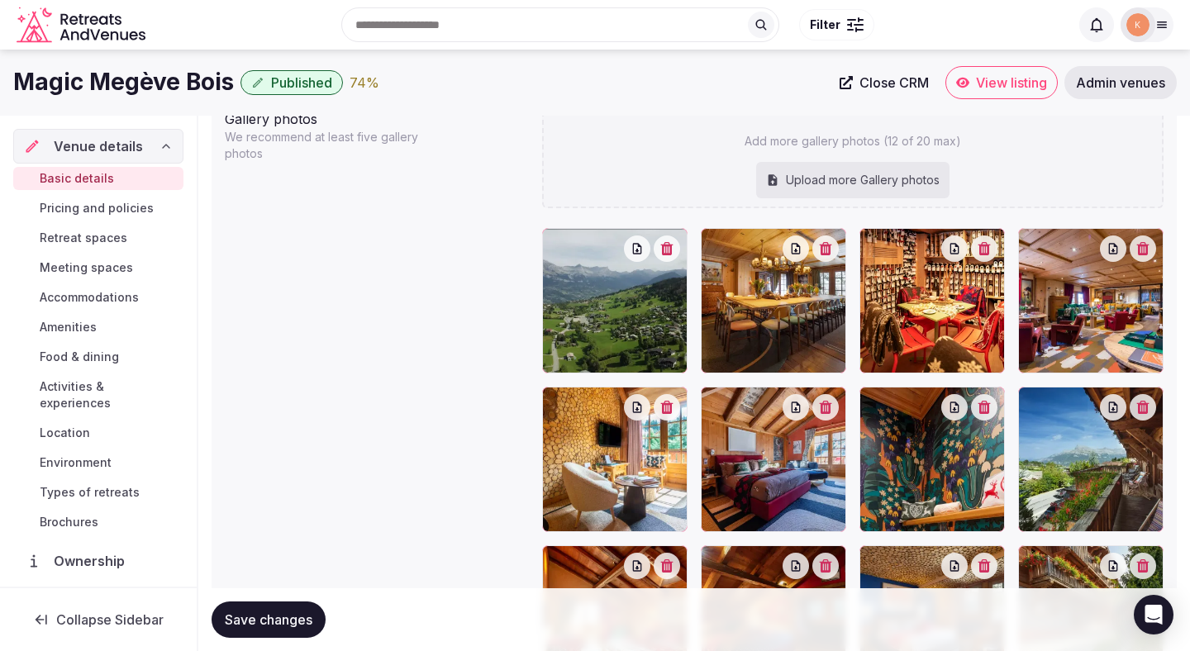
click at [811, 186] on div "Upload more Gallery photos" at bounding box center [852, 180] width 193 height 36
type input "**********"
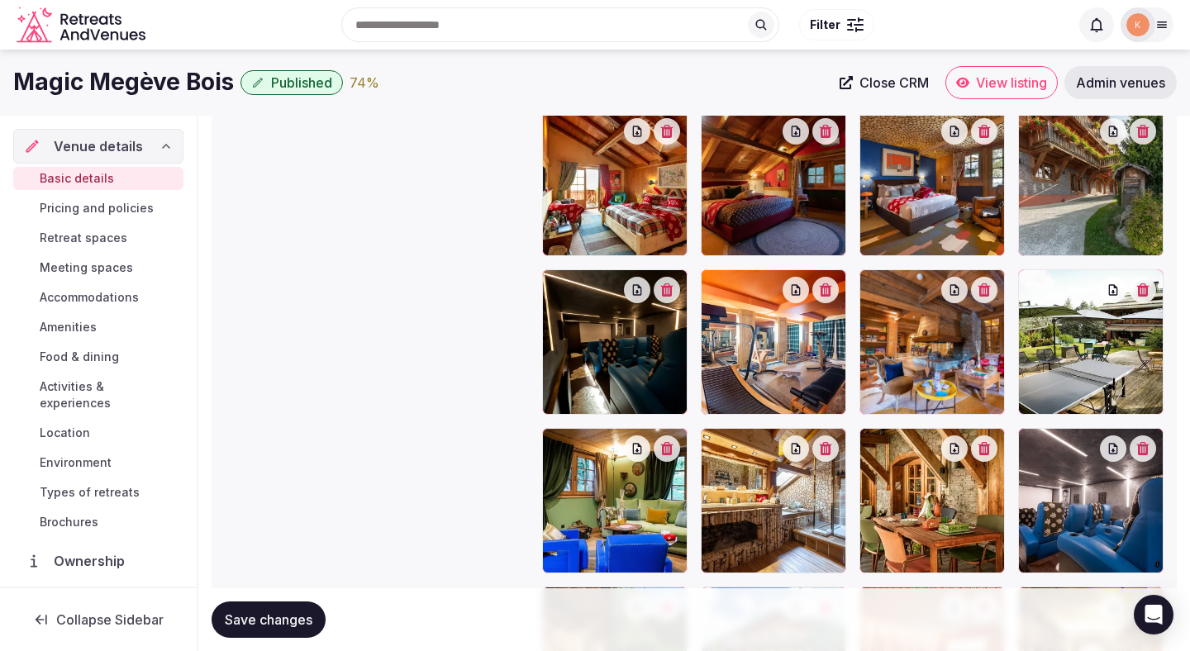
scroll to position [2188, 0]
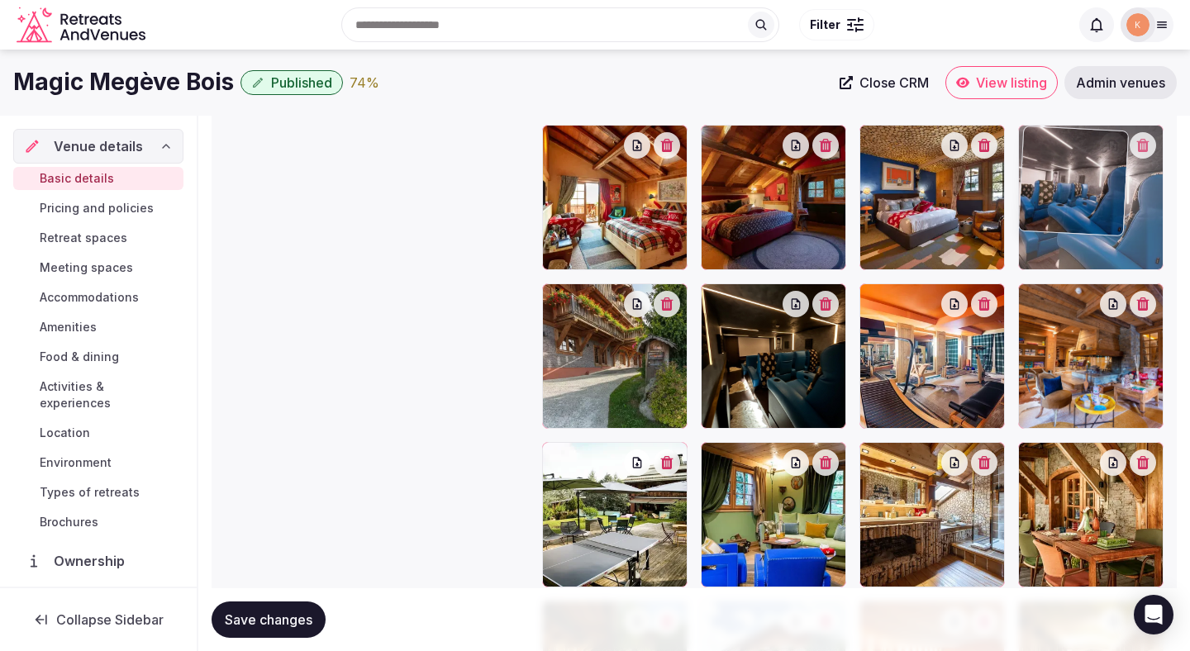
drag, startPoint x: 1059, startPoint y: 521, endPoint x: 1040, endPoint y: 247, distance: 275.0
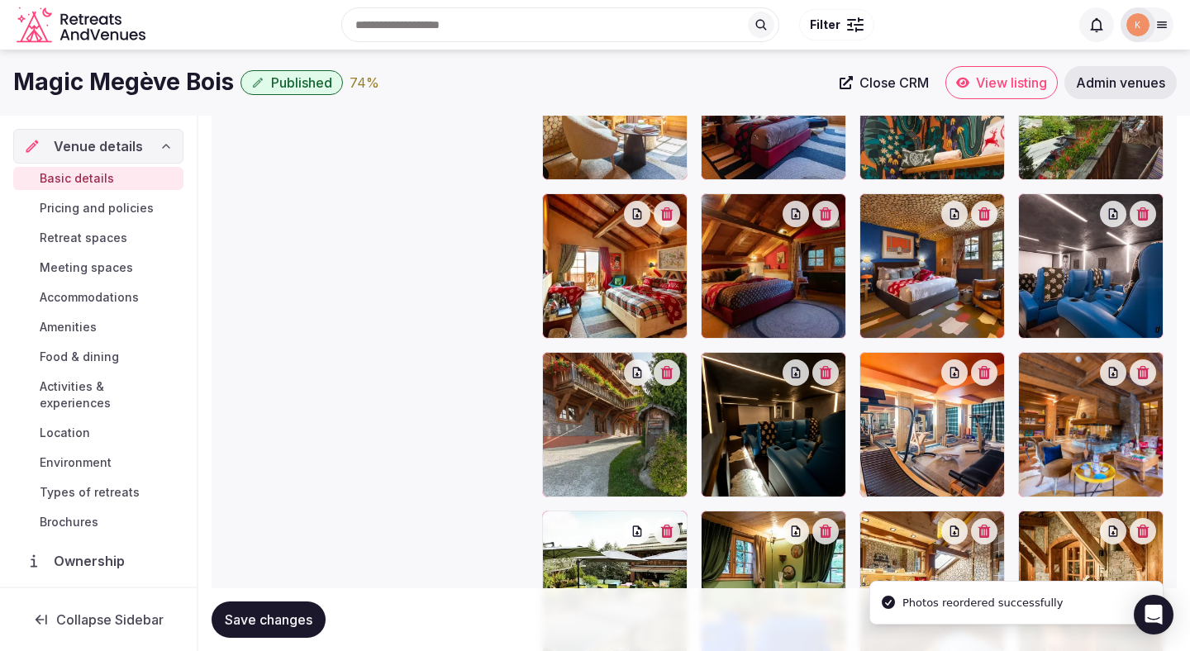
scroll to position [2118, 0]
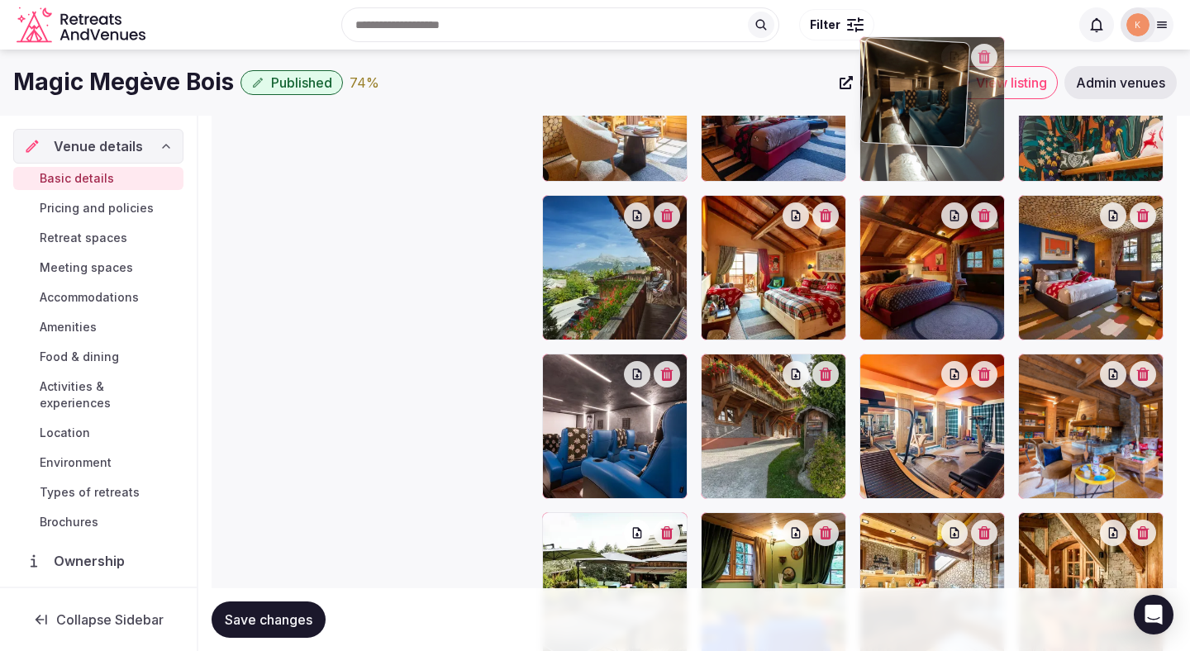
drag, startPoint x: 798, startPoint y: 432, endPoint x: 1015, endPoint y: 183, distance: 329.8
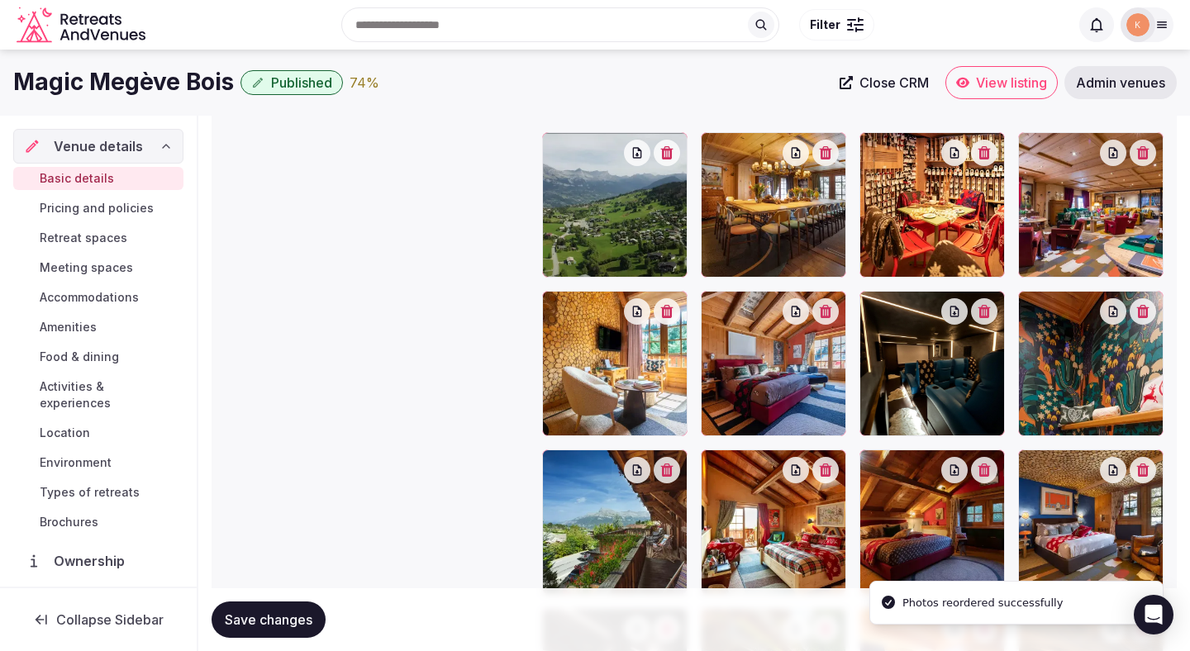
scroll to position [1796, 0]
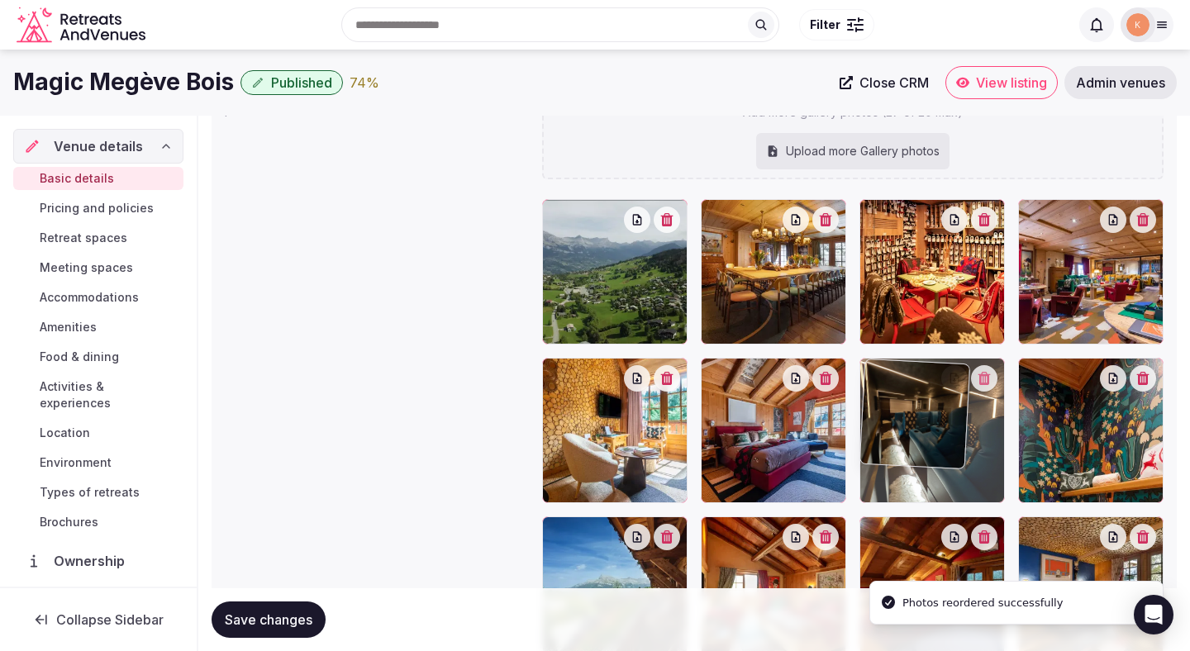
drag, startPoint x: 935, startPoint y: 435, endPoint x: 1030, endPoint y: 431, distance: 95.9
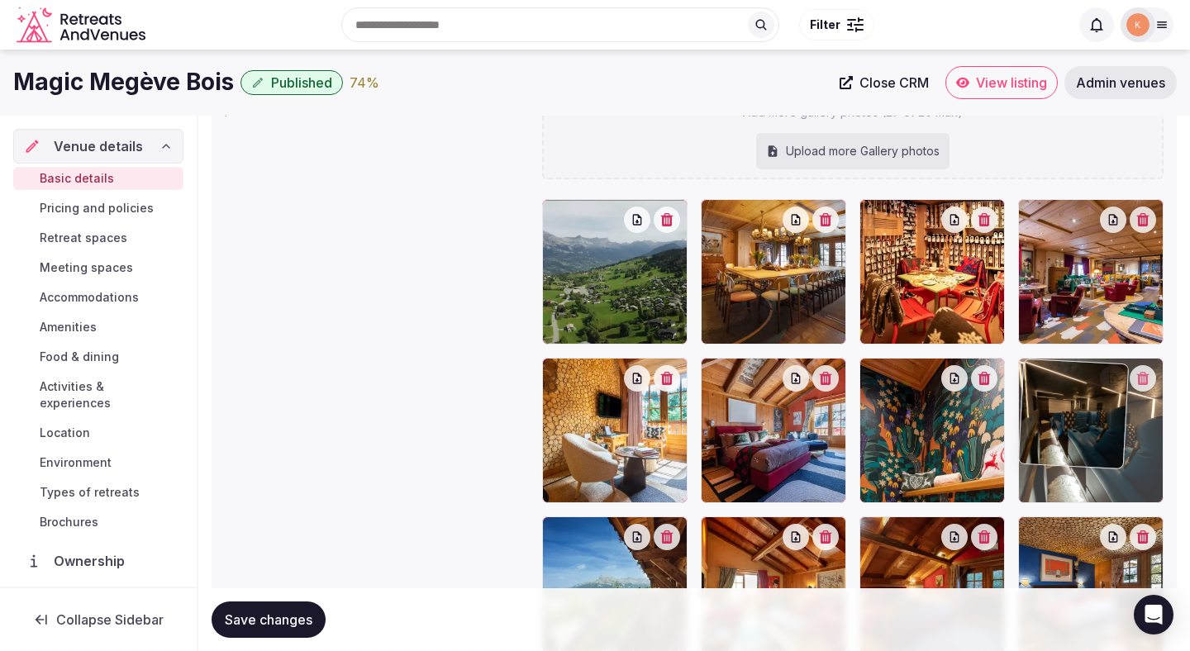
drag, startPoint x: 933, startPoint y: 452, endPoint x: 1040, endPoint y: 450, distance: 106.6
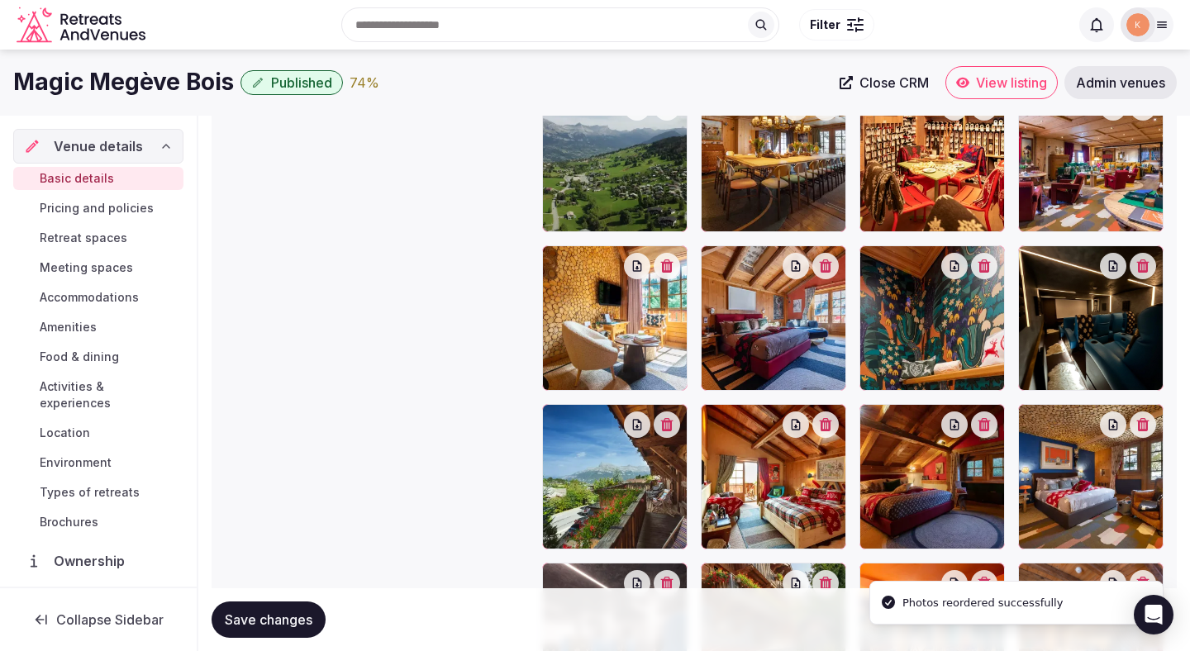
scroll to position [1891, 0]
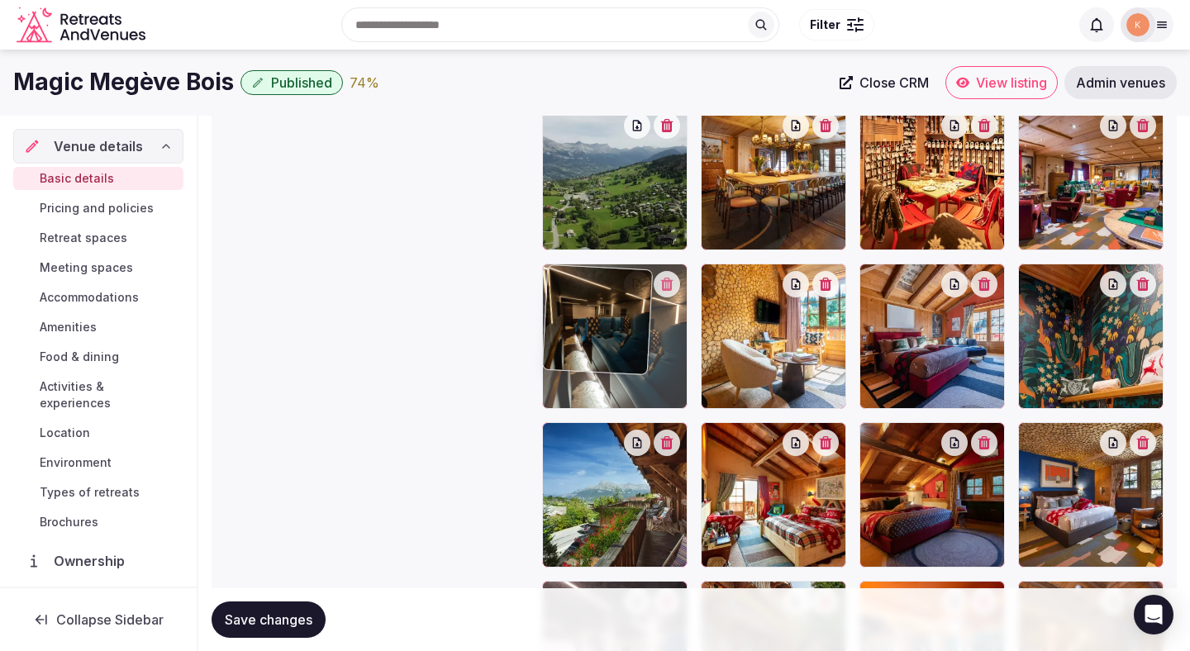
drag, startPoint x: 1078, startPoint y: 357, endPoint x: 673, endPoint y: 354, distance: 404.9
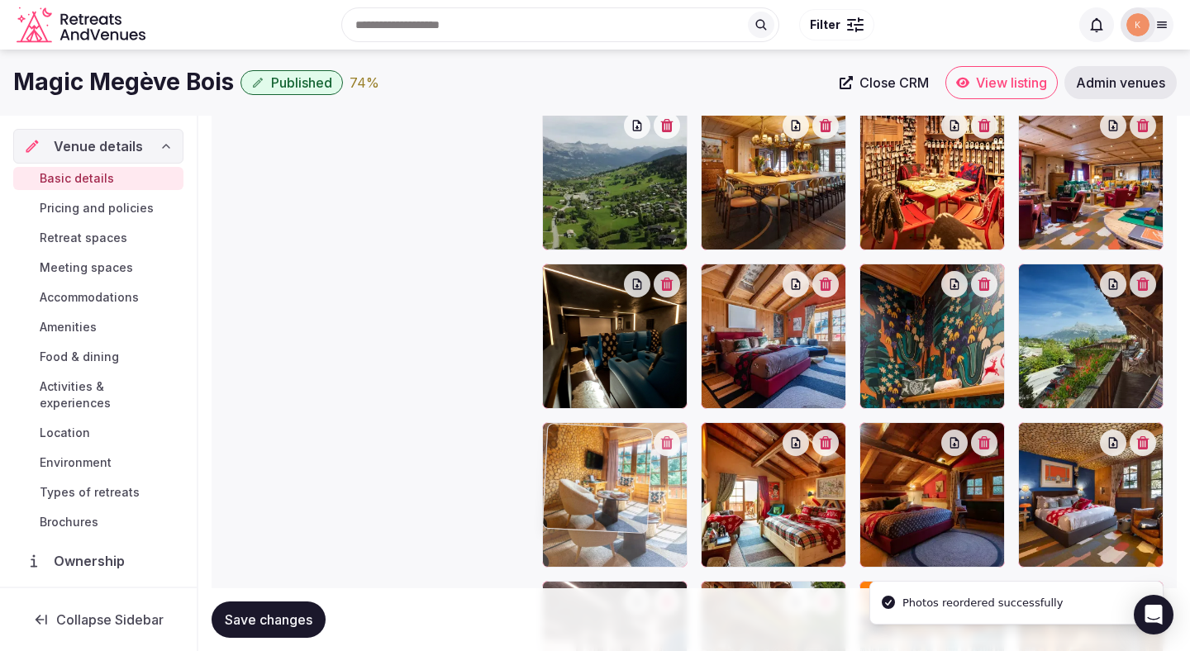
drag, startPoint x: 759, startPoint y: 364, endPoint x: 668, endPoint y: 518, distance: 178.6
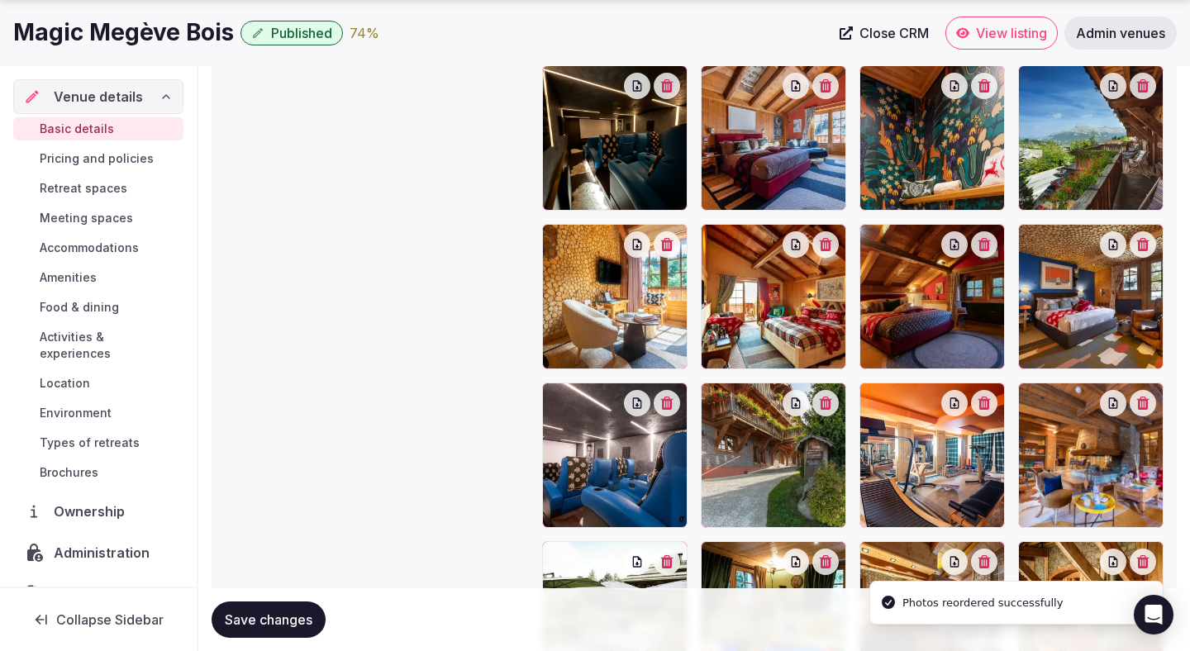
scroll to position [2091, 0]
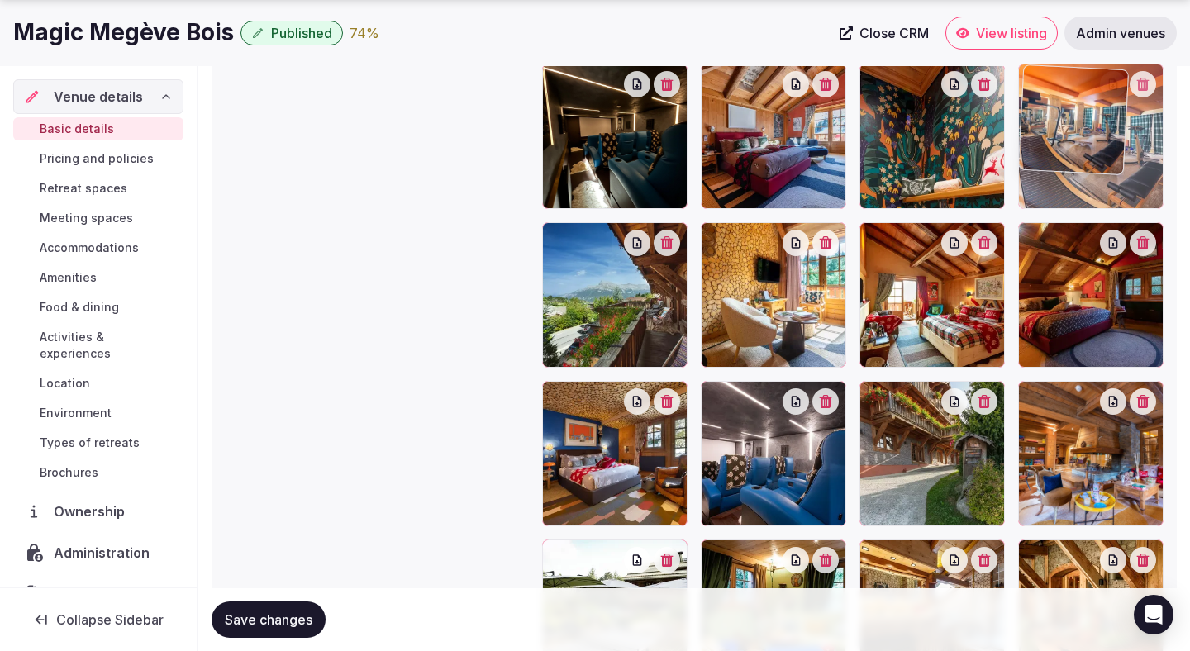
drag, startPoint x: 932, startPoint y: 471, endPoint x: 1107, endPoint y: 195, distance: 326.9
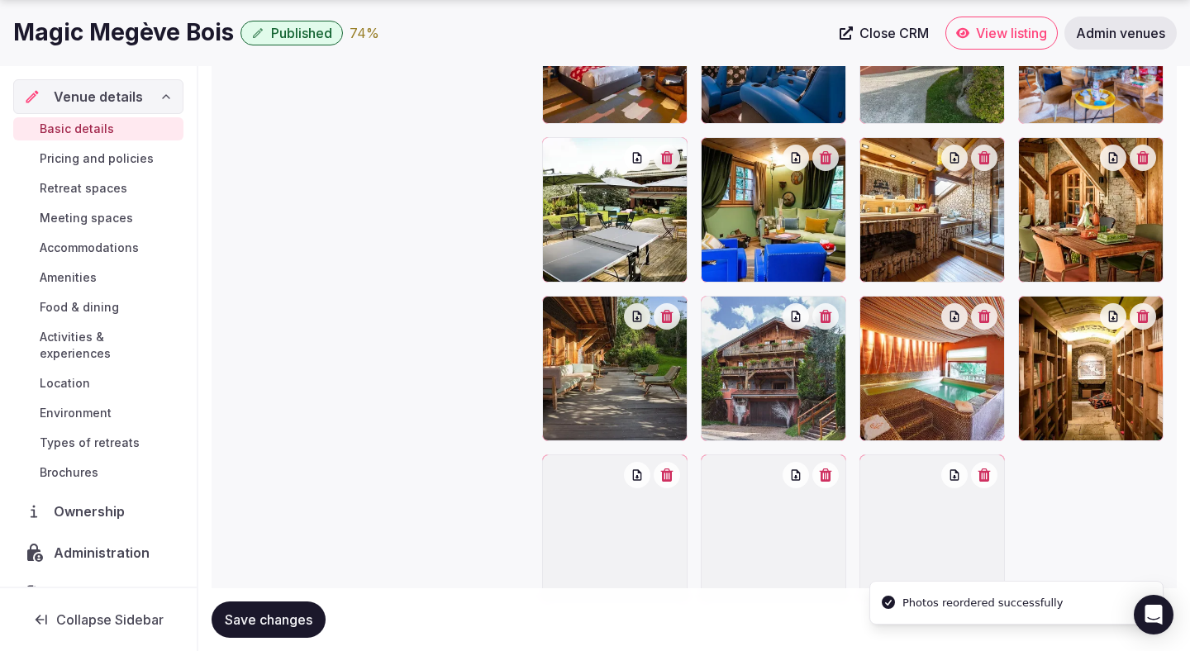
scroll to position [2565, 0]
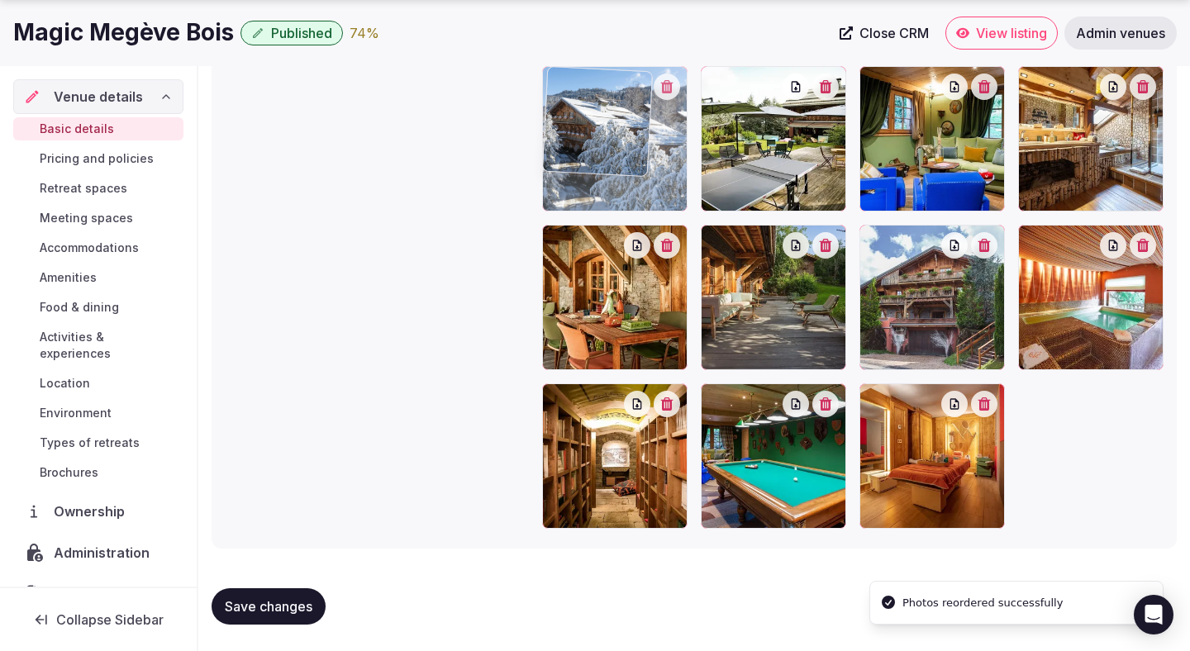
drag, startPoint x: 766, startPoint y: 450, endPoint x: 677, endPoint y: 207, distance: 258.8
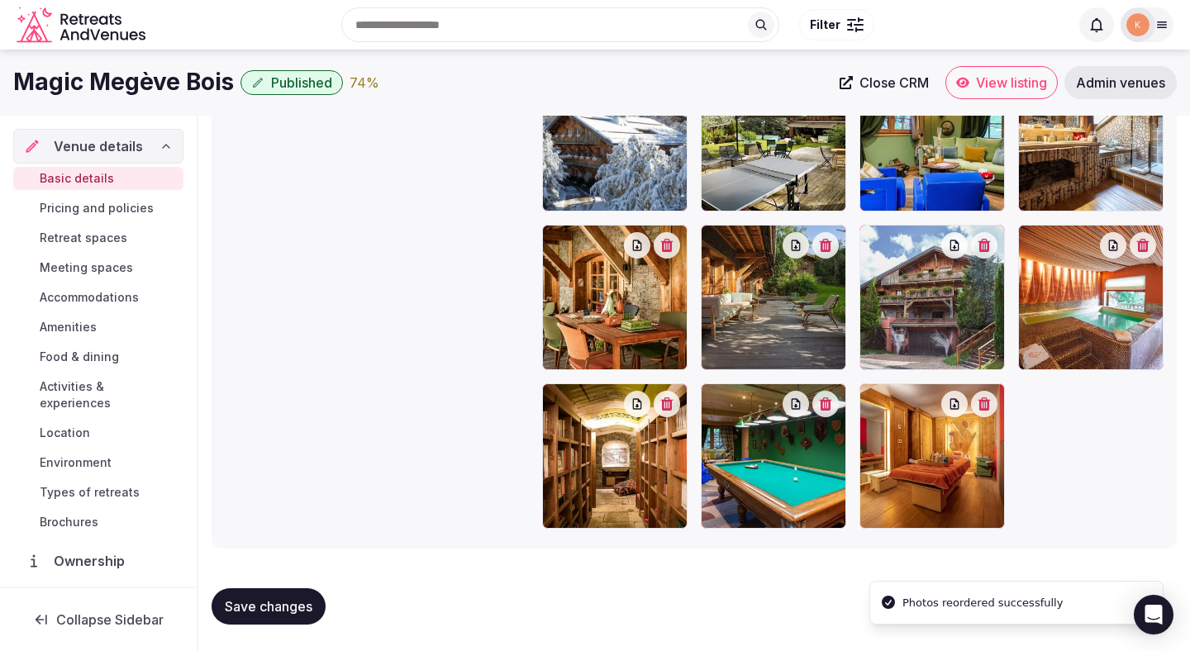
scroll to position [2177, 0]
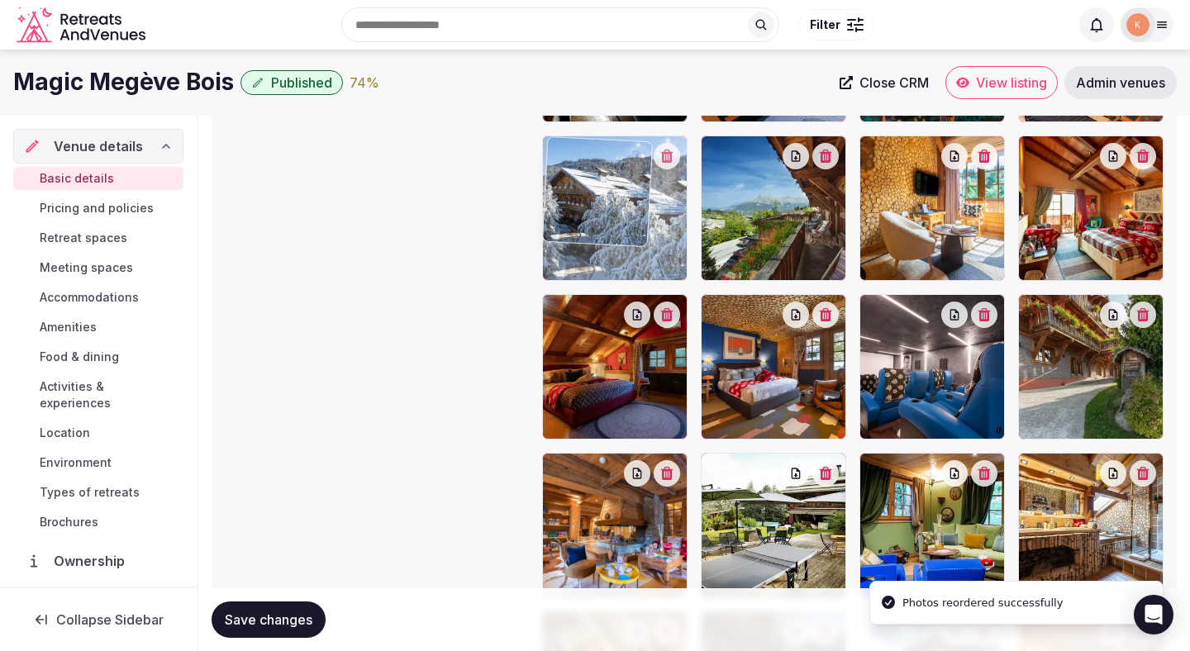
drag, startPoint x: 613, startPoint y: 508, endPoint x: 613, endPoint y: 179, distance: 328.9
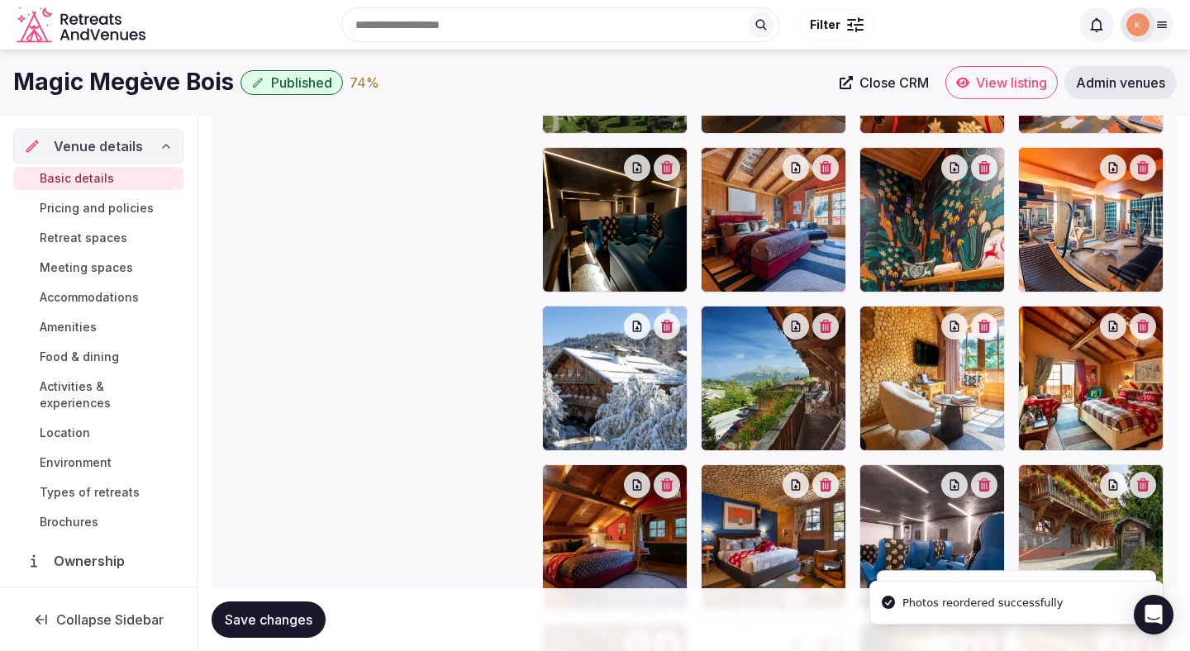
scroll to position [1994, 0]
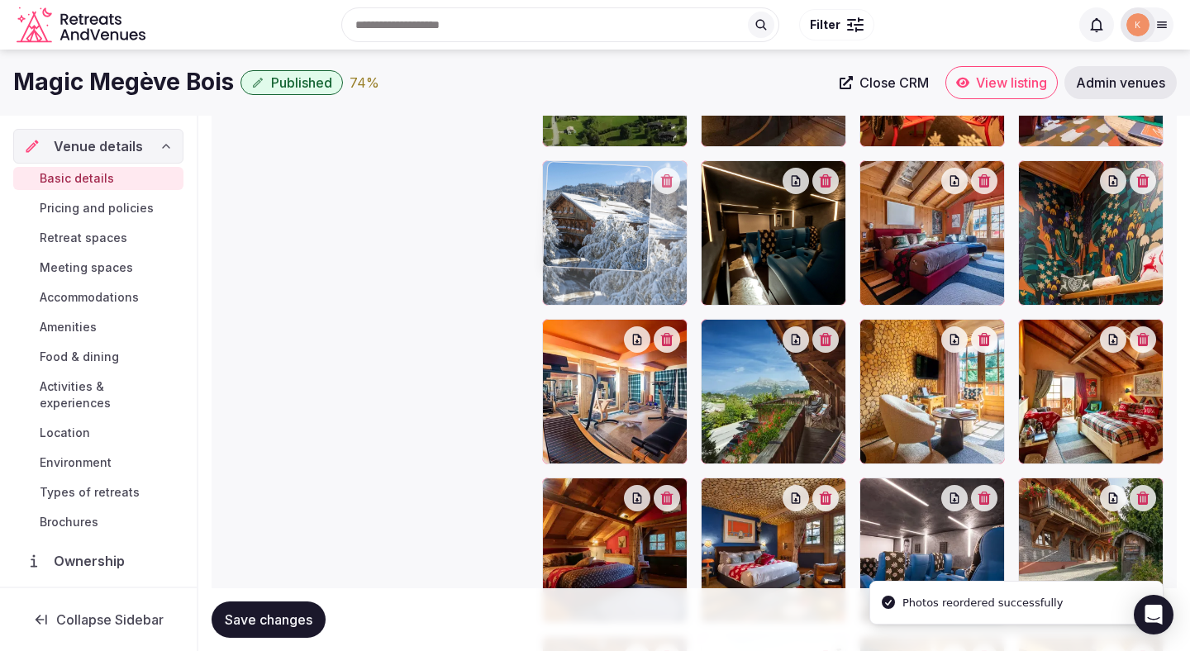
drag, startPoint x: 596, startPoint y: 381, endPoint x: 594, endPoint y: 224, distance: 157.0
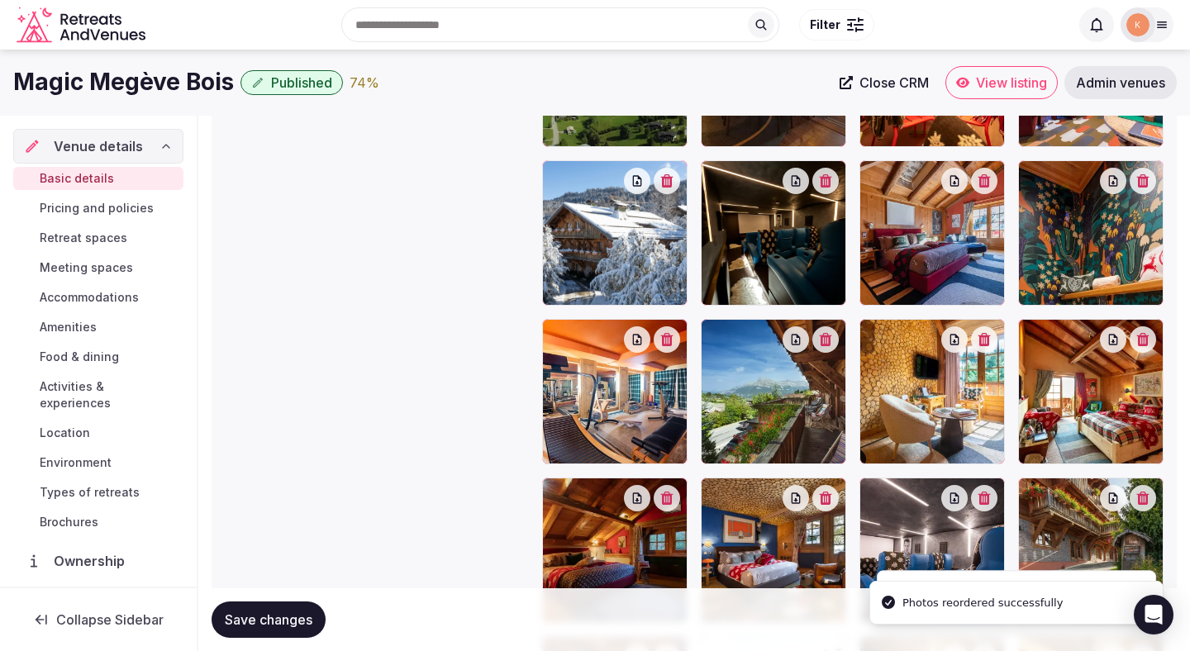
scroll to position [1878, 0]
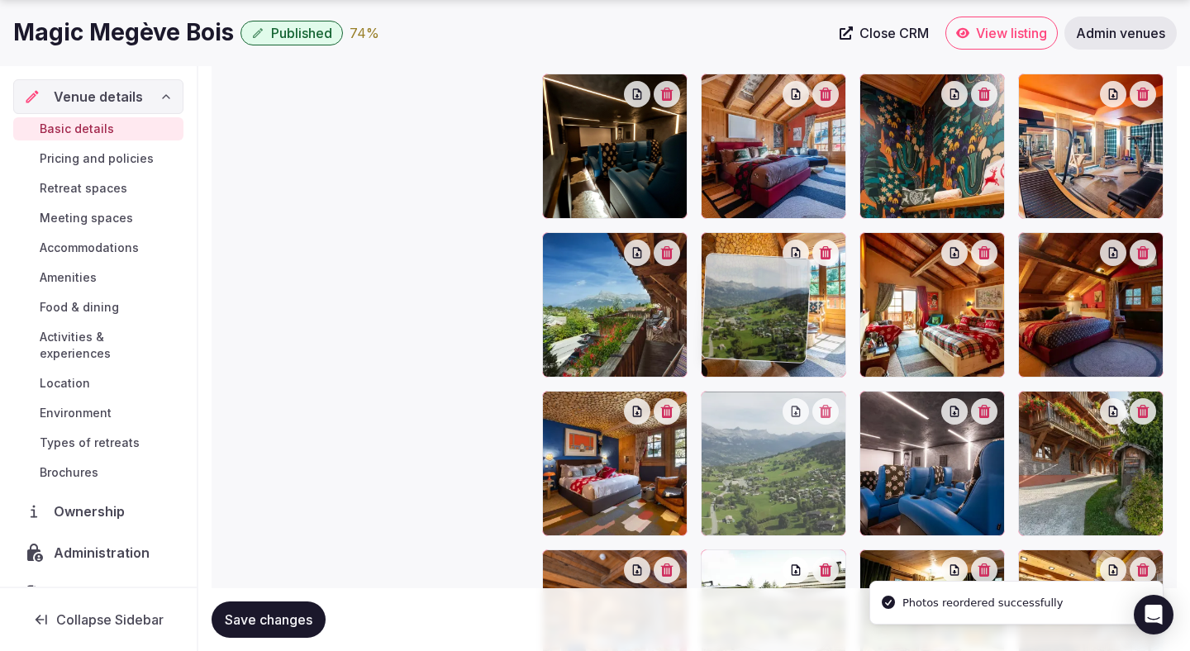
drag, startPoint x: 606, startPoint y: 217, endPoint x: 703, endPoint y: 592, distance: 386.8
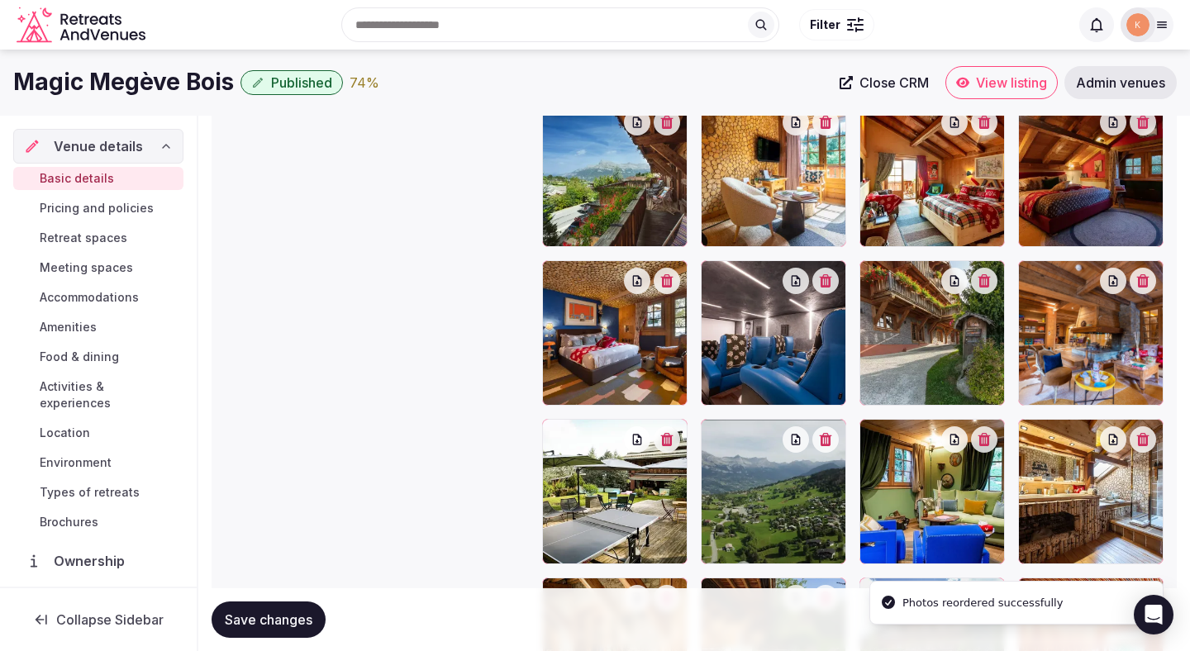
scroll to position [1886, 0]
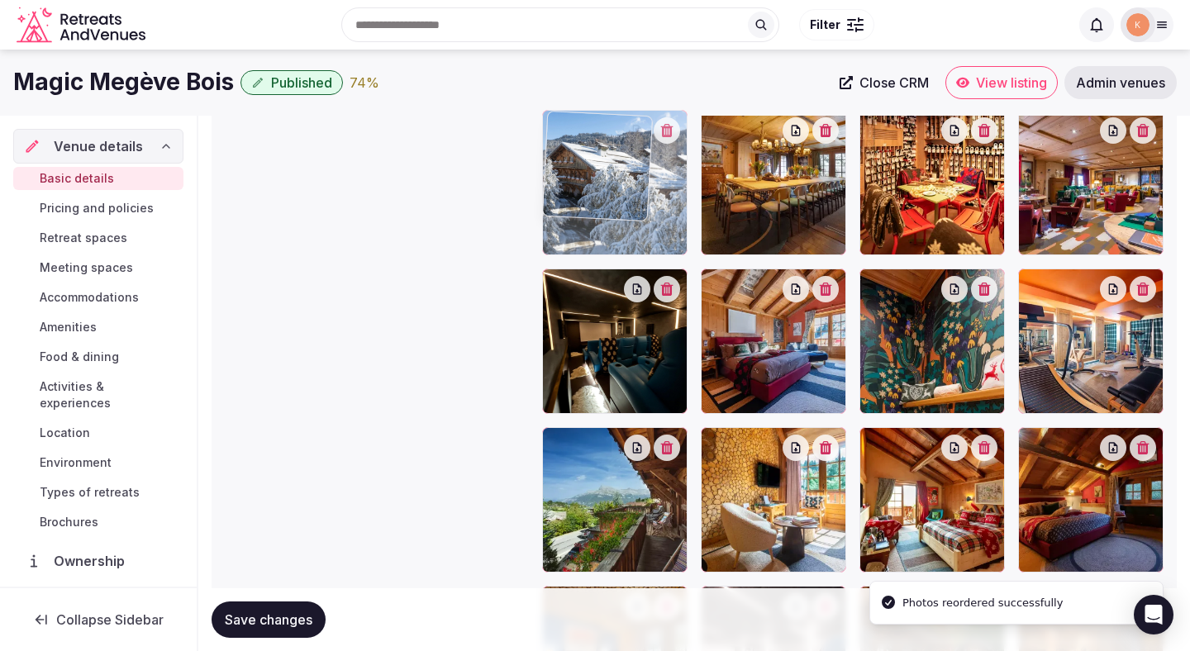
drag, startPoint x: 1082, startPoint y: 210, endPoint x: 607, endPoint y: 221, distance: 474.4
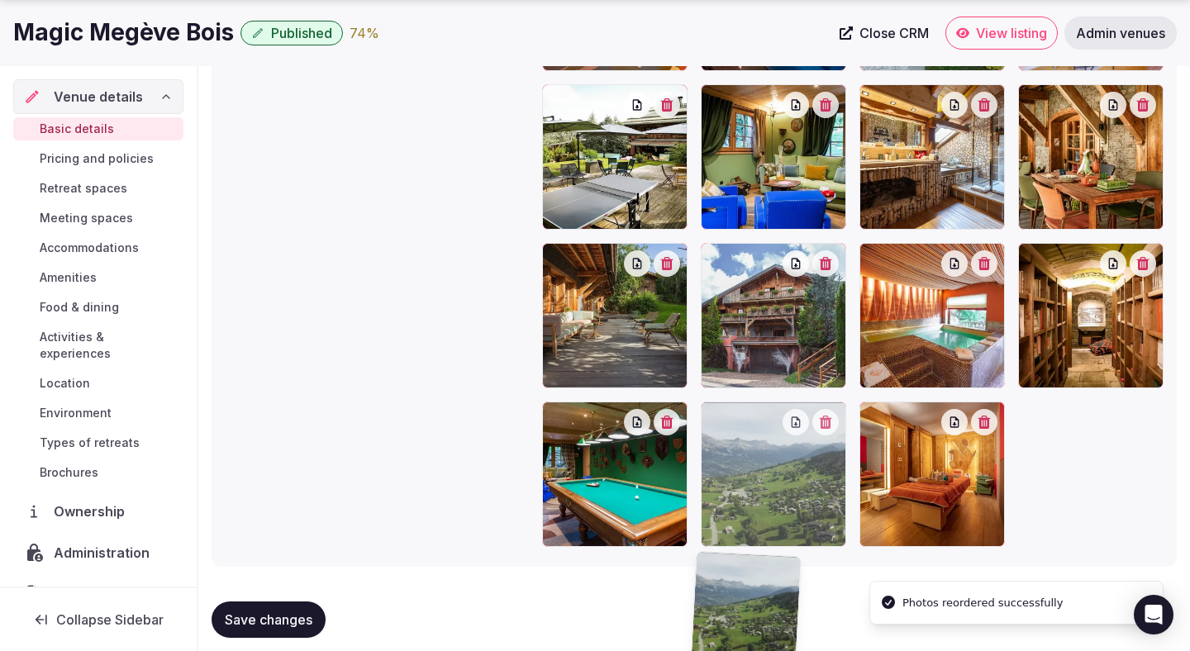
scroll to position [2565, 0]
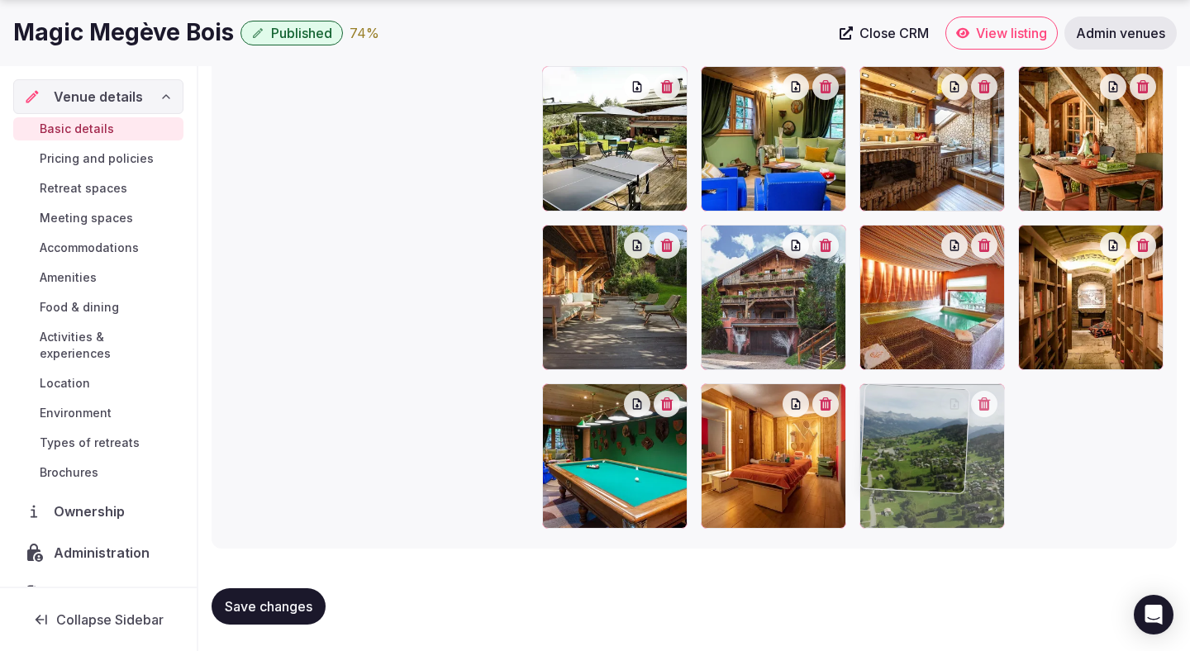
drag, startPoint x: 775, startPoint y: 468, endPoint x: 993, endPoint y: 439, distance: 220.1
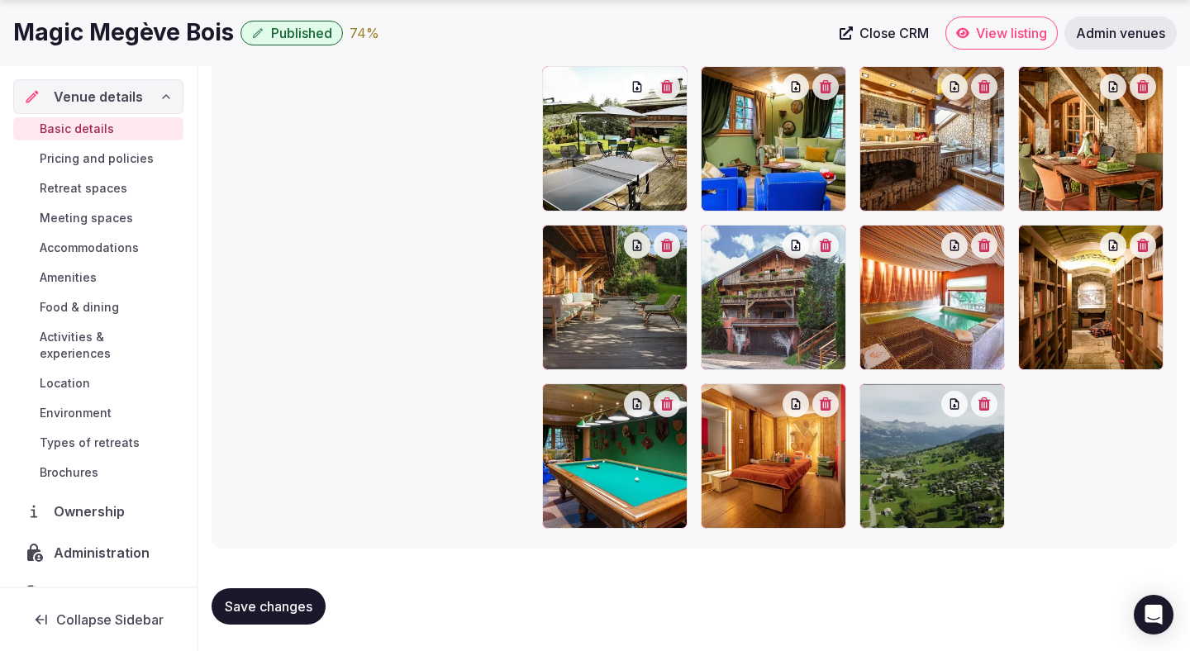
click at [294, 608] on span "Save changes" at bounding box center [269, 606] width 88 height 17
click at [279, 606] on span "Save changes" at bounding box center [269, 606] width 88 height 17
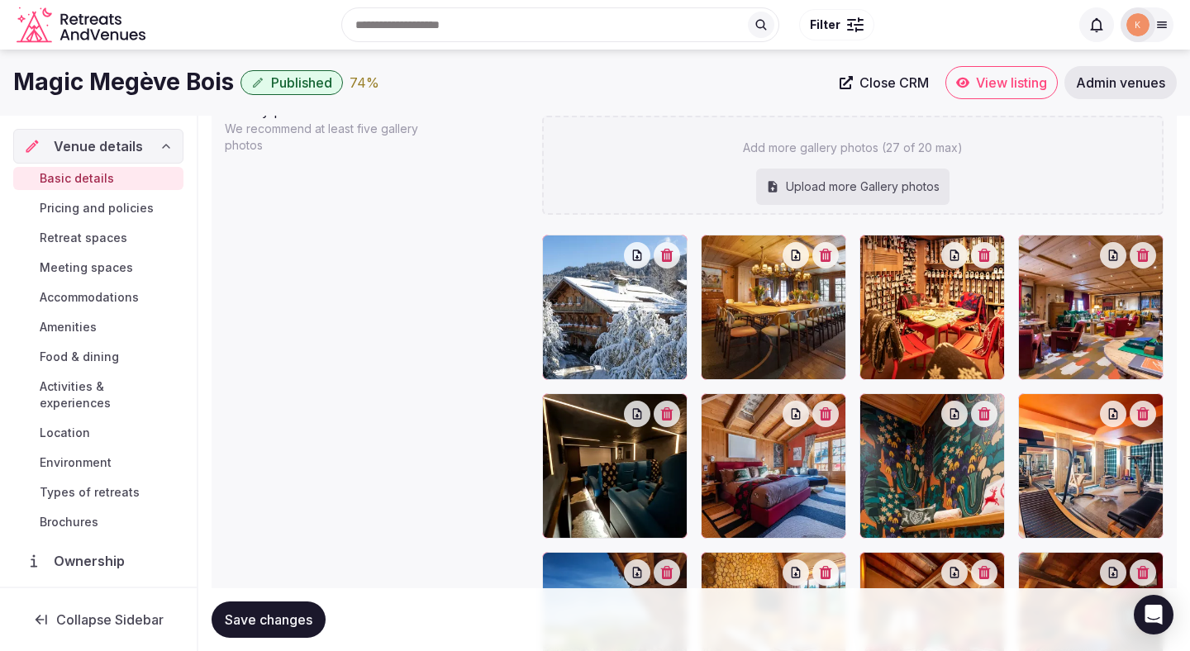
scroll to position [1718, 0]
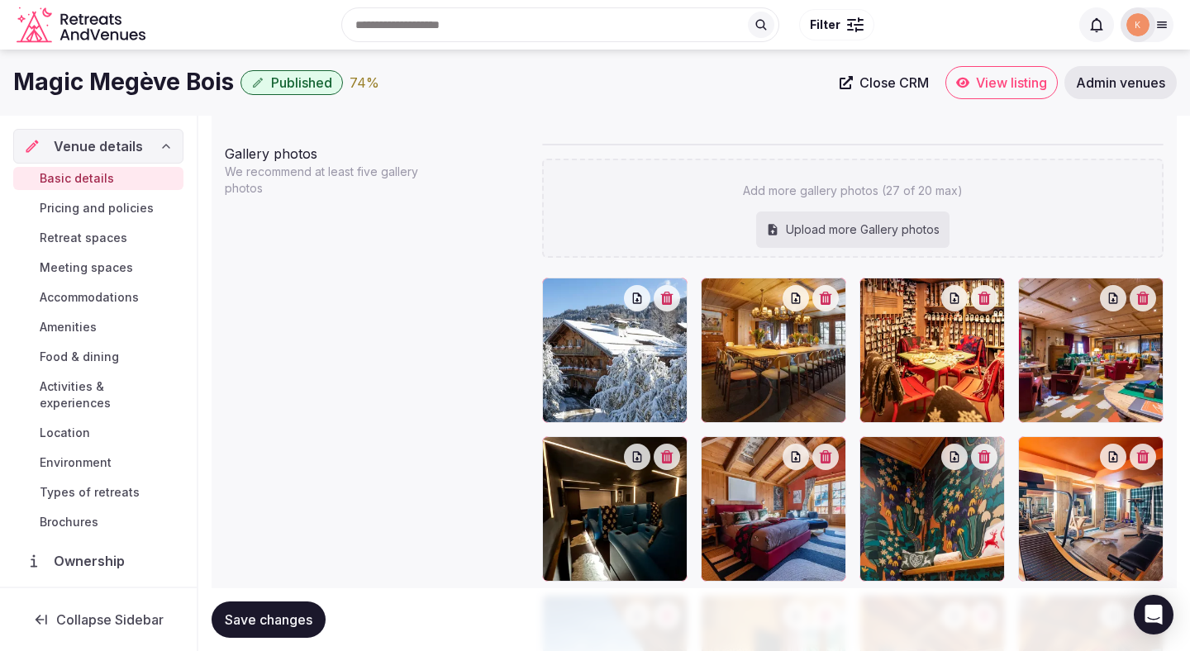
click at [282, 629] on button "Save changes" at bounding box center [269, 620] width 114 height 36
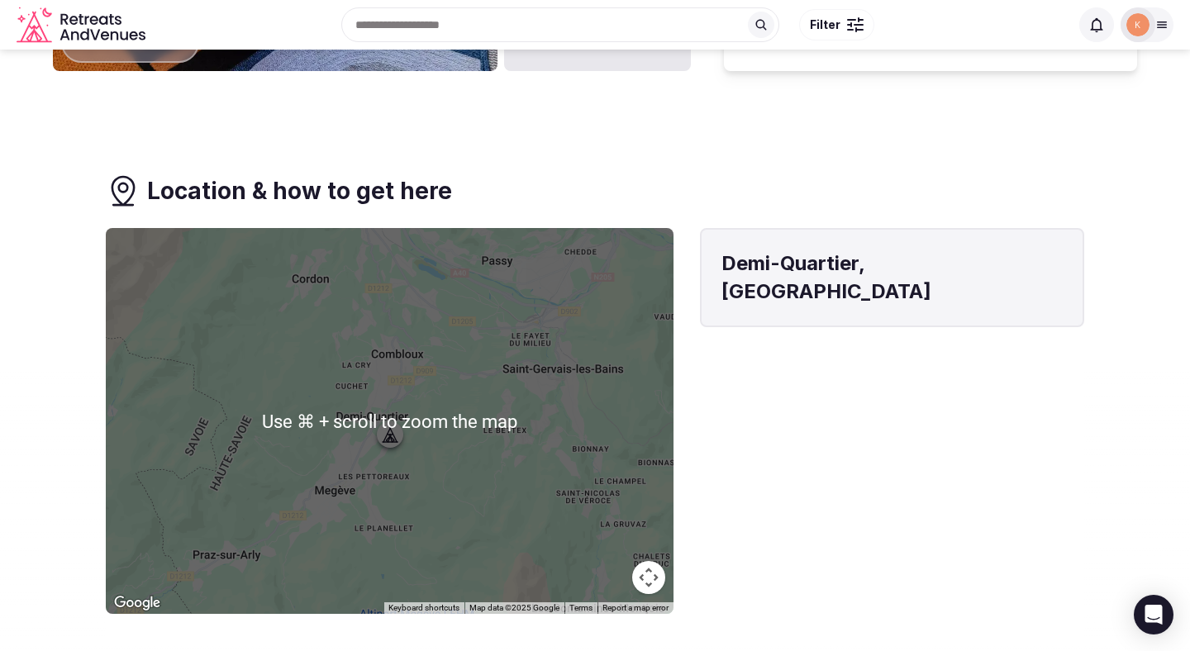
scroll to position [687, 0]
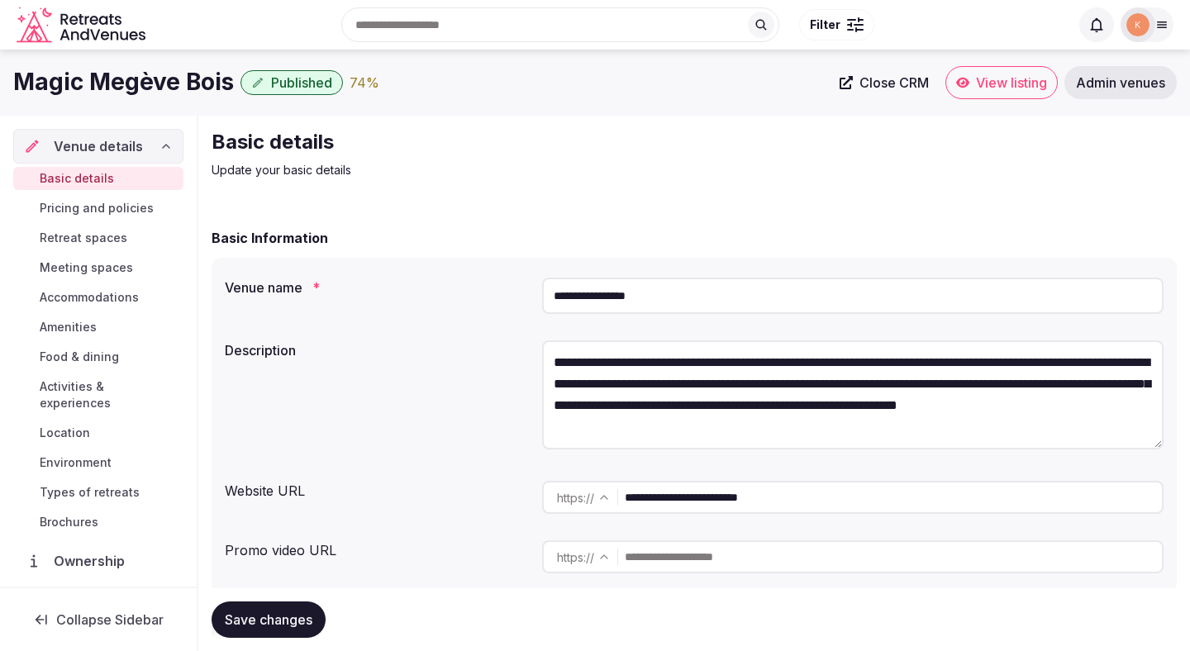
click at [1135, 80] on span "Admin venues" at bounding box center [1120, 82] width 89 height 17
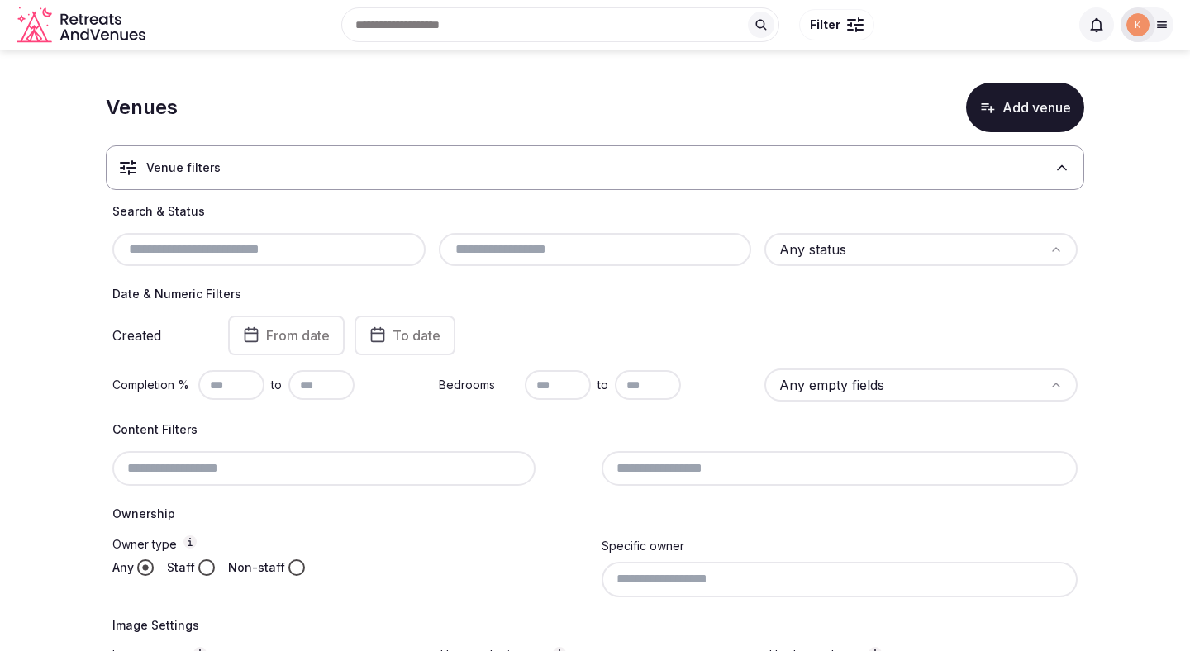
click at [288, 245] on input "text" at bounding box center [269, 250] width 300 height 20
paste input "**********"
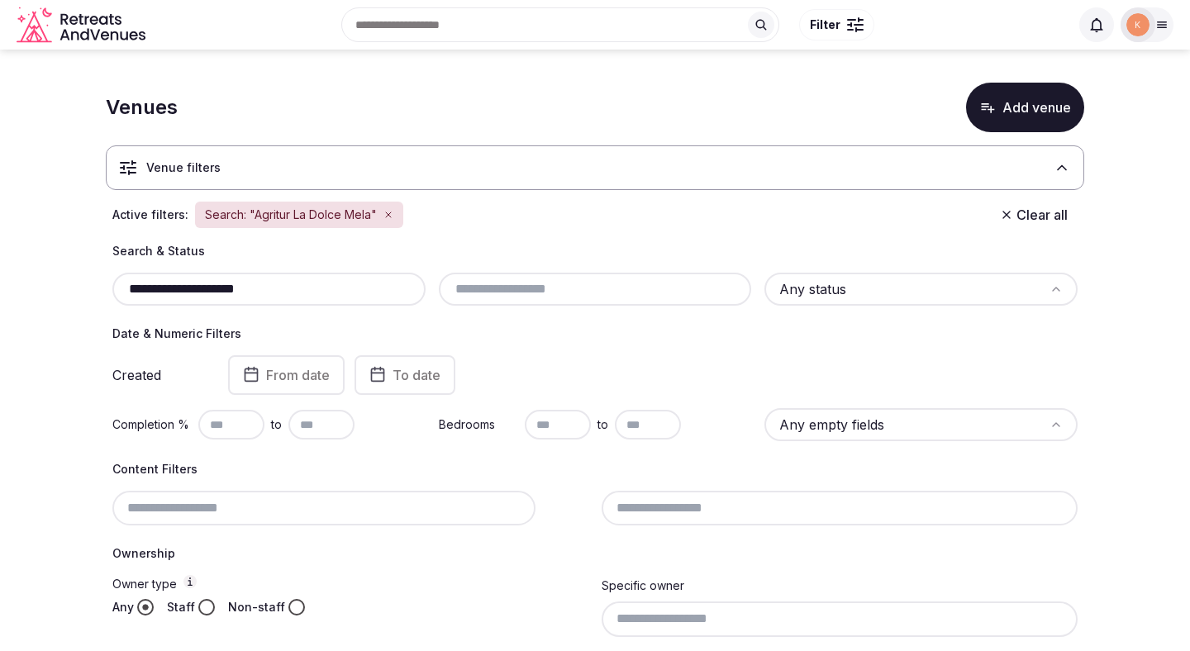
type input "**********"
click at [1008, 117] on button "Add venue" at bounding box center [1025, 108] width 118 height 50
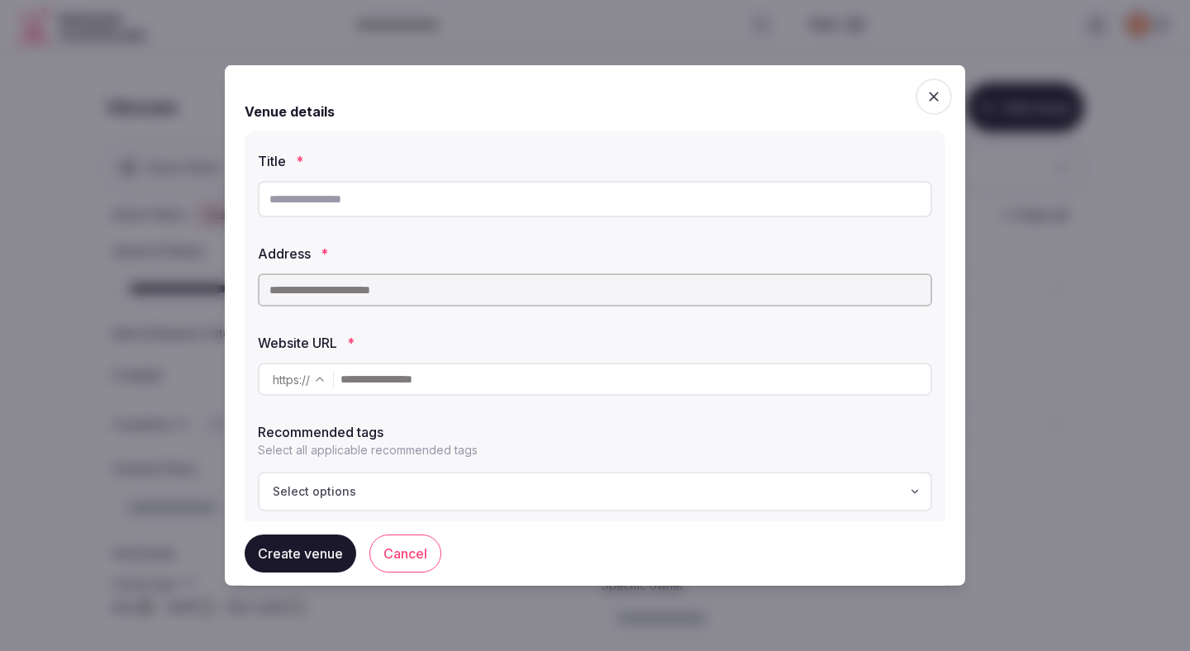
click at [535, 207] on input "text" at bounding box center [595, 199] width 674 height 36
paste input "**********"
type input "**********"
click at [434, 297] on input "text" at bounding box center [595, 290] width 674 height 33
click at [434, 296] on input "text" at bounding box center [595, 290] width 674 height 33
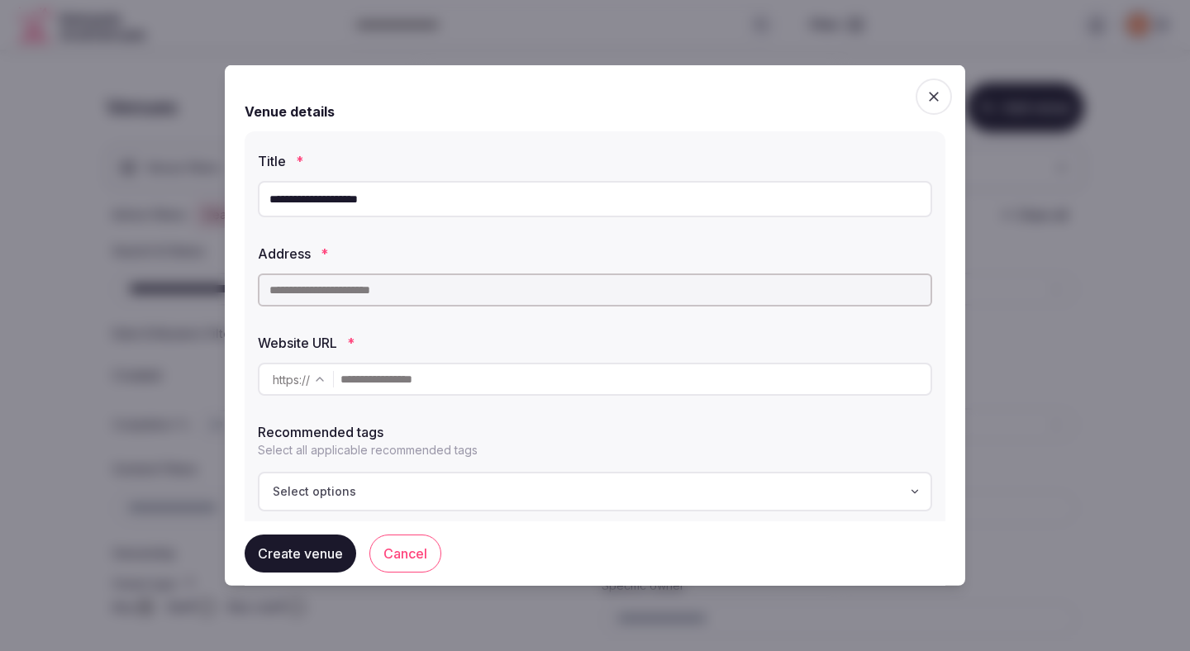
paste input "**********"
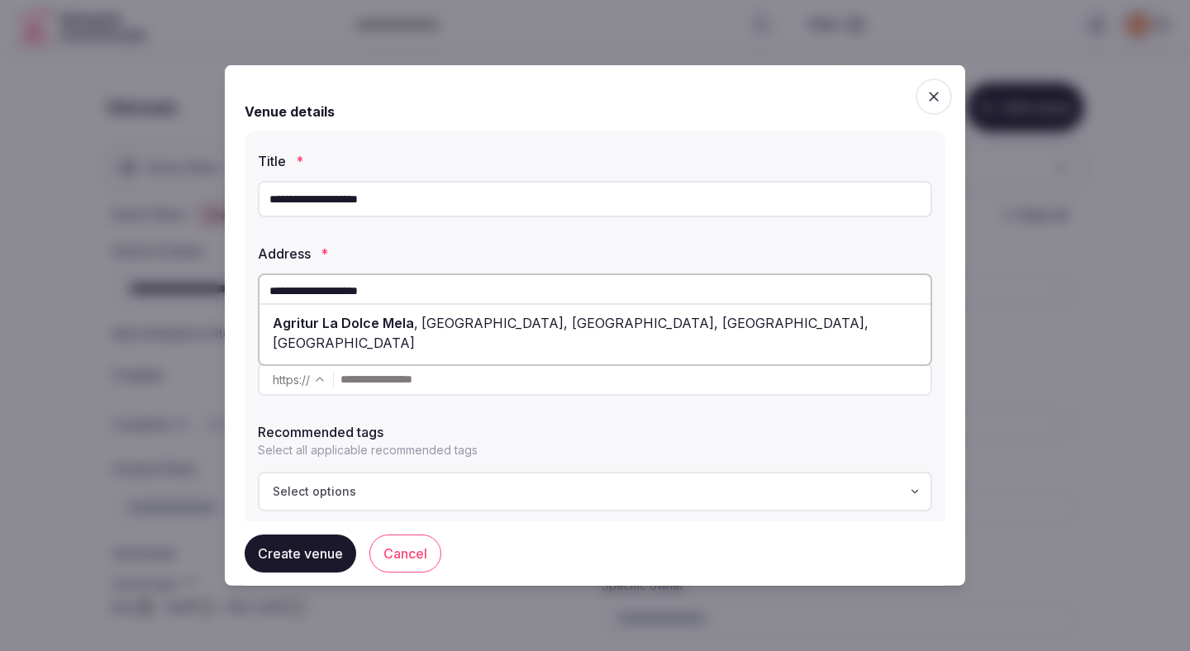
click at [432, 317] on span "Strada di Pedegaza, Vallelaghi, Autonomous Province of Trento, Italy" at bounding box center [571, 333] width 596 height 36
type input "**********"
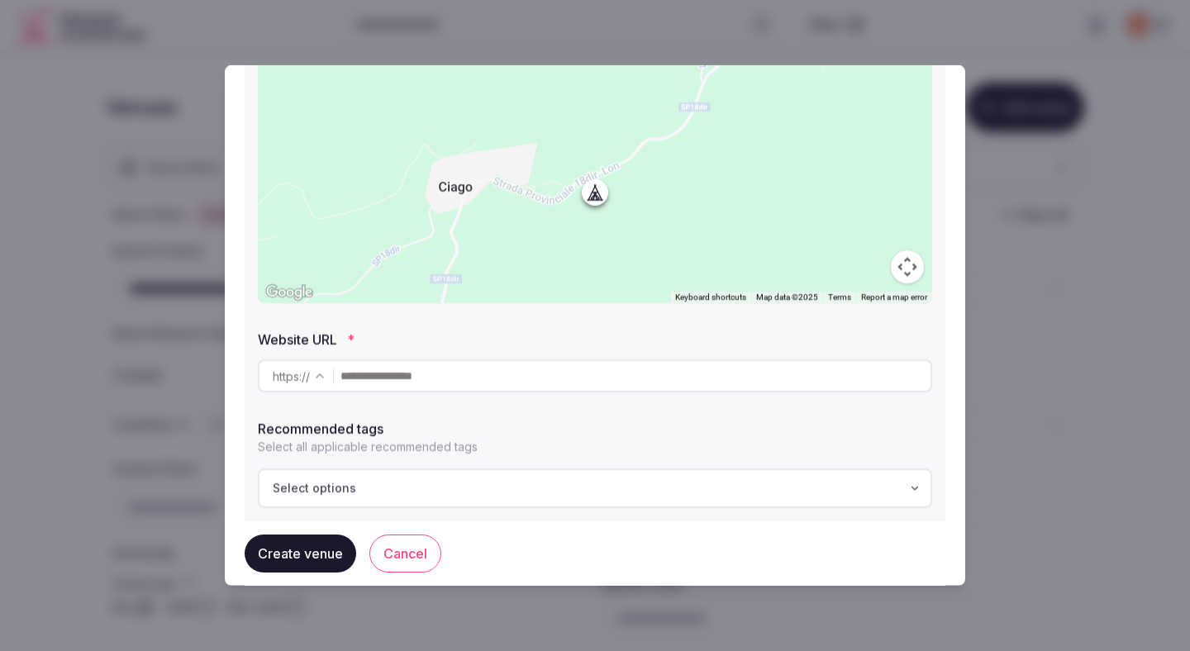
scroll to position [307, 0]
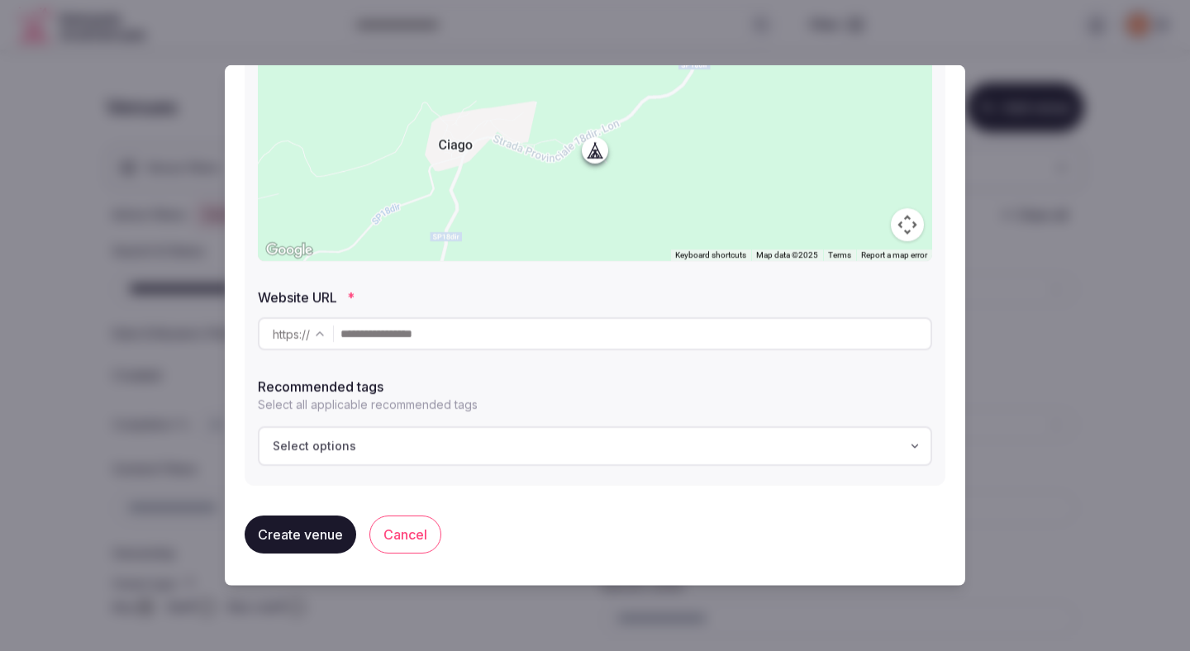
click at [556, 341] on input "text" at bounding box center [635, 333] width 590 height 33
paste input "**********"
type input "**********"
click at [312, 531] on button "Create venue" at bounding box center [301, 535] width 112 height 38
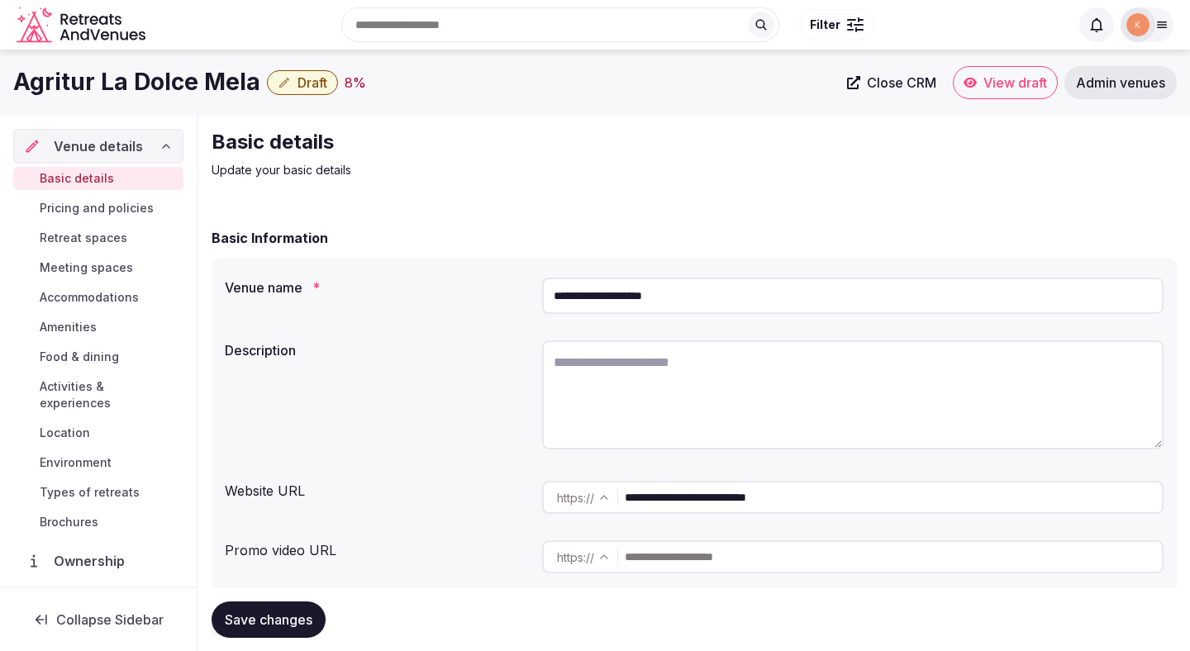
click at [678, 499] on input "**********" at bounding box center [893, 497] width 537 height 33
click at [734, 498] on input "**********" at bounding box center [893, 497] width 537 height 33
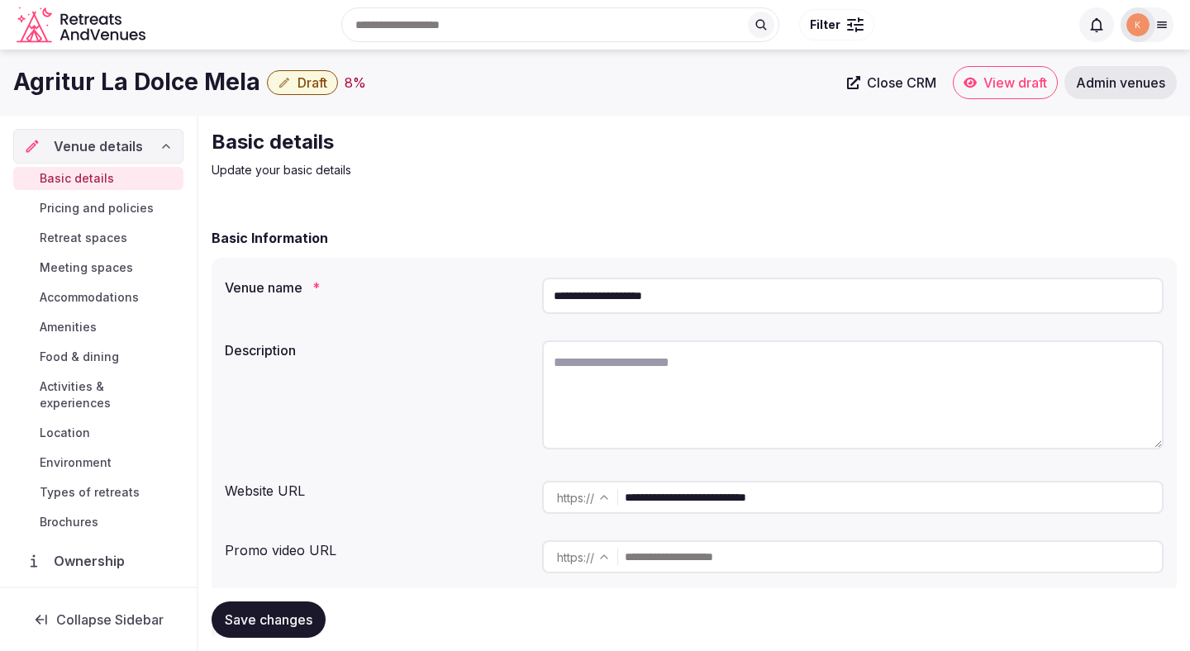
click at [580, 300] on input "**********" at bounding box center [852, 296] width 621 height 36
click at [580, 299] on input "**********" at bounding box center [852, 296] width 621 height 36
click at [726, 384] on textarea at bounding box center [852, 394] width 621 height 109
click at [580, 359] on textarea at bounding box center [852, 394] width 621 height 109
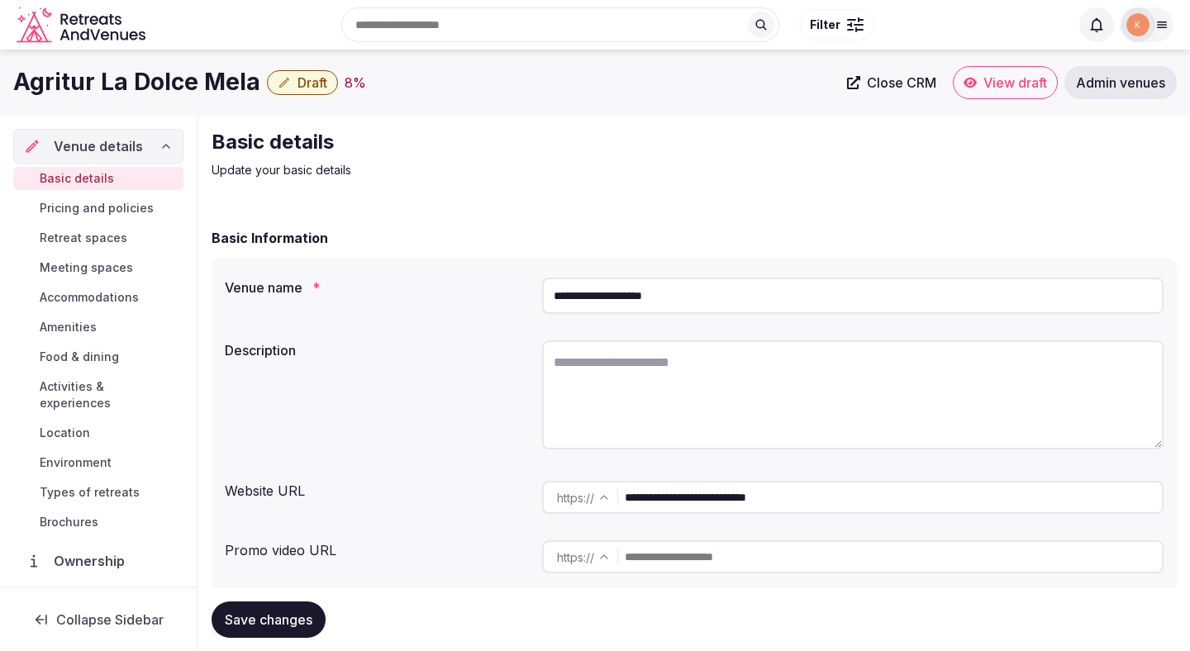
paste textarea "**********"
click at [572, 409] on textarea "**********" at bounding box center [852, 394] width 621 height 109
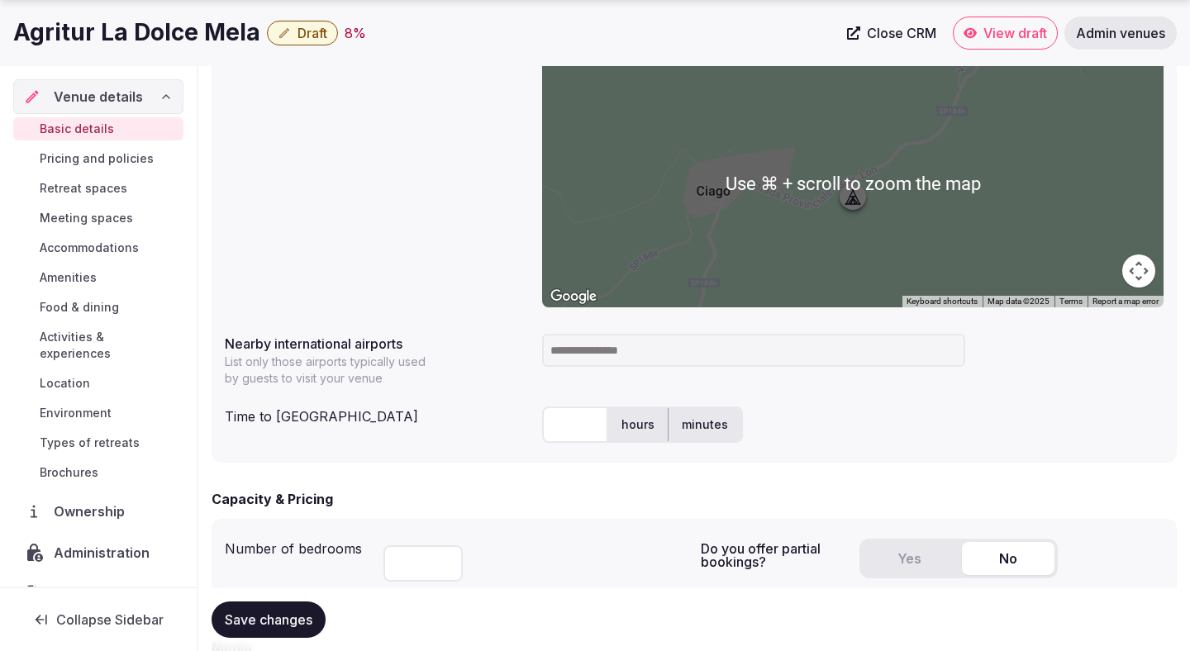
scroll to position [657, 0]
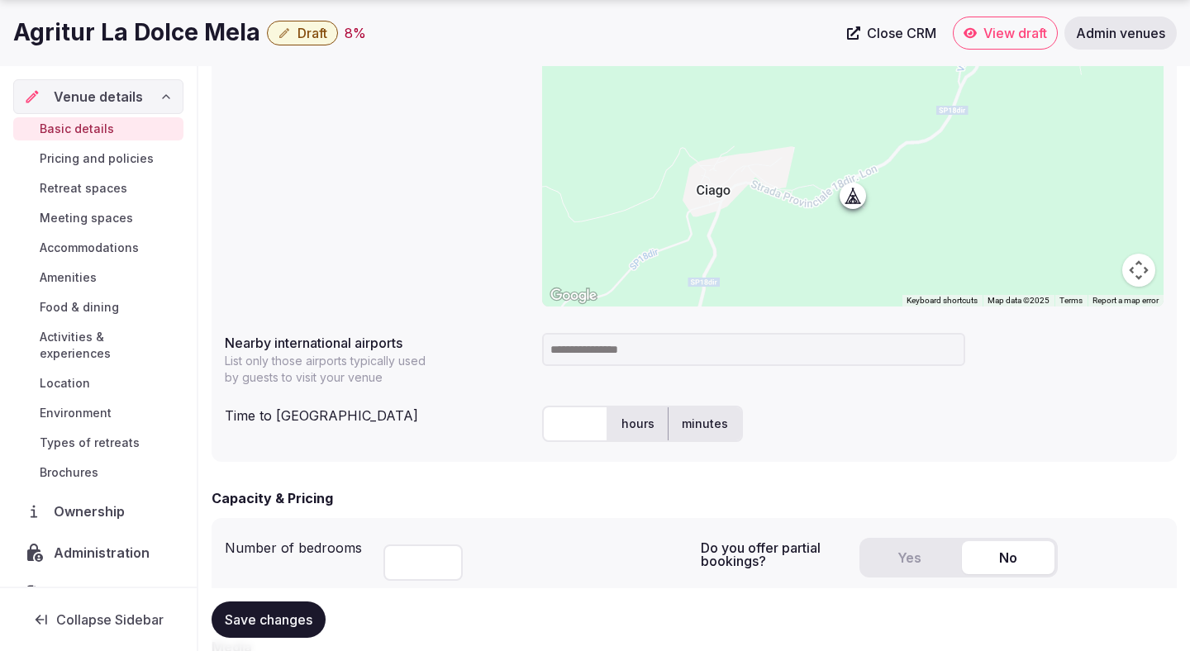
type textarea "**********"
click at [906, 558] on button "Yes" at bounding box center [909, 557] width 93 height 33
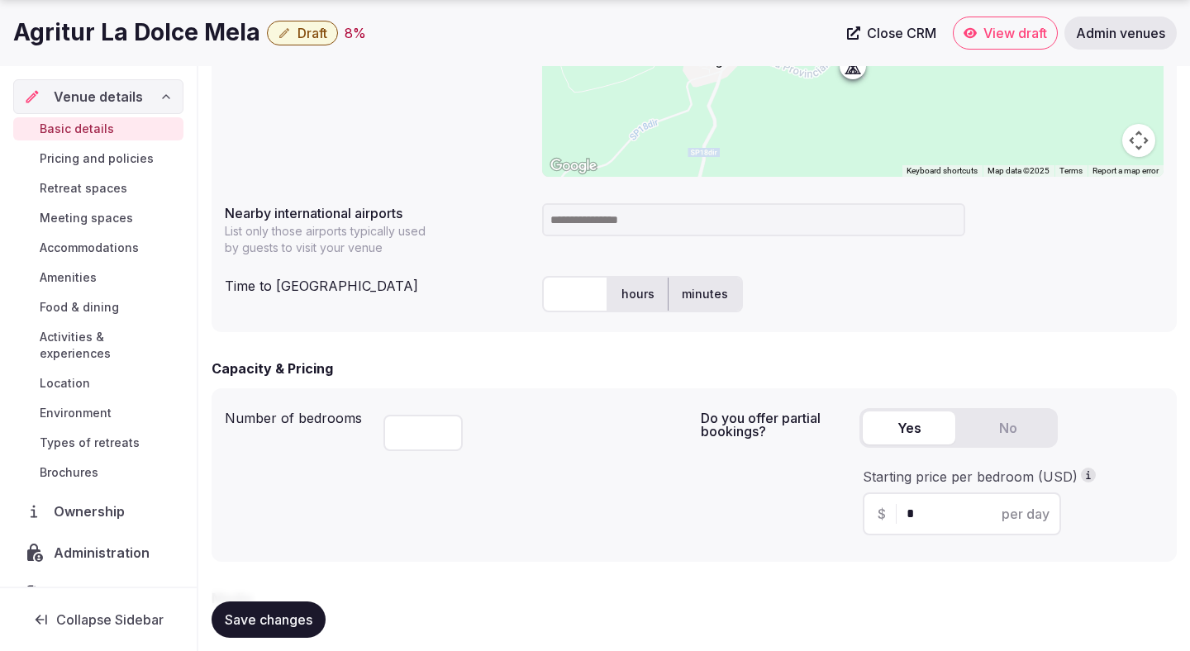
scroll to position [830, 0]
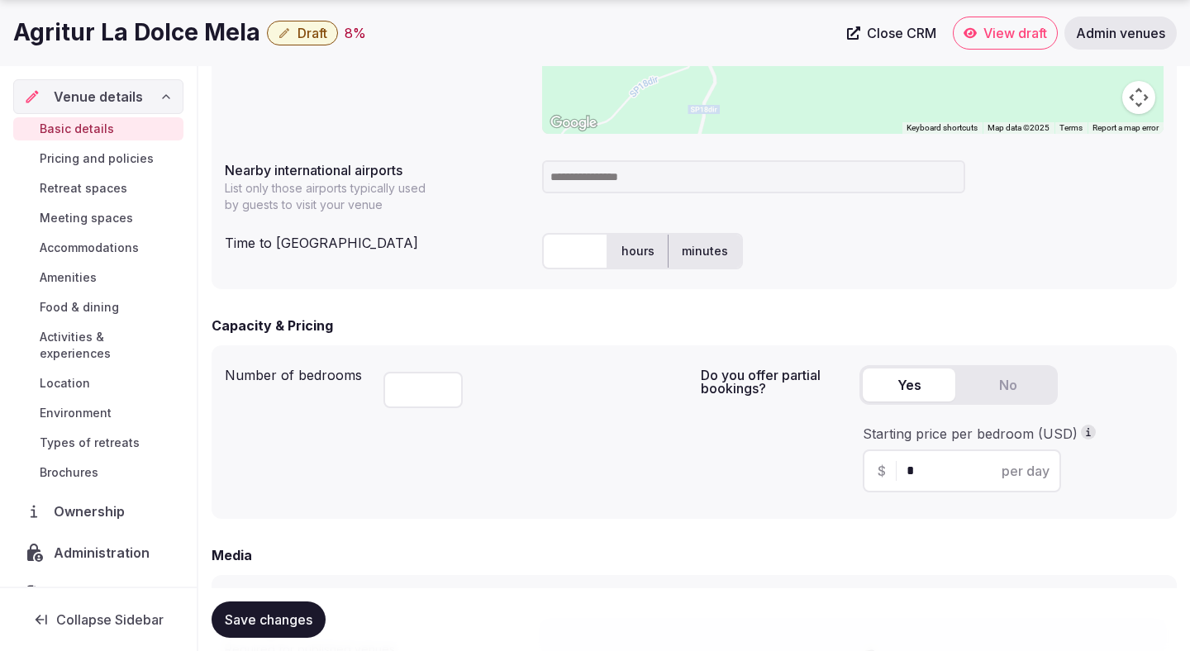
click at [919, 473] on input "*" at bounding box center [976, 471] width 140 height 20
click at [701, 528] on form "**********" at bounding box center [694, 274] width 965 height 1753
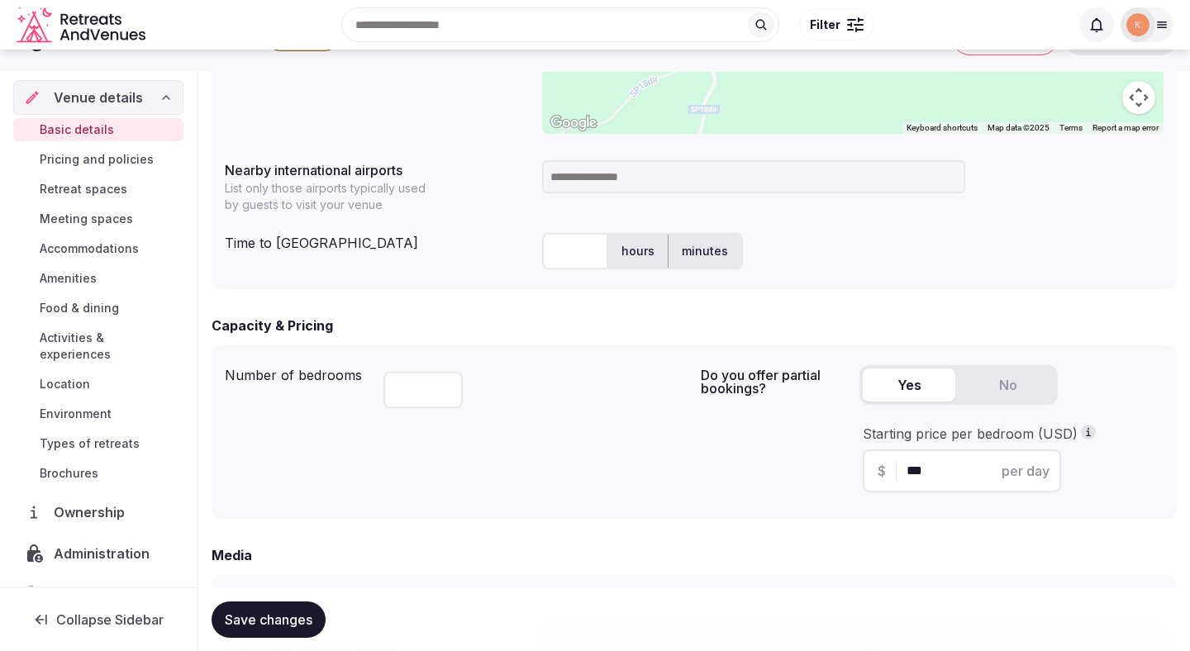
scroll to position [0, 0]
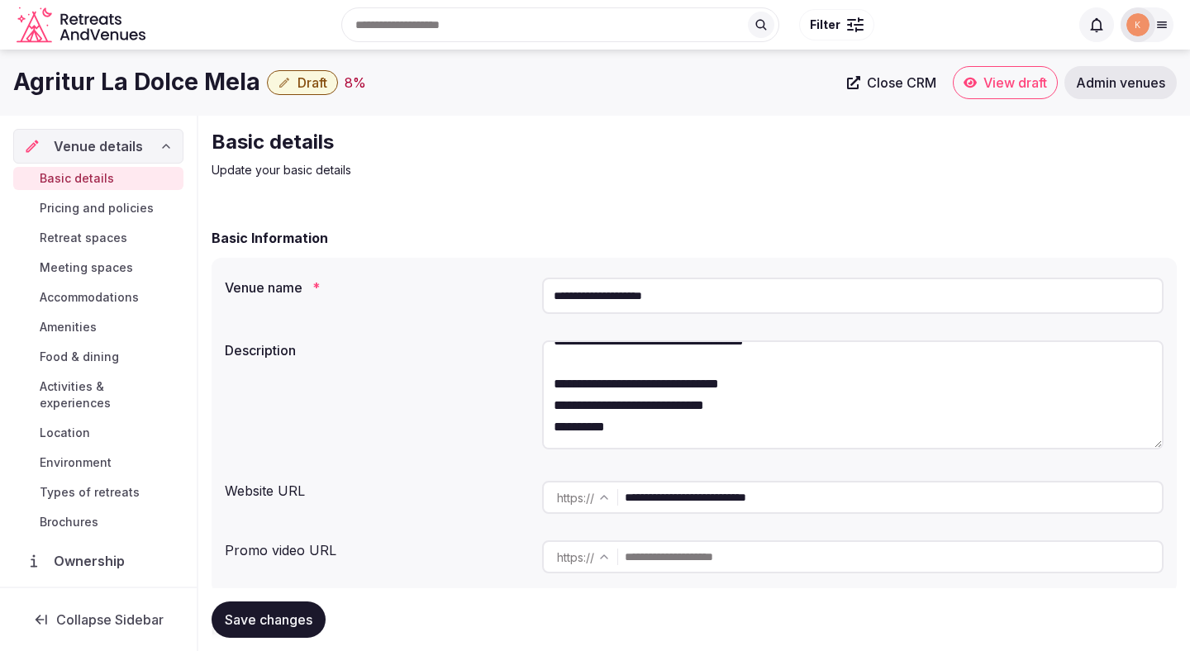
click at [587, 300] on input "**********" at bounding box center [852, 296] width 621 height 36
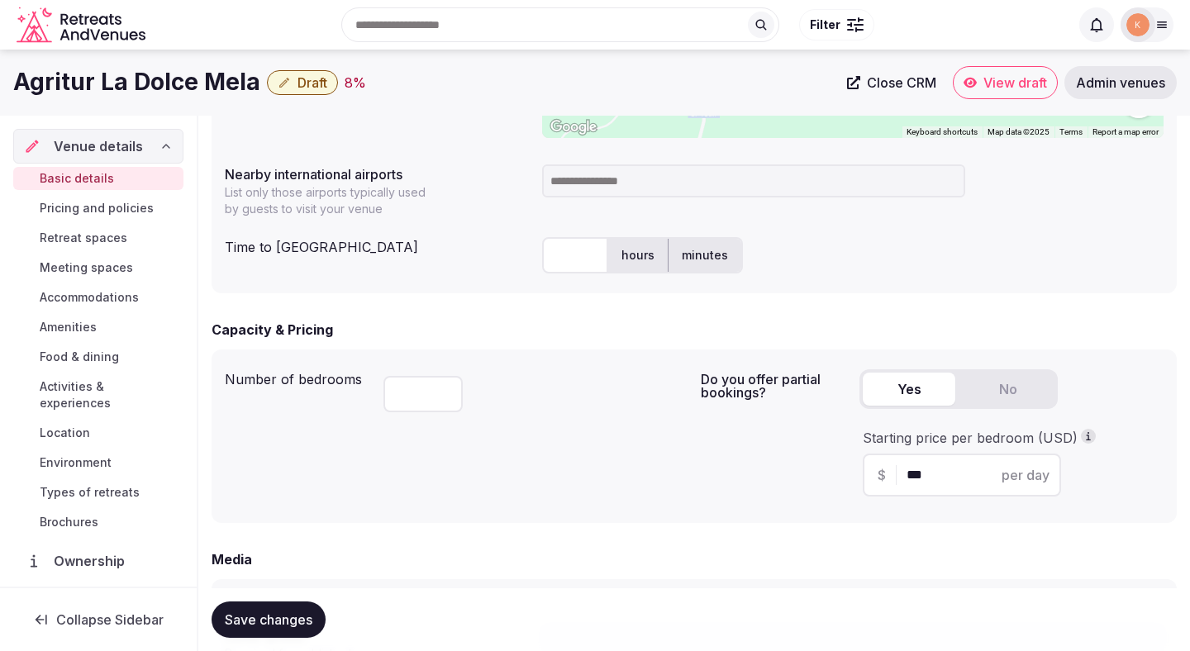
scroll to position [824, 0]
click at [937, 478] on input "***" at bounding box center [976, 477] width 140 height 20
type input "***"
click at [762, 457] on div "Do you offer partial bookings? Yes No Starting price per bedroom (USD) $ *** pe…" at bounding box center [932, 437] width 463 height 147
click at [649, 187] on input at bounding box center [753, 182] width 423 height 33
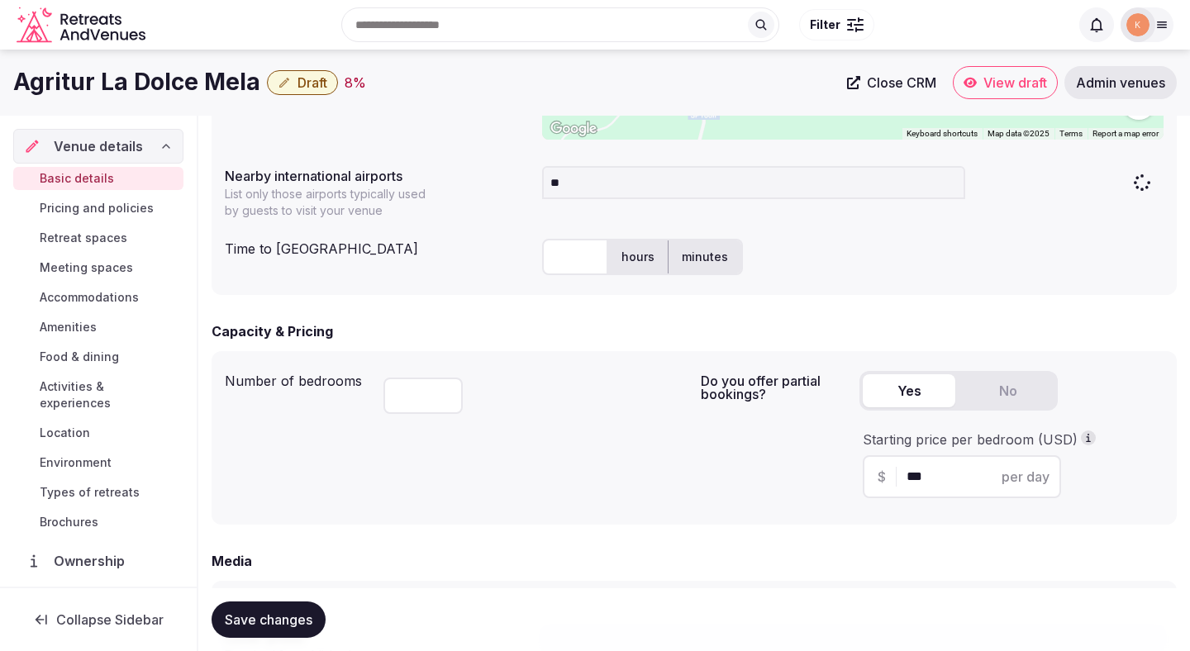
type input "***"
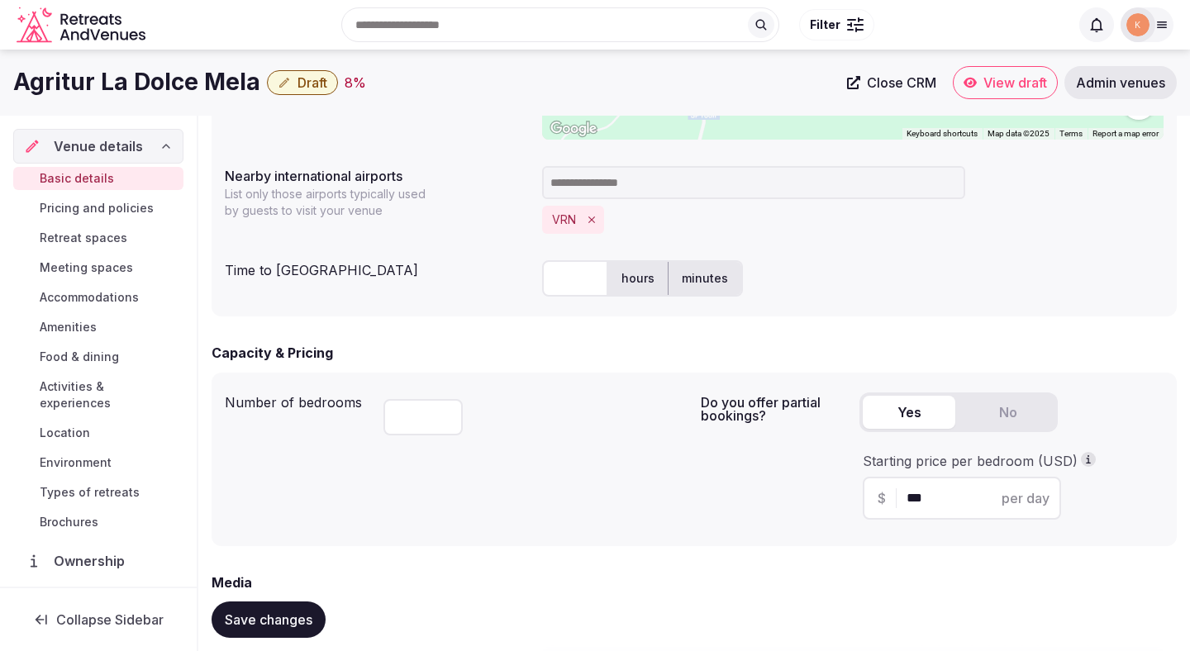
click at [567, 281] on input "text" at bounding box center [575, 278] width 66 height 36
type input "**"
click at [845, 270] on div "** hours minutes" at bounding box center [852, 278] width 621 height 36
click at [408, 430] on input "number" at bounding box center [422, 417] width 79 height 36
type input "**"
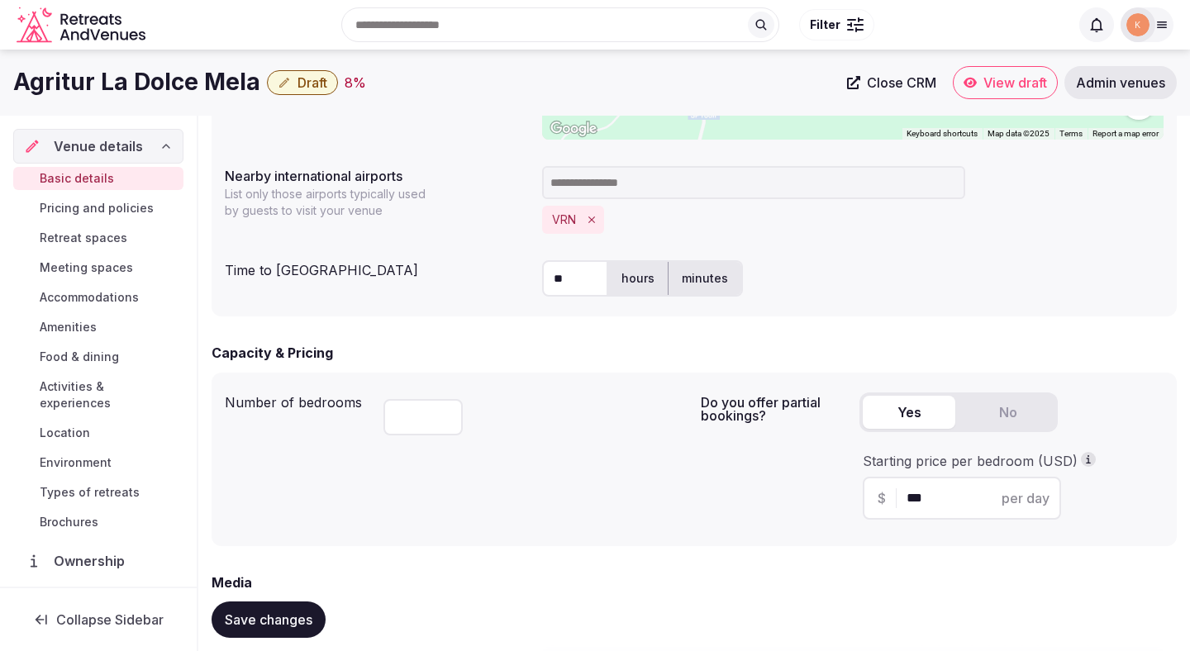
click at [554, 447] on div "Number of bedrooms **" at bounding box center [456, 459] width 463 height 147
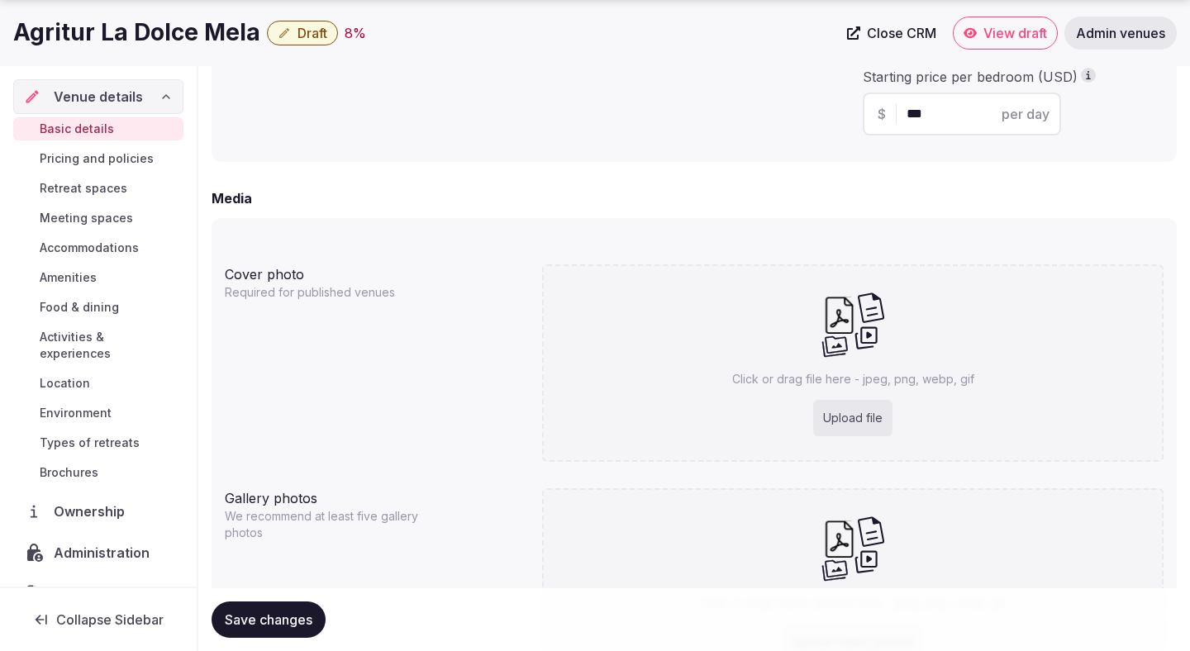
scroll to position [1366, 0]
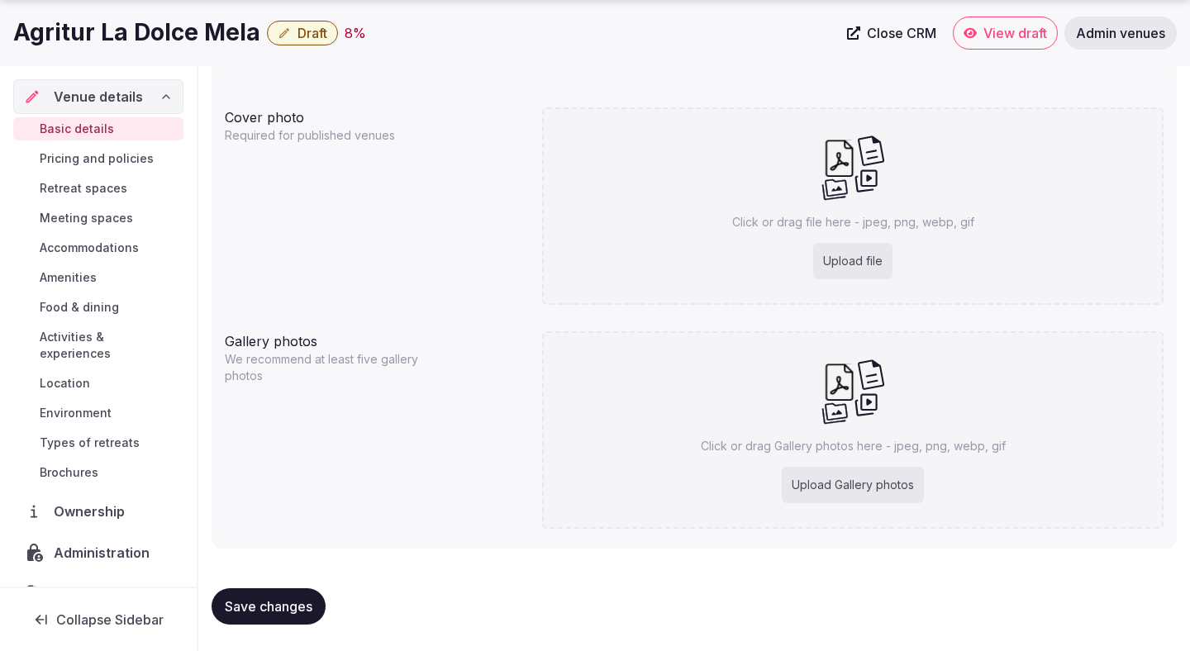
click at [273, 597] on button "Save changes" at bounding box center [269, 606] width 114 height 36
click at [855, 255] on div "Upload file" at bounding box center [852, 261] width 79 height 36
type input "**********"
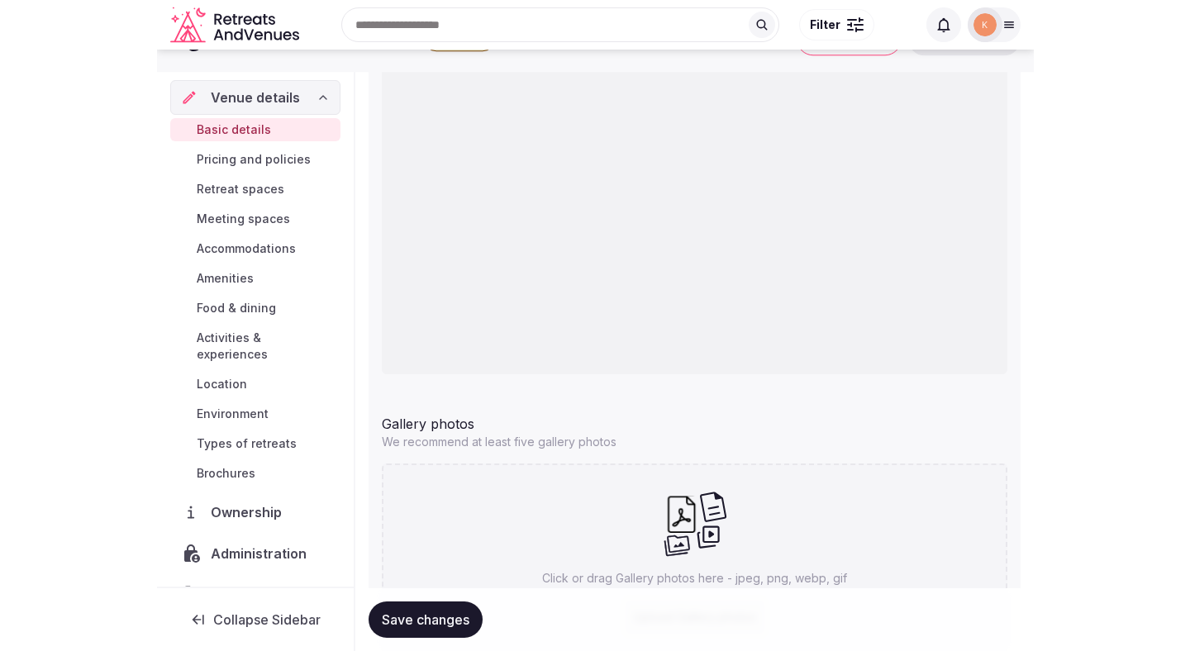
scroll to position [1500, 0]
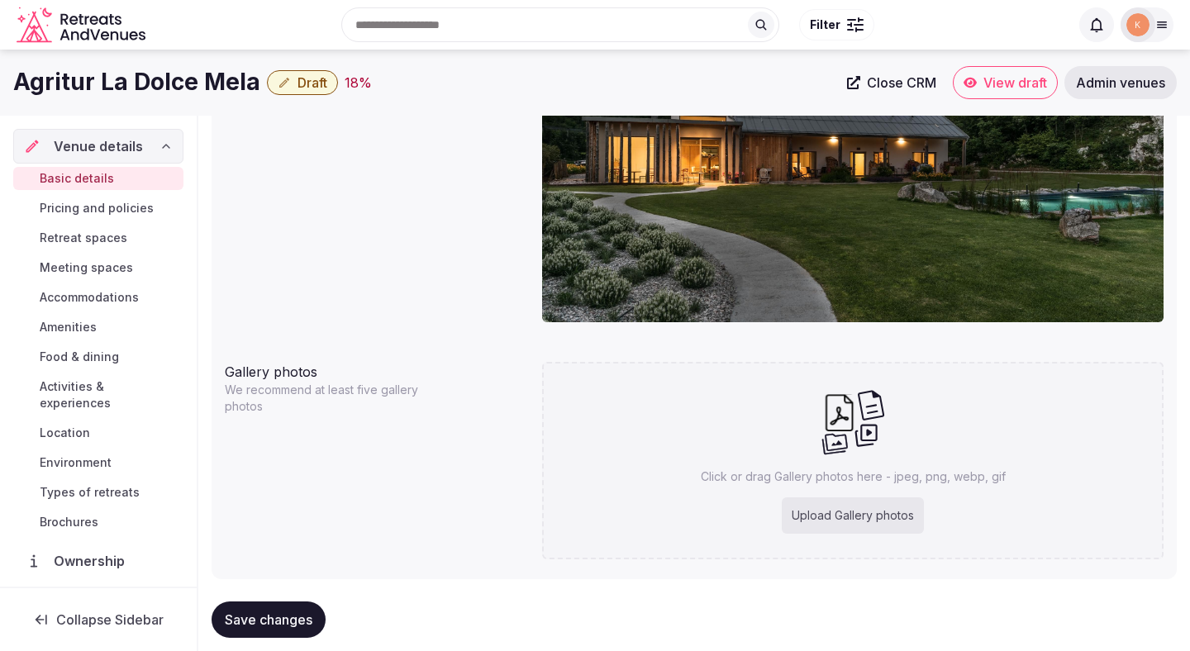
click at [836, 525] on div "Upload Gallery photos" at bounding box center [853, 515] width 142 height 36
type input "**********"
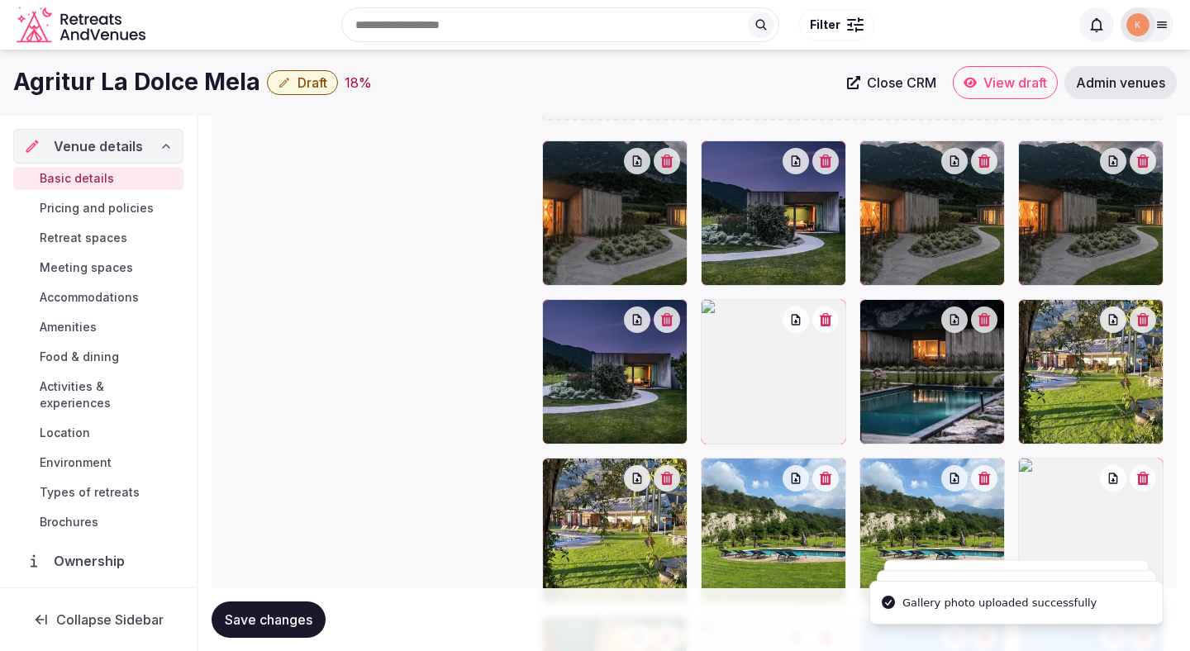
scroll to position [1838, 0]
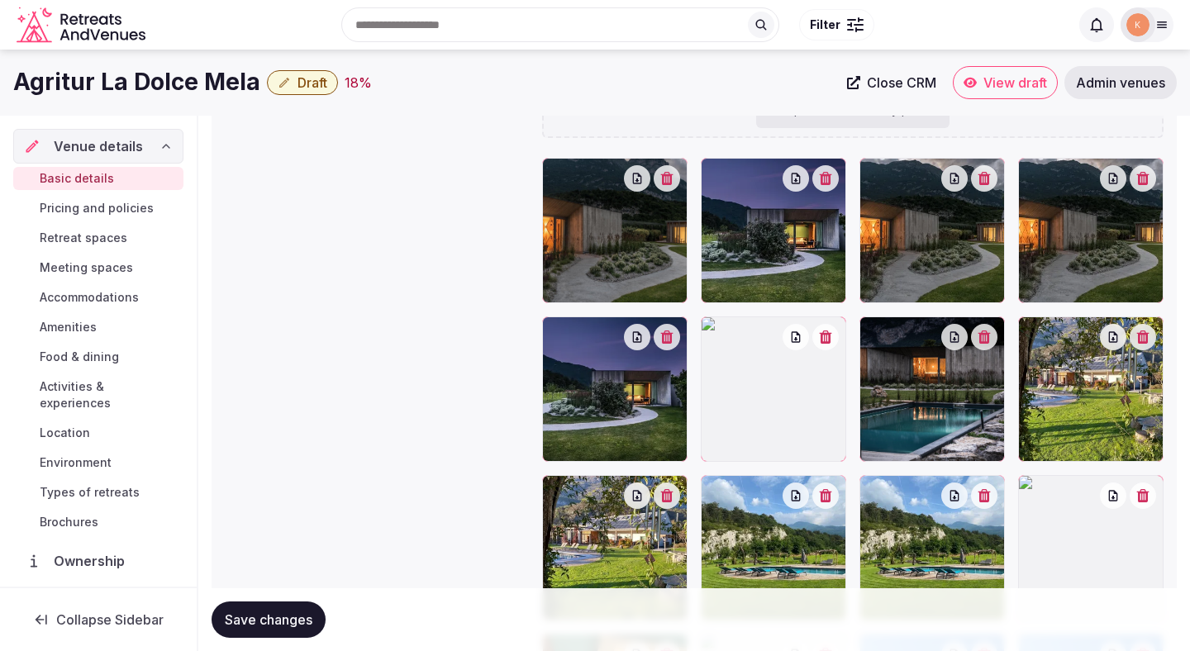
click at [1152, 187] on button "button" at bounding box center [1143, 178] width 26 height 26
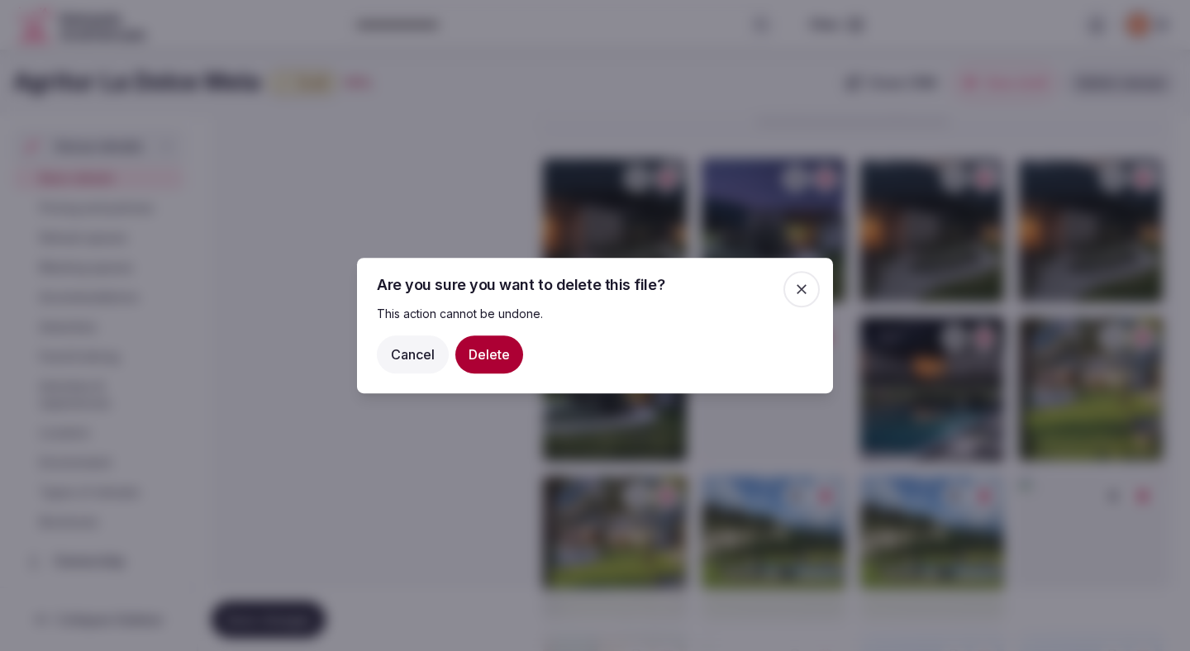
click at [497, 349] on button "Delete" at bounding box center [489, 354] width 68 height 38
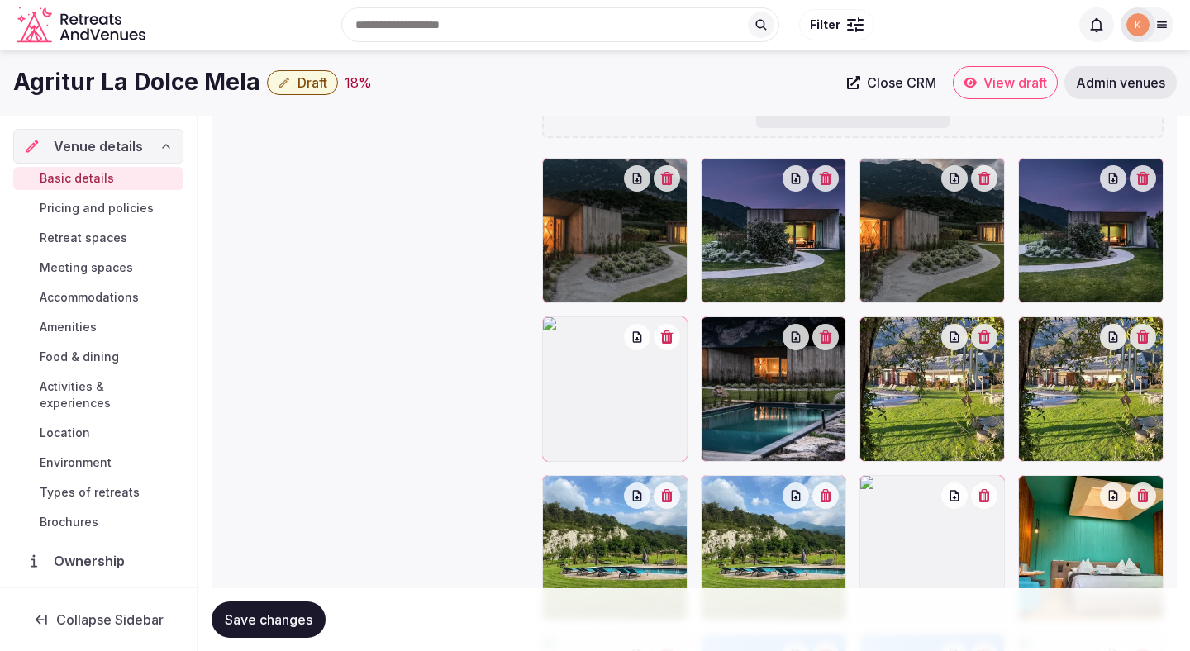
click at [671, 343] on button "button" at bounding box center [667, 337] width 26 height 26
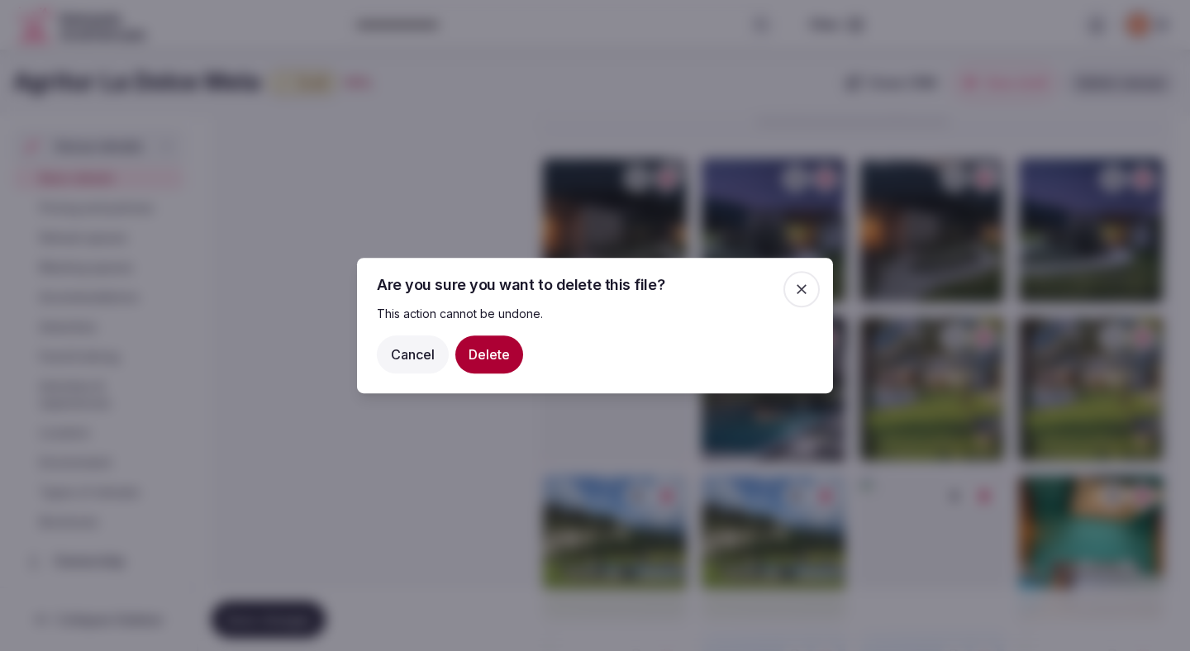
click at [476, 350] on button "Delete" at bounding box center [489, 354] width 68 height 38
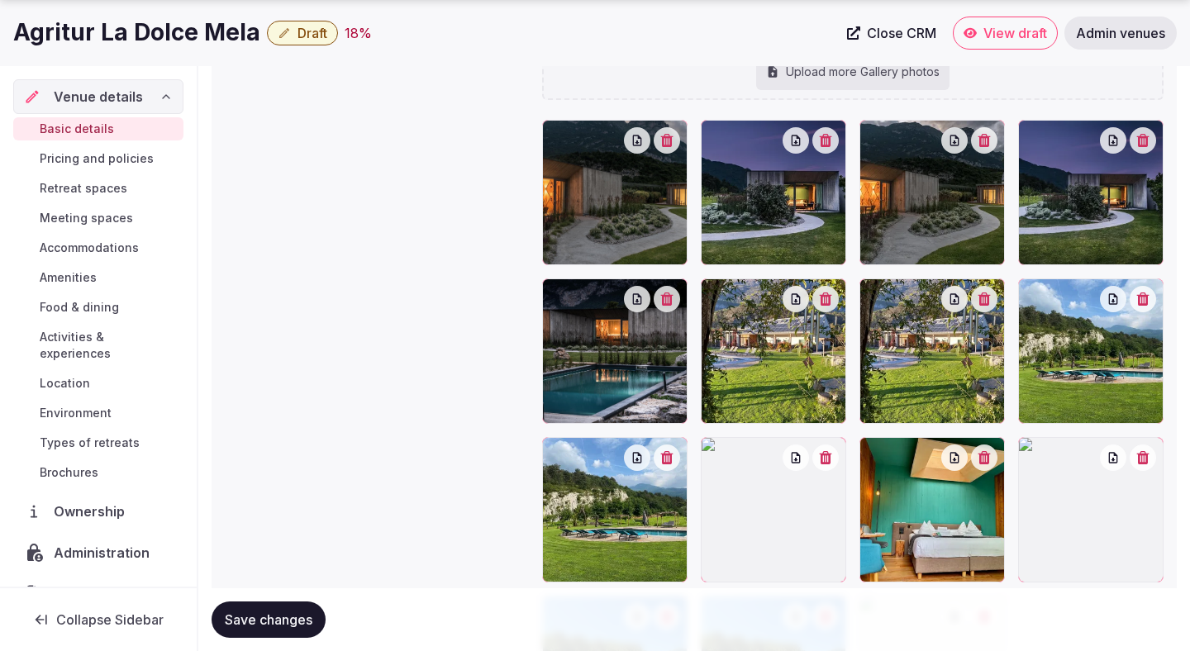
scroll to position [1877, 0]
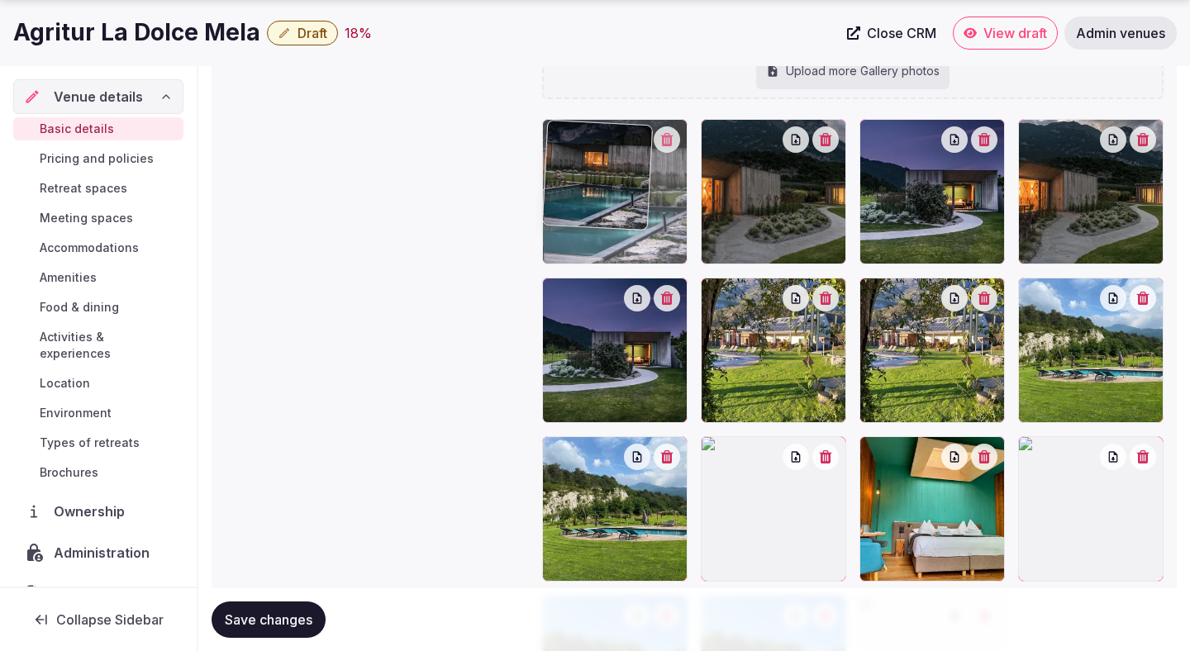
drag, startPoint x: 636, startPoint y: 371, endPoint x: 619, endPoint y: 254, distance: 118.6
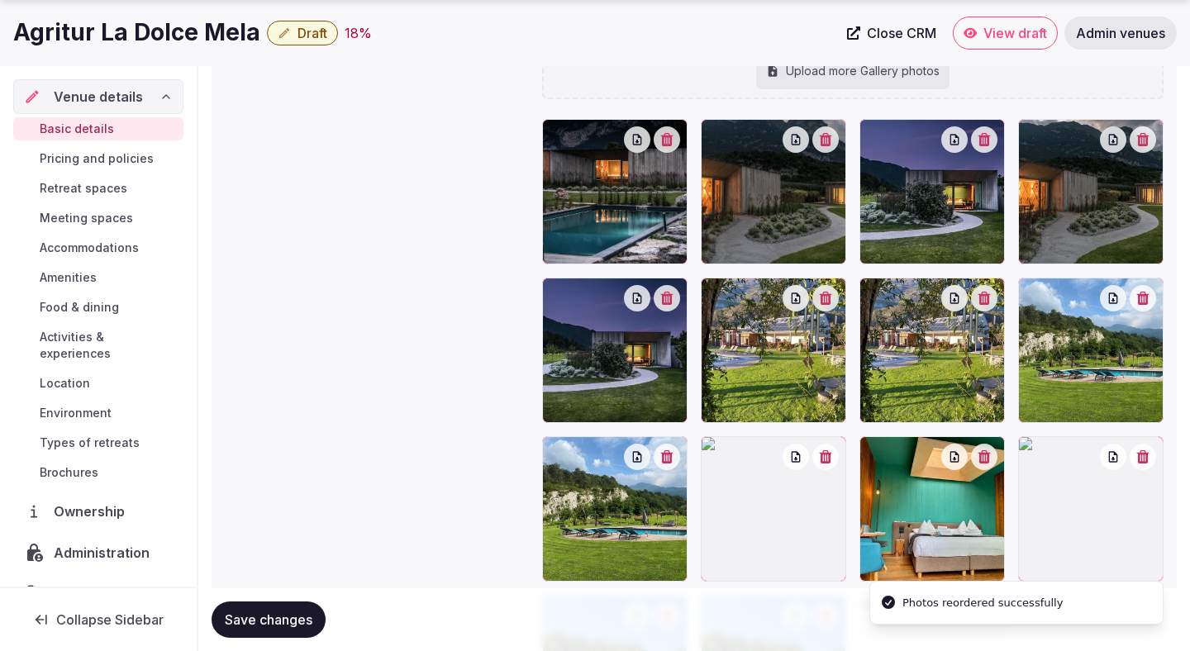
click at [832, 302] on icon "button" at bounding box center [825, 298] width 13 height 13
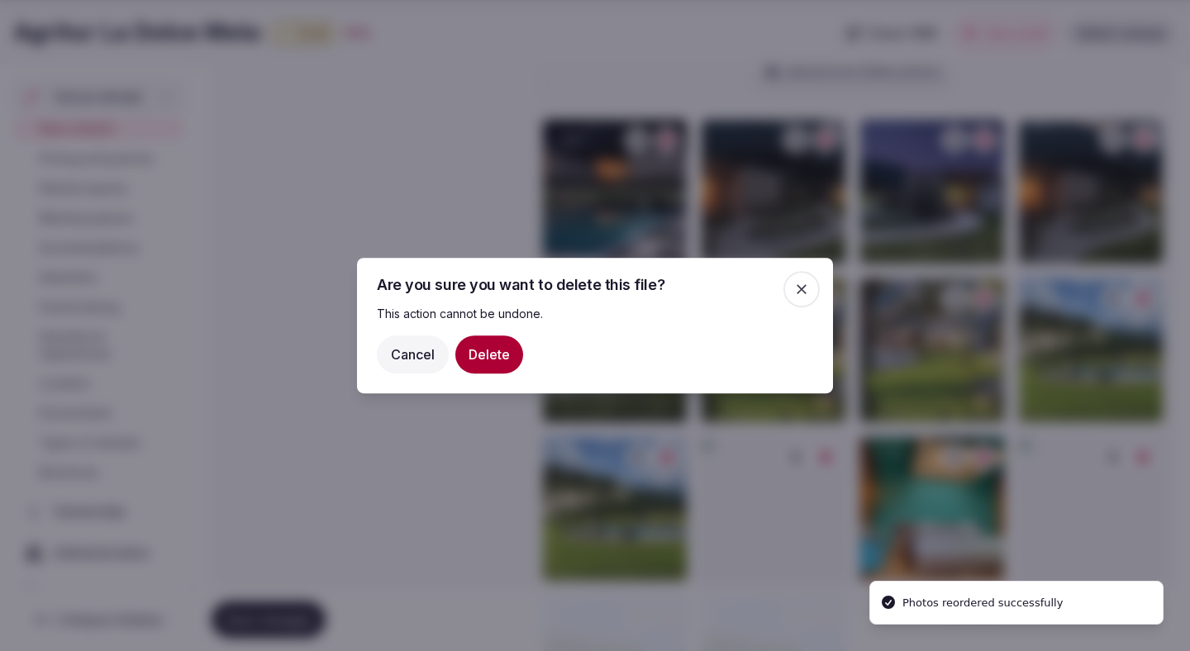
click at [473, 367] on button "Delete" at bounding box center [489, 354] width 68 height 38
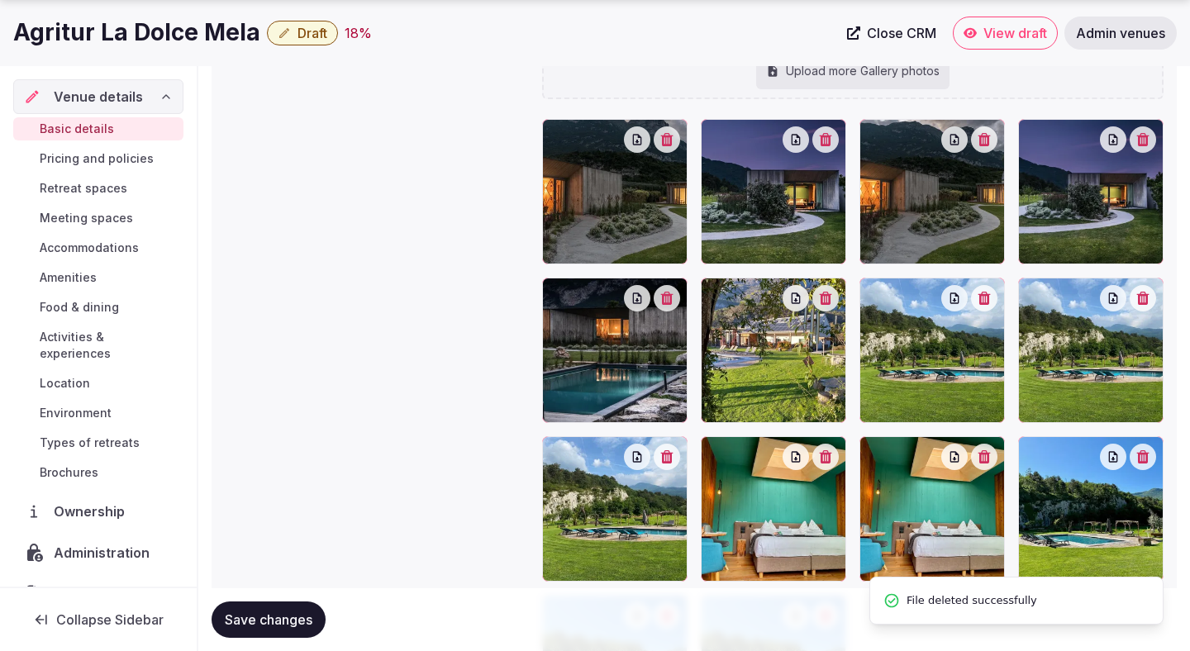
click at [1144, 306] on button "button" at bounding box center [1143, 298] width 26 height 26
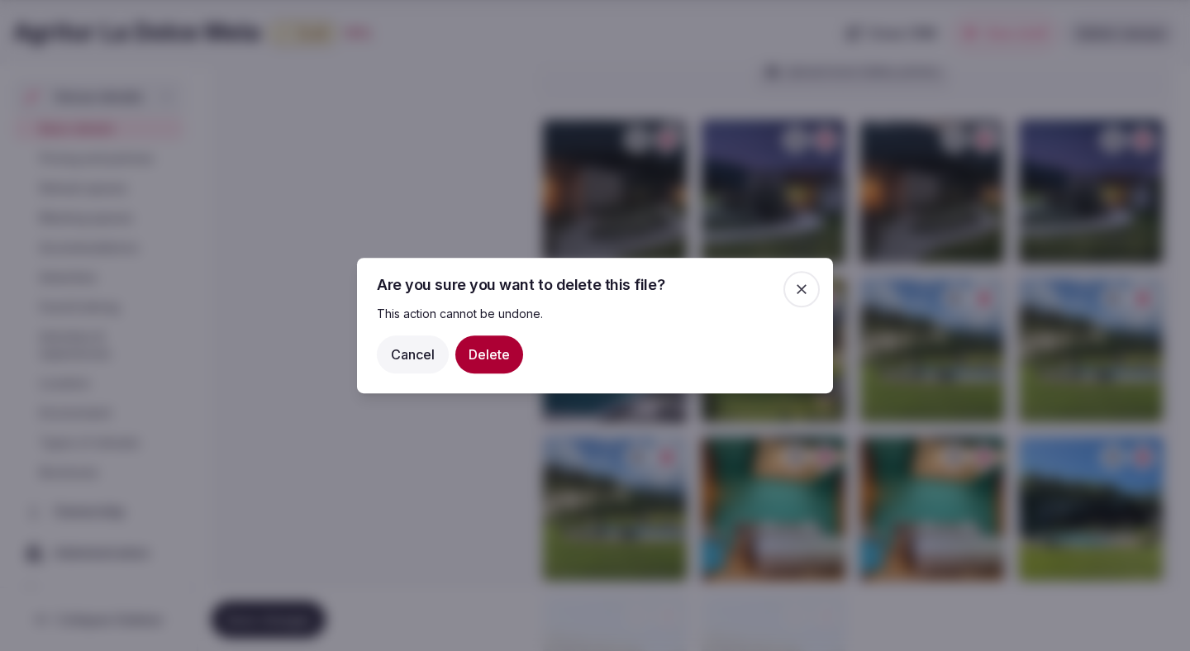
click at [507, 357] on button "Delete" at bounding box center [489, 354] width 68 height 38
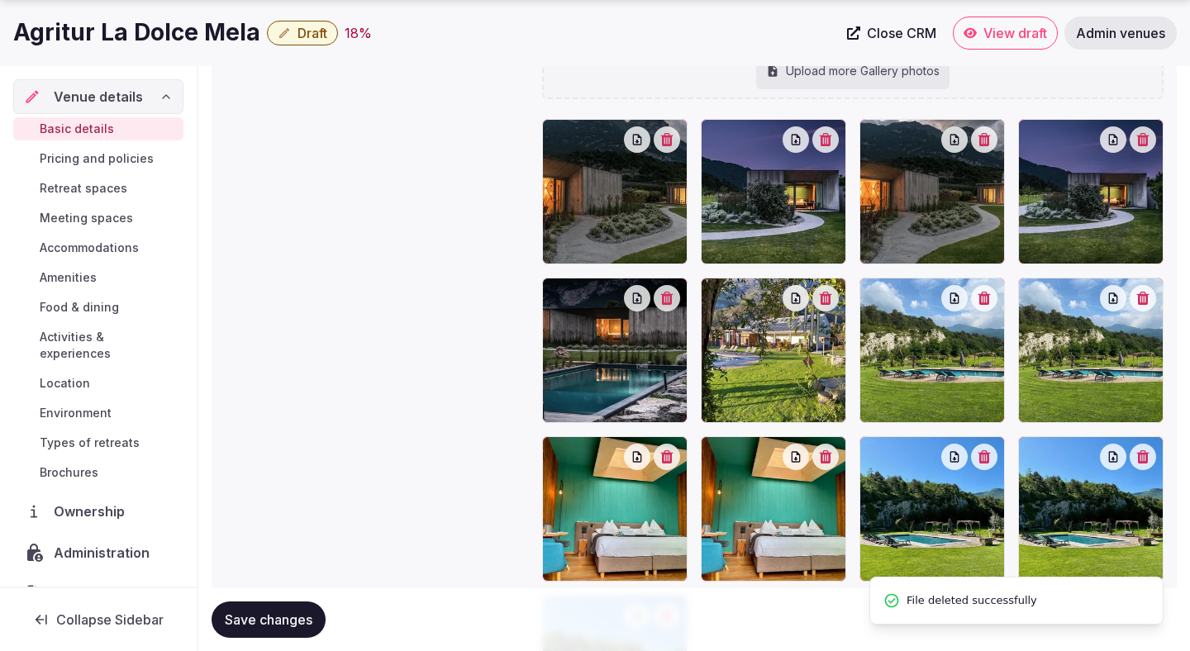
click at [1149, 305] on button "button" at bounding box center [1143, 298] width 26 height 26
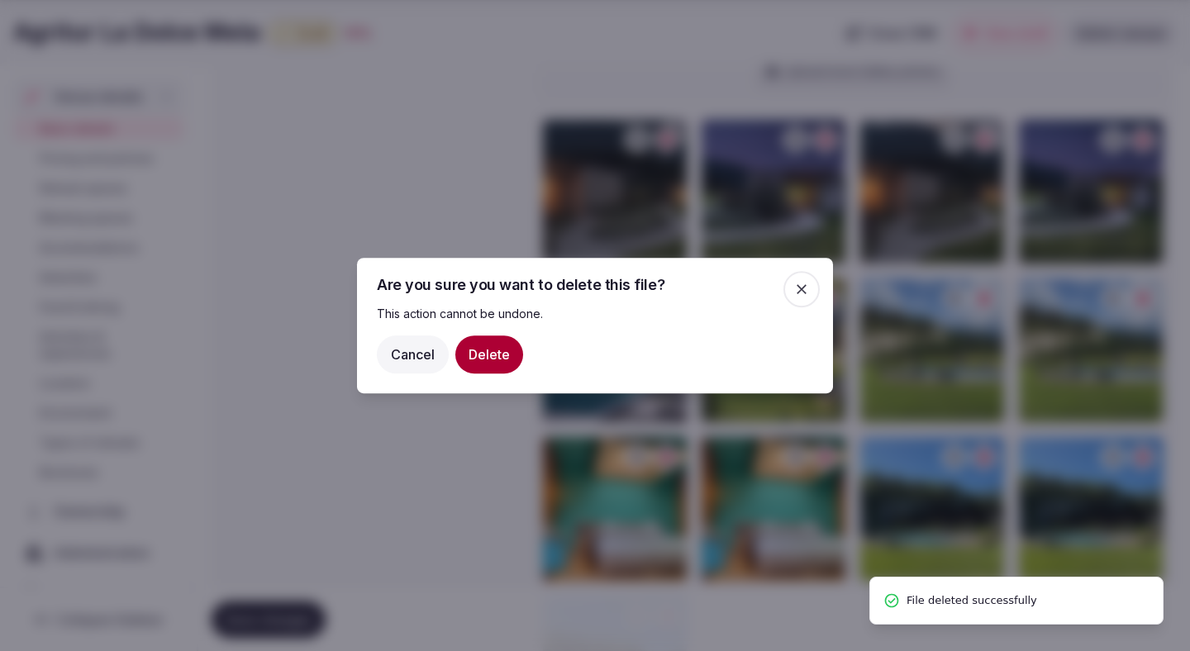
click at [503, 358] on button "Delete" at bounding box center [489, 354] width 68 height 38
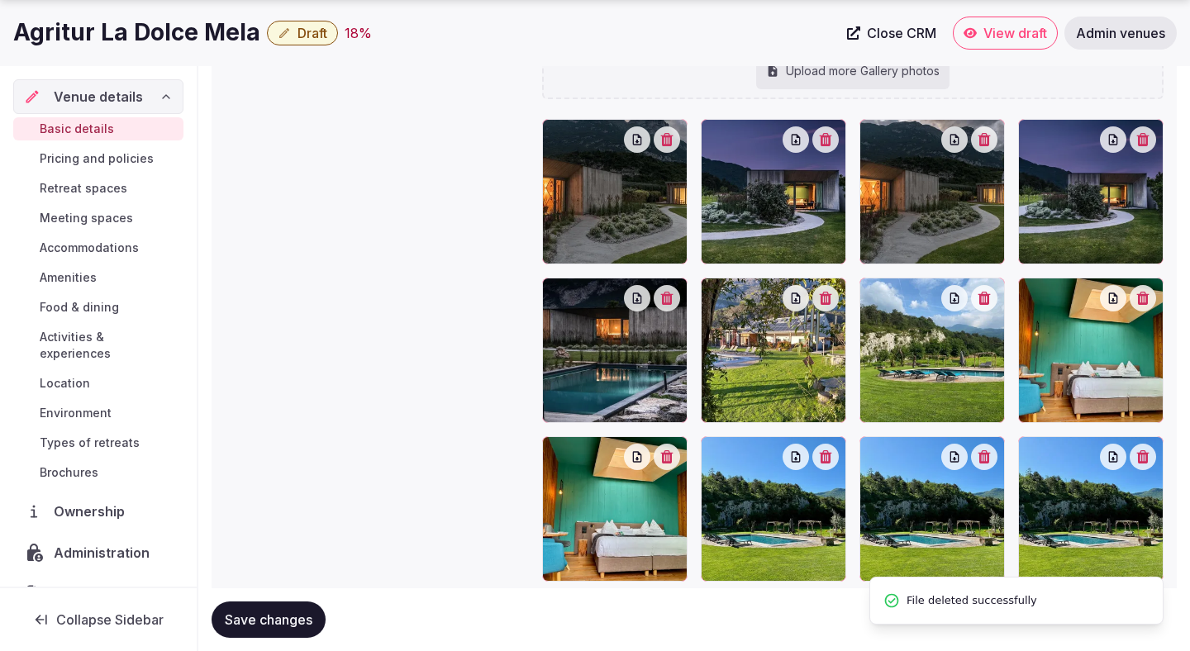
click at [668, 458] on icon "button" at bounding box center [667, 456] width 12 height 13
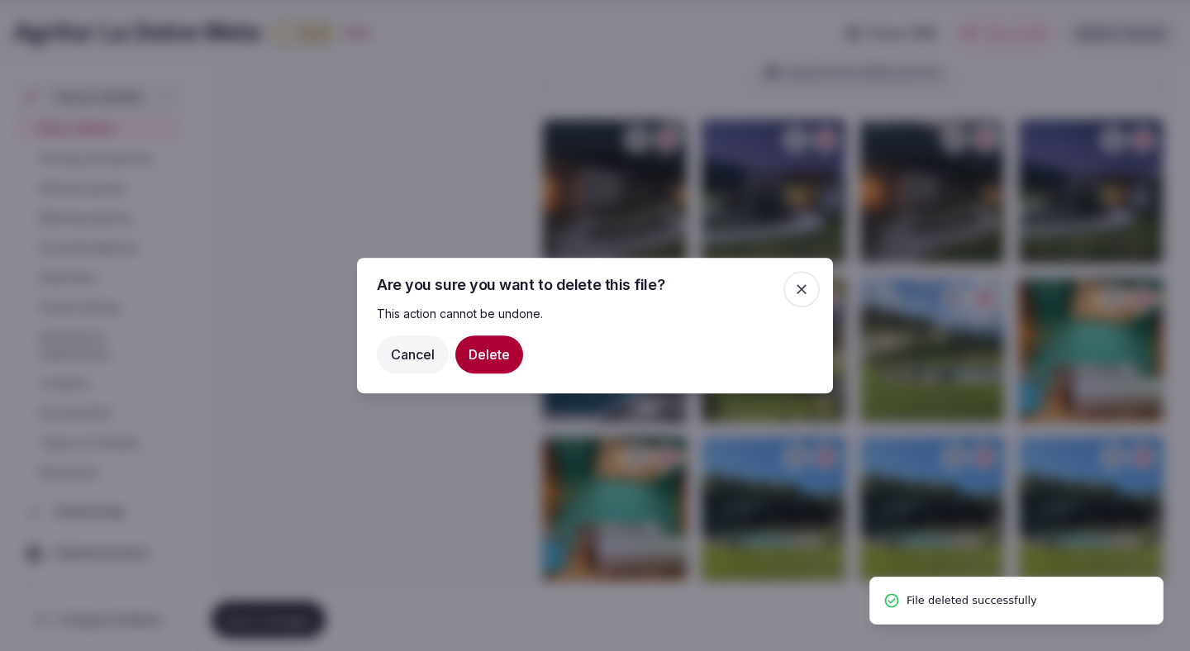
click at [509, 354] on button "Delete" at bounding box center [489, 354] width 68 height 38
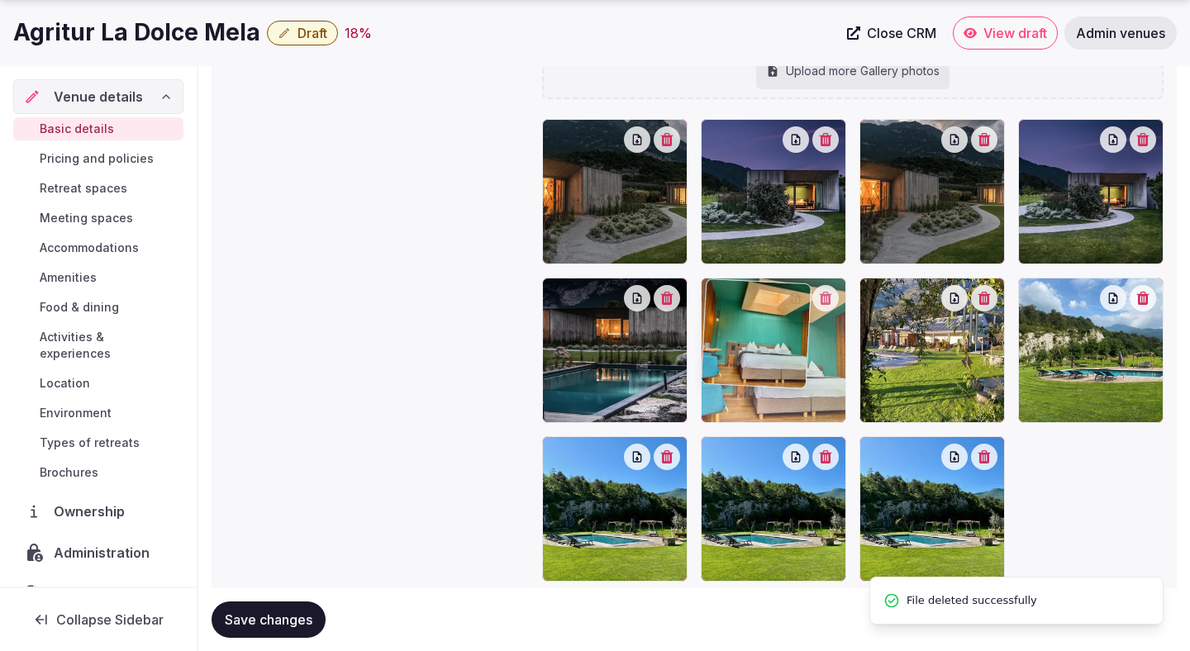
drag, startPoint x: 1084, startPoint y: 367, endPoint x: 764, endPoint y: 341, distance: 320.8
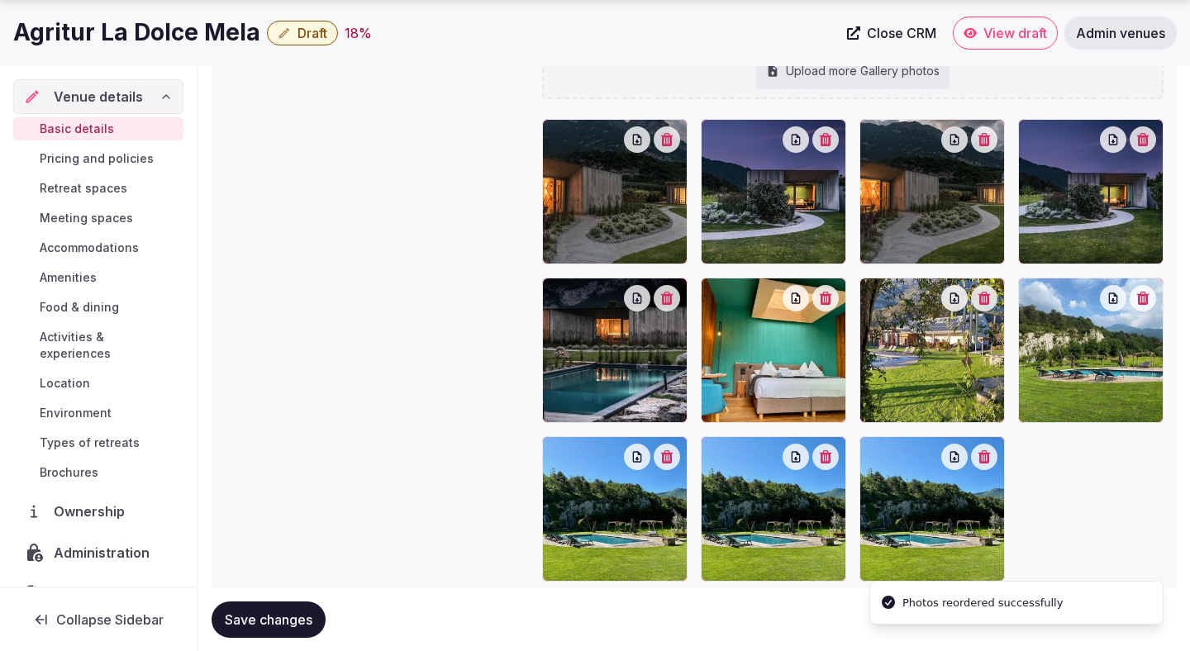
click at [835, 462] on button "button" at bounding box center [825, 457] width 26 height 26
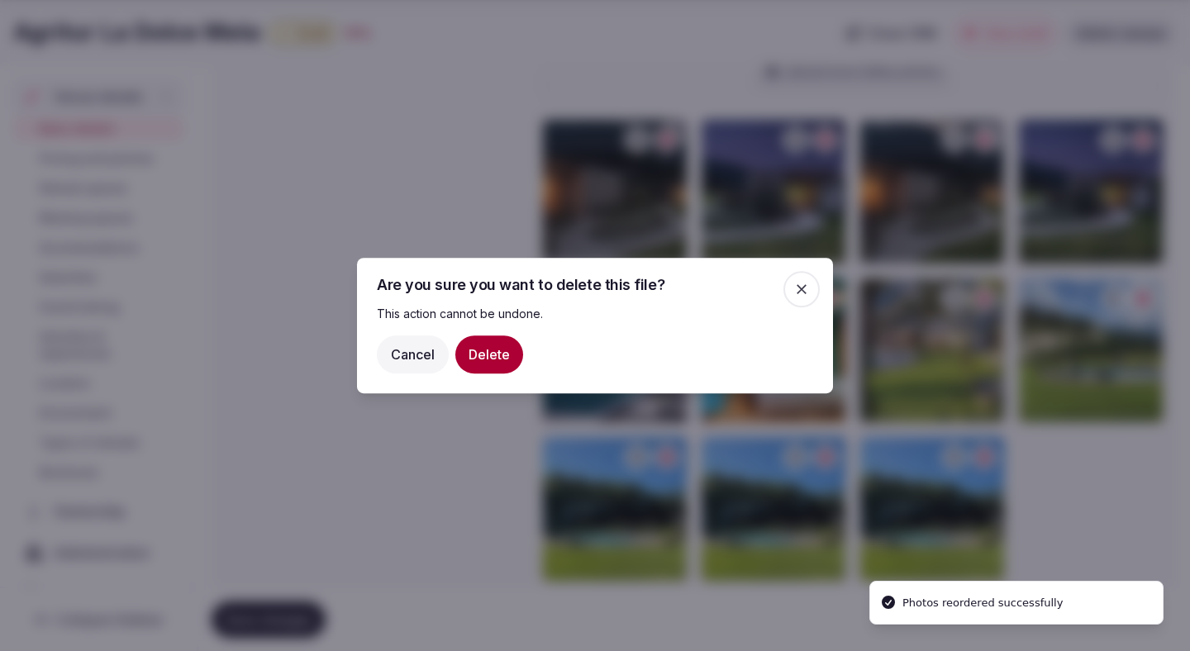
click at [507, 352] on button "Delete" at bounding box center [489, 354] width 68 height 38
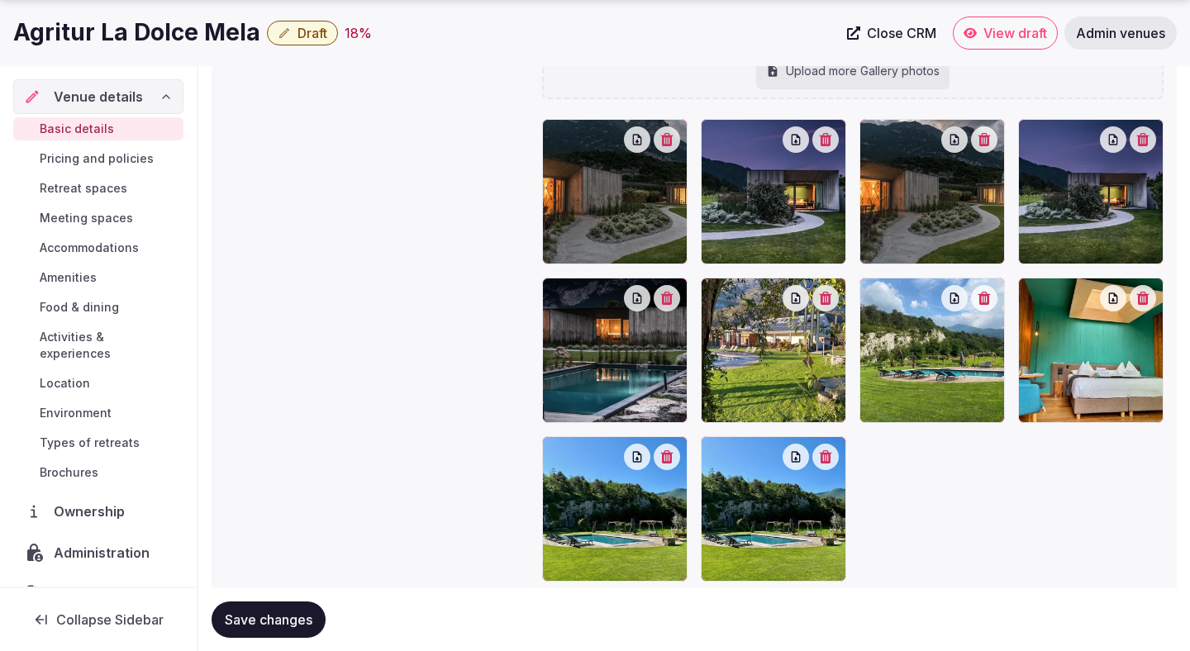
click at [832, 453] on icon "button" at bounding box center [825, 456] width 13 height 13
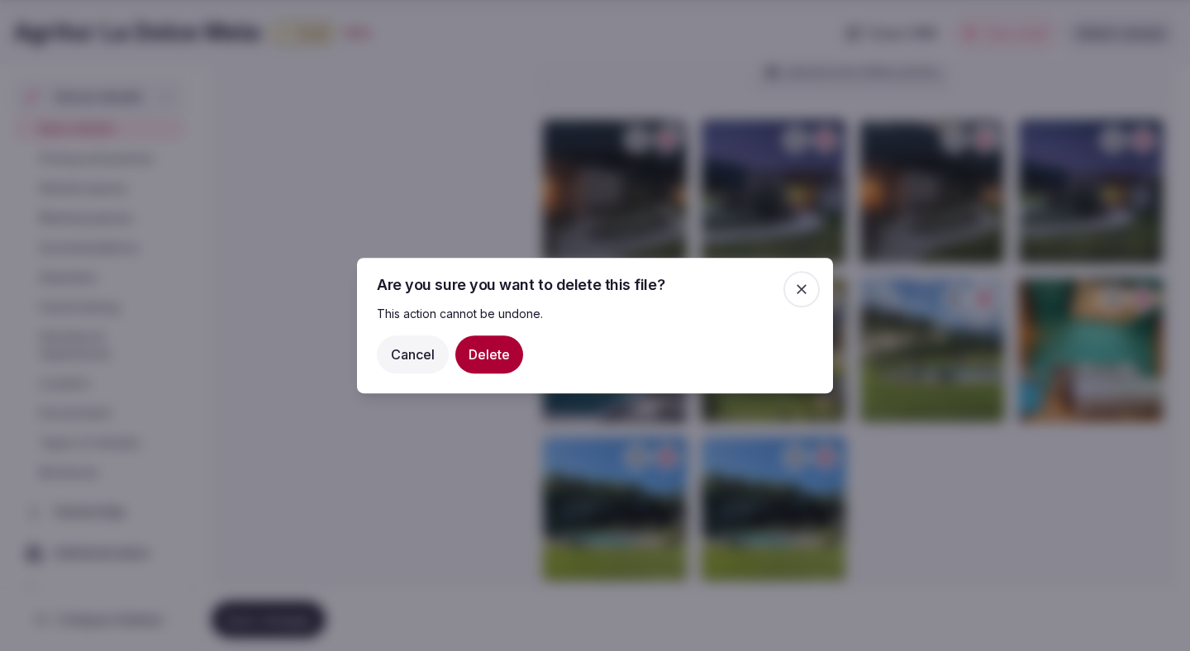
click at [484, 355] on button "Delete" at bounding box center [489, 354] width 68 height 38
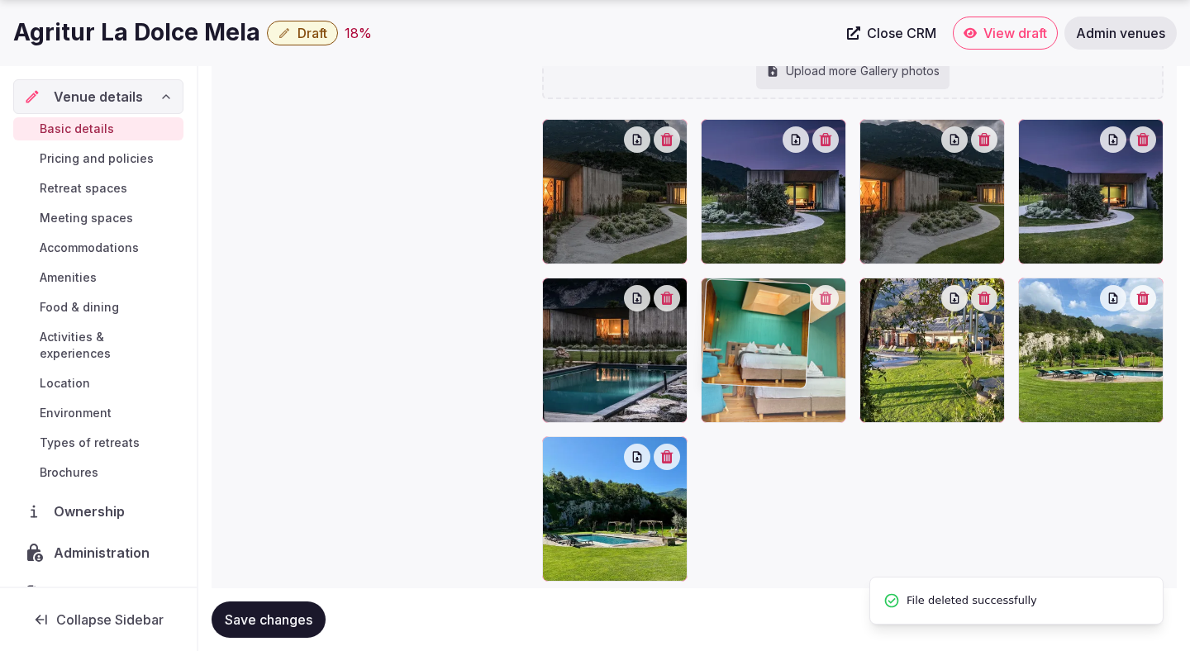
drag, startPoint x: 1084, startPoint y: 365, endPoint x: 827, endPoint y: 382, distance: 257.5
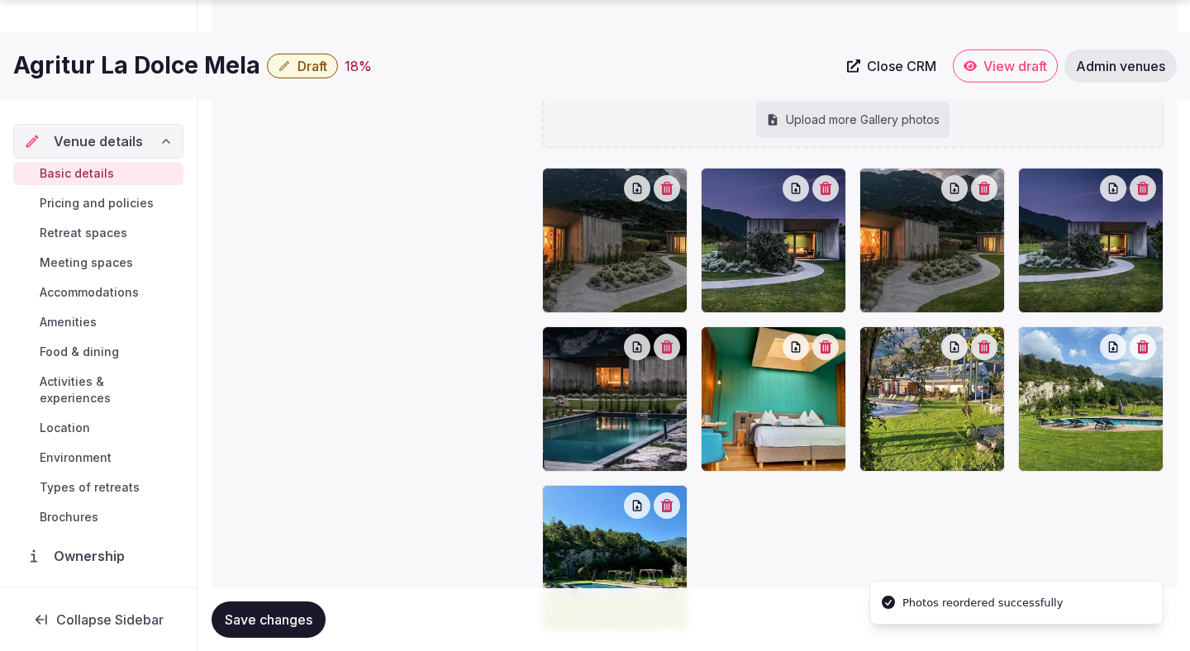
scroll to position [1847, 0]
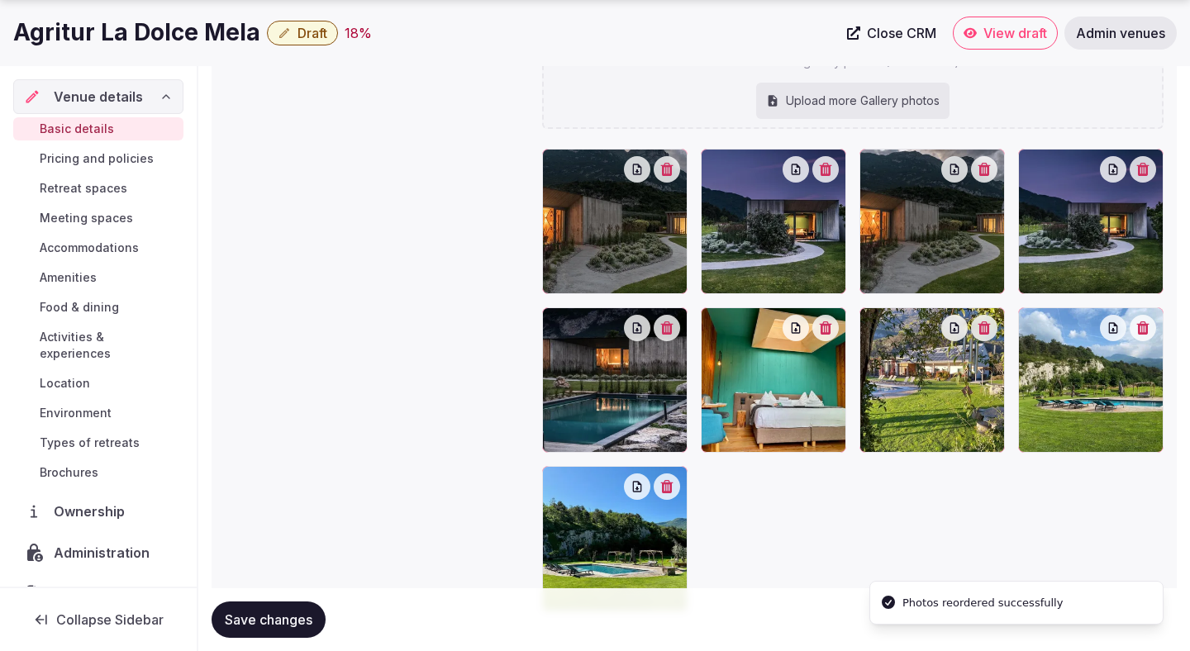
click at [295, 625] on span "Save changes" at bounding box center [269, 619] width 88 height 17
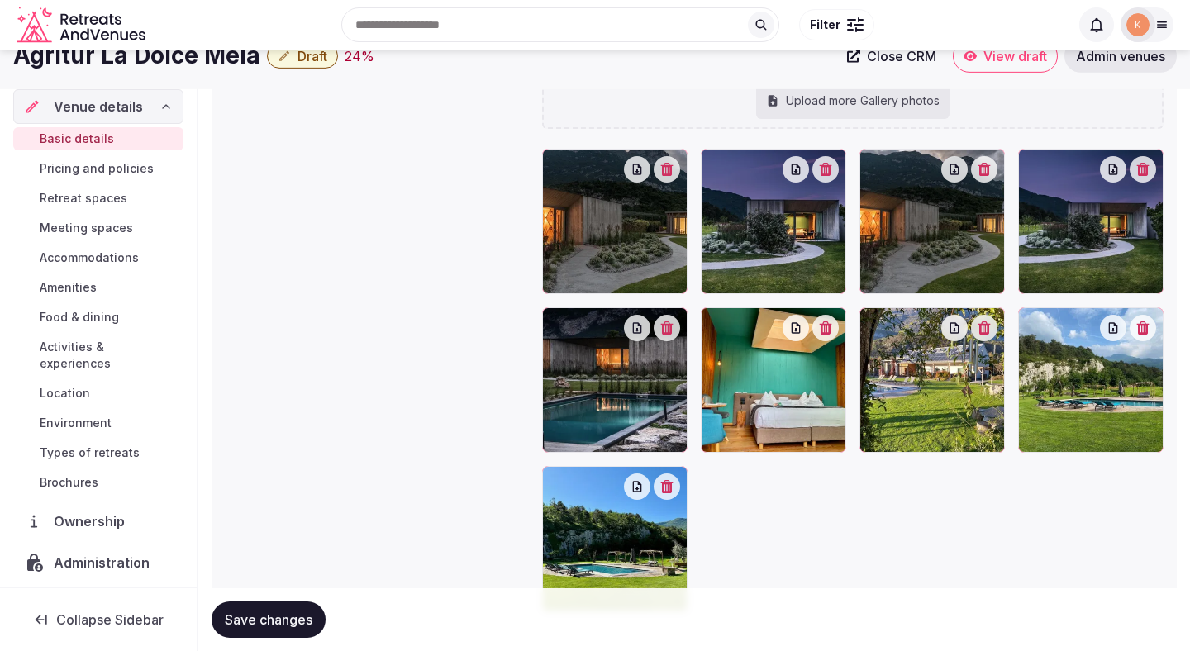
scroll to position [1813, 0]
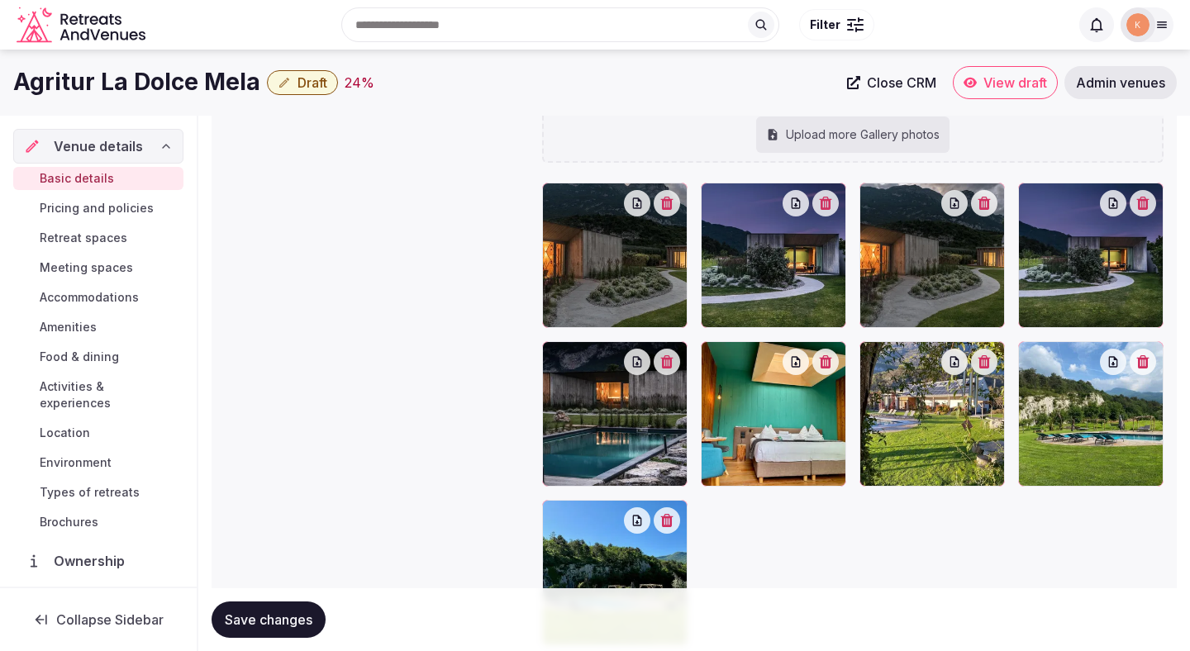
click at [894, 146] on div "Upload more Gallery photos" at bounding box center [852, 135] width 193 height 36
type input "**********"
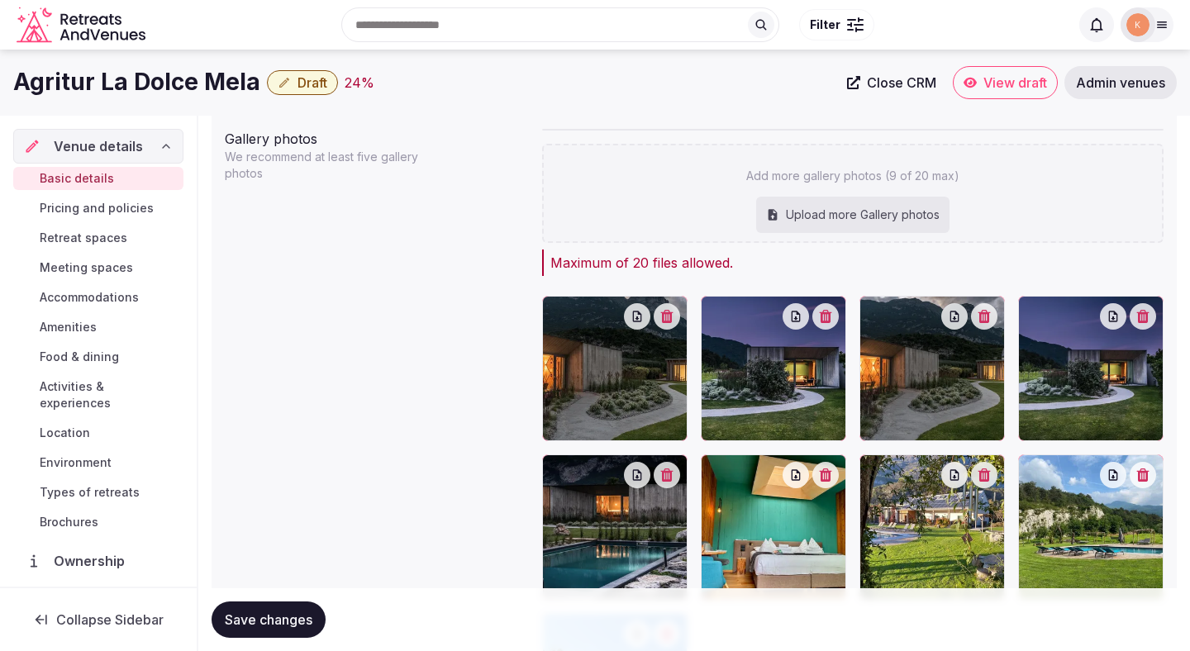
scroll to position [1722, 0]
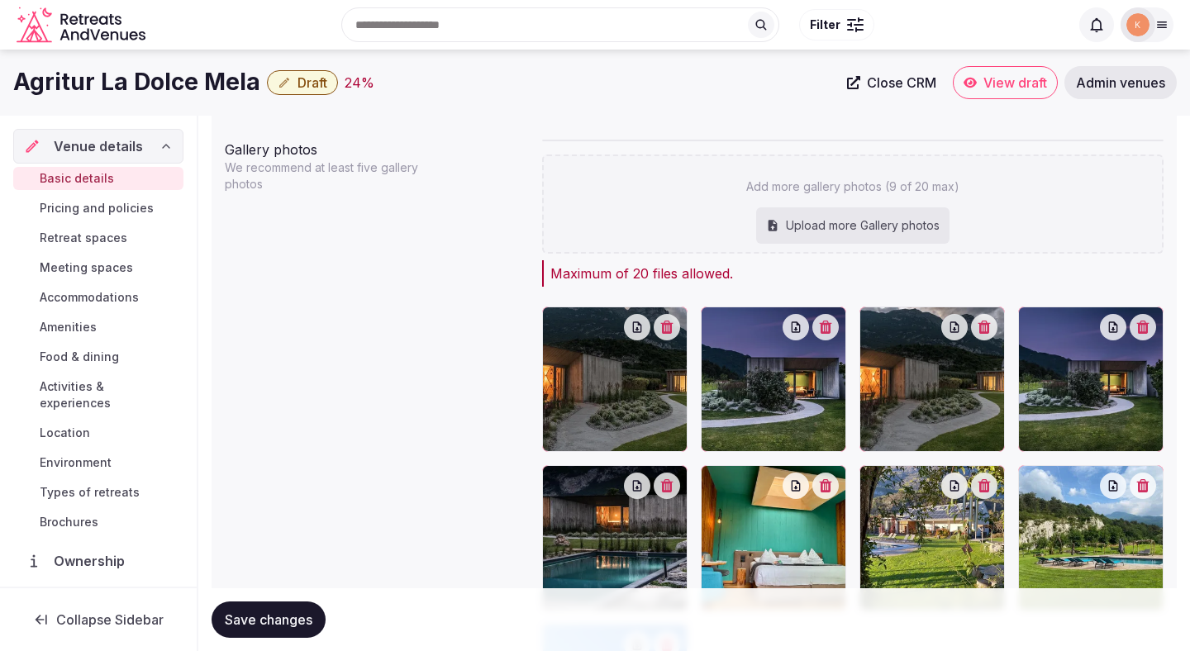
click at [897, 228] on div "Upload more Gallery photos" at bounding box center [852, 225] width 193 height 36
type input "**********"
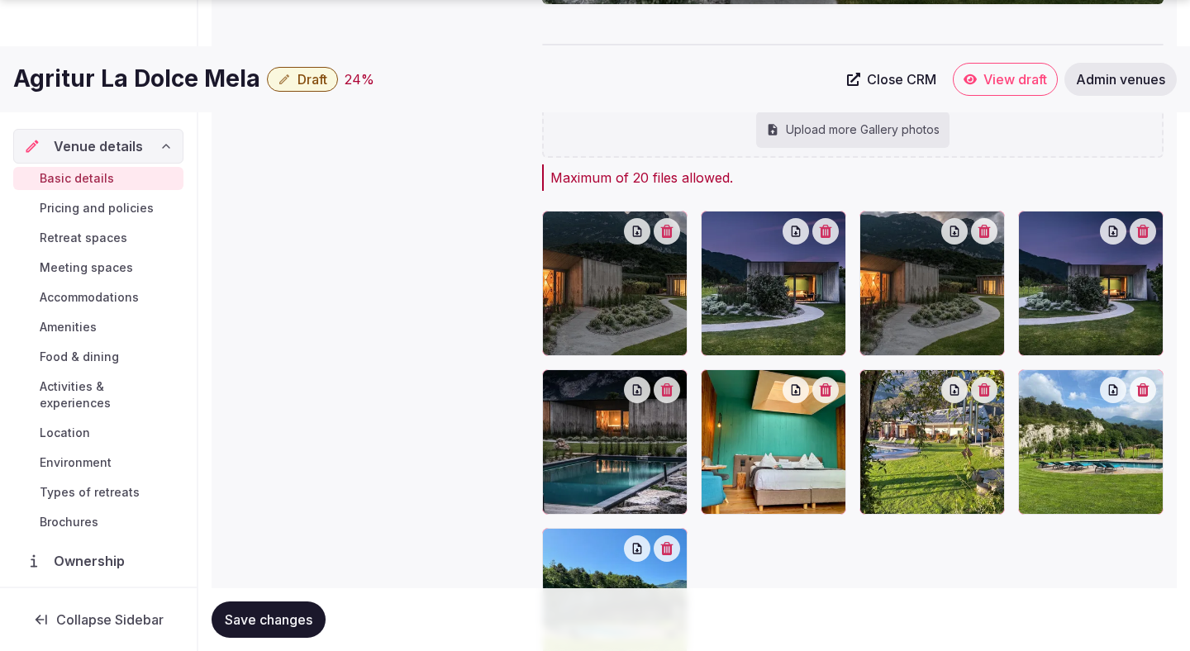
scroll to position [1963, 0]
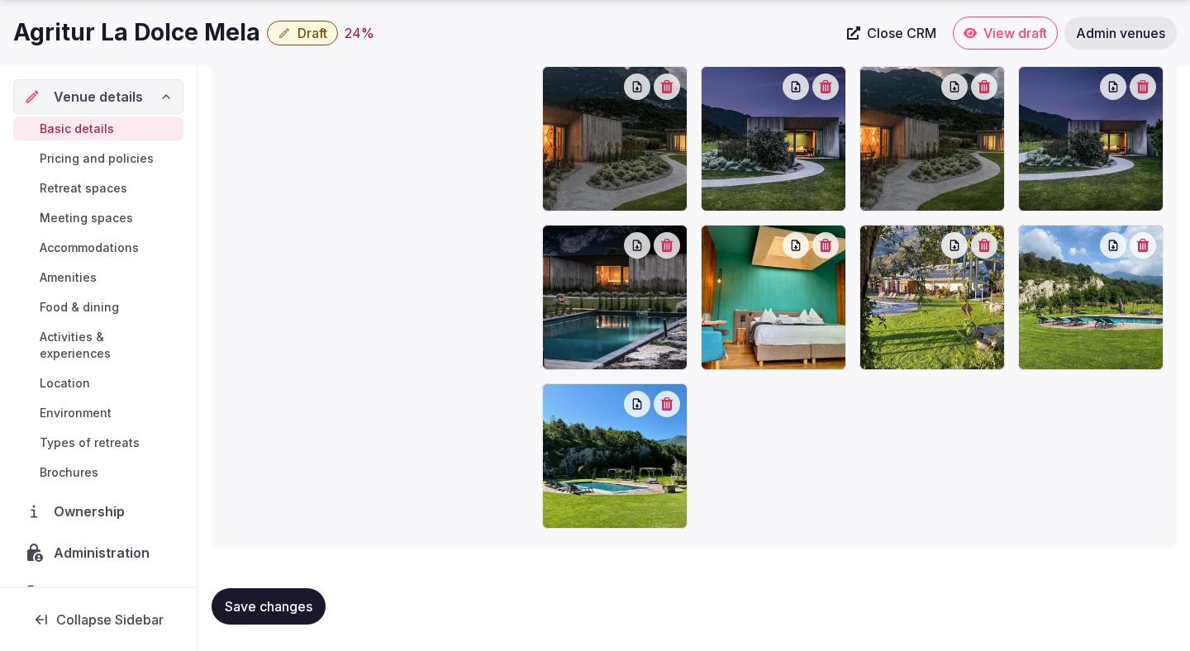
click at [279, 601] on span "Save changes" at bounding box center [269, 606] width 88 height 17
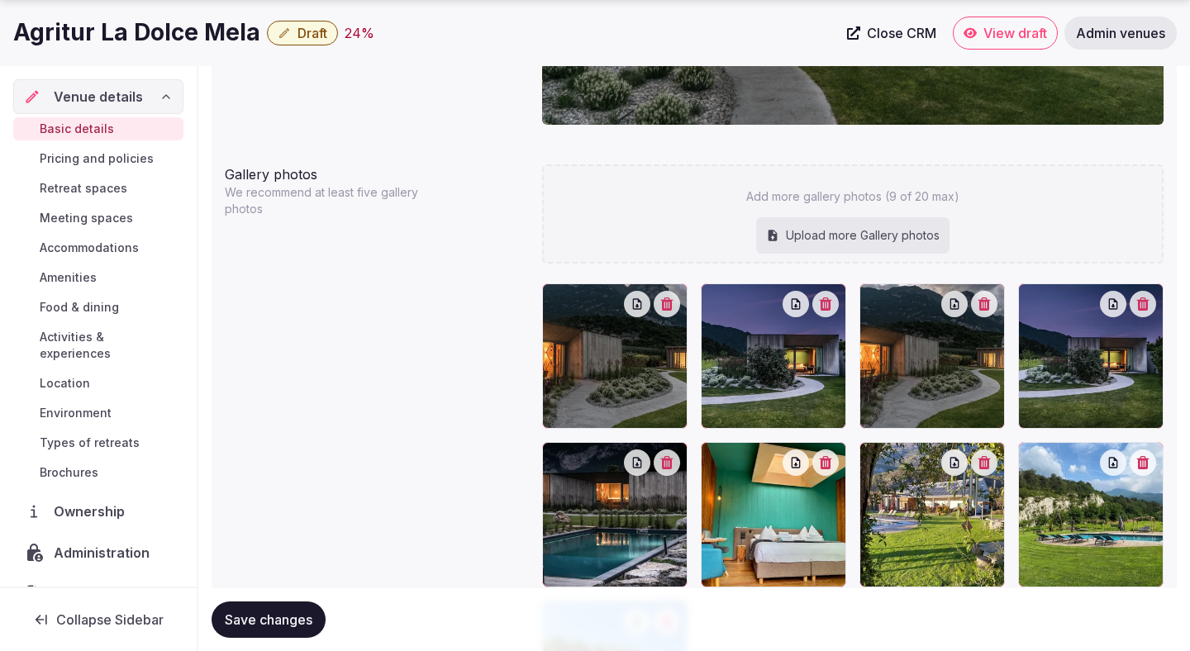
scroll to position [1684, 0]
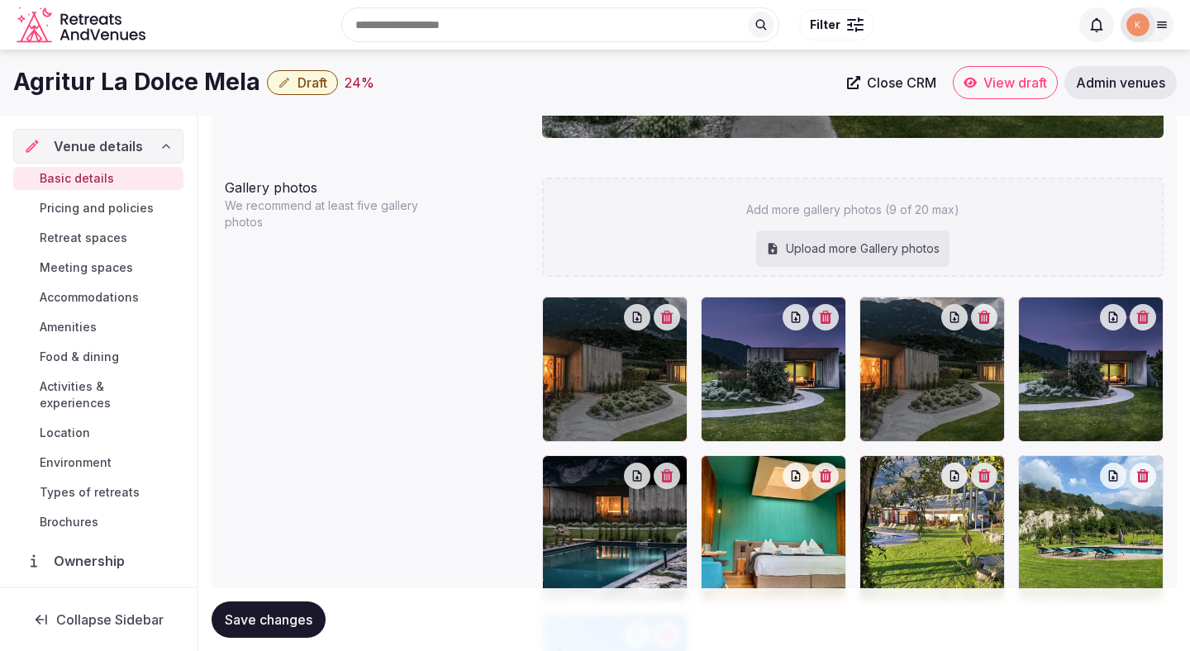
click at [831, 251] on div "Upload more Gallery photos" at bounding box center [852, 249] width 193 height 36
type input "**********"
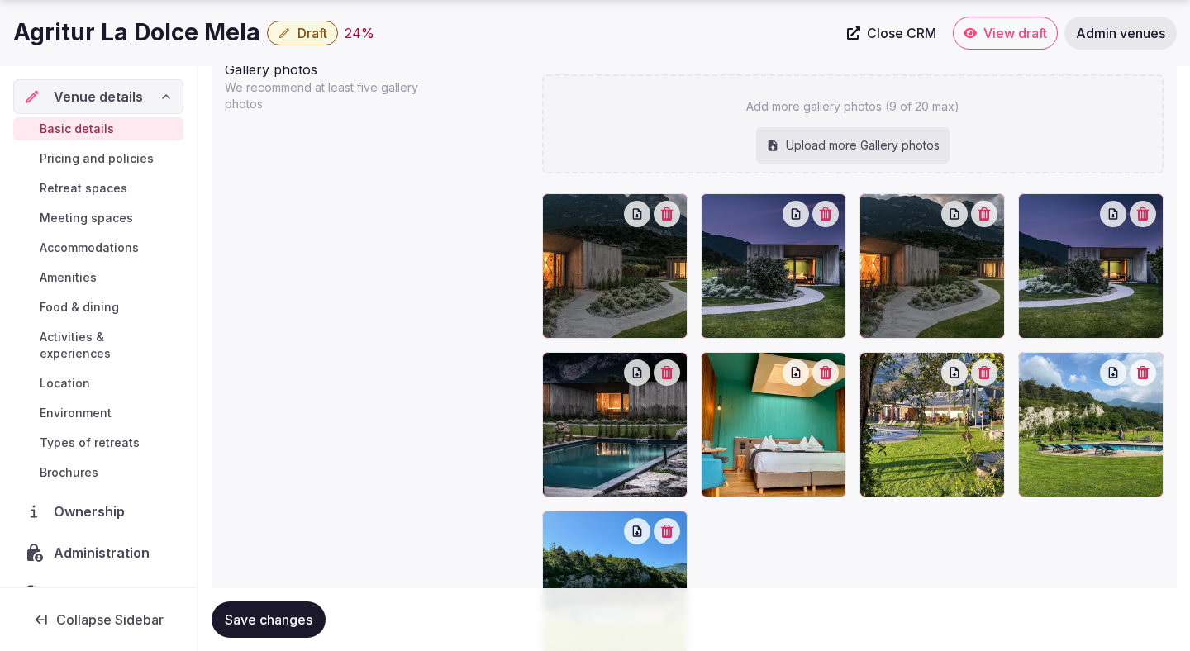
scroll to position [1833, 0]
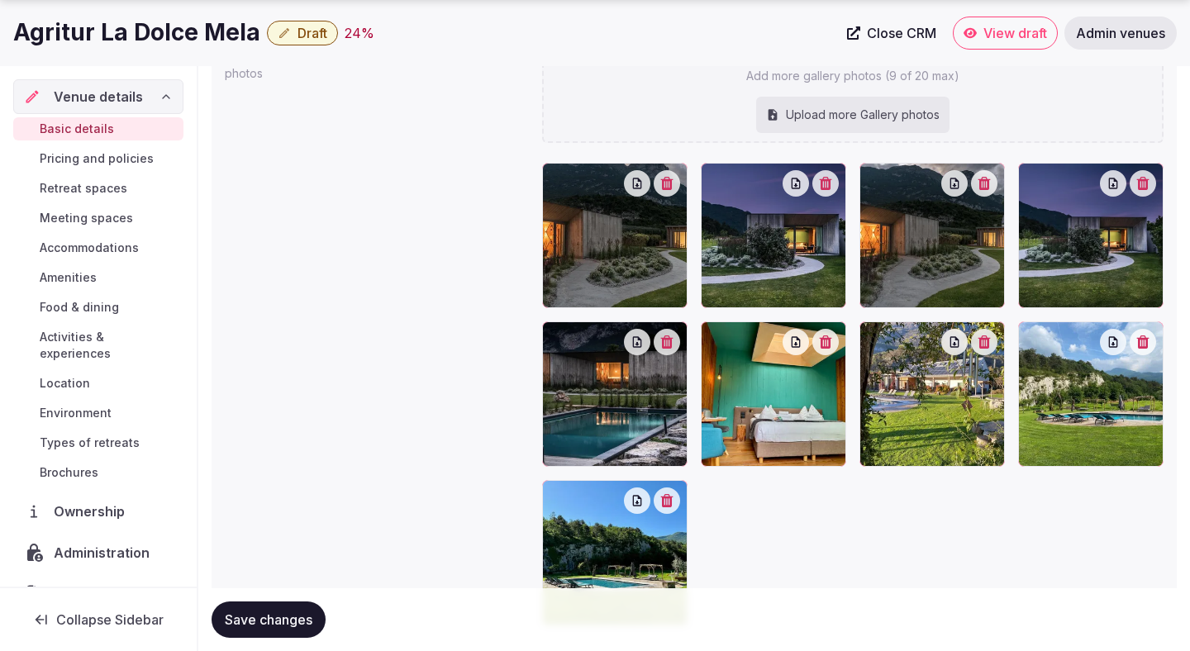
click at [296, 621] on span "Save changes" at bounding box center [269, 619] width 88 height 17
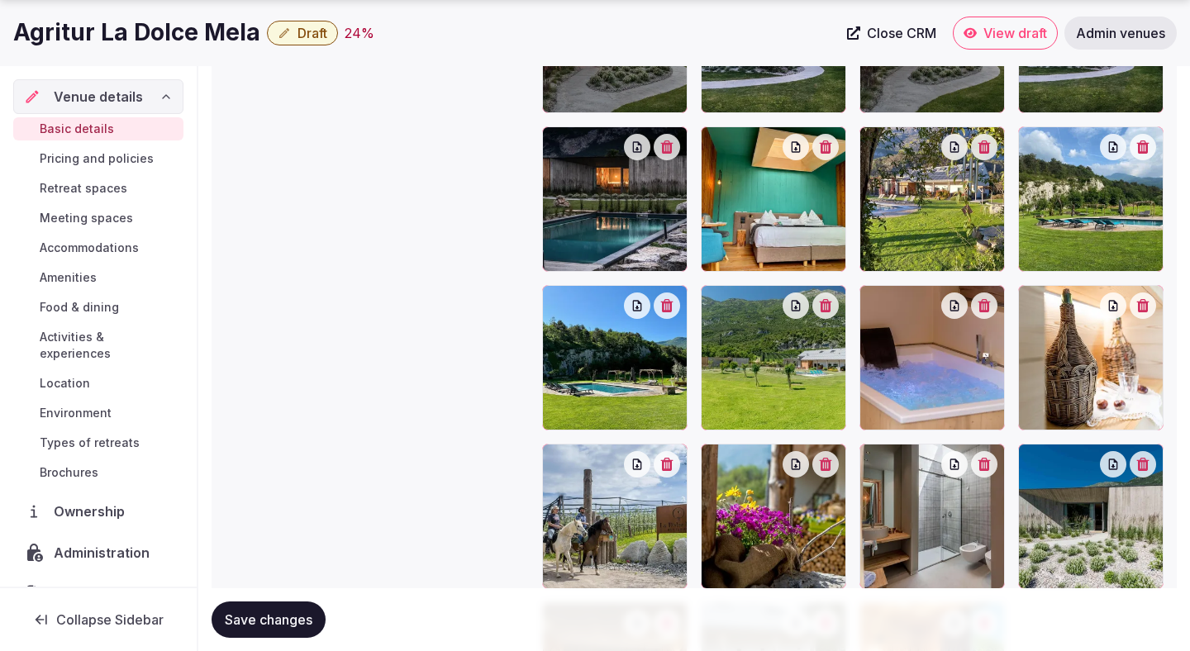
scroll to position [2030, 0]
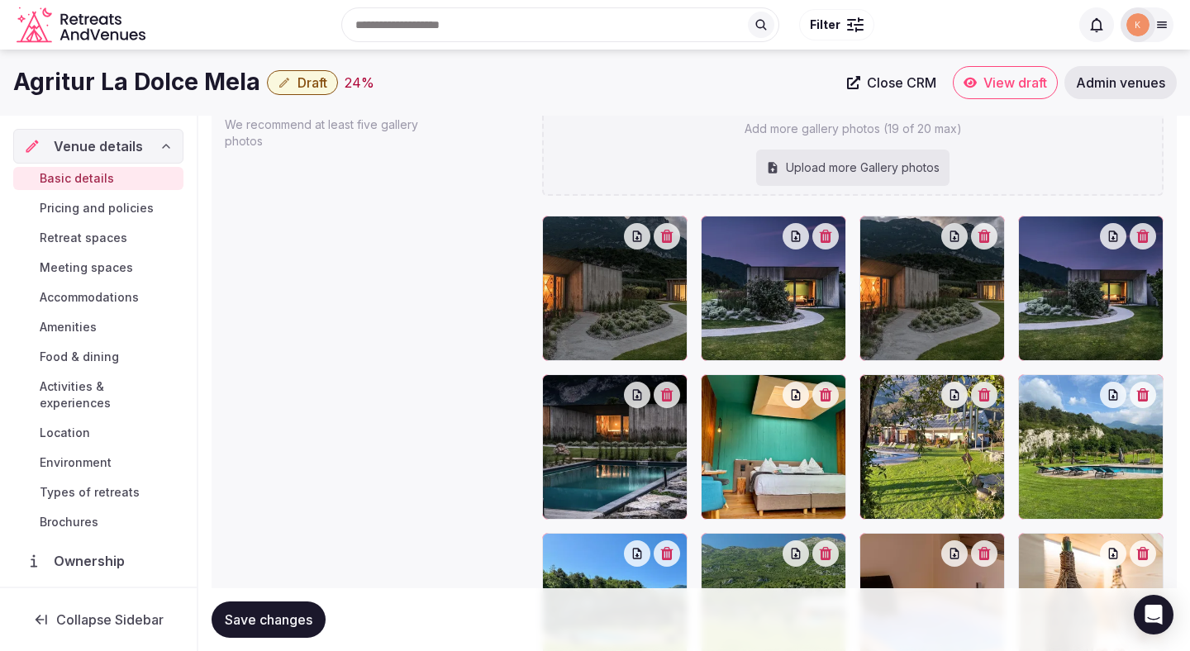
scroll to position [1763, 0]
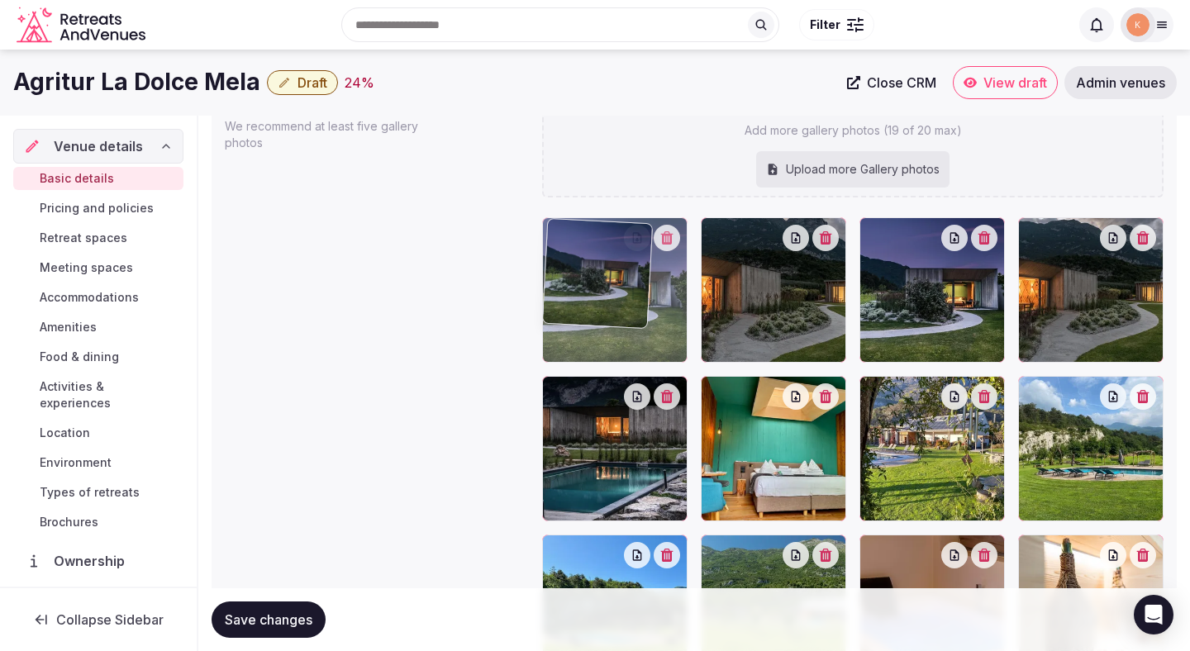
drag, startPoint x: 1068, startPoint y: 301, endPoint x: 609, endPoint y: 335, distance: 459.9
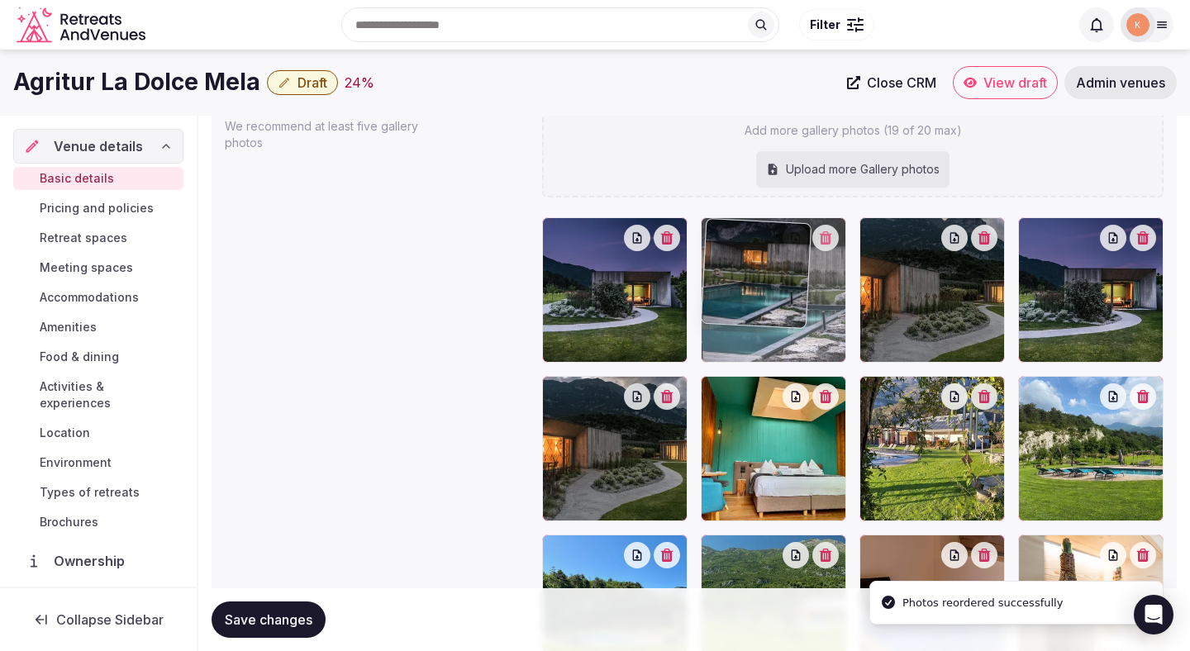
drag, startPoint x: 624, startPoint y: 432, endPoint x: 765, endPoint y: 289, distance: 201.0
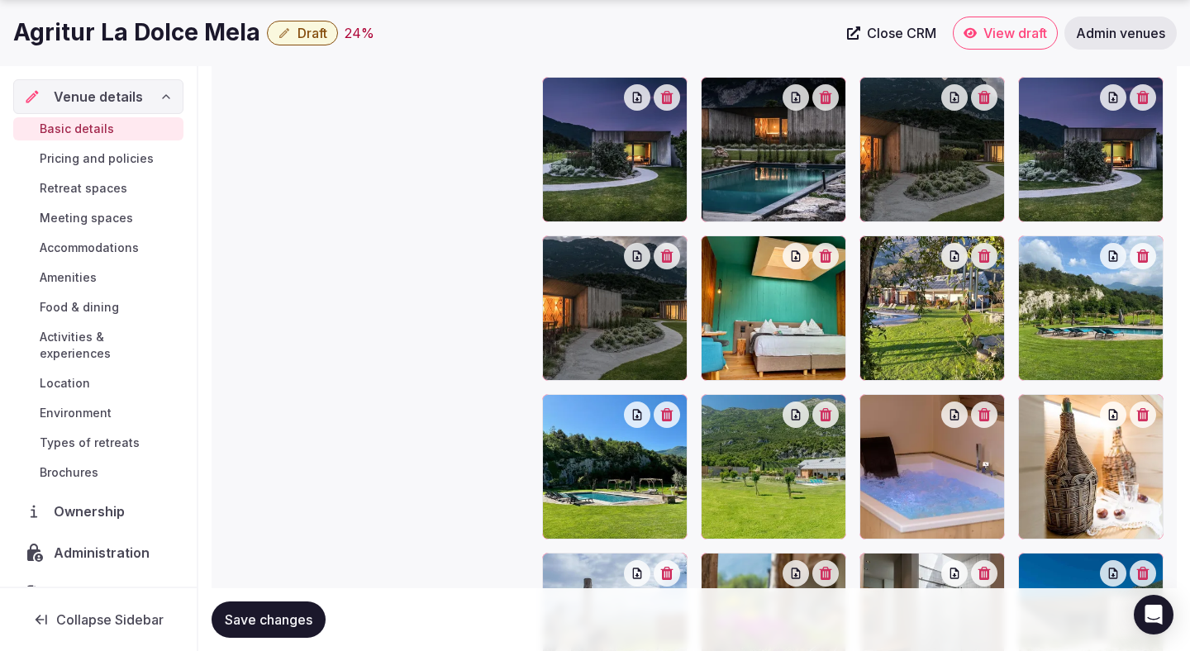
scroll to position [1907, 0]
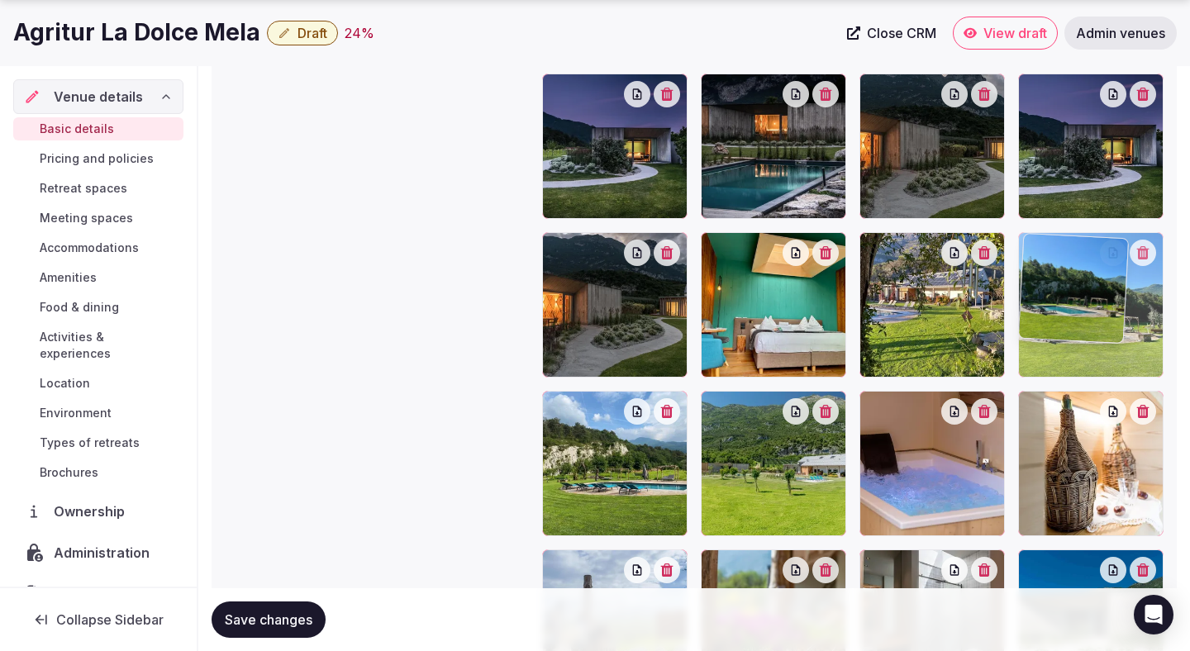
drag, startPoint x: 615, startPoint y: 480, endPoint x: 1121, endPoint y: 362, distance: 519.3
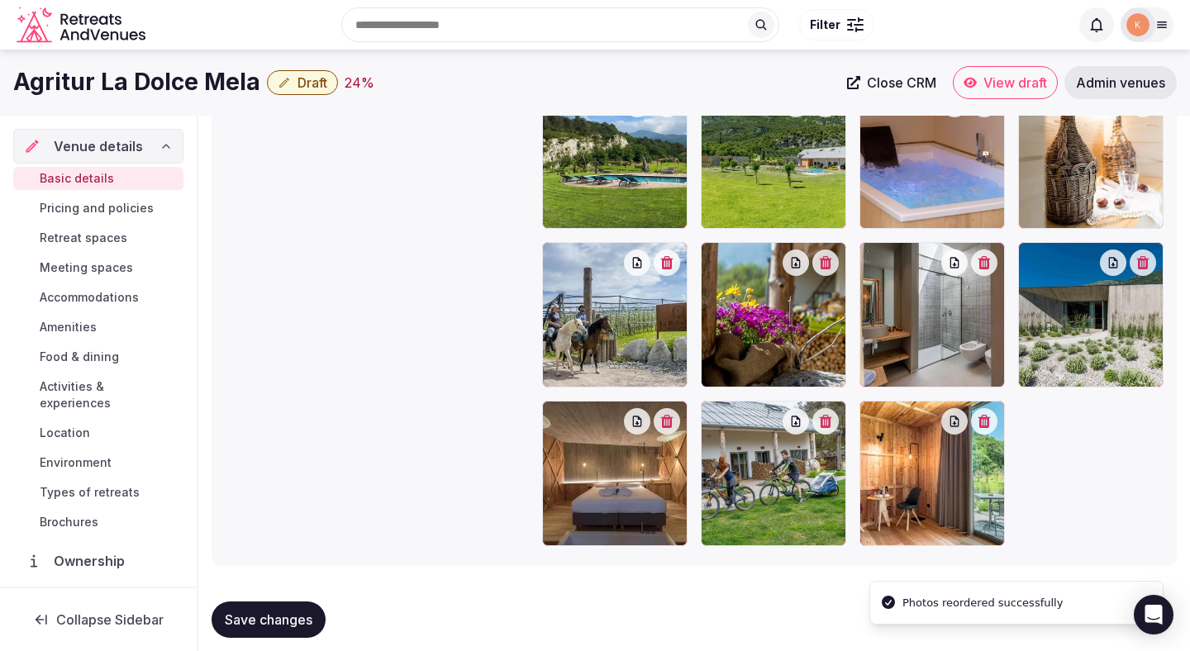
scroll to position [2205, 0]
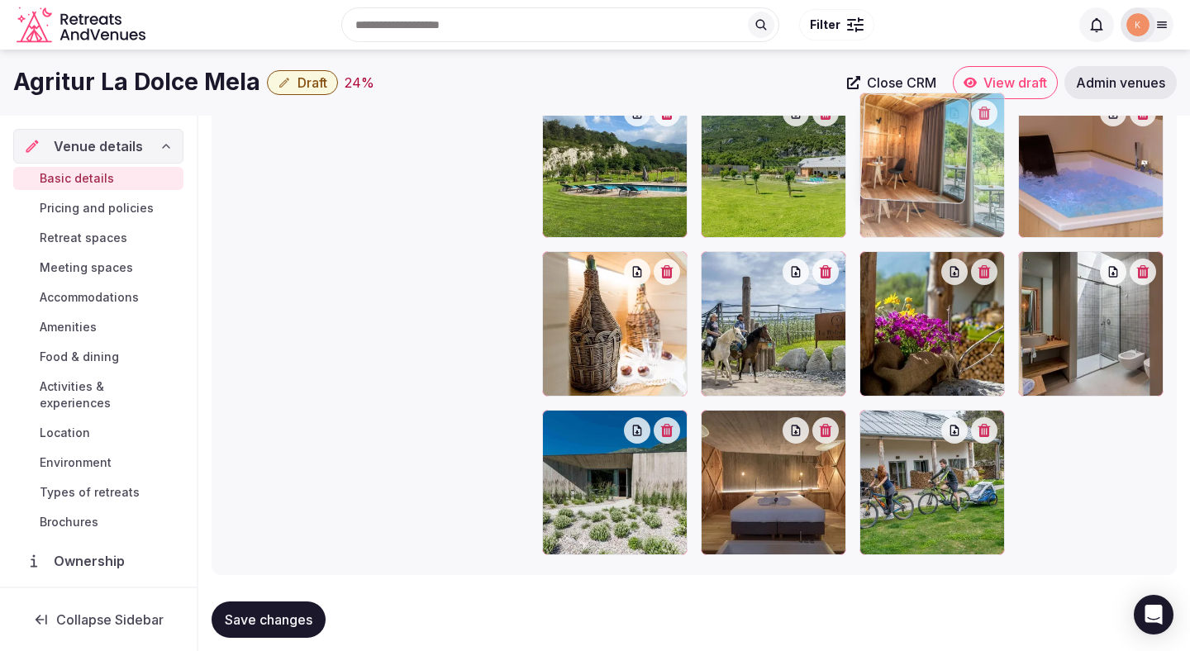
drag, startPoint x: 969, startPoint y: 499, endPoint x: 939, endPoint y: 242, distance: 258.8
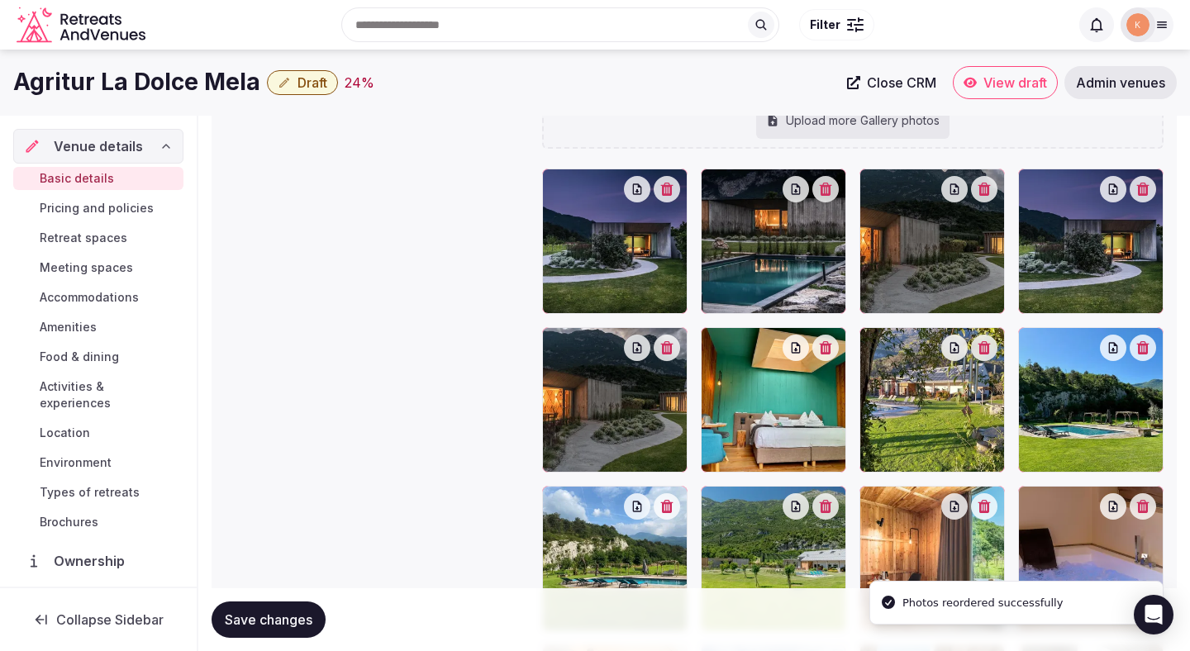
scroll to position [1794, 0]
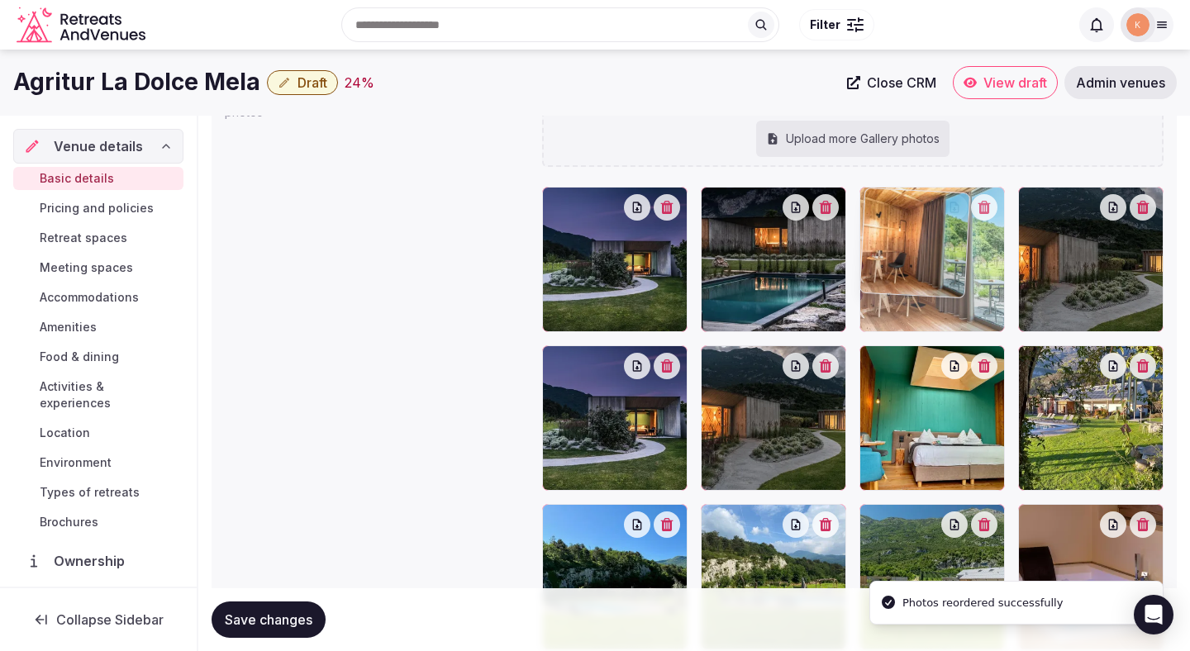
drag, startPoint x: 922, startPoint y: 560, endPoint x: 930, endPoint y: 273, distance: 287.7
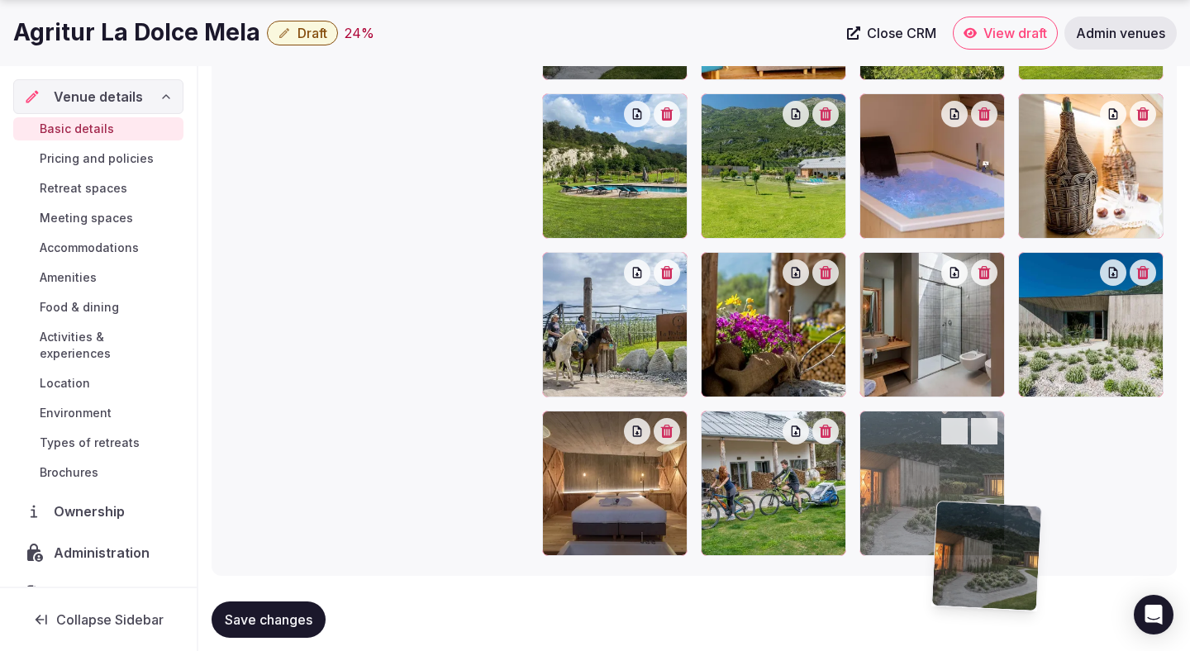
scroll to position [2233, 0]
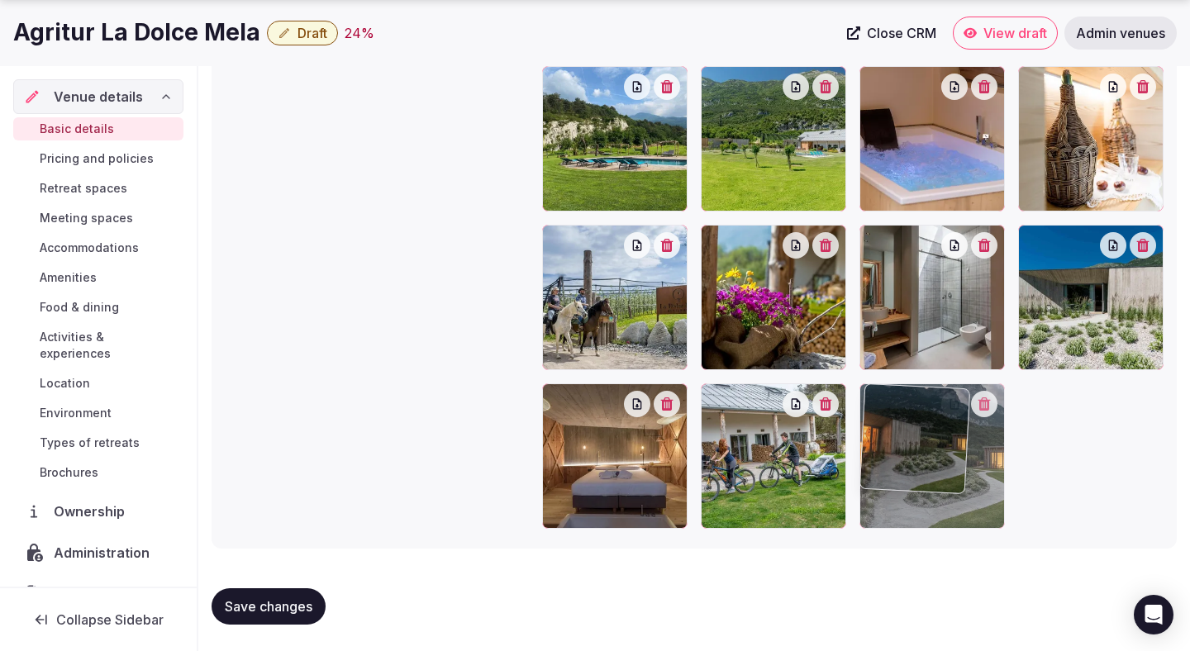
drag, startPoint x: 1054, startPoint y: 247, endPoint x: 942, endPoint y: 447, distance: 229.0
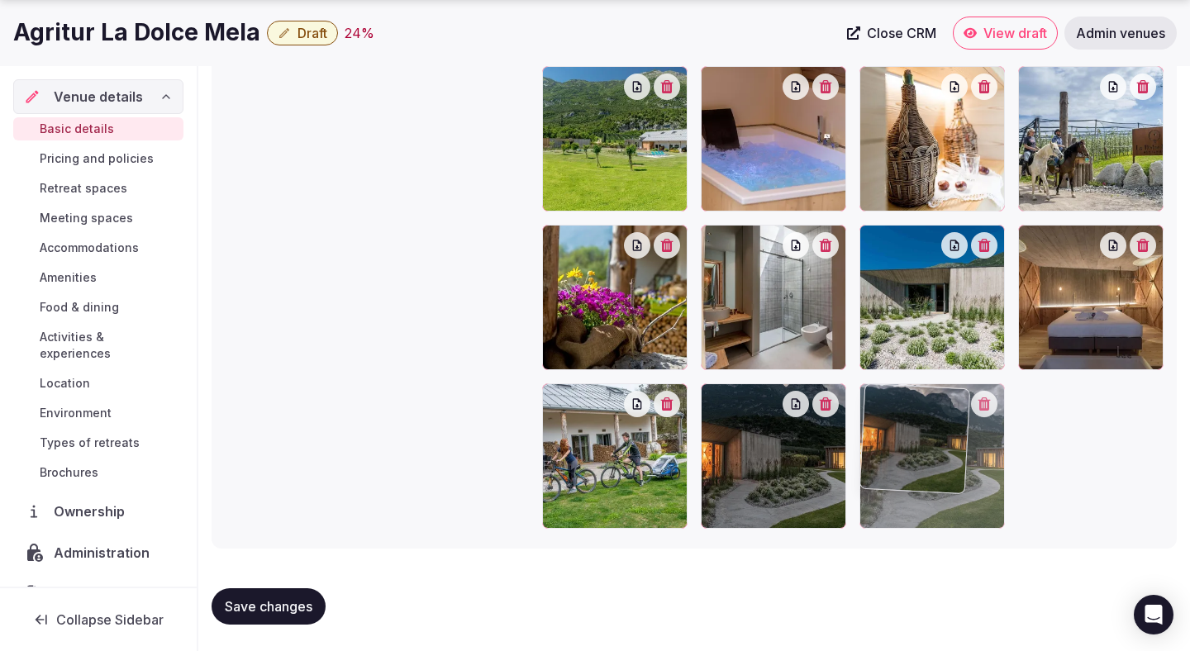
drag, startPoint x: 640, startPoint y: 459, endPoint x: 905, endPoint y: 495, distance: 266.9
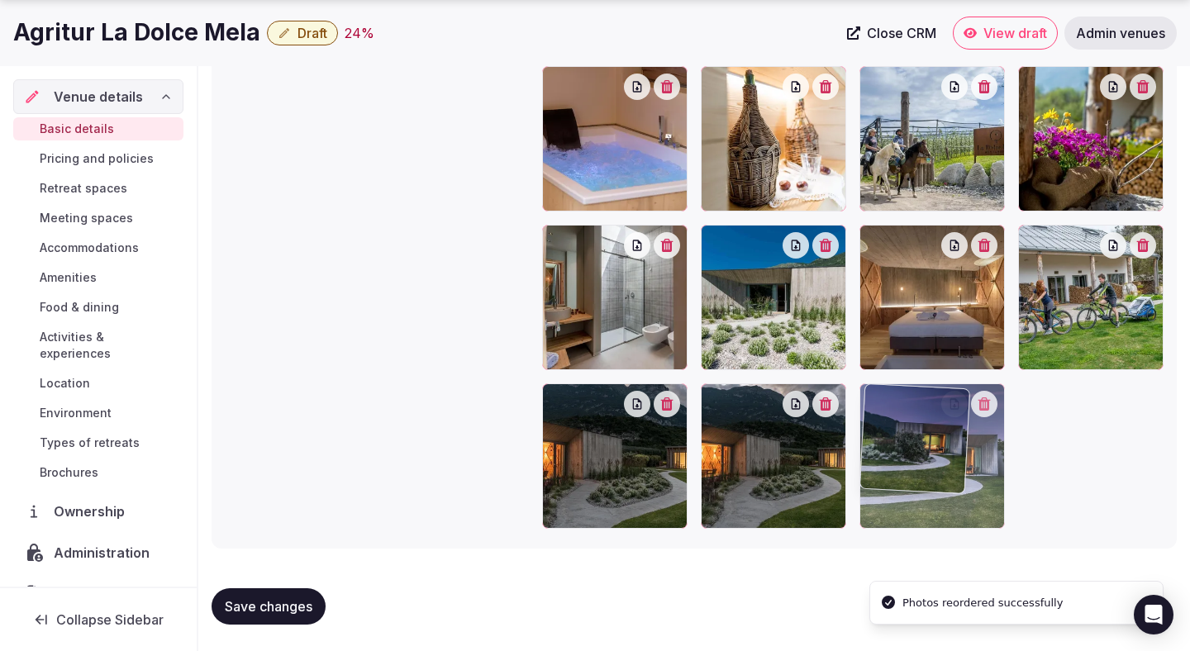
drag, startPoint x: 1065, startPoint y: 307, endPoint x: 975, endPoint y: 562, distance: 270.0
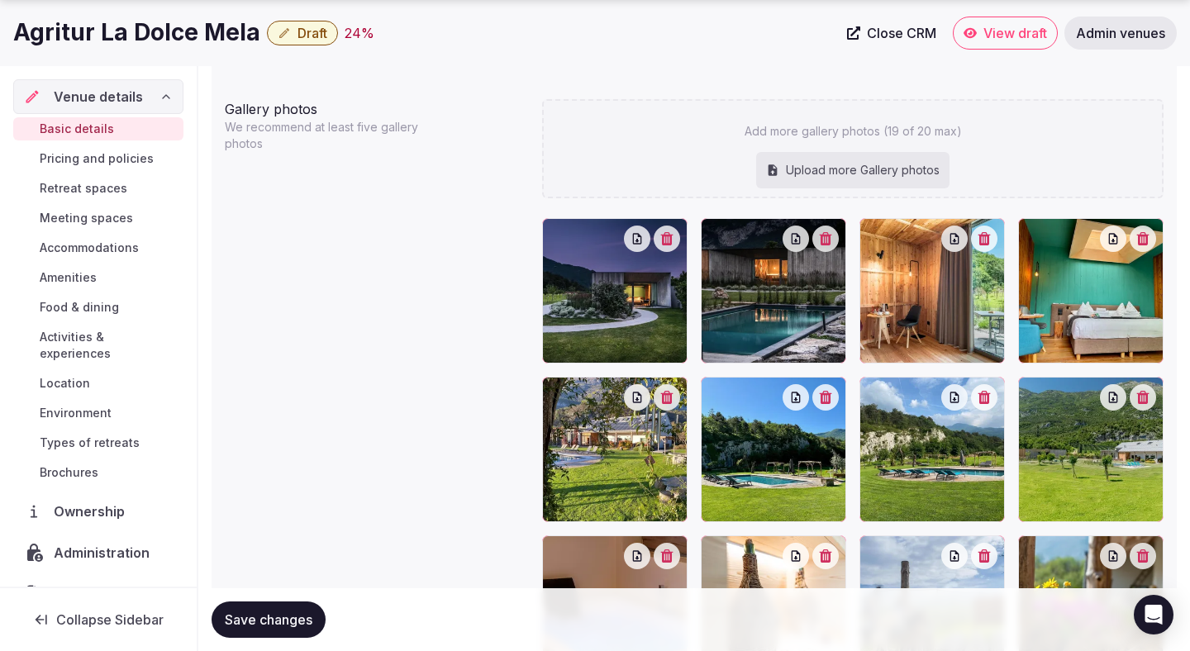
scroll to position [1763, 0]
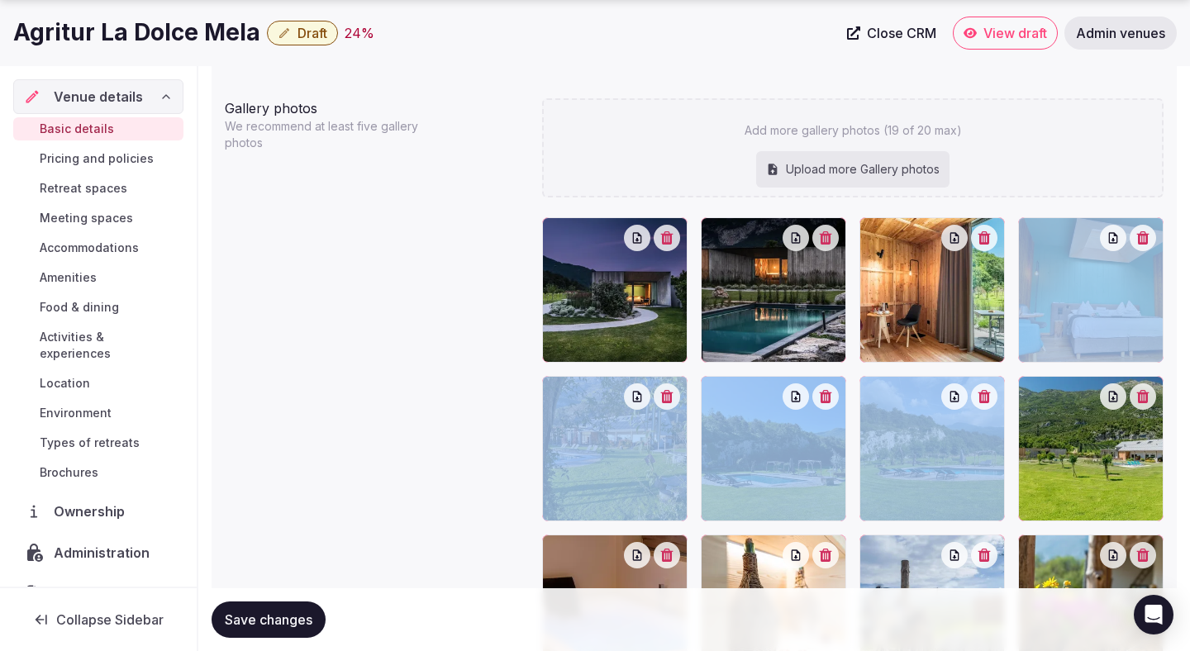
drag, startPoint x: 1017, startPoint y: 332, endPoint x: 744, endPoint y: 504, distance: 323.0
click at [744, 504] on div at bounding box center [852, 607] width 621 height 780
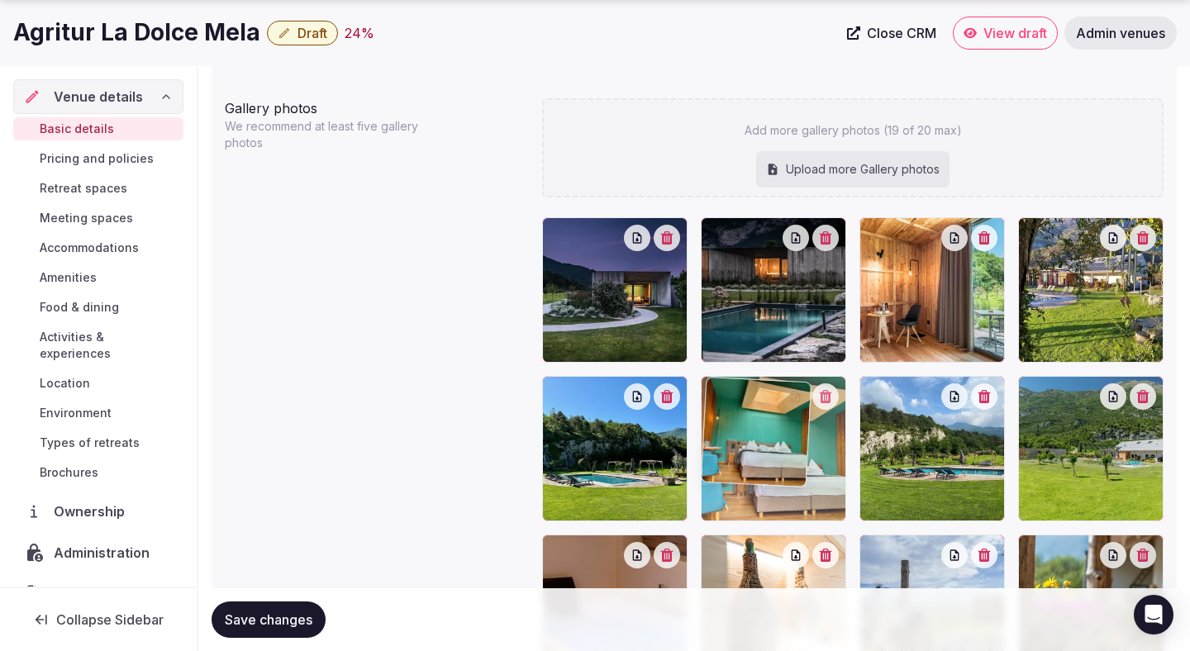
drag, startPoint x: 1074, startPoint y: 306, endPoint x: 744, endPoint y: 459, distance: 364.5
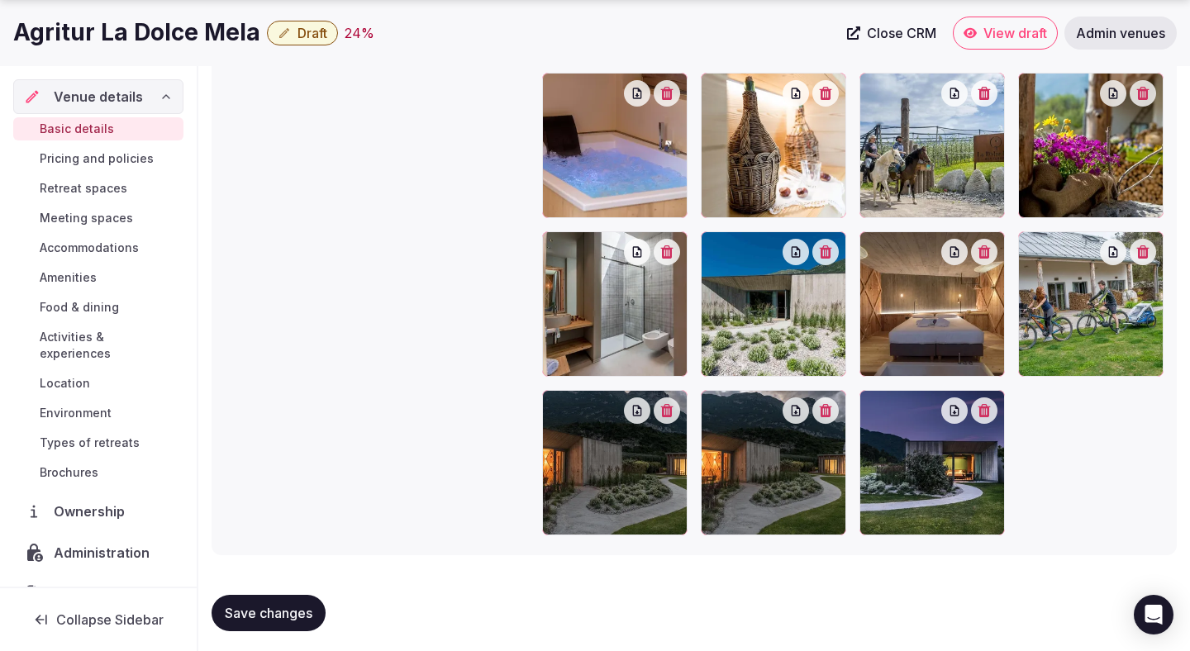
scroll to position [2233, 0]
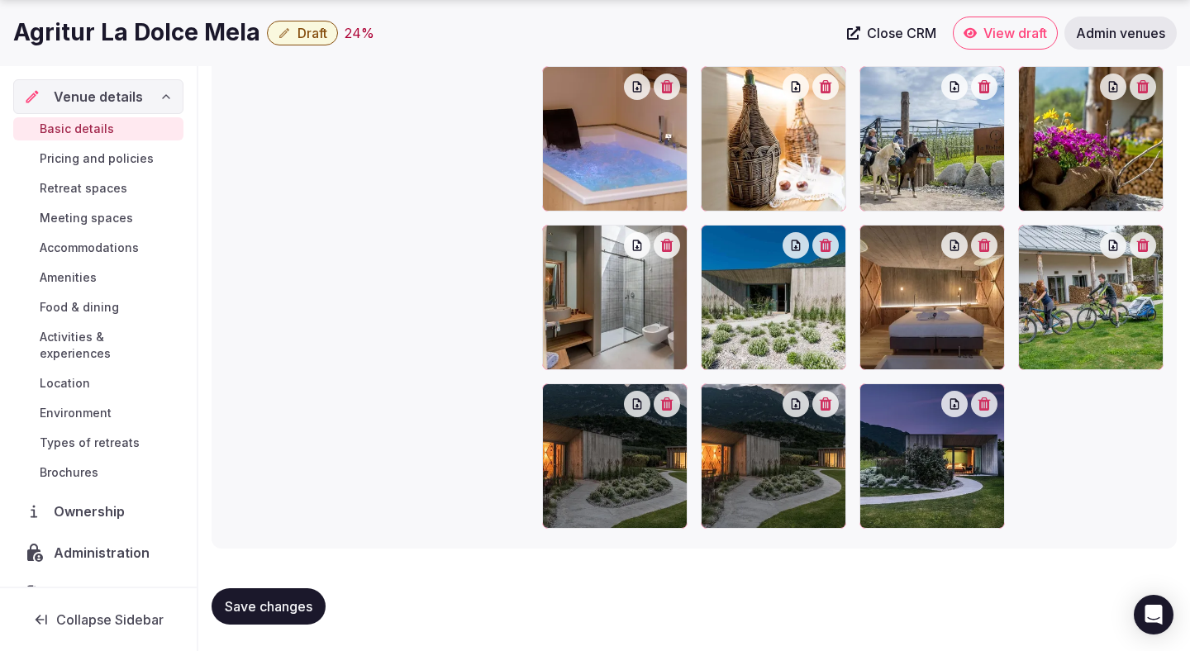
click at [310, 619] on button "Save changes" at bounding box center [269, 606] width 114 height 36
click at [112, 188] on span "Retreat spaces" at bounding box center [84, 188] width 88 height 17
